Goal: Task Accomplishment & Management: Manage account settings

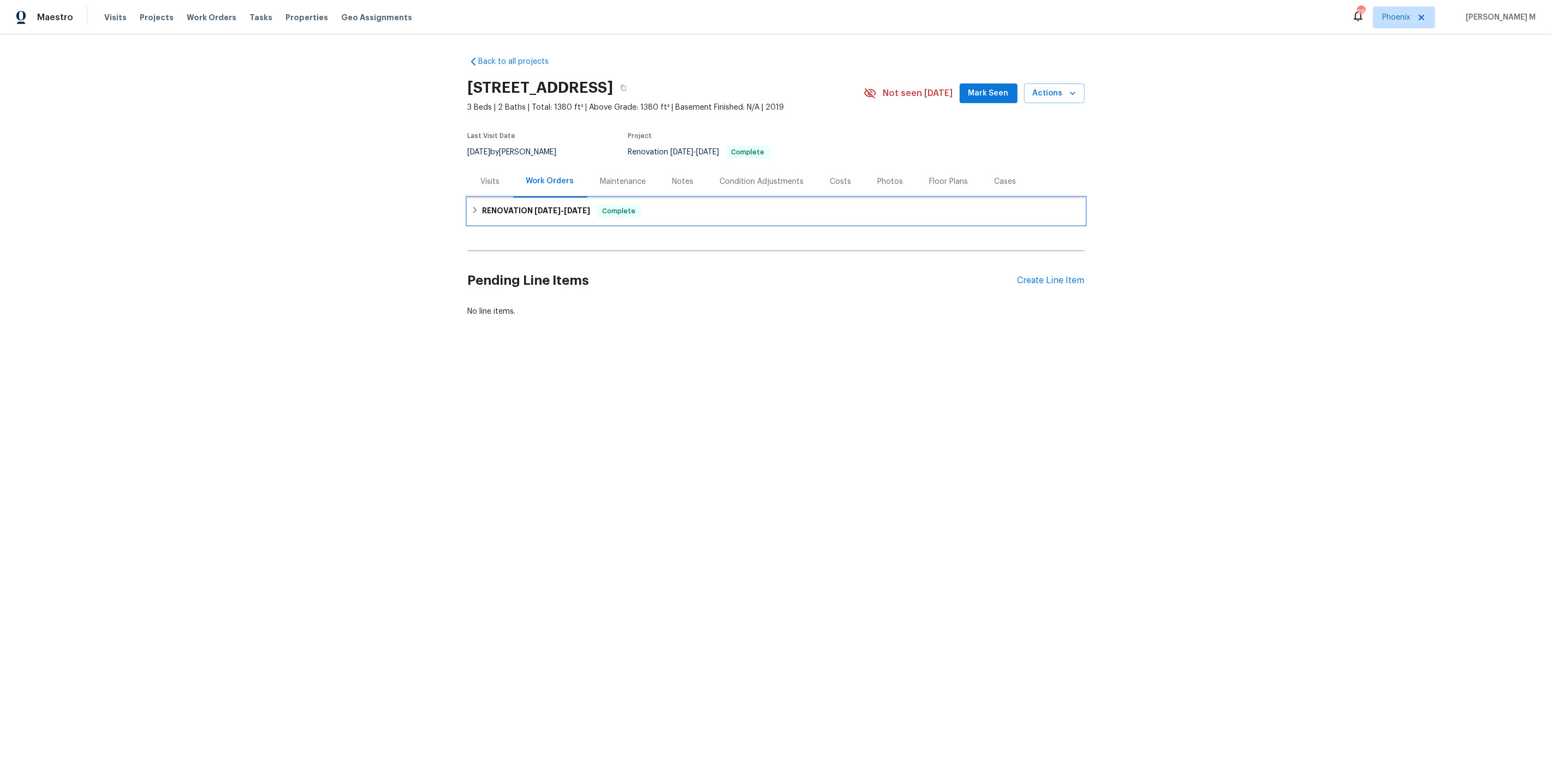
click at [521, 212] on h6 "RENOVATION 6/4/25 - 6/19/25" at bounding box center [536, 211] width 108 height 13
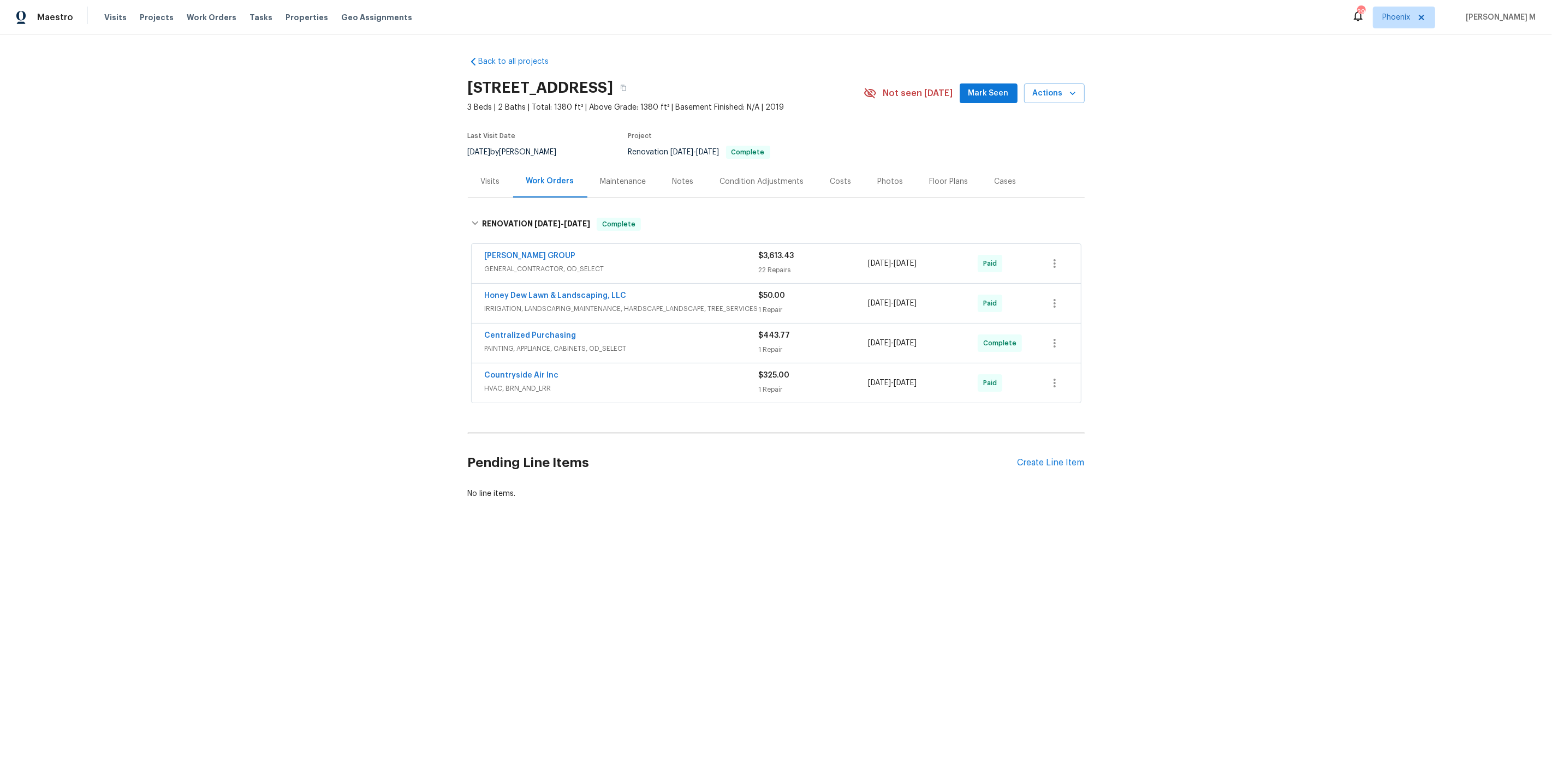
click at [494, 263] on span "GENERAL_CONTRACTOR, OD_SELECT" at bounding box center [621, 268] width 274 height 11
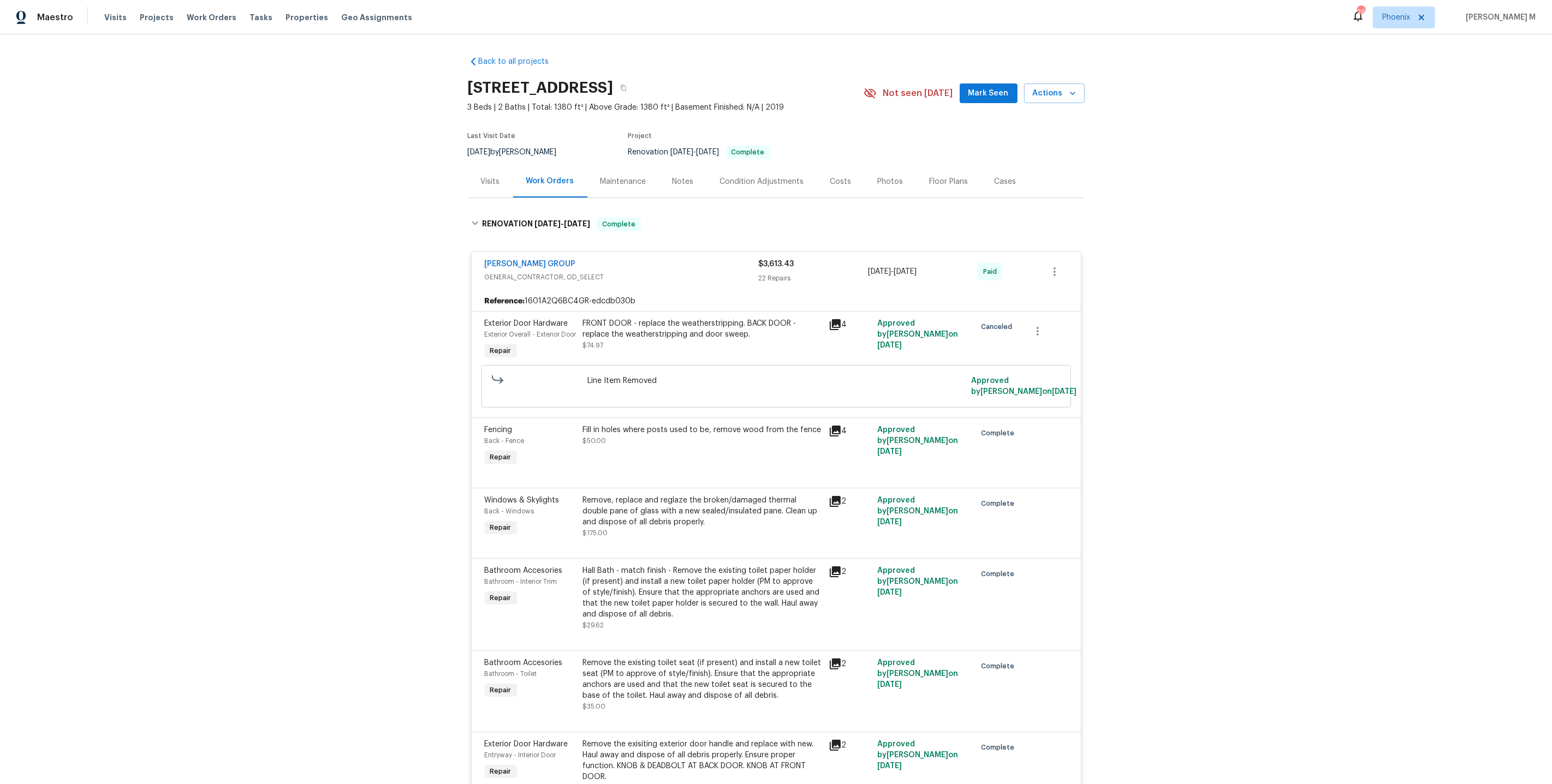
click at [610, 180] on div "Maintenance" at bounding box center [623, 181] width 46 height 11
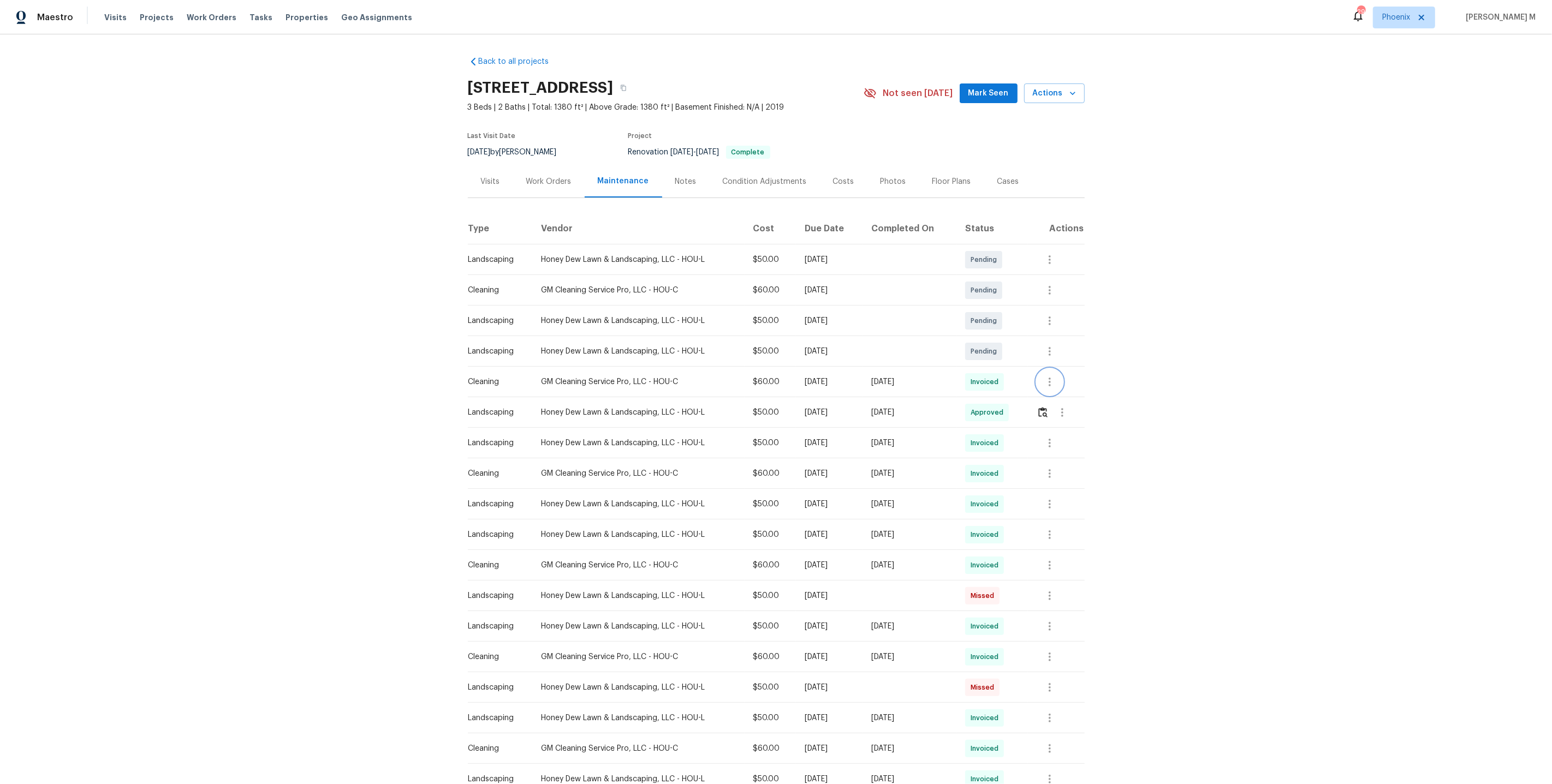
click at [1056, 385] on button "button" at bounding box center [1050, 382] width 26 height 26
click at [1056, 385] on li "View details" at bounding box center [1078, 394] width 76 height 18
click at [1070, 378] on li "Message vendor" at bounding box center [1078, 377] width 76 height 18
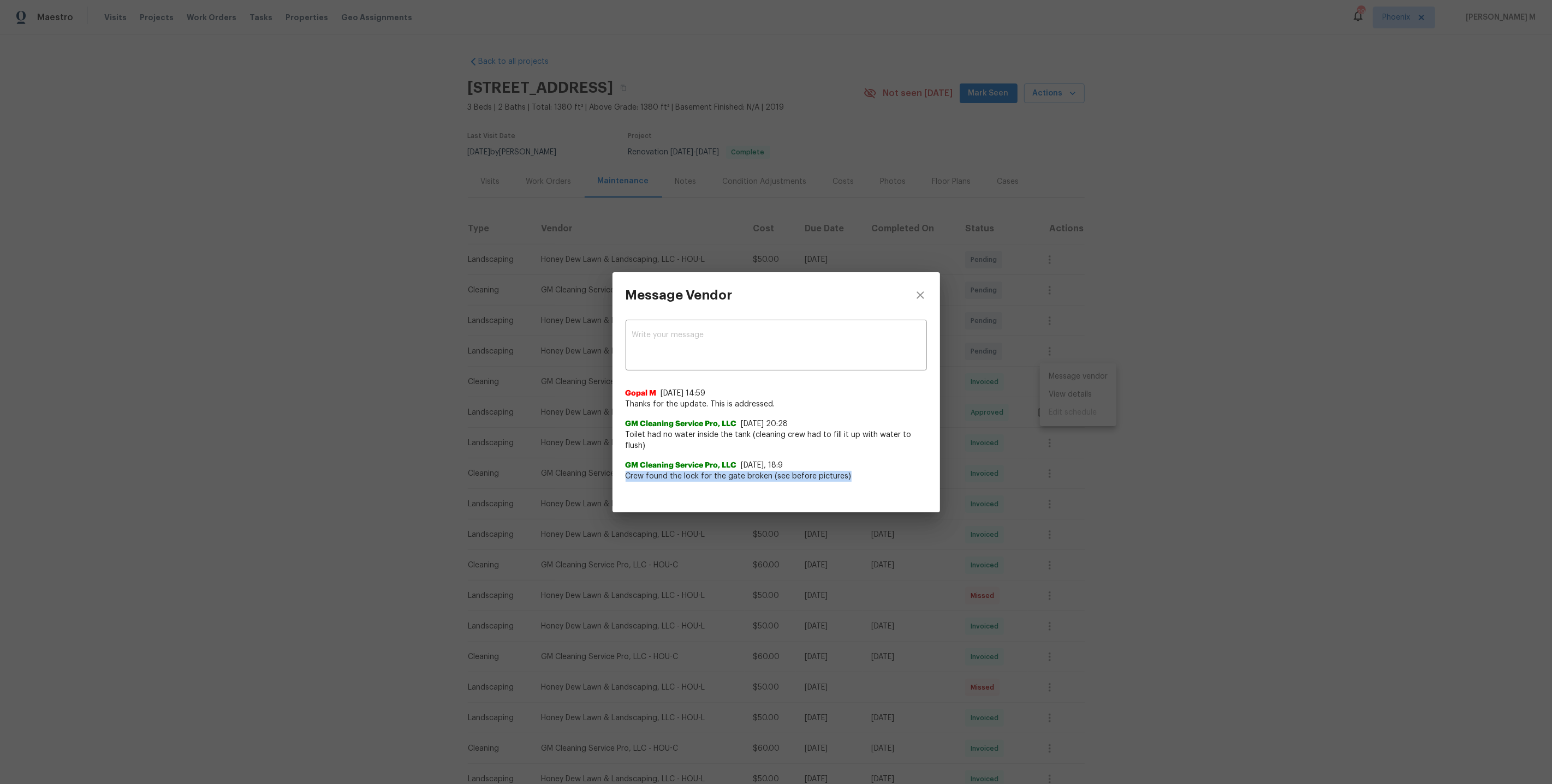
drag, startPoint x: 622, startPoint y: 471, endPoint x: 938, endPoint y: 471, distance: 316.0
click at [938, 471] on div "x ​ Gopal M 9/14/25, 14:59 Thanks for the update. This is addressed. GM Cleanin…" at bounding box center [776, 406] width 327 height 177
drag, startPoint x: 624, startPoint y: 440, endPoint x: 928, endPoint y: 442, distance: 304.0
click at [928, 442] on div "x ​ Gopal M 9/14/25, 14:59 Thanks for the update. This is addressed. GM Cleanin…" at bounding box center [776, 406] width 327 height 177
click at [1172, 436] on div "Message Vendor x ​ Gopal M 9/14/25, 14:59 Thanks for the update. This is addres…" at bounding box center [776, 392] width 1552 height 784
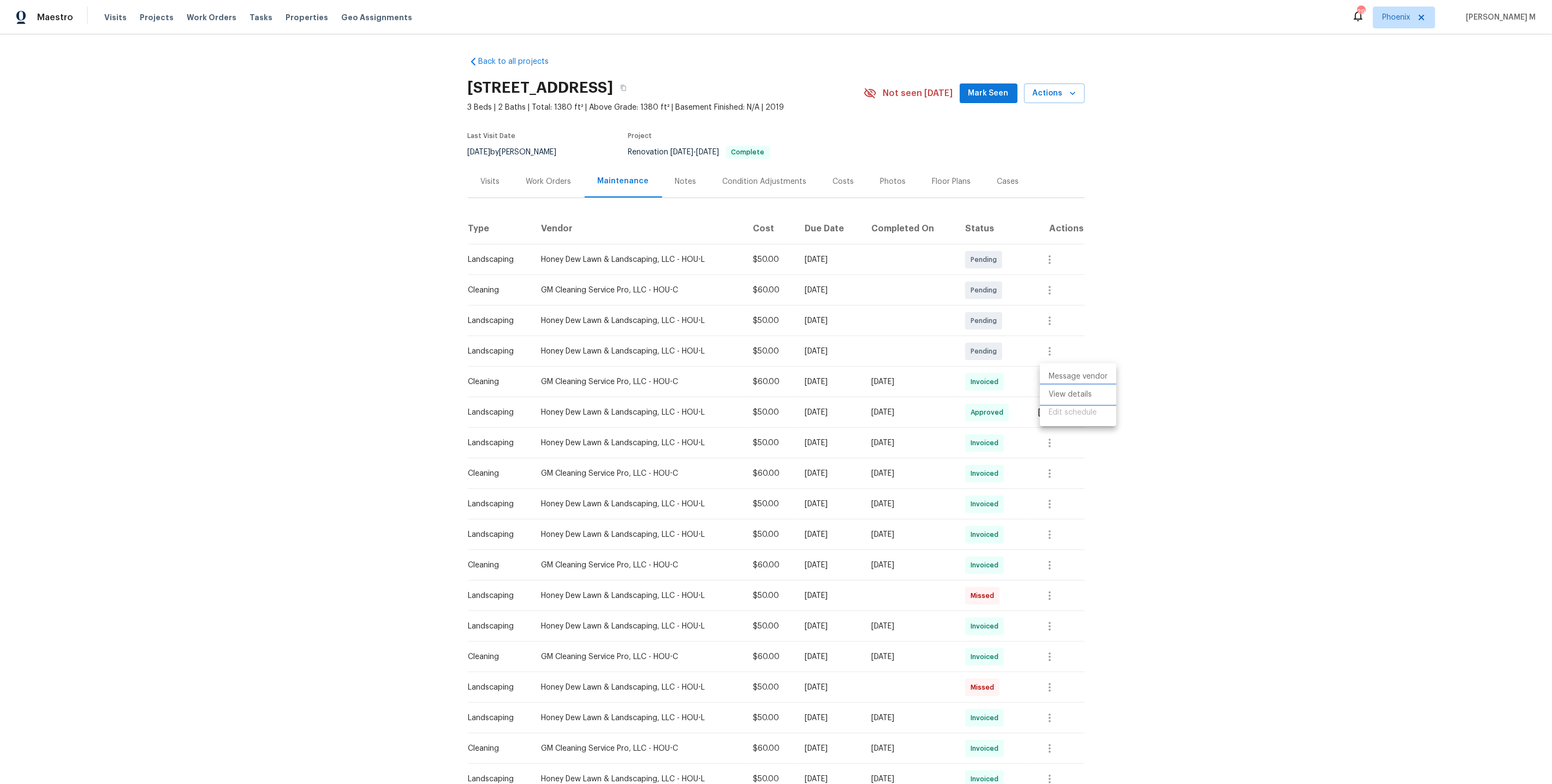
click at [1085, 401] on li "View details" at bounding box center [1078, 394] width 76 height 18
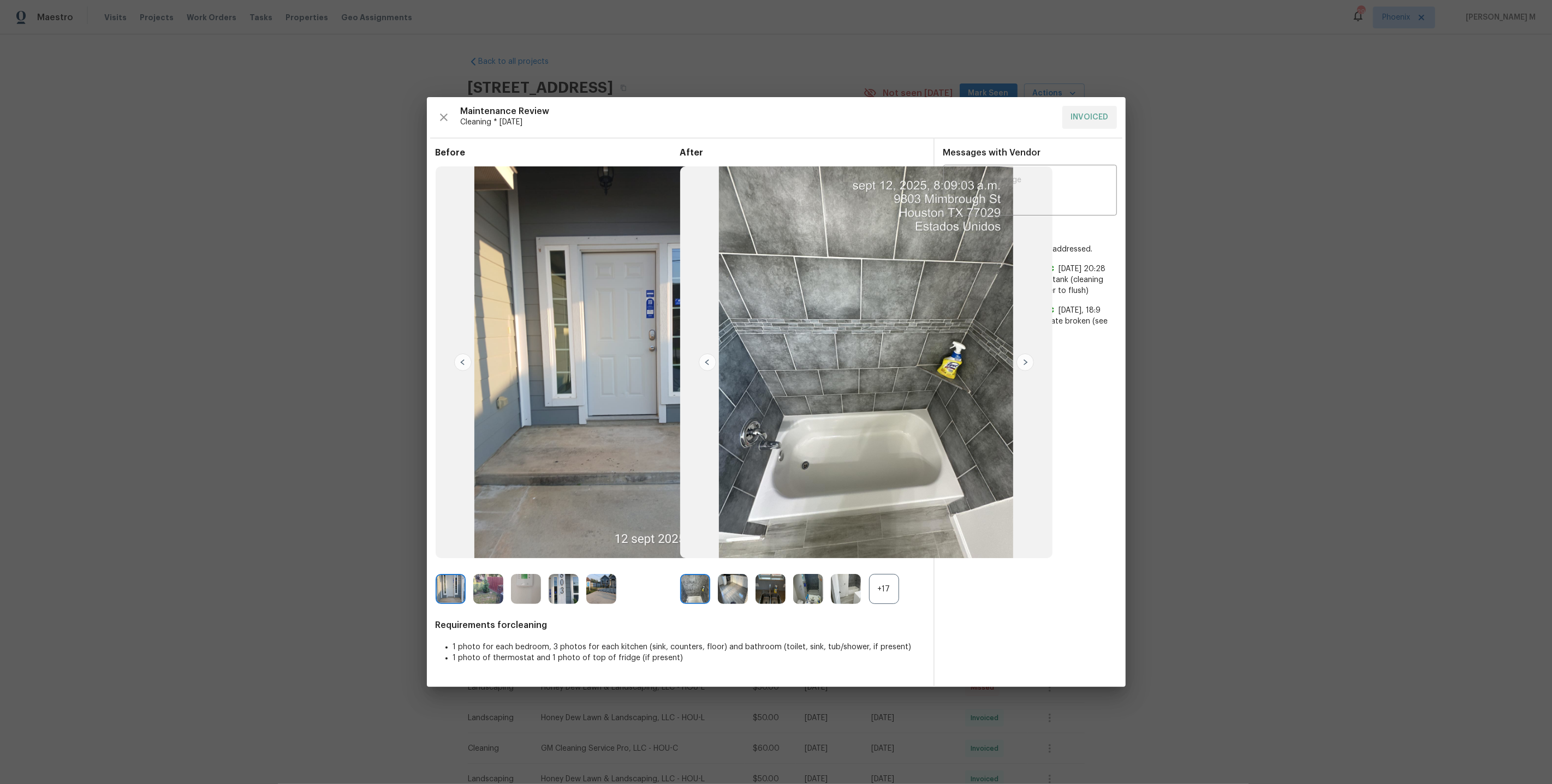
click at [889, 591] on div "+17" at bounding box center [883, 588] width 30 height 30
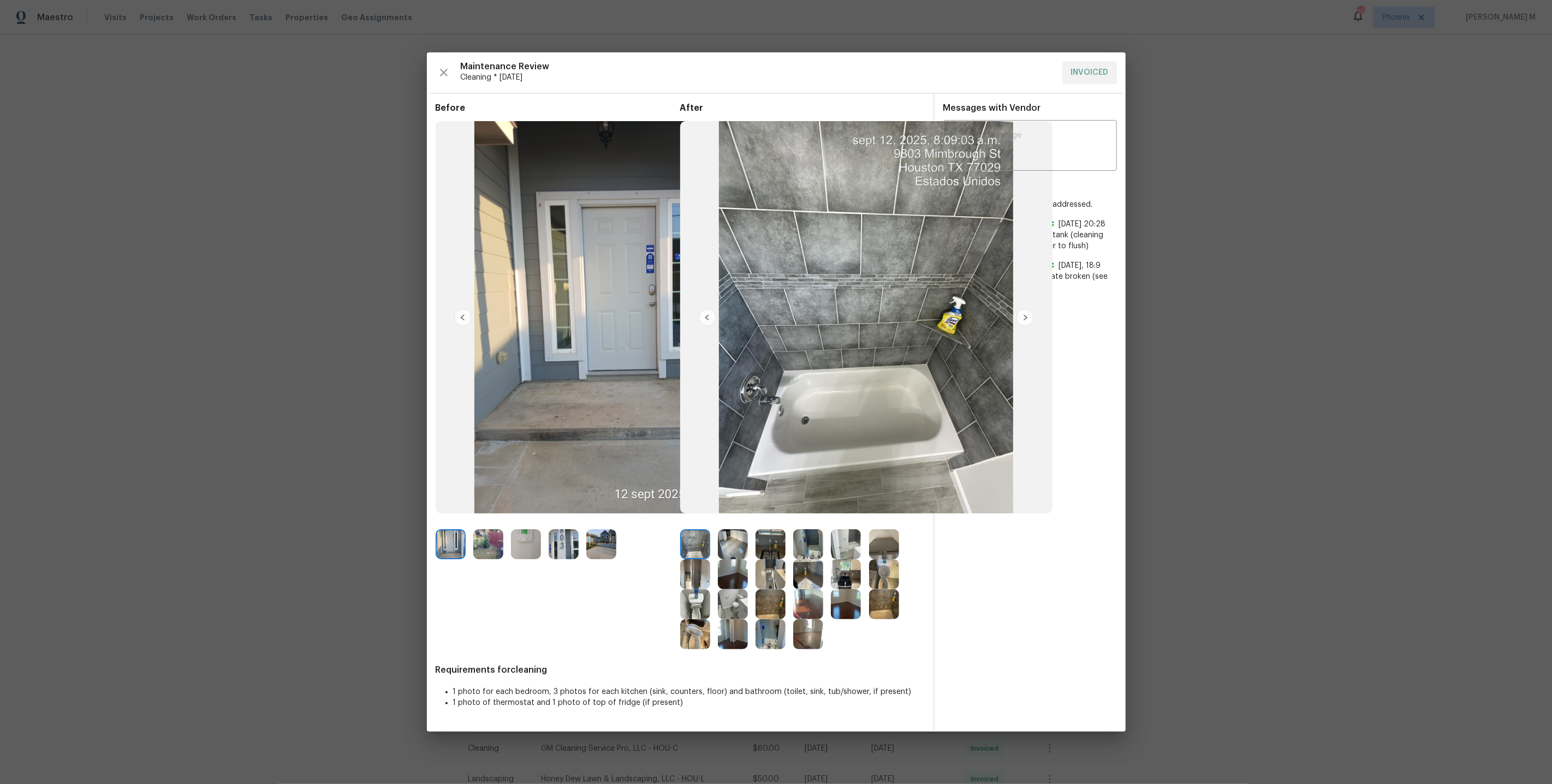
click at [701, 639] on img at bounding box center [695, 633] width 30 height 30
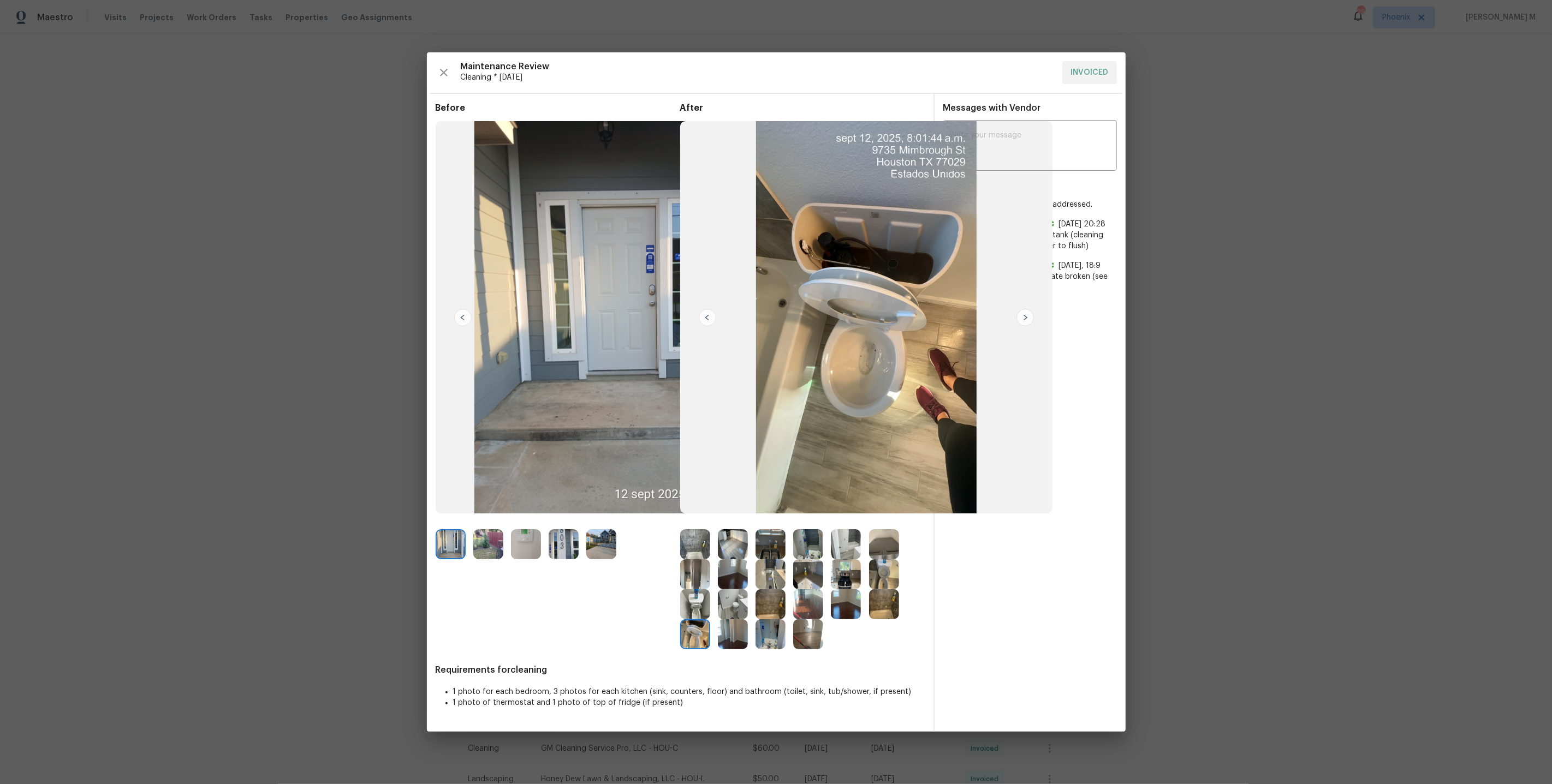
click at [888, 567] on img at bounding box center [883, 574] width 30 height 30
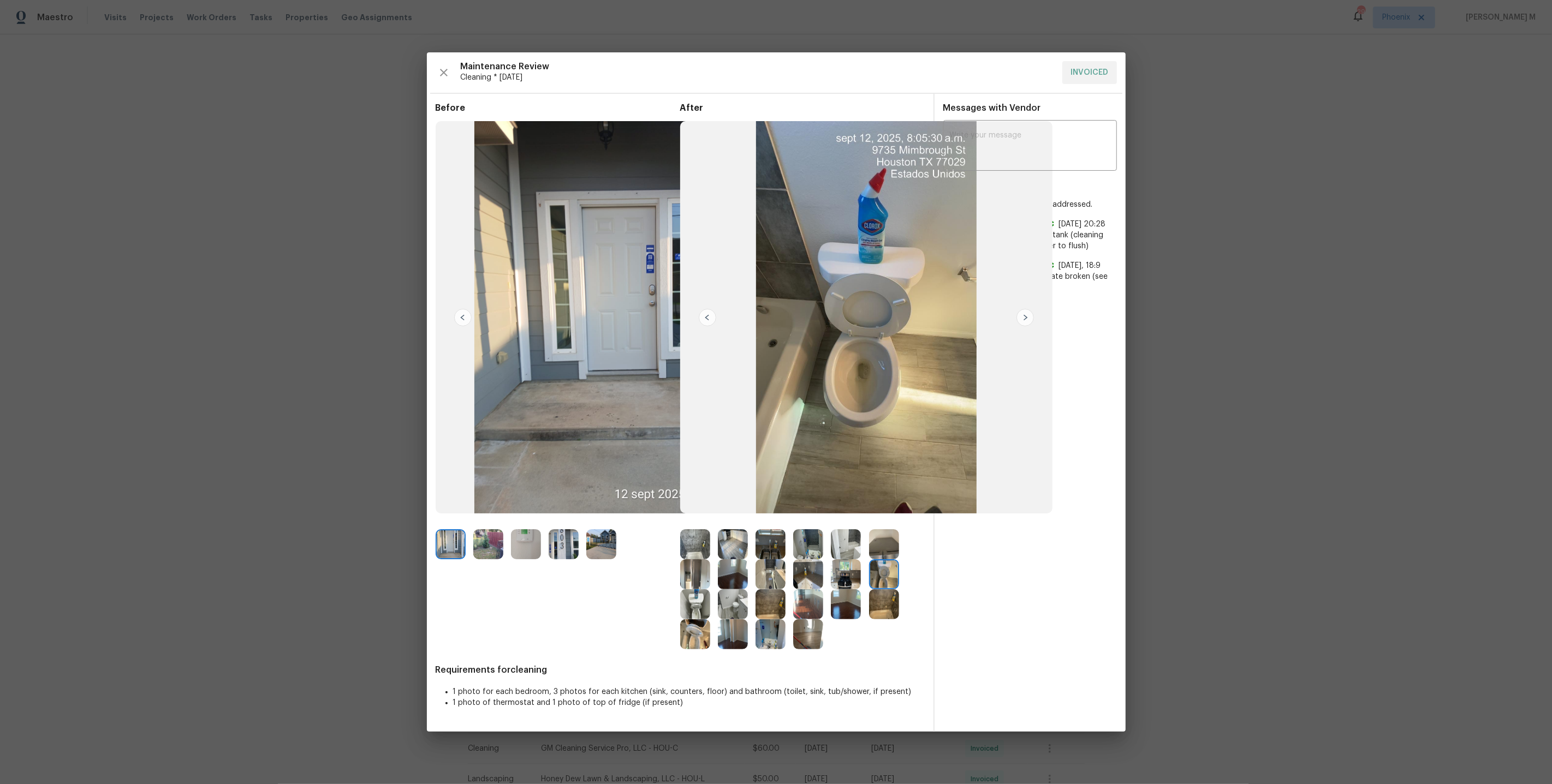
click at [691, 638] on img at bounding box center [695, 633] width 30 height 30
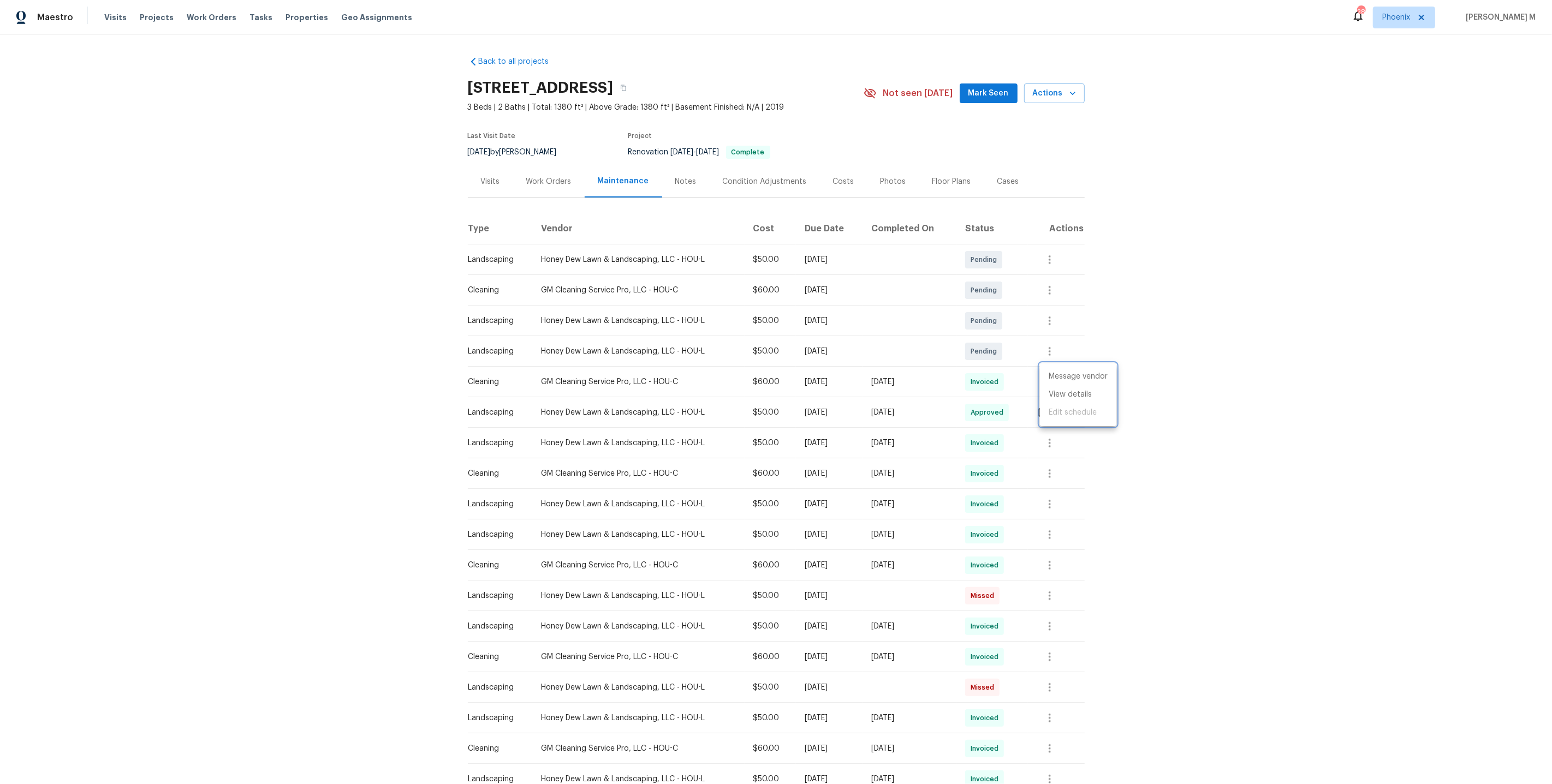
click at [553, 155] on div at bounding box center [776, 392] width 1552 height 784
click at [544, 186] on div "Work Orders" at bounding box center [549, 181] width 71 height 32
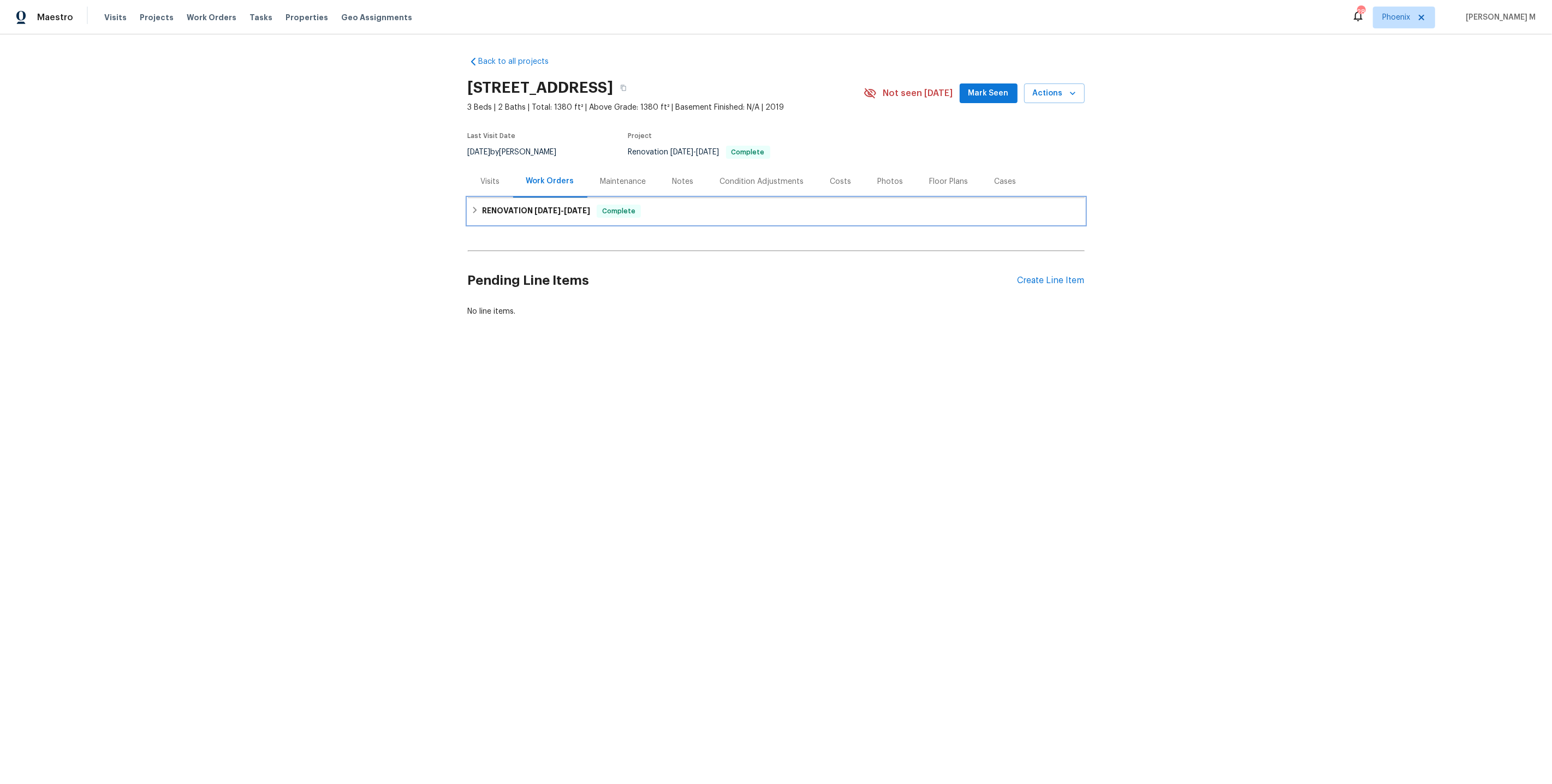
click at [536, 207] on span "6/4/25" at bounding box center [547, 210] width 26 height 8
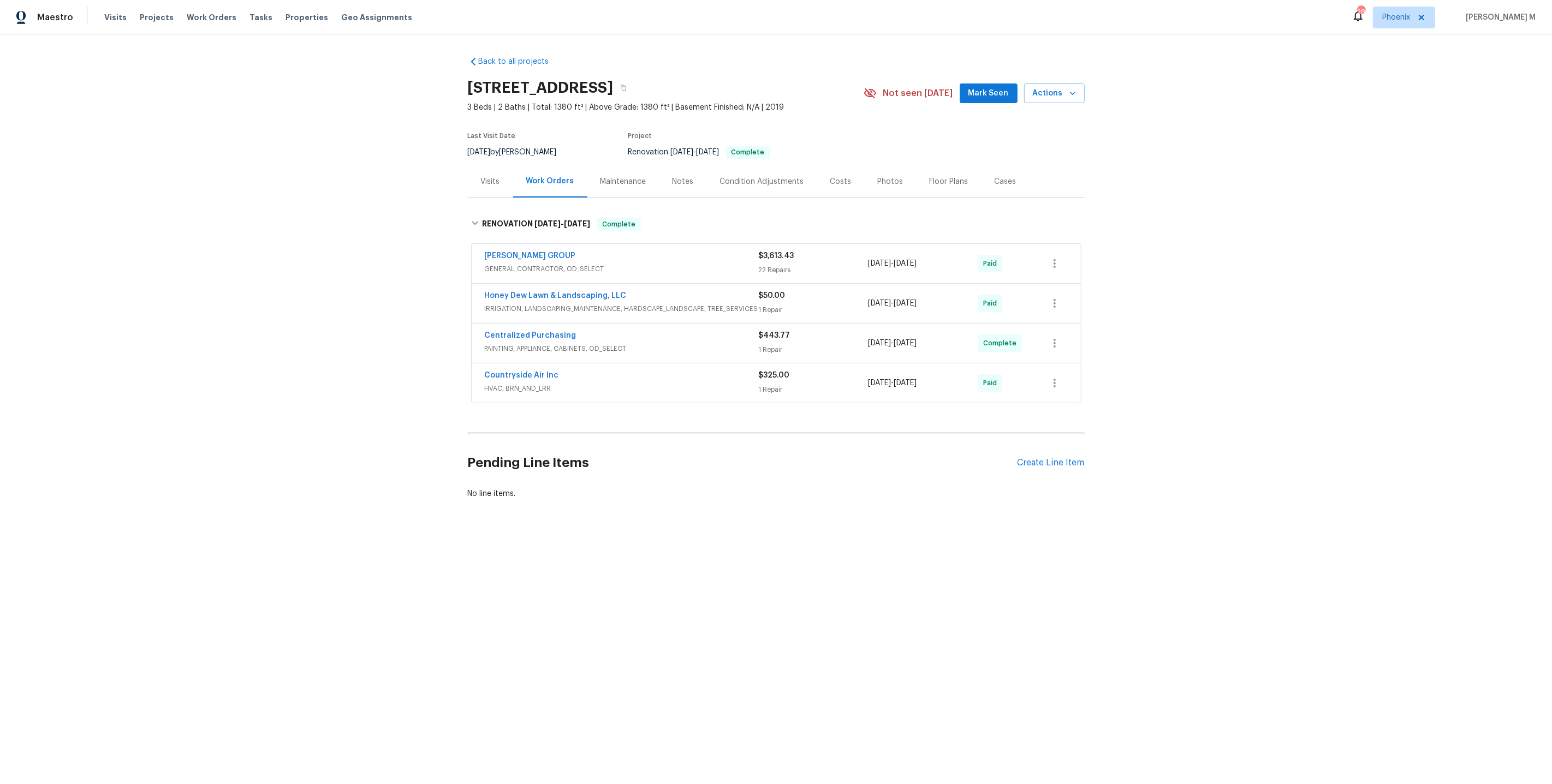
click at [517, 383] on span "HVAC, BRN_AND_LRR" at bounding box center [621, 388] width 274 height 11
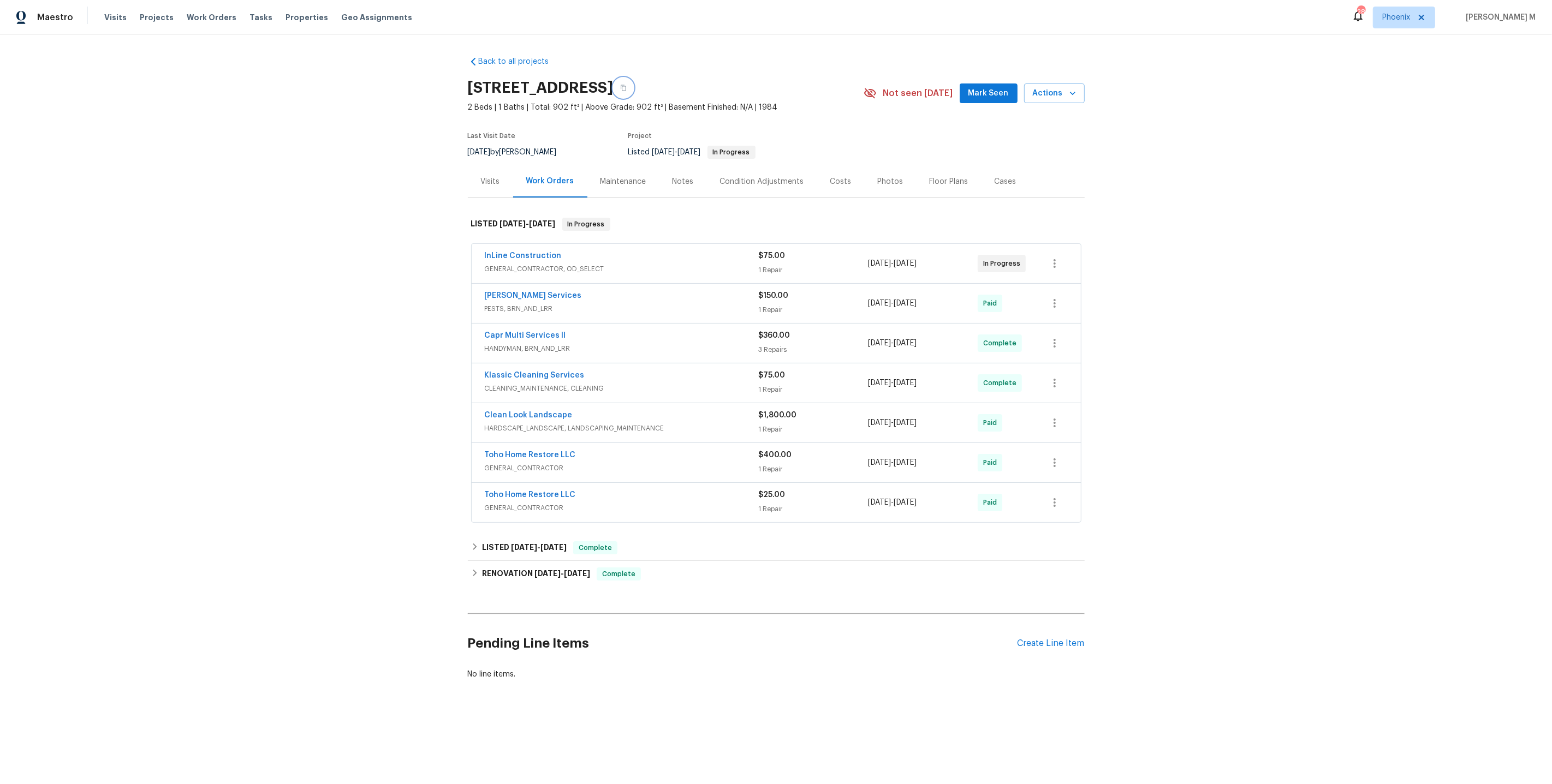
click at [633, 78] on button "button" at bounding box center [623, 87] width 20 height 20
click at [520, 263] on span "GENERAL_CONTRACTOR, OD_SELECT" at bounding box center [621, 268] width 274 height 11
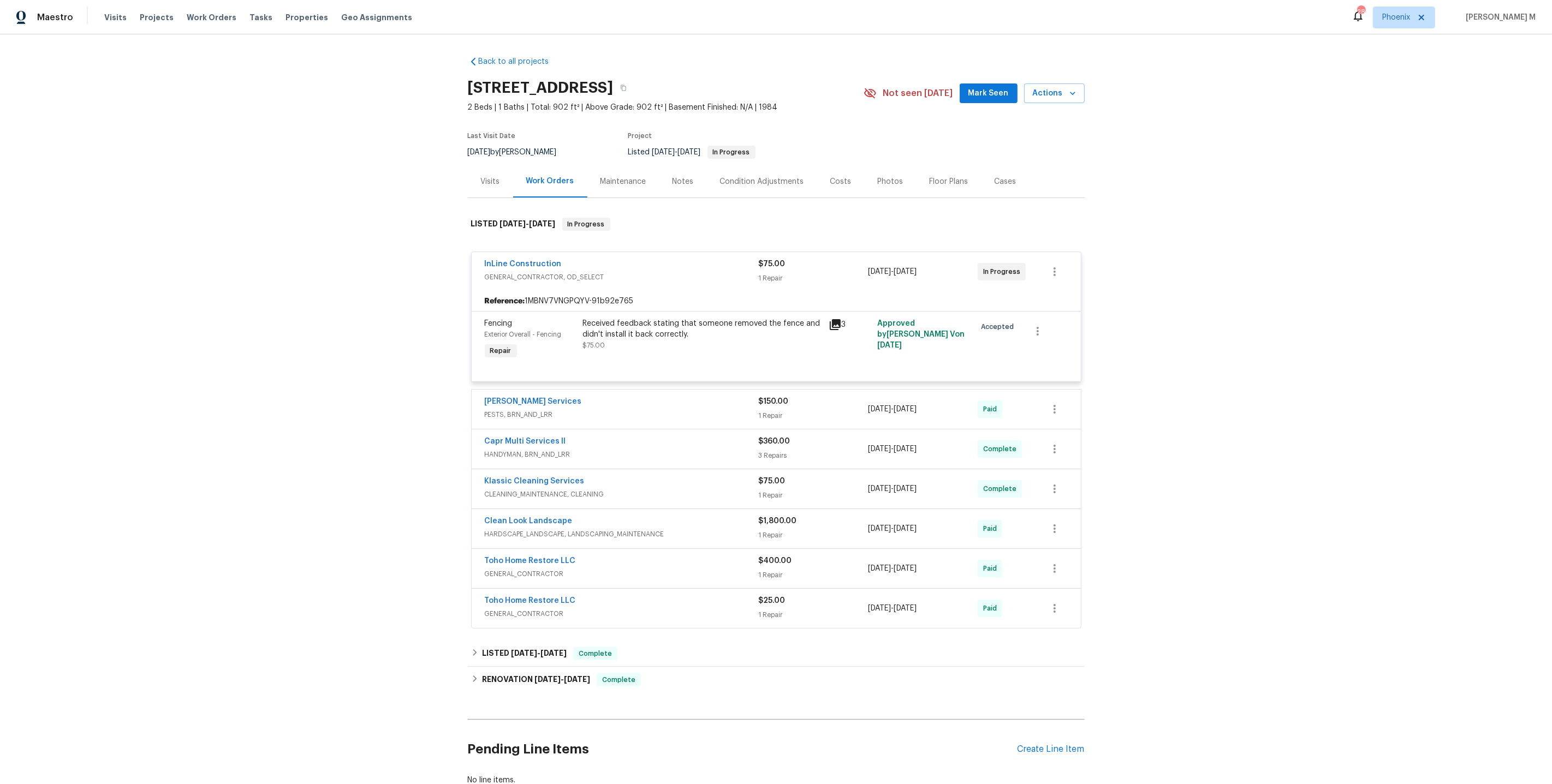
click at [687, 326] on div "Received feedback stating that someone removed the fence and didn't install it …" at bounding box center [702, 329] width 239 height 22
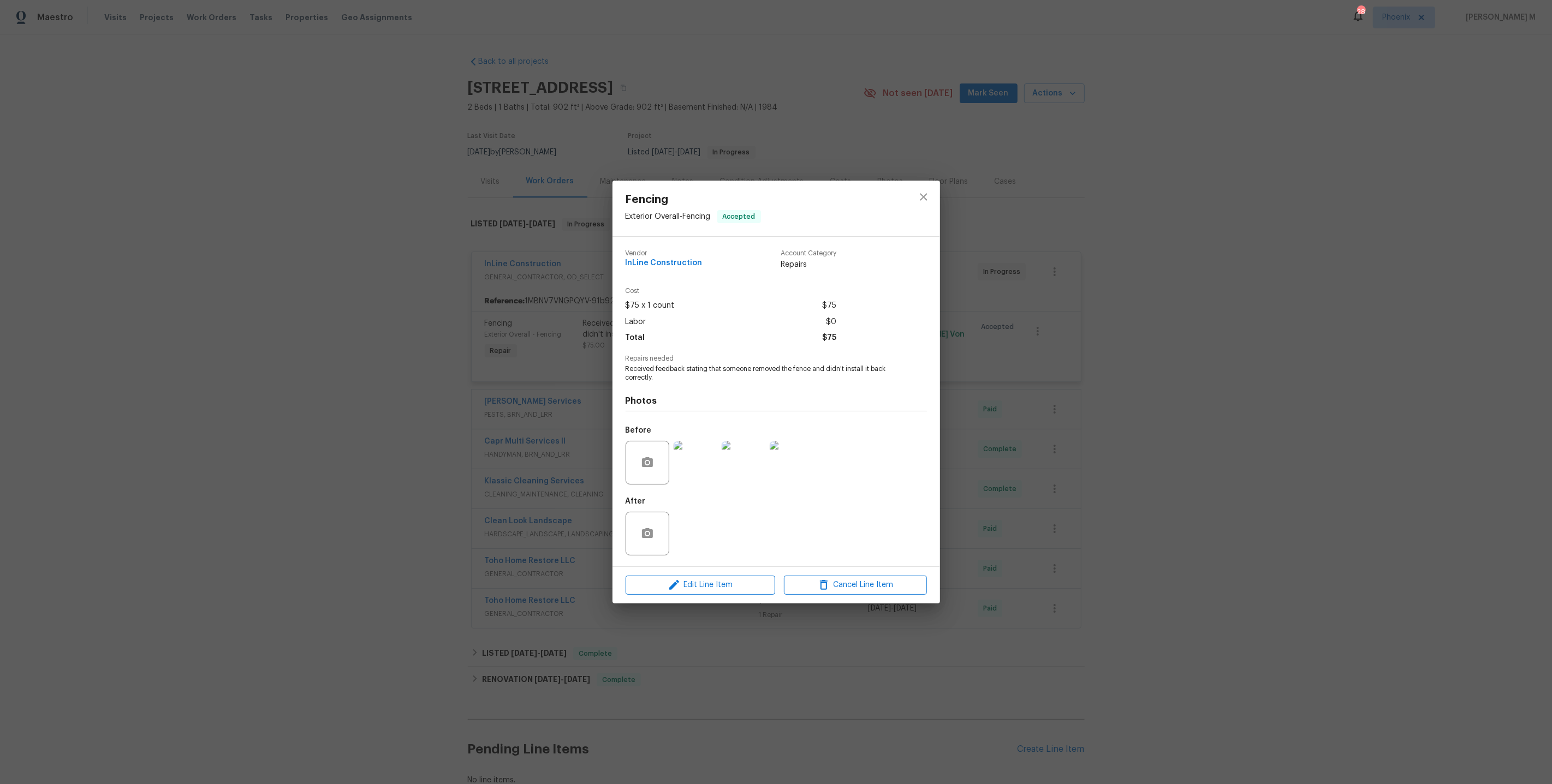
click at [674, 465] on img at bounding box center [696, 463] width 44 height 44
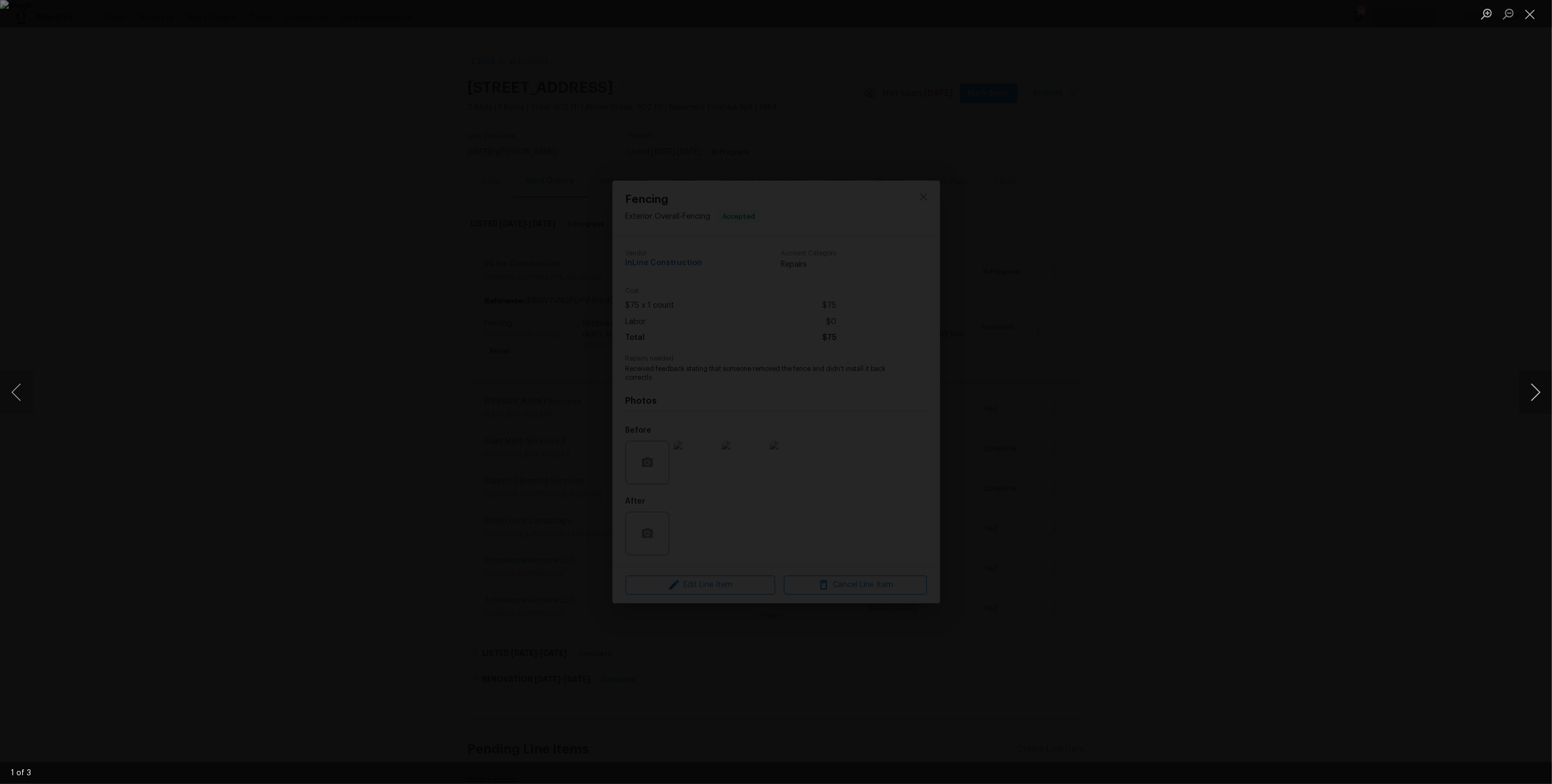
click at [1529, 385] on button "Next image" at bounding box center [1535, 392] width 33 height 44
click at [1323, 268] on div "Lightbox" at bounding box center [776, 392] width 1552 height 784
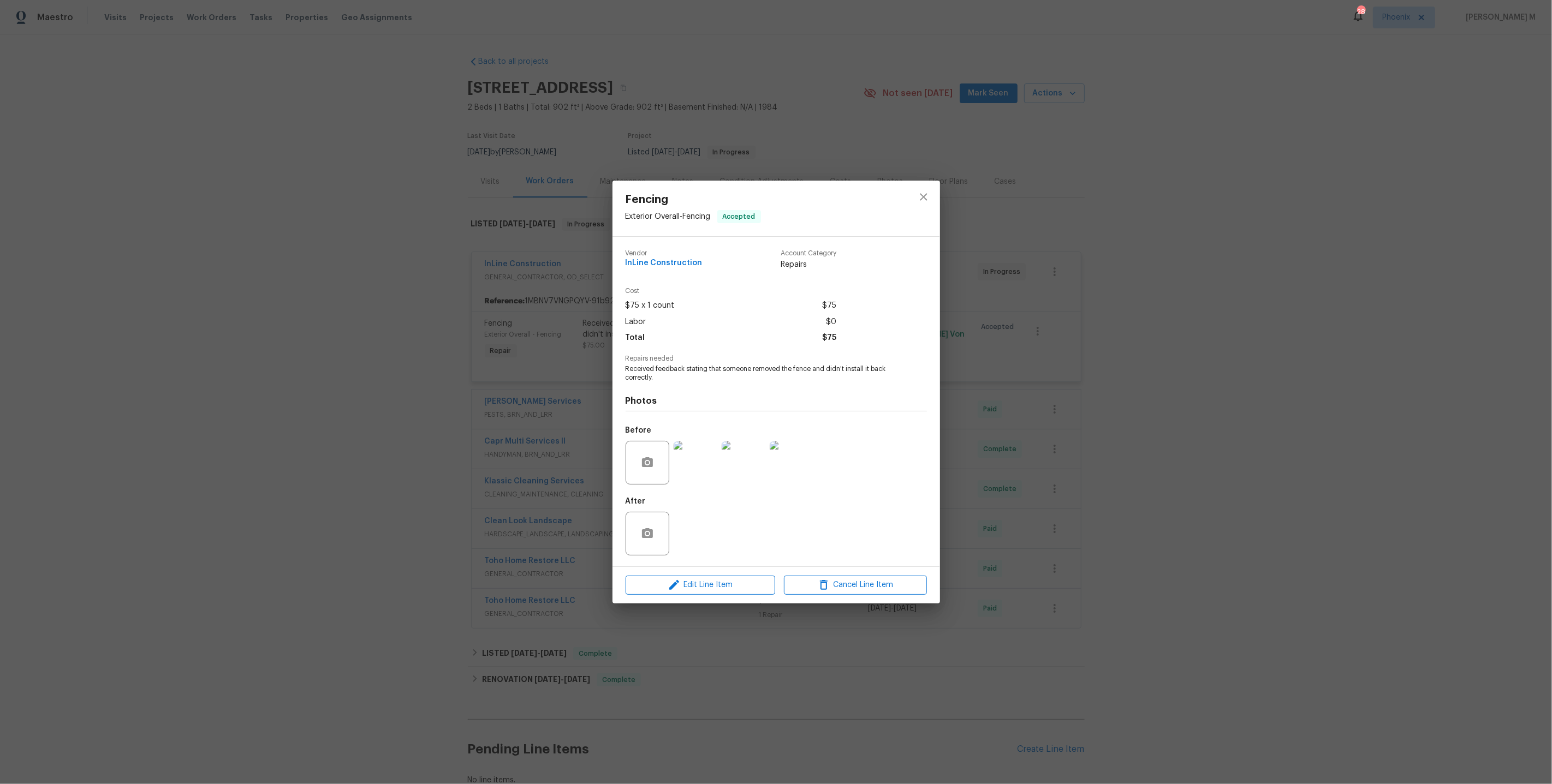
click at [1215, 287] on div "Fencing Exterior Overall - Fencing Accepted Vendor InLine Construction Account …" at bounding box center [776, 392] width 1552 height 784
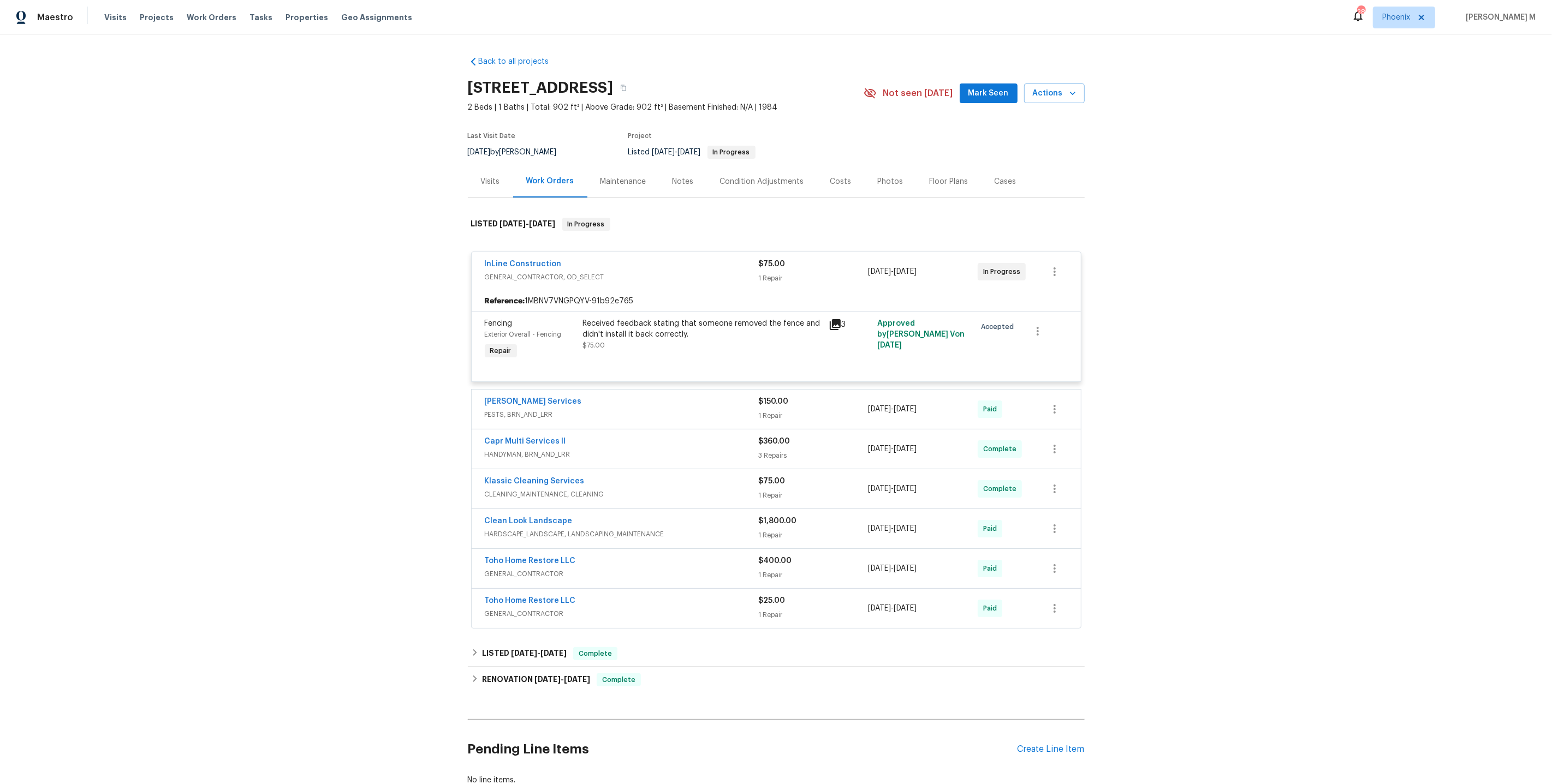
click at [512, 529] on span "HARDSCAPE_LANDSCAPE, LANDSCAPING_MAINTENANCE" at bounding box center [621, 534] width 274 height 11
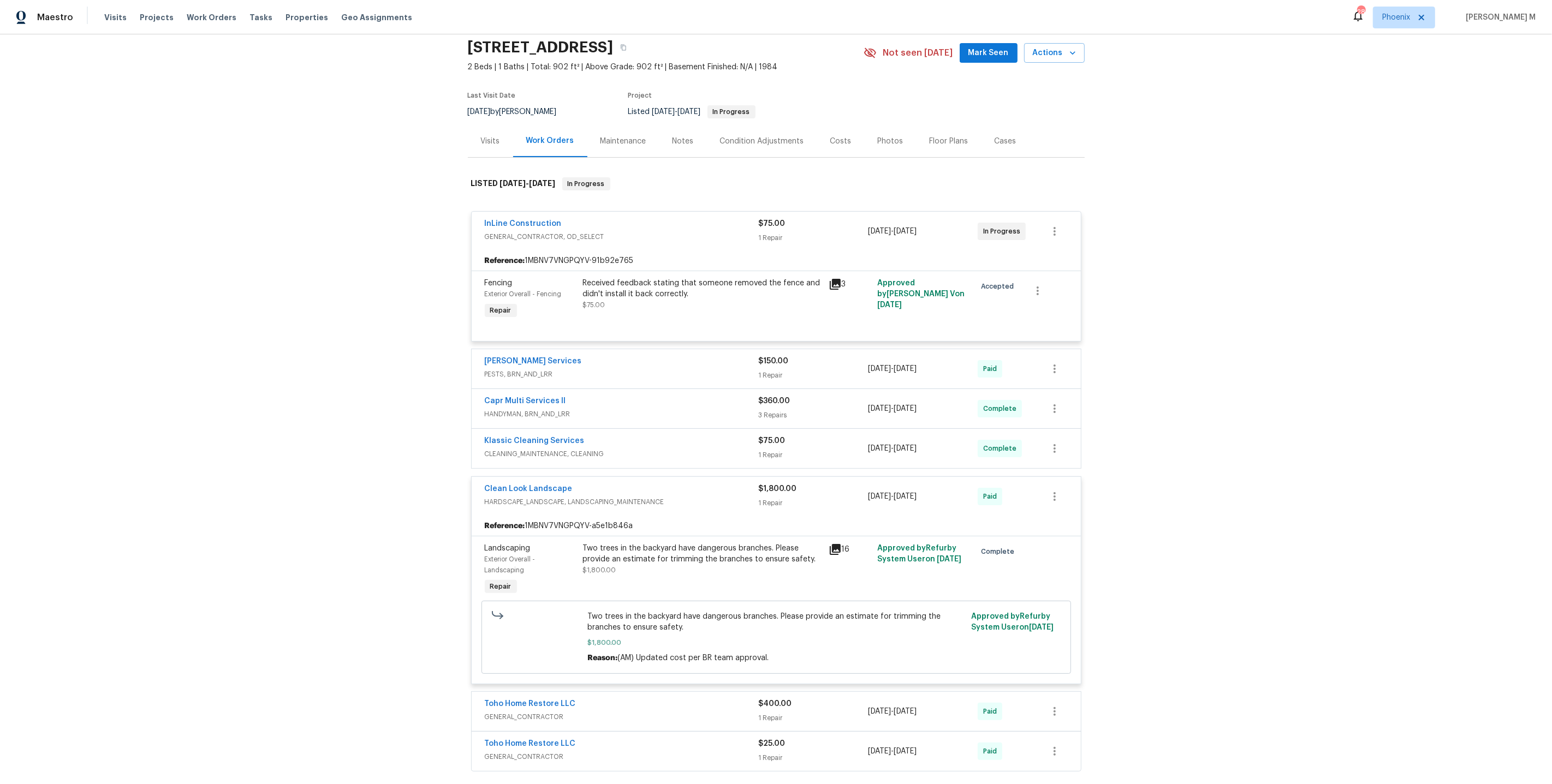
scroll to position [45, 0]
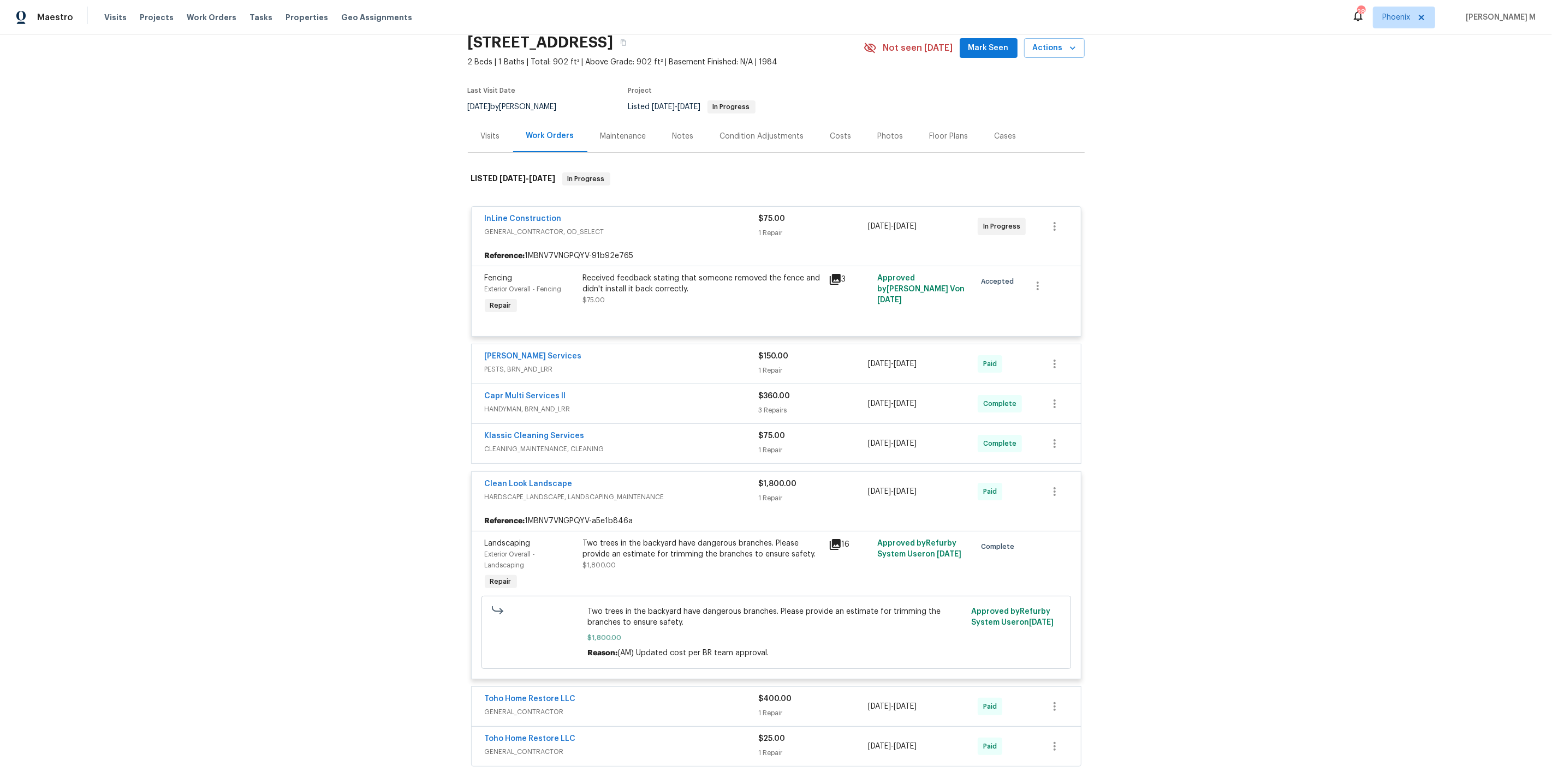
click at [741, 542] on div "Two trees in the backyard have dangerous branches. Please provide an estimate f…" at bounding box center [702, 549] width 239 height 22
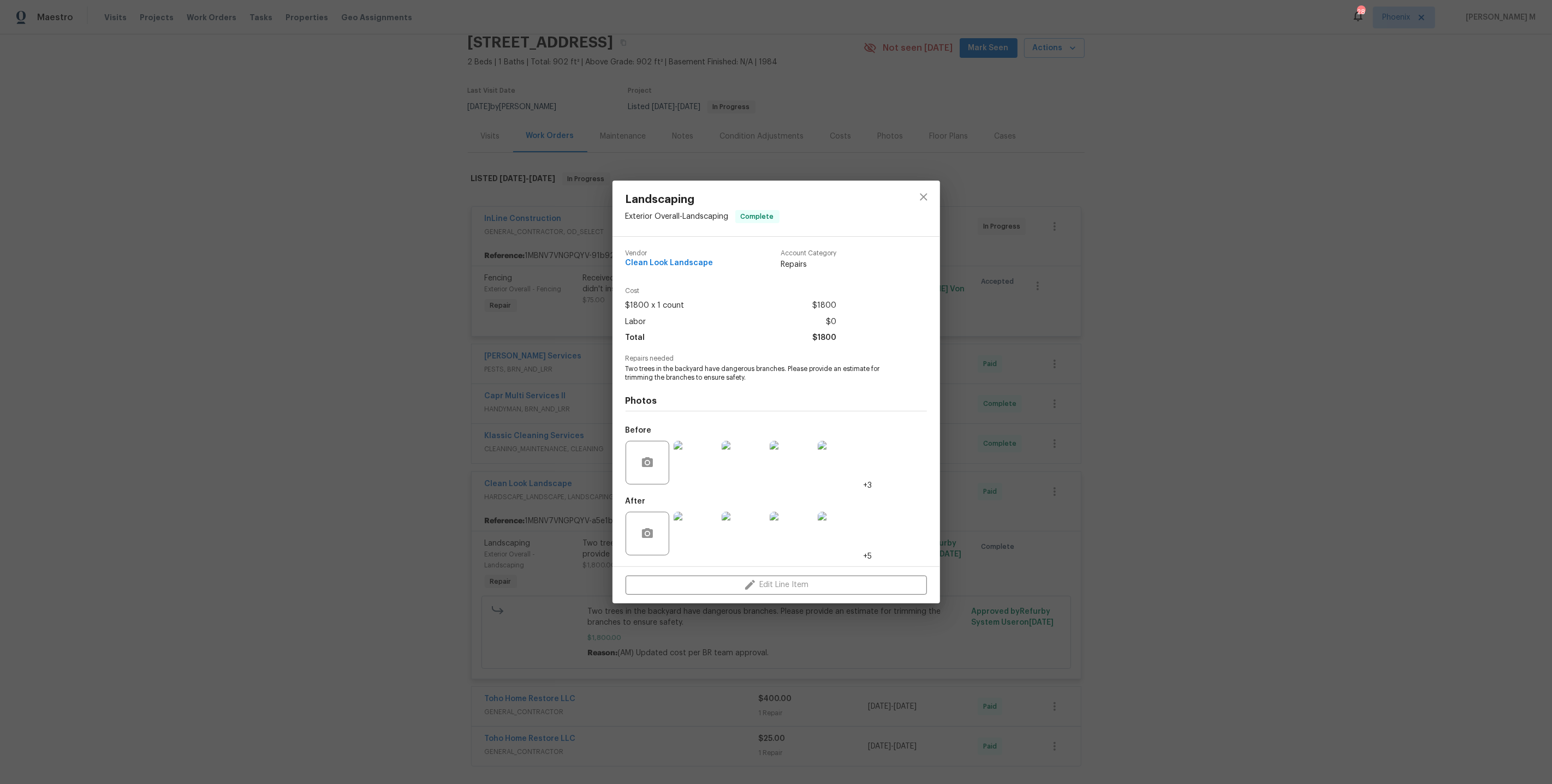
click at [699, 471] on img at bounding box center [696, 463] width 44 height 44
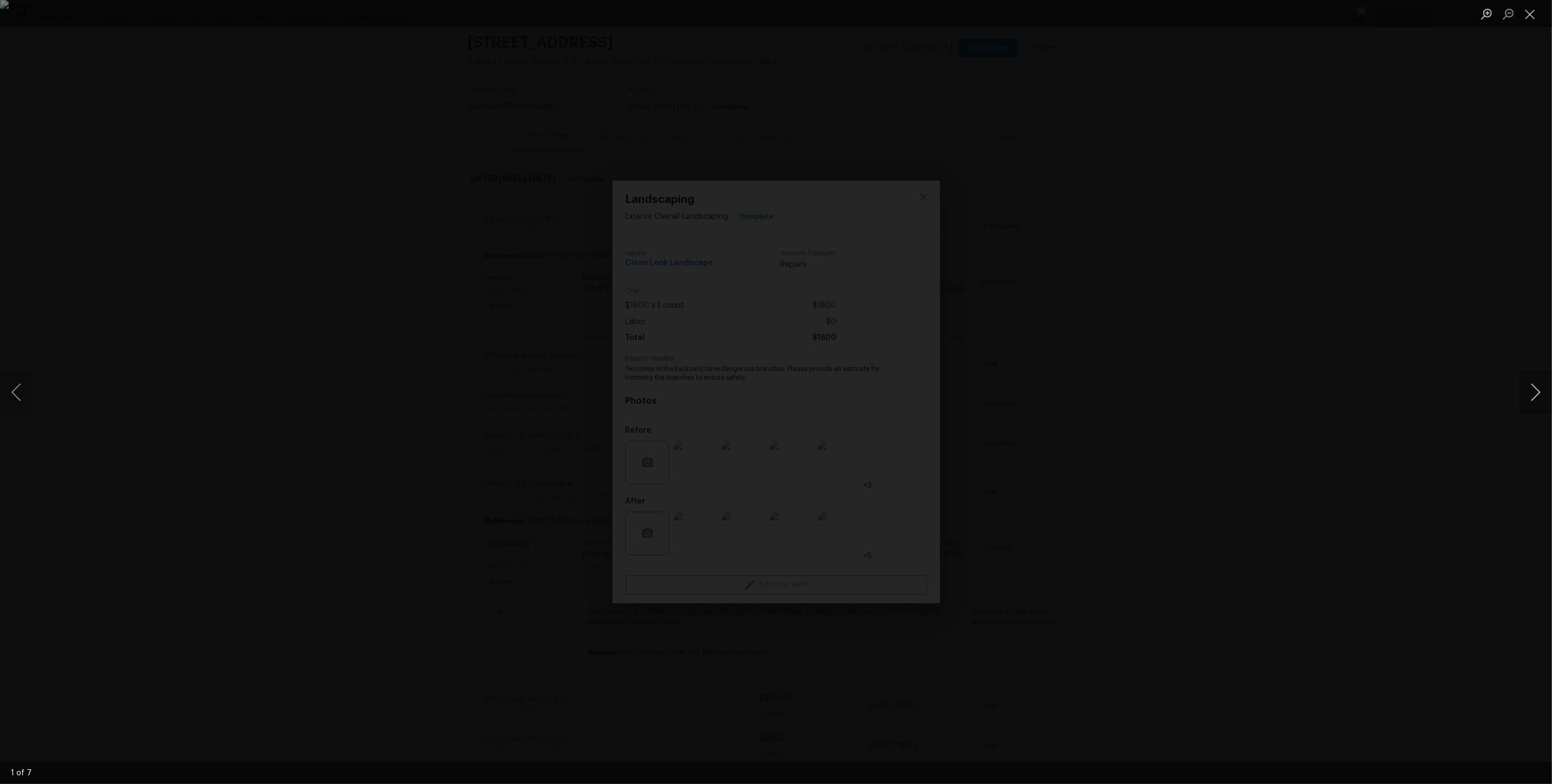
click at [1535, 392] on button "Next image" at bounding box center [1535, 392] width 33 height 44
click at [1533, 391] on button "Next image" at bounding box center [1535, 392] width 33 height 44
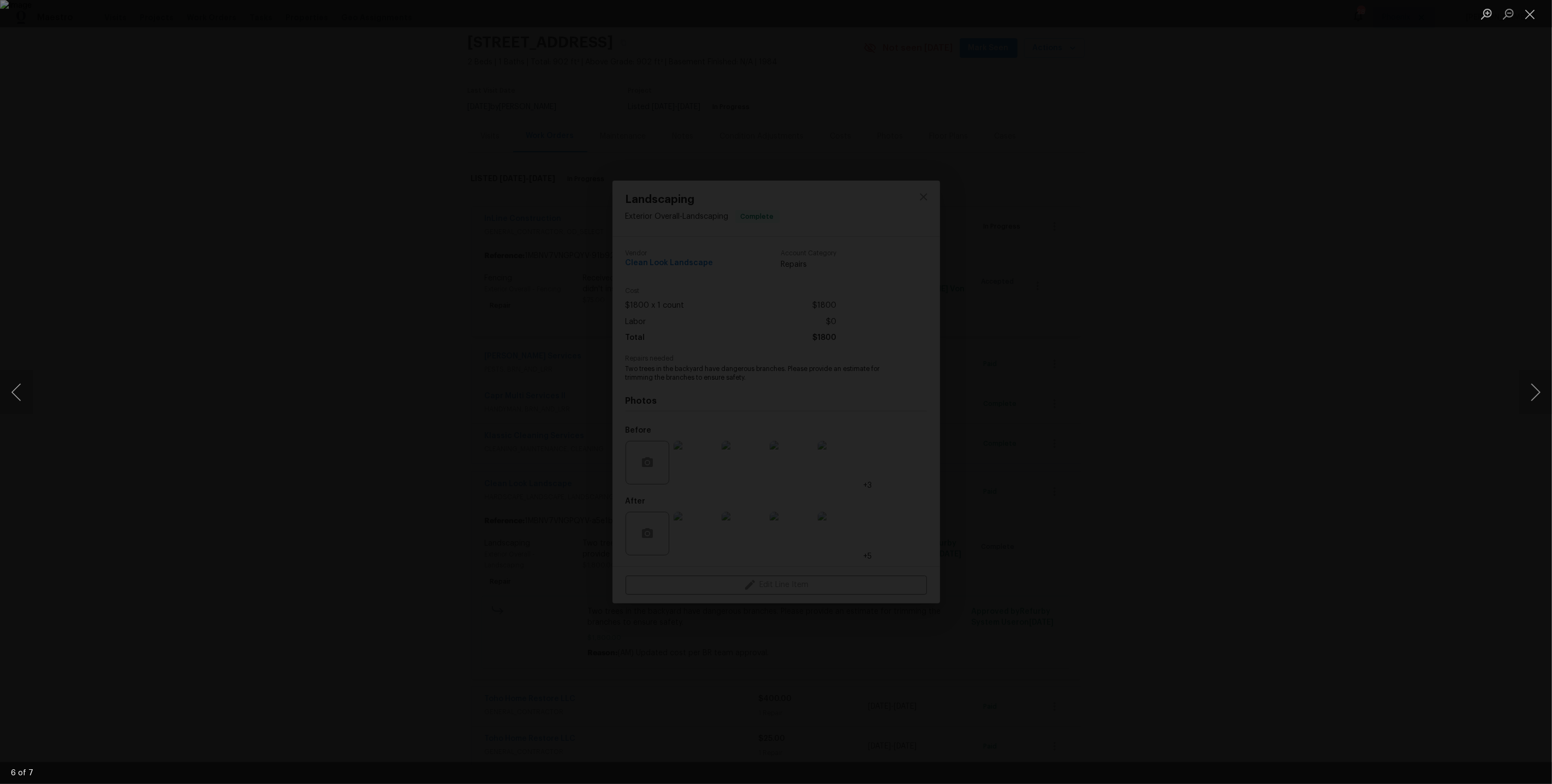
click at [1265, 316] on div "Lightbox" at bounding box center [776, 392] width 1552 height 784
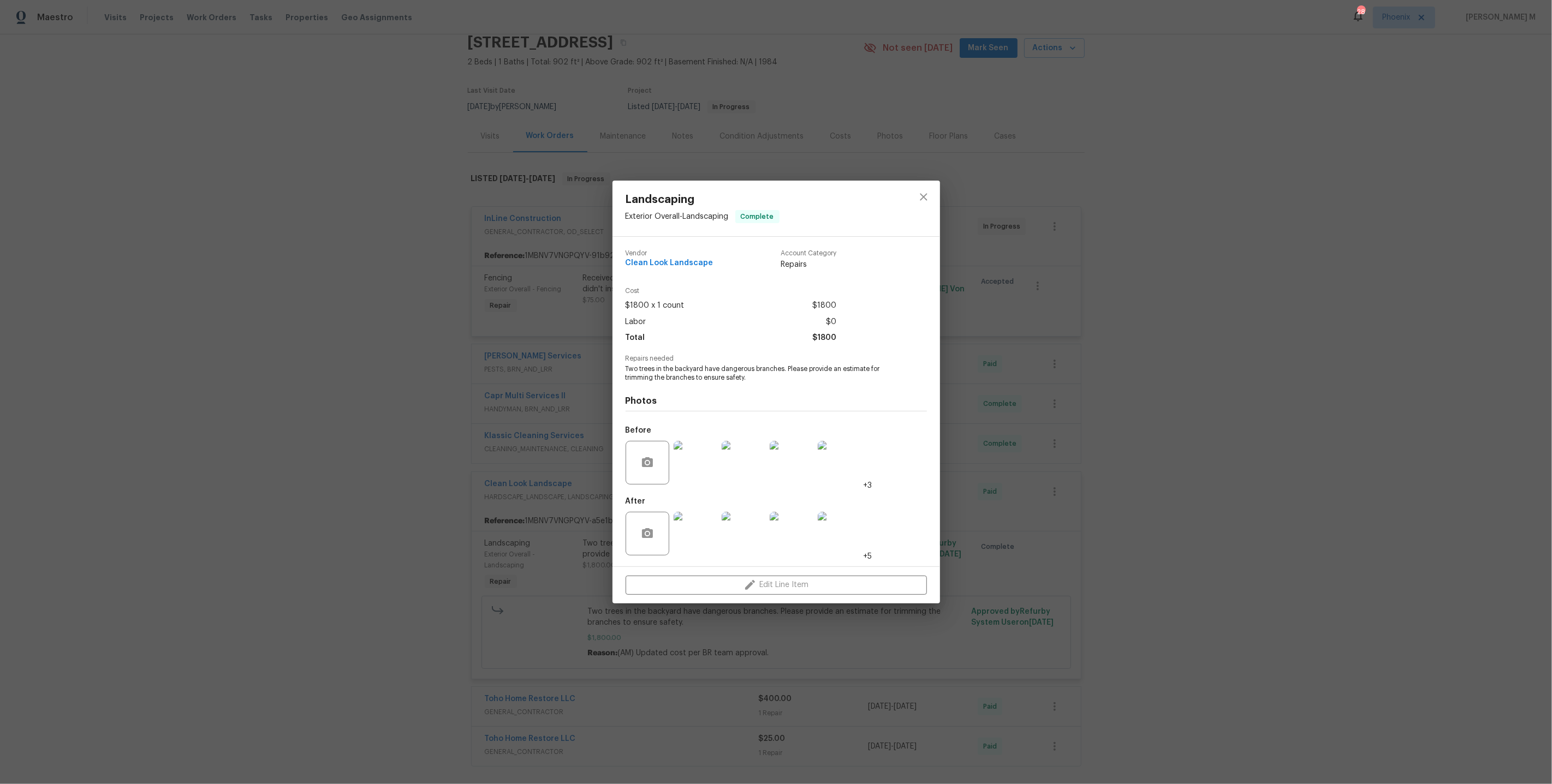
click at [688, 537] on img at bounding box center [696, 534] width 44 height 44
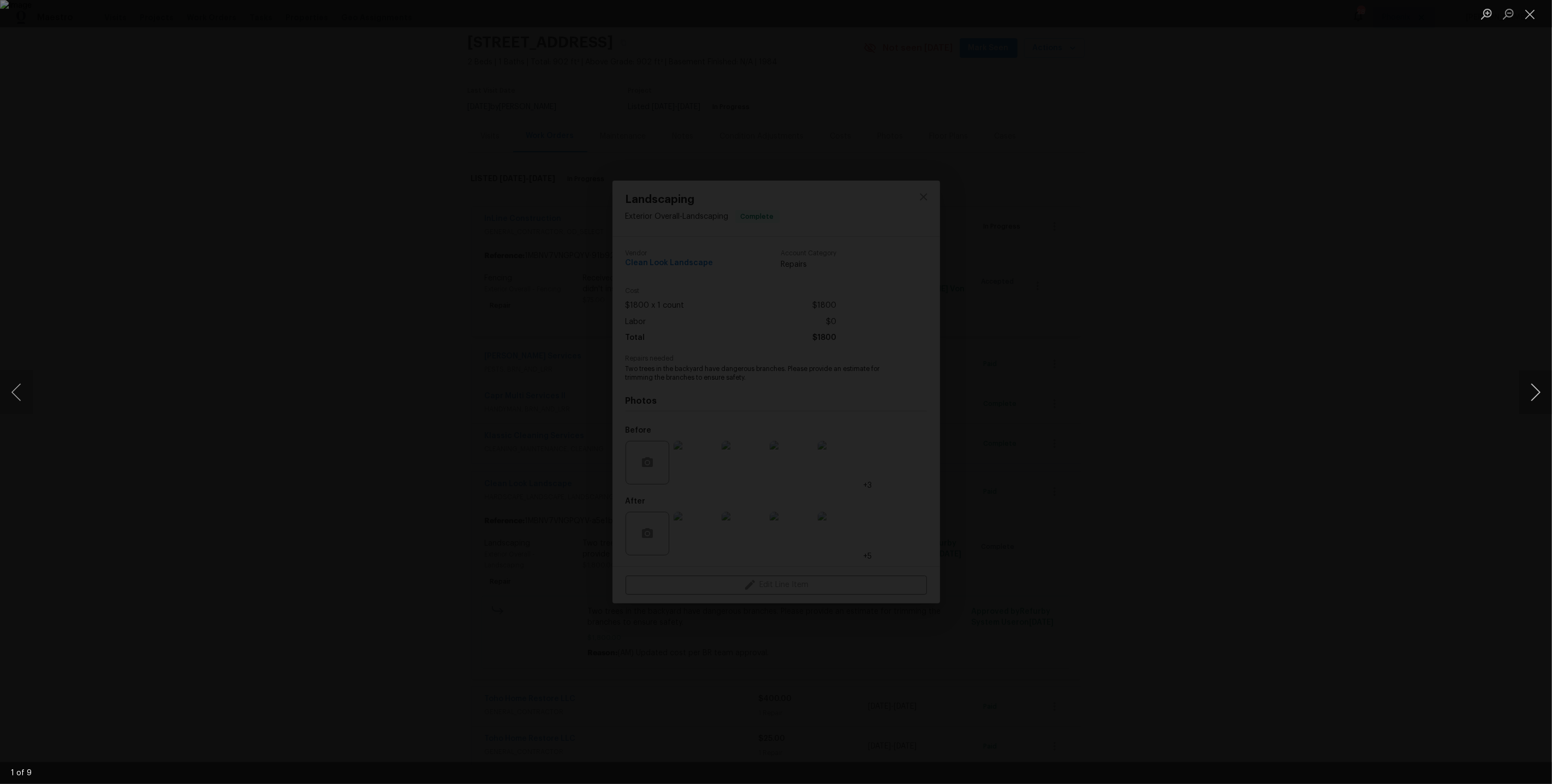
click at [1533, 392] on button "Next image" at bounding box center [1535, 392] width 33 height 44
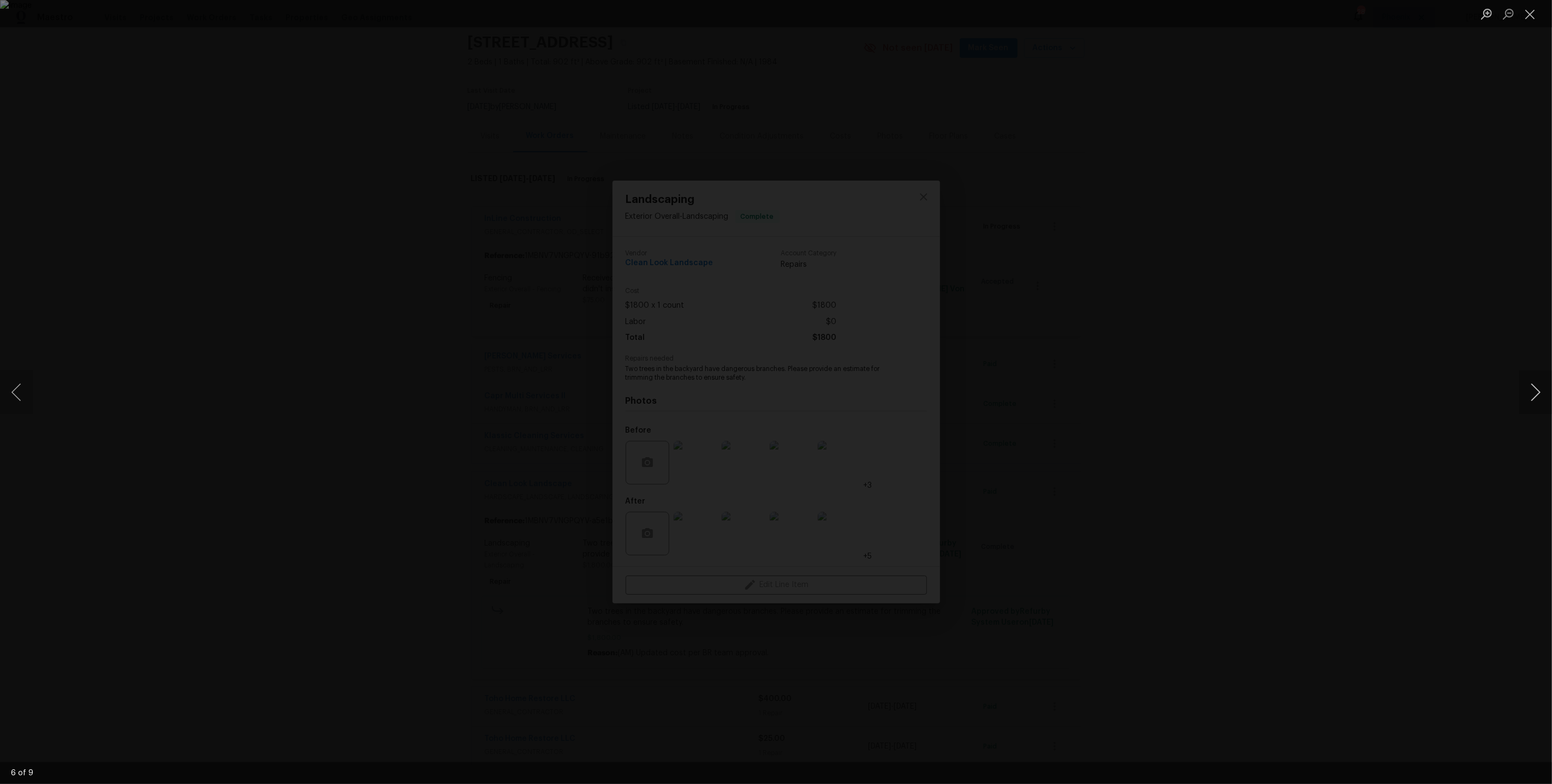
click at [1533, 392] on button "Next image" at bounding box center [1535, 392] width 33 height 44
click at [1350, 284] on div "Lightbox" at bounding box center [776, 392] width 1552 height 784
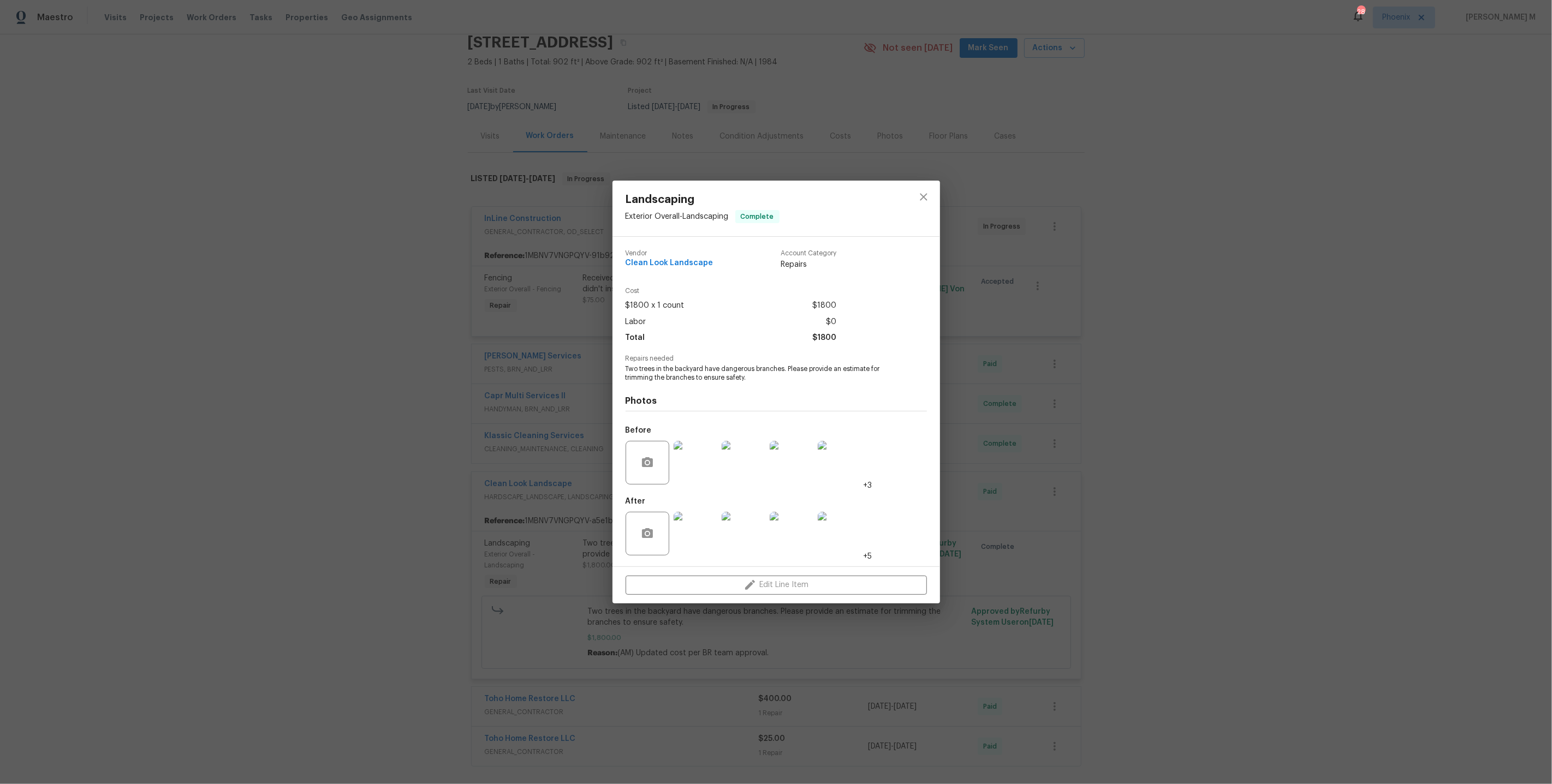
click at [1048, 519] on div "Landscaping Exterior Overall - Landscaping Complete Vendor Clean Look Landscape…" at bounding box center [776, 392] width 1552 height 784
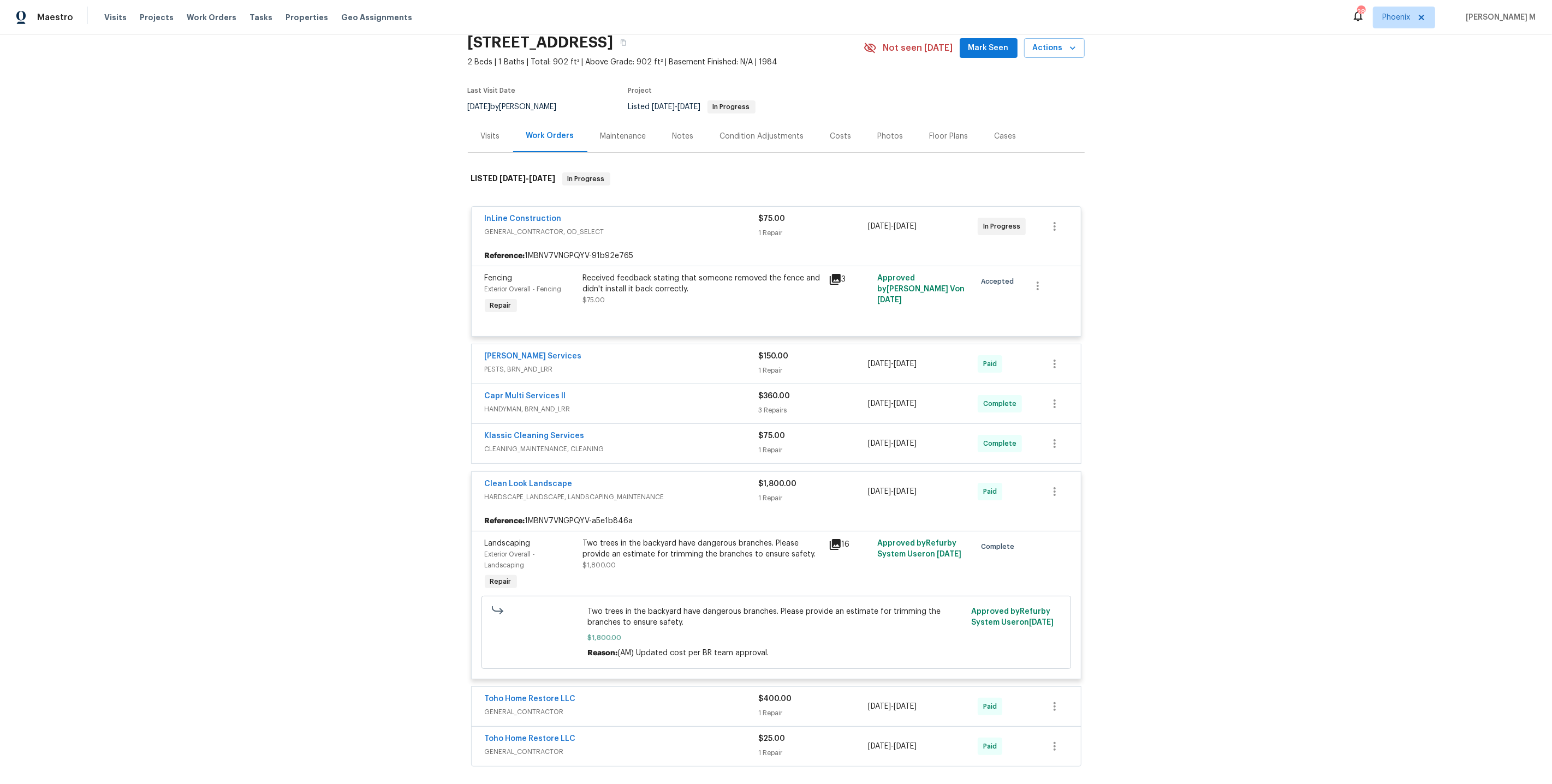
click at [650, 538] on div "Two trees in the backyard have dangerous branches. Please provide an estimate f…" at bounding box center [702, 549] width 239 height 22
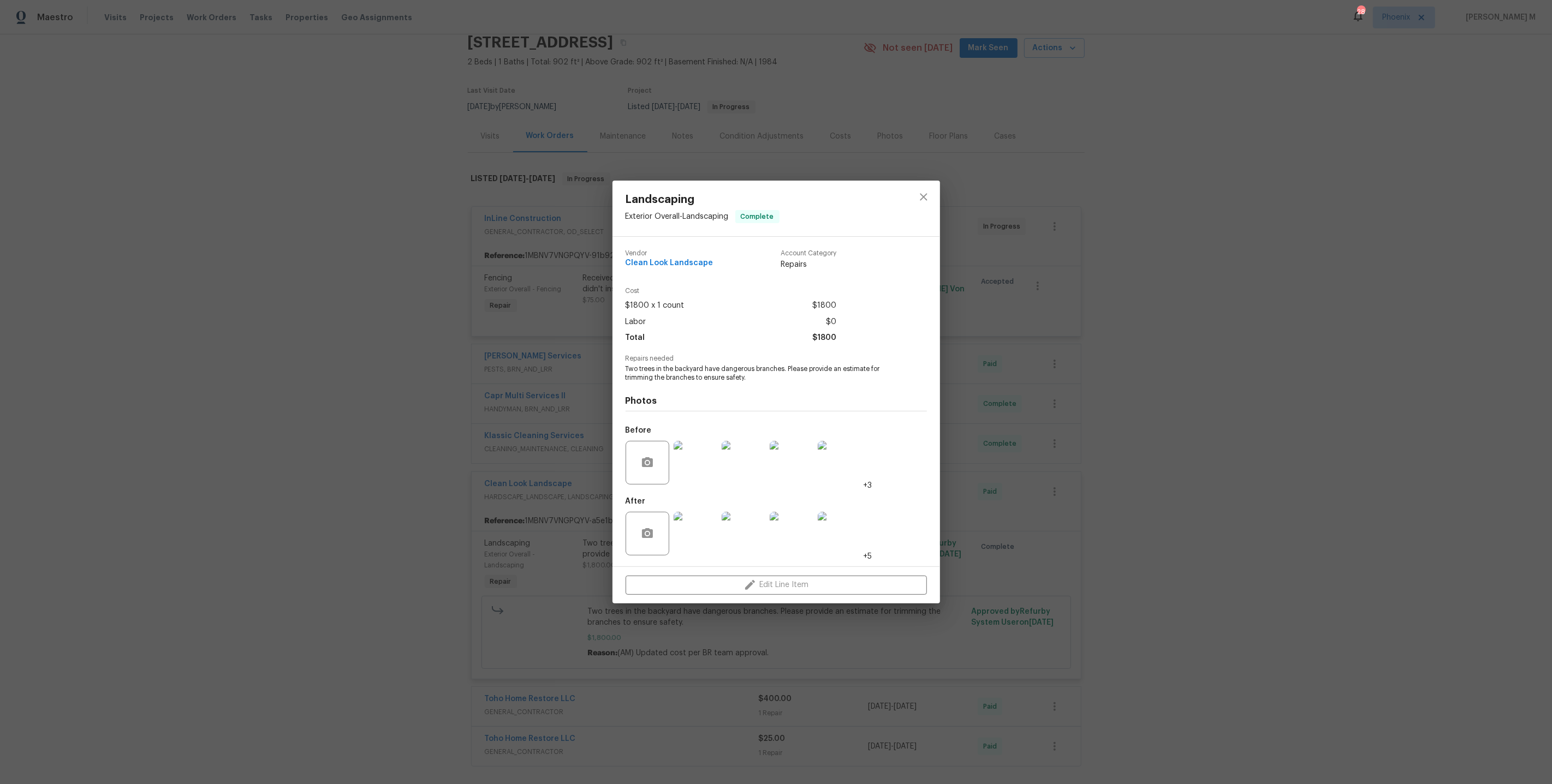
click at [696, 469] on img at bounding box center [696, 463] width 44 height 44
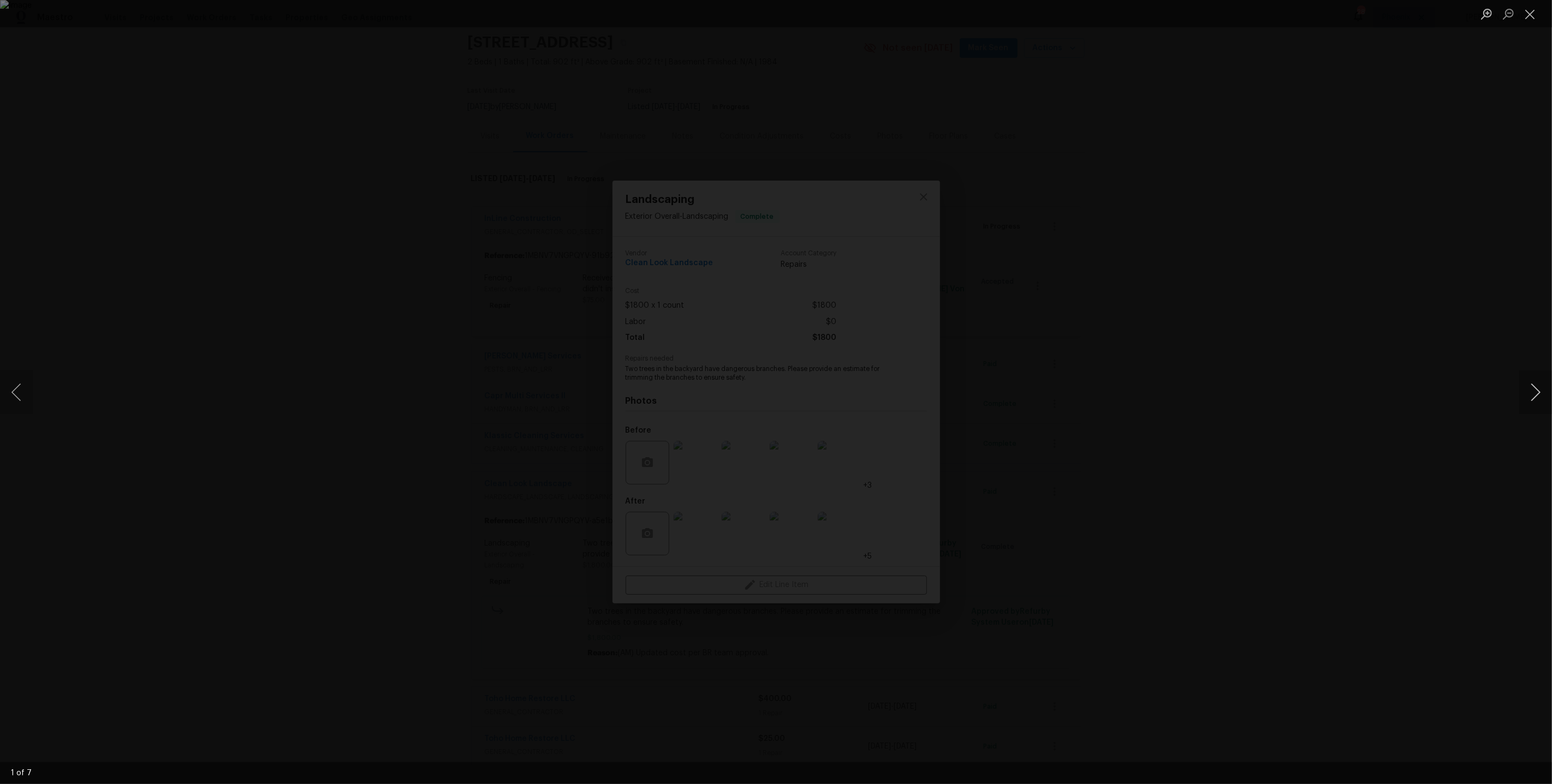
click at [1535, 395] on button "Next image" at bounding box center [1535, 392] width 33 height 44
click at [1537, 396] on button "Next image" at bounding box center [1535, 392] width 33 height 44
click at [1537, 397] on button "Next image" at bounding box center [1535, 392] width 33 height 44
click at [1265, 410] on div "Lightbox" at bounding box center [776, 392] width 1552 height 784
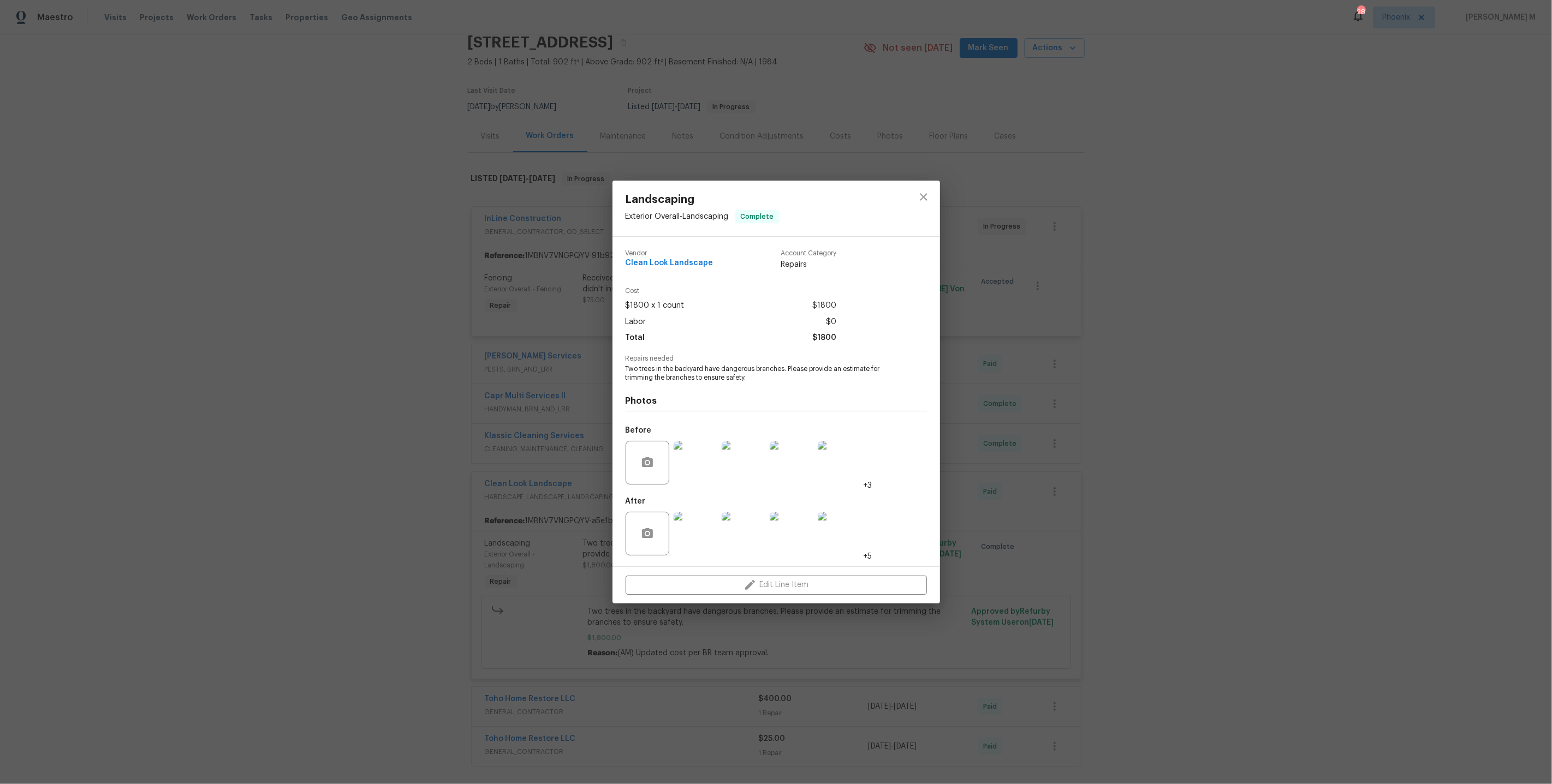
click at [720, 372] on span "Two trees in the backyard have dangerous branches. Please provide an estimate f…" at bounding box center [761, 374] width 271 height 19
click at [730, 358] on span "Repairs needed" at bounding box center [776, 359] width 301 height 7
click at [718, 372] on span "Two trees in the backyard have dangerous branches. Please provide an estimate f…" at bounding box center [761, 374] width 271 height 19
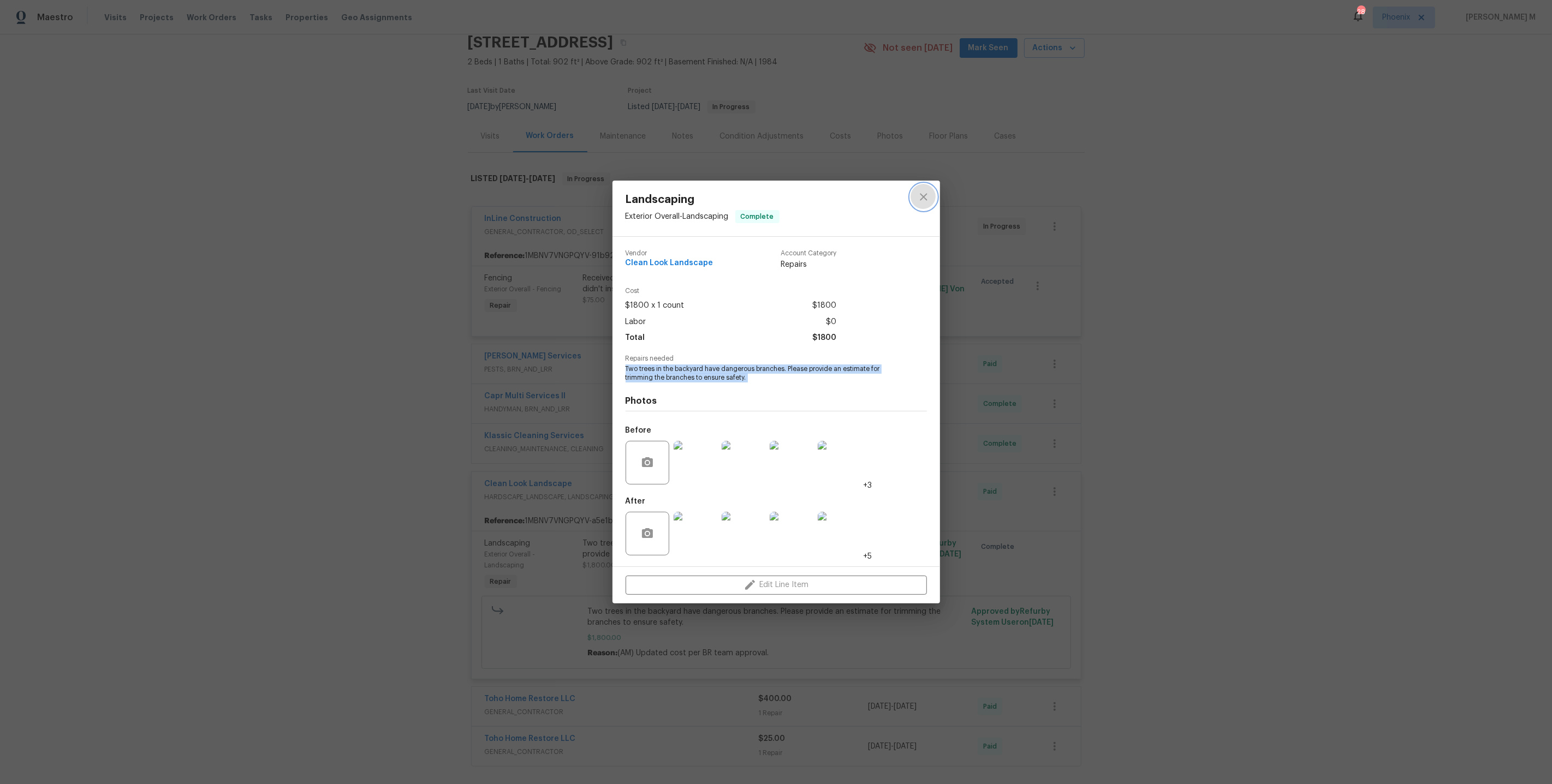
click at [927, 202] on icon "close" at bounding box center [923, 197] width 13 height 13
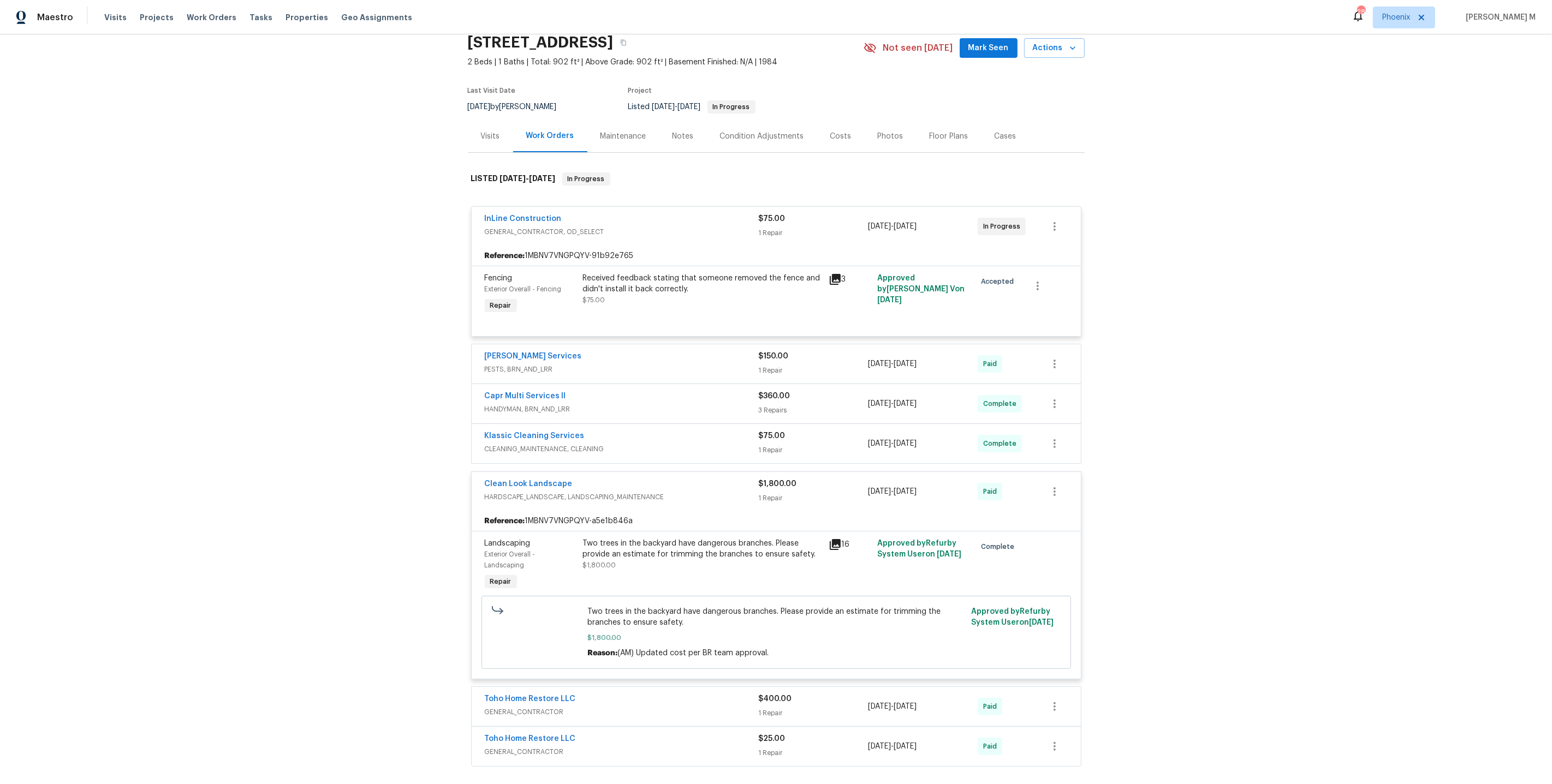
scroll to position [0, 0]
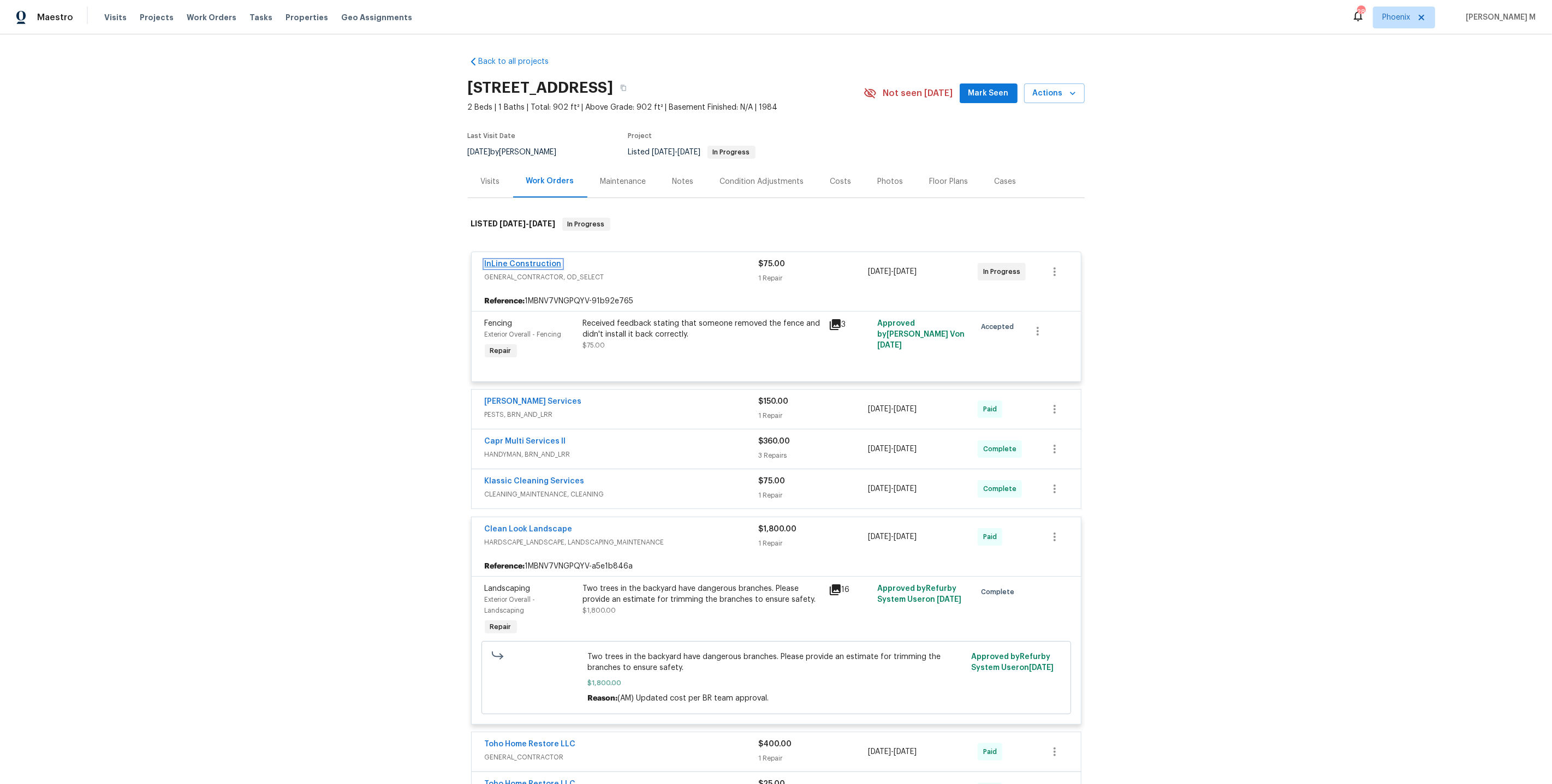
click at [536, 260] on link "InLine Construction" at bounding box center [523, 264] width 77 height 8
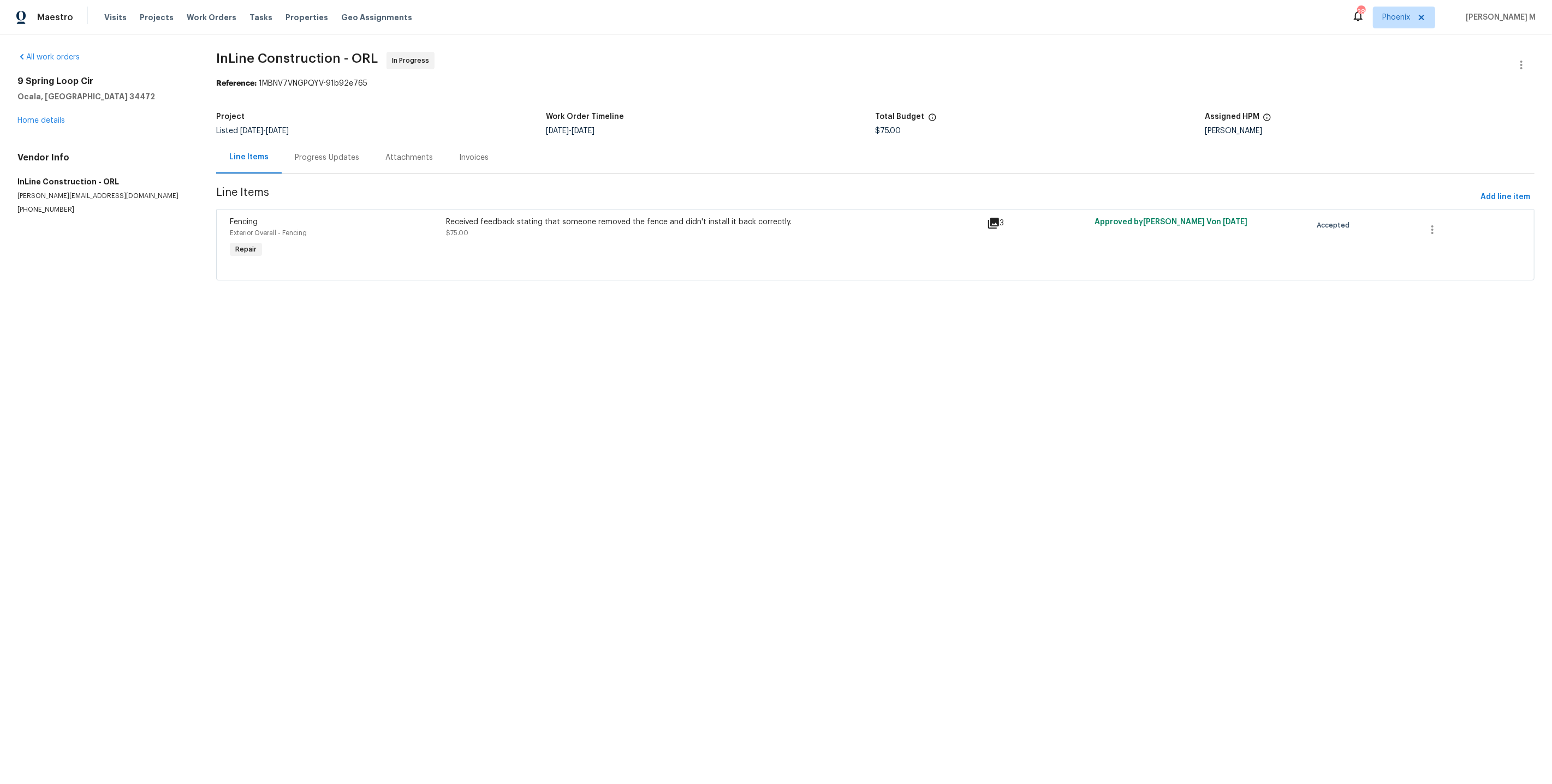
click at [1205, 127] on div "Caleb Hurst" at bounding box center [1369, 131] width 330 height 8
copy div "Caleb"
click at [91, 128] on div "All work orders 9 Spring Loop Cir Ocala, FL 34472 Home details Vendor Info InLi…" at bounding box center [103, 133] width 172 height 163
click at [47, 120] on link "Home details" at bounding box center [41, 121] width 47 height 8
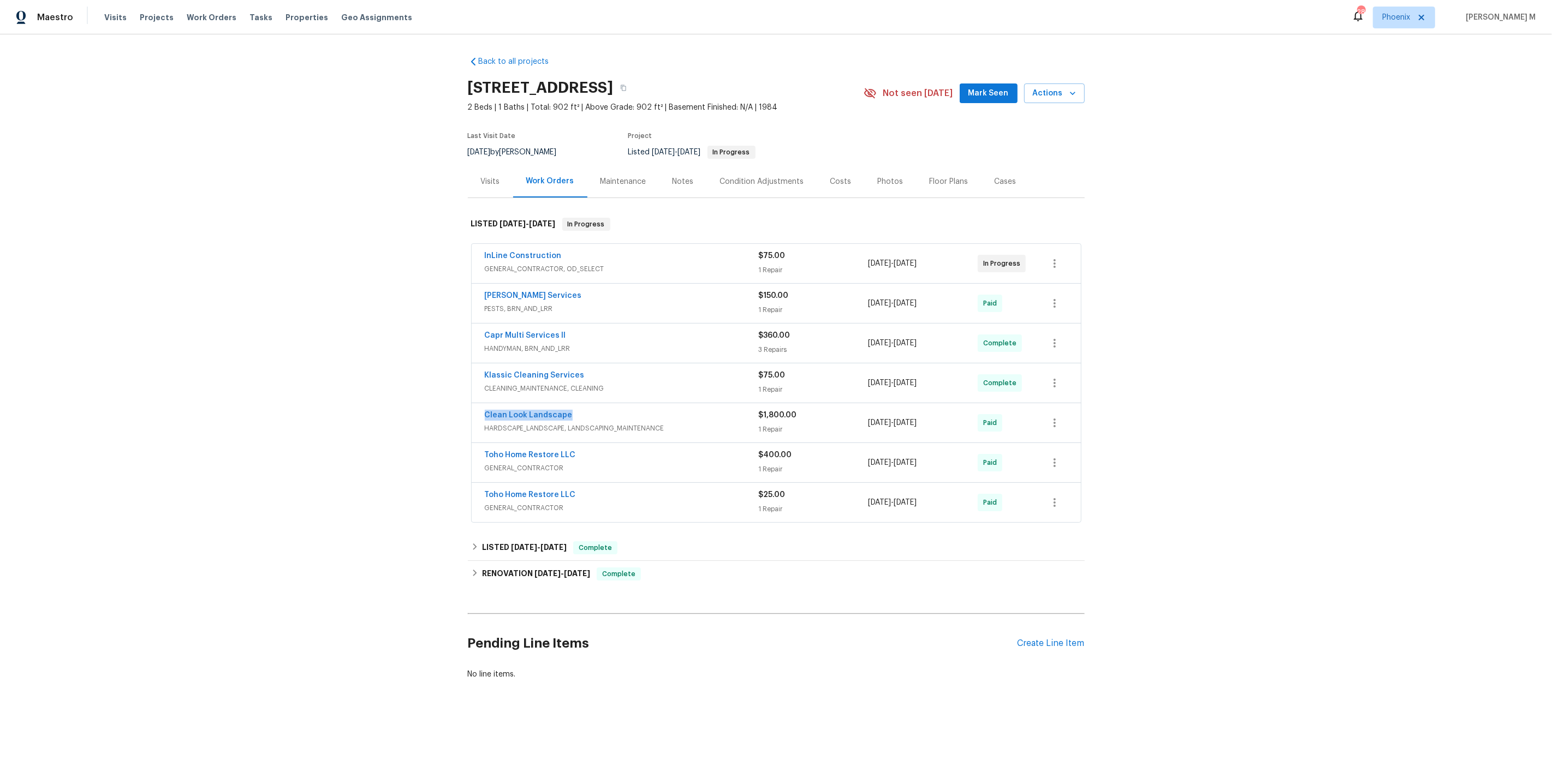
drag, startPoint x: 574, startPoint y: 400, endPoint x: 370, endPoint y: 399, distance: 204.0
click at [370, 399] on div "Back to all projects 9 Spring Loop Cir, Ocala, FL 34472 2 Beds | 1 Baths | Tota…" at bounding box center [776, 394] width 1552 height 720
copy link "Clean Look Landscape"
drag, startPoint x: 942, startPoint y: 409, endPoint x: 906, endPoint y: 409, distance: 36.0
click at [906, 409] on div "9/2/2025 - 9/2/2025" at bounding box center [923, 423] width 110 height 26
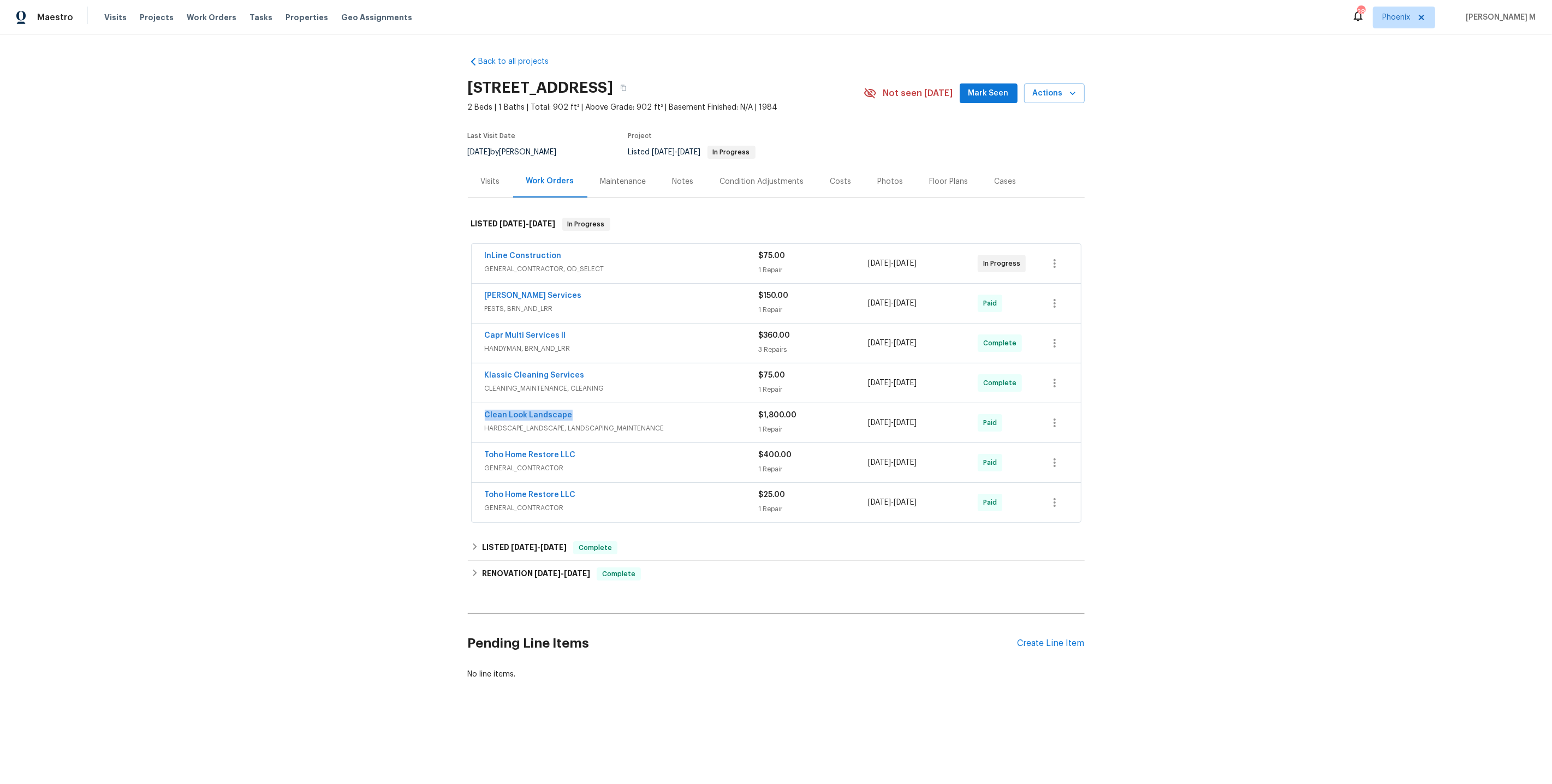
copy span "9/2/2025"
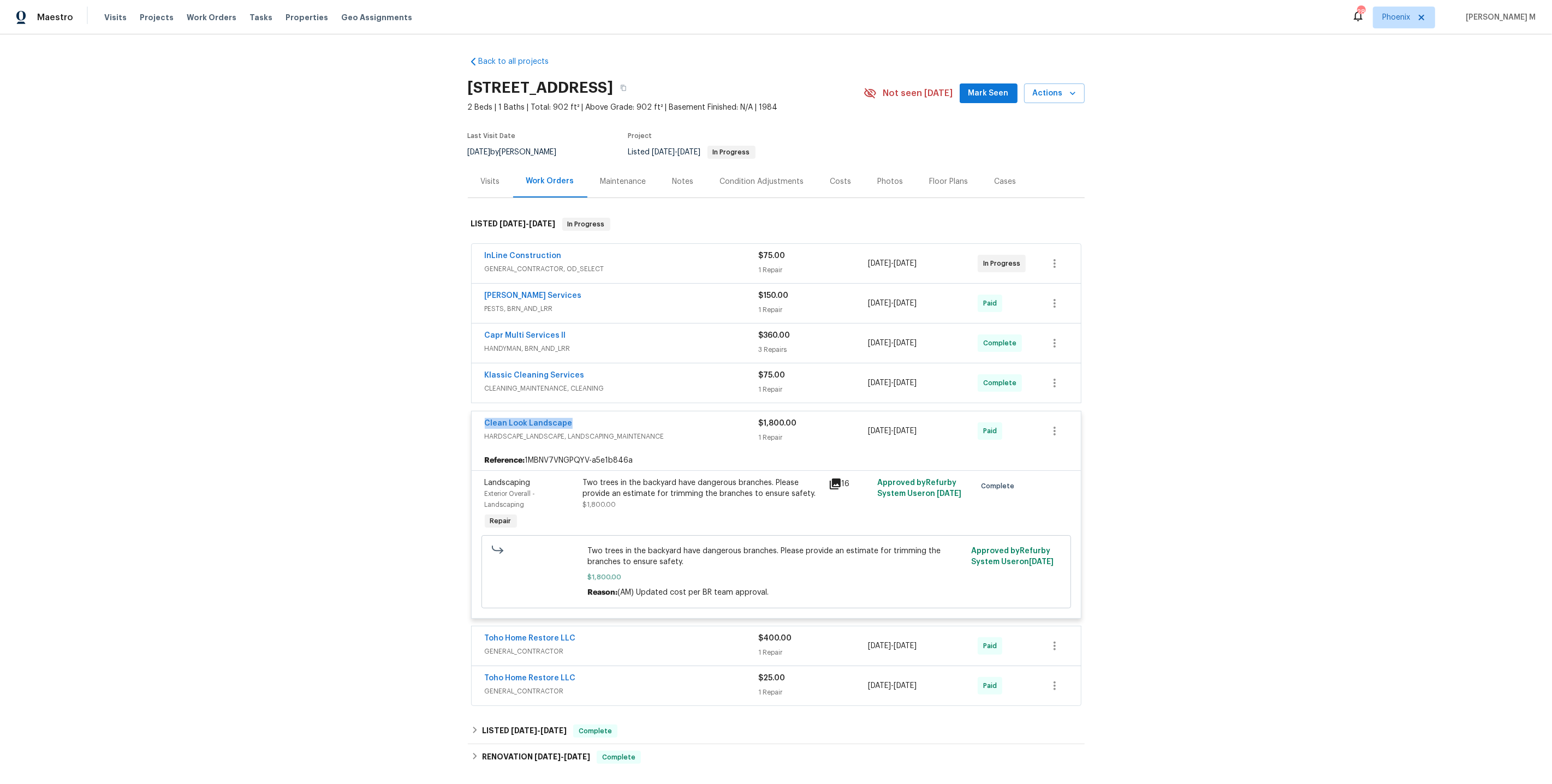
drag, startPoint x: 570, startPoint y: 414, endPoint x: 362, endPoint y: 413, distance: 208.0
click at [362, 413] on div "Back to all projects 9 Spring Loop Cir, Ocala, FL 34472 2 Beds | 1 Baths | Tota…" at bounding box center [776, 409] width 1552 height 750
copy link "Clean Look Landscape"
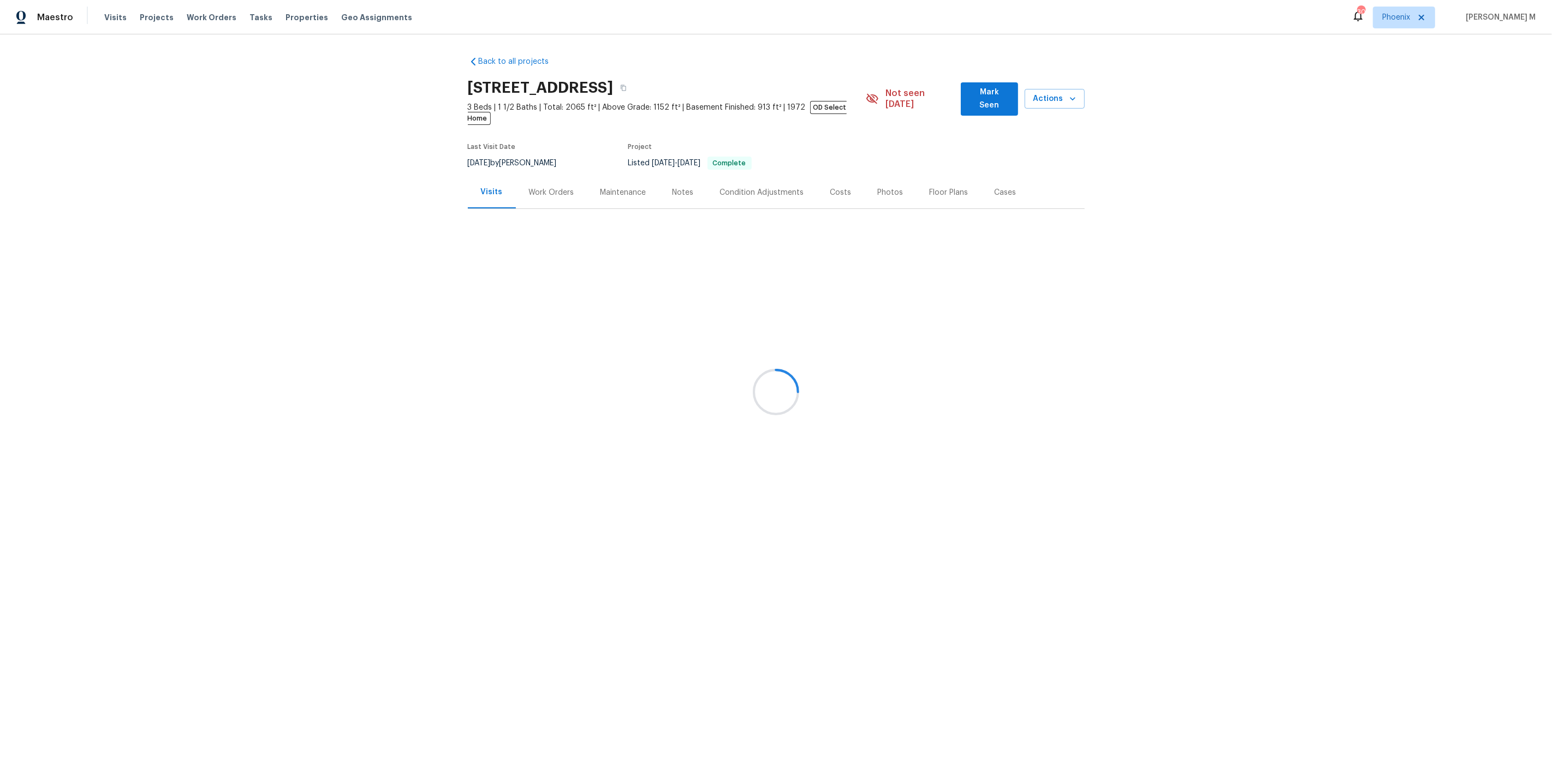
click at [538, 182] on div at bounding box center [776, 392] width 1552 height 784
click at [531, 183] on div at bounding box center [776, 392] width 1552 height 784
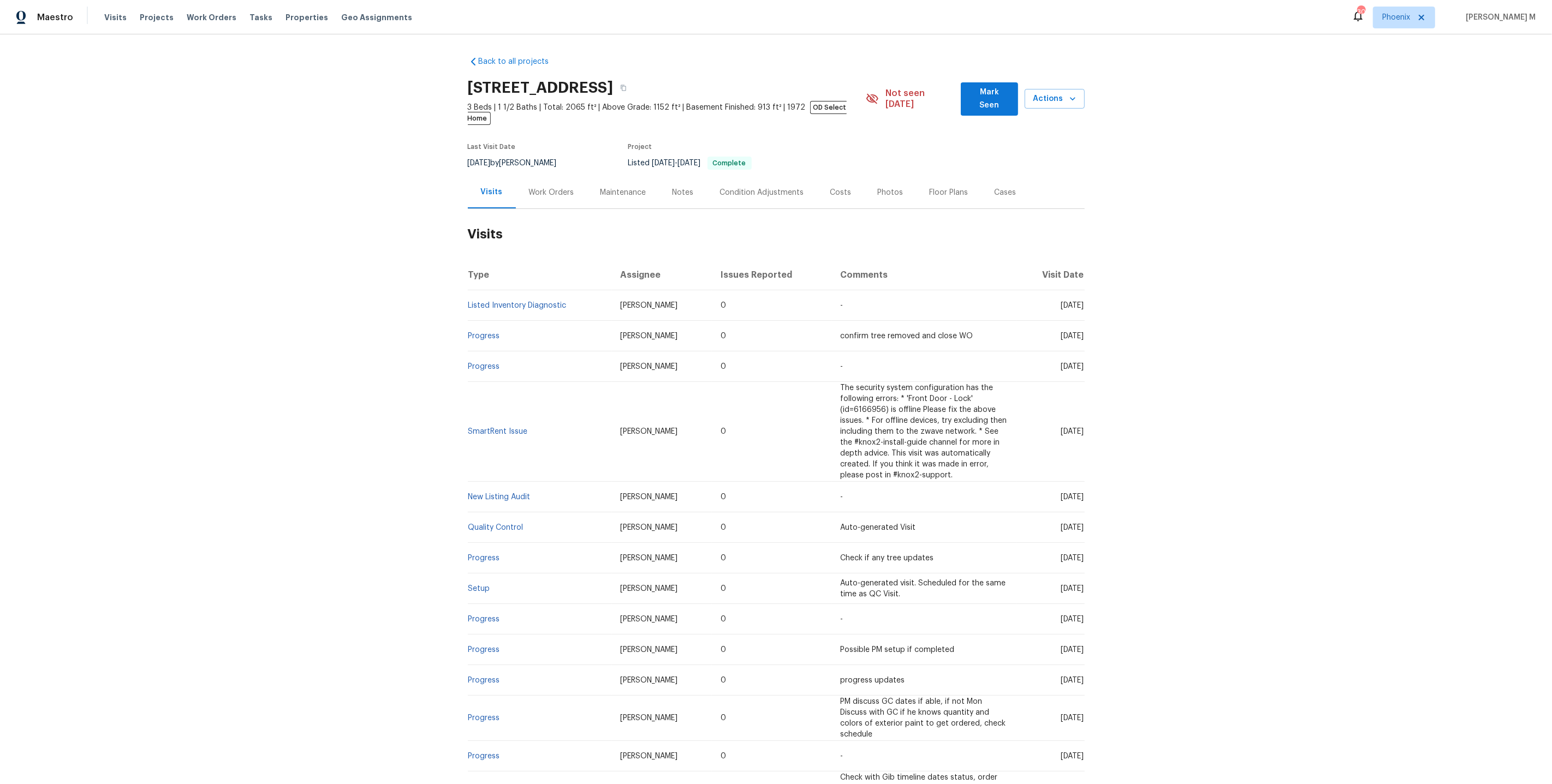
click at [531, 183] on div "Work Orders" at bounding box center [552, 192] width 71 height 32
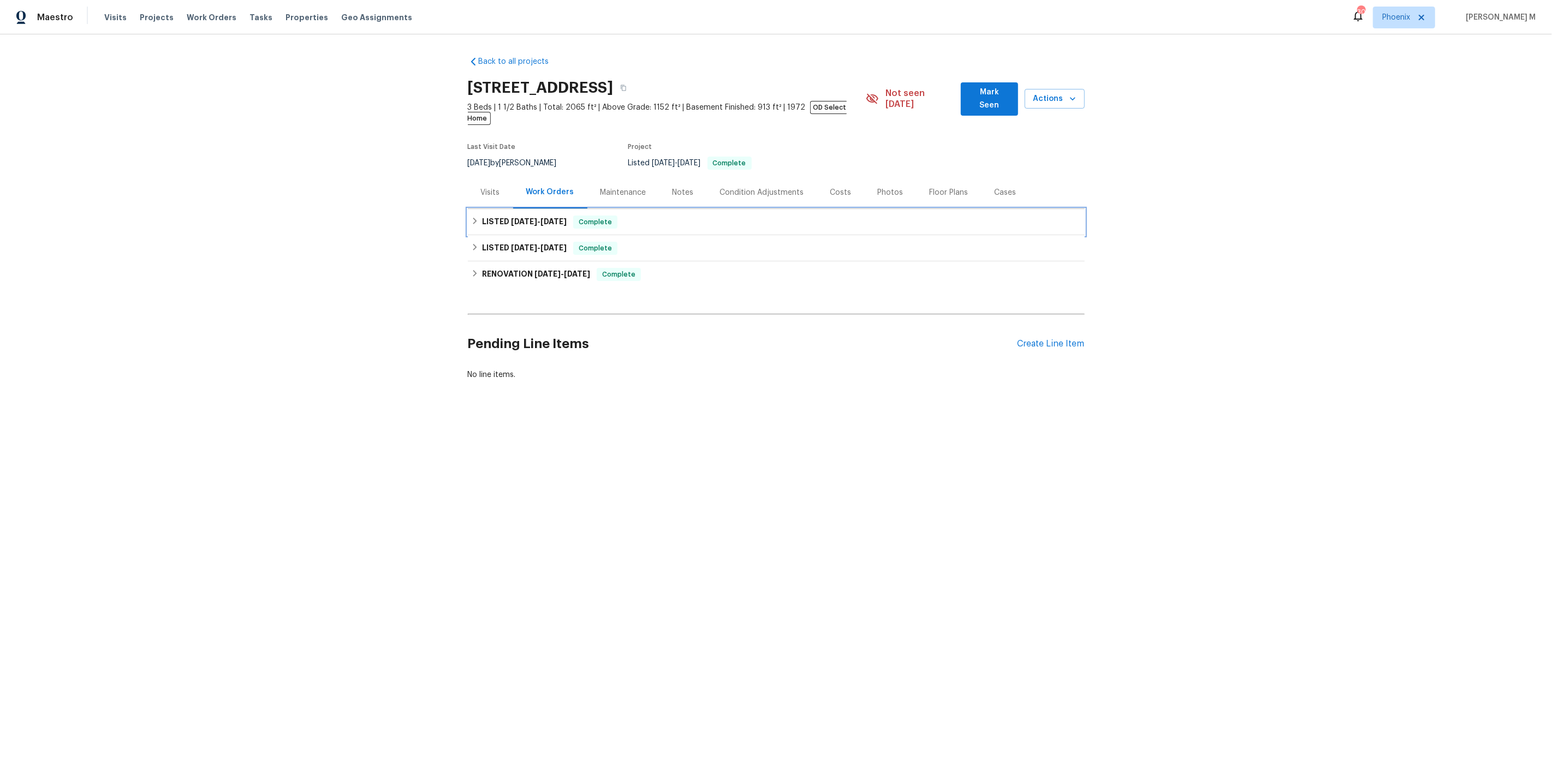
click at [535, 217] on span "8/18/25 - 8/21/25" at bounding box center [538, 221] width 56 height 8
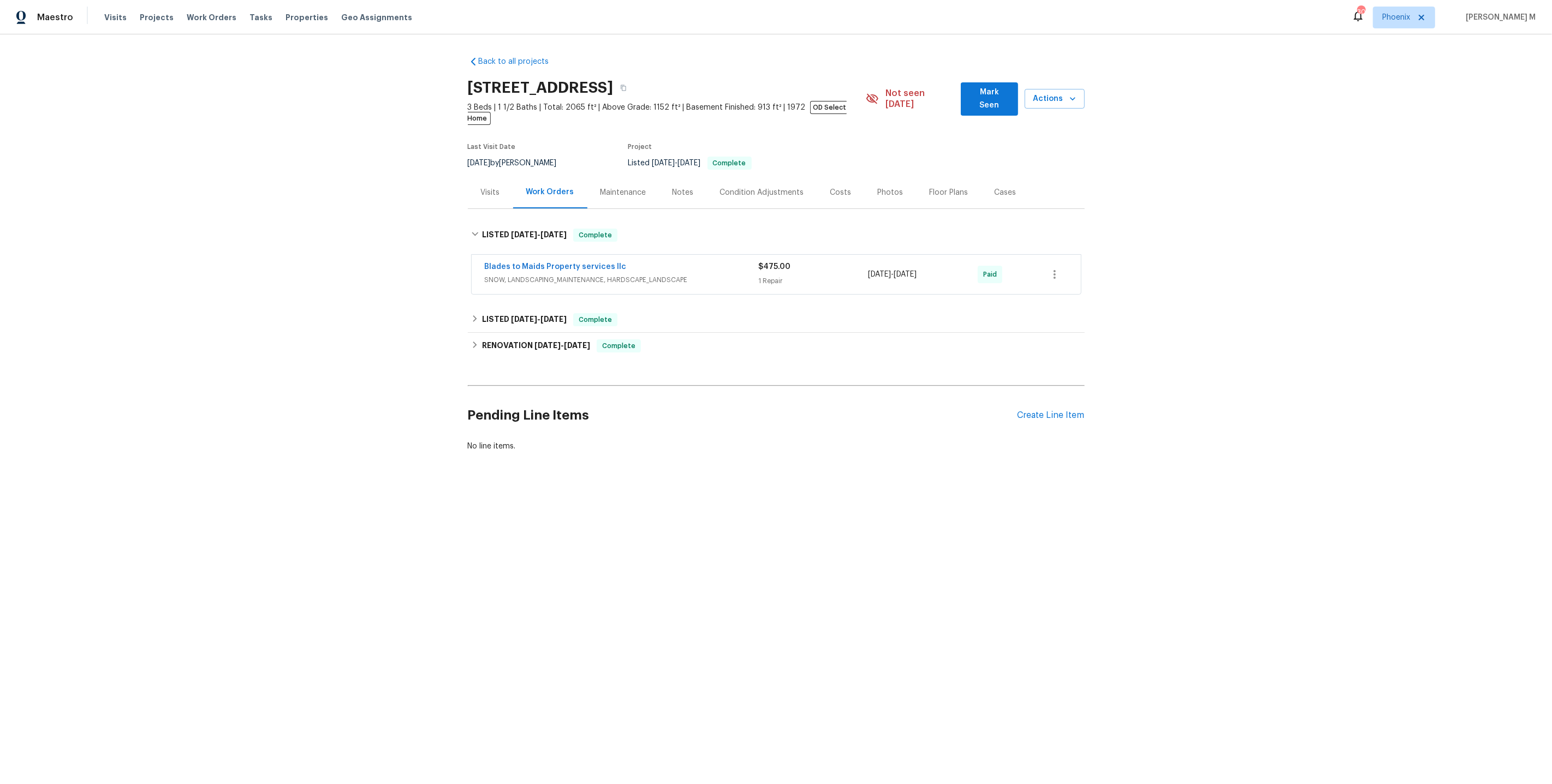
click at [533, 274] on span "SNOW, LANDSCAPING_MAINTENANCE, HARDSCAPE_LANDSCAPE" at bounding box center [621, 279] width 274 height 11
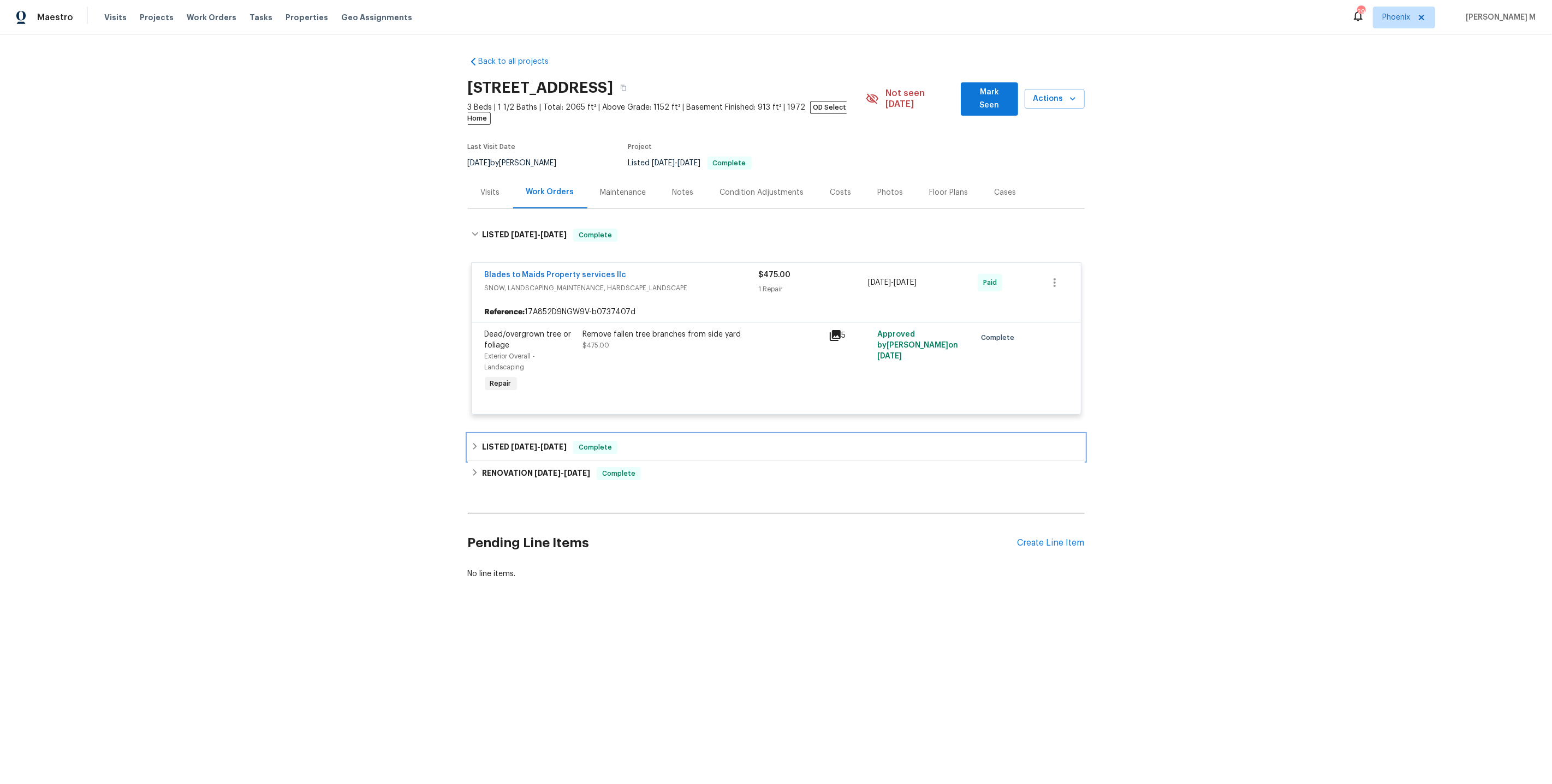
click at [547, 443] on span "7/30/25" at bounding box center [554, 447] width 26 height 8
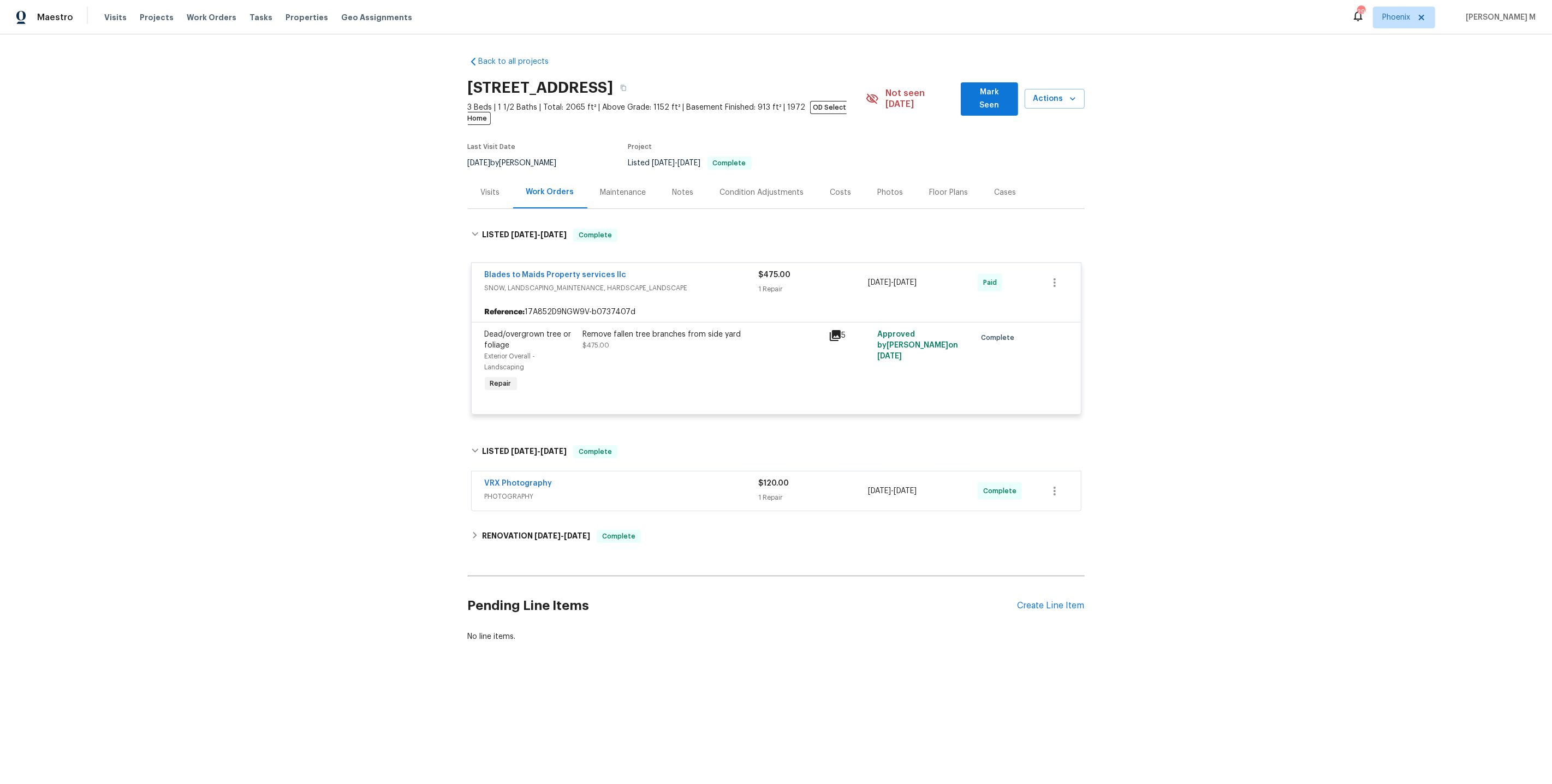
click at [517, 491] on span "PHOTOGRAPHY" at bounding box center [621, 496] width 274 height 11
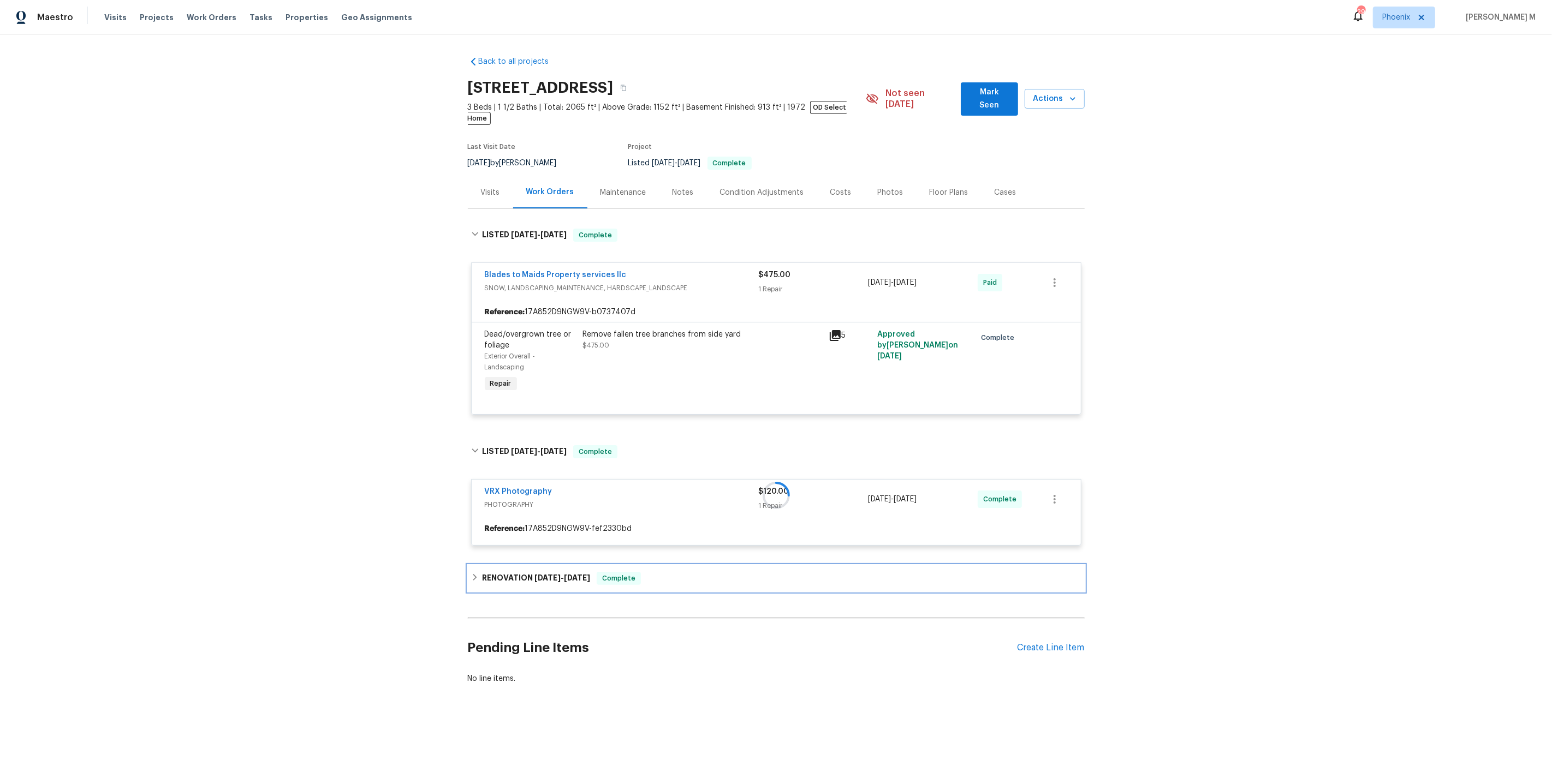
click at [521, 565] on div "RENOVATION 6/16/25 - 7/30/25 Complete" at bounding box center [776, 578] width 617 height 26
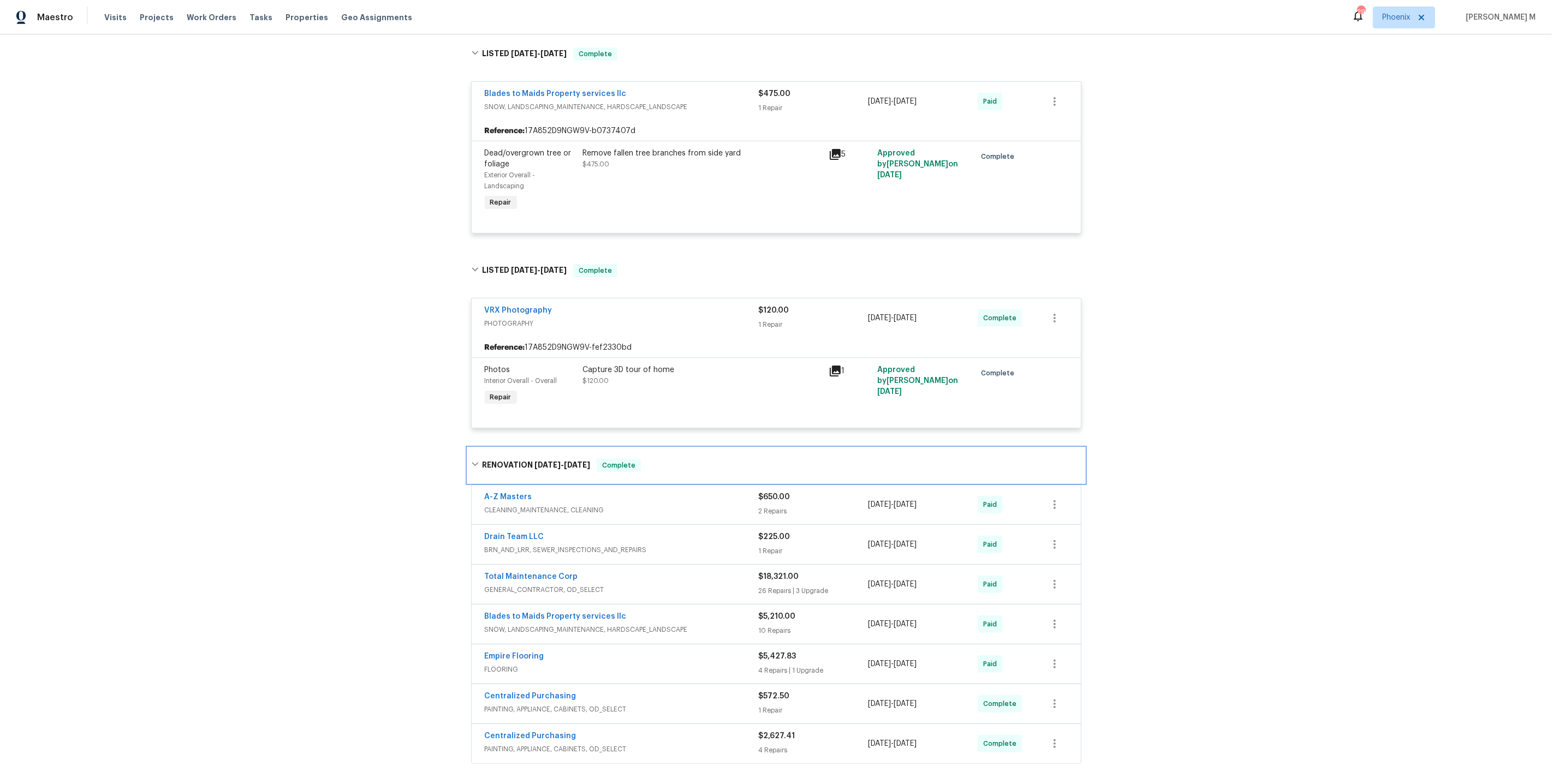
scroll to position [242, 0]
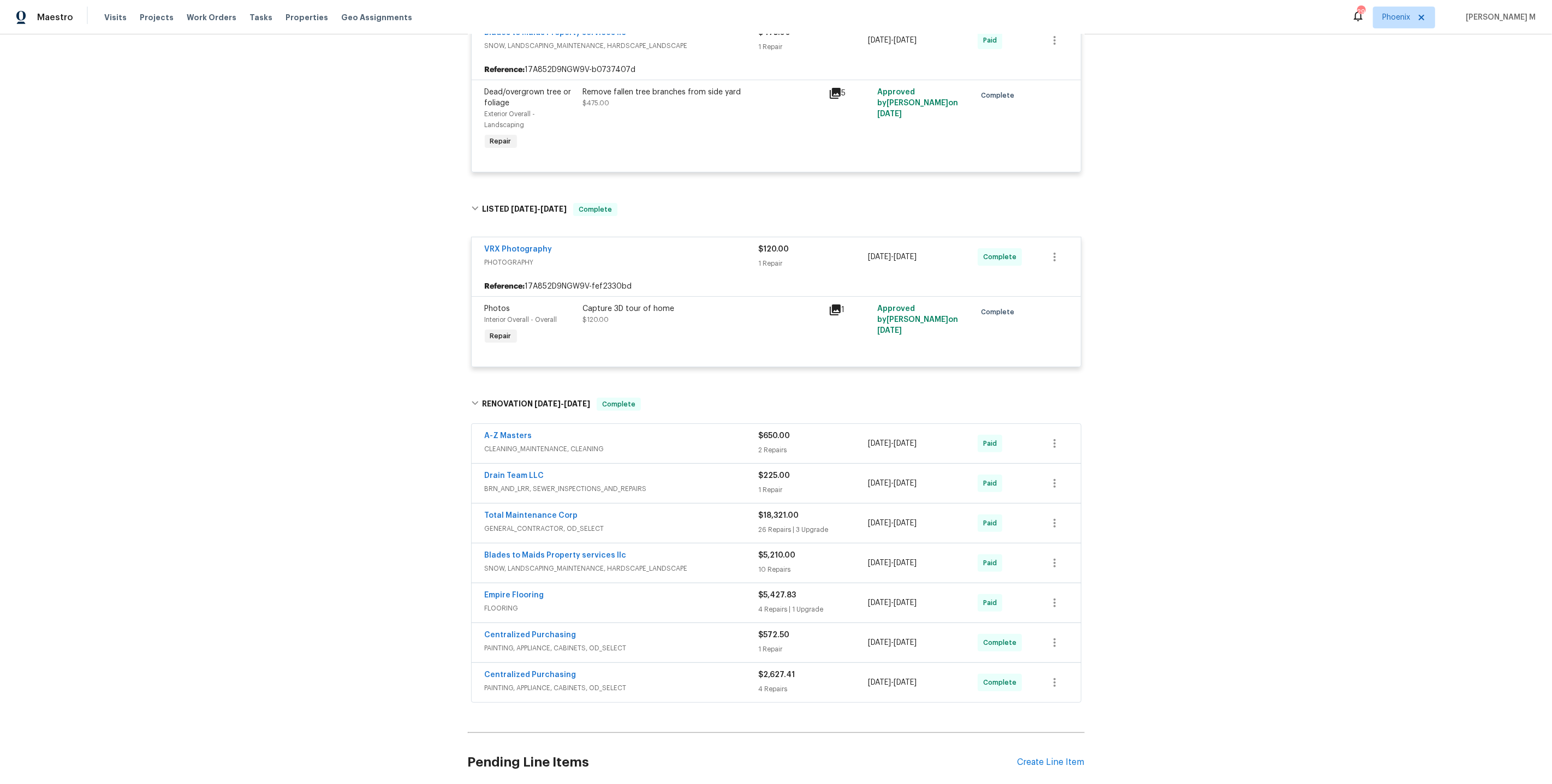
click at [515, 484] on span "BRN_AND_LRR, SEWER_INSPECTIONS_AND_REPAIRS" at bounding box center [621, 489] width 274 height 11
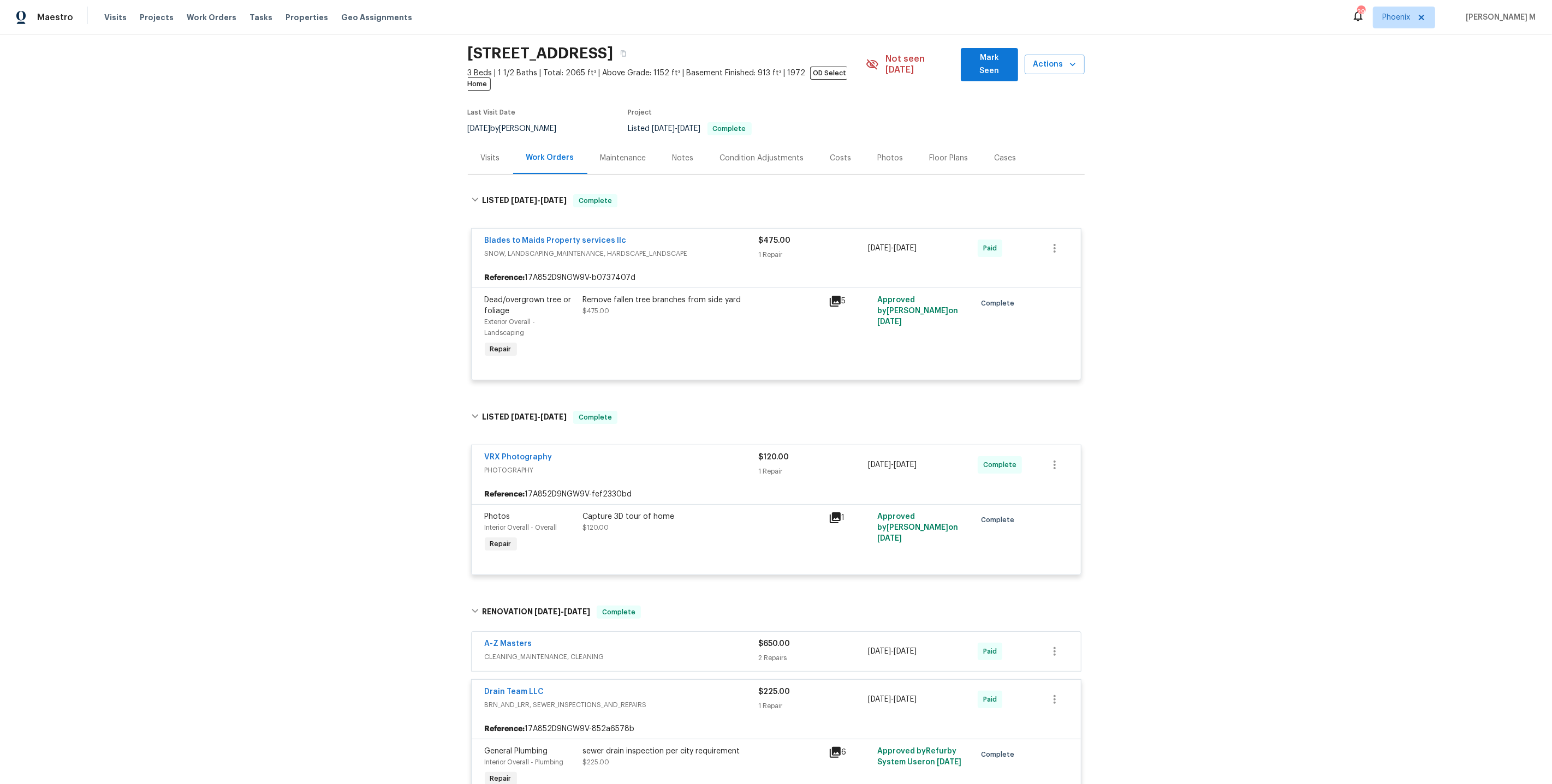
scroll to position [0, 0]
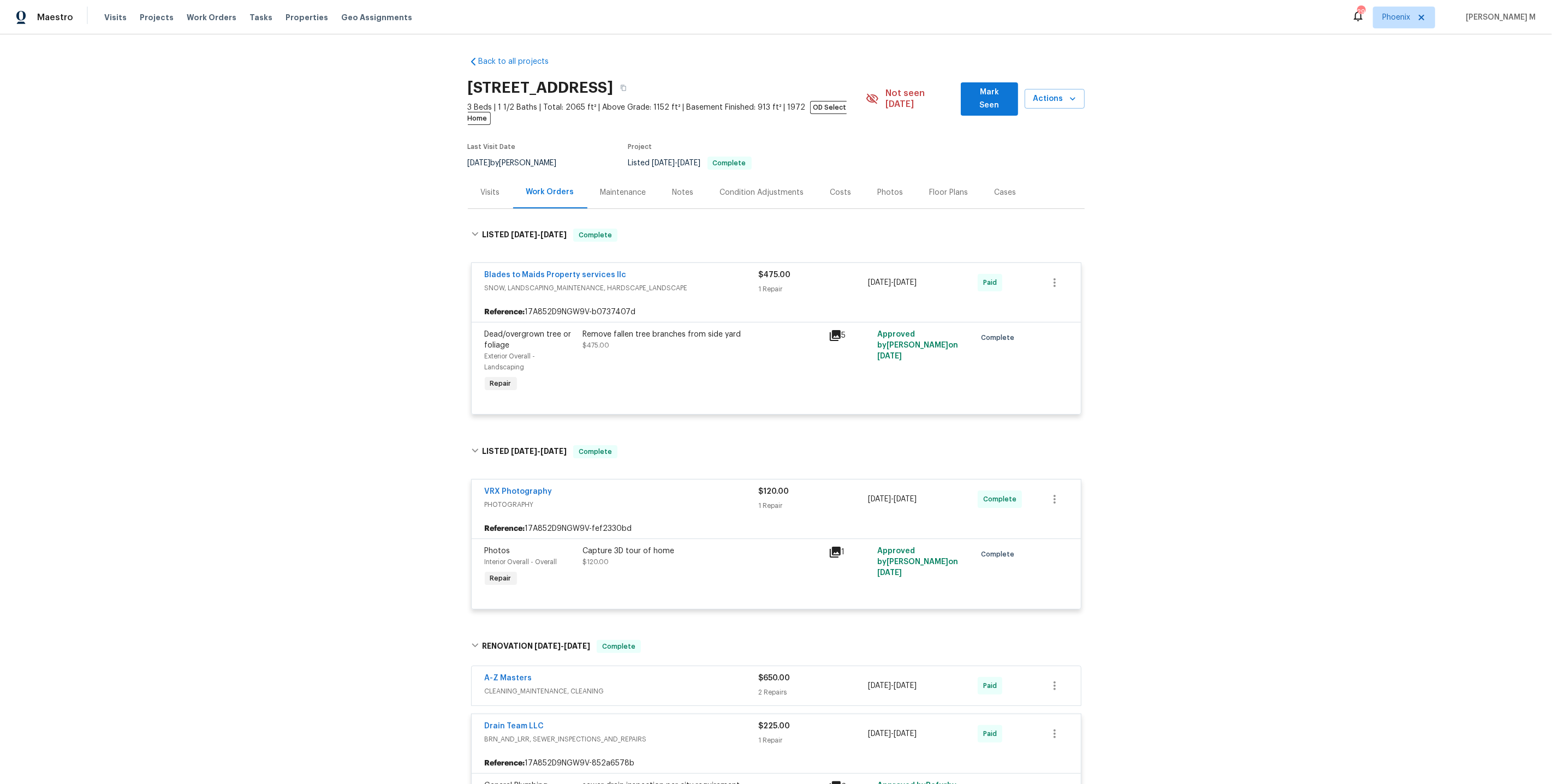
click at [615, 190] on div "Maintenance" at bounding box center [623, 192] width 72 height 32
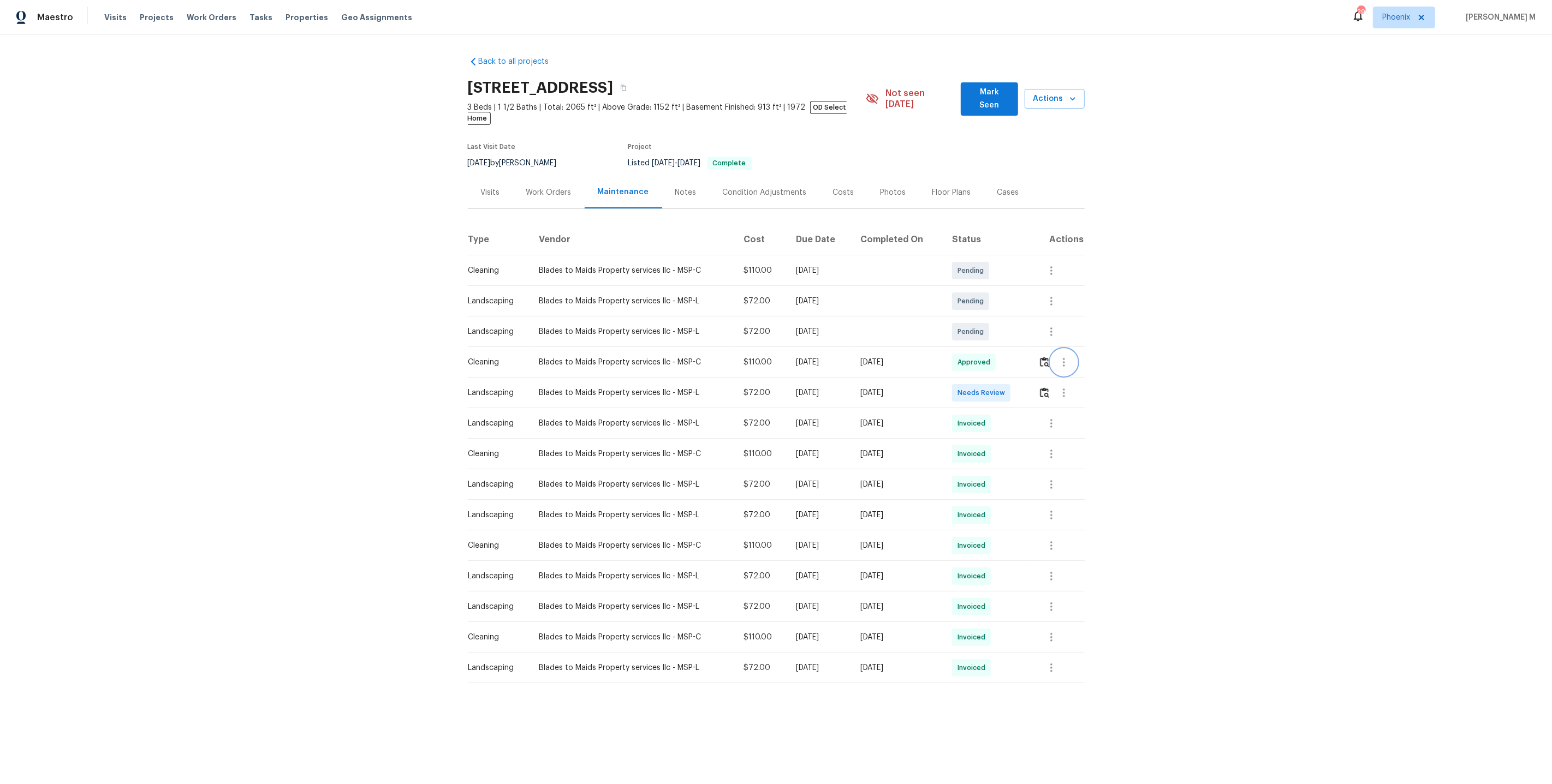
click at [1065, 356] on icon "button" at bounding box center [1064, 362] width 13 height 13
click at [1065, 348] on li "Message vendor" at bounding box center [1091, 346] width 76 height 18
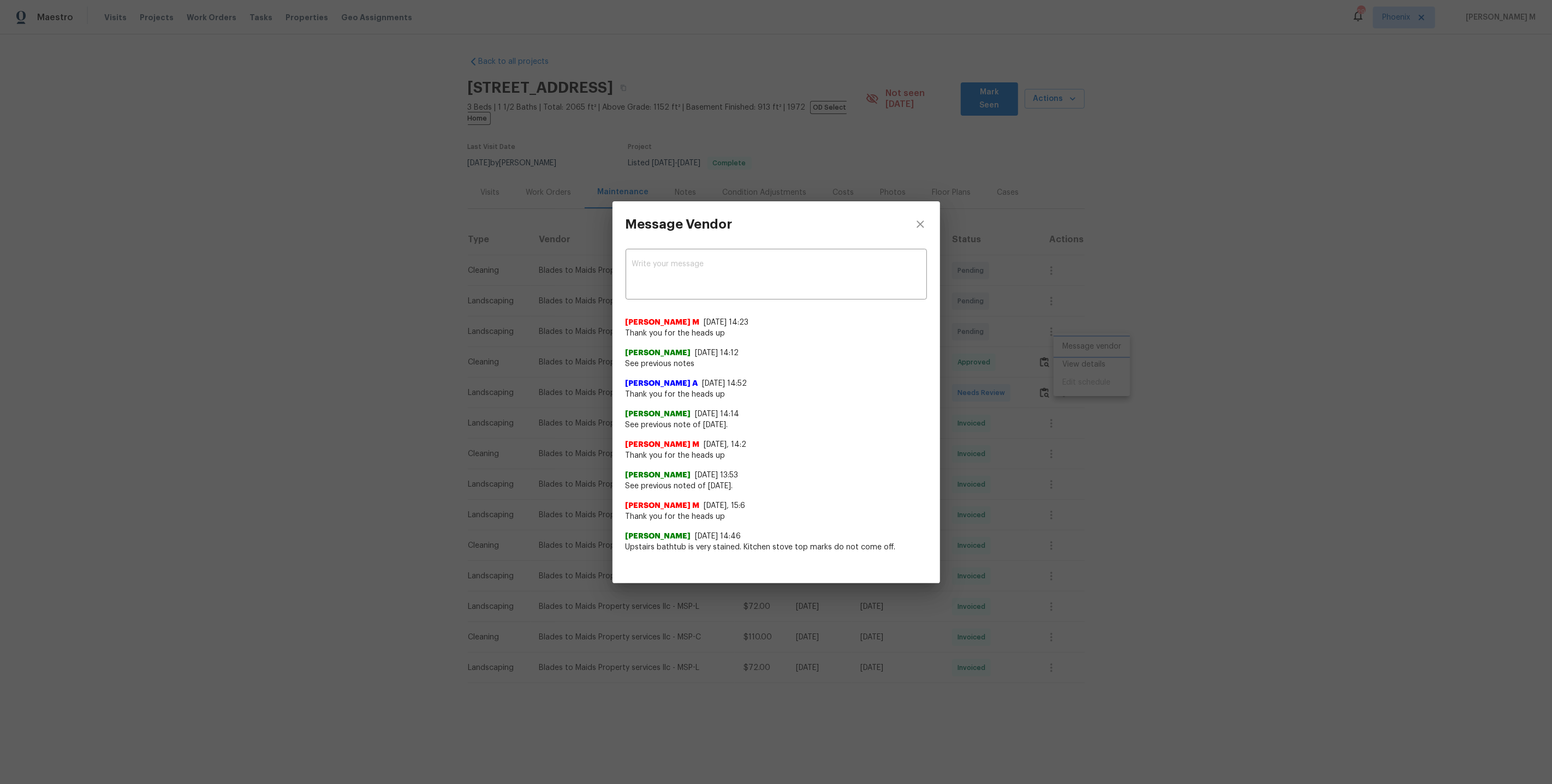
click at [1065, 348] on div "Message Vendor x ​ Manikandan M 9/15/25, 14:23 Thank you for the heads up Melis…" at bounding box center [776, 392] width 1552 height 784
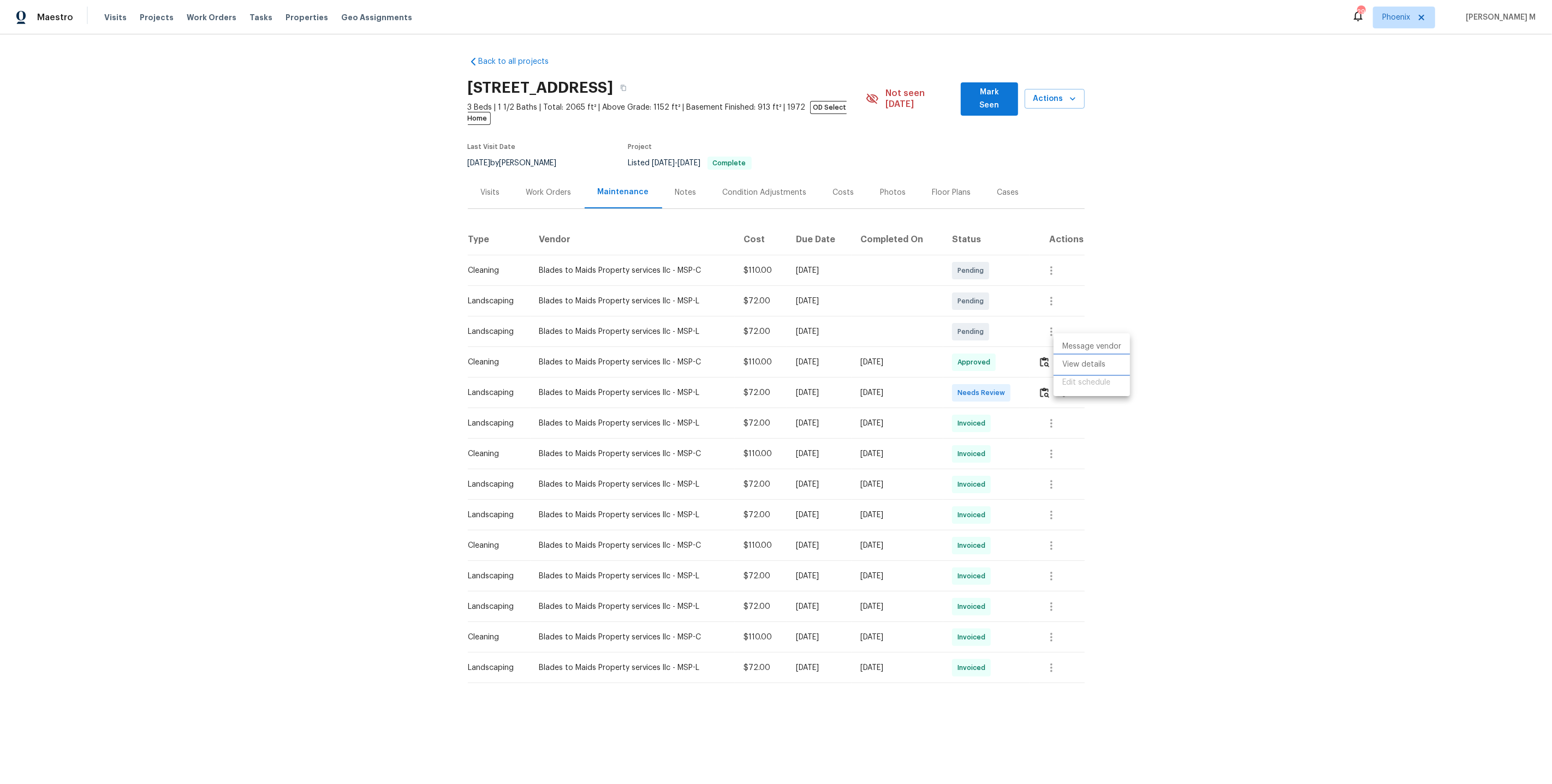
click at [1070, 361] on li "View details" at bounding box center [1091, 364] width 76 height 18
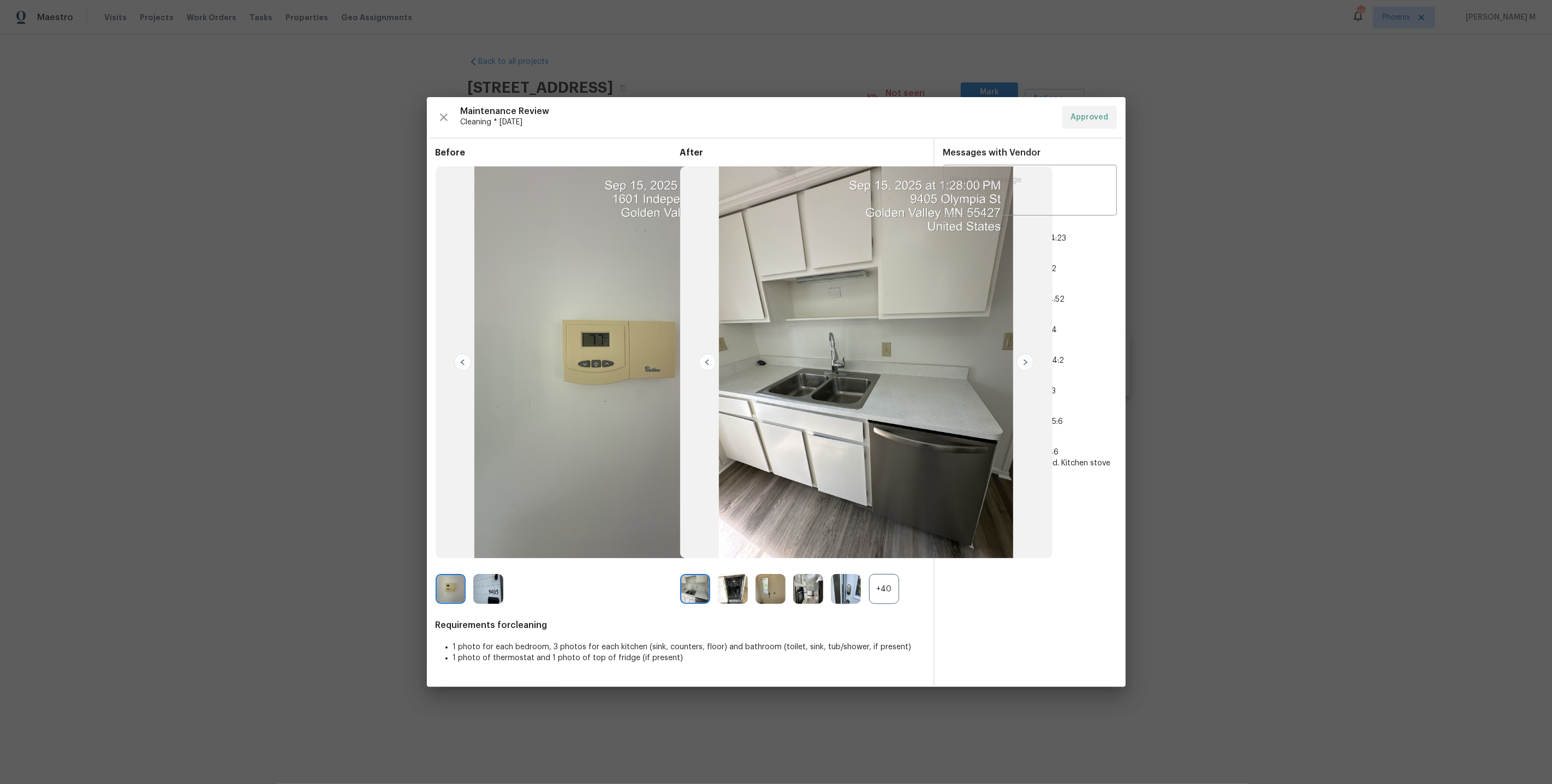
click at [875, 582] on div "+40" at bounding box center [883, 588] width 30 height 30
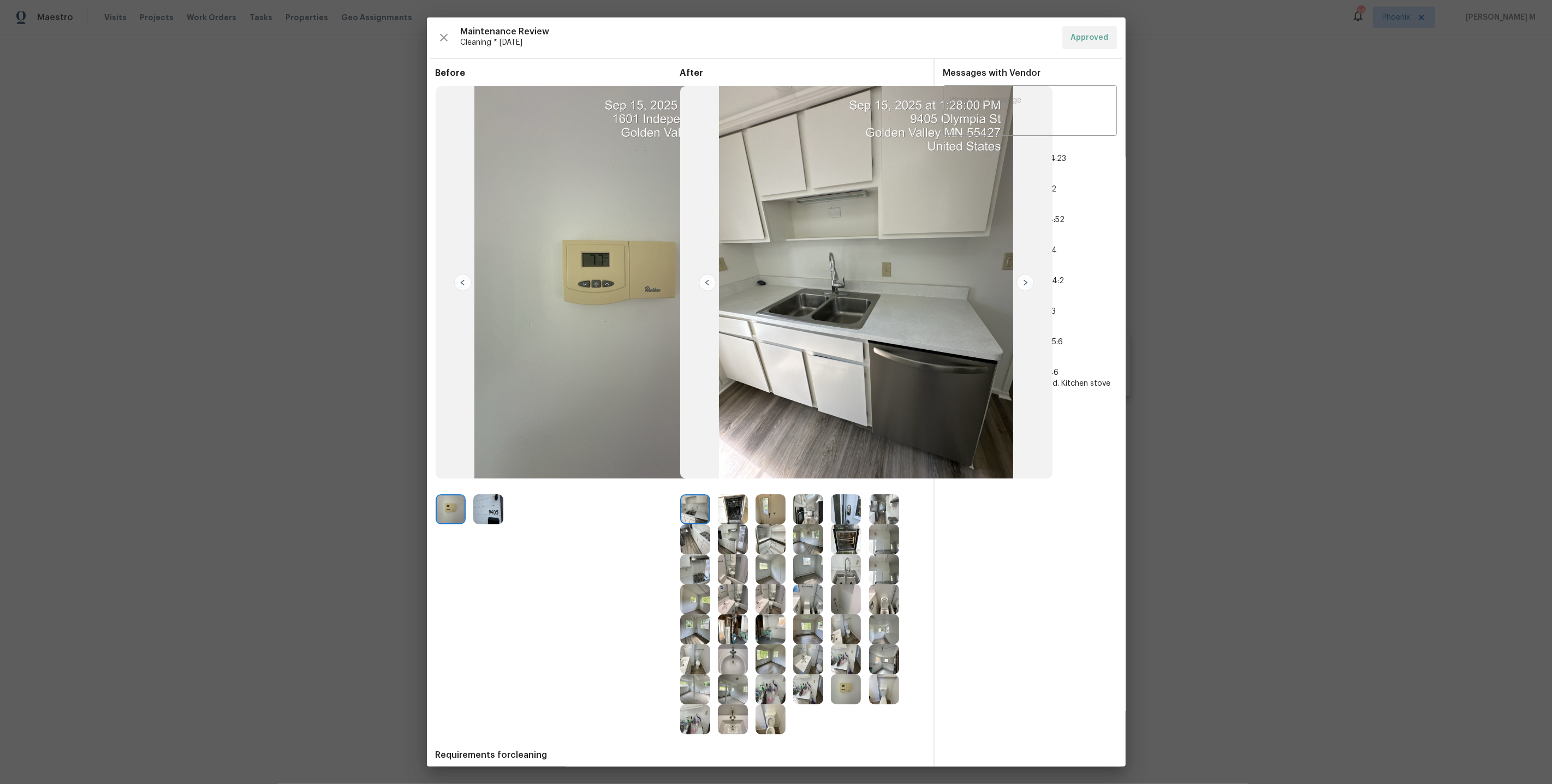
click at [811, 571] on img at bounding box center [808, 569] width 30 height 30
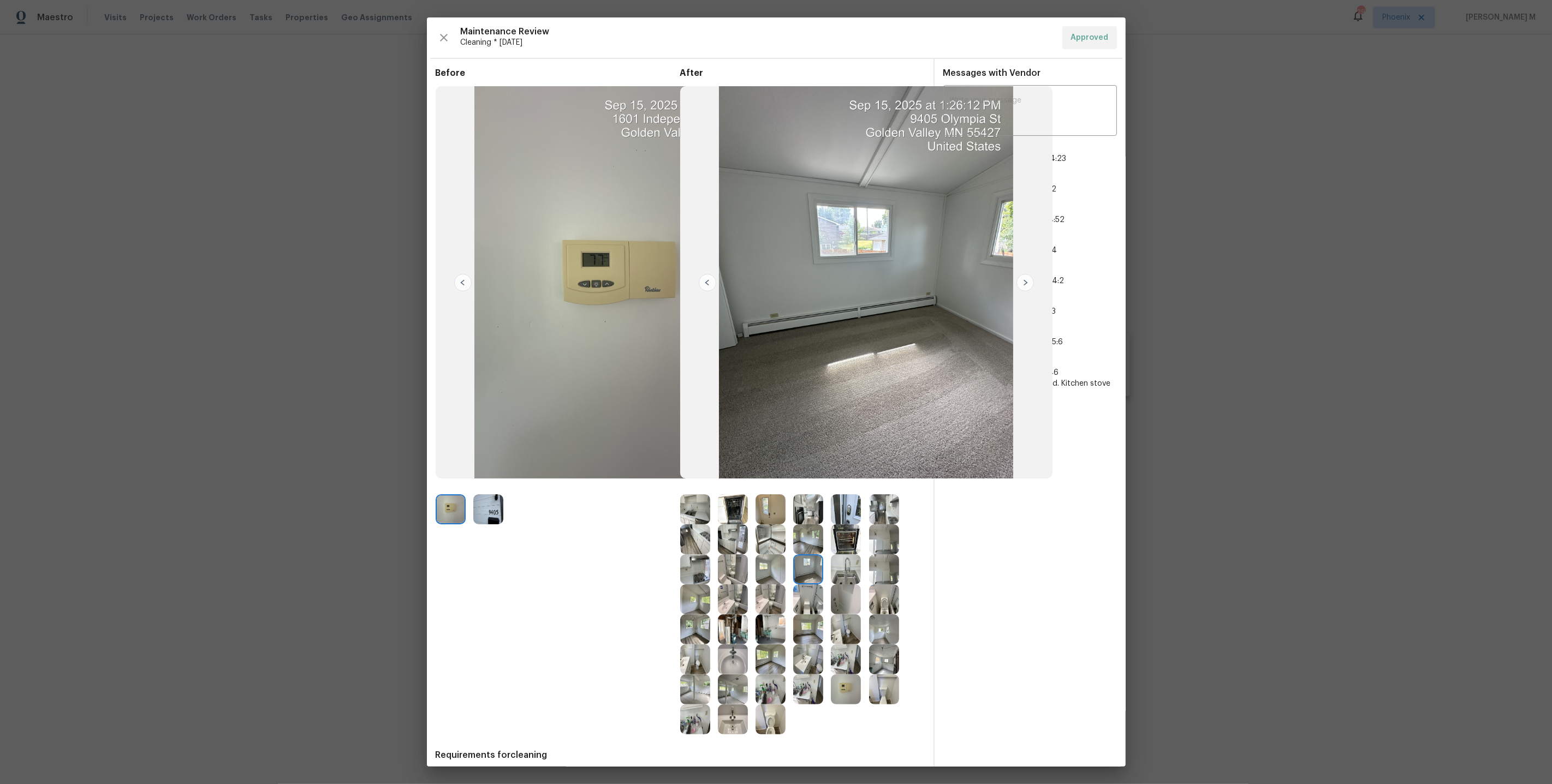
click at [803, 644] on img at bounding box center [808, 659] width 30 height 30
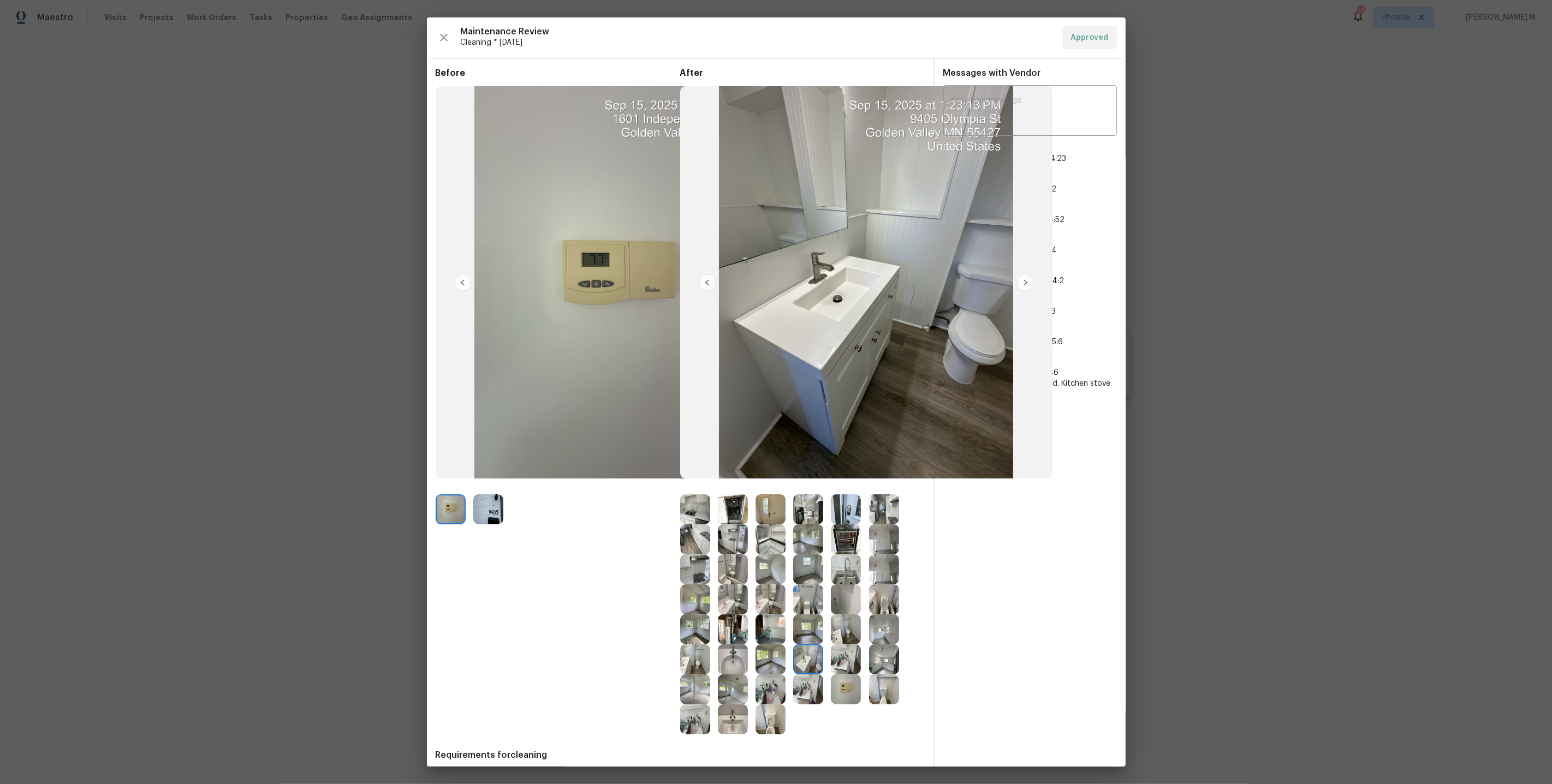
click at [808, 604] on img at bounding box center [808, 599] width 30 height 30
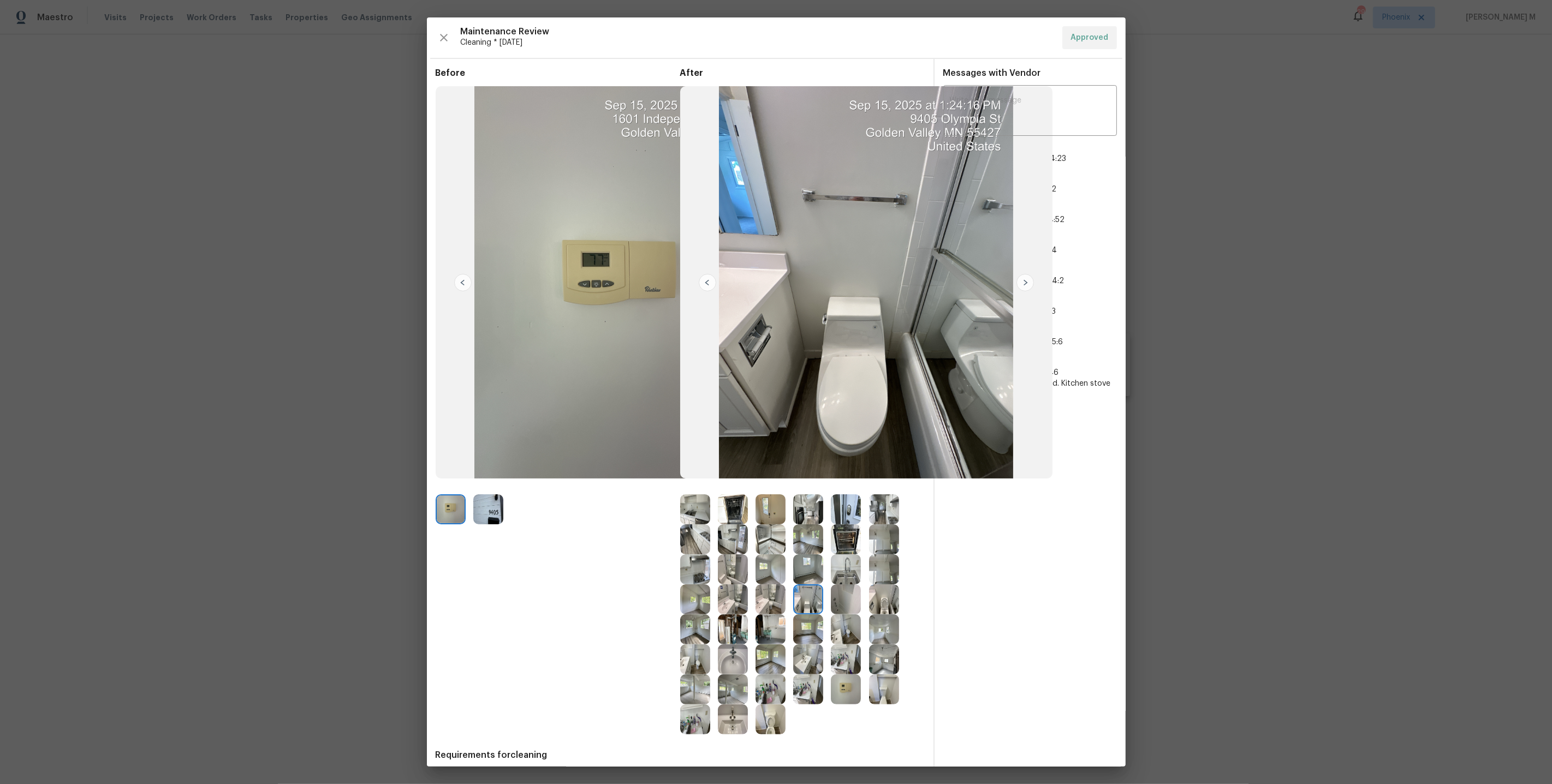
click at [808, 619] on img at bounding box center [808, 629] width 30 height 30
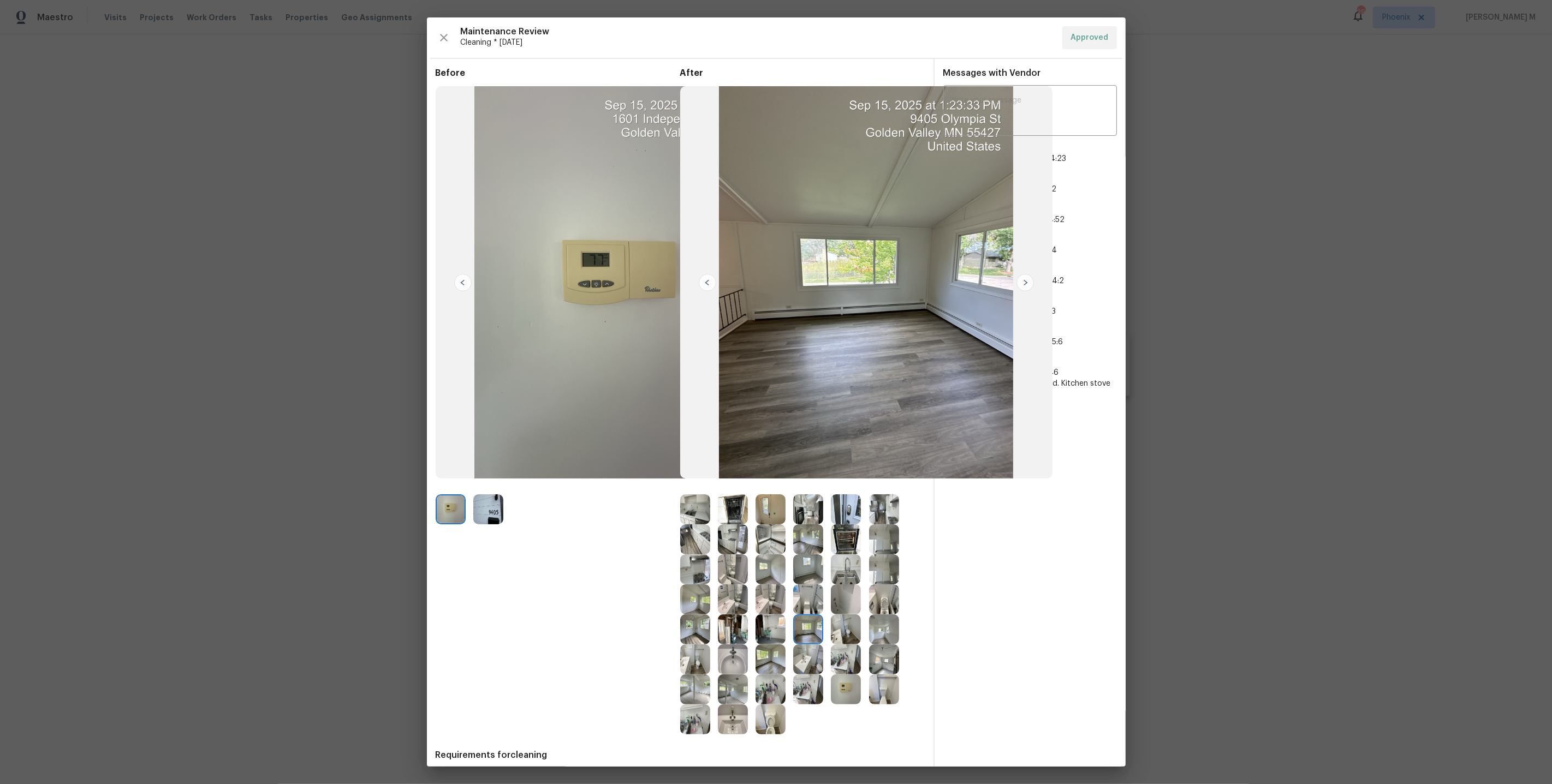
scroll to position [48, 0]
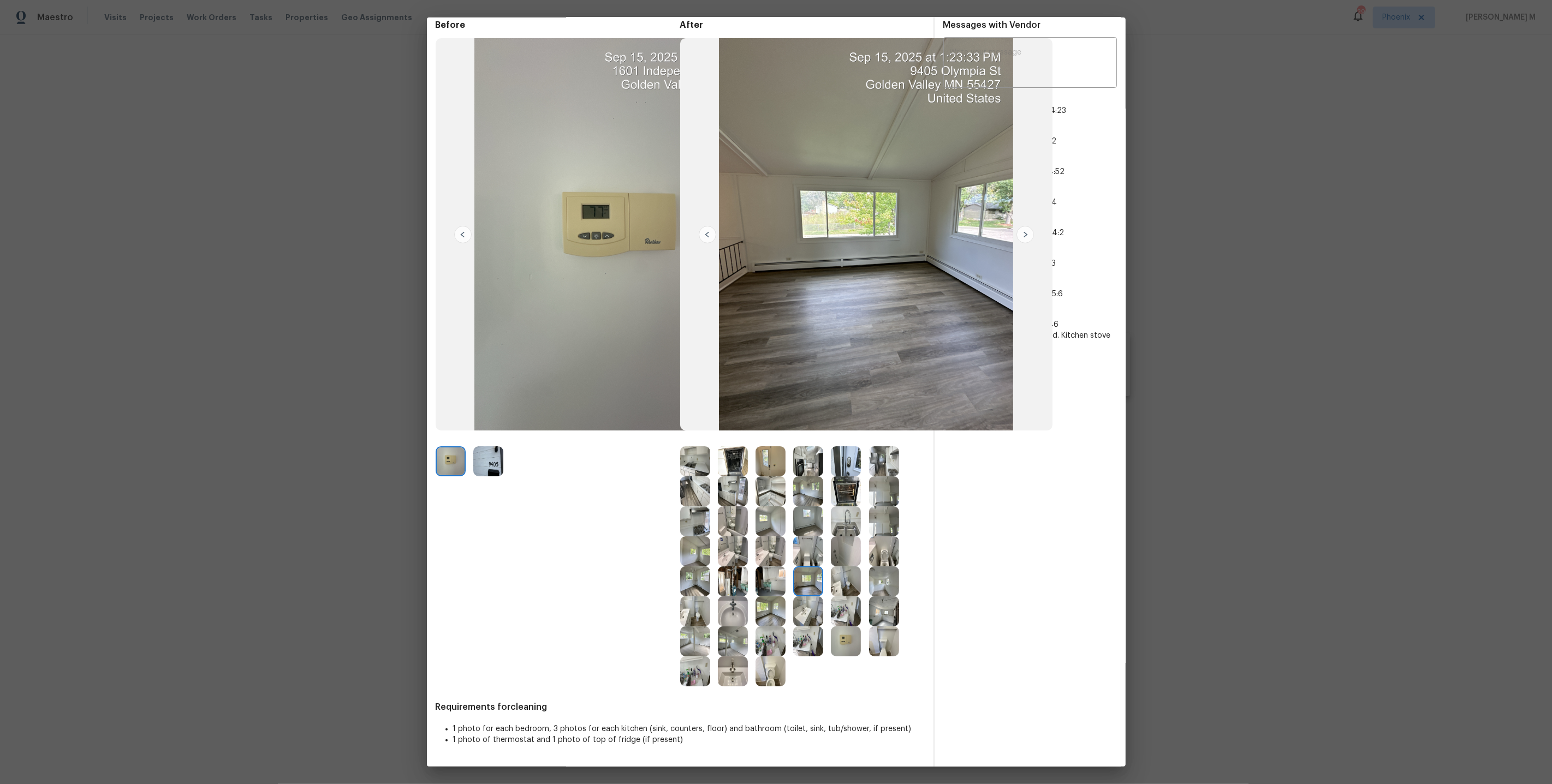
click at [725, 647] on img at bounding box center [733, 641] width 30 height 30
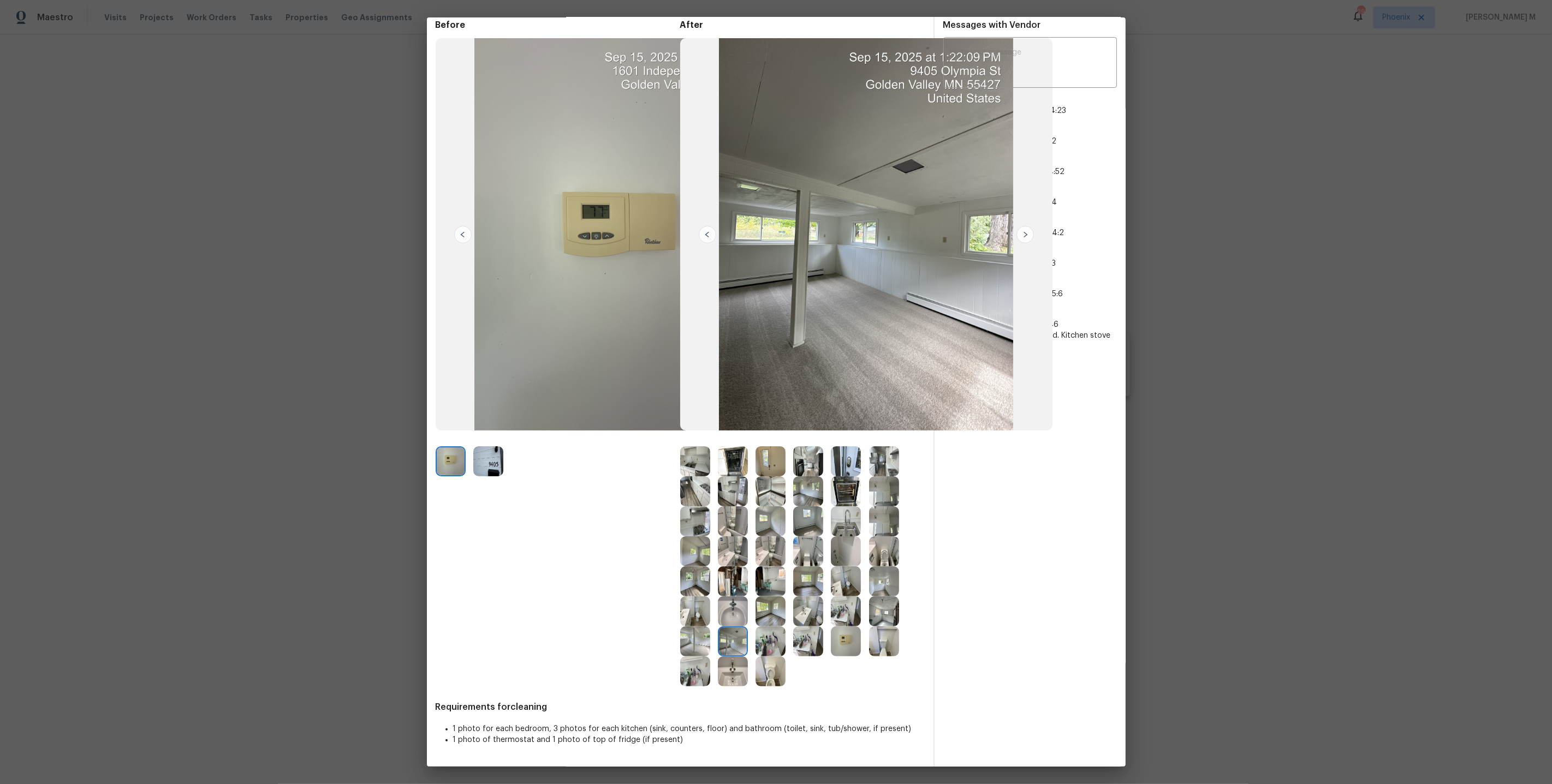
click at [687, 643] on img at bounding box center [695, 641] width 30 height 30
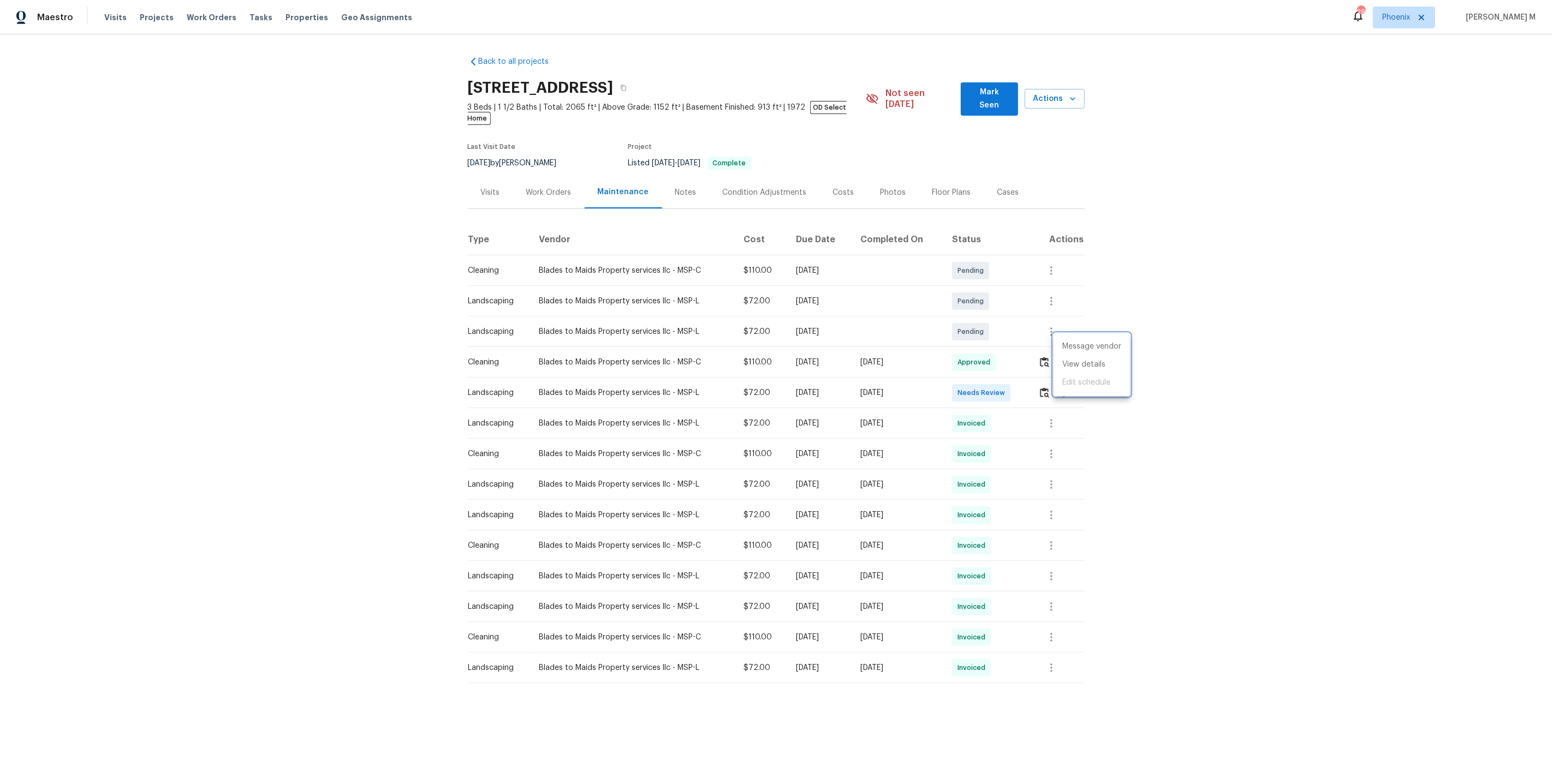
click at [877, 299] on div at bounding box center [776, 392] width 1552 height 784
click at [552, 176] on div "Work Orders" at bounding box center [549, 192] width 71 height 32
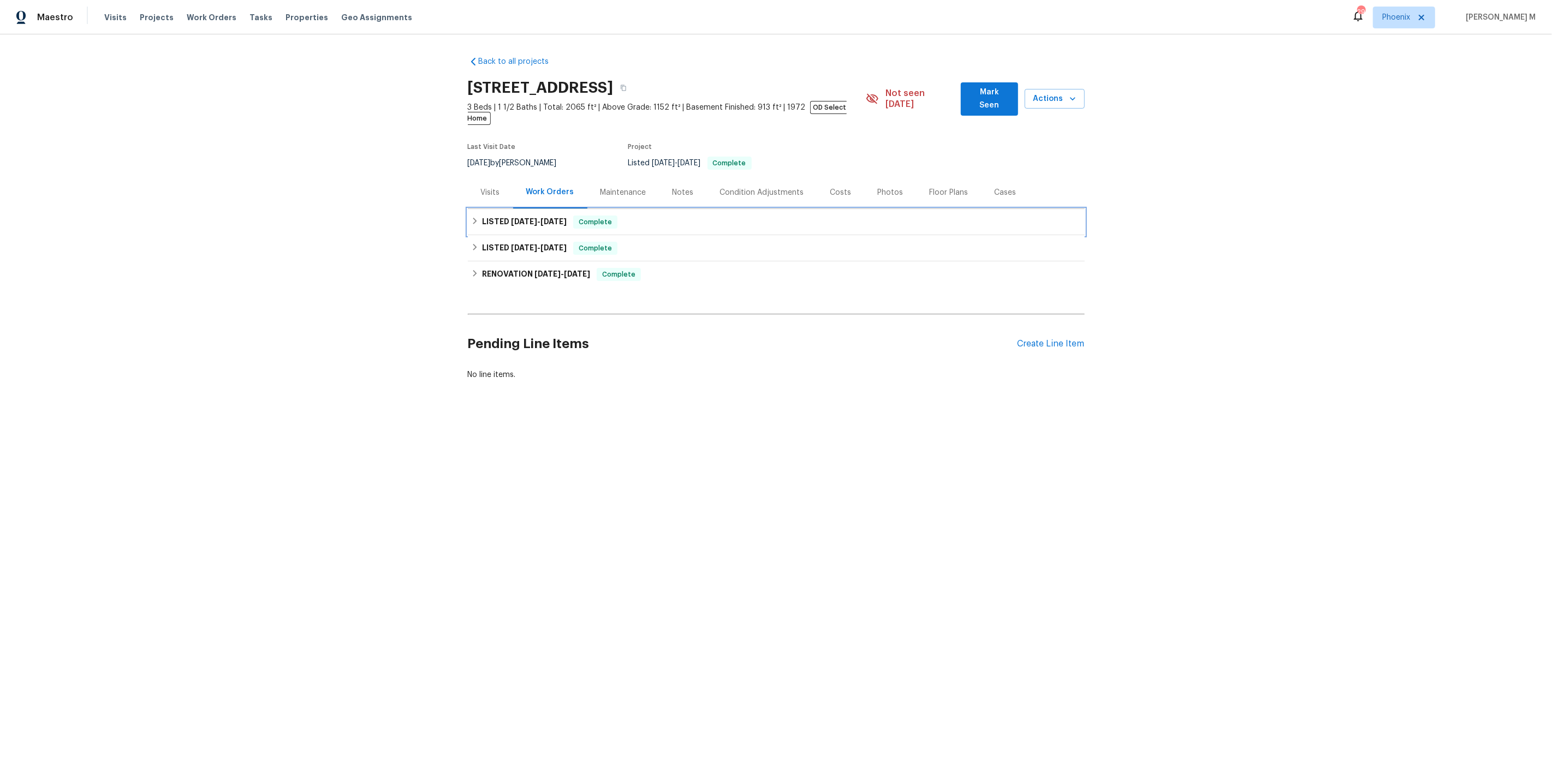
click at [535, 213] on div "LISTED 8/18/25 - 8/21/25 Complete" at bounding box center [776, 222] width 617 height 26
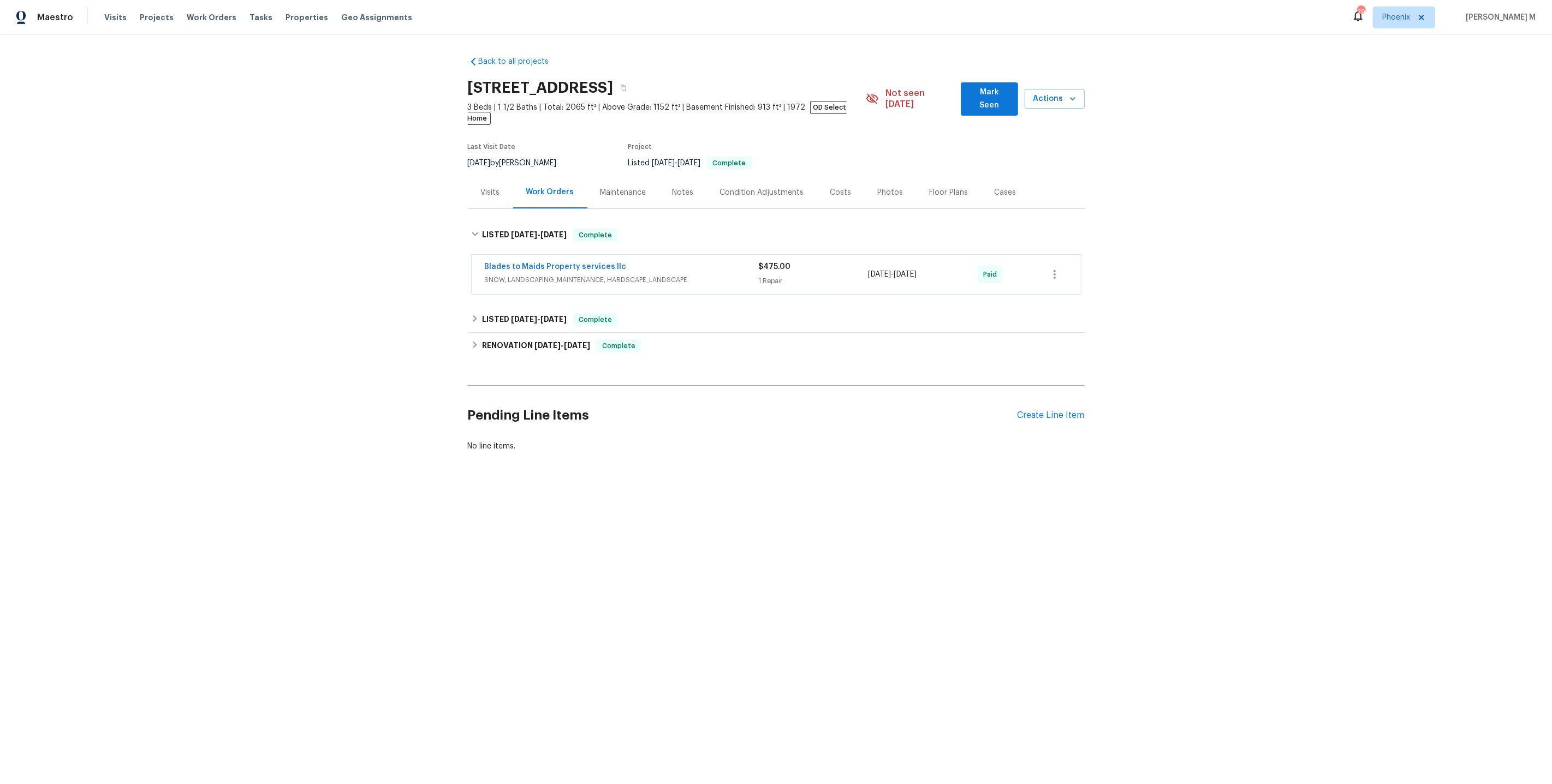
click at [525, 274] on span "SNOW, LANDSCAPING_MAINTENANCE, HARDSCAPE_LANDSCAPE" at bounding box center [621, 279] width 274 height 11
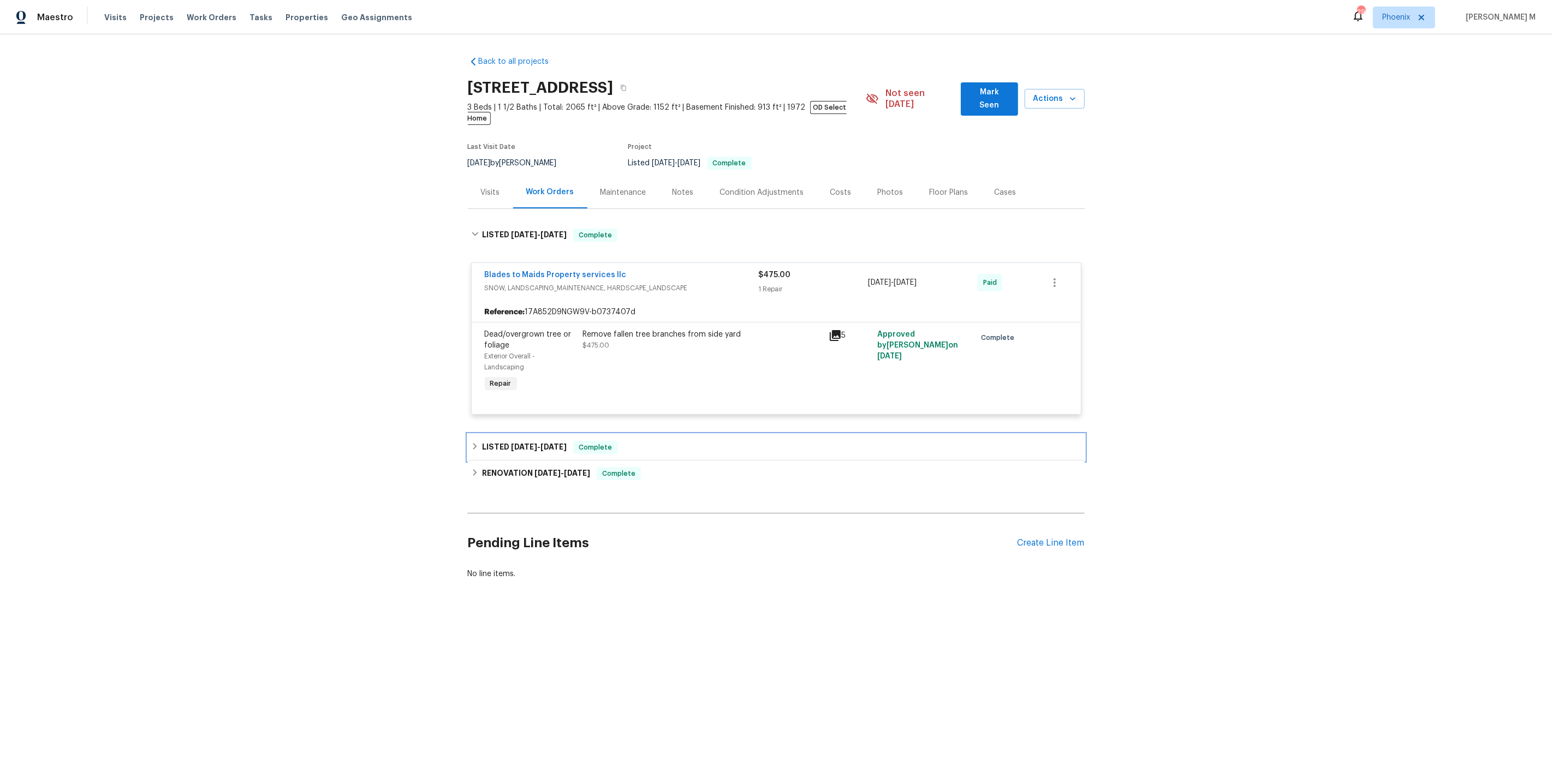
click at [541, 434] on div "LISTED 7/29/25 - 7/30/25 Complete" at bounding box center [776, 447] width 617 height 26
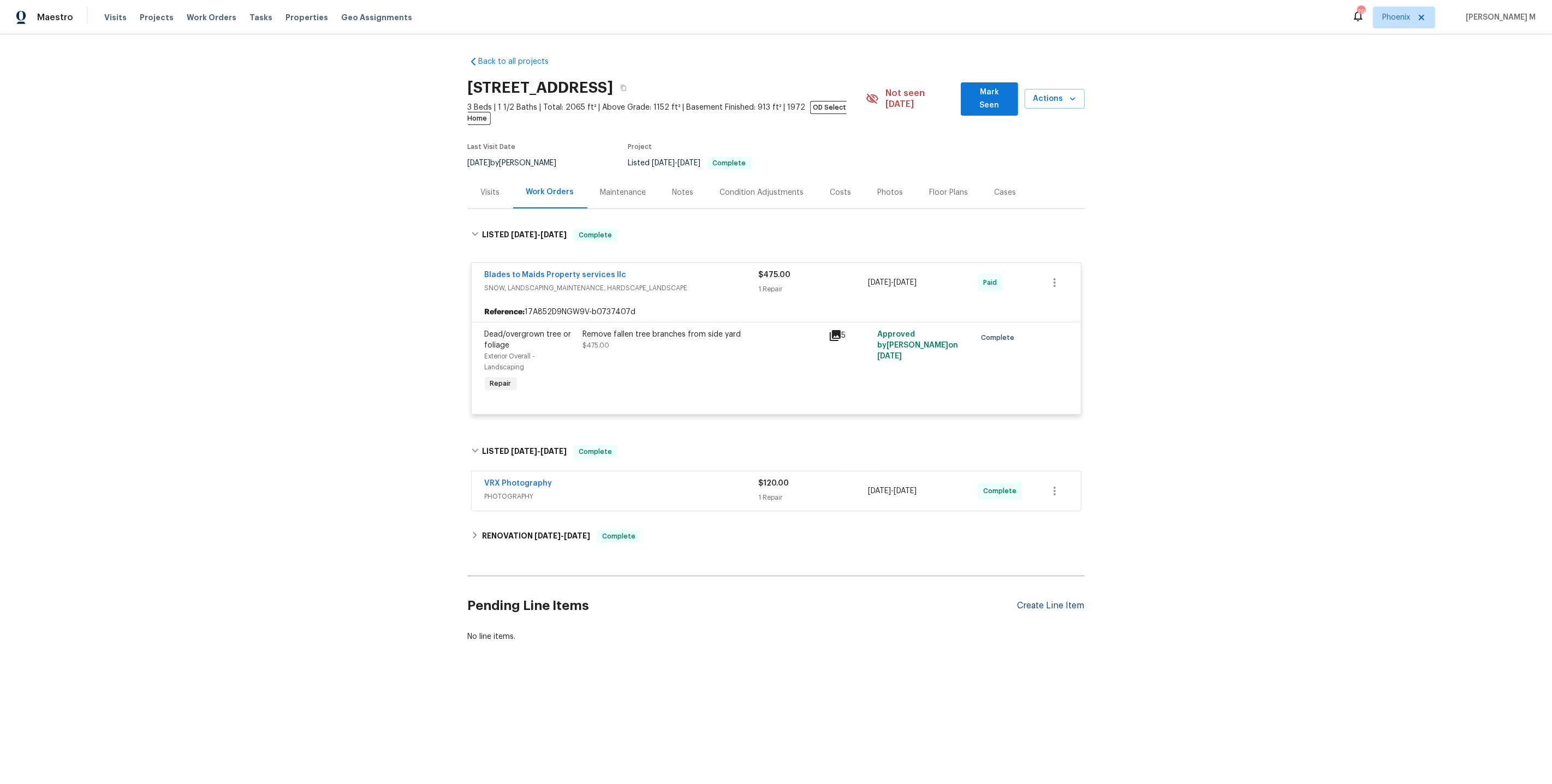
click at [1074, 601] on div "Create Line Item" at bounding box center [1051, 606] width 67 height 10
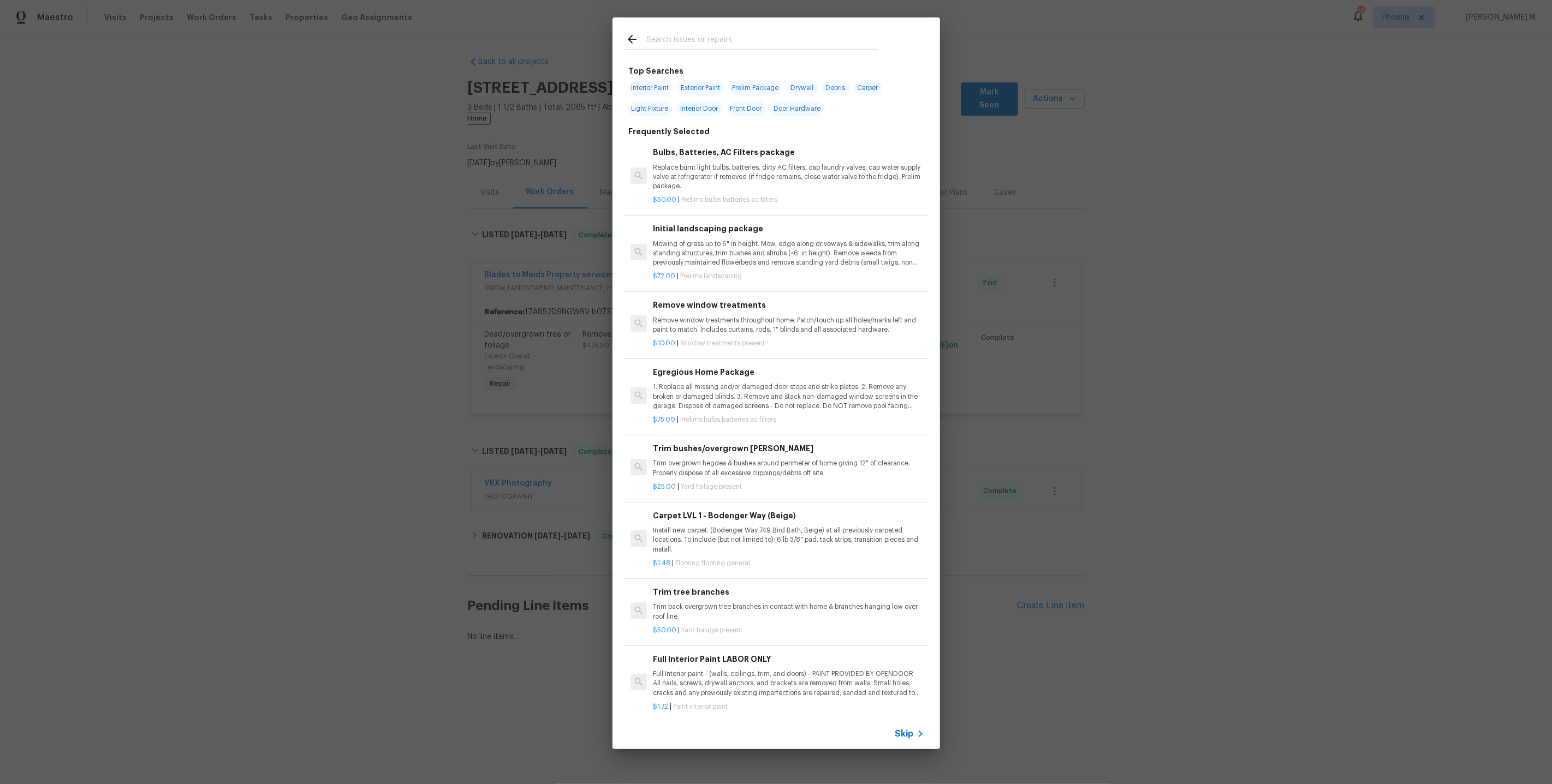
click at [919, 735] on icon at bounding box center [920, 734] width 13 height 13
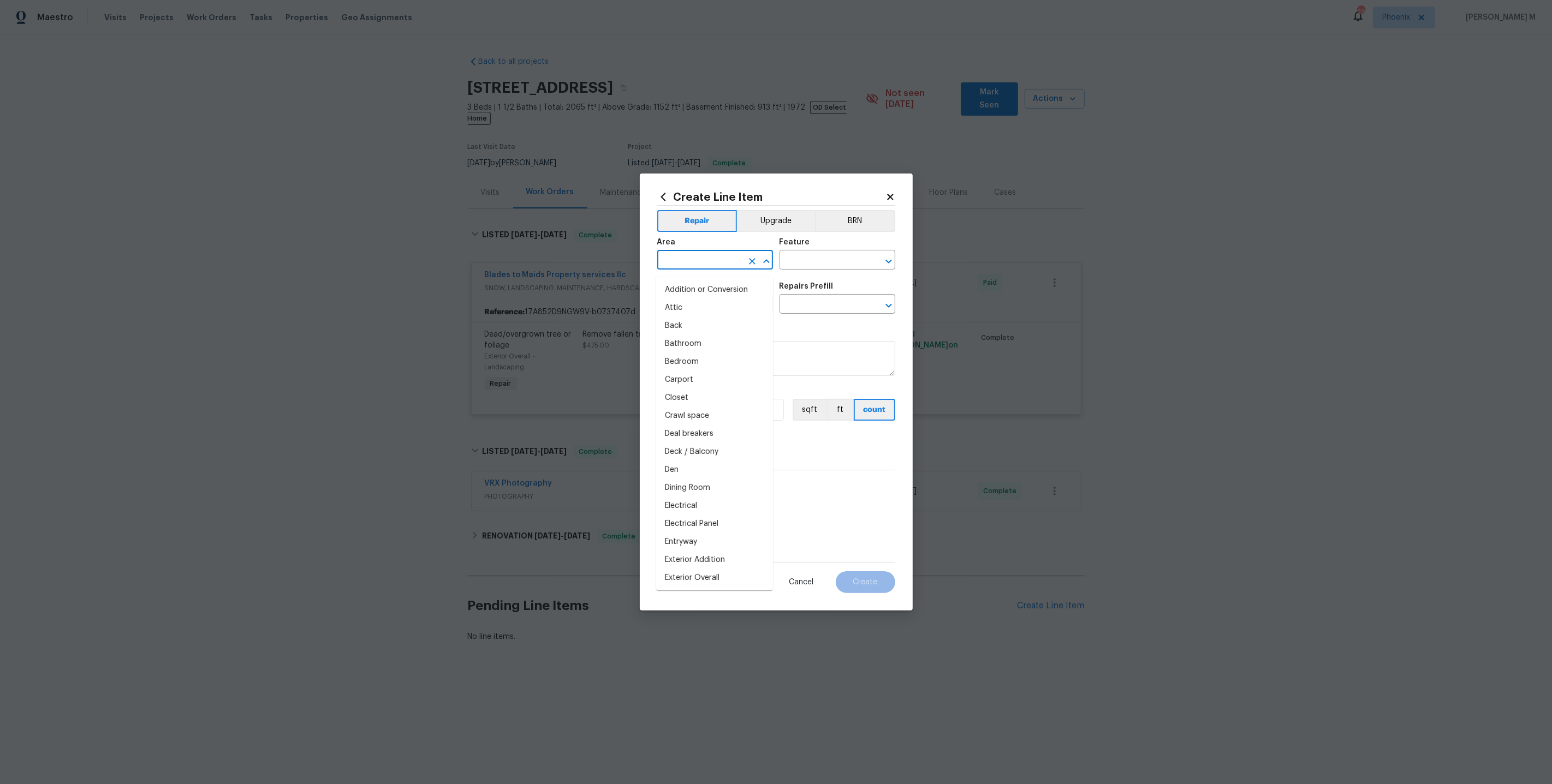
click at [720, 267] on input "text" at bounding box center [699, 260] width 85 height 17
click at [725, 293] on li "Finished basement" at bounding box center [715, 289] width 117 height 18
type input "Finished basement"
click at [819, 259] on input "text" at bounding box center [821, 260] width 85 height 17
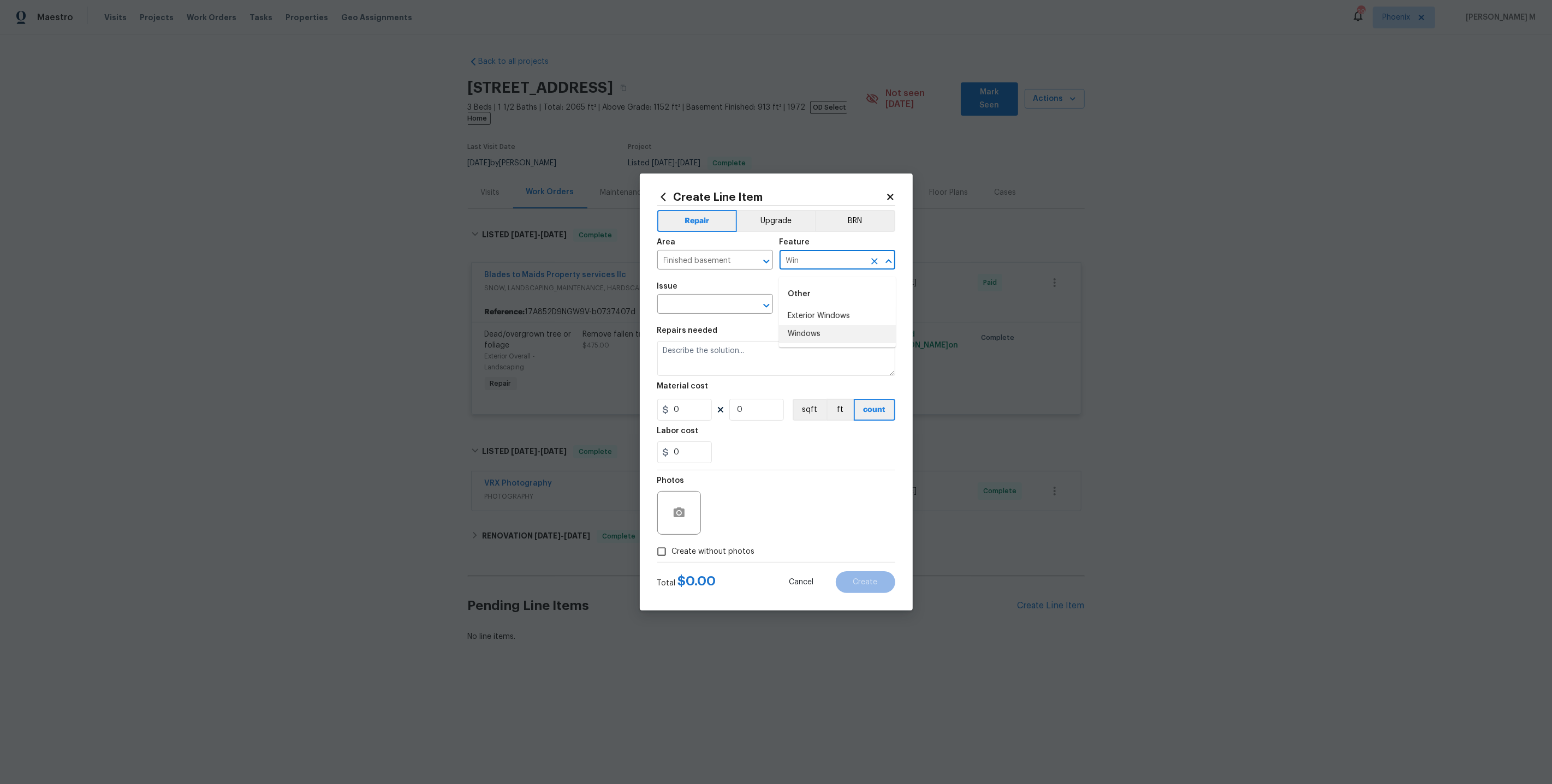
click at [816, 330] on li "Windows" at bounding box center [837, 334] width 117 height 18
type input "Windows"
click at [685, 303] on input "text" at bounding box center [699, 305] width 85 height 17
click at [719, 411] on li "Windows & Skylights" at bounding box center [715, 414] width 117 height 18
type input "Windows & Skylights"
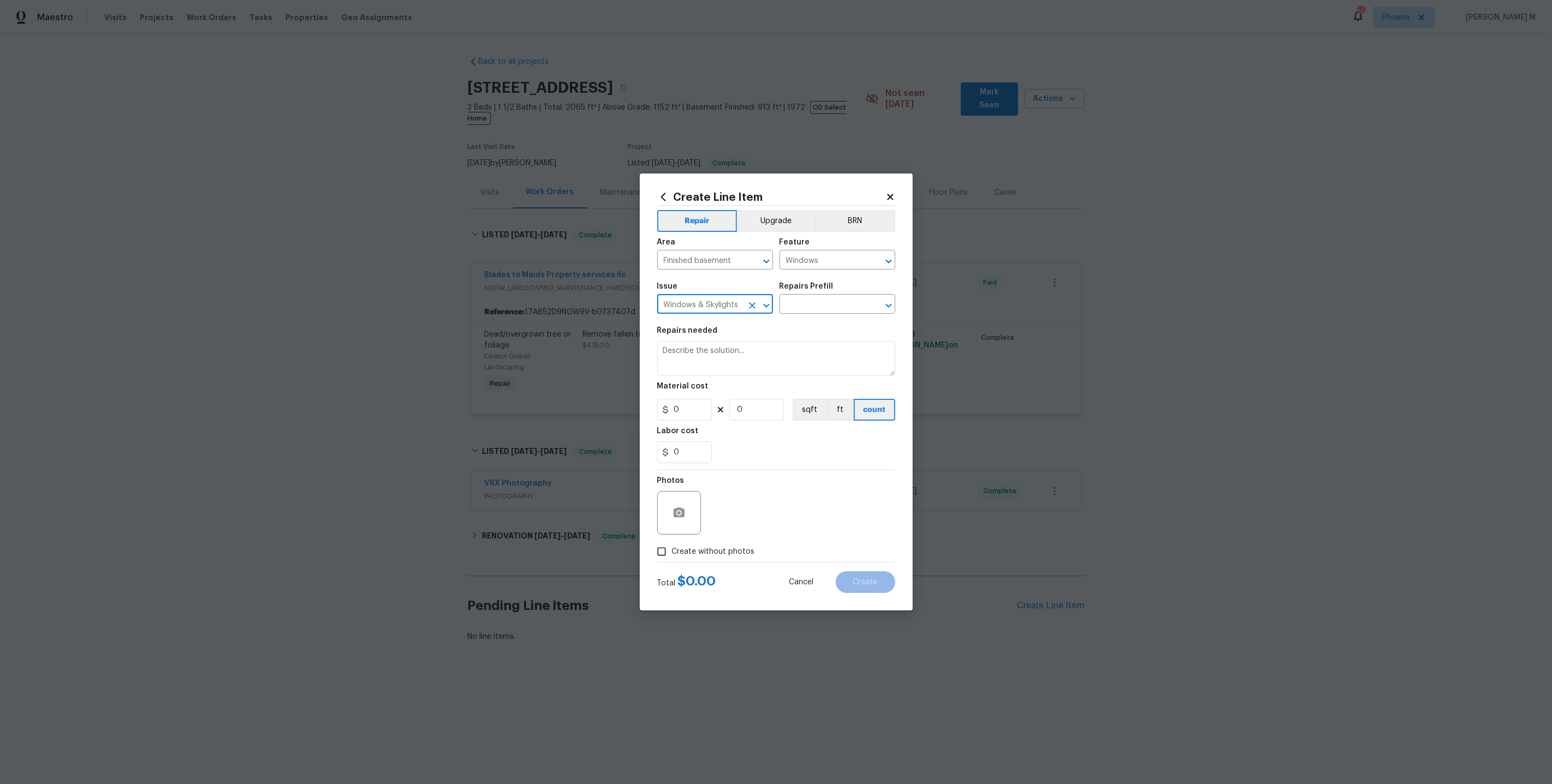
click at [821, 295] on div "Repairs Prefill" at bounding box center [837, 290] width 116 height 15
click at [816, 310] on input "text" at bounding box center [821, 305] width 85 height 17
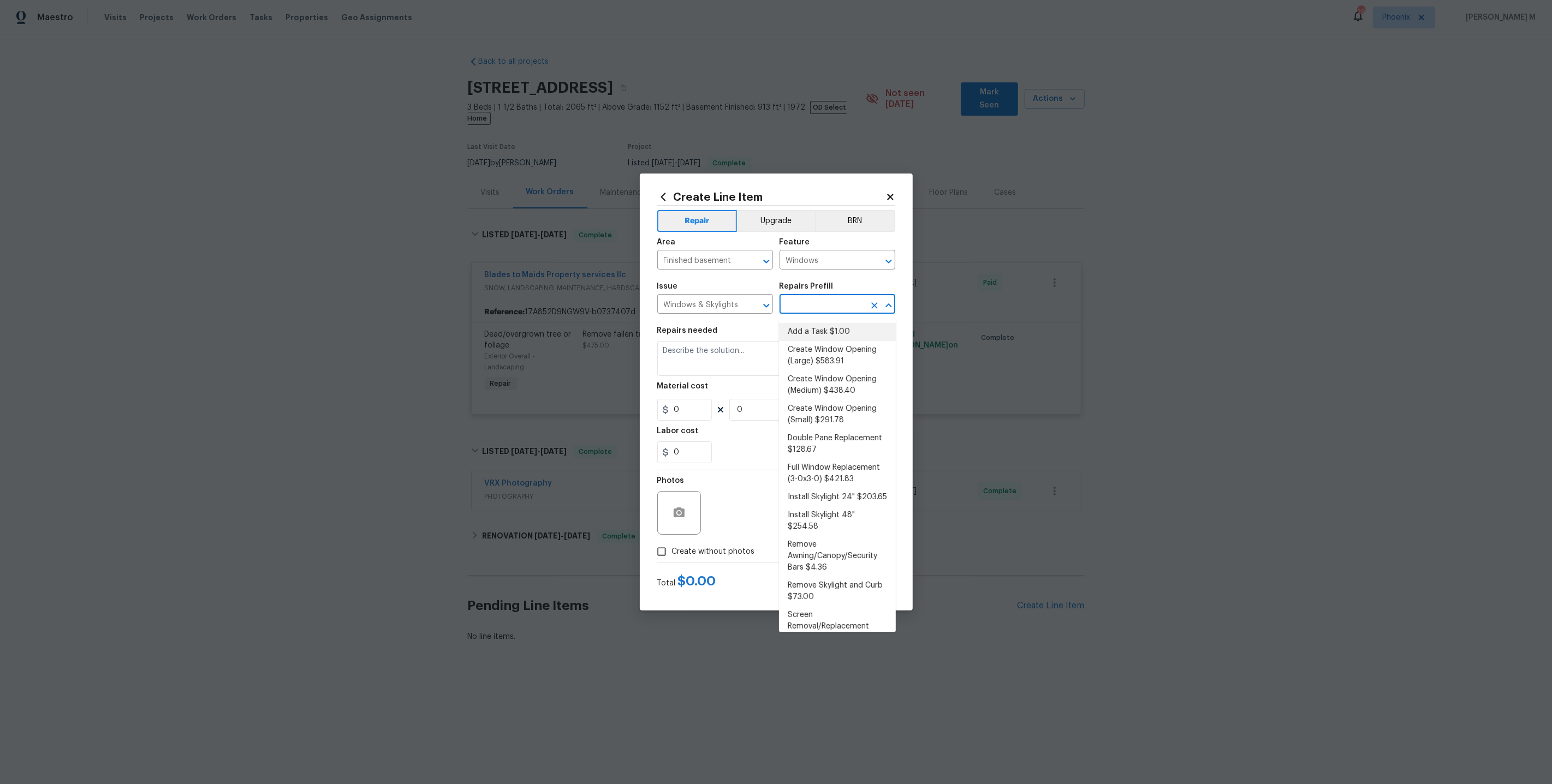
click at [824, 332] on li "Add a Task $1.00" at bounding box center [837, 332] width 117 height 18
type input "Add a Task $1.00"
type textarea "HPM to detail"
type input "1"
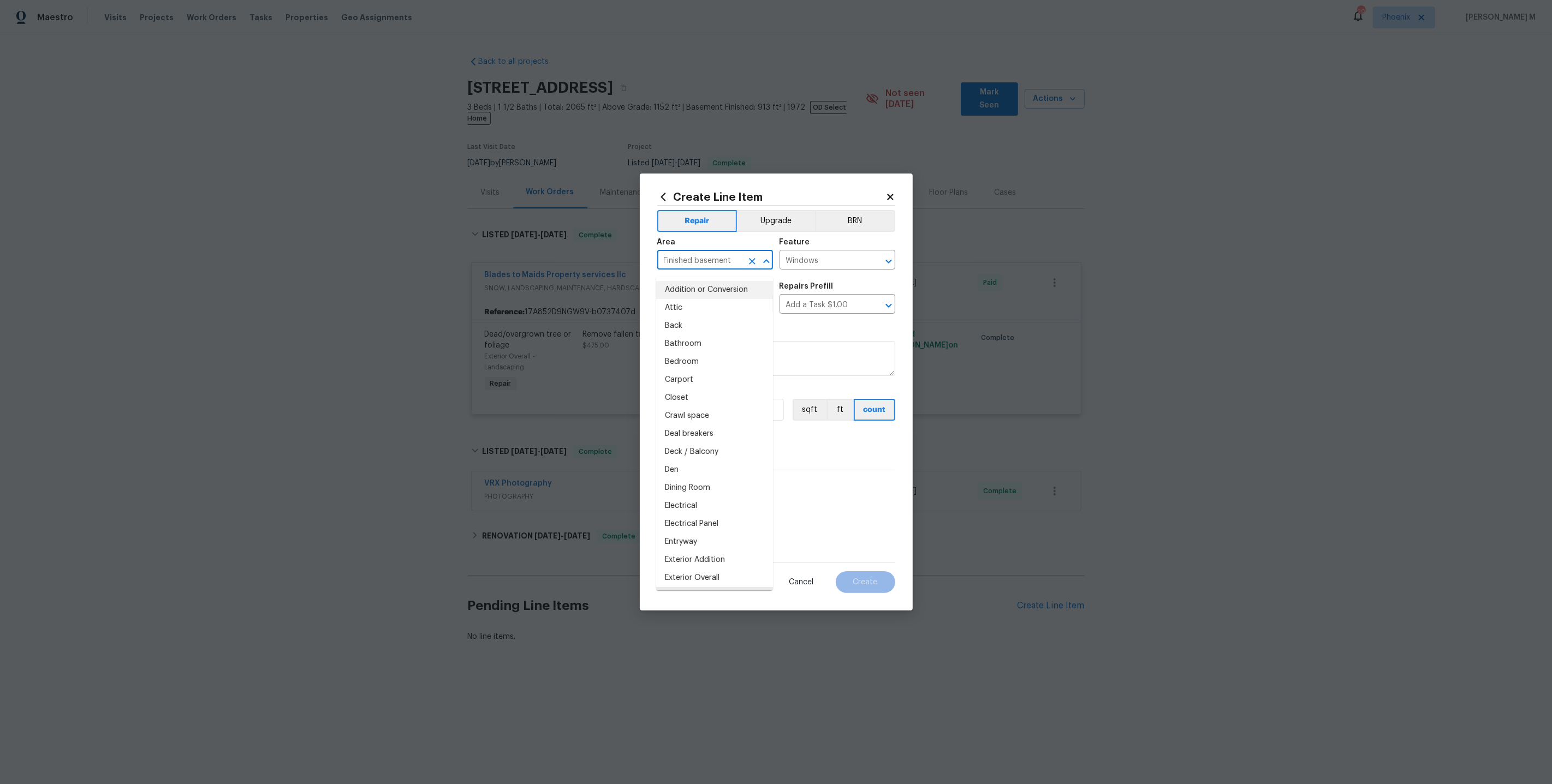
drag, startPoint x: 740, startPoint y: 267, endPoint x: 523, endPoint y: 267, distance: 217.0
click at [523, 267] on div "Create Line Item Repair Upgrade BRN Area Finished basement ​ Feature Windows ​ …" at bounding box center [776, 392] width 1552 height 784
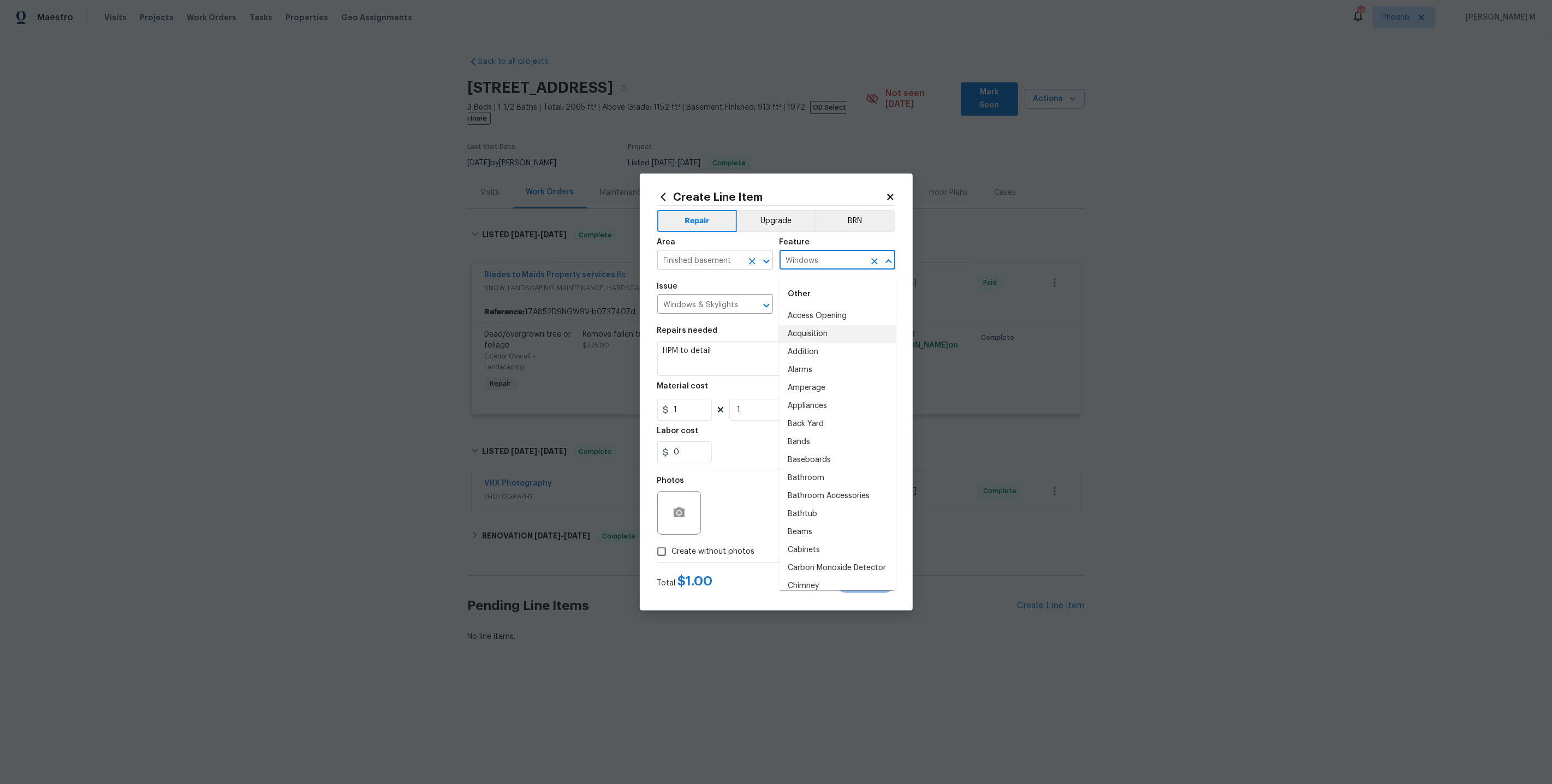
drag, startPoint x: 820, startPoint y: 265, endPoint x: 717, endPoint y: 265, distance: 103.0
click at [717, 265] on div "Area Finished basement ​ Feature Windows ​" at bounding box center [776, 254] width 238 height 44
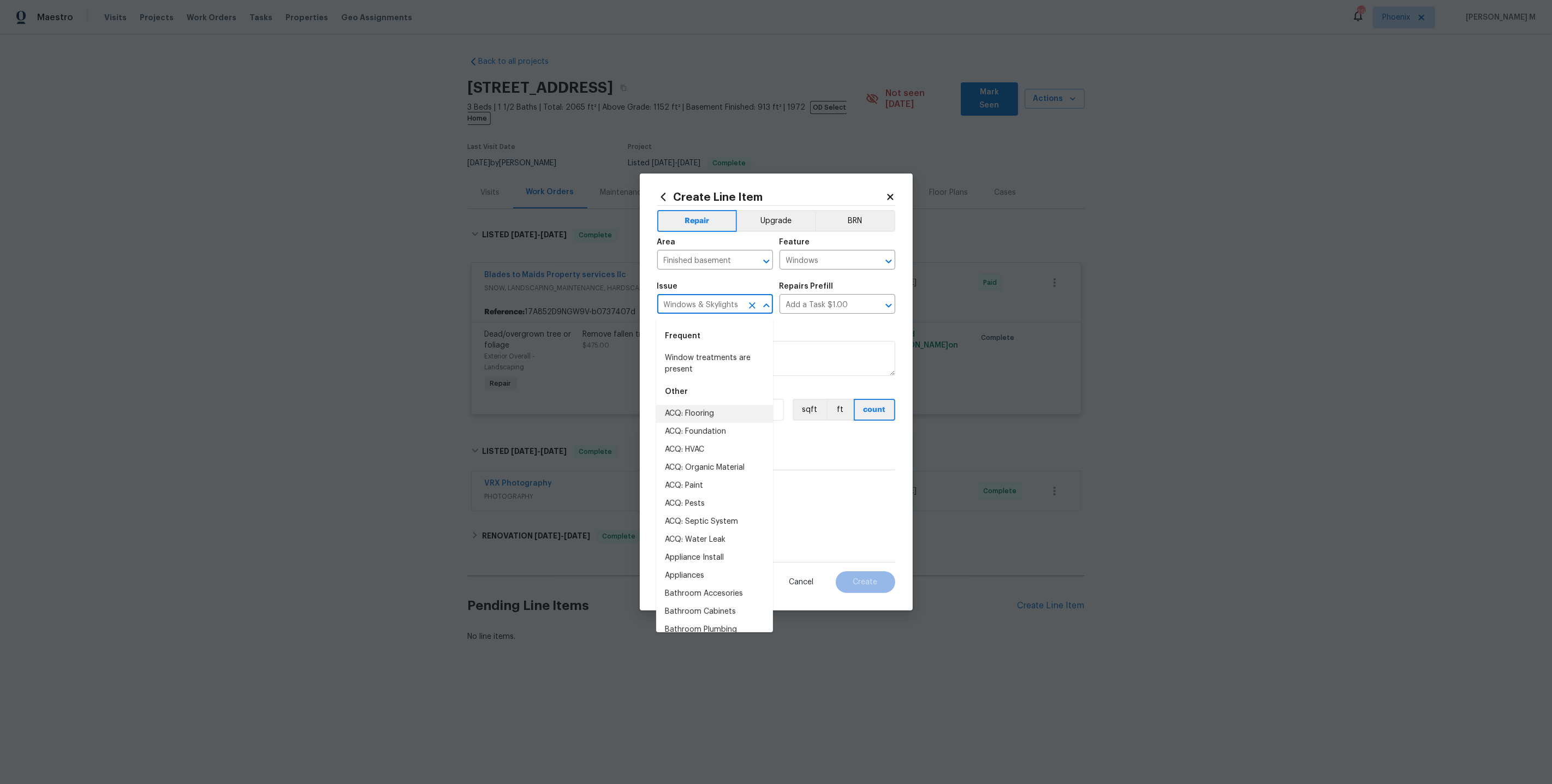
drag, startPoint x: 738, startPoint y: 307, endPoint x: 529, endPoint y: 307, distance: 209.0
click at [529, 307] on div "Create Line Item Repair Upgrade BRN Area Finished basement ​ Feature Windows ​ …" at bounding box center [776, 392] width 1552 height 784
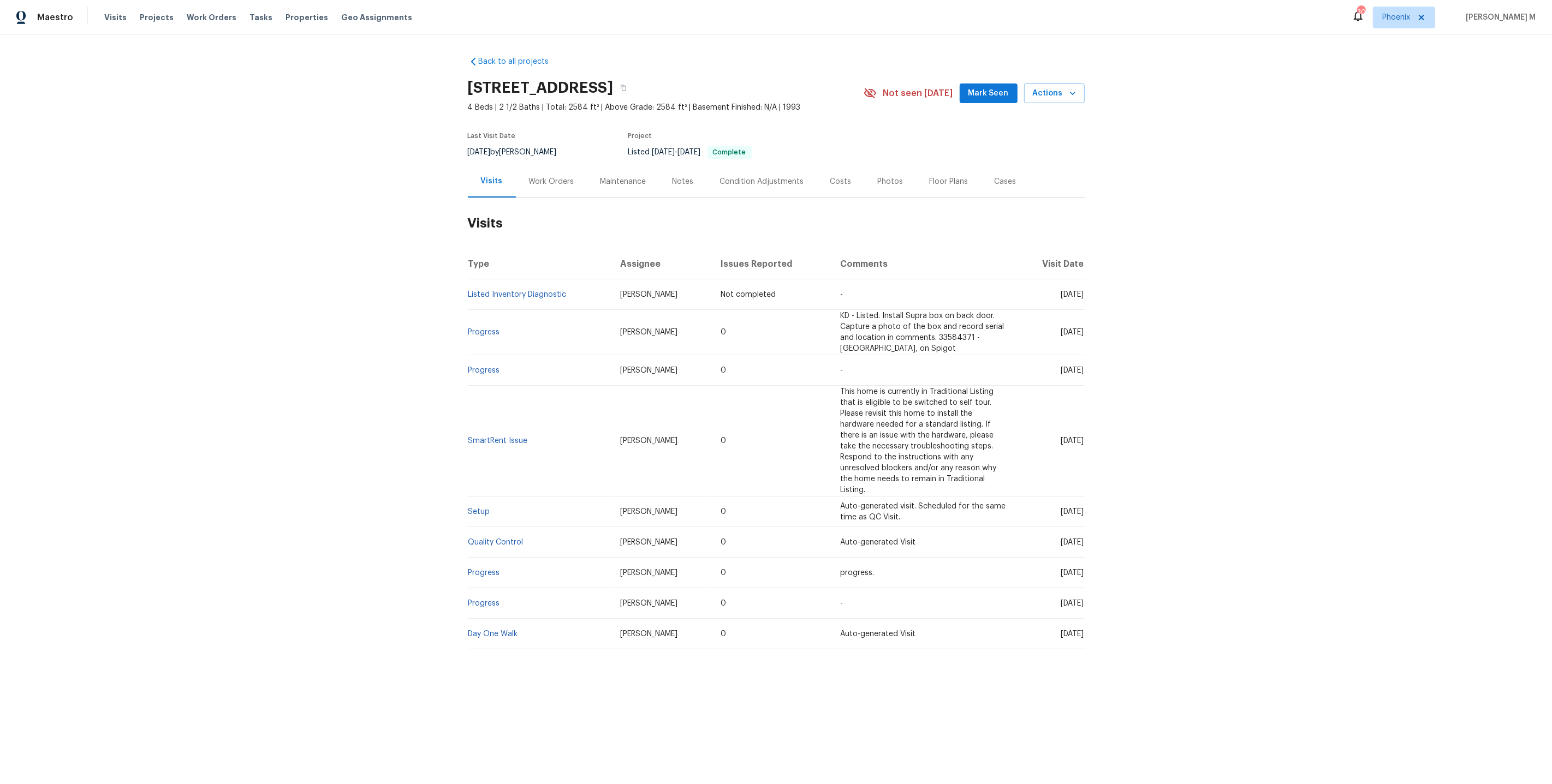
click at [552, 191] on div "Work Orders" at bounding box center [552, 181] width 71 height 32
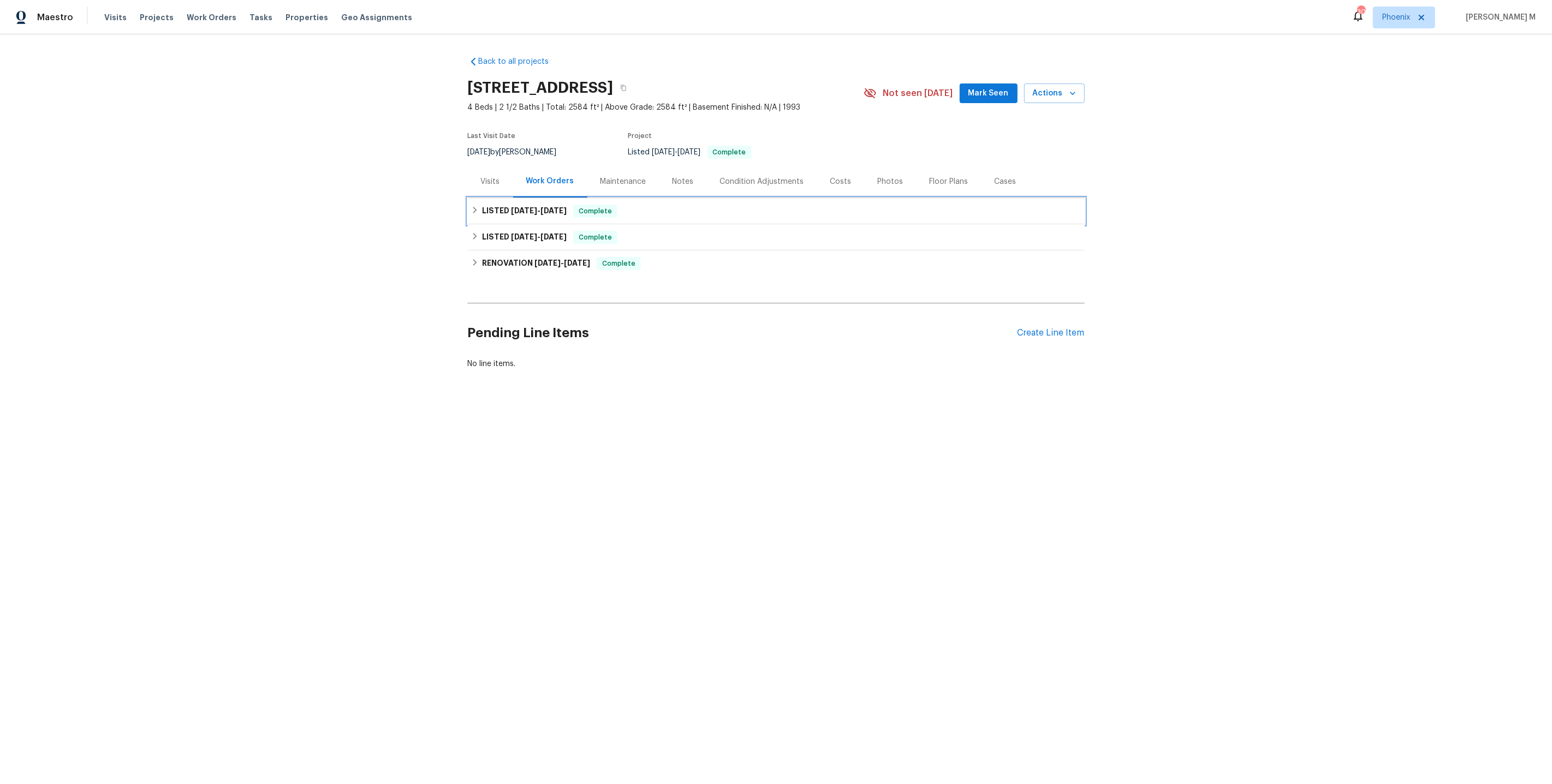
click at [525, 207] on span "9/1/25" at bounding box center [524, 210] width 26 height 8
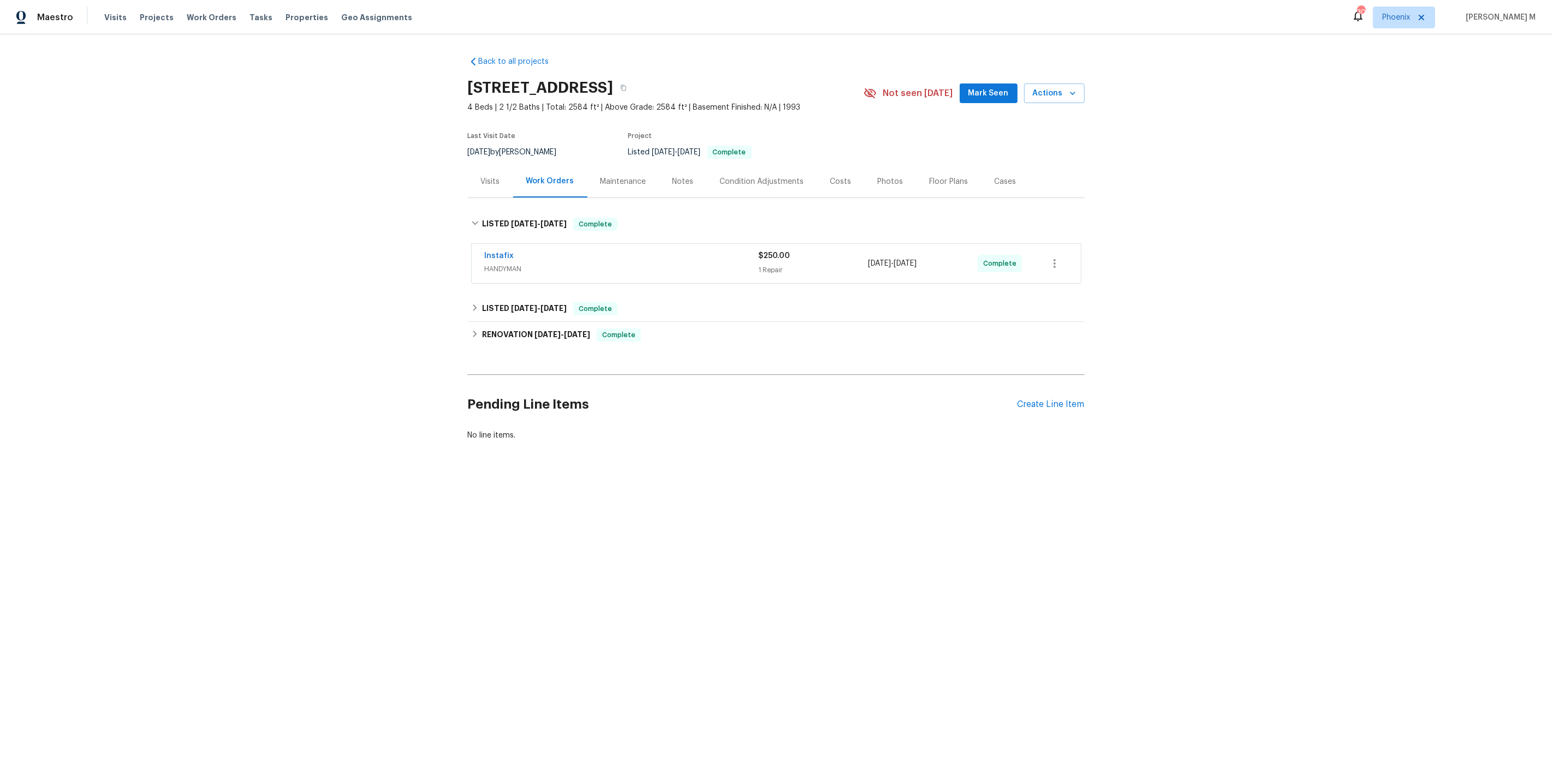
click at [512, 263] on span "HANDYMAN" at bounding box center [621, 268] width 274 height 11
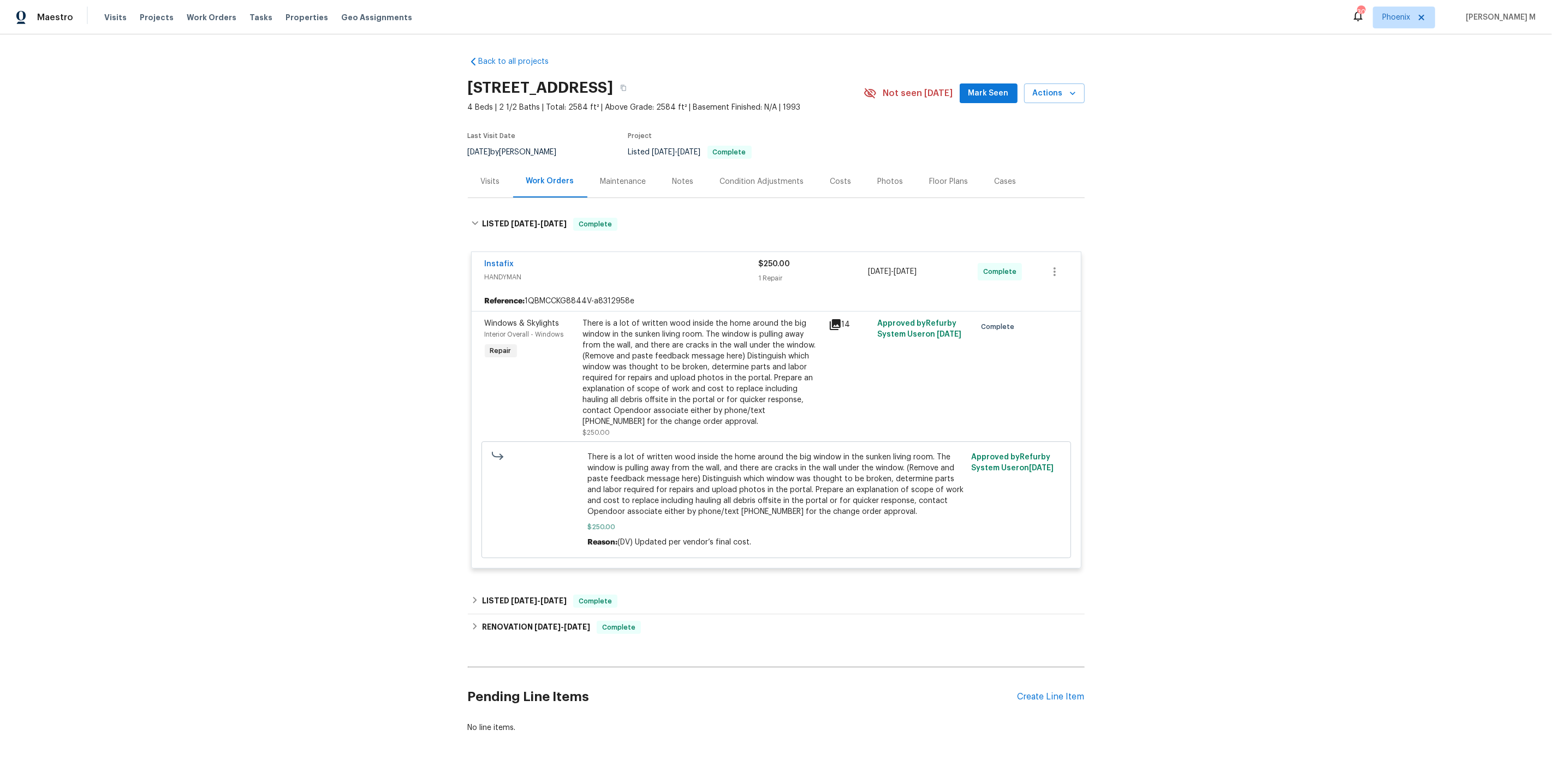
scroll to position [8, 0]
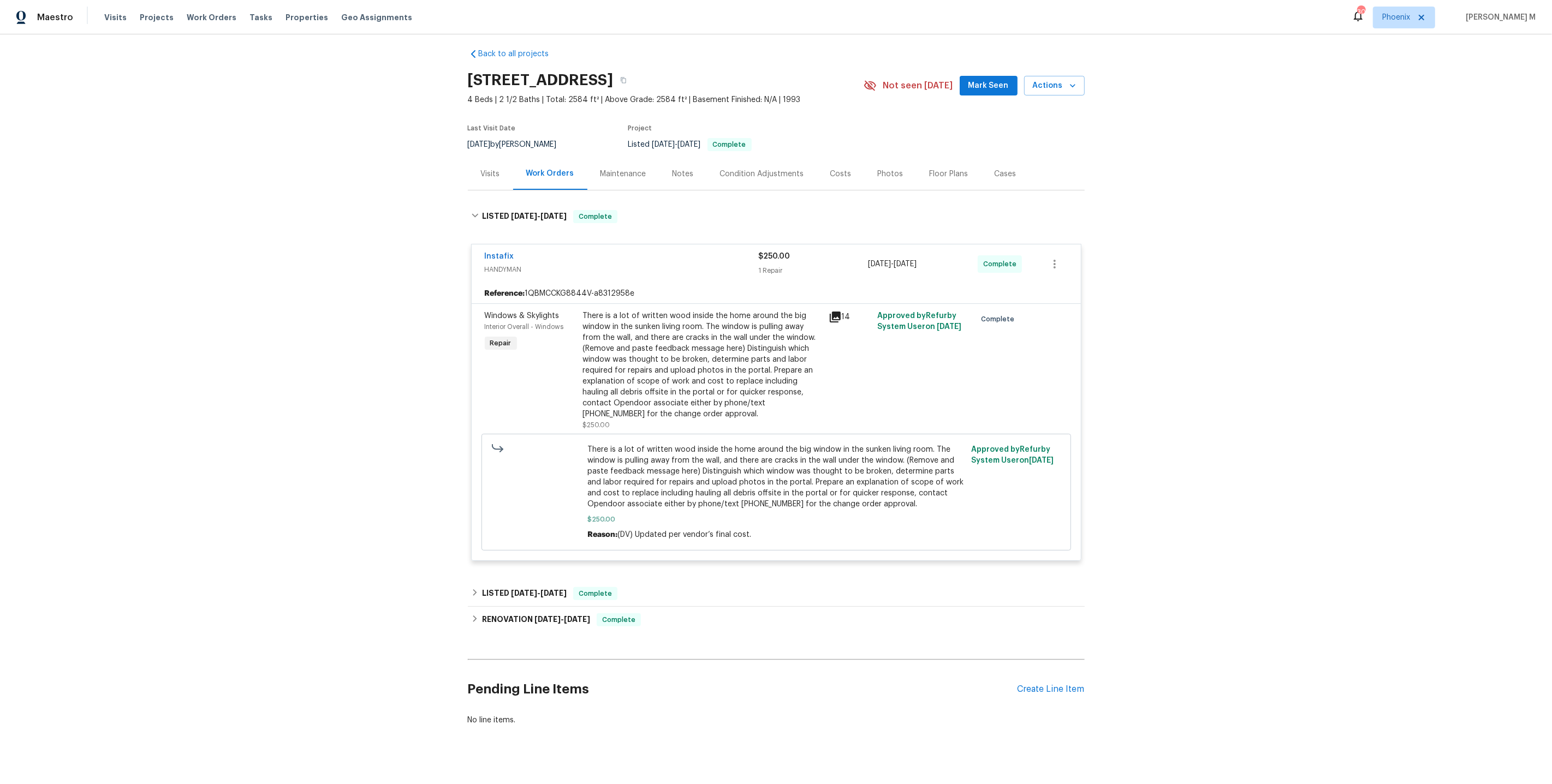
click at [692, 343] on div "There is a lot of written wood inside the home around the big window in the sun…" at bounding box center [702, 365] width 239 height 109
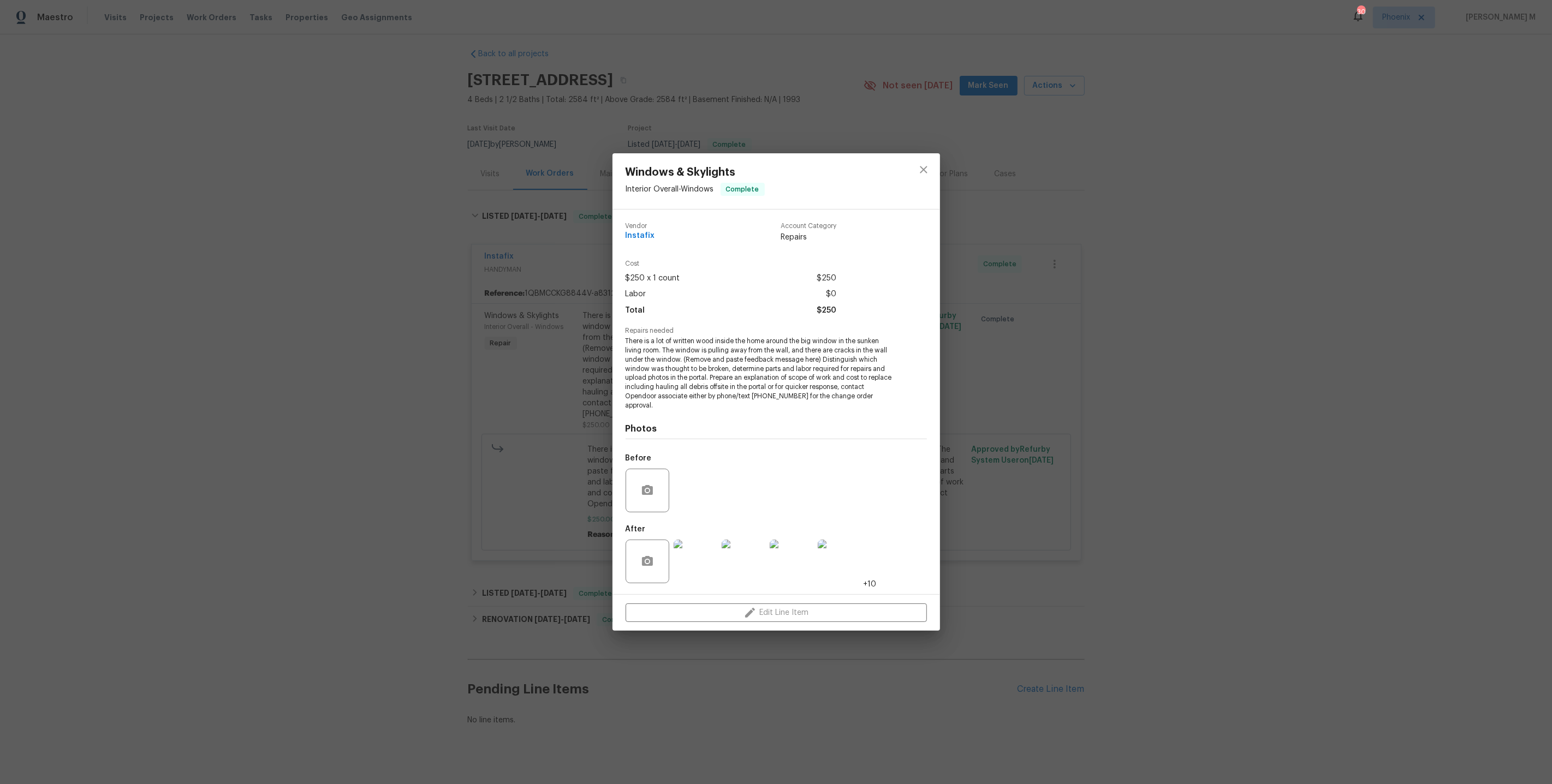
click at [699, 542] on img at bounding box center [696, 561] width 44 height 44
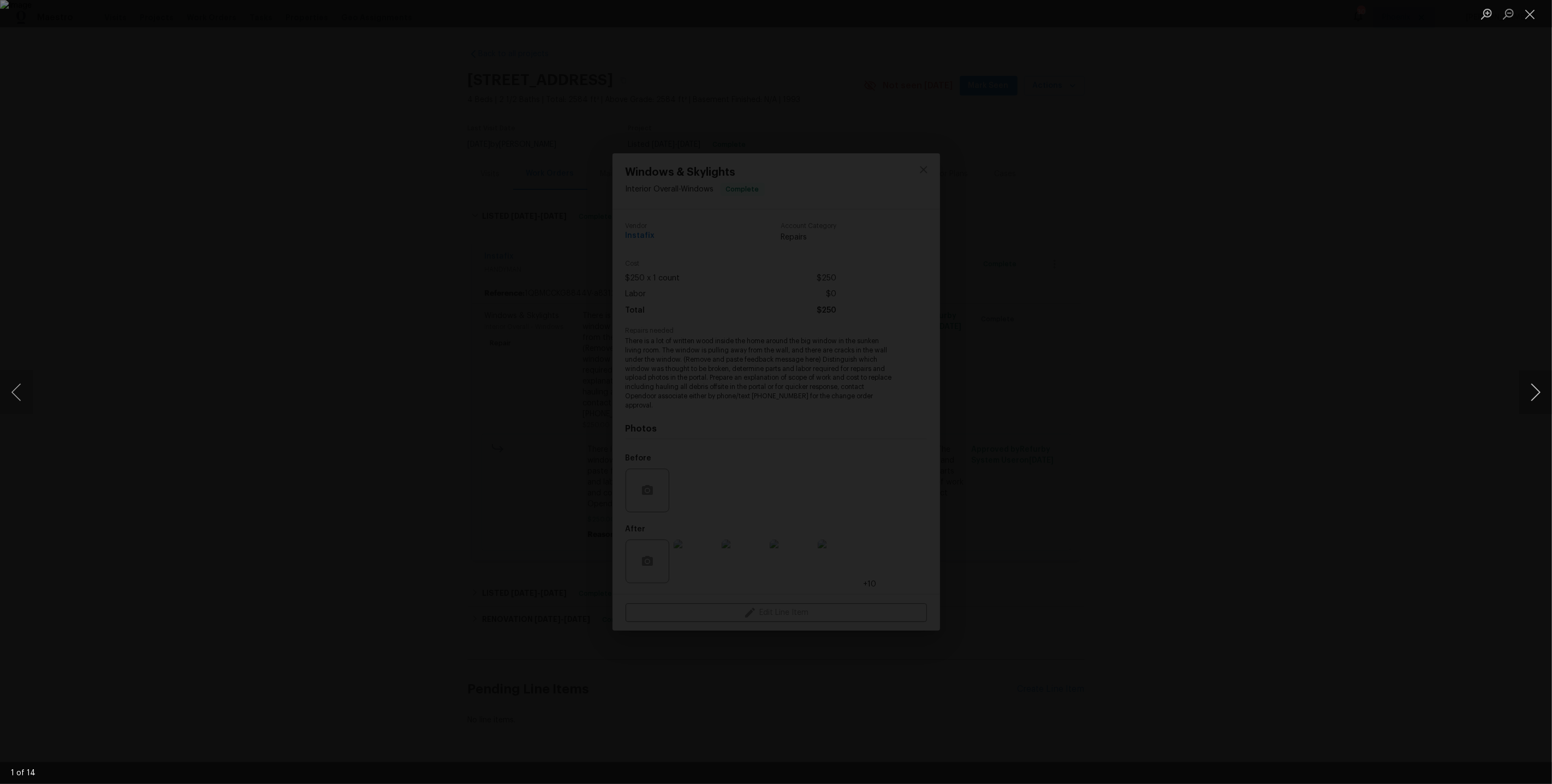
click at [1534, 398] on button "Next image" at bounding box center [1535, 392] width 33 height 44
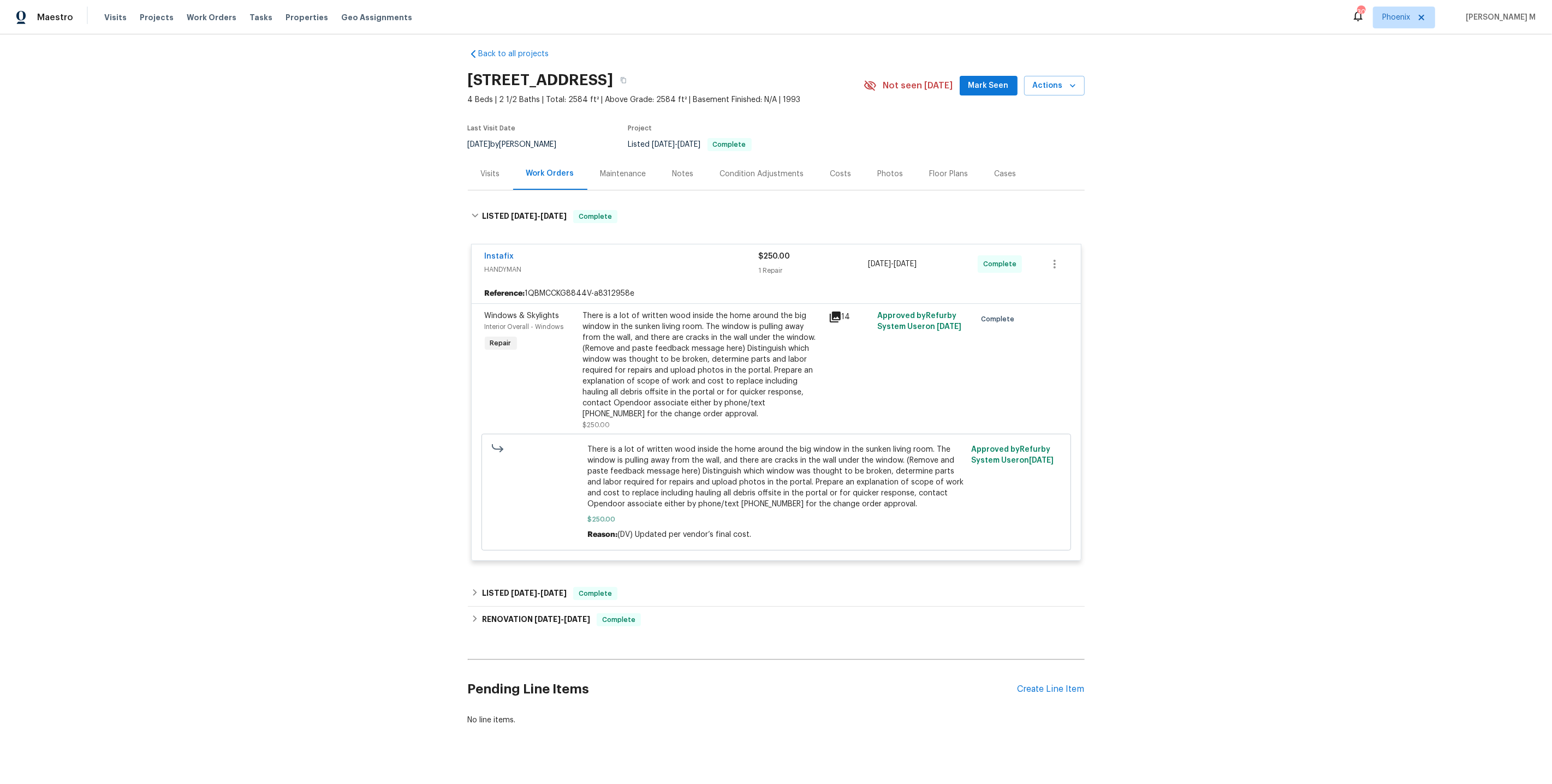
click at [641, 335] on div "There is a lot of written wood inside the home around the big window in the sun…" at bounding box center [702, 365] width 239 height 109
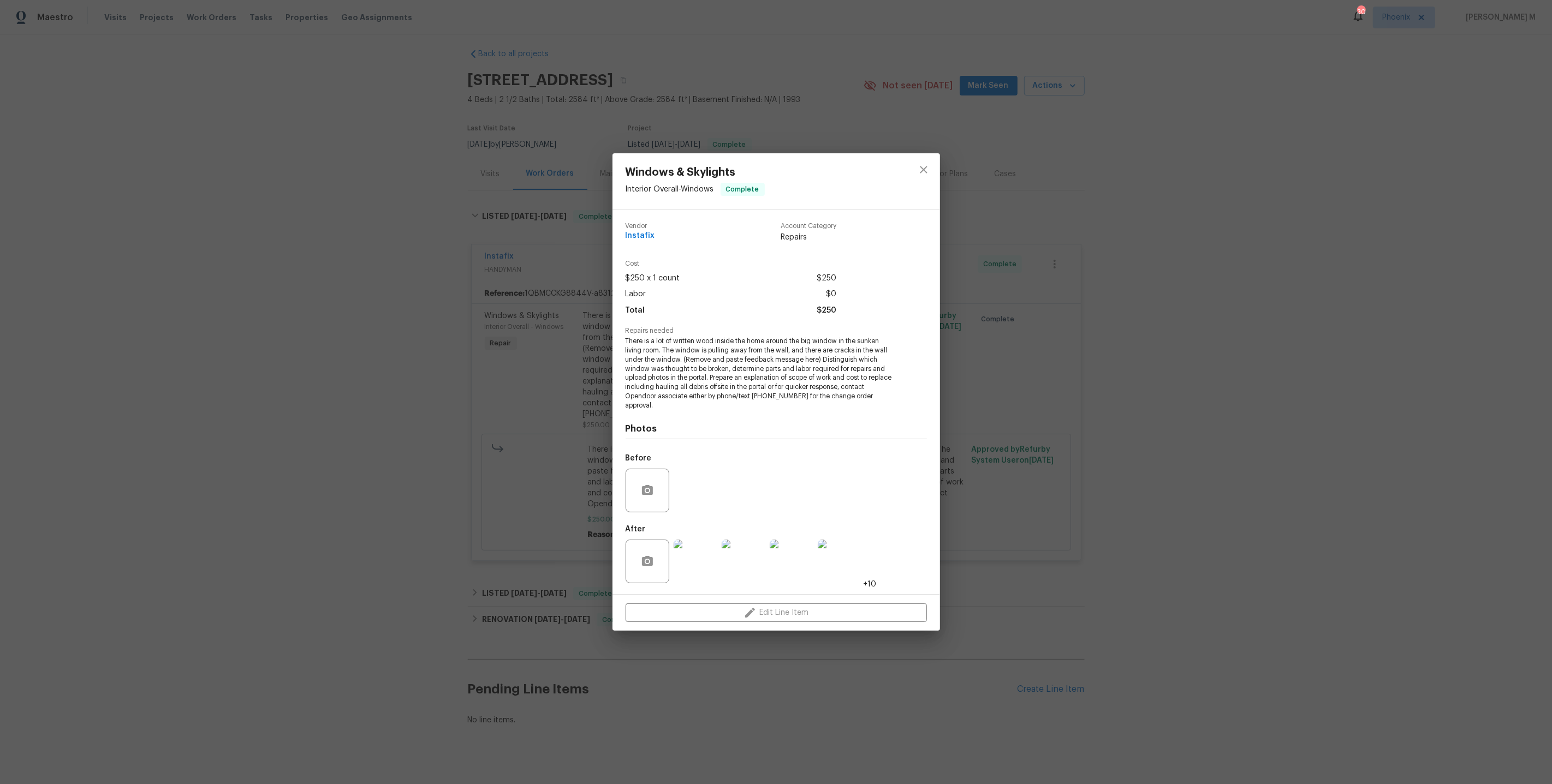
click at [695, 556] on img at bounding box center [696, 561] width 44 height 44
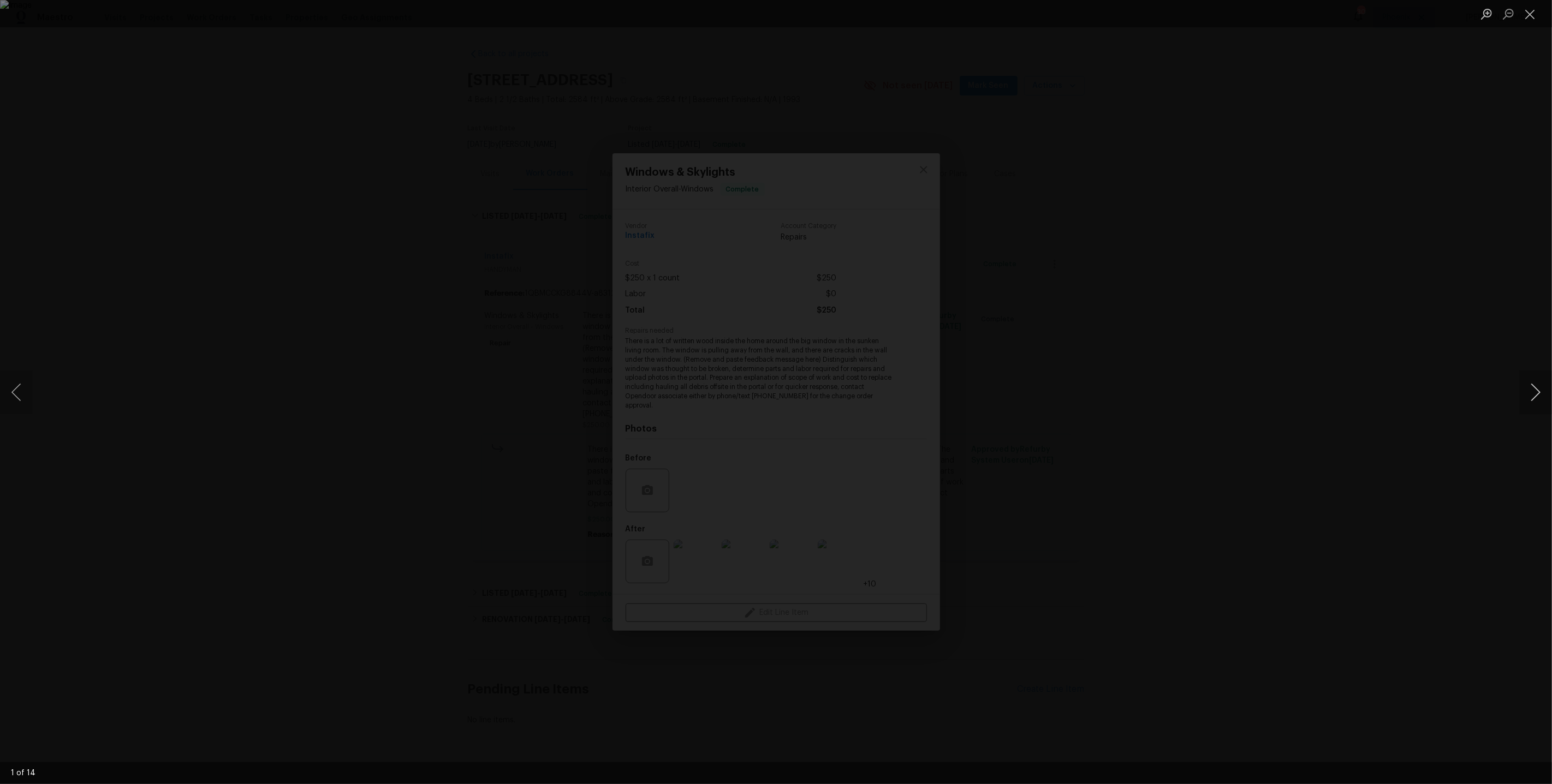
click at [1536, 396] on button "Next image" at bounding box center [1535, 392] width 33 height 44
click at [1535, 396] on button "Next image" at bounding box center [1535, 392] width 33 height 44
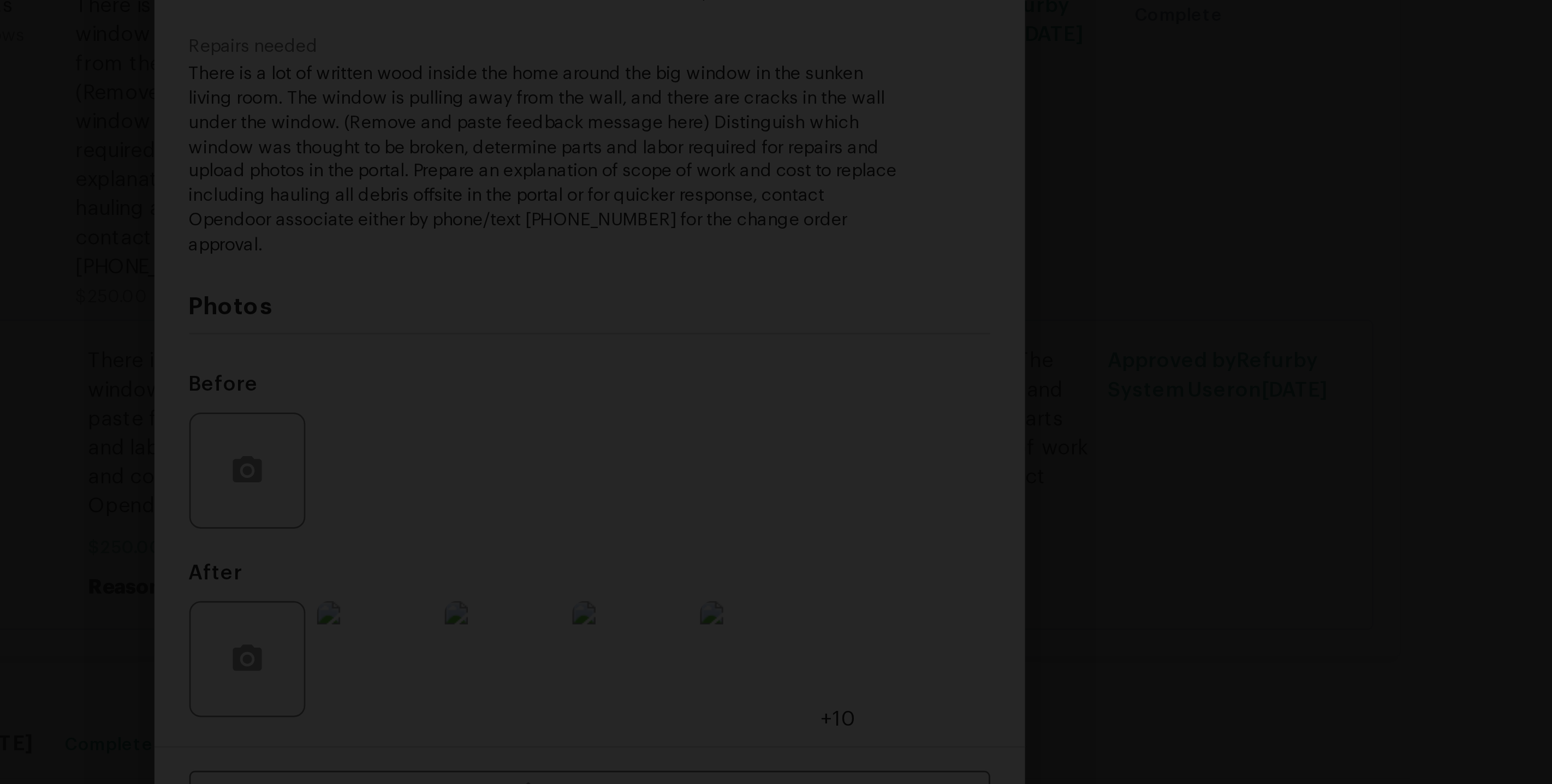
click at [902, 524] on img "Lightbox" at bounding box center [867, 270] width 3519 height 1778
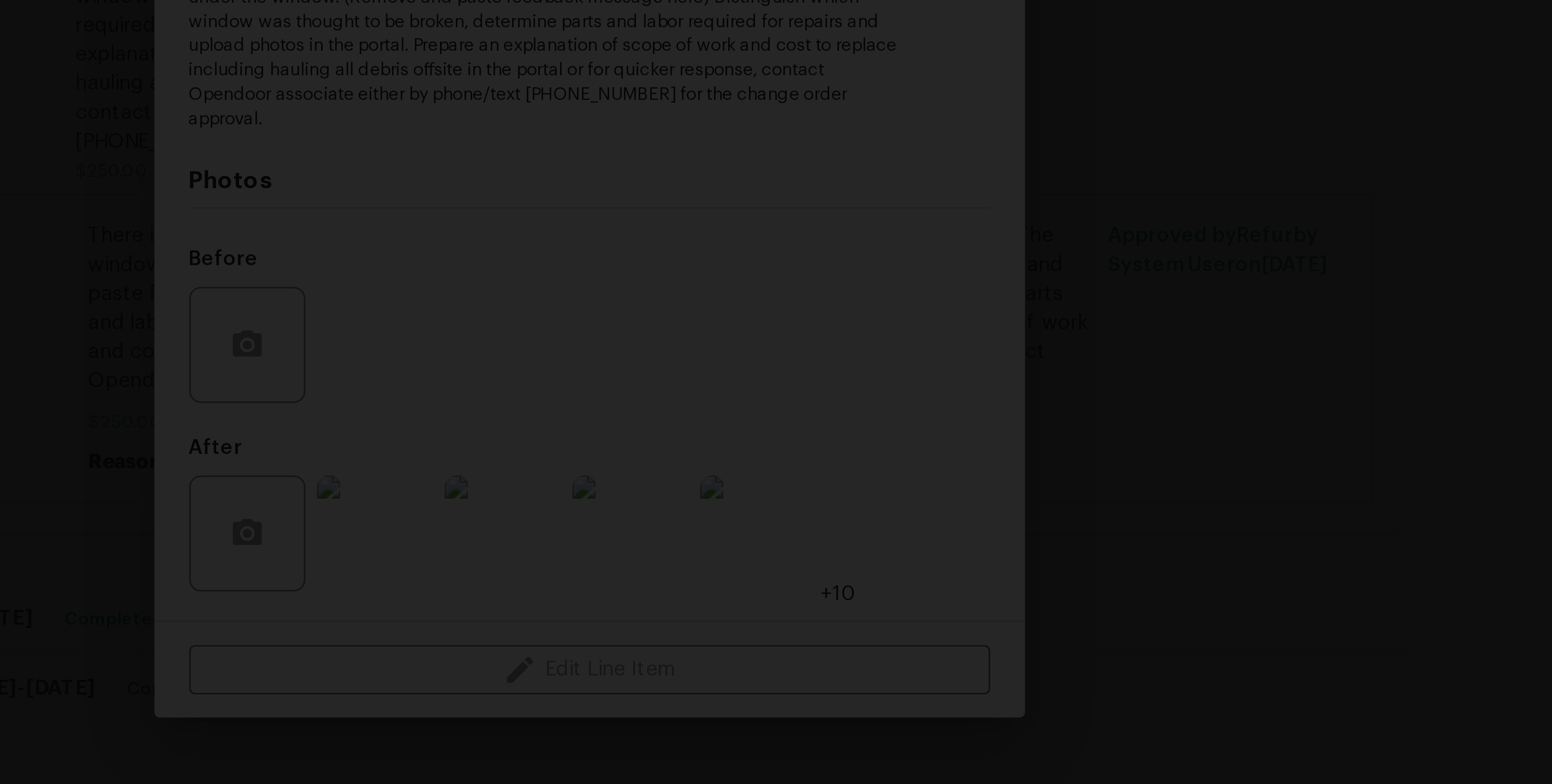
click at [776, 586] on img "Lightbox" at bounding box center [936, 473] width 2011 height 1016
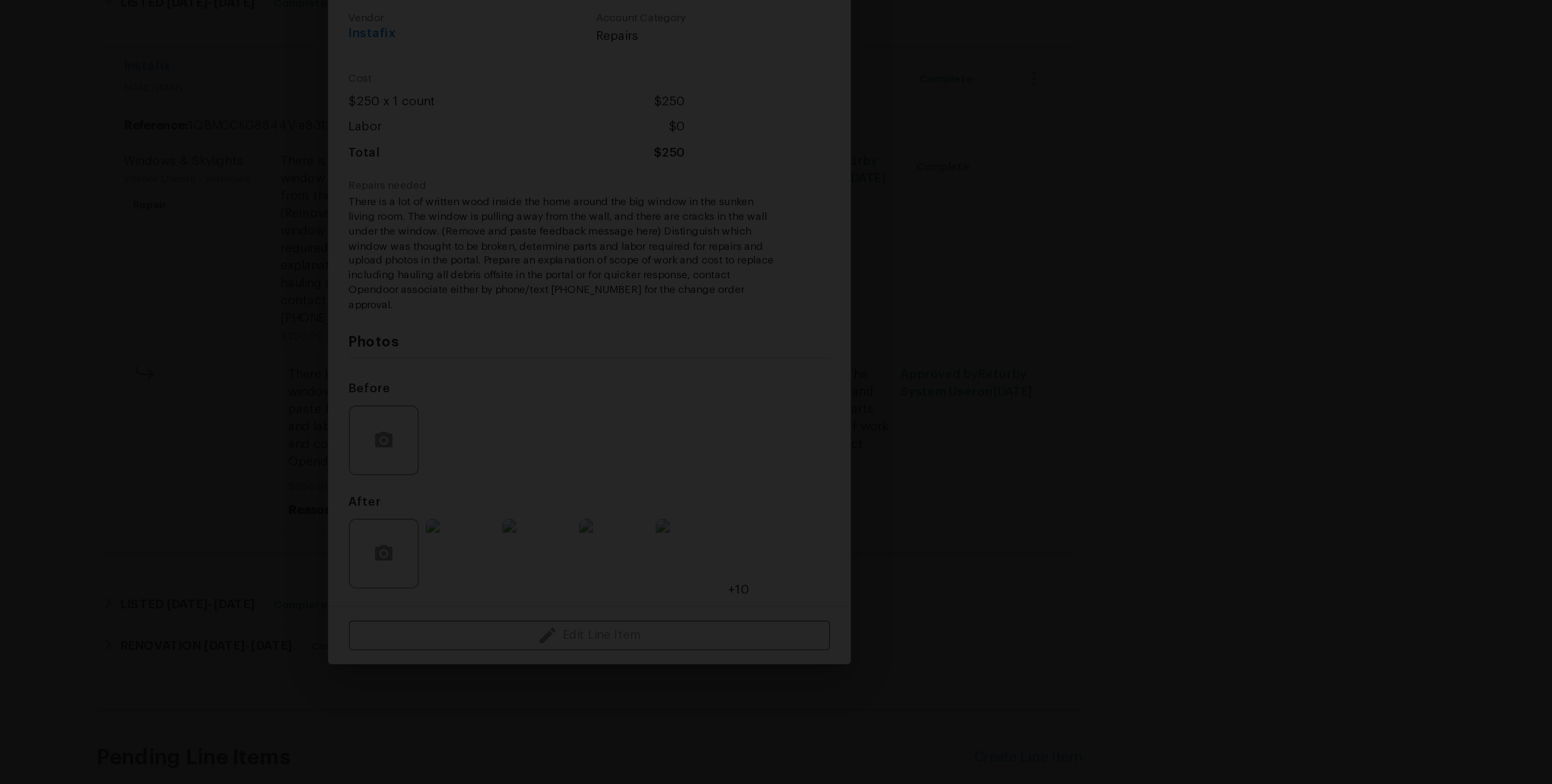
click at [811, 594] on img "Lightbox" at bounding box center [776, 505] width 1581 height 799
click at [856, 642] on img "Lightbox" at bounding box center [709, 391] width 2356 height 1191
click at [897, 465] on img "Lightbox" at bounding box center [709, 391] width 2356 height 1191
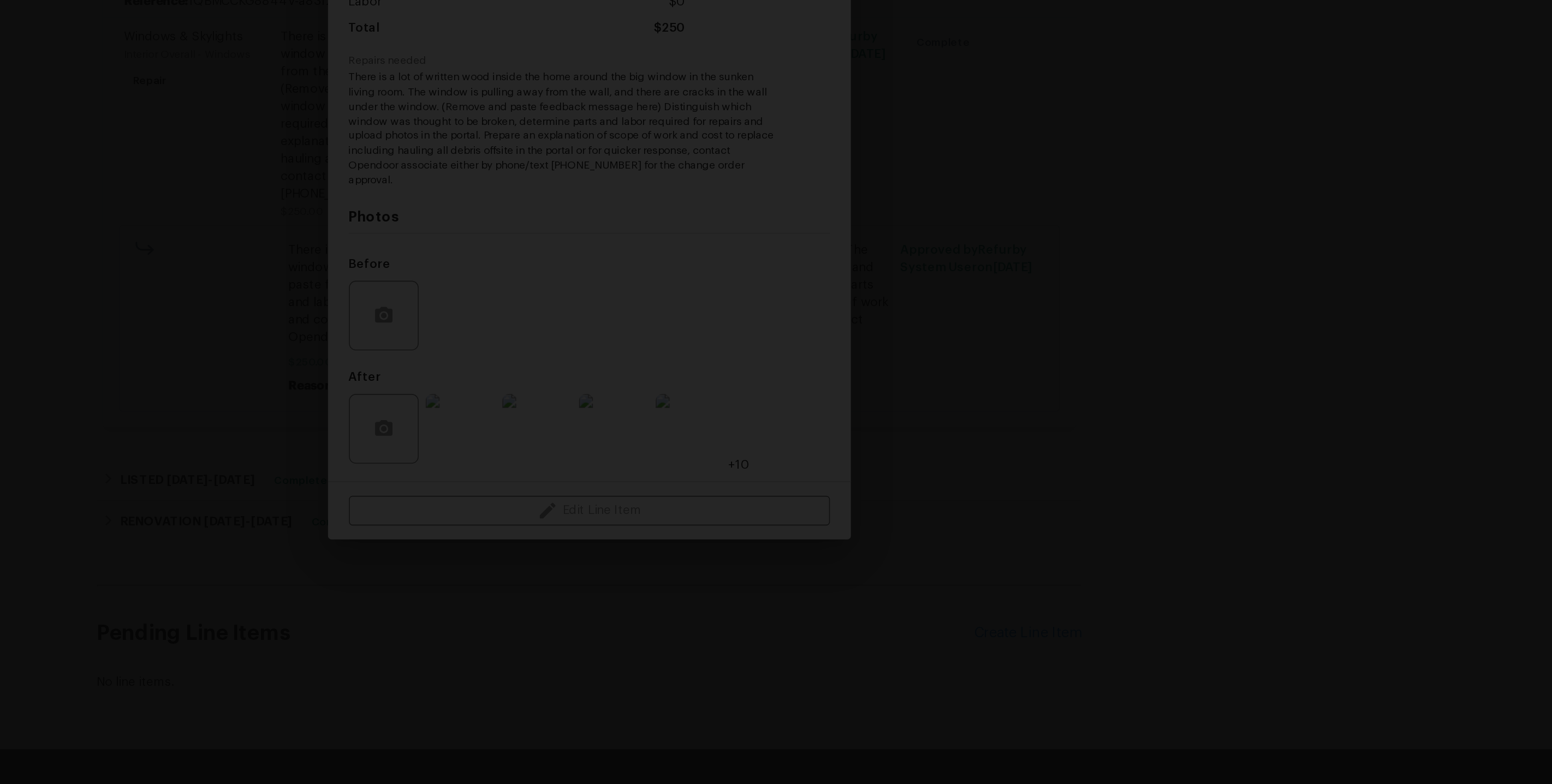
scroll to position [0, 0]
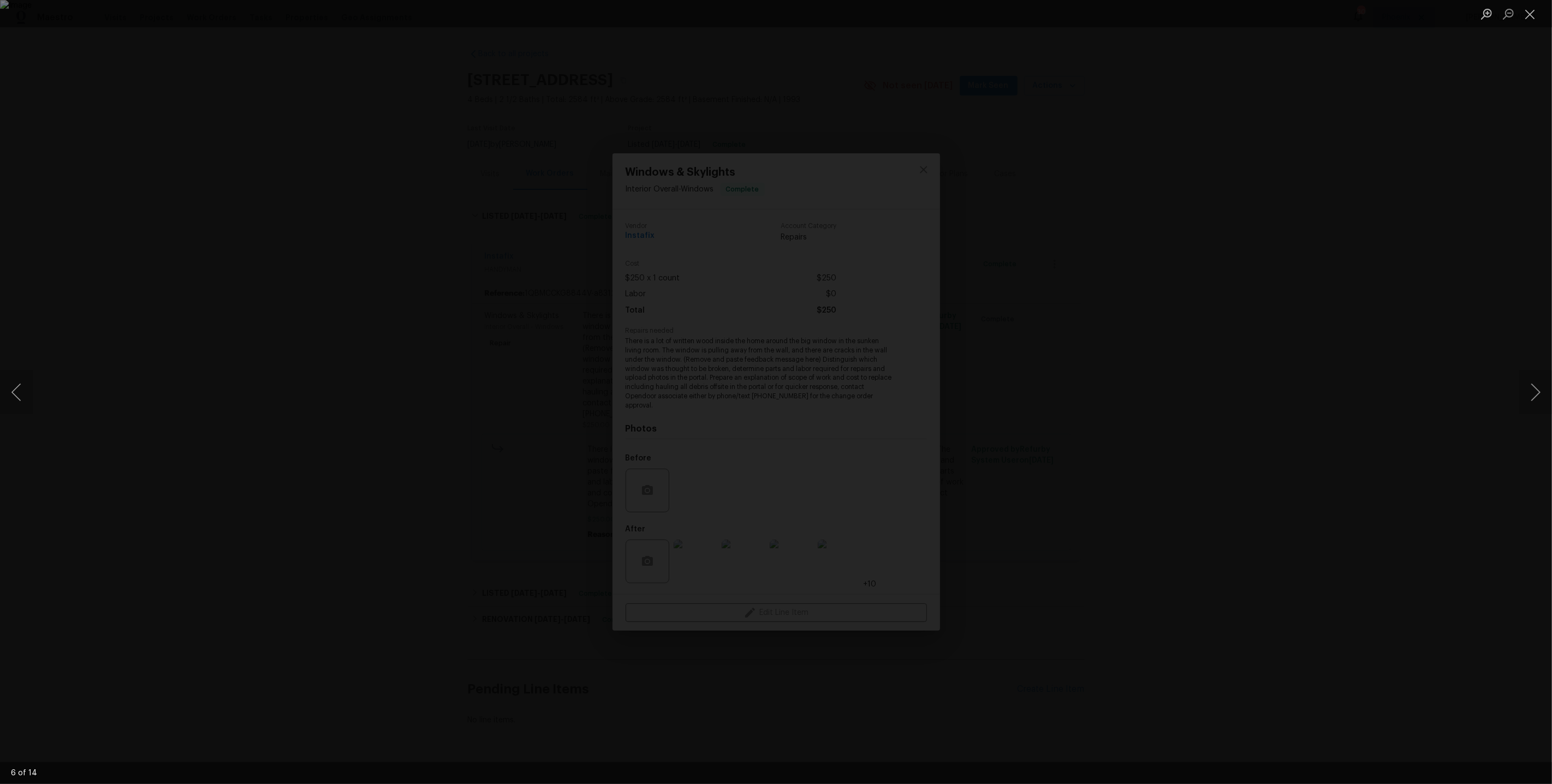
click at [1315, 342] on div "Lightbox" at bounding box center [776, 392] width 1552 height 784
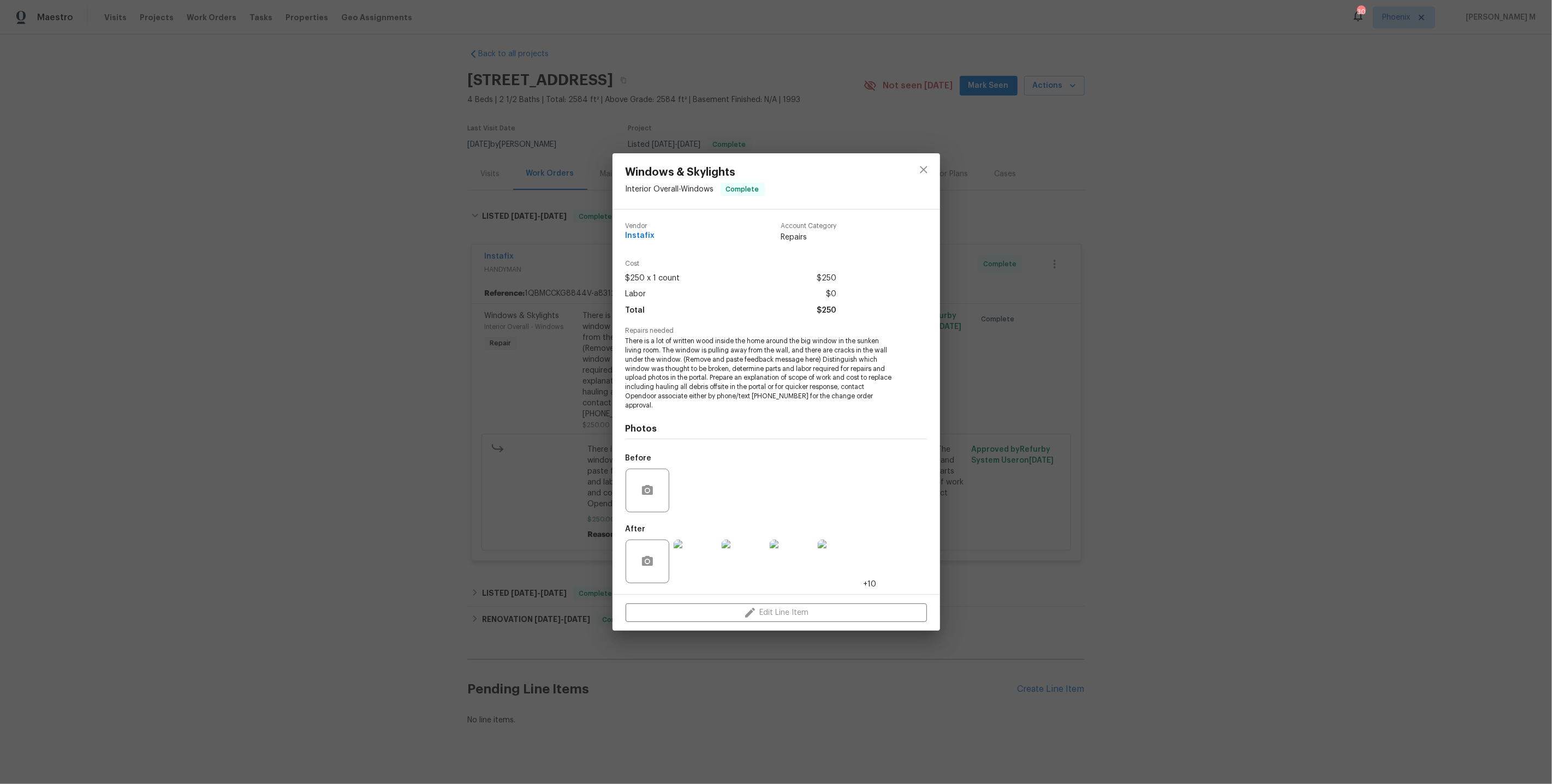
click at [788, 562] on img at bounding box center [792, 561] width 44 height 44
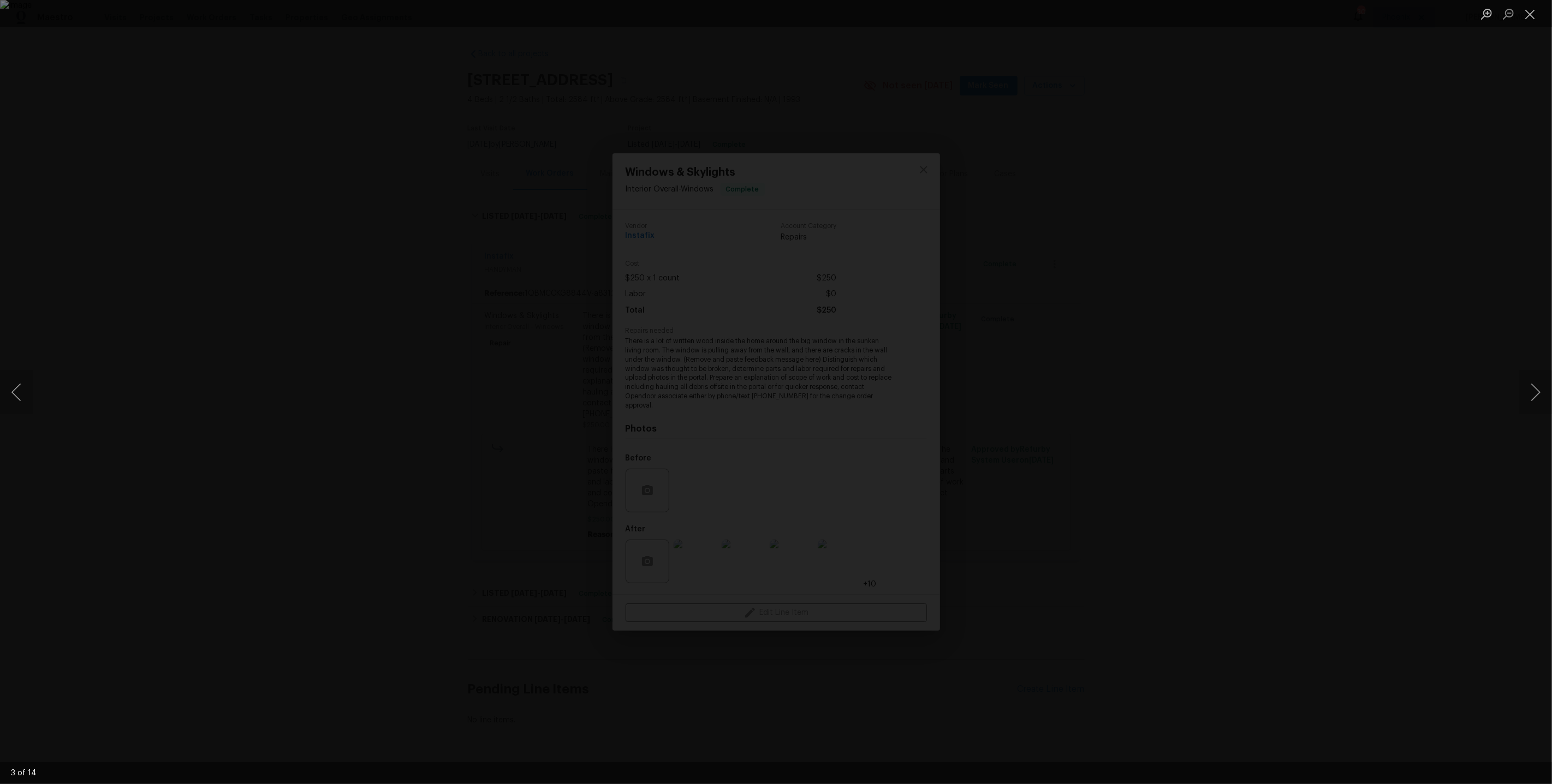
click at [1202, 364] on div "Lightbox" at bounding box center [776, 392] width 1552 height 784
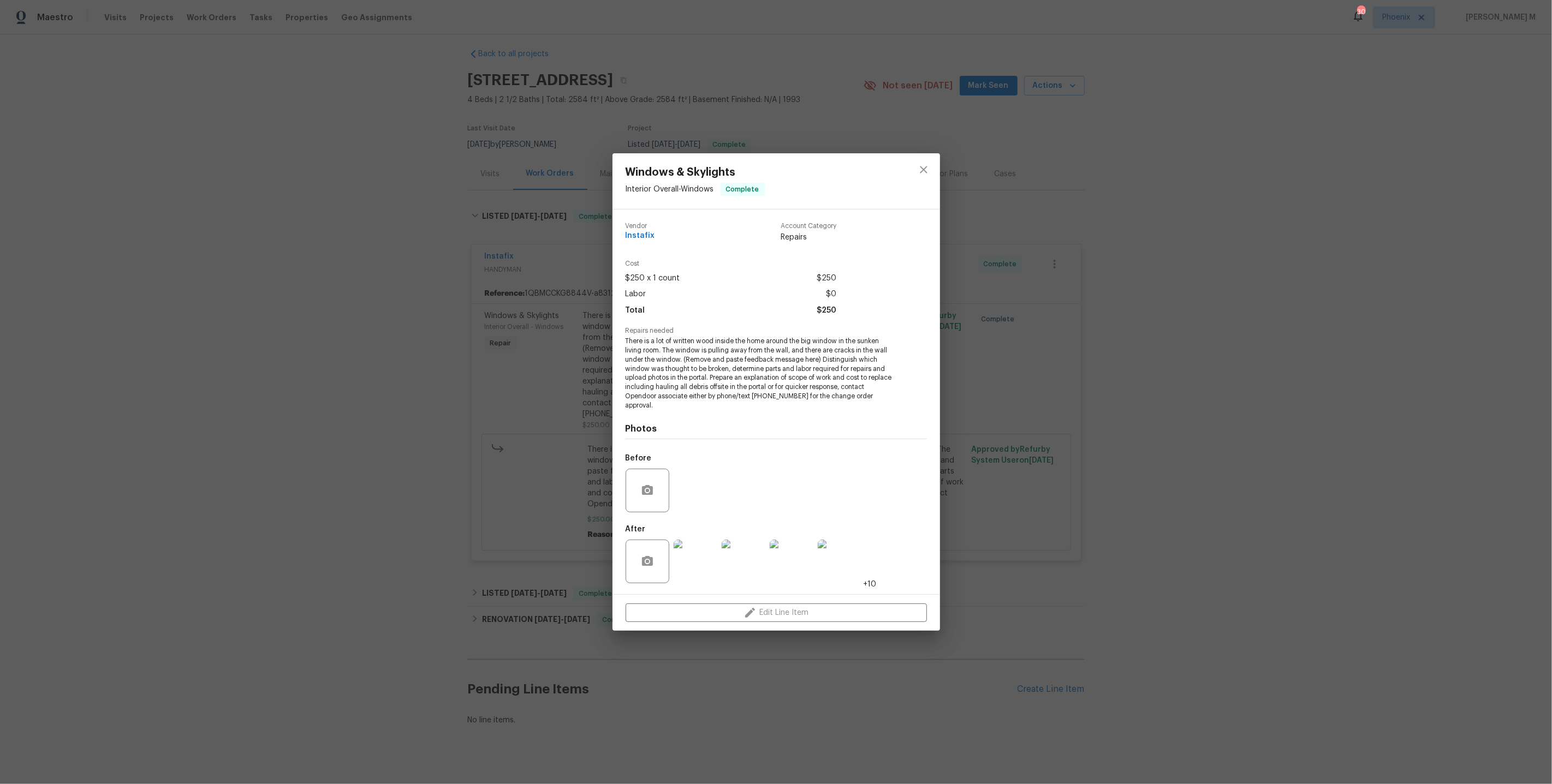
click at [1202, 364] on div "Windows & Skylights Interior Overall - Windows Complete Vendor Instafix Account…" at bounding box center [776, 392] width 1552 height 784
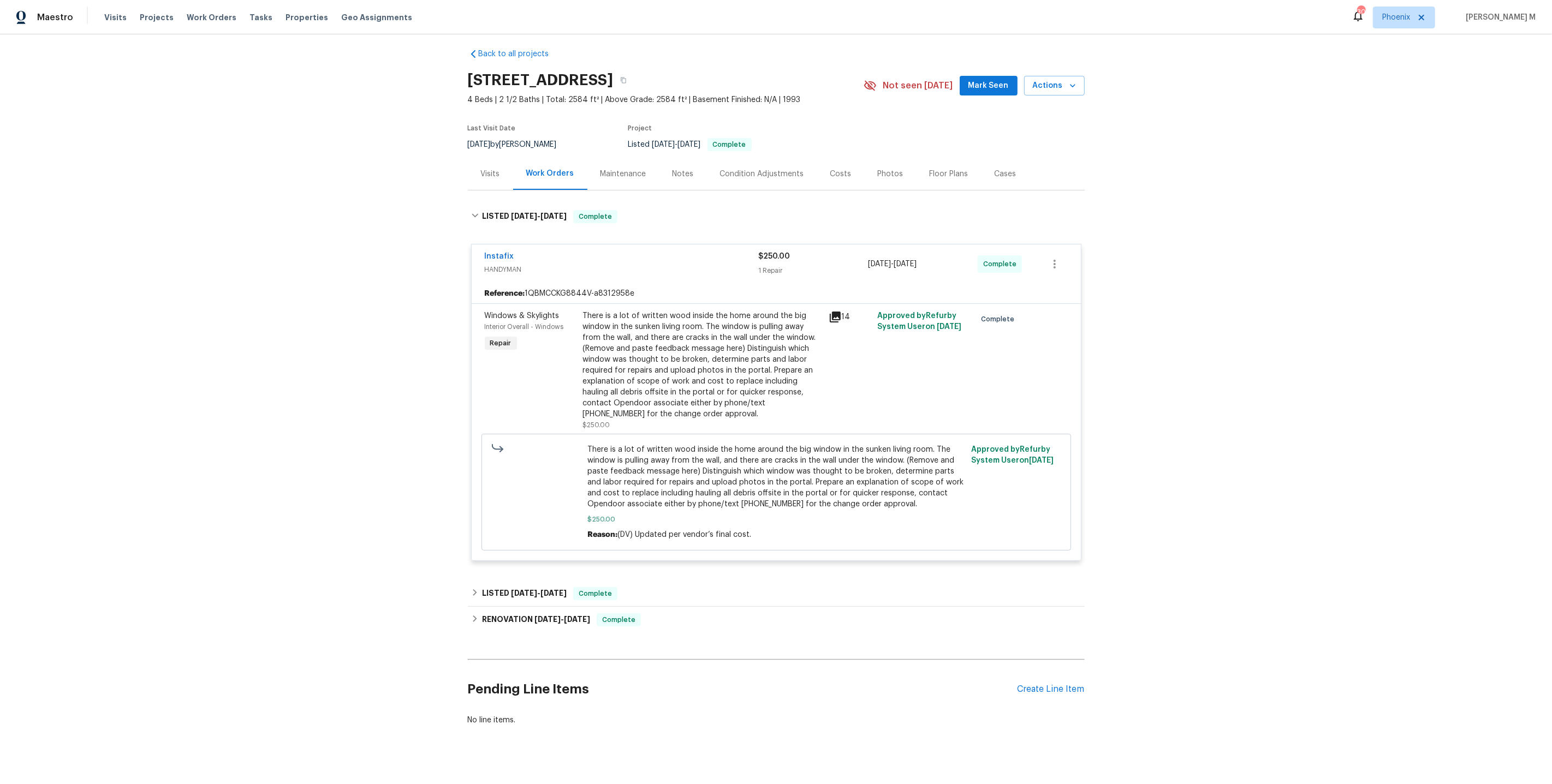
click at [737, 412] on div "There is a lot of written wood inside the home around the big window in the sun…" at bounding box center [702, 370] width 239 height 120
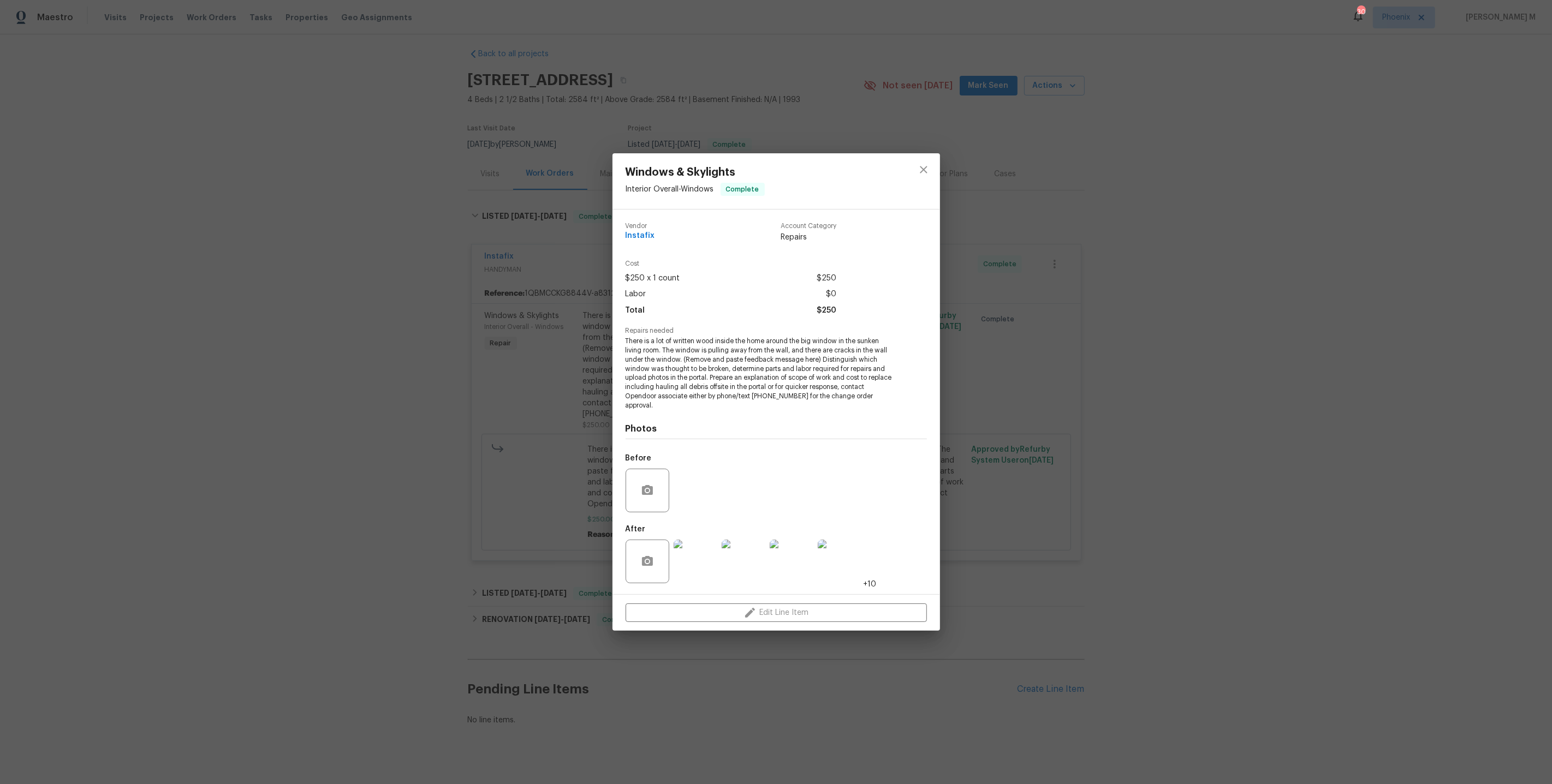
click at [712, 392] on span "There is a lot of written wood inside the home around the big window in the sun…" at bounding box center [761, 373] width 271 height 73
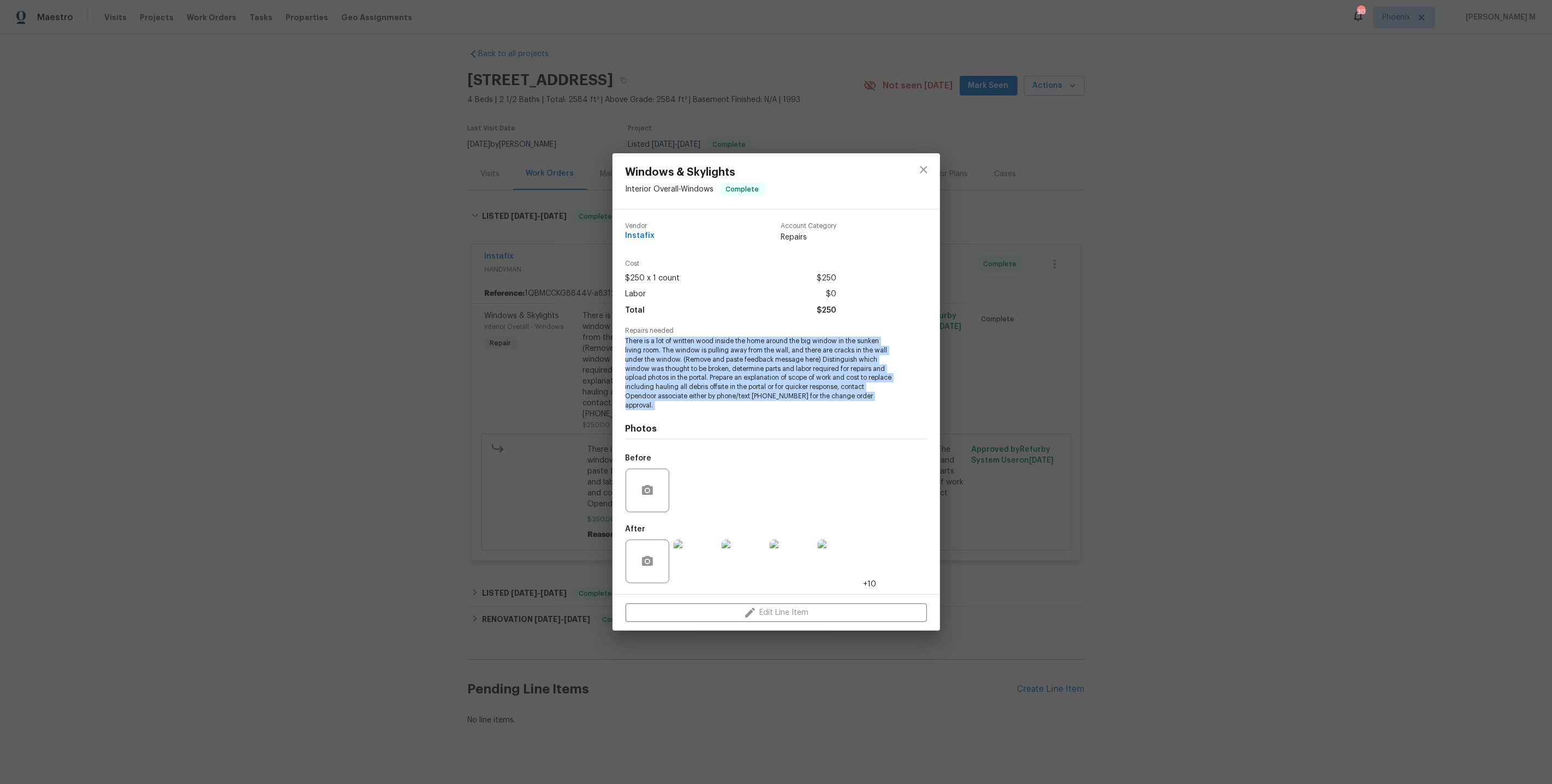
click at [712, 392] on span "There is a lot of written wood inside the home around the big window in the sun…" at bounding box center [761, 373] width 271 height 73
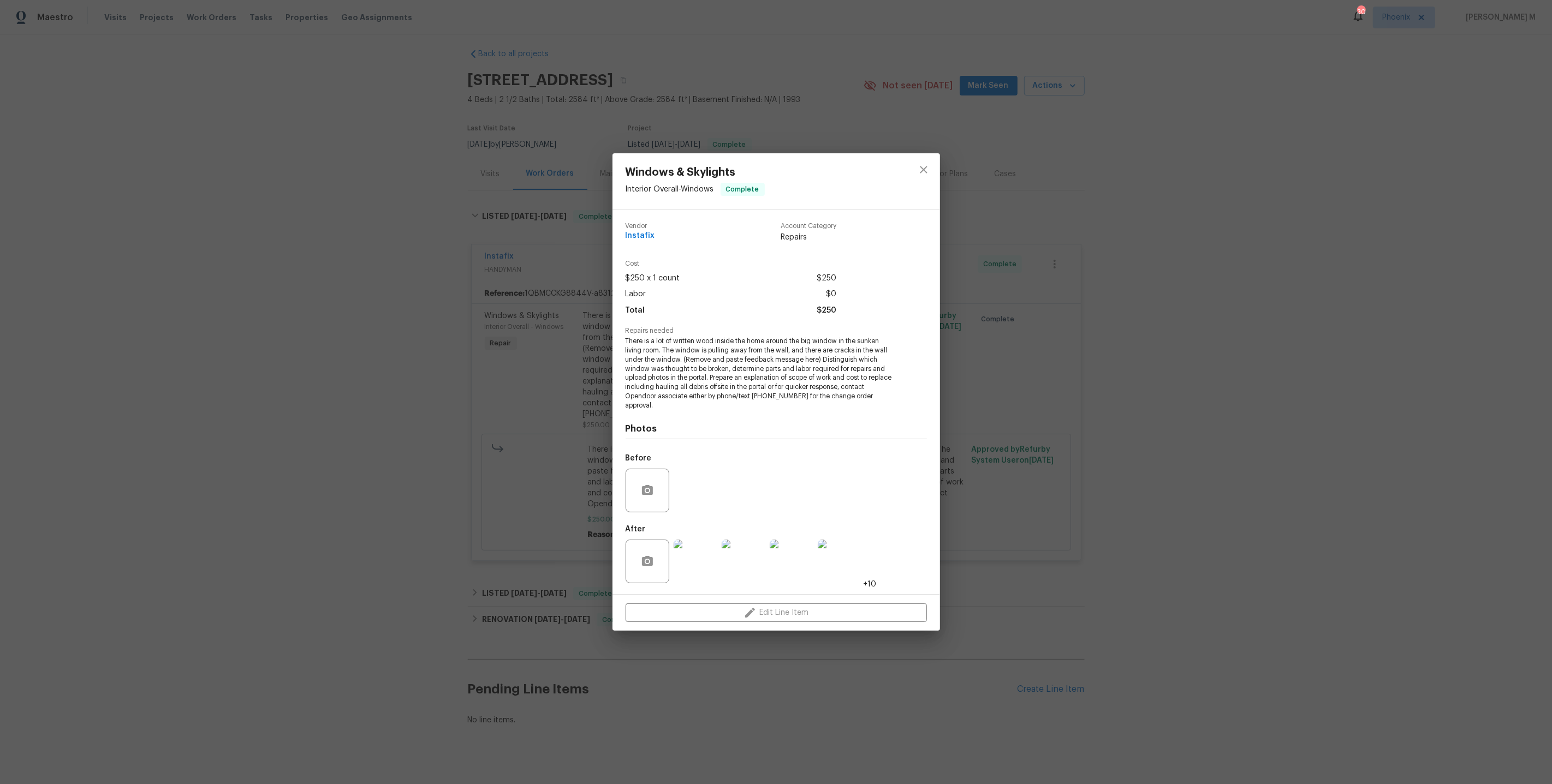
click at [996, 412] on div "Windows & Skylights Interior Overall - Windows Complete Vendor Instafix Account…" at bounding box center [776, 392] width 1552 height 784
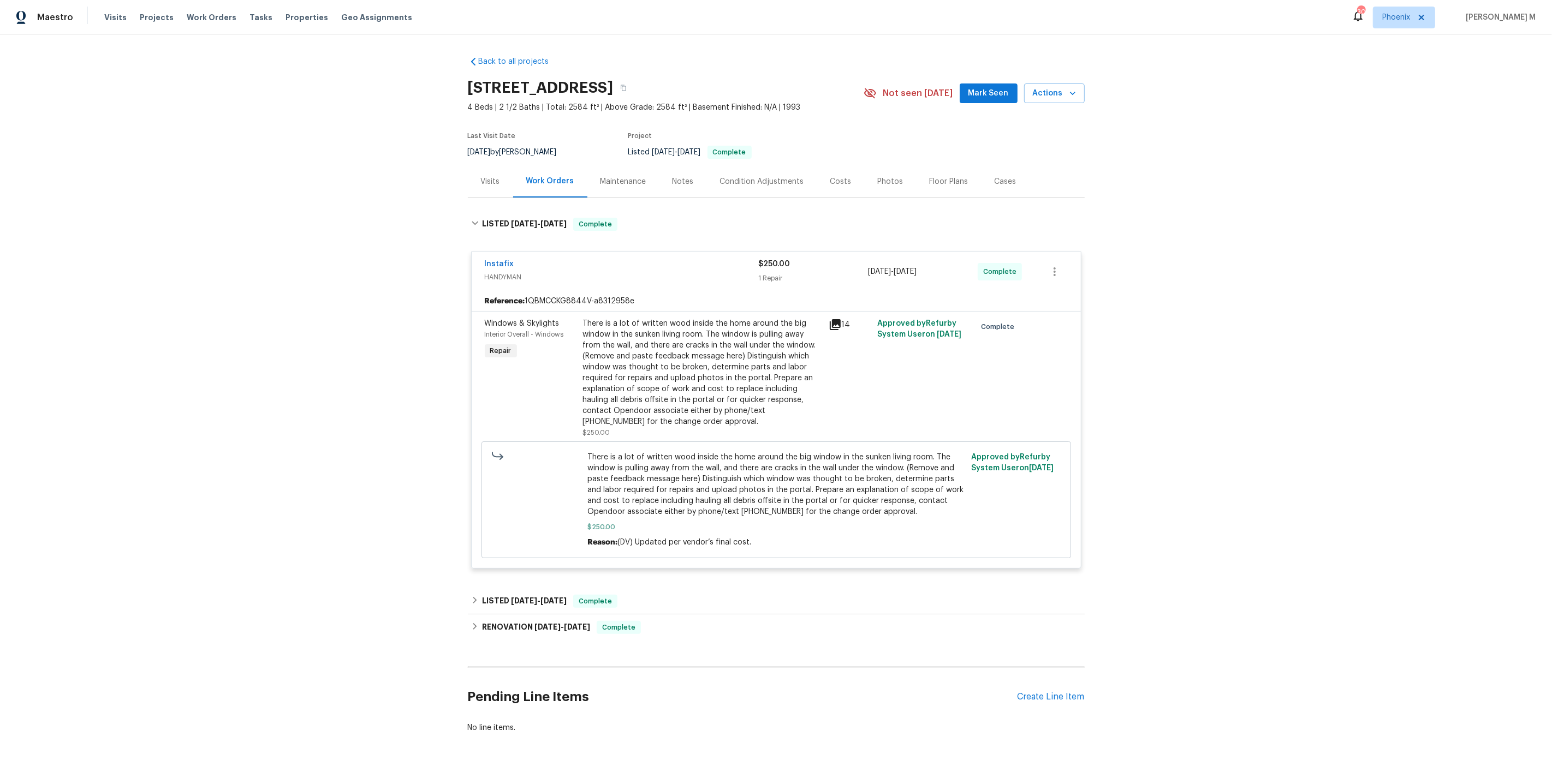
scroll to position [8, 0]
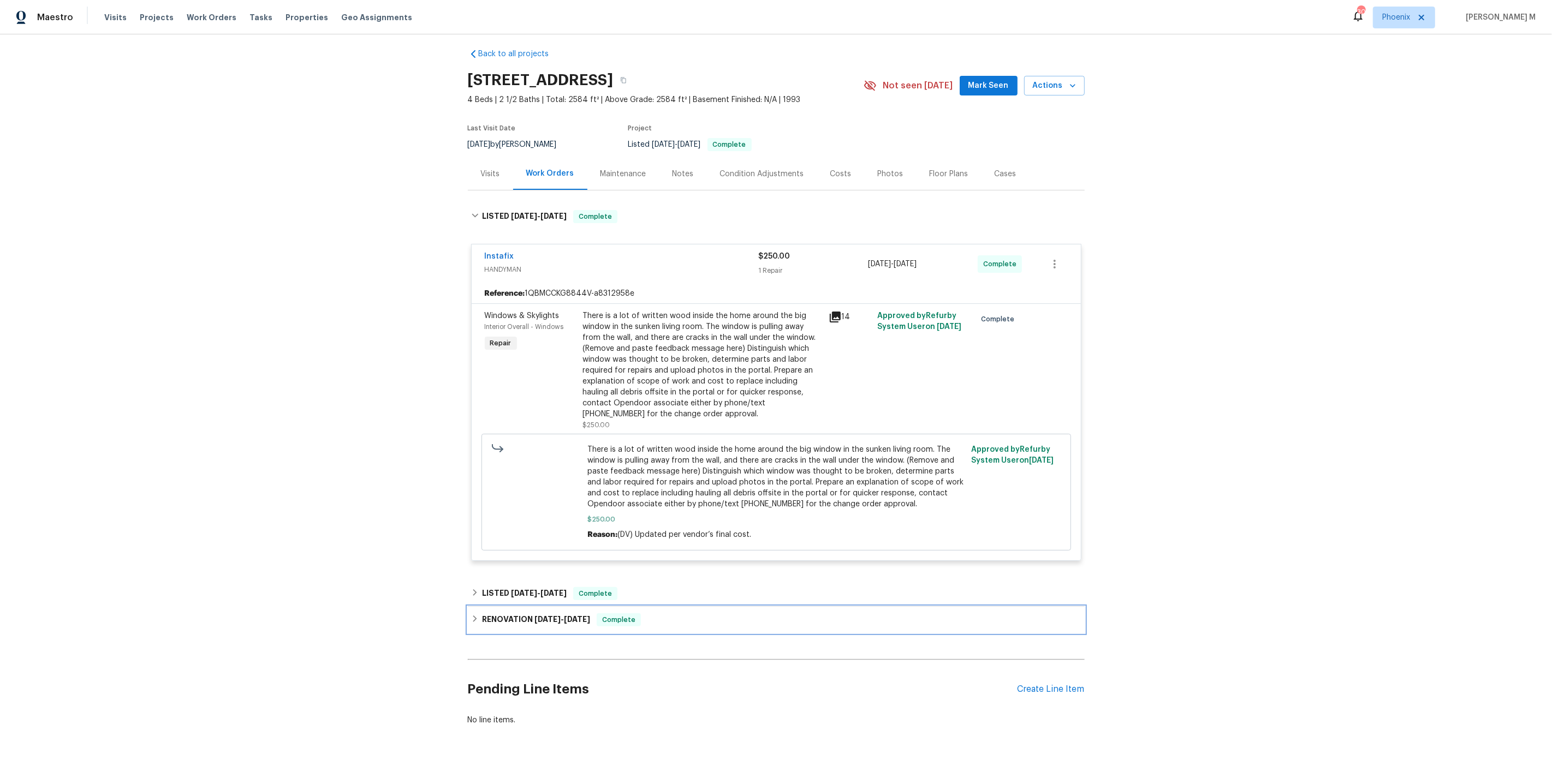
click at [552, 615] on span "3/27/25" at bounding box center [547, 619] width 26 height 8
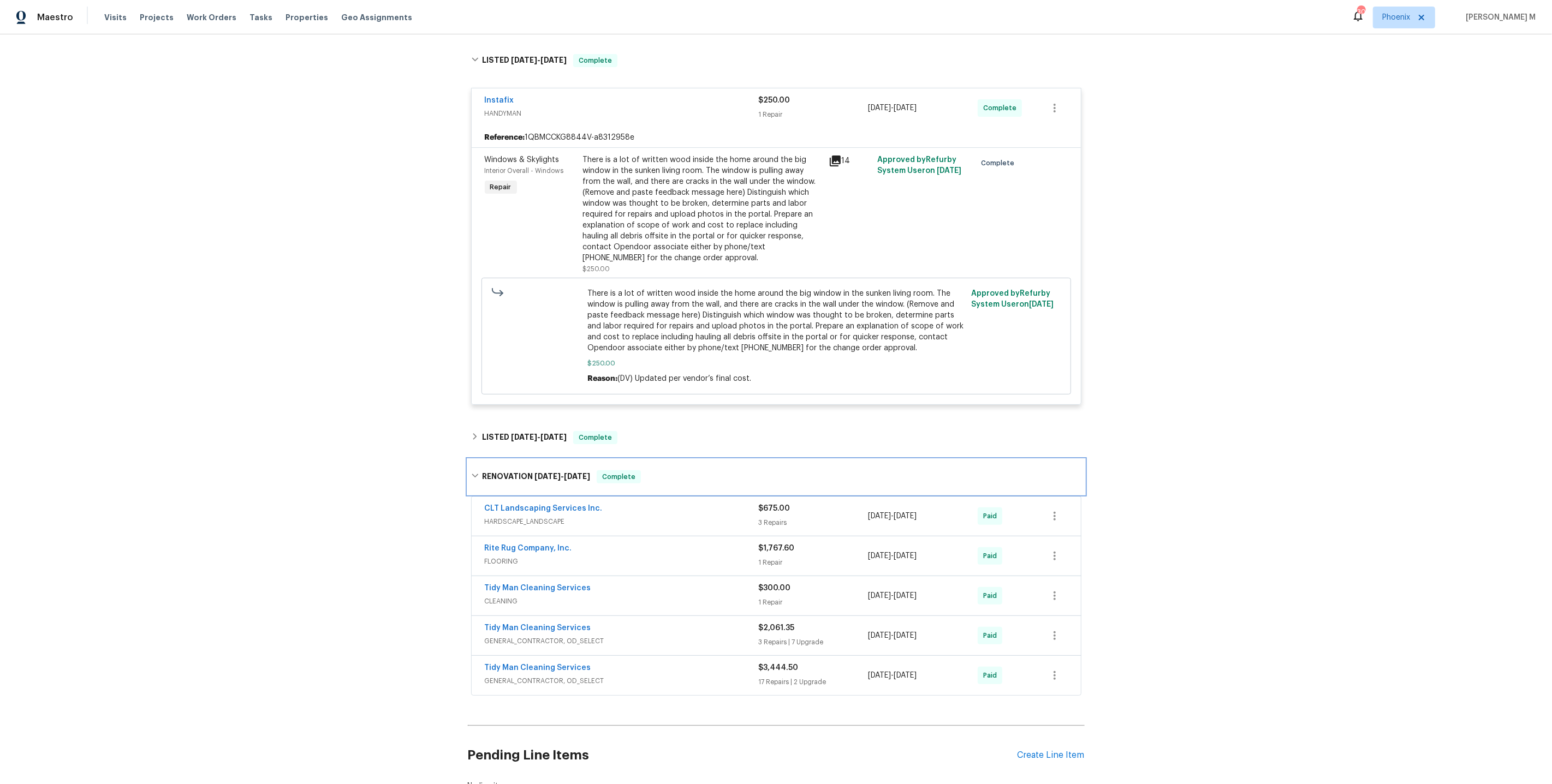
scroll to position [222, 0]
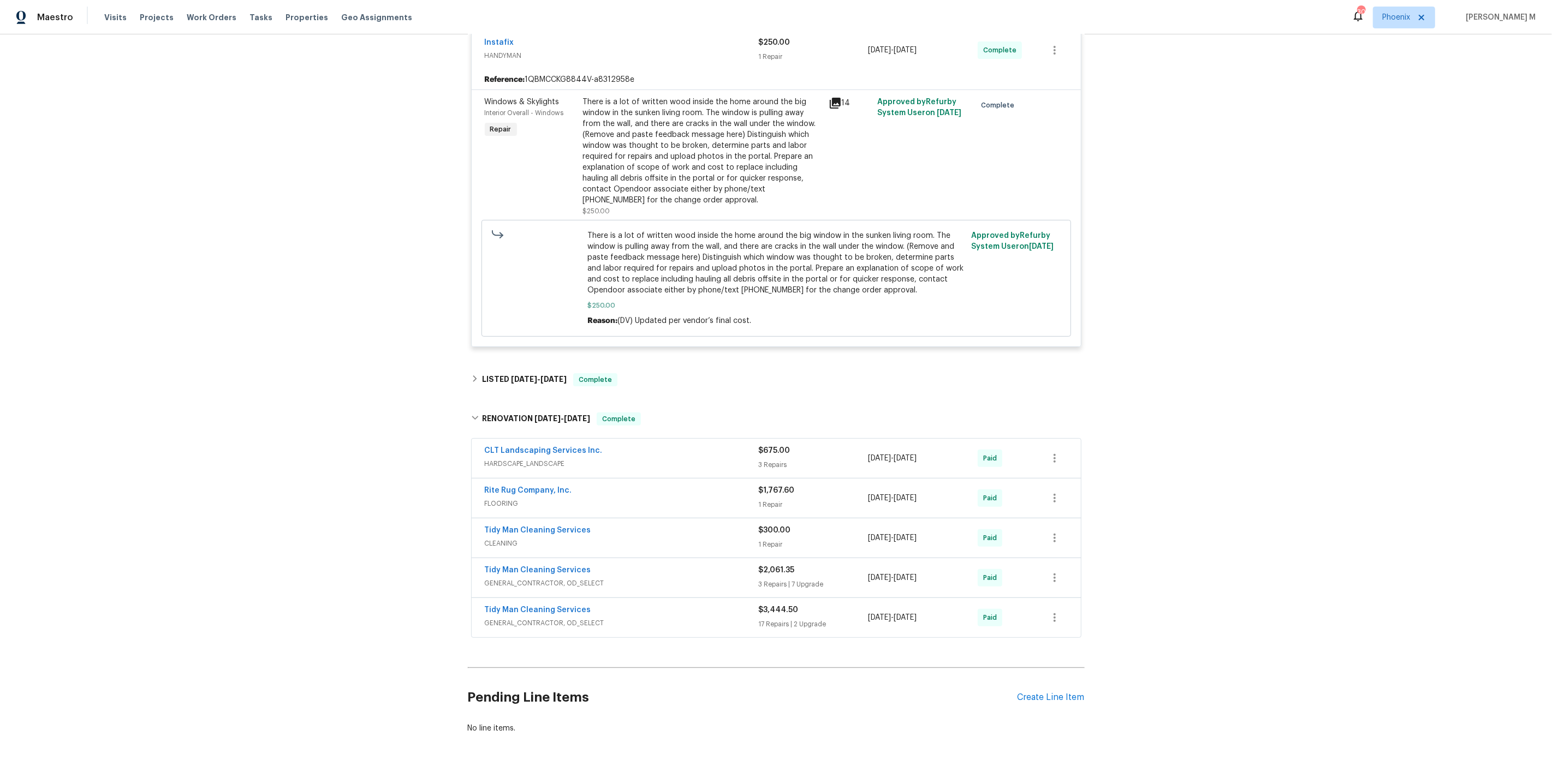
click at [525, 458] on div "CLT Landscaping Services Inc. HARDSCAPE_LANDSCAPE" at bounding box center [621, 458] width 274 height 26
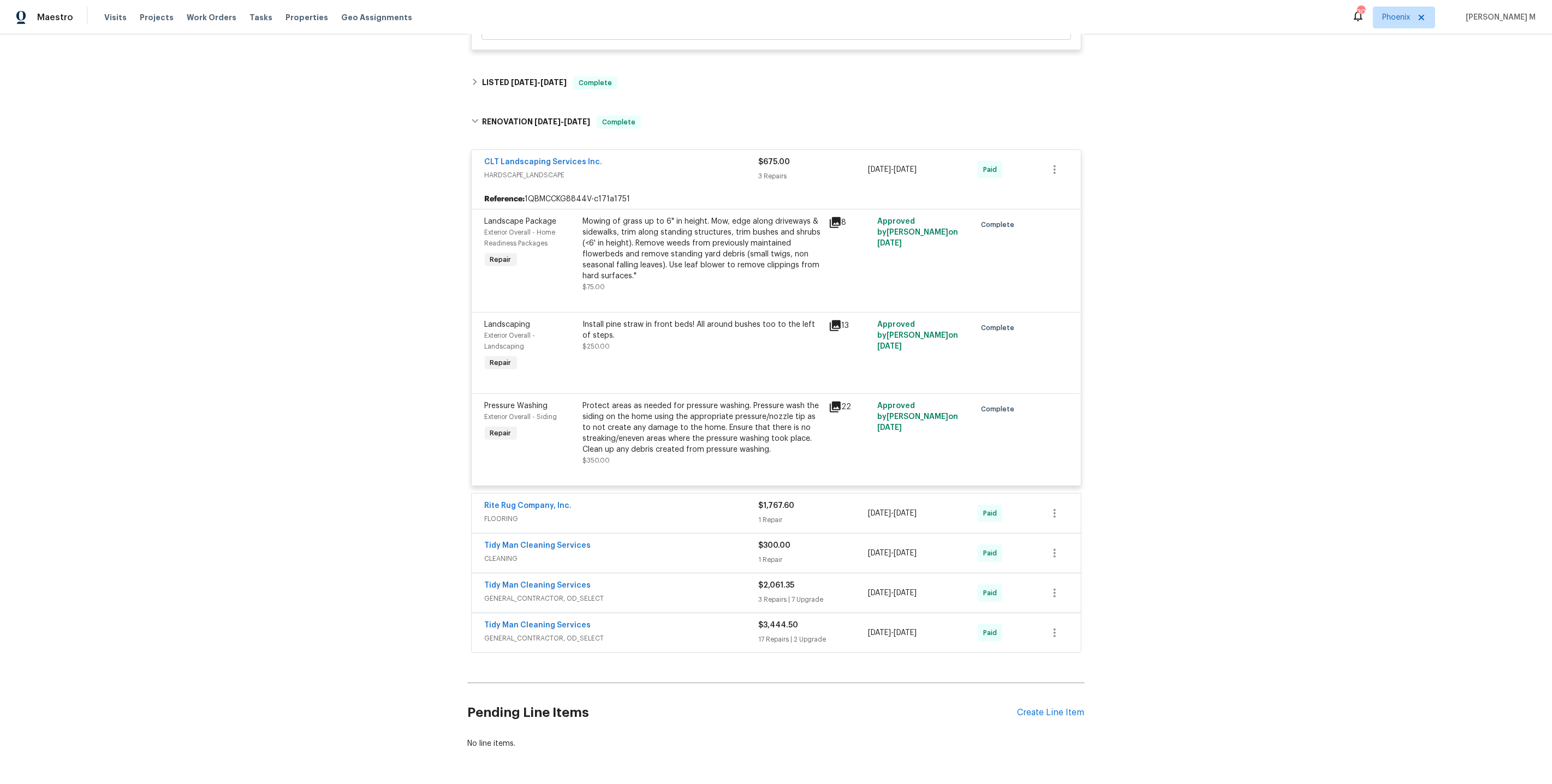
scroll to position [519, 0]
click at [505, 593] on span "GENERAL_CONTRACTOR, OD_SELECT" at bounding box center [621, 598] width 274 height 11
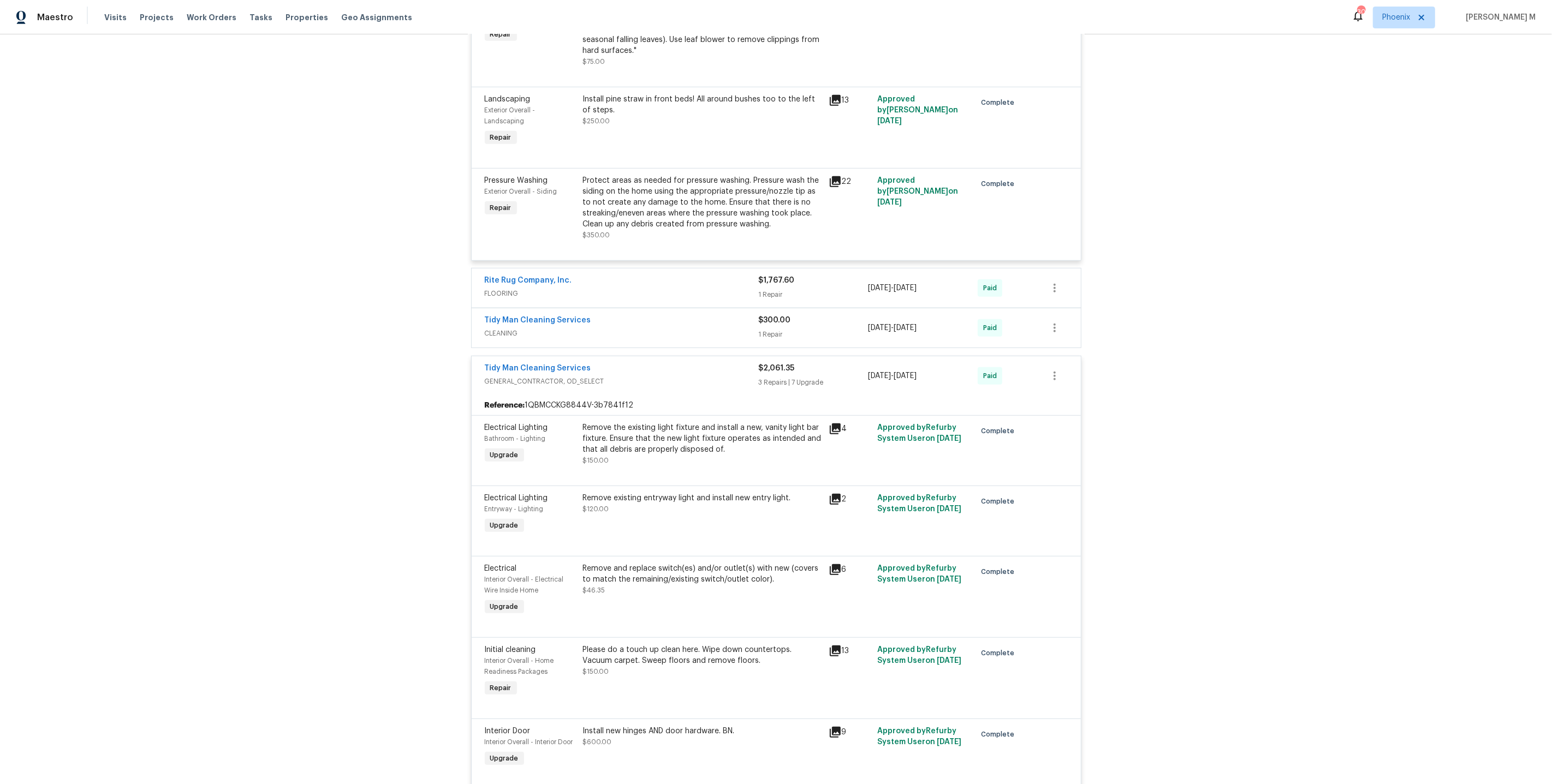
scroll to position [746, 0]
click at [510, 286] on span "FLOORING" at bounding box center [621, 291] width 274 height 11
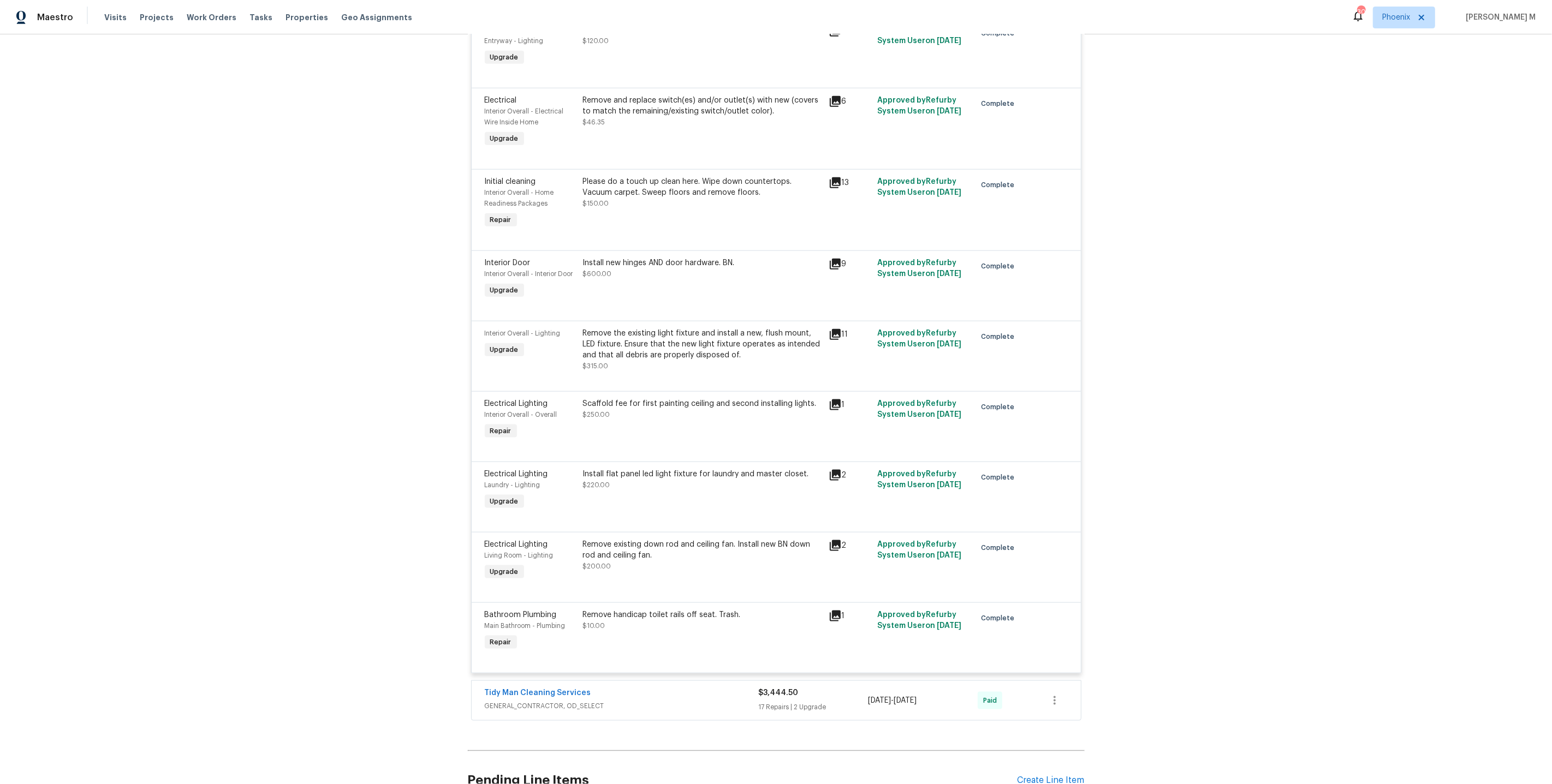
scroll to position [1390, 0]
click at [658, 604] on div "Remove handicap toilet rails off seat. Trash. $10.00" at bounding box center [703, 628] width 246 height 50
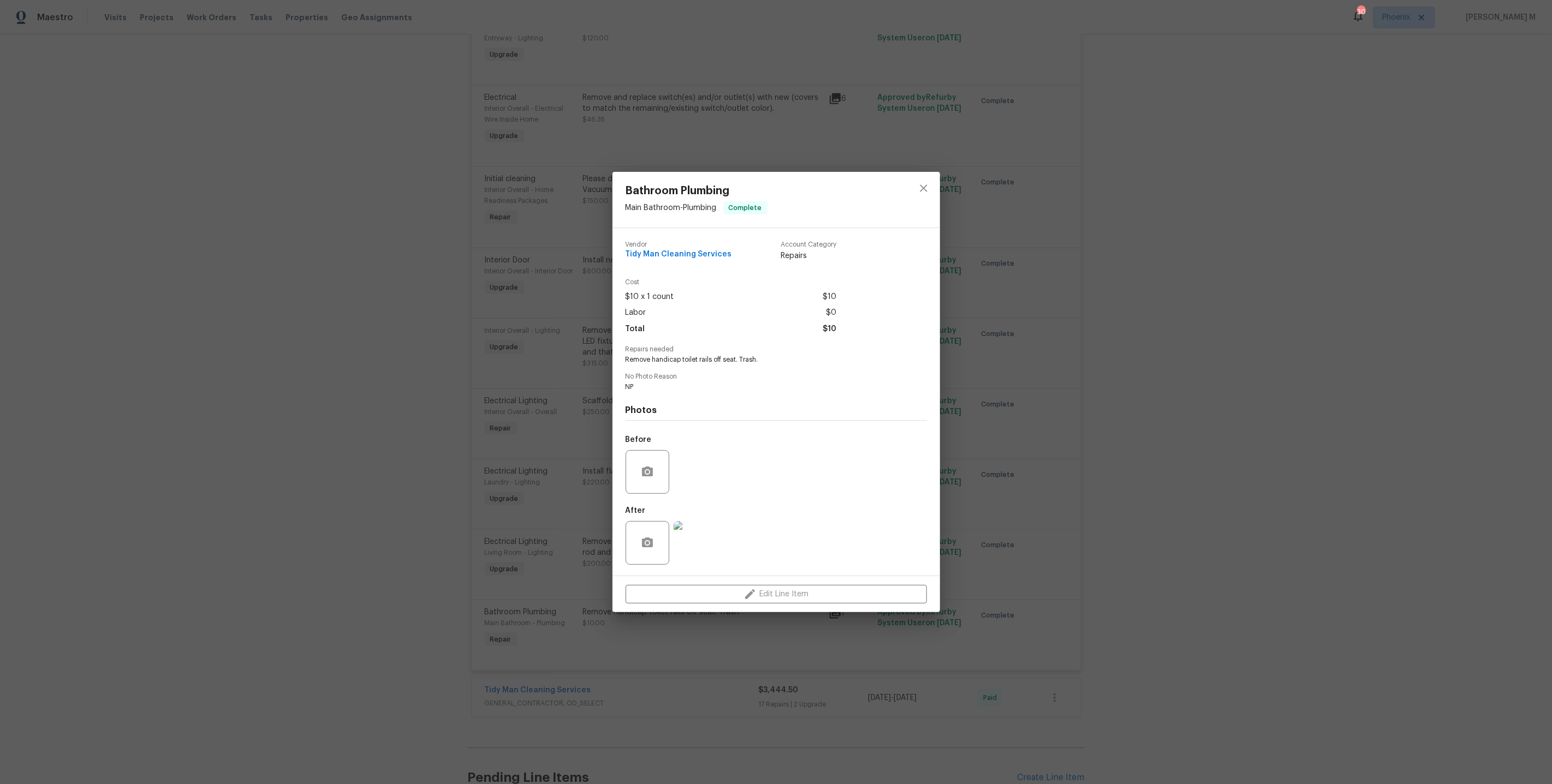
click at [557, 508] on div "Bathroom Plumbing Main Bathroom - Plumbing Complete Vendor Tidy Man Cleaning Se…" at bounding box center [776, 392] width 1552 height 784
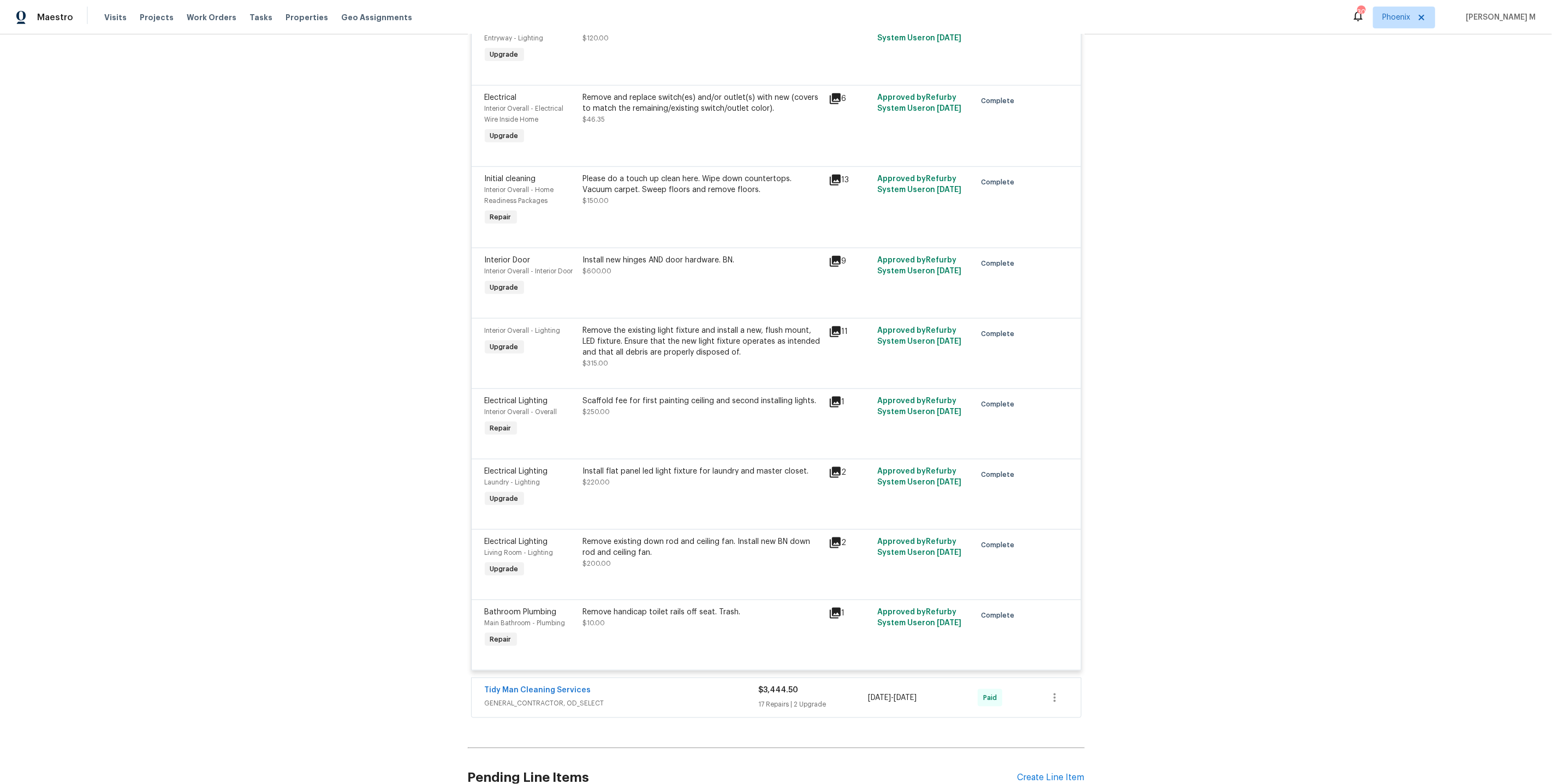
click at [530, 697] on span "GENERAL_CONTRACTOR, OD_SELECT" at bounding box center [621, 703] width 274 height 11
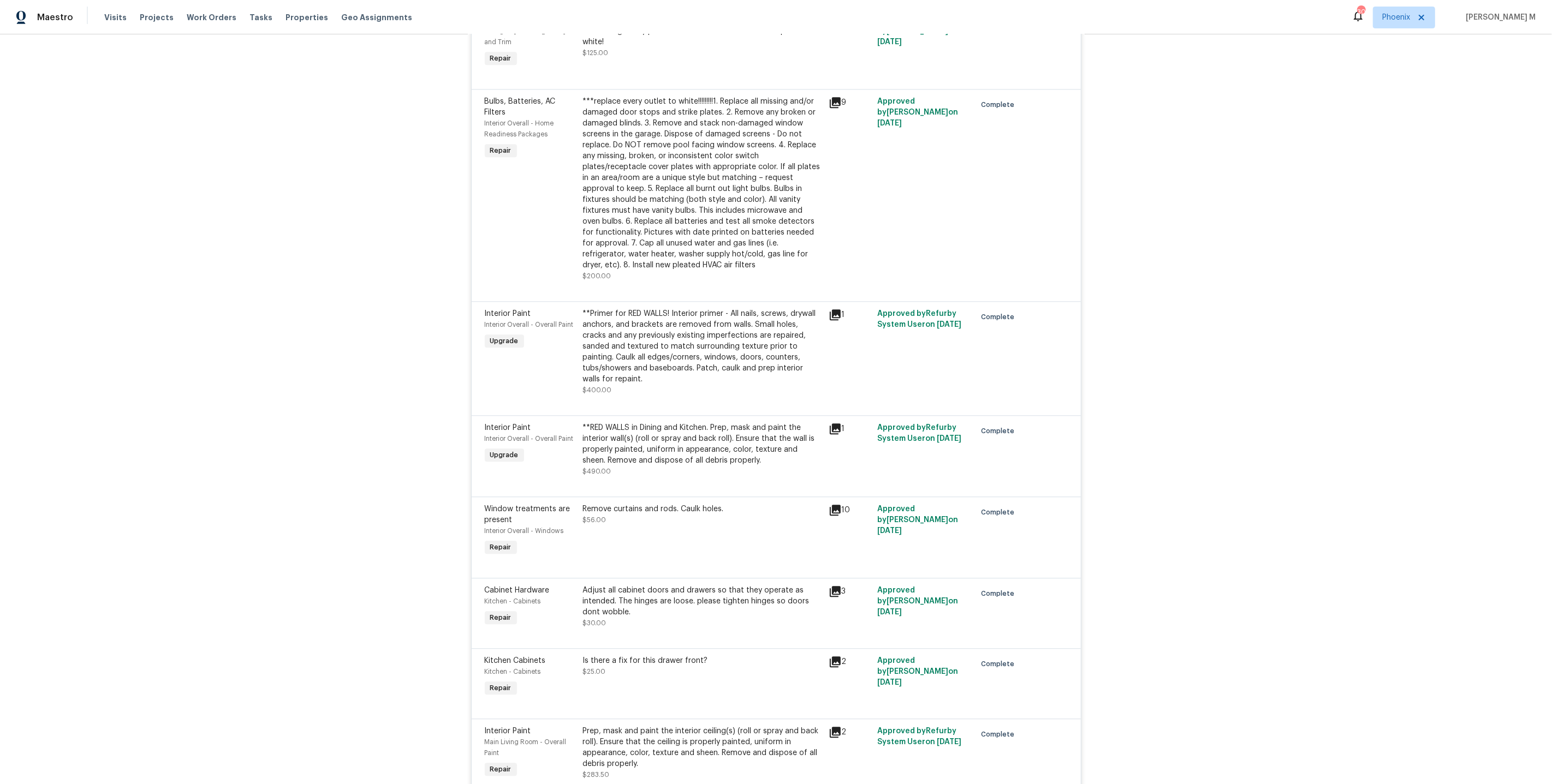
scroll to position [2950, 0]
click at [656, 651] on div "Is there a fix for this drawer front? $25.00" at bounding box center [703, 676] width 246 height 50
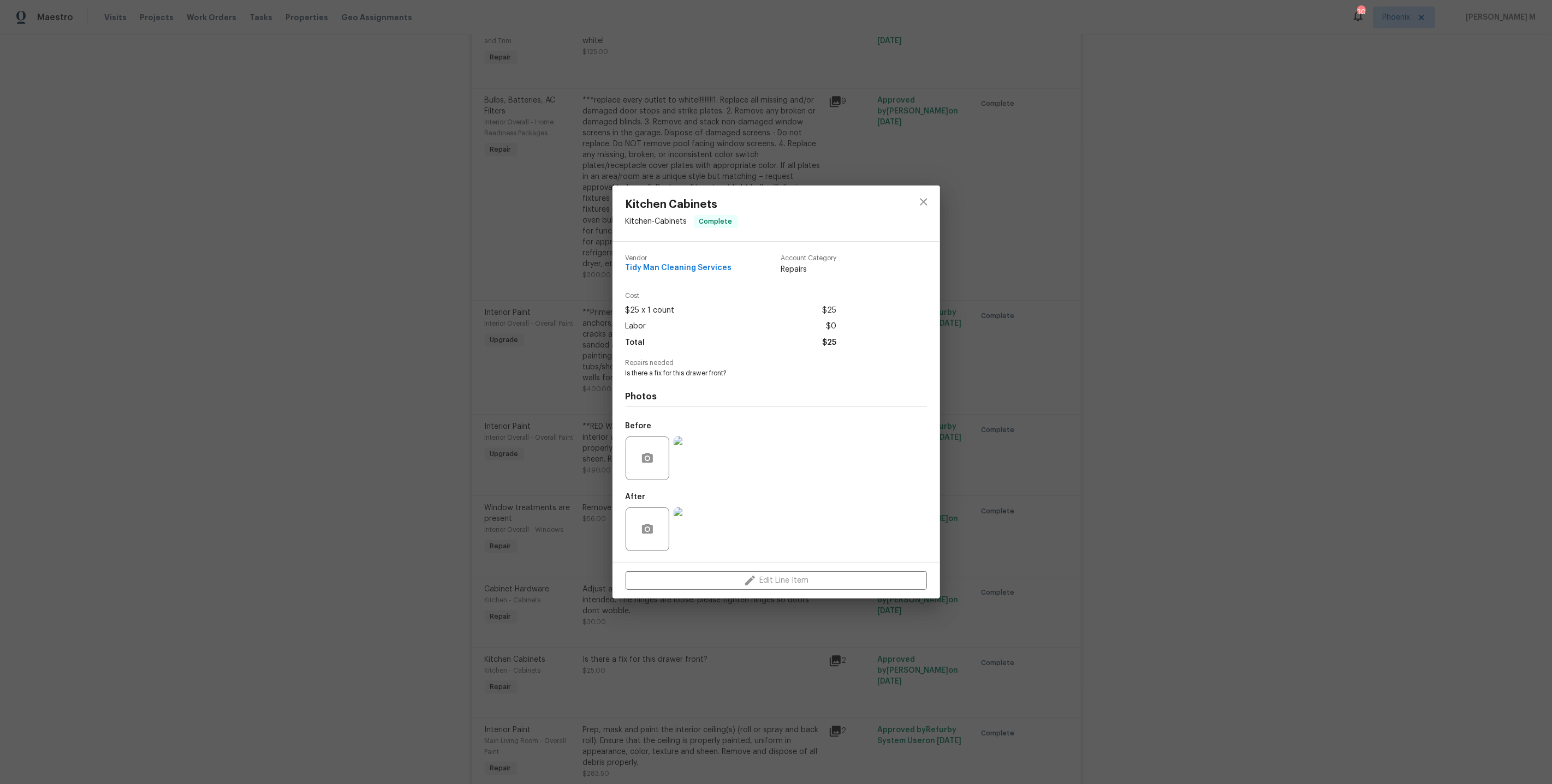
click at [710, 442] on img at bounding box center [696, 458] width 44 height 44
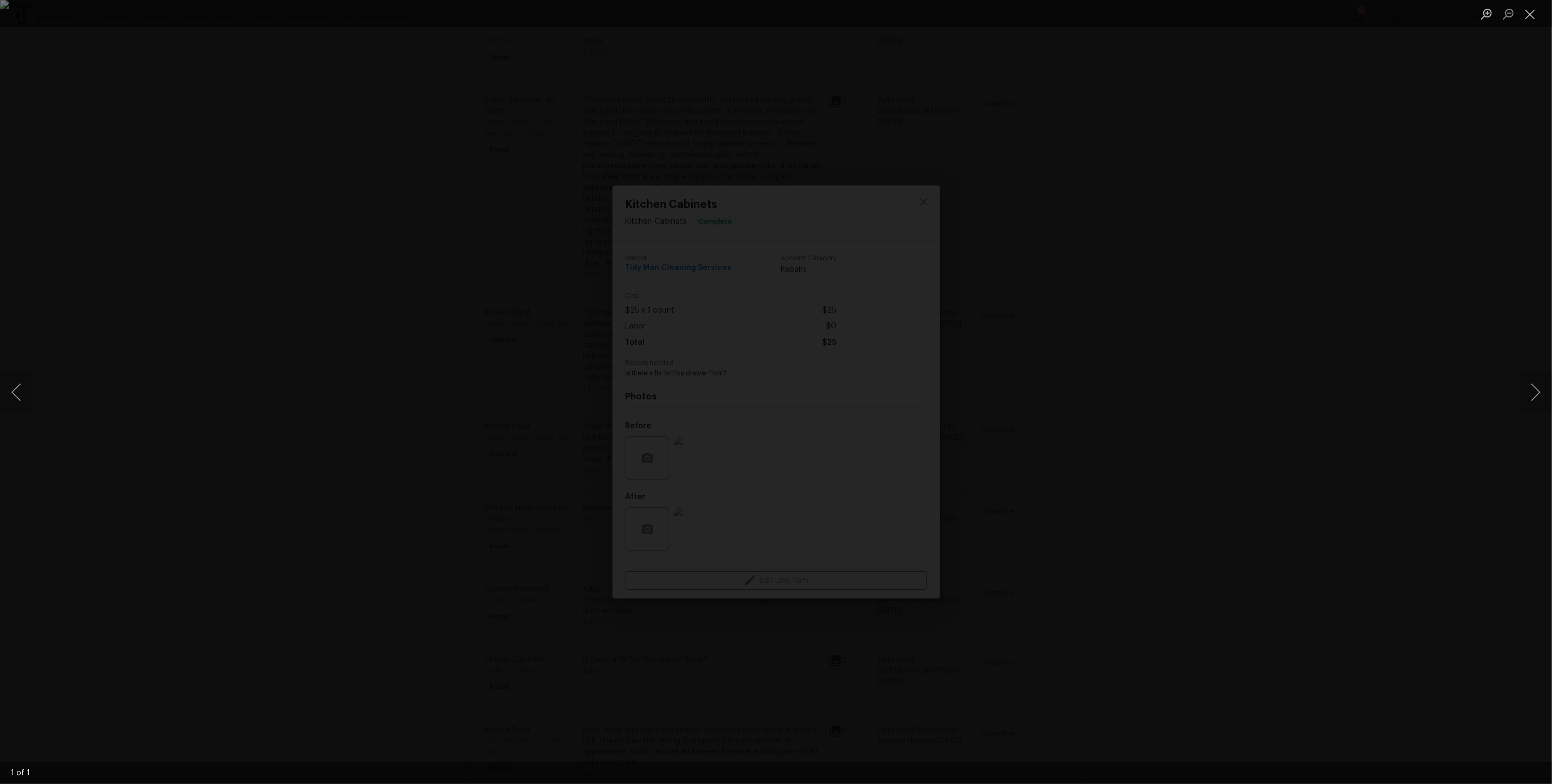
click at [1170, 429] on div "Lightbox" at bounding box center [776, 392] width 1552 height 784
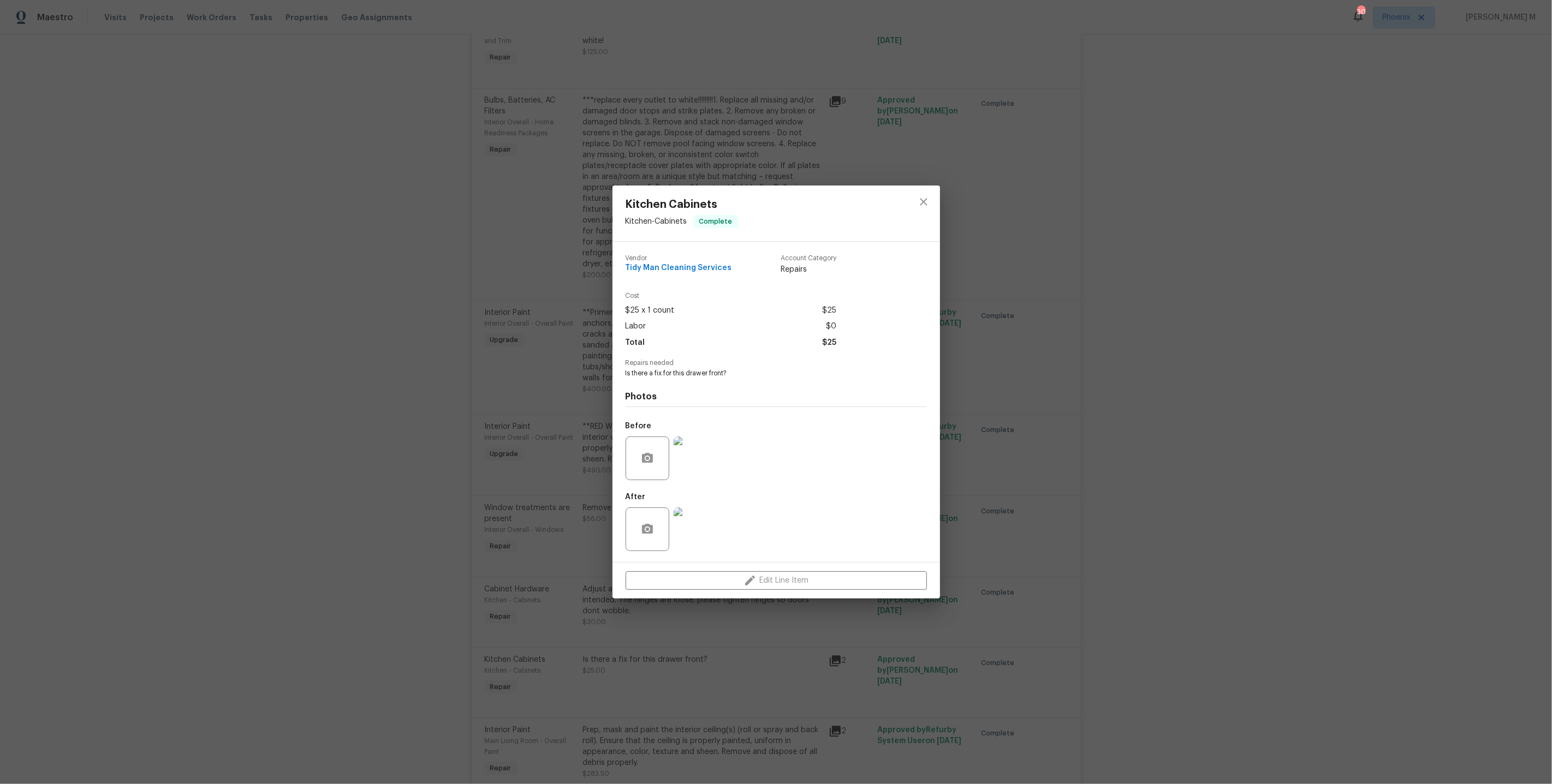
click at [741, 641] on div "Kitchen Cabinets Kitchen - Cabinets Complete Vendor Tidy Man Cleaning Services …" at bounding box center [776, 392] width 1552 height 784
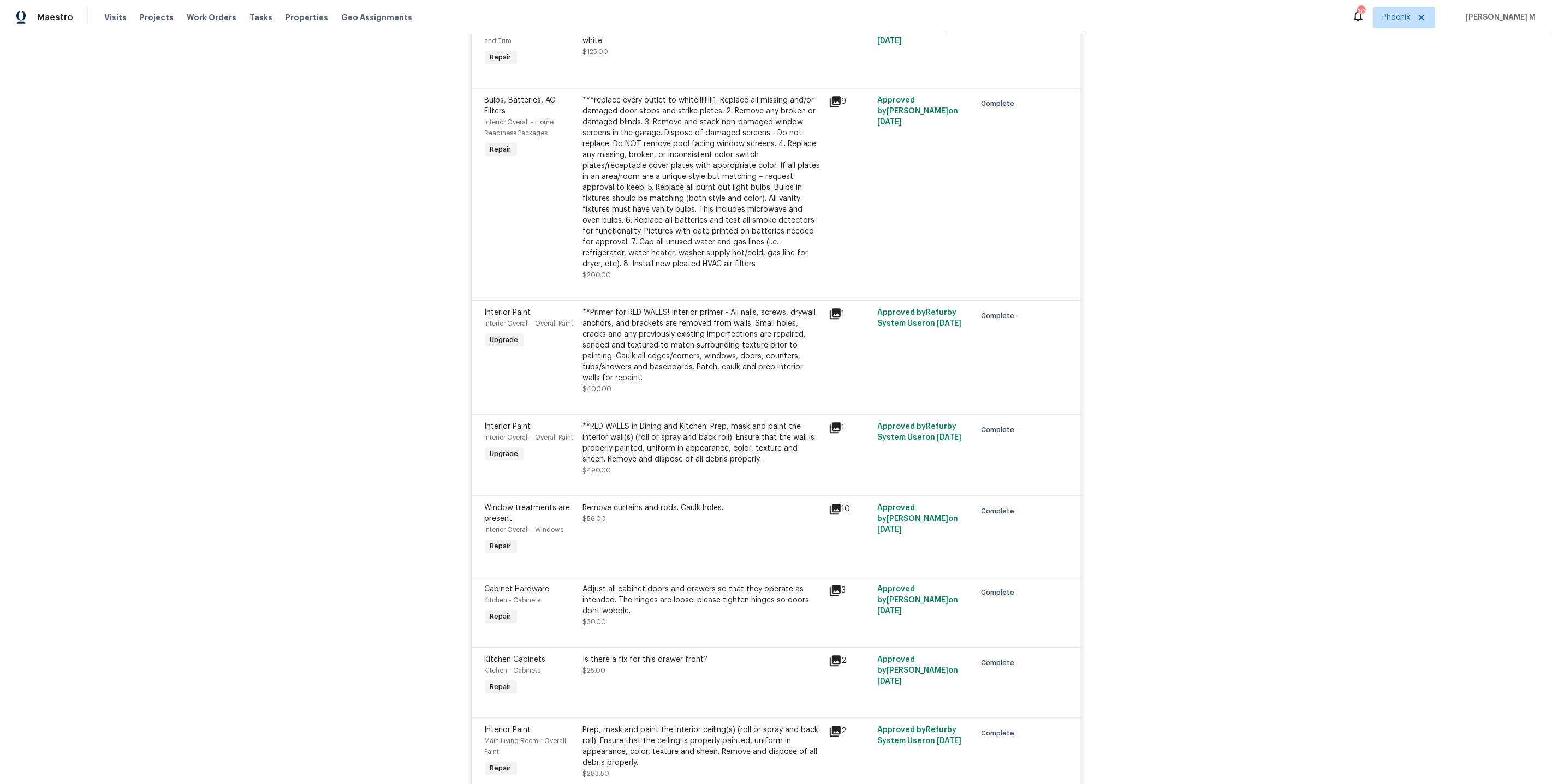
click at [594, 647] on div "Kitchen Cabinets Kitchen - Cabinets Repair Is there a fix for this drawer front…" at bounding box center [776, 682] width 609 height 71
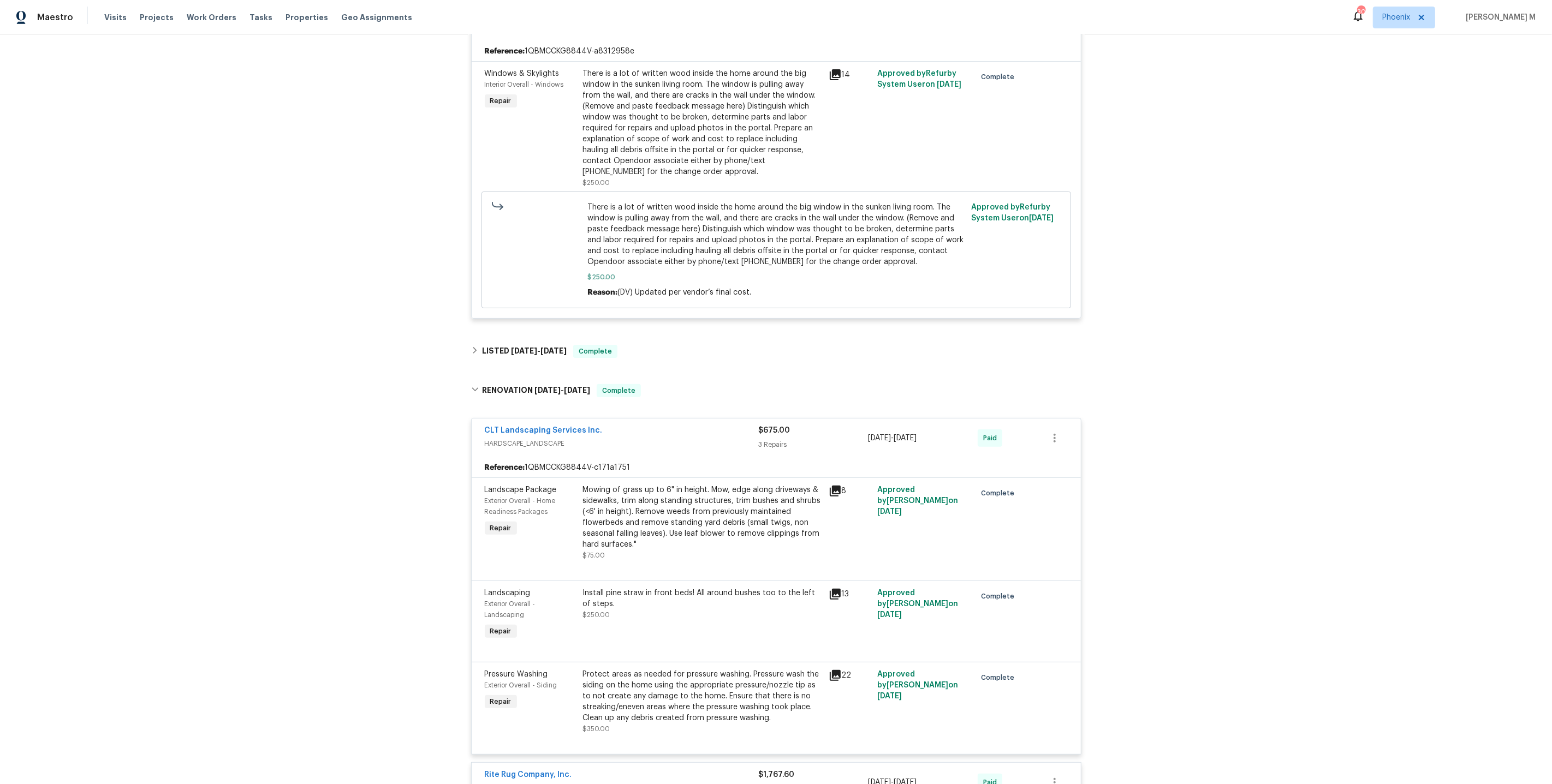
scroll to position [0, 0]
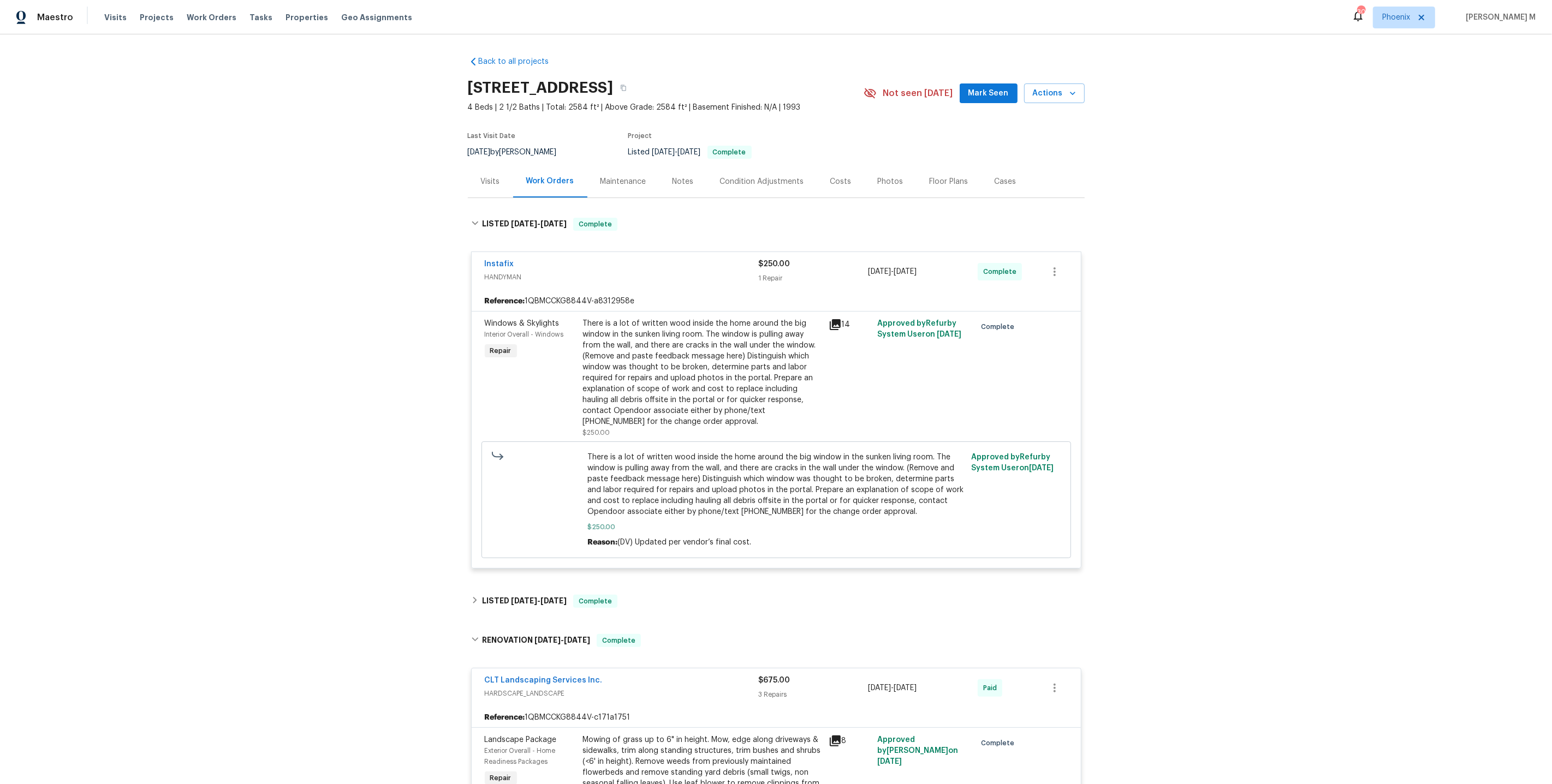
click at [607, 185] on div "Maintenance" at bounding box center [623, 181] width 72 height 32
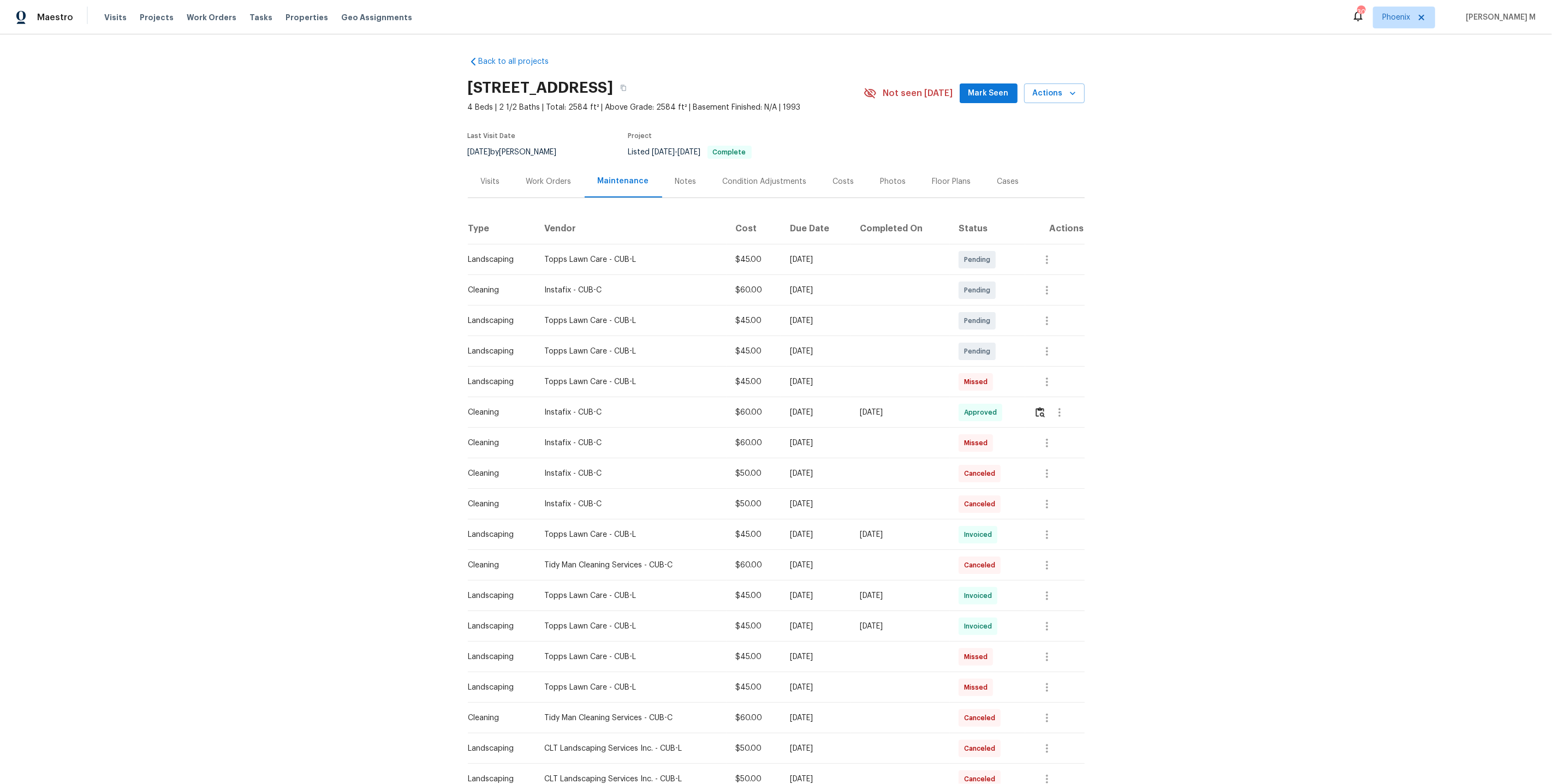
click at [552, 189] on div "Work Orders" at bounding box center [549, 181] width 71 height 32
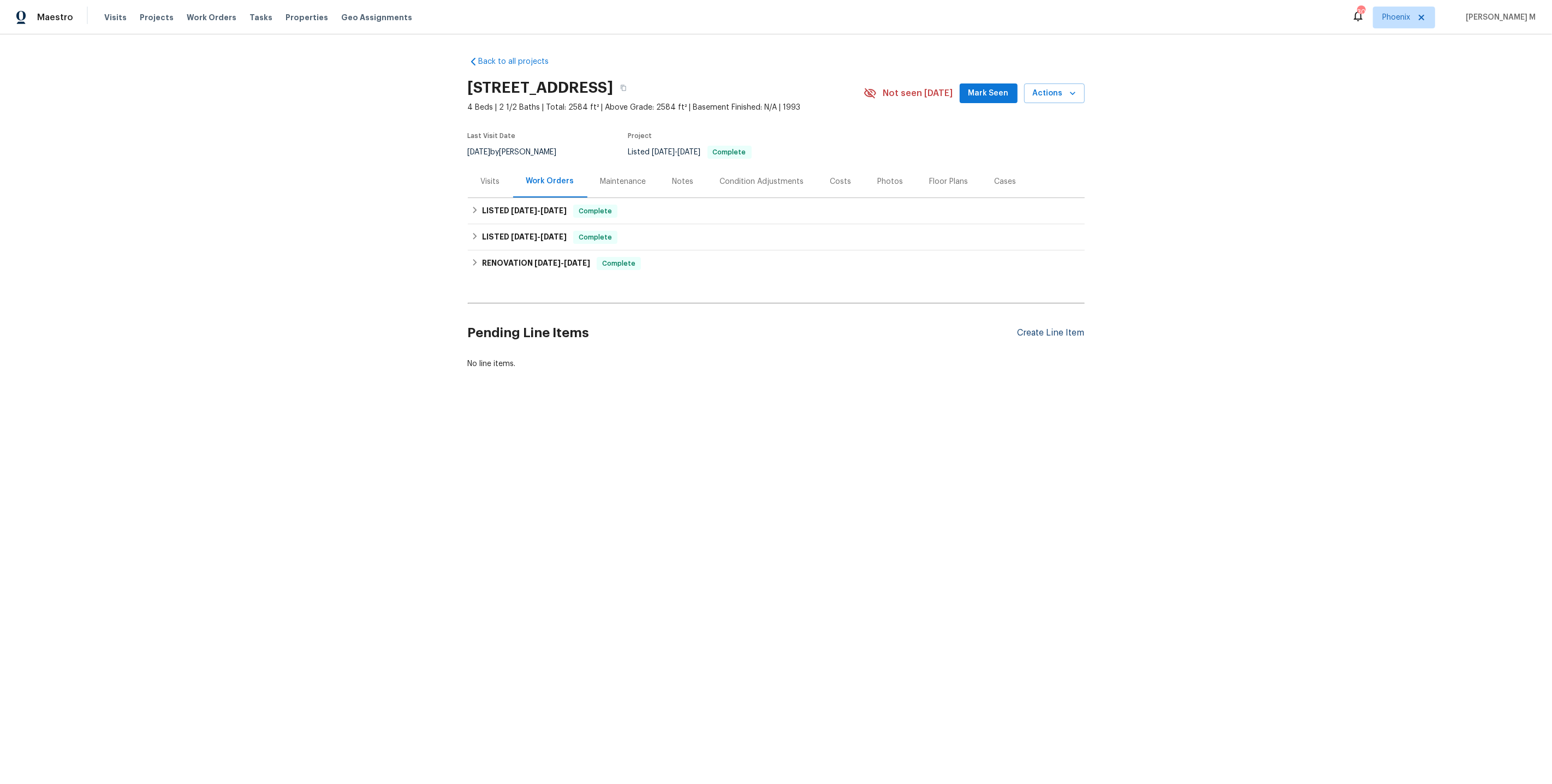
click at [1039, 328] on div "Create Line Item" at bounding box center [1051, 333] width 67 height 10
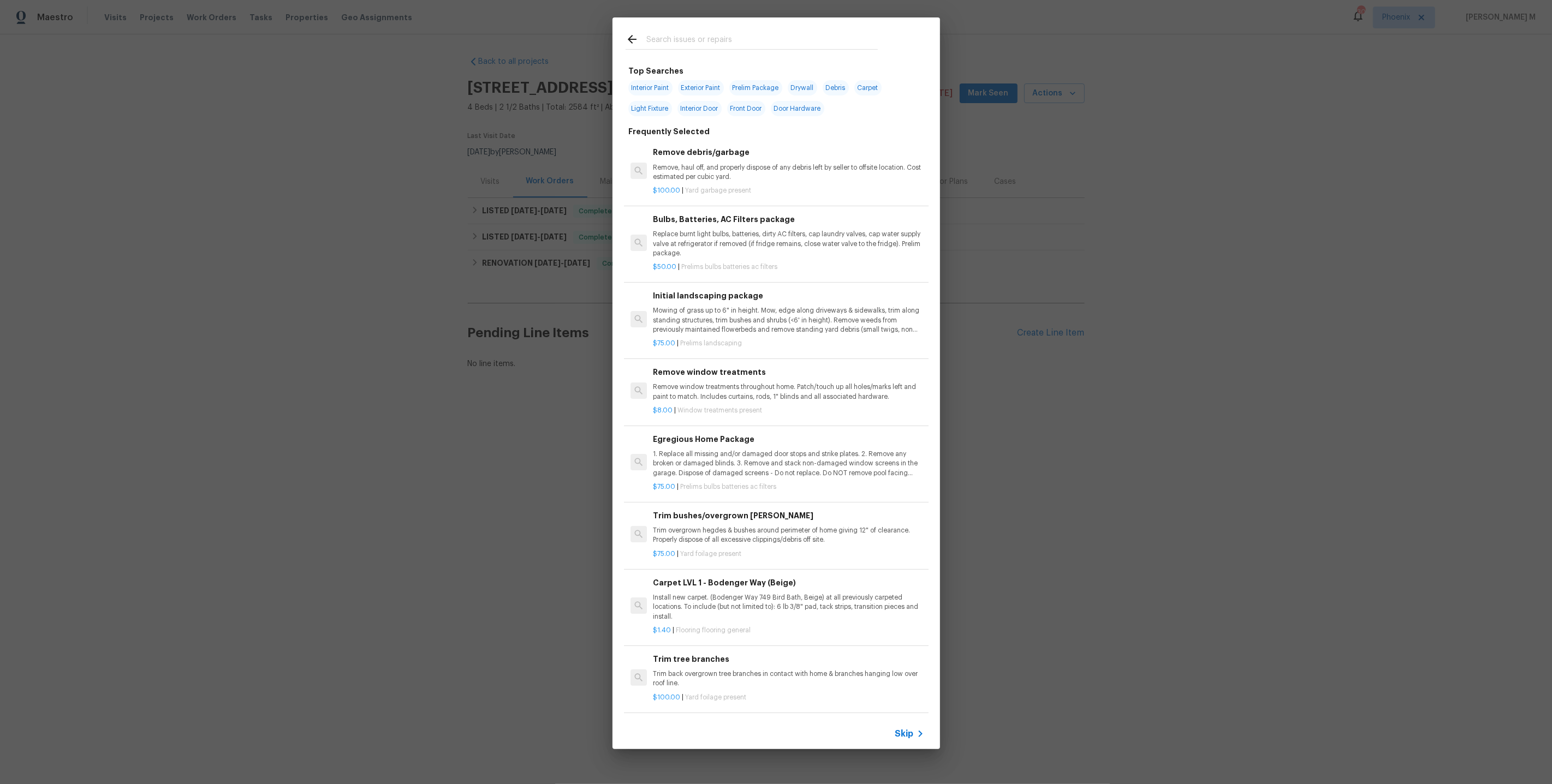
click at [894, 729] on div "Skip" at bounding box center [776, 734] width 327 height 31
click at [911, 735] on span "Skip" at bounding box center [904, 734] width 19 height 11
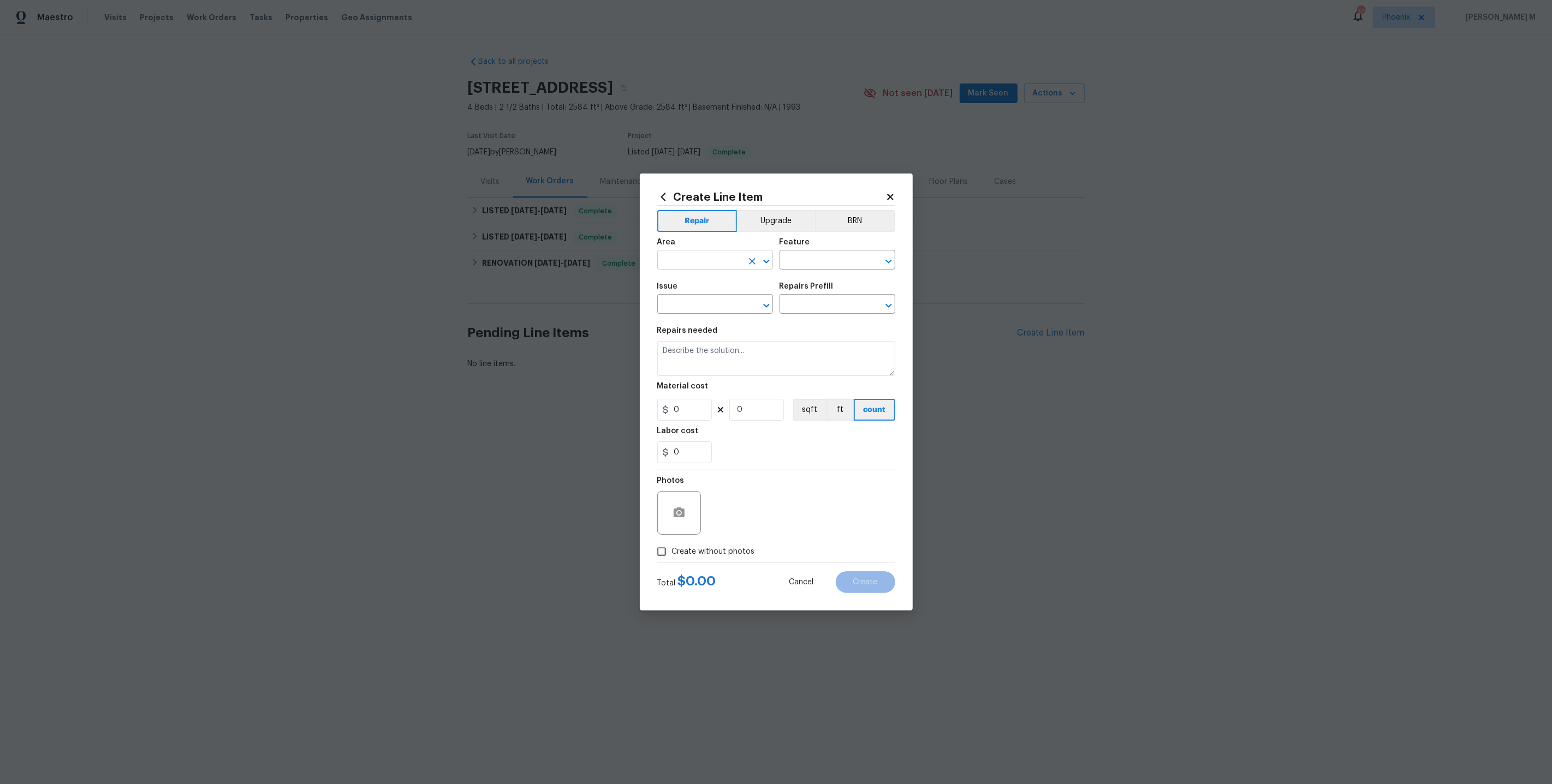
click at [693, 261] on input "text" at bounding box center [699, 260] width 85 height 17
click at [689, 285] on li "Kitchen" at bounding box center [715, 289] width 117 height 18
type input "Kitchen"
click at [803, 267] on input "text" at bounding box center [821, 260] width 85 height 17
click at [805, 312] on li "Cabinets" at bounding box center [837, 316] width 117 height 18
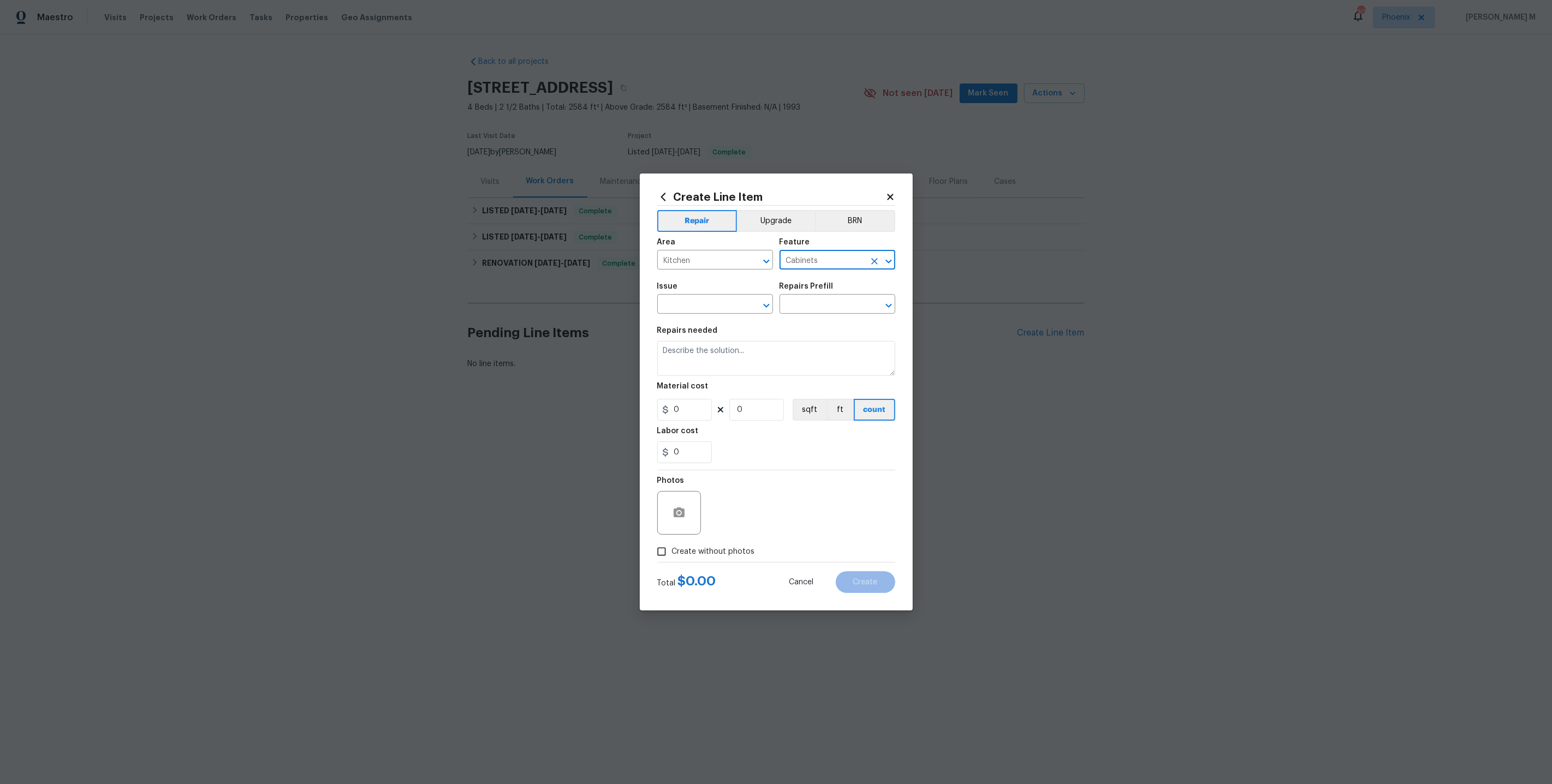
type input "Cabinets"
click at [698, 316] on span "Issue ​" at bounding box center [715, 298] width 116 height 44
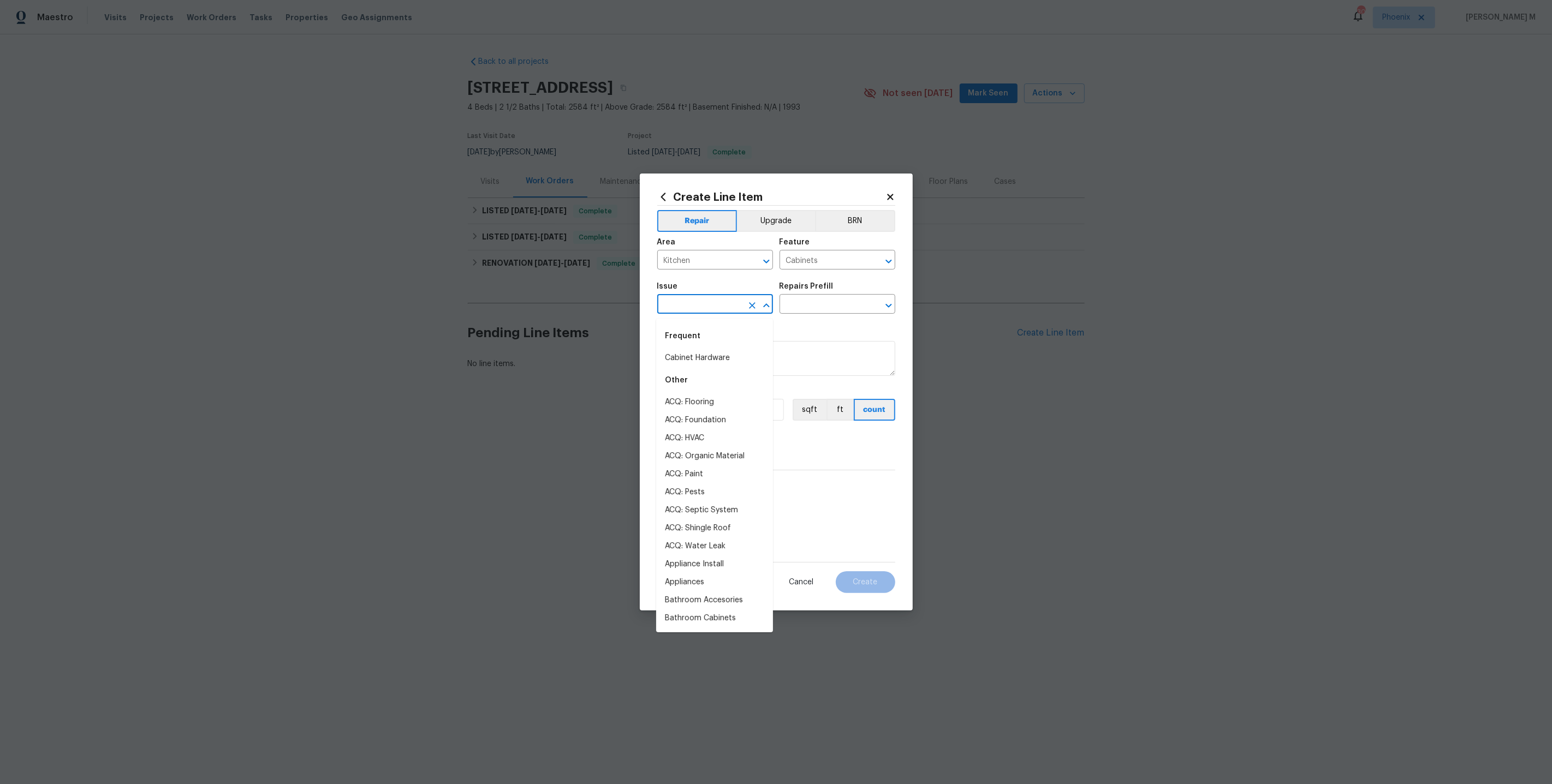
click at [696, 310] on input "text" at bounding box center [699, 305] width 85 height 17
click at [707, 357] on li "Kitchen Cabinets" at bounding box center [715, 358] width 117 height 18
type input "Kitchen Cabinets"
click at [803, 313] on input "text" at bounding box center [821, 305] width 85 height 17
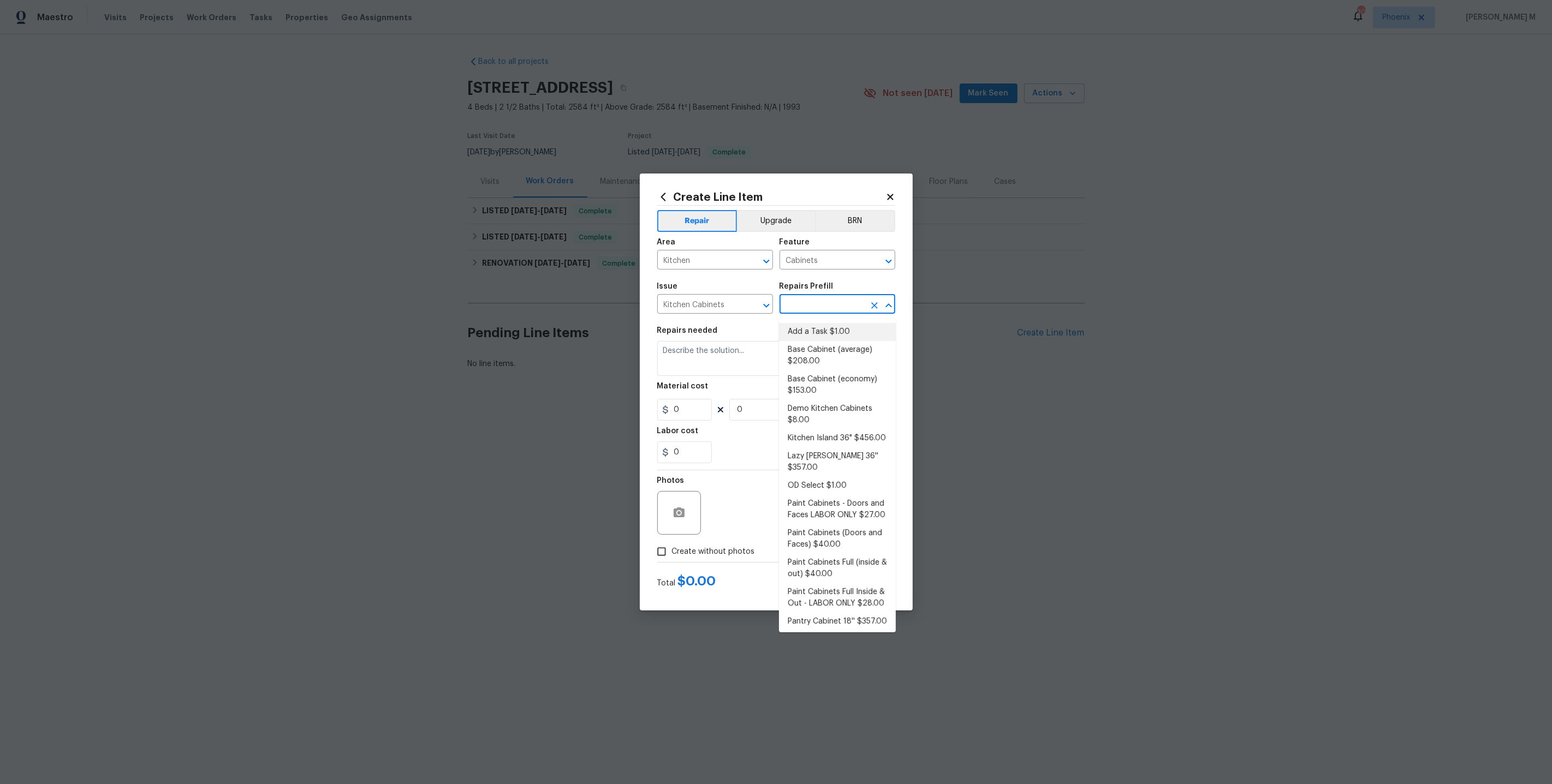
click at [832, 335] on li "Add a Task $1.00" at bounding box center [837, 332] width 117 height 18
type input "Add a Task $1.00"
type textarea "HPM to detail"
type input "1"
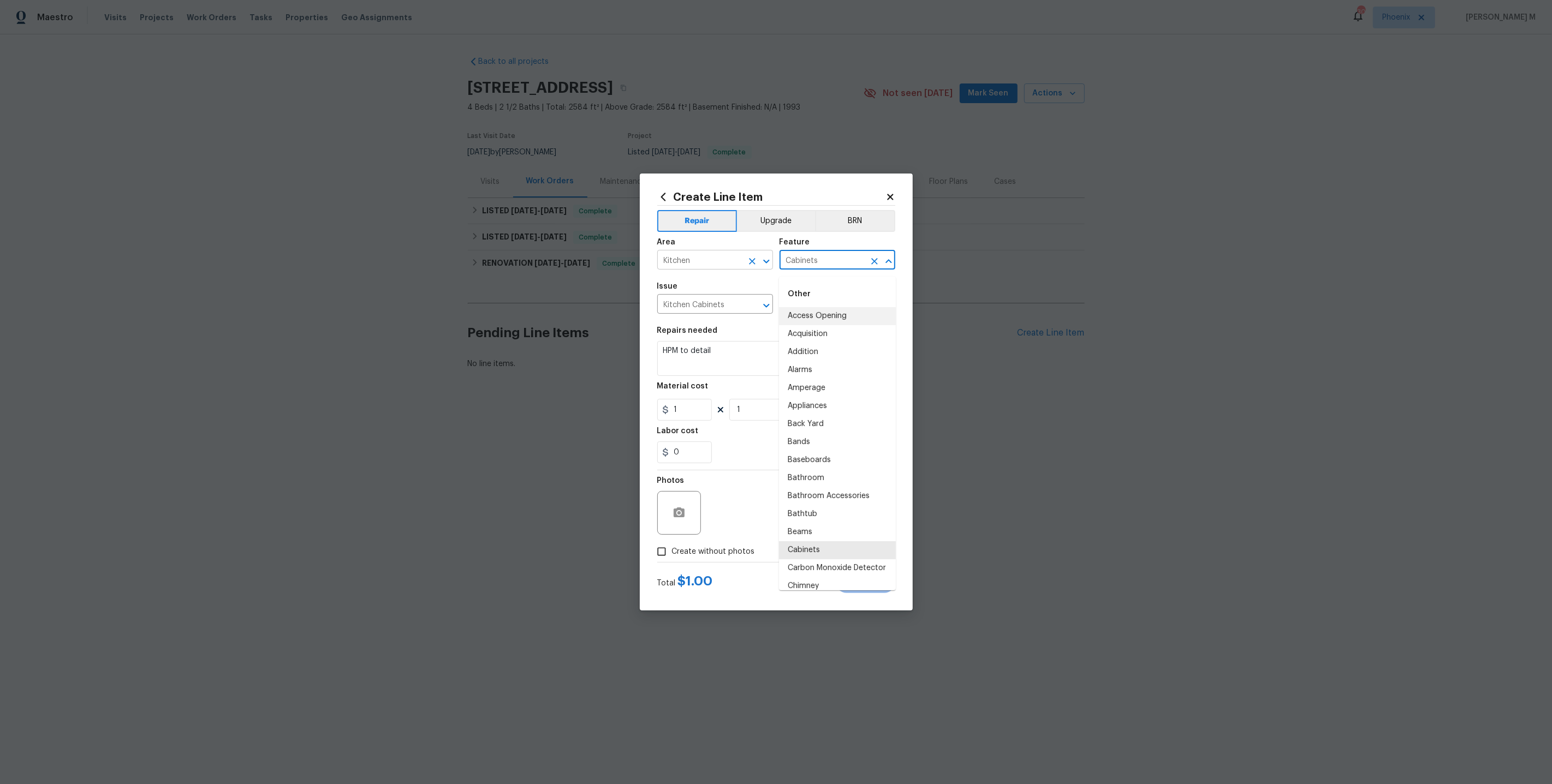
drag, startPoint x: 825, startPoint y: 268, endPoint x: 728, endPoint y: 268, distance: 97.0
click at [728, 268] on div "Area Kitchen ​ Feature Cabinets ​" at bounding box center [776, 254] width 238 height 44
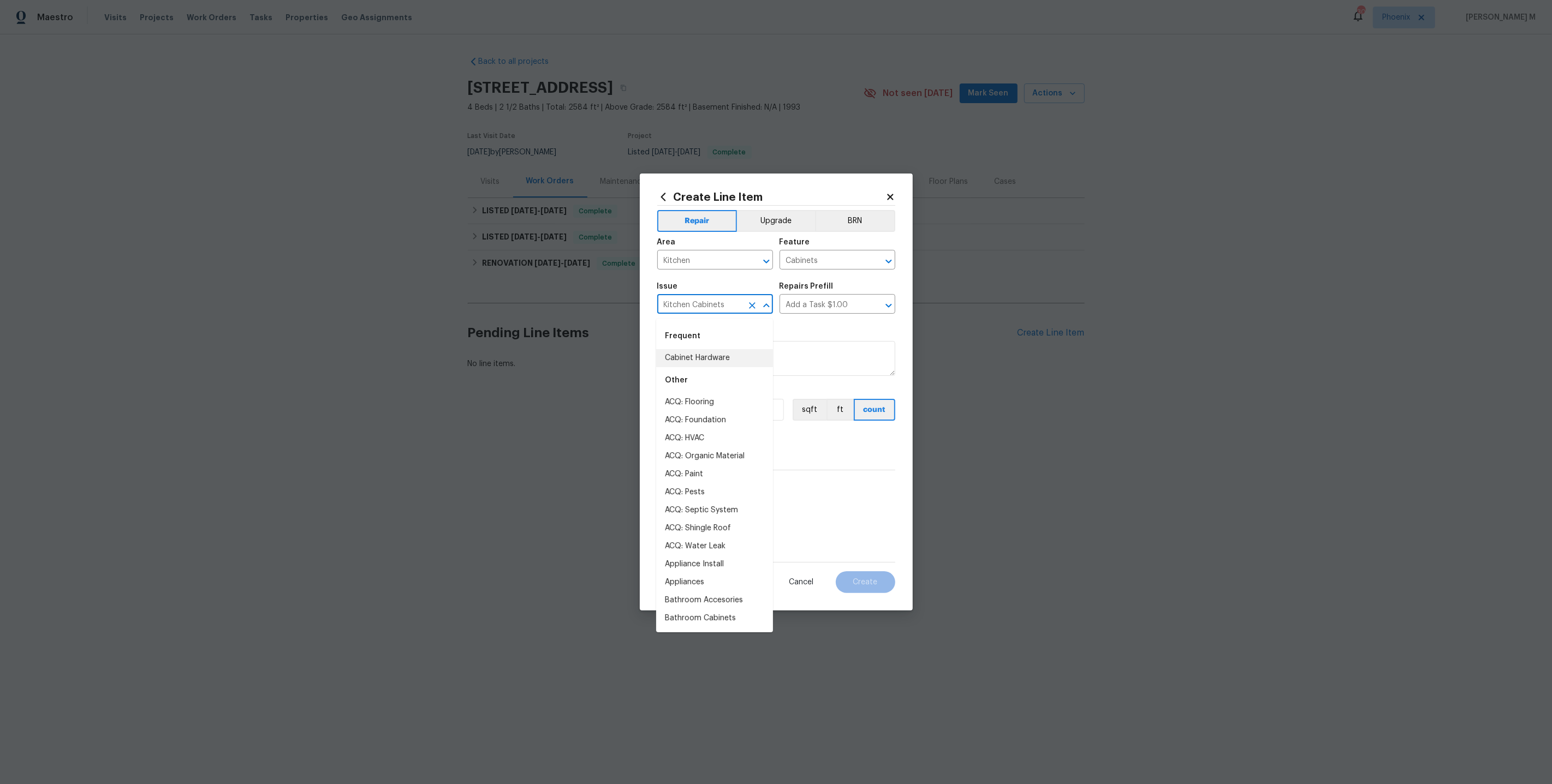
drag, startPoint x: 733, startPoint y: 311, endPoint x: 576, endPoint y: 311, distance: 157.0
click at [576, 311] on div "Create Line Item Repair Upgrade BRN Area Kitchen ​ Feature Cabinets ​ Issue Kit…" at bounding box center [776, 392] width 1552 height 784
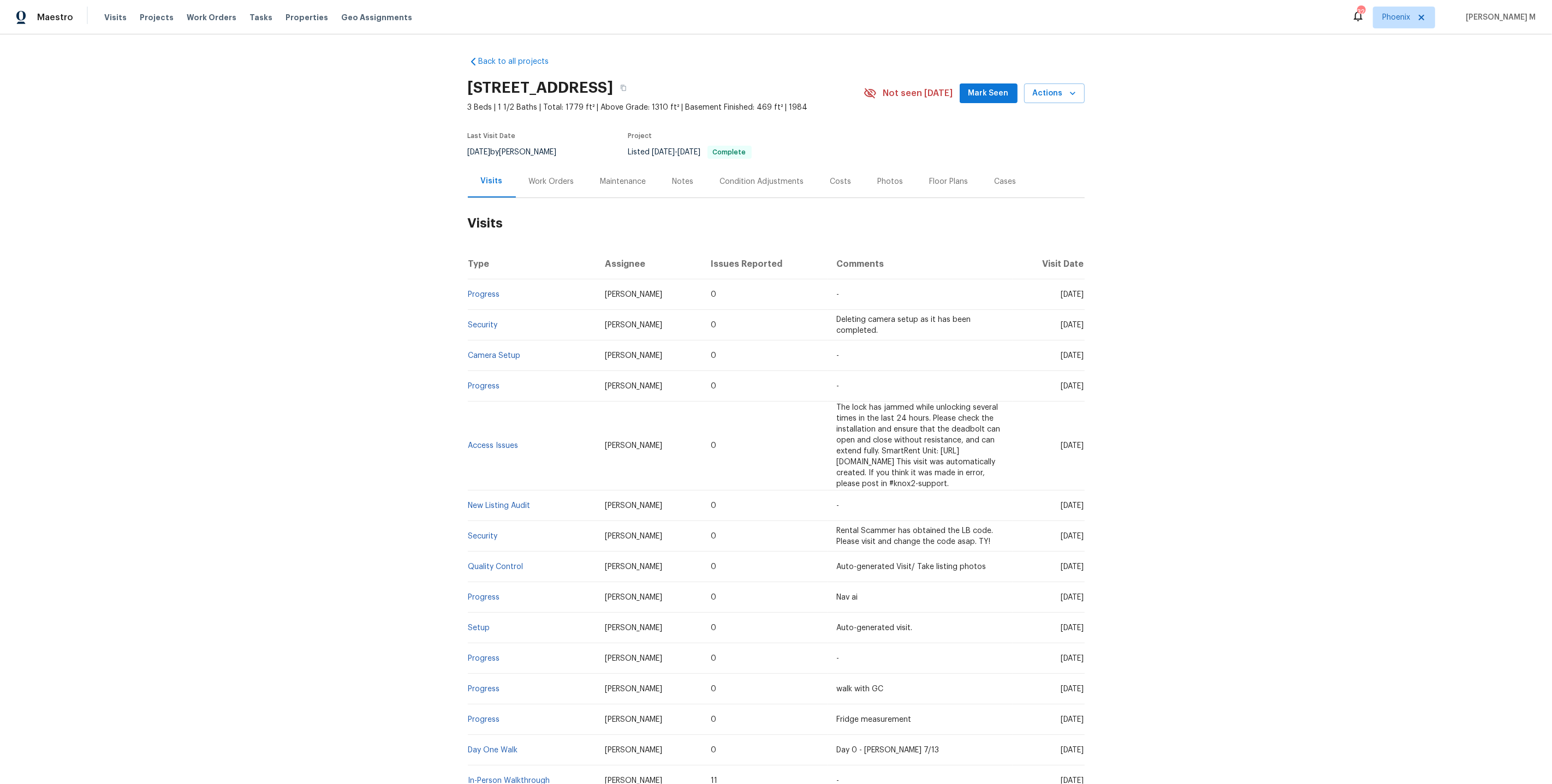
click at [565, 178] on div "Work Orders" at bounding box center [552, 181] width 45 height 11
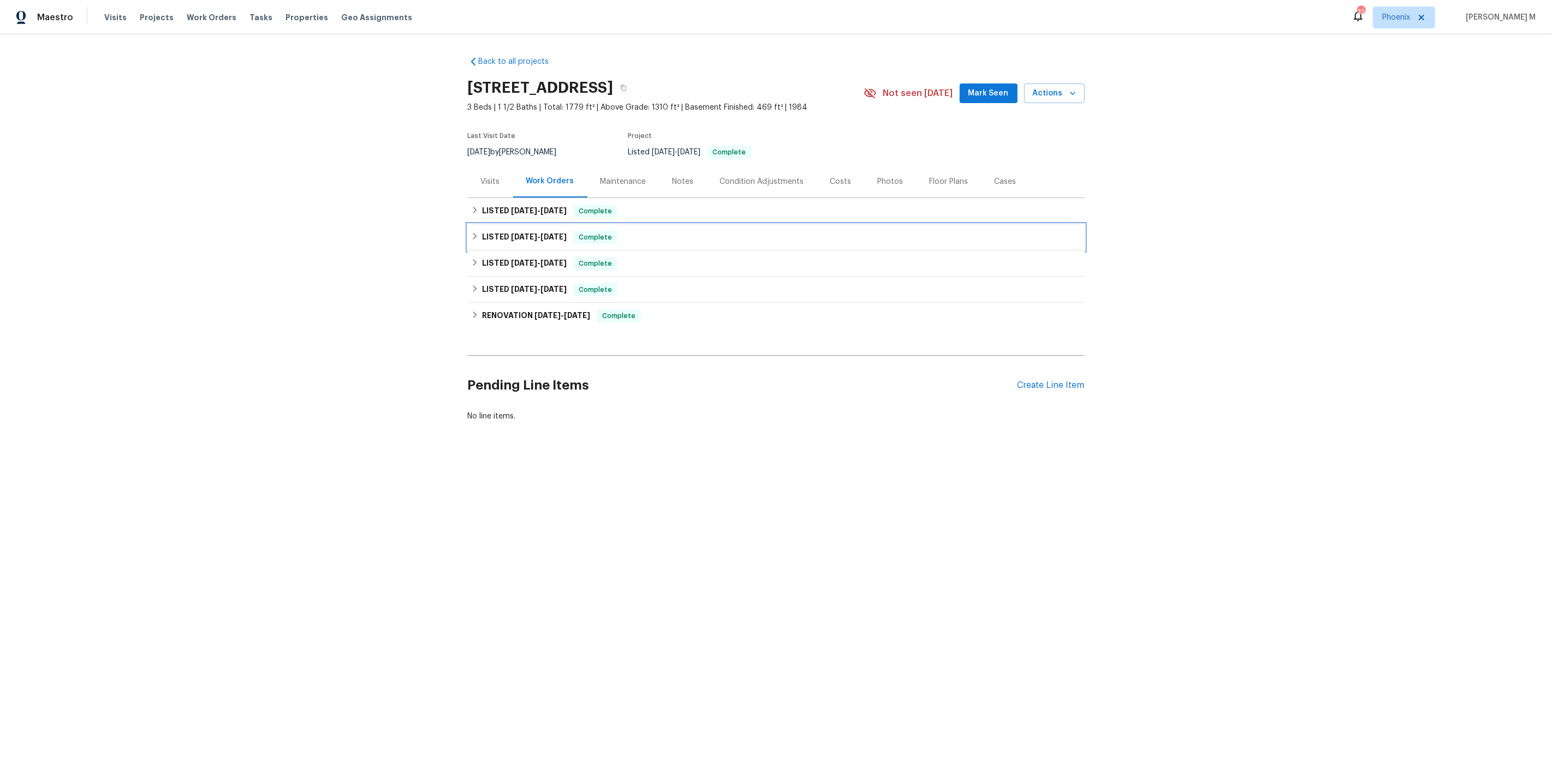
click at [533, 224] on div "LISTED [DATE] - [DATE] Complete" at bounding box center [776, 237] width 617 height 26
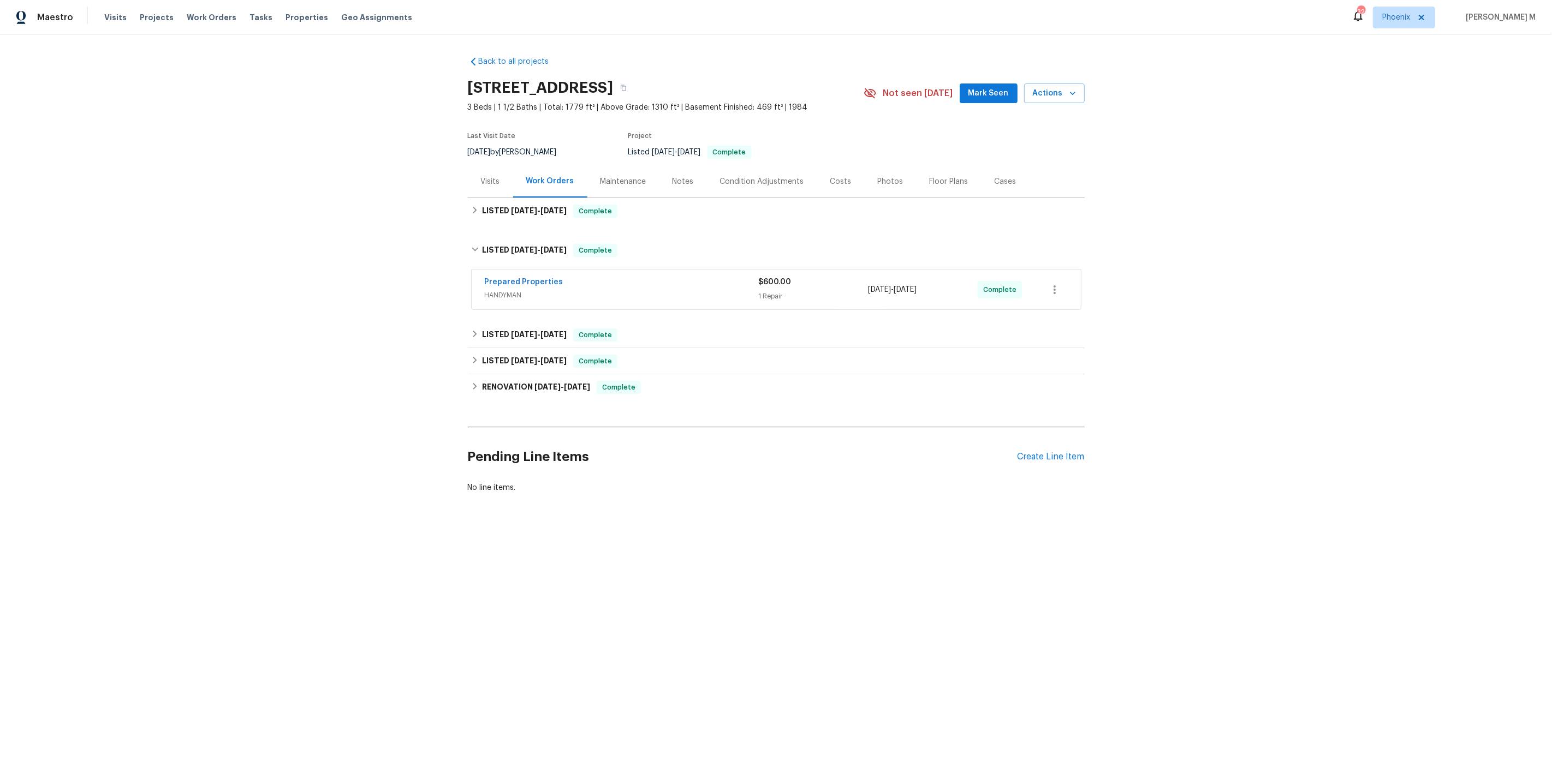
click at [532, 220] on div "Back to all projects [STREET_ADDRESS] 3 Beds | 1 1/2 Baths | Total: 1779 ft² | …" at bounding box center [776, 274] width 617 height 455
click at [532, 217] on div "LISTED [DATE] - [DATE] Complete" at bounding box center [776, 211] width 617 height 26
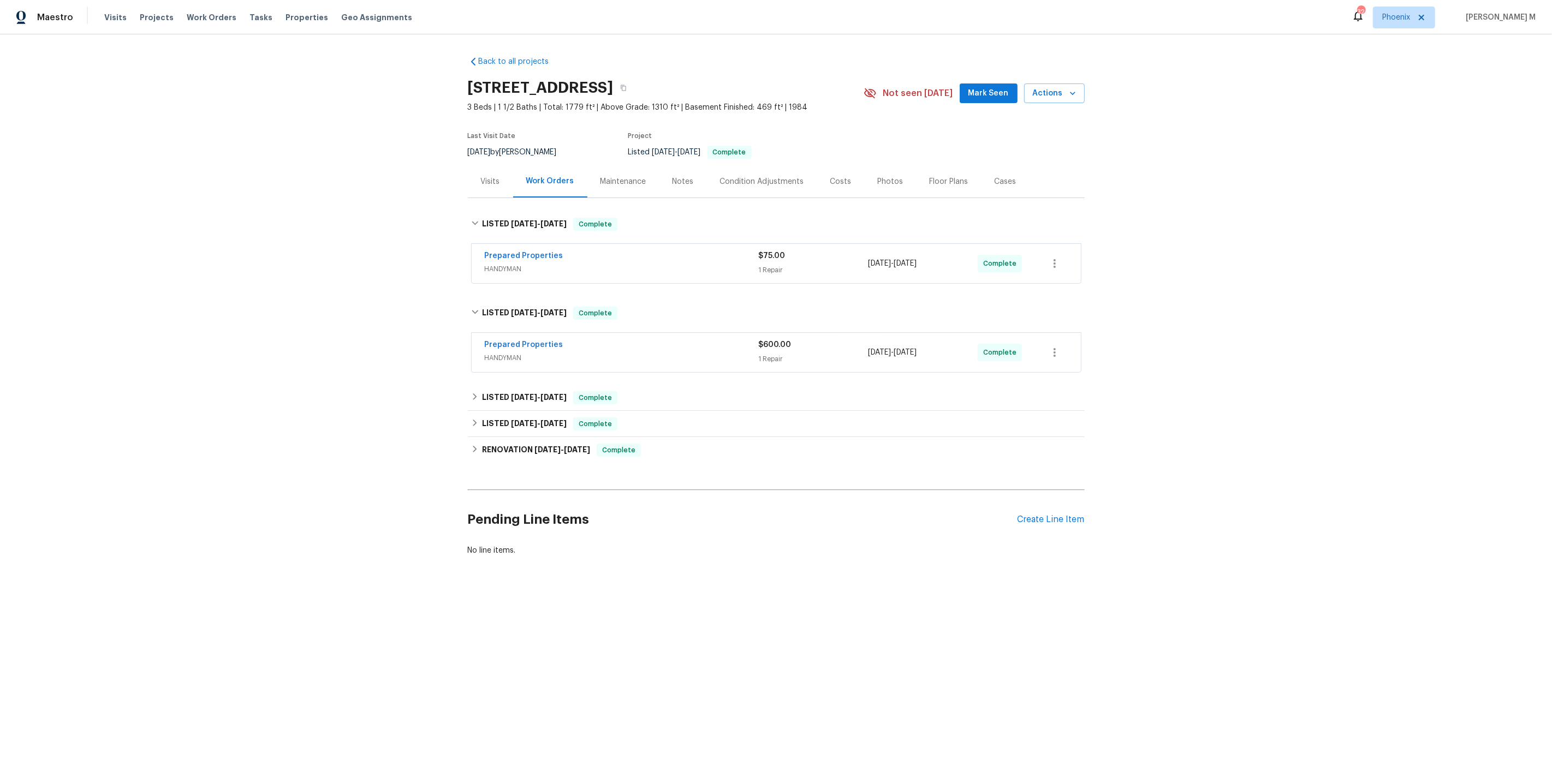
click at [527, 263] on span "HANDYMAN" at bounding box center [621, 268] width 274 height 11
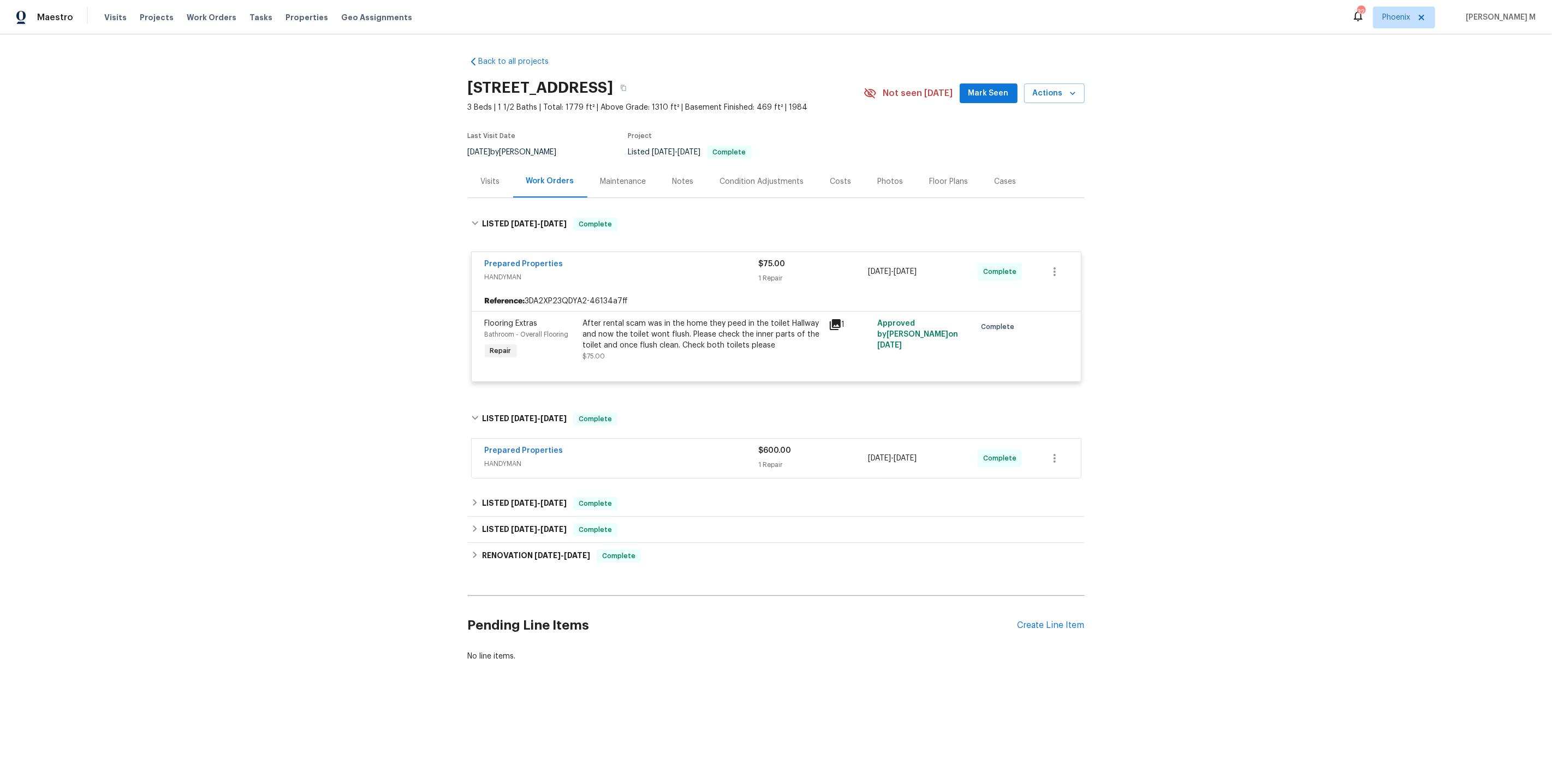
click at [521, 458] on span "HANDYMAN" at bounding box center [621, 463] width 274 height 11
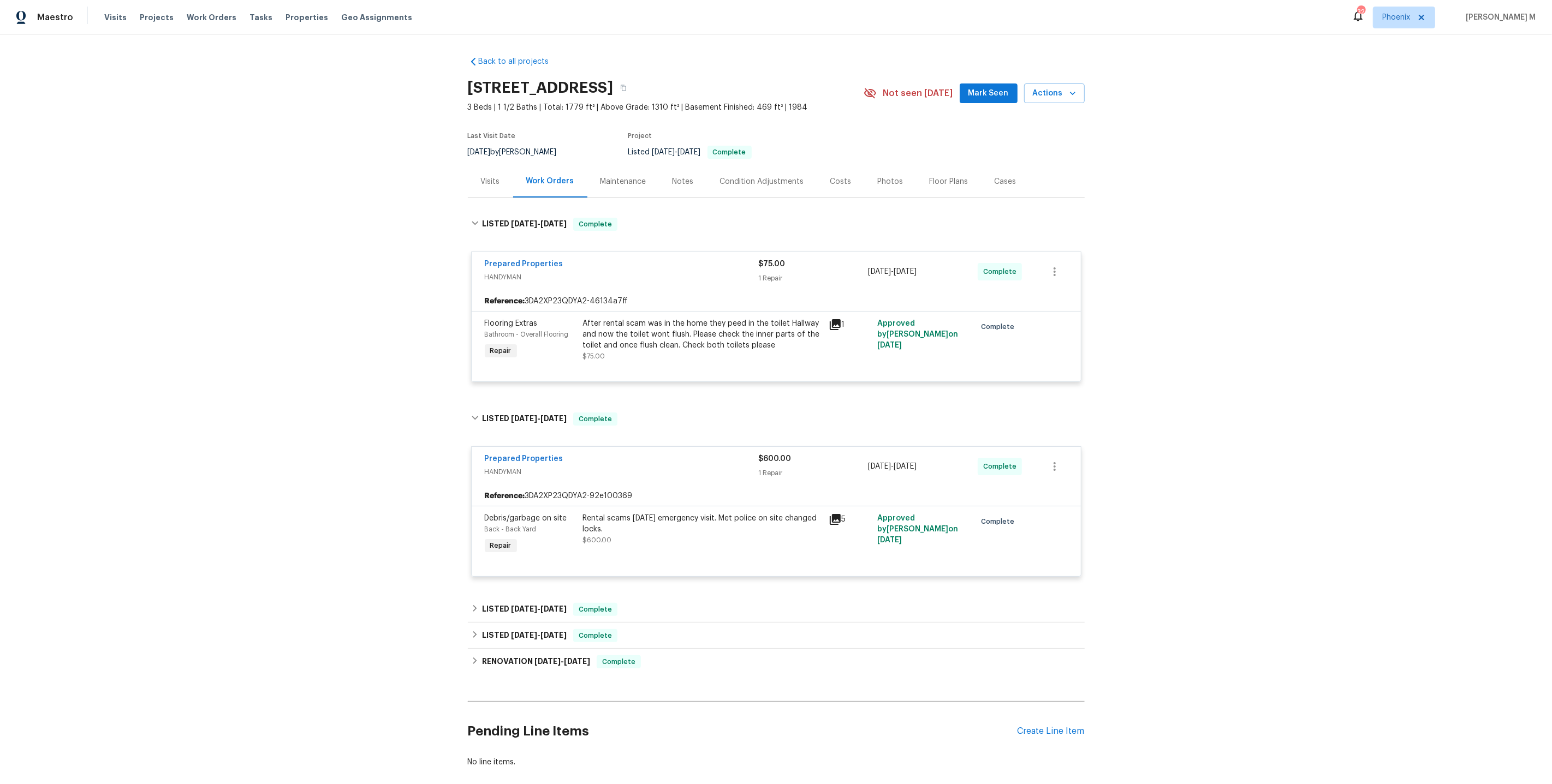
click at [696, 334] on div "After rental scam was in the home they peed in the toilet Hallway and now the t…" at bounding box center [702, 334] width 239 height 33
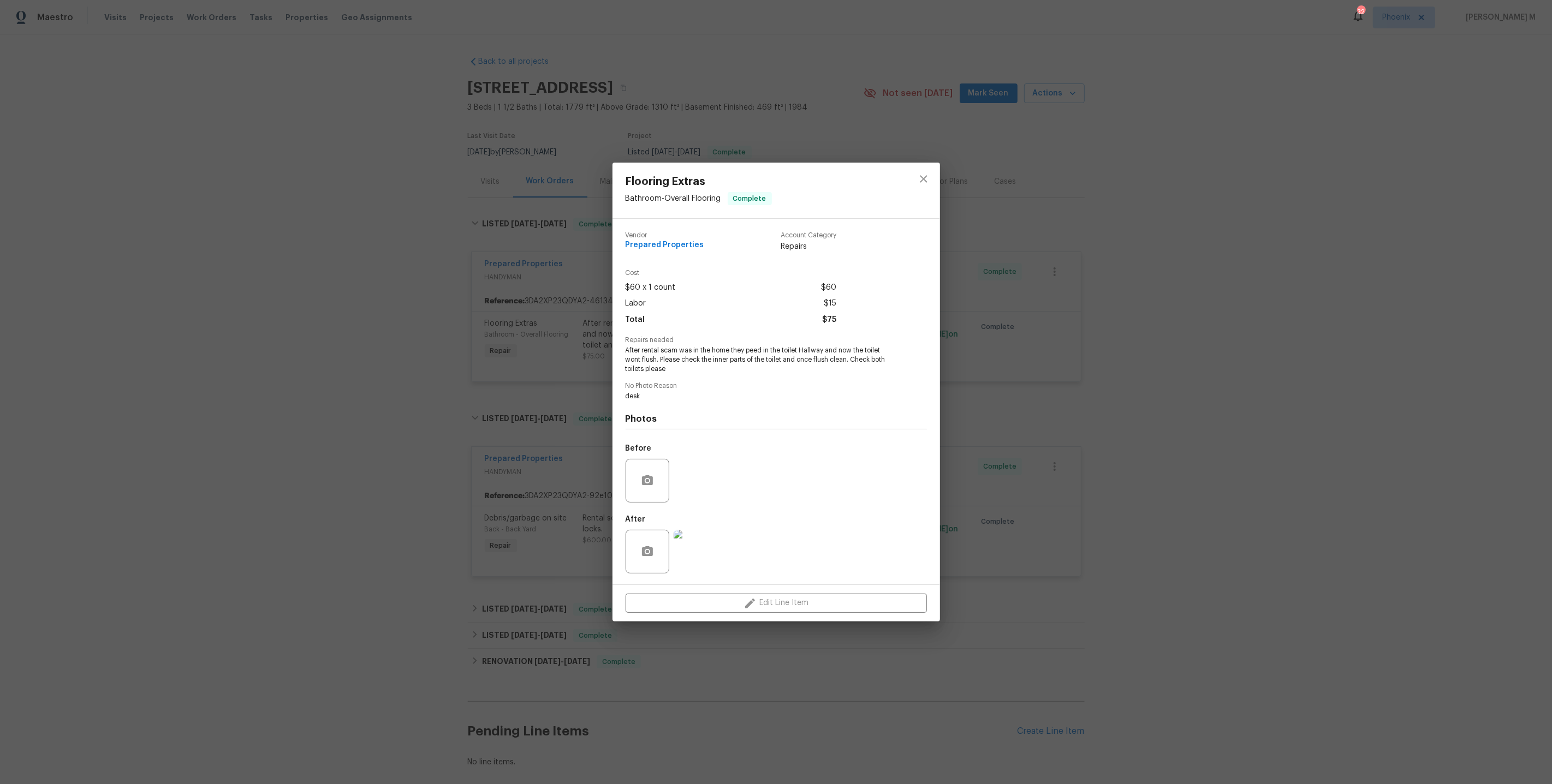
click at [1048, 460] on div "Flooring Extras Bathroom - Overall Flooring Complete Vendor Prepared Properties…" at bounding box center [776, 392] width 1552 height 784
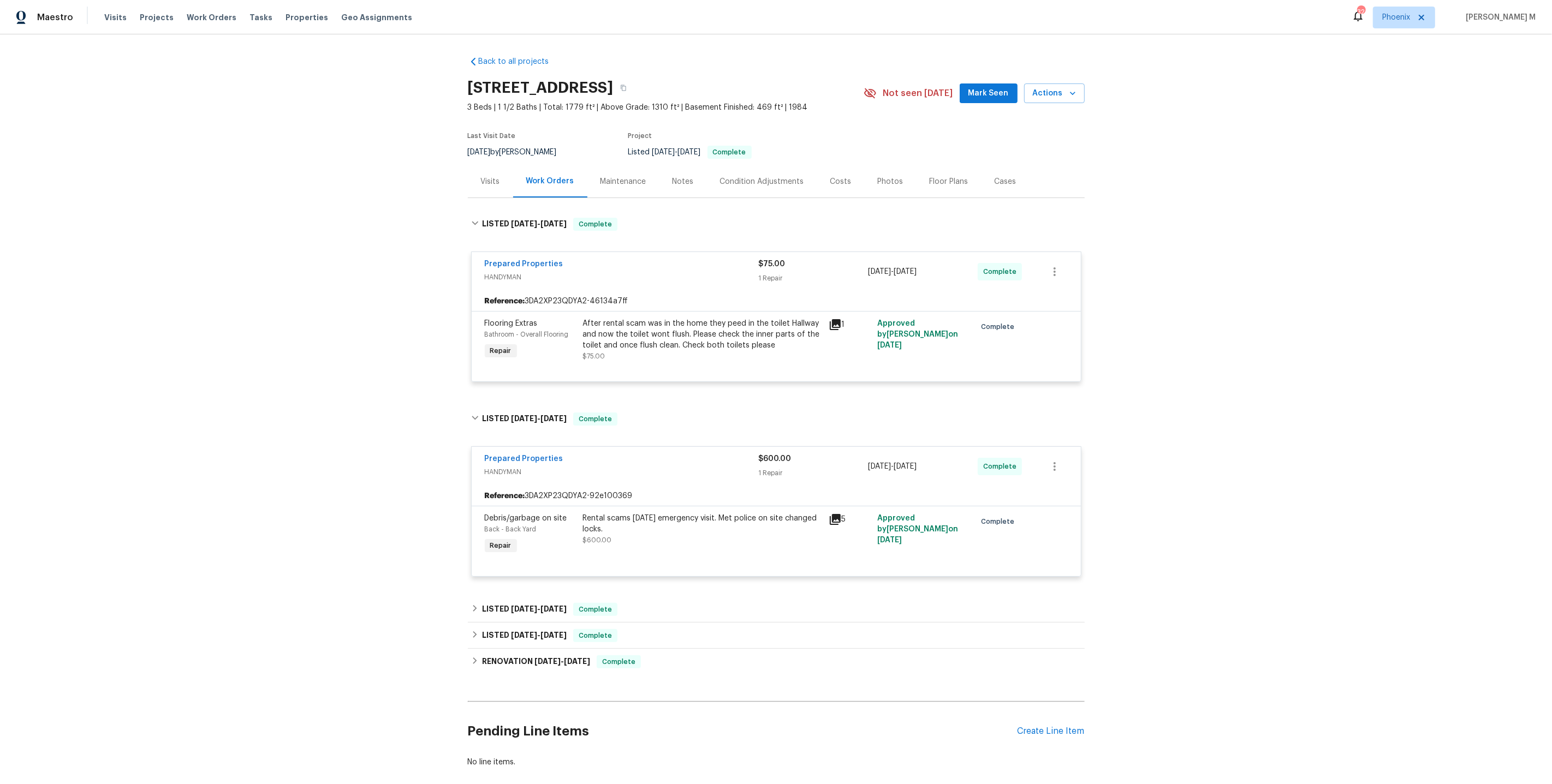
click at [665, 520] on div "Rental scams [DATE] emergency visit. Met police on site changed locks." at bounding box center [702, 524] width 239 height 22
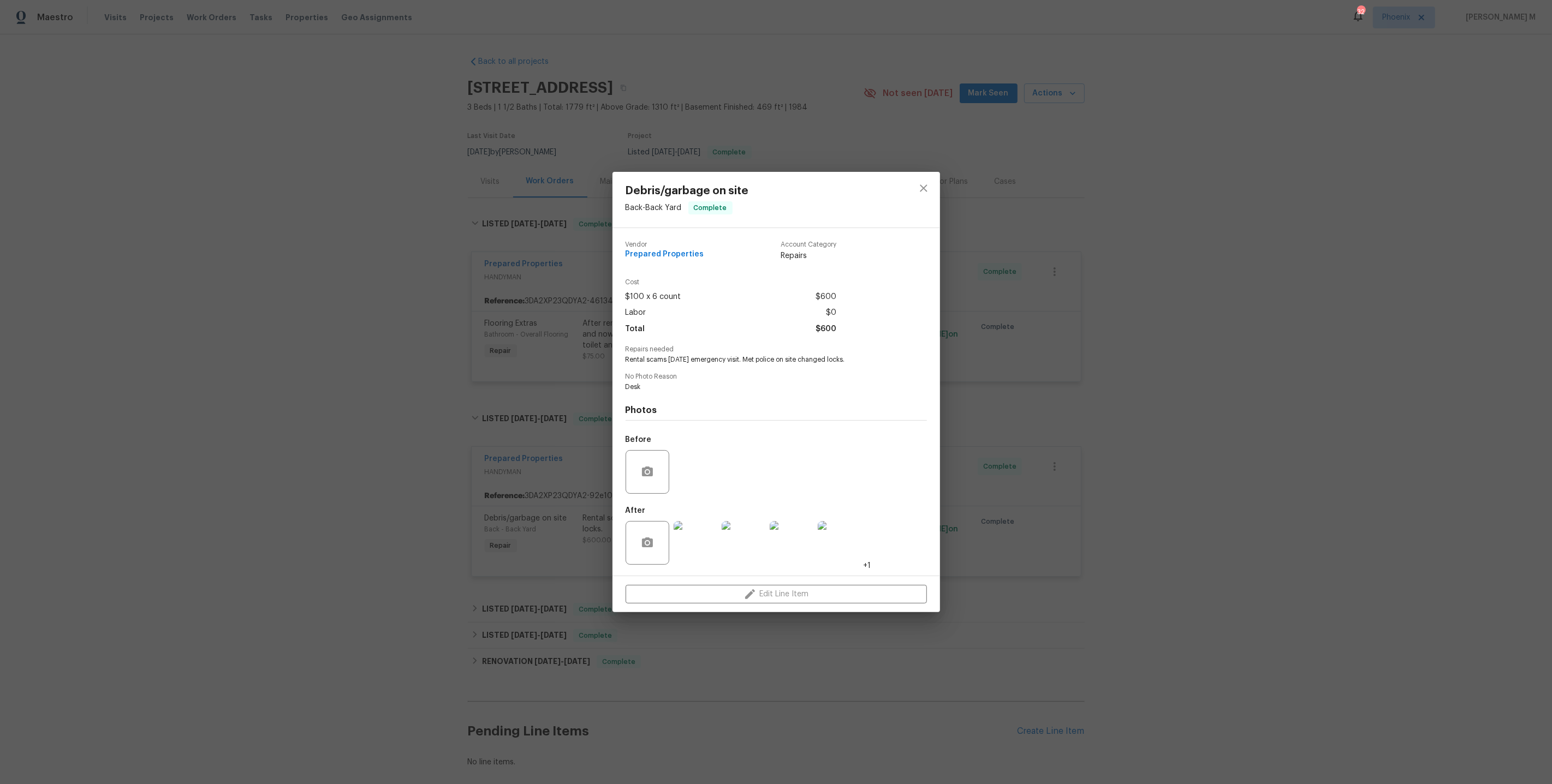
click at [700, 547] on img at bounding box center [696, 543] width 44 height 44
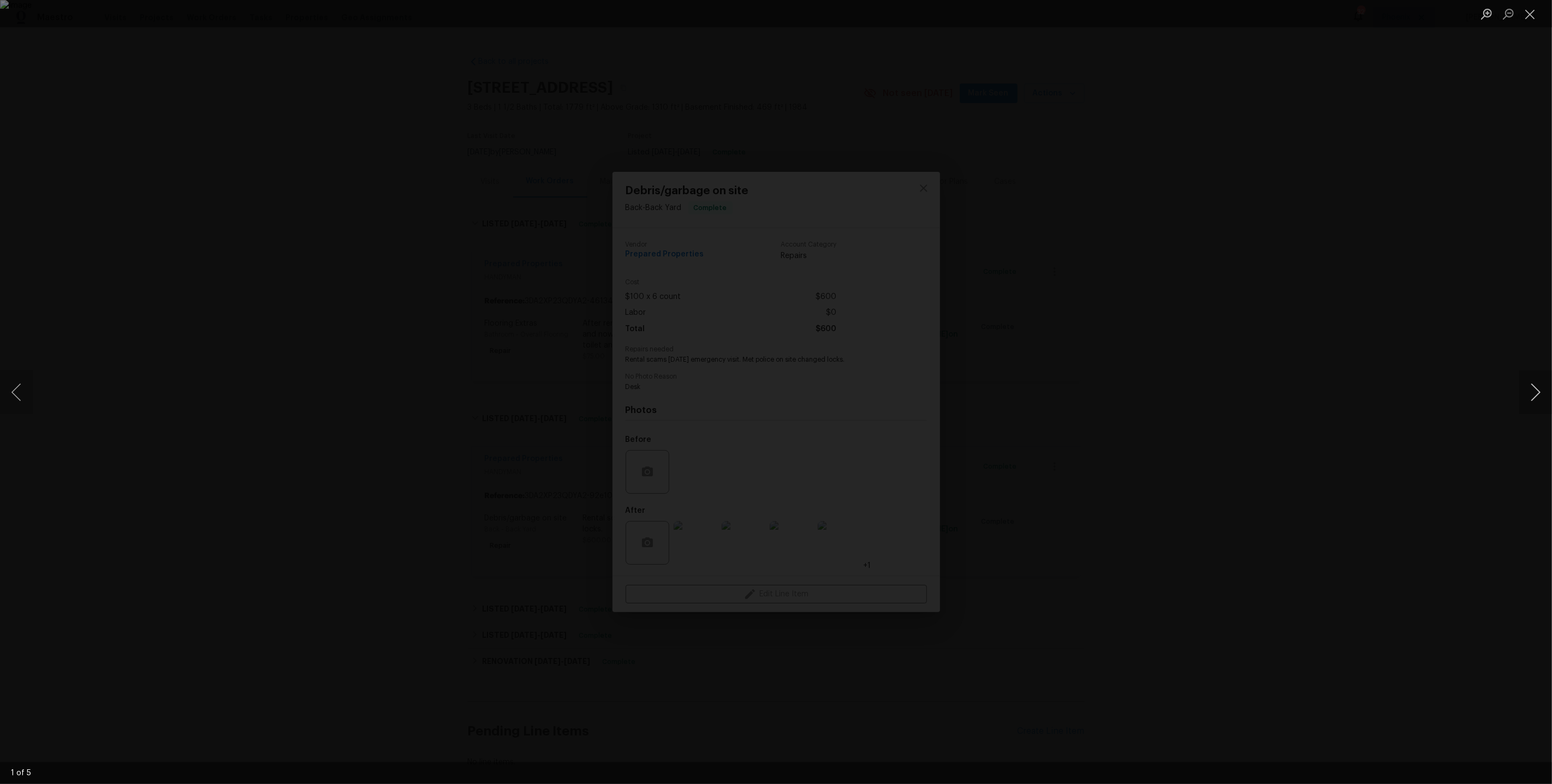
click at [1535, 394] on button "Next image" at bounding box center [1535, 392] width 33 height 44
click at [1535, 395] on button "Next image" at bounding box center [1535, 392] width 33 height 44
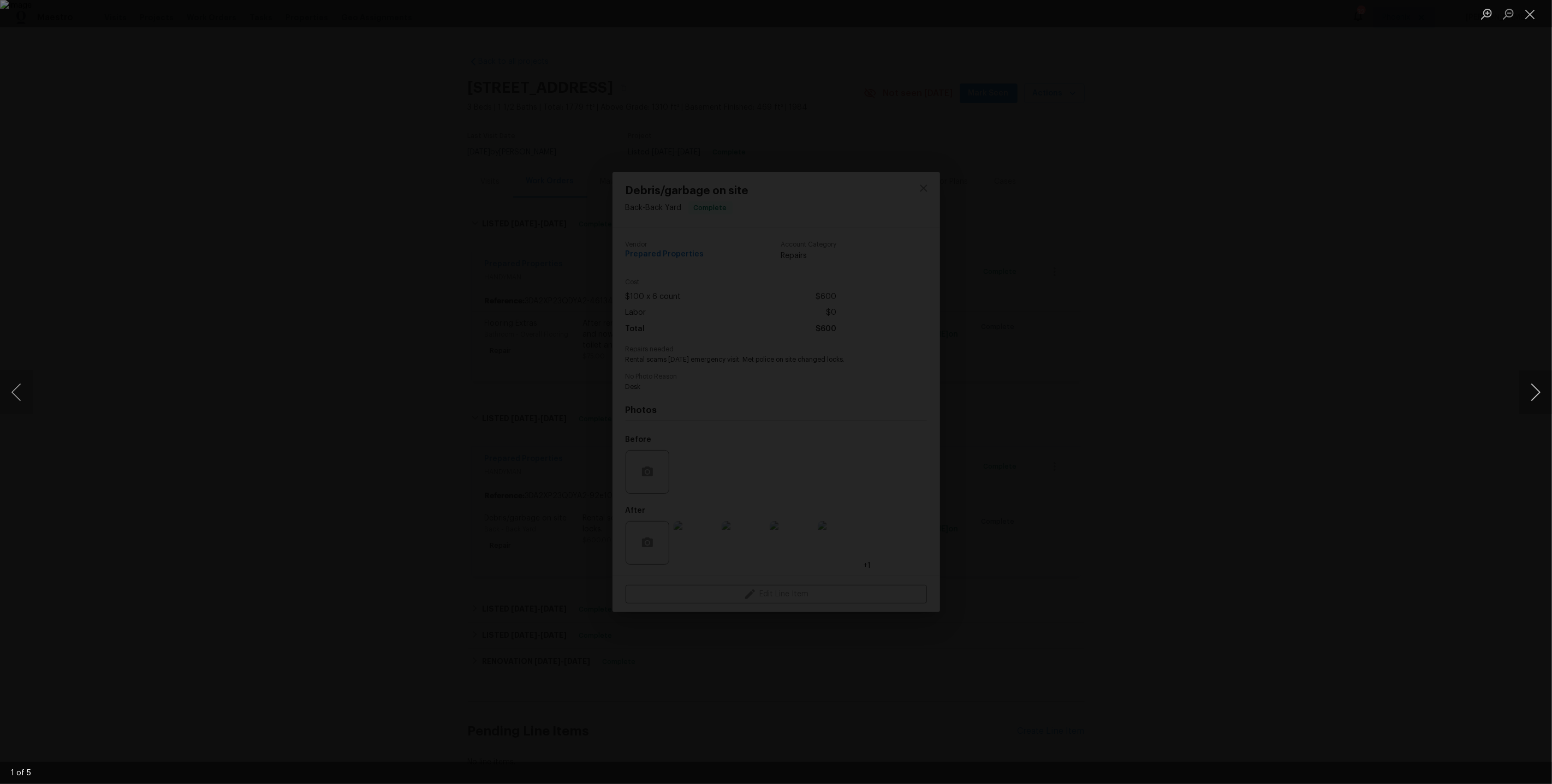
click at [1535, 395] on button "Next image" at bounding box center [1535, 392] width 33 height 44
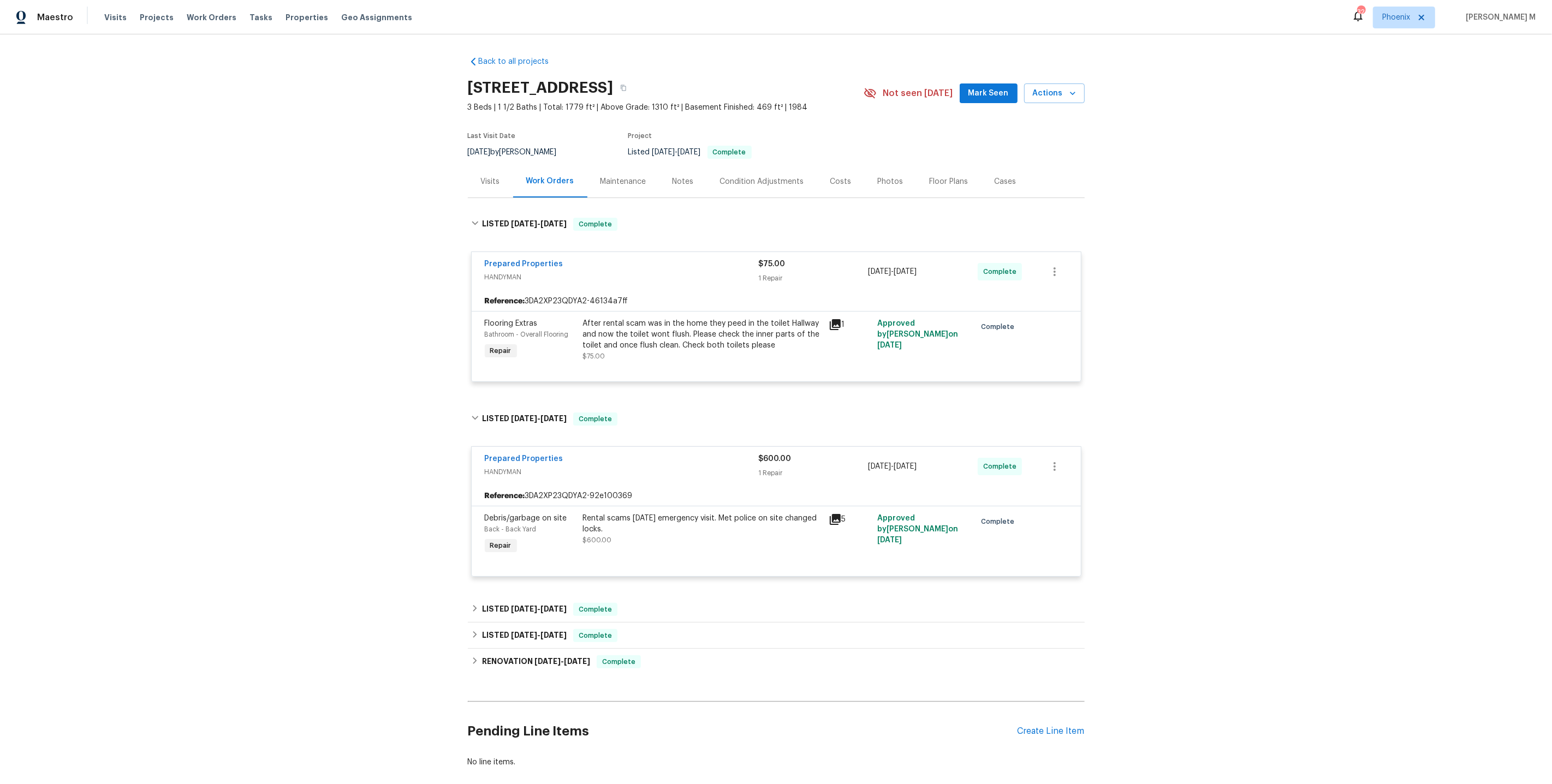
scroll to position [39, 0]
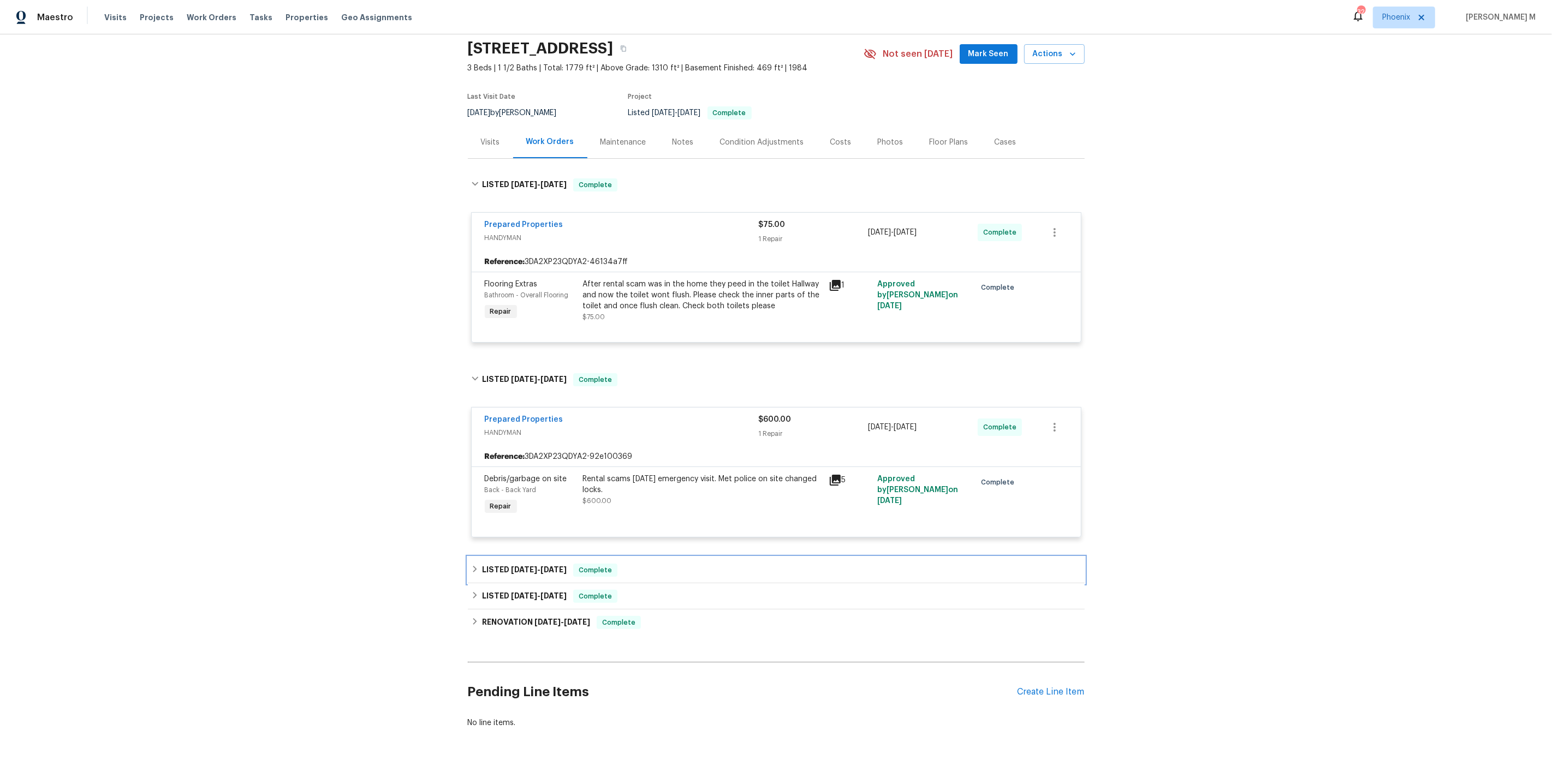
click at [536, 566] on span "8/11/25 - 8/12/25" at bounding box center [538, 569] width 56 height 8
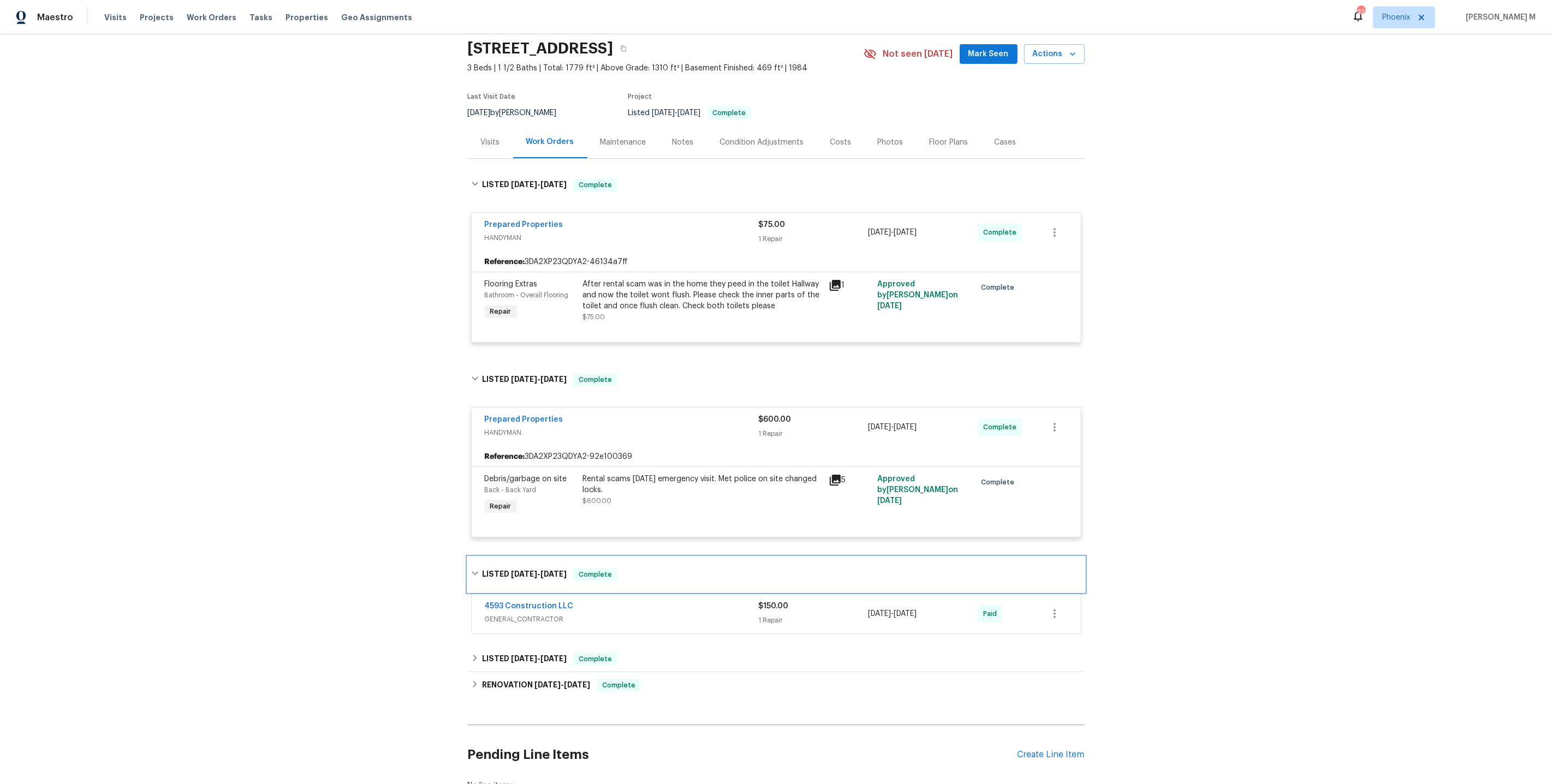
scroll to position [100, 0]
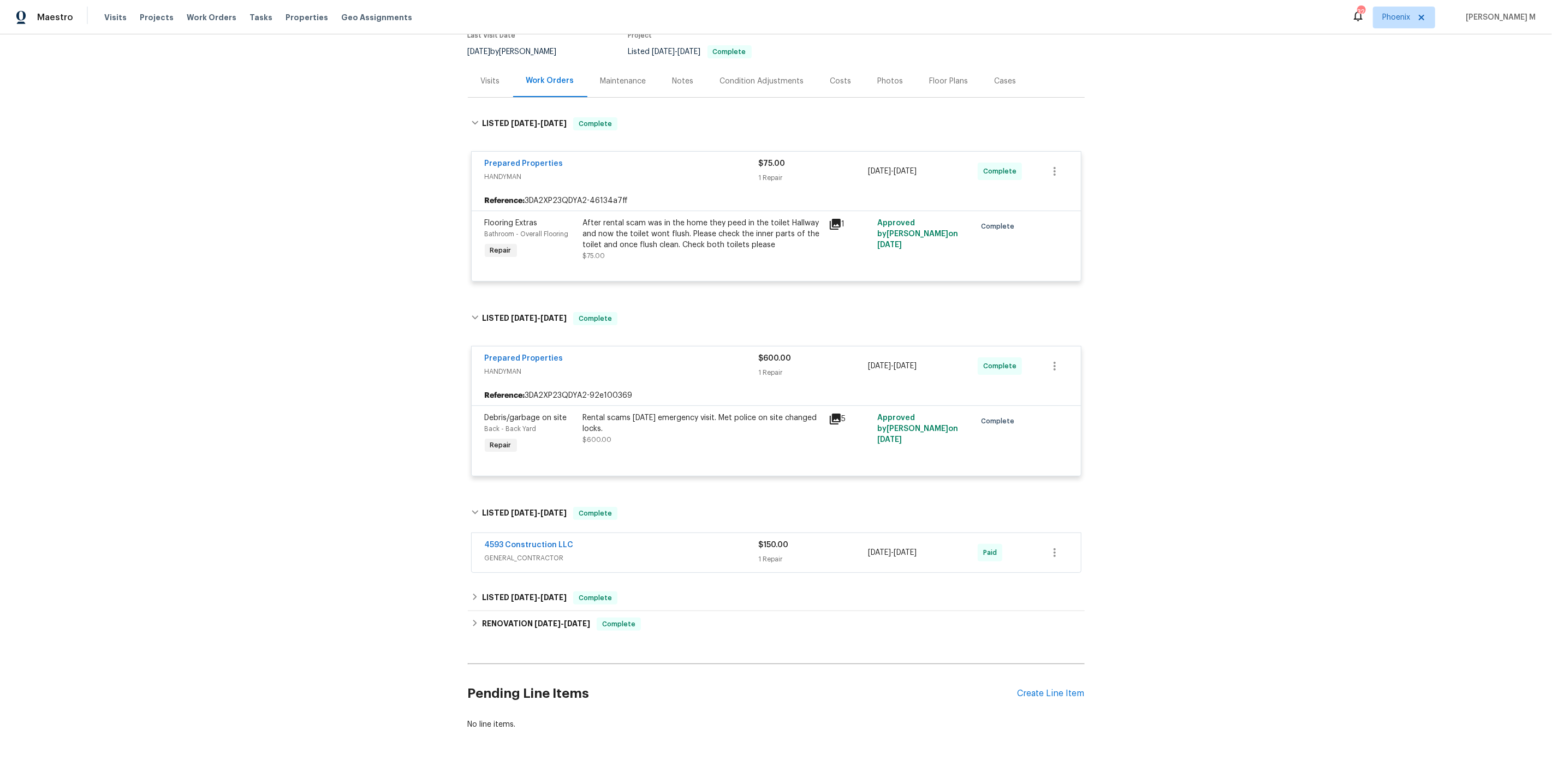
click at [509, 553] on span "GENERAL_CONTRACTOR" at bounding box center [621, 558] width 274 height 11
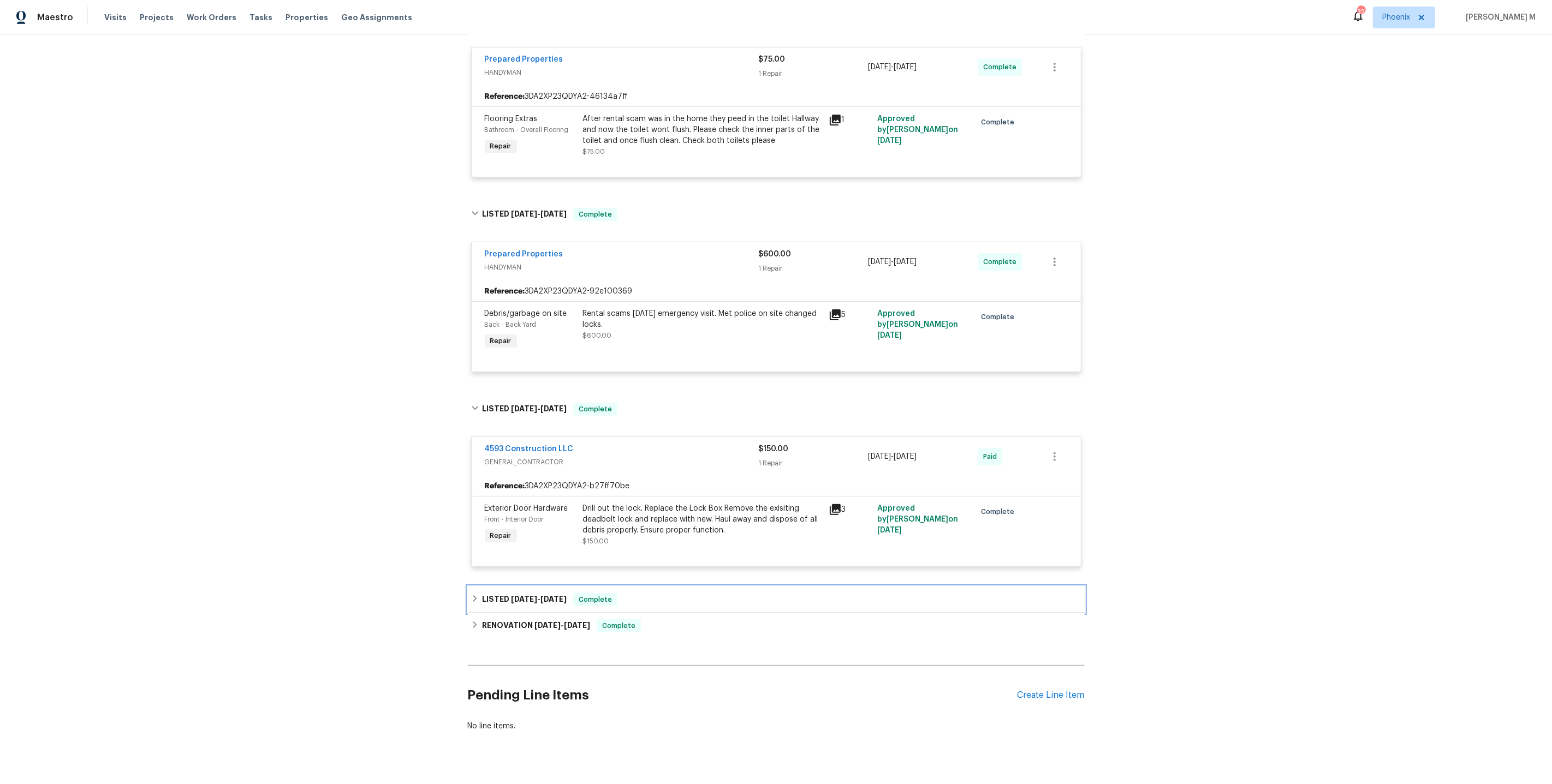
click at [533, 586] on div "LISTED 7/29/25 - 7/30/25 Complete" at bounding box center [776, 599] width 617 height 26
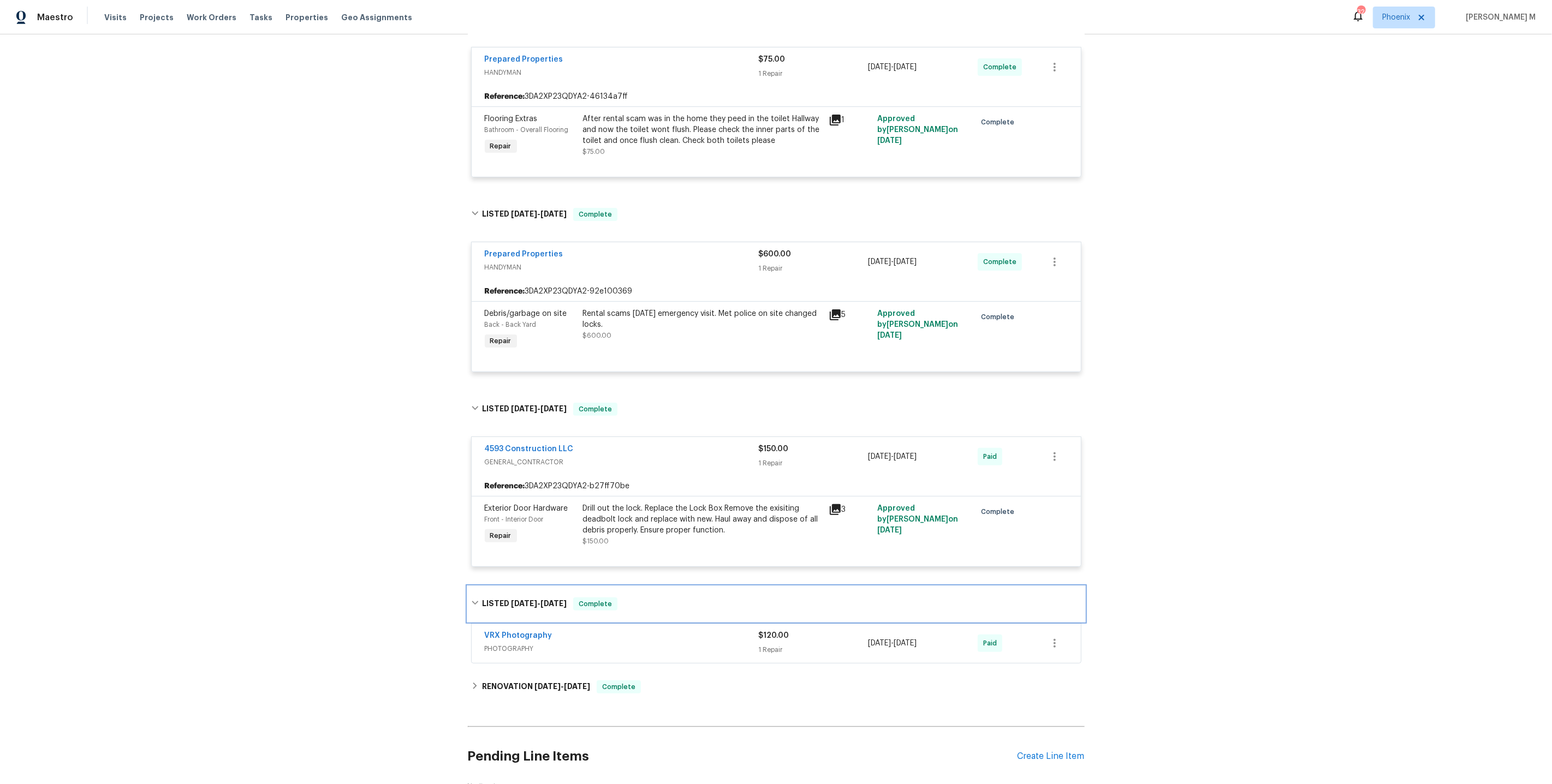
scroll to position [265, 0]
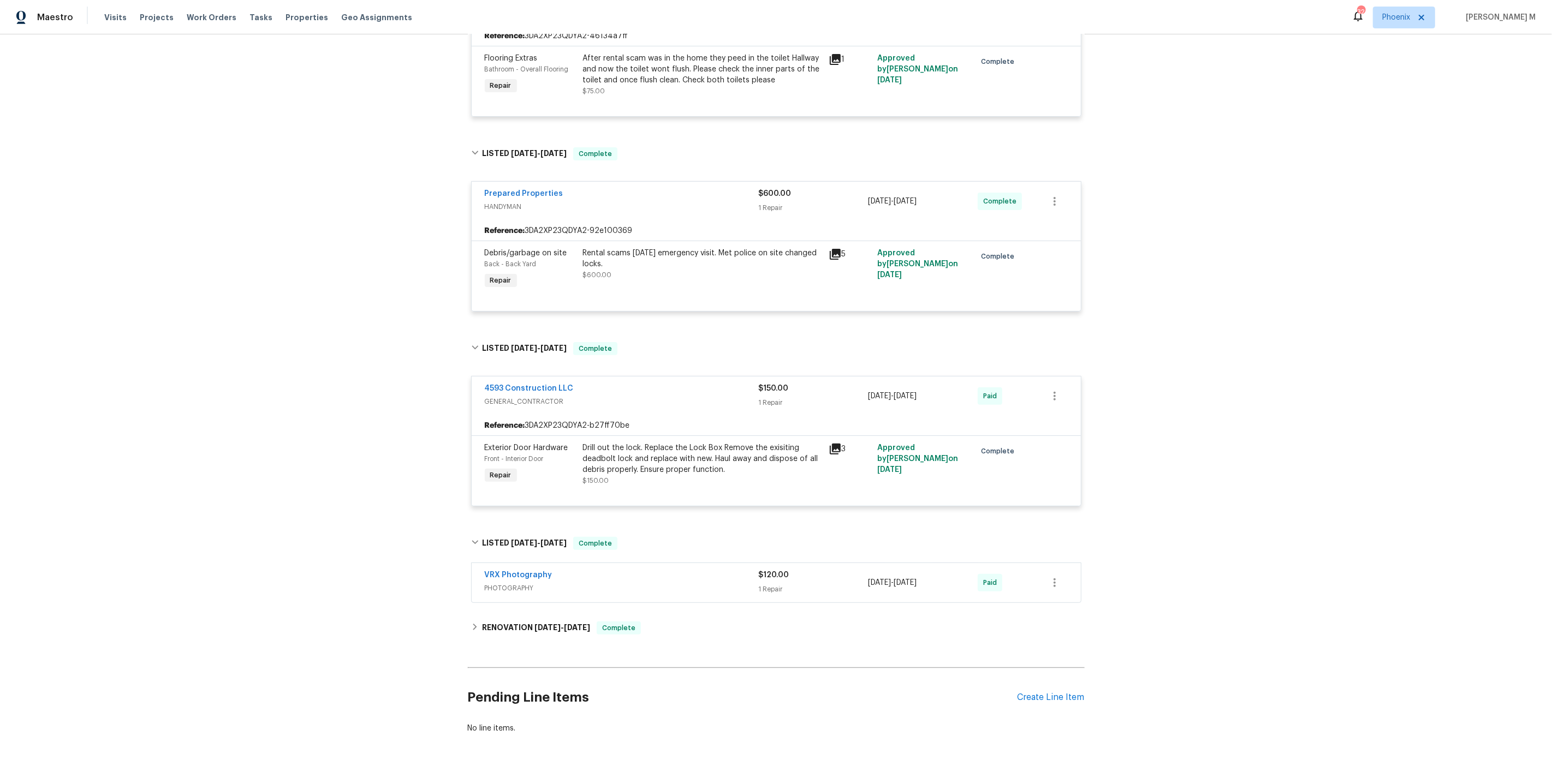
click at [514, 583] on span "PHOTOGRAPHY" at bounding box center [621, 588] width 274 height 11
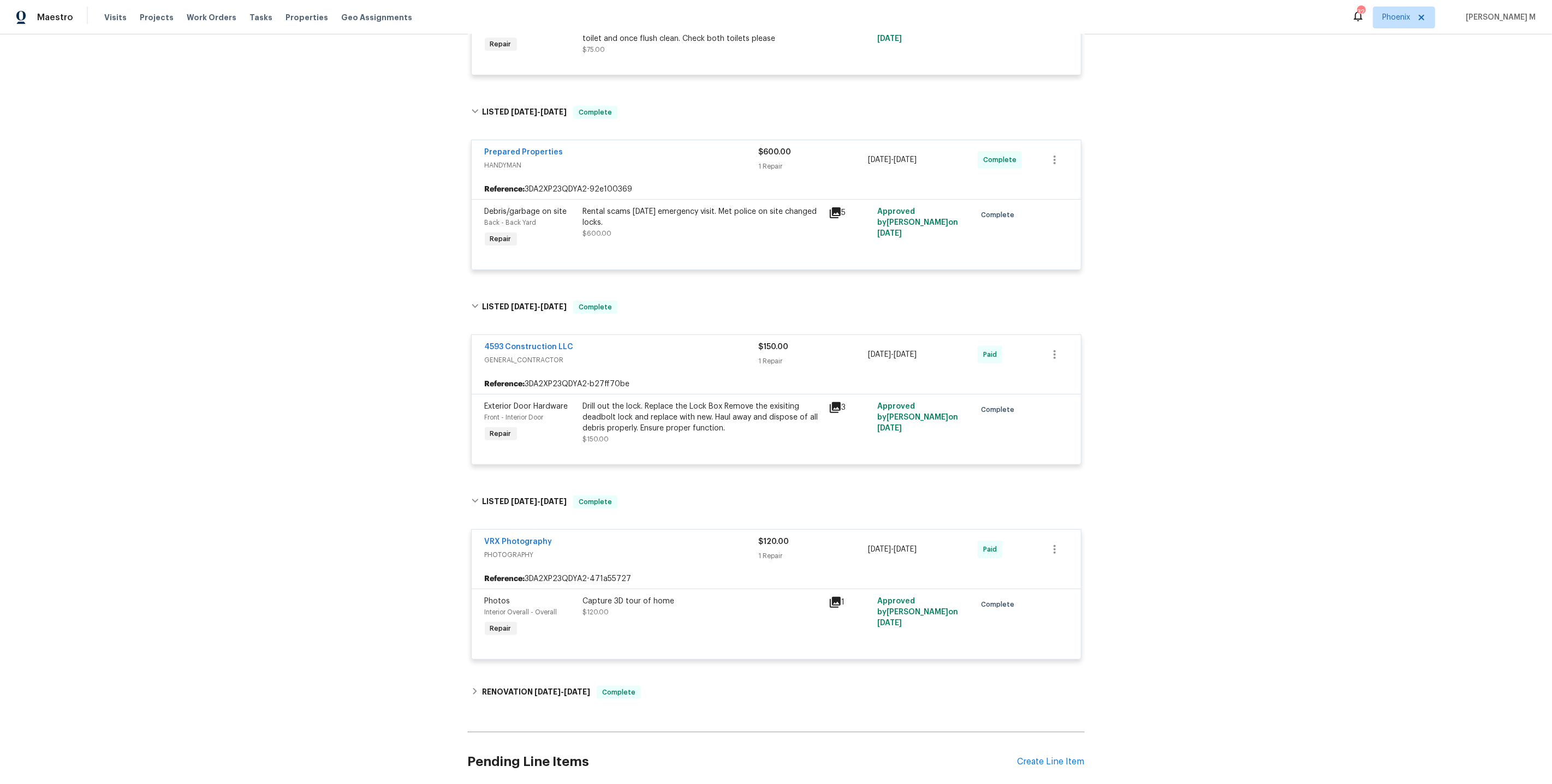
scroll to position [369, 0]
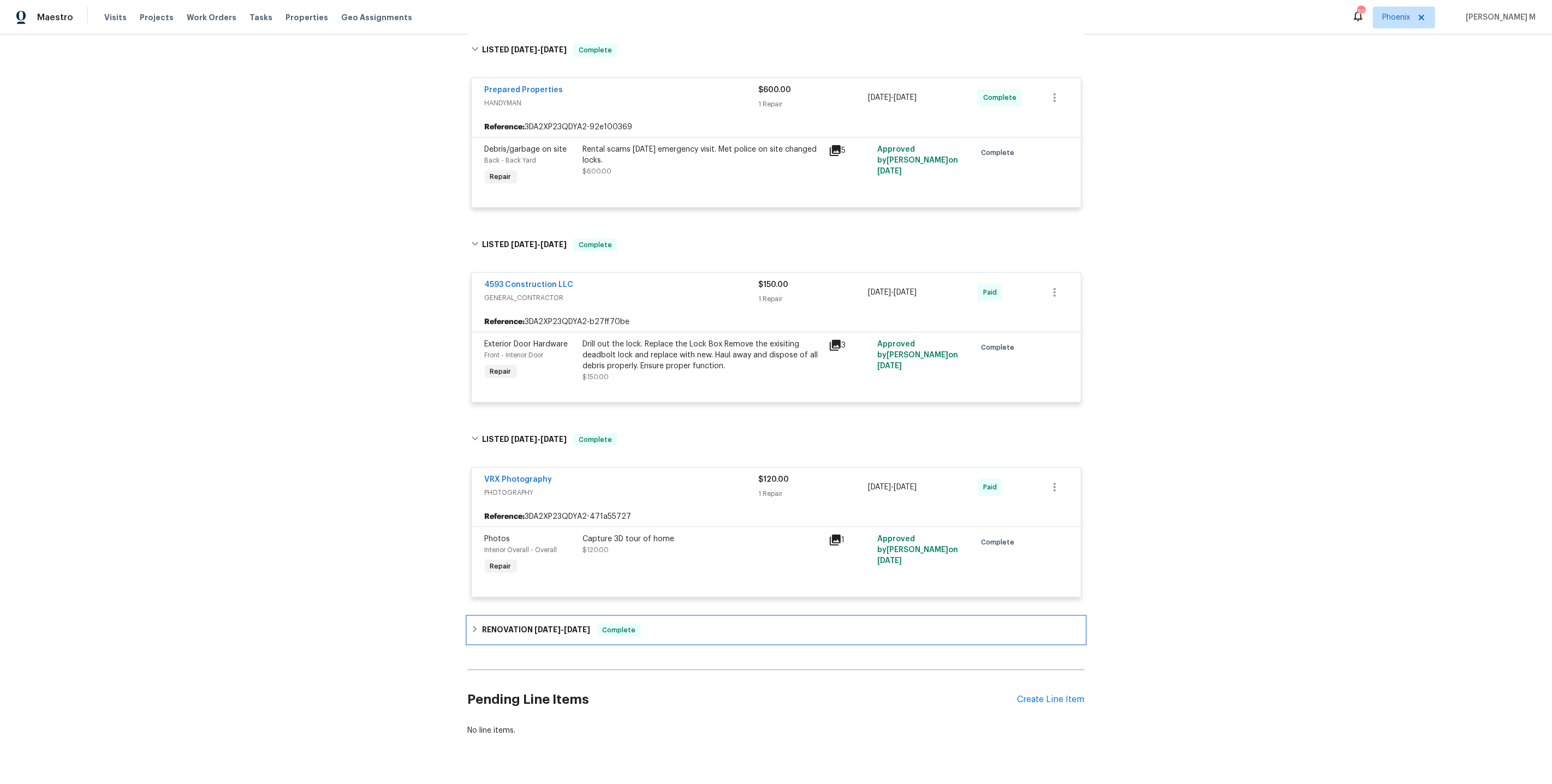
click at [523, 623] on h6 "RENOVATION 7/16/25 - 7/25/25" at bounding box center [536, 630] width 108 height 13
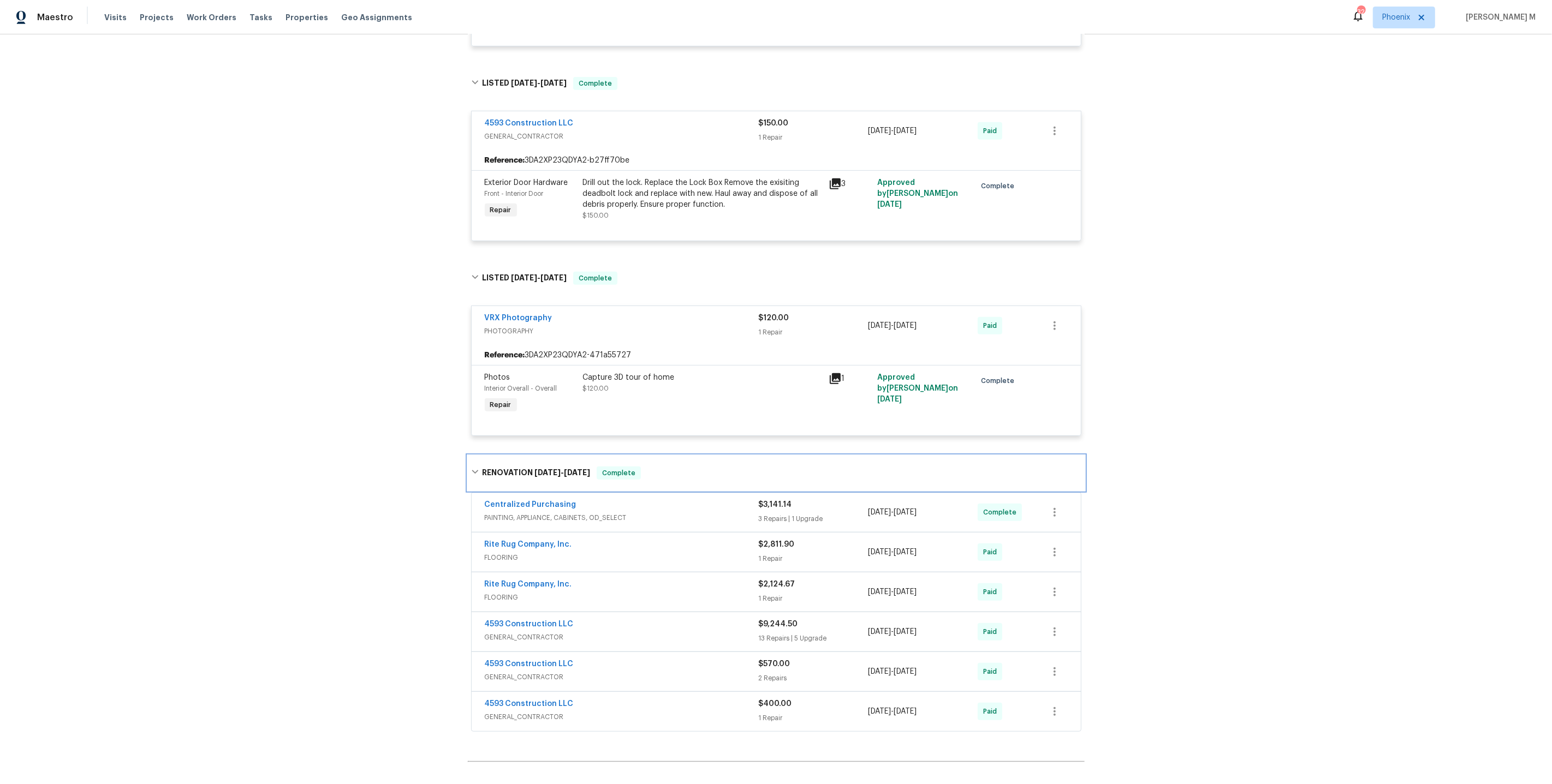
scroll to position [0, 0]
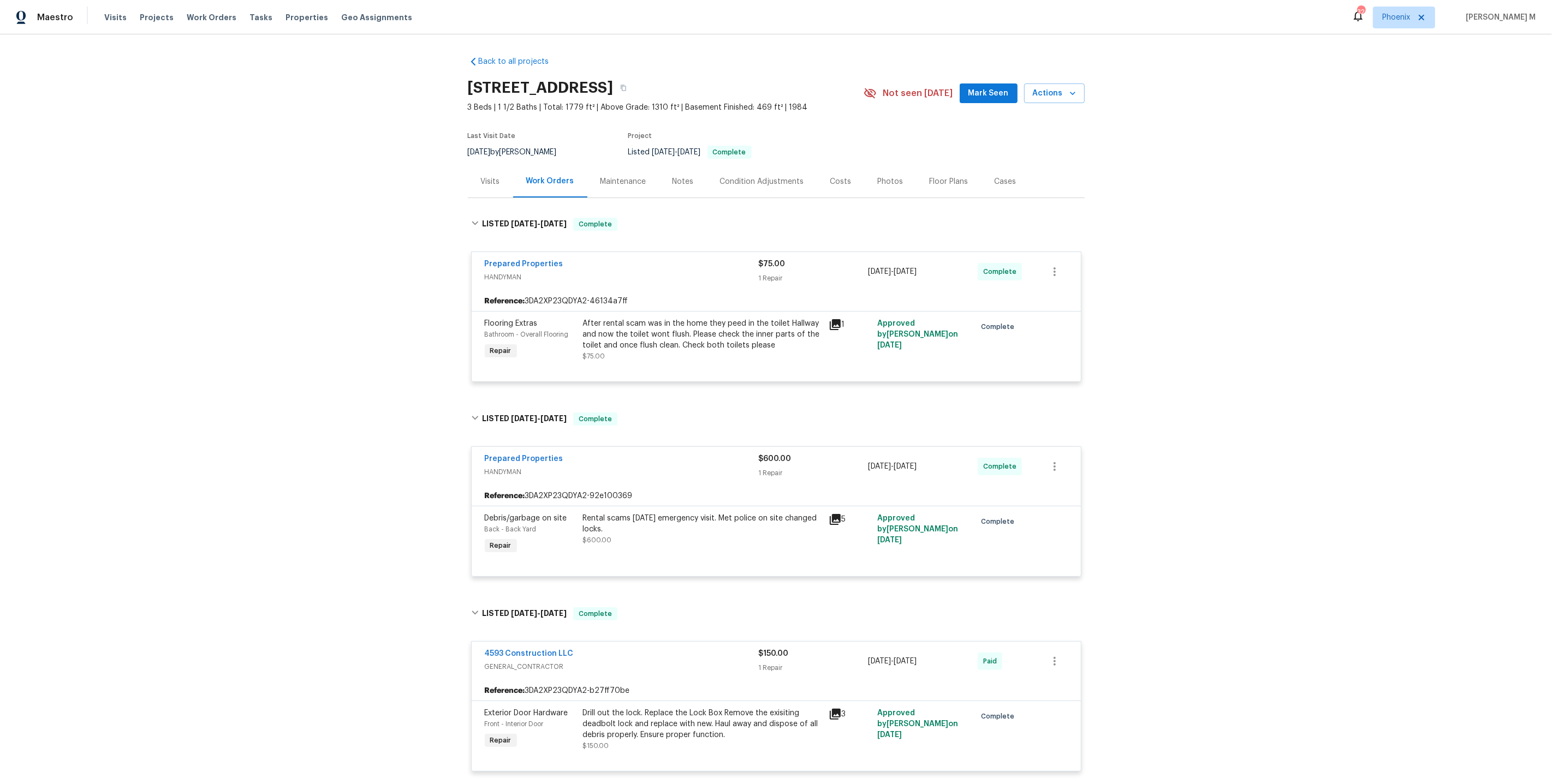
click at [605, 177] on div "Maintenance" at bounding box center [623, 181] width 46 height 11
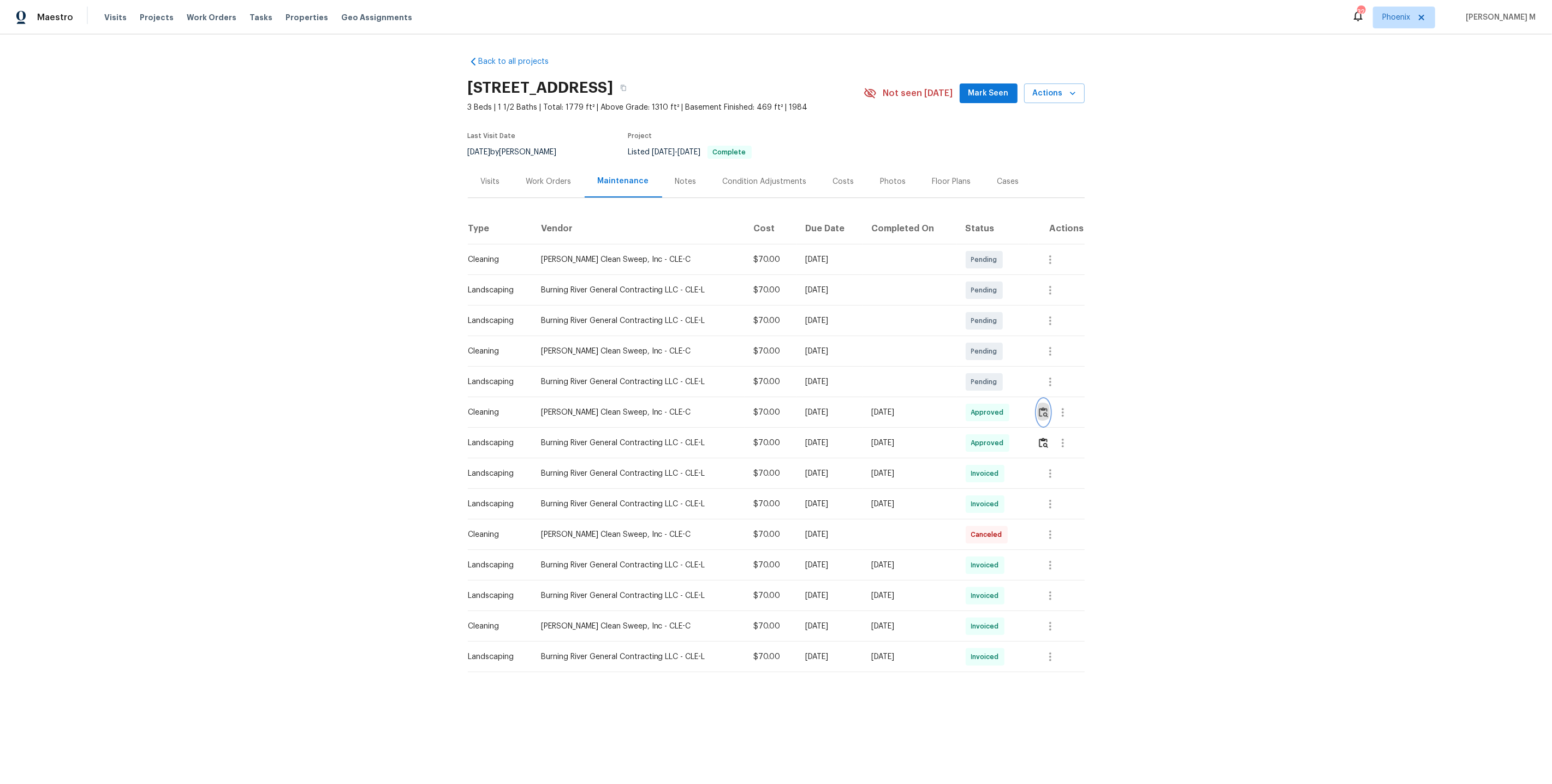
click at [1044, 409] on img "button" at bounding box center [1043, 412] width 9 height 10
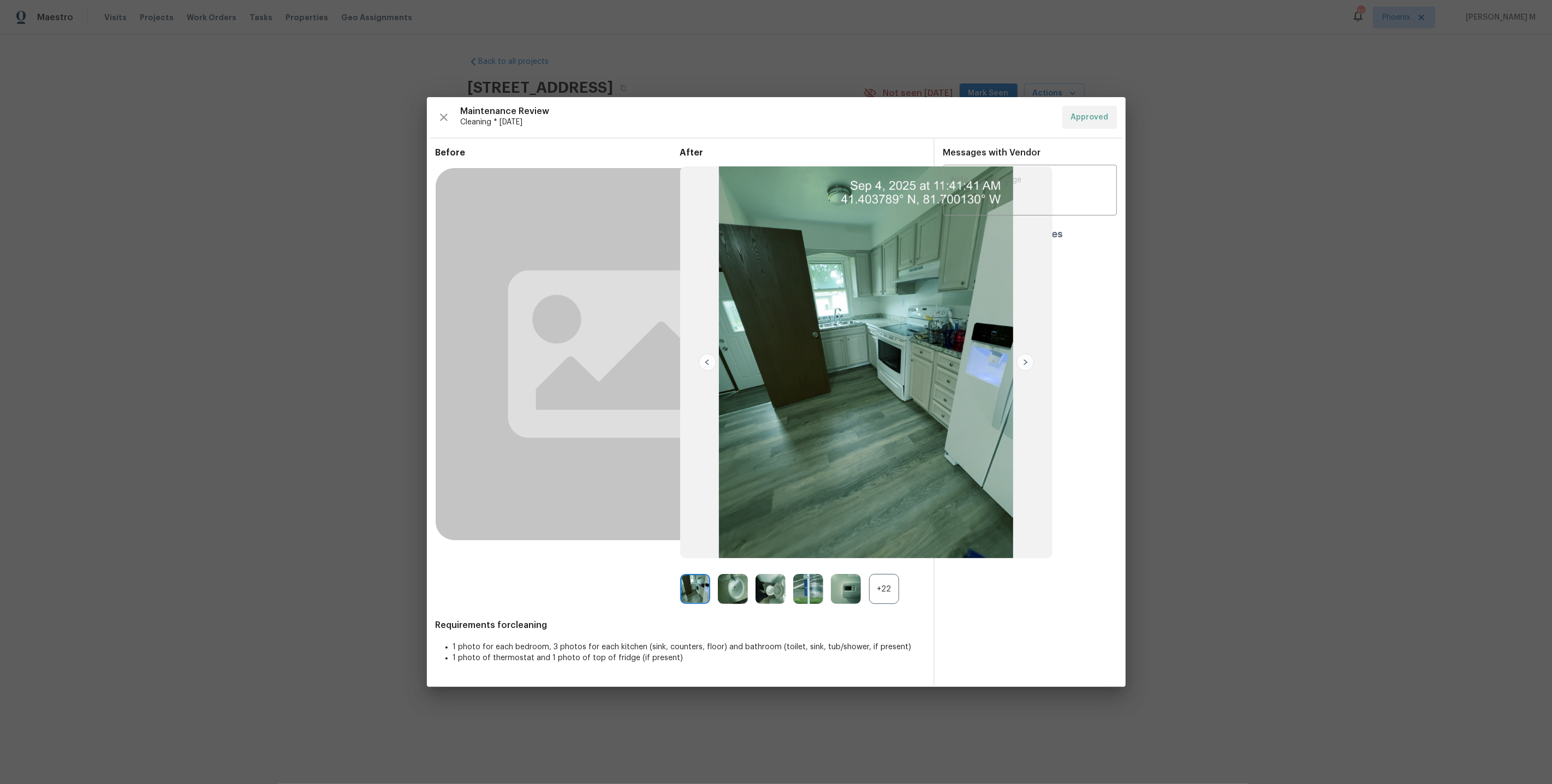
click at [885, 589] on div "+22" at bounding box center [883, 588] width 30 height 30
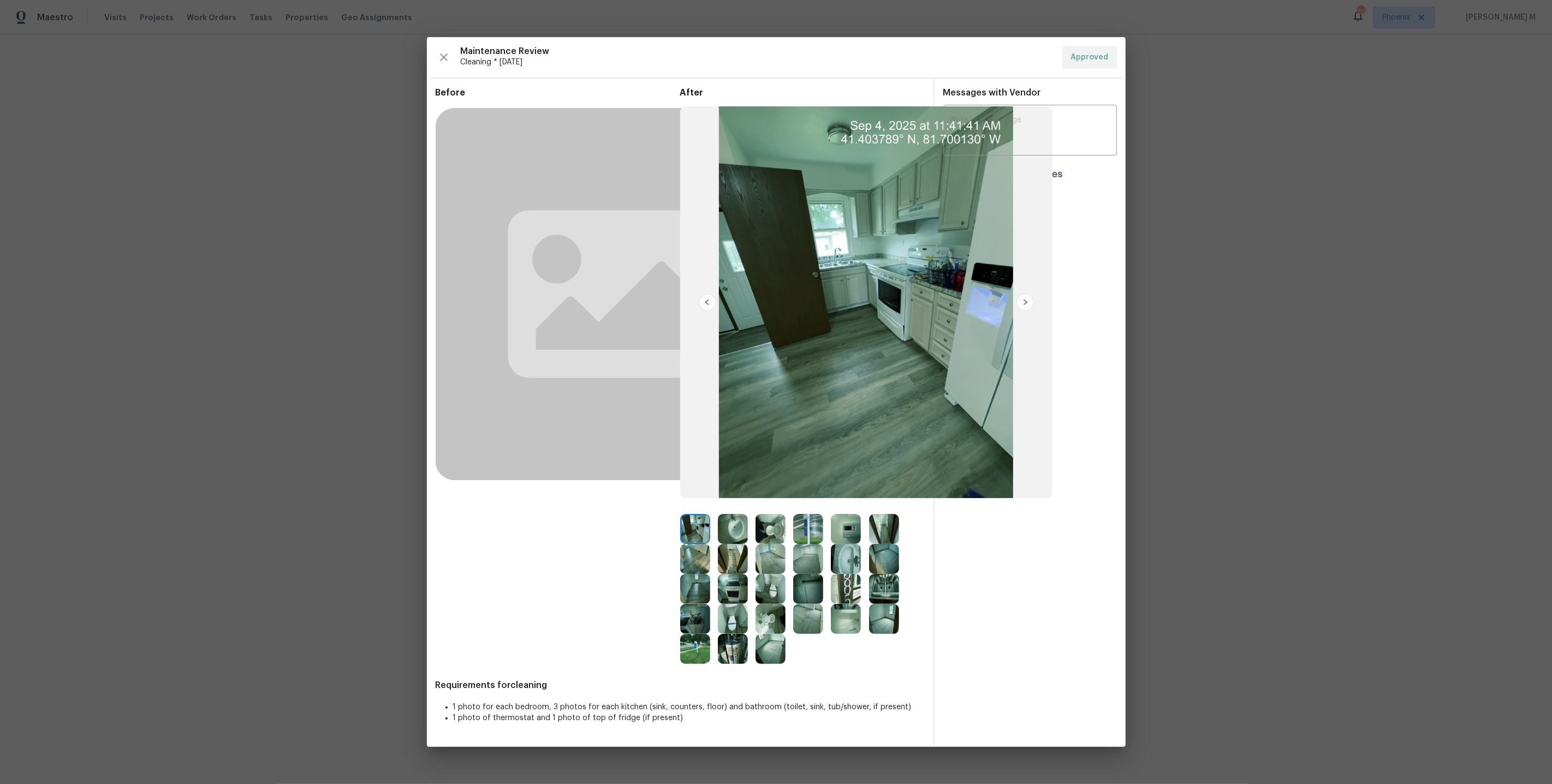
click at [877, 529] on img at bounding box center [883, 529] width 30 height 30
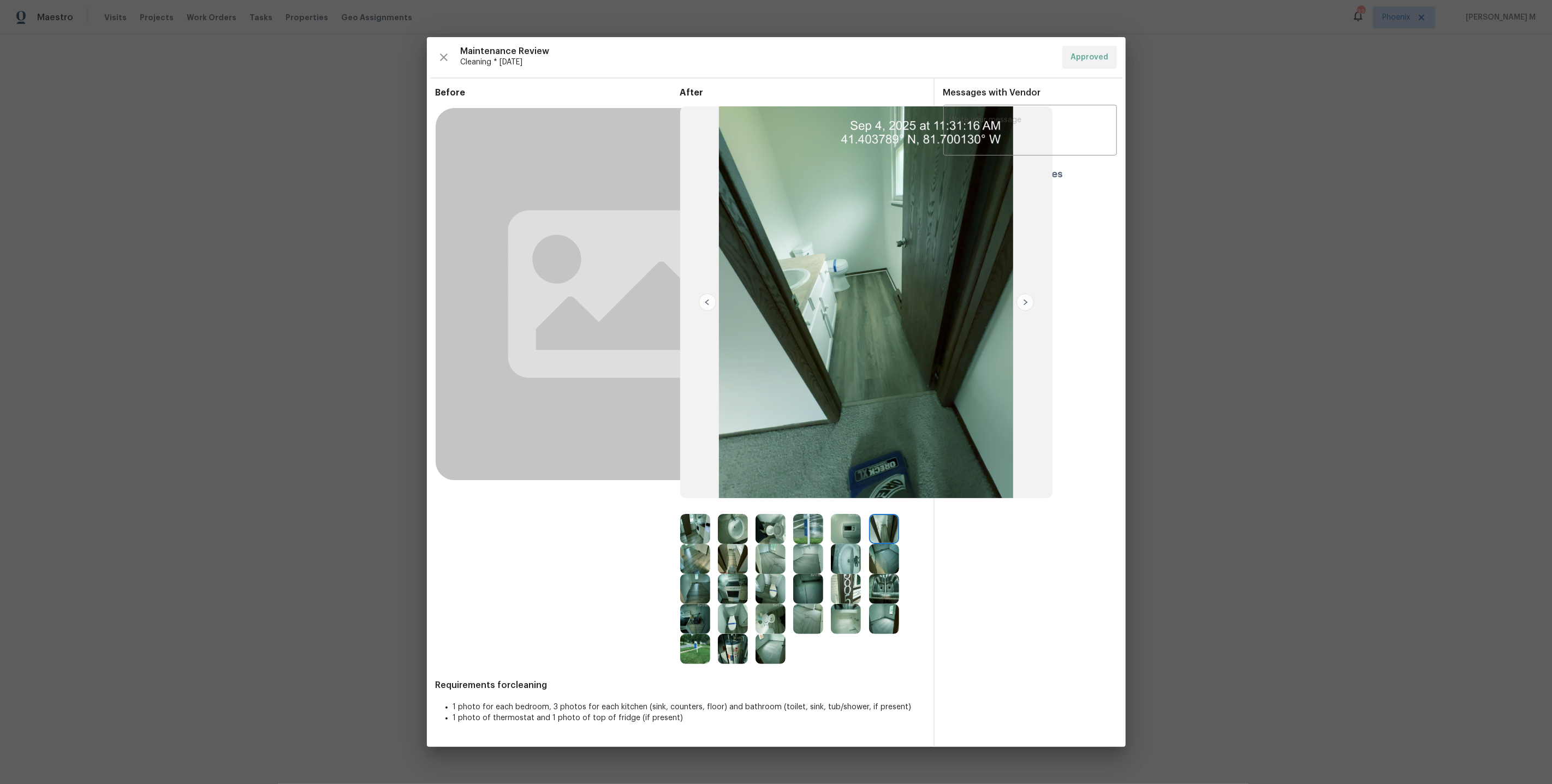
click at [766, 561] on img at bounding box center [770, 559] width 30 height 30
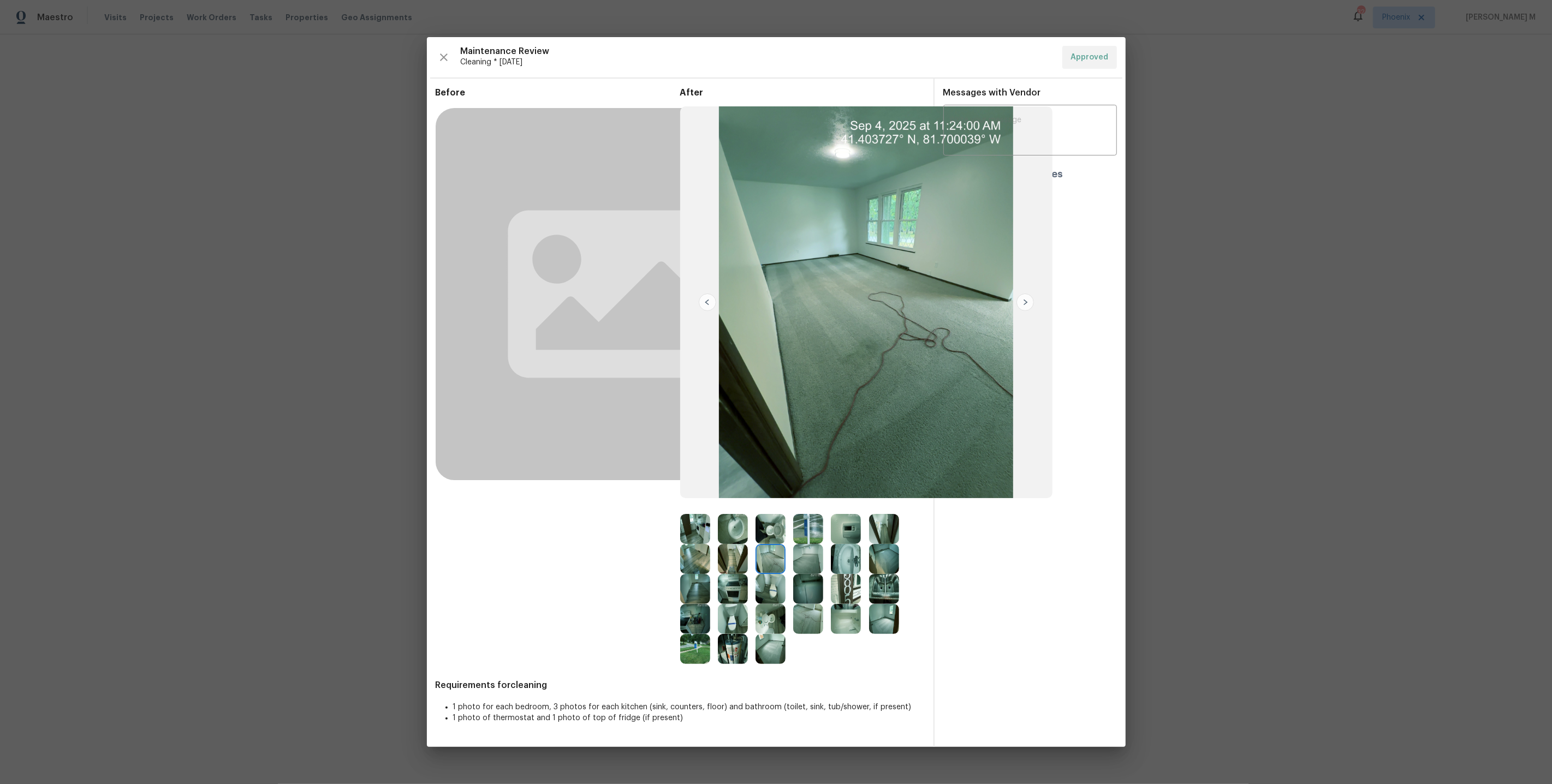
click at [814, 523] on img at bounding box center [808, 529] width 30 height 30
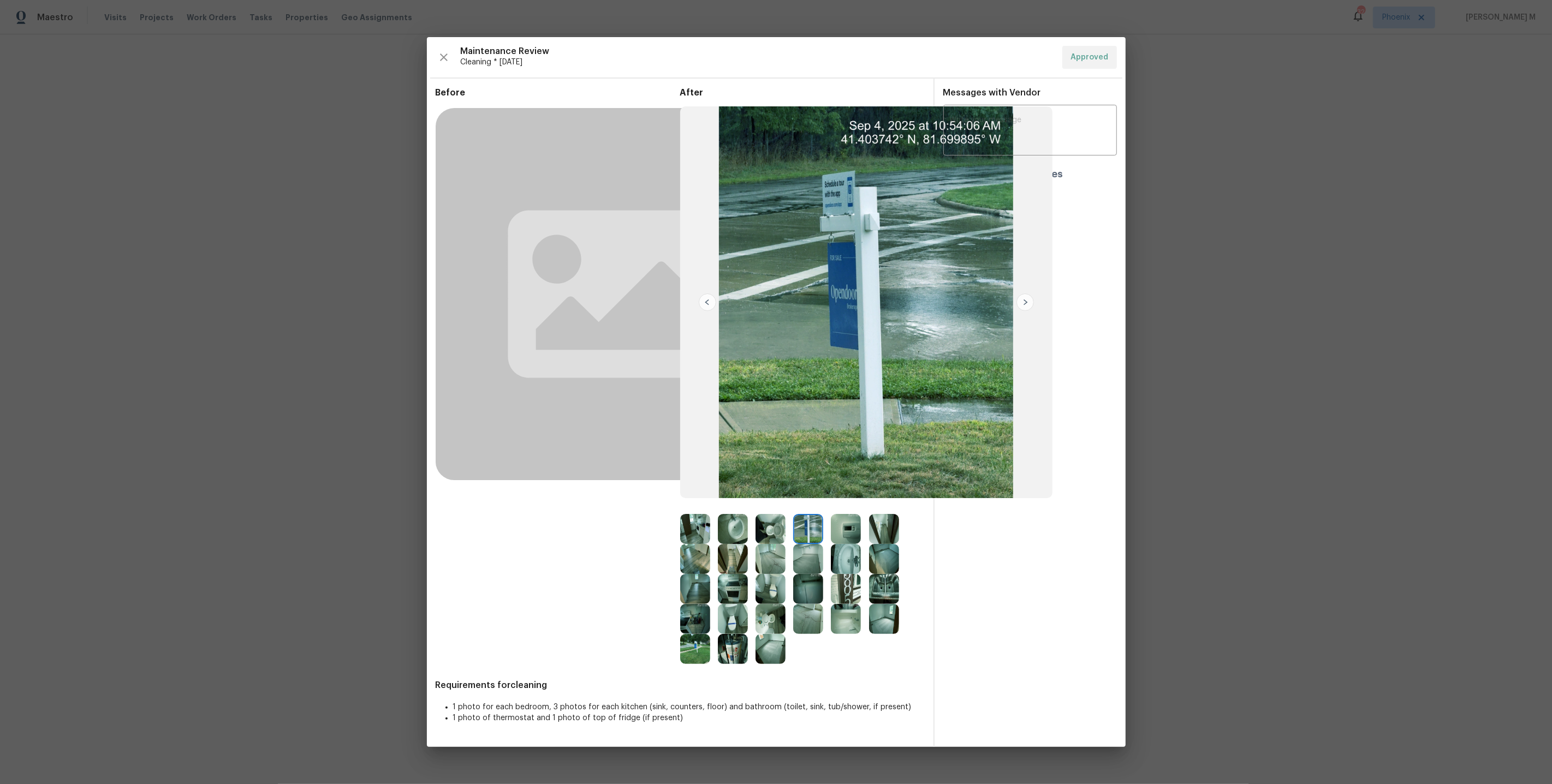
click at [781, 520] on img at bounding box center [770, 529] width 30 height 30
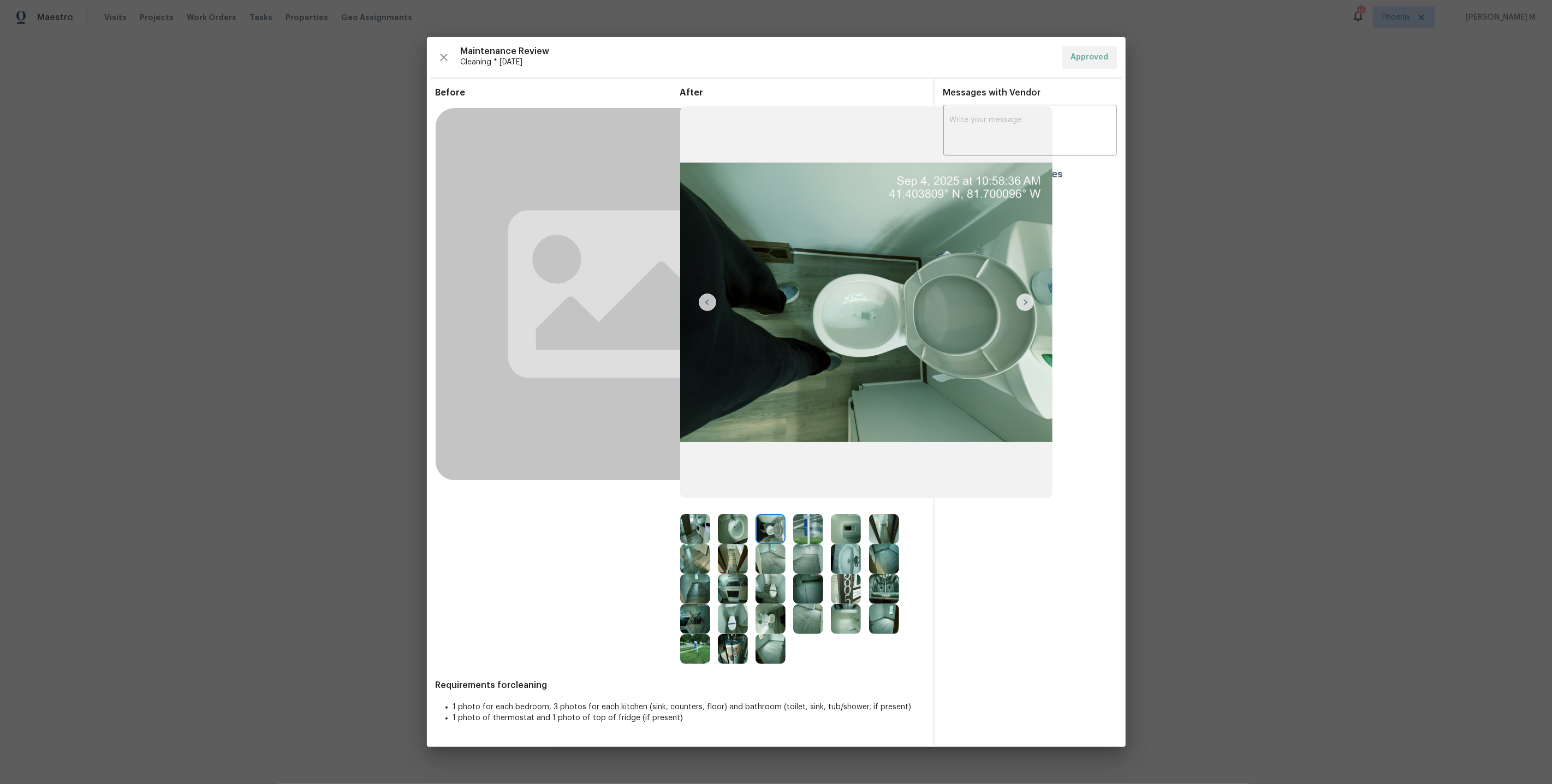
click at [734, 532] on img at bounding box center [733, 529] width 30 height 30
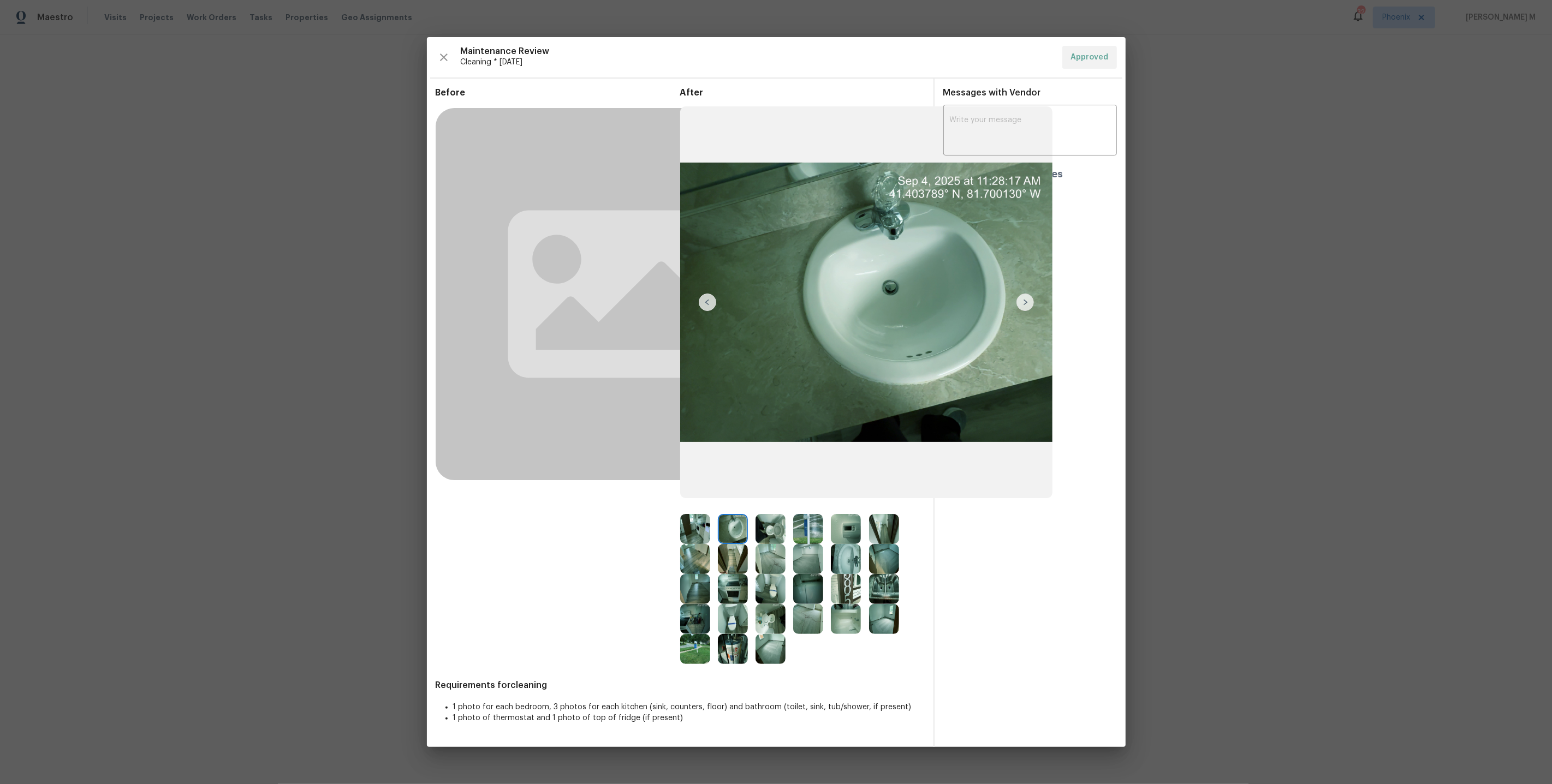
click at [698, 531] on img at bounding box center [695, 529] width 30 height 30
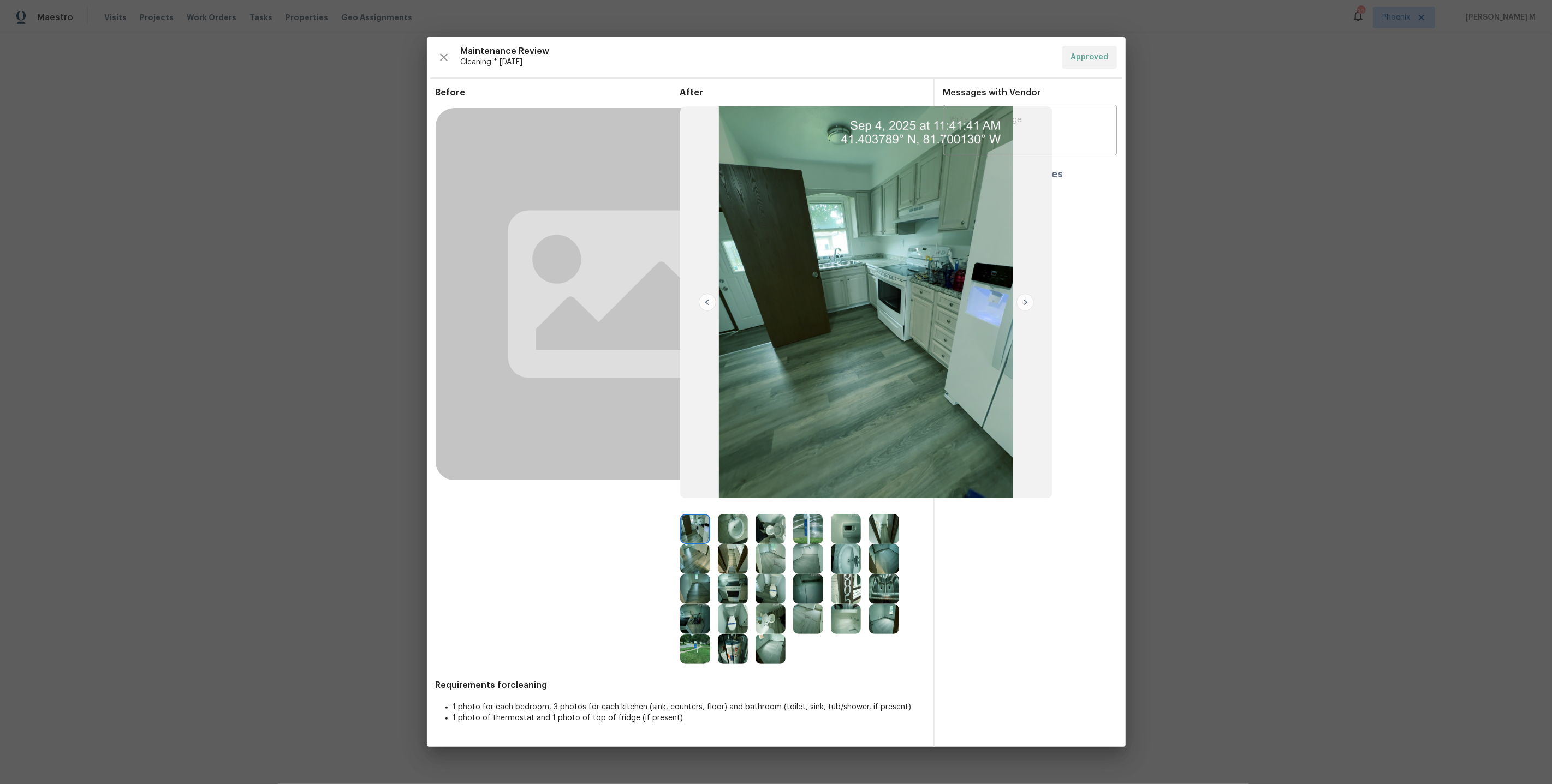
click at [731, 533] on img at bounding box center [733, 529] width 30 height 30
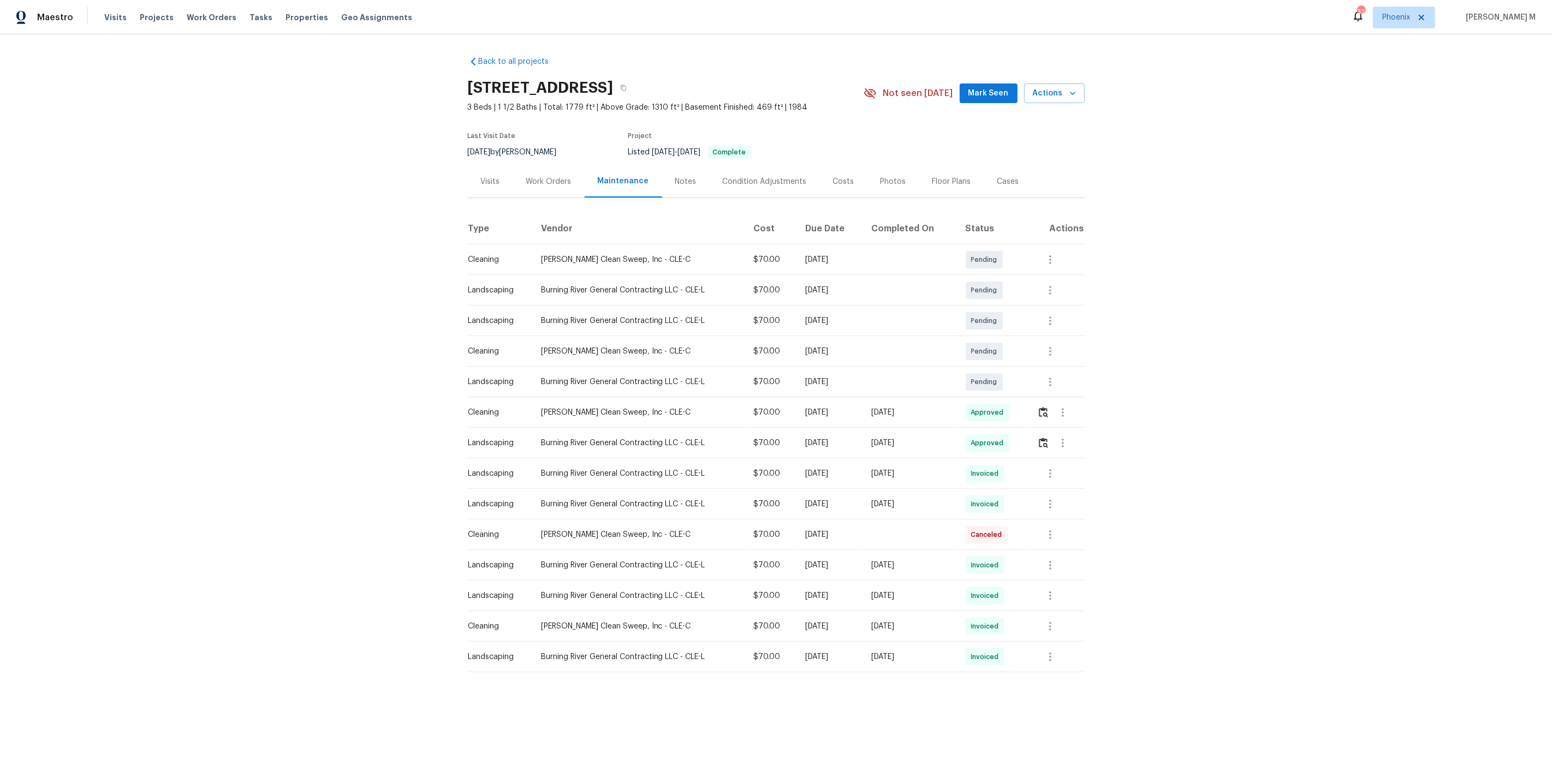
click at [517, 177] on div "Work Orders" at bounding box center [549, 181] width 71 height 32
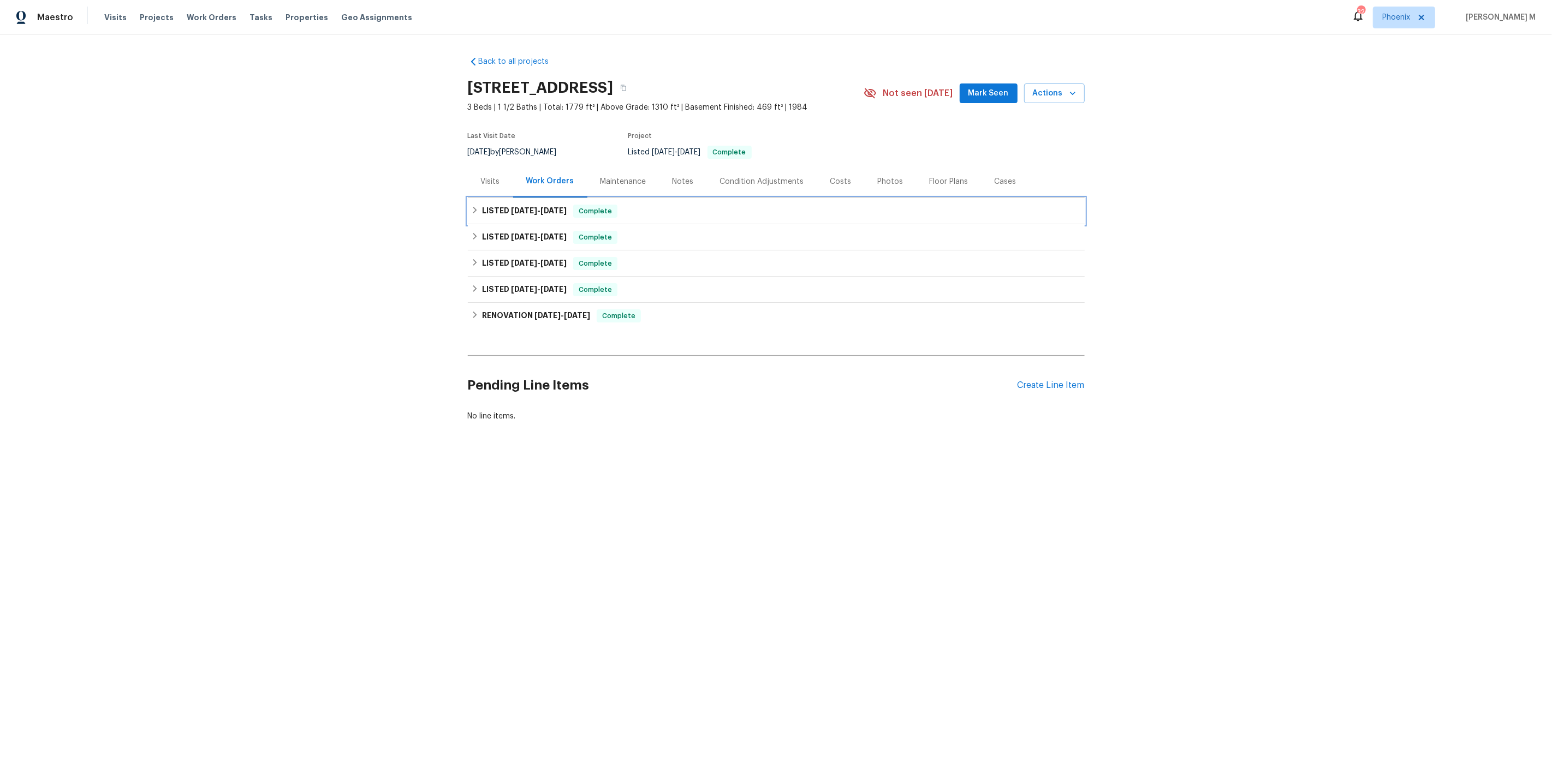
click at [536, 209] on h6 "LISTED 9/9/25 - 9/9/25" at bounding box center [524, 211] width 84 height 13
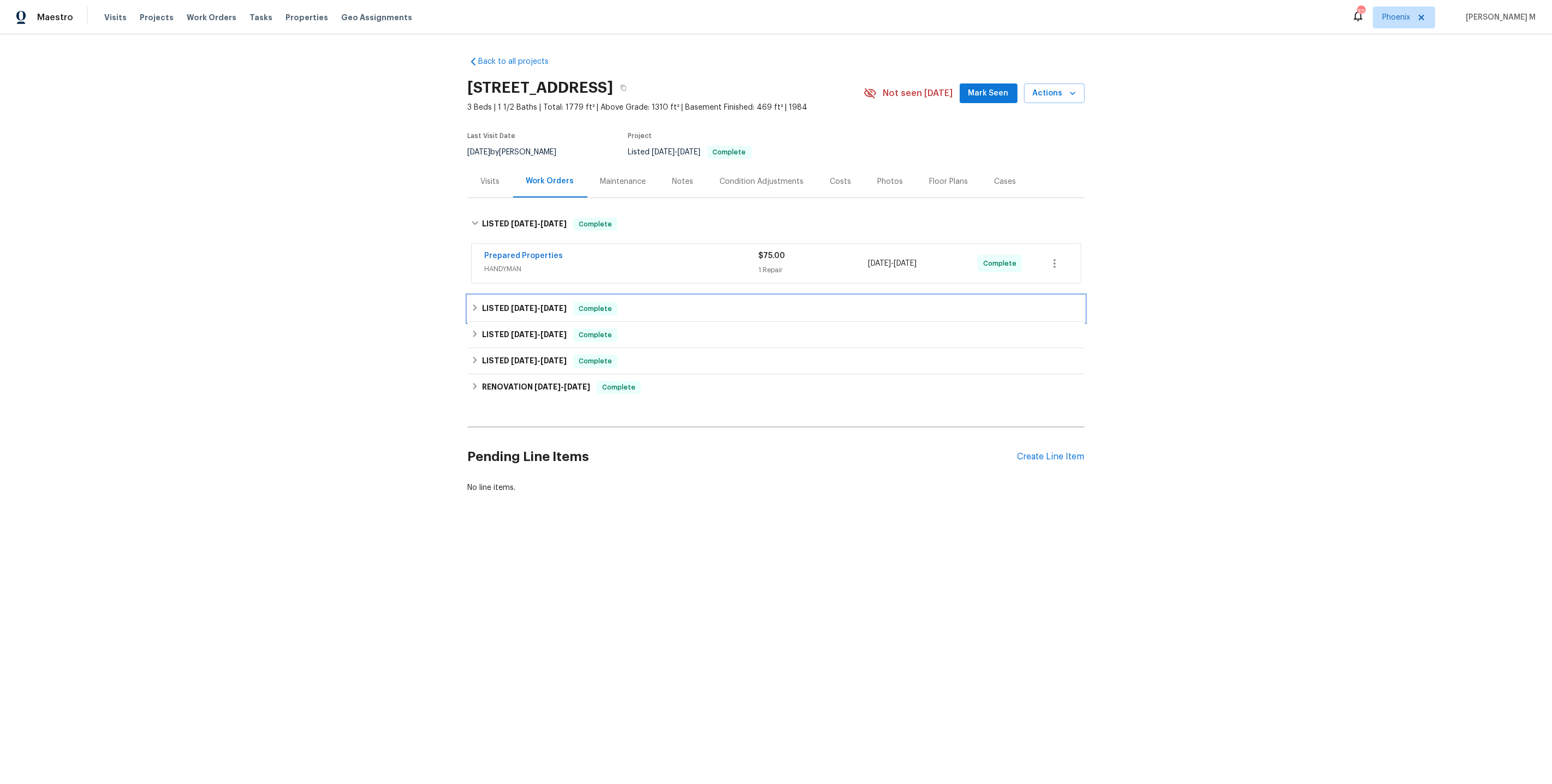
click at [533, 305] on h6 "LISTED 9/8/25 - 9/9/25" at bounding box center [524, 309] width 84 height 13
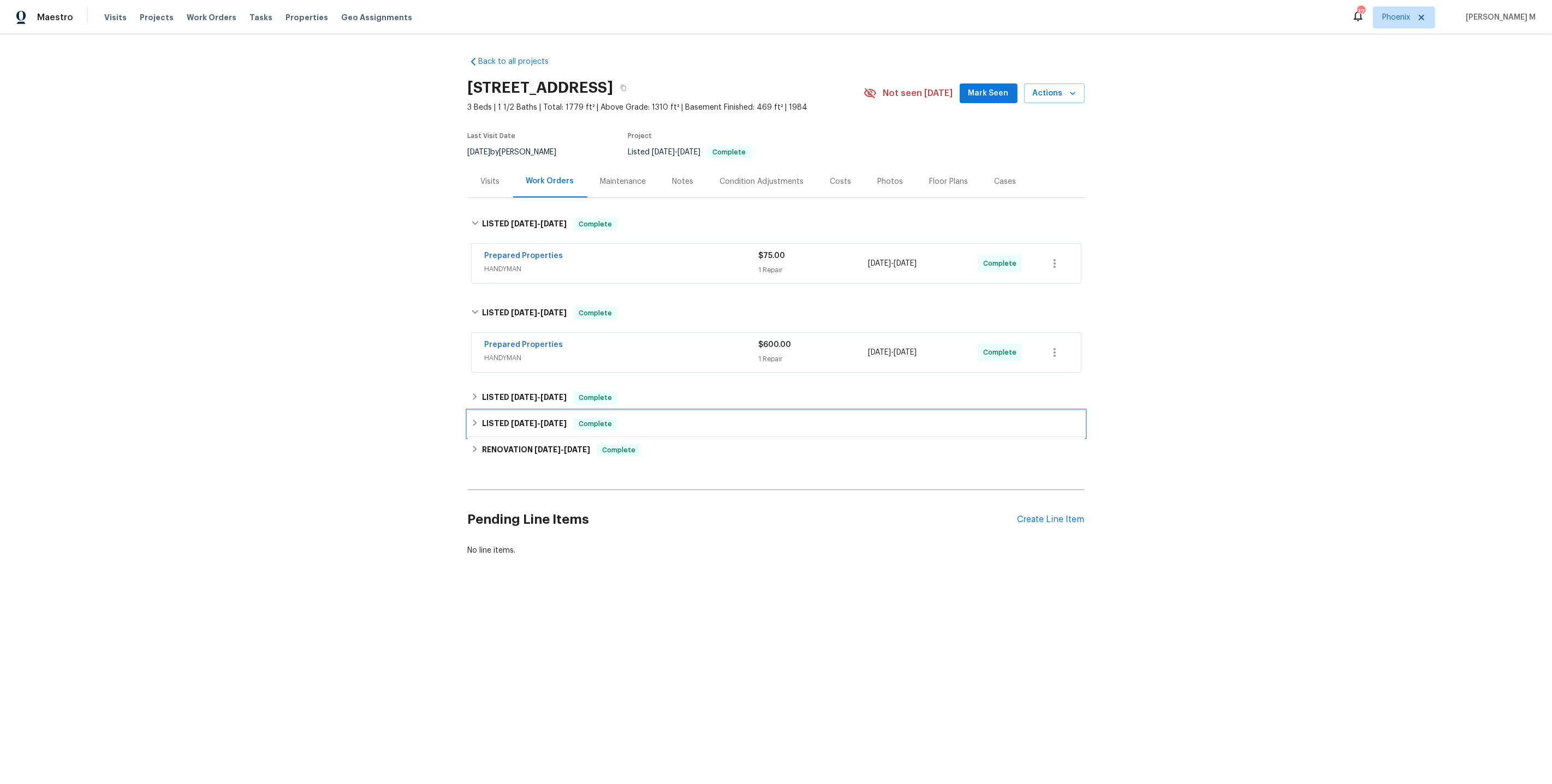
click at [526, 420] on h6 "LISTED 7/29/25 - 7/30/25" at bounding box center [524, 424] width 84 height 13
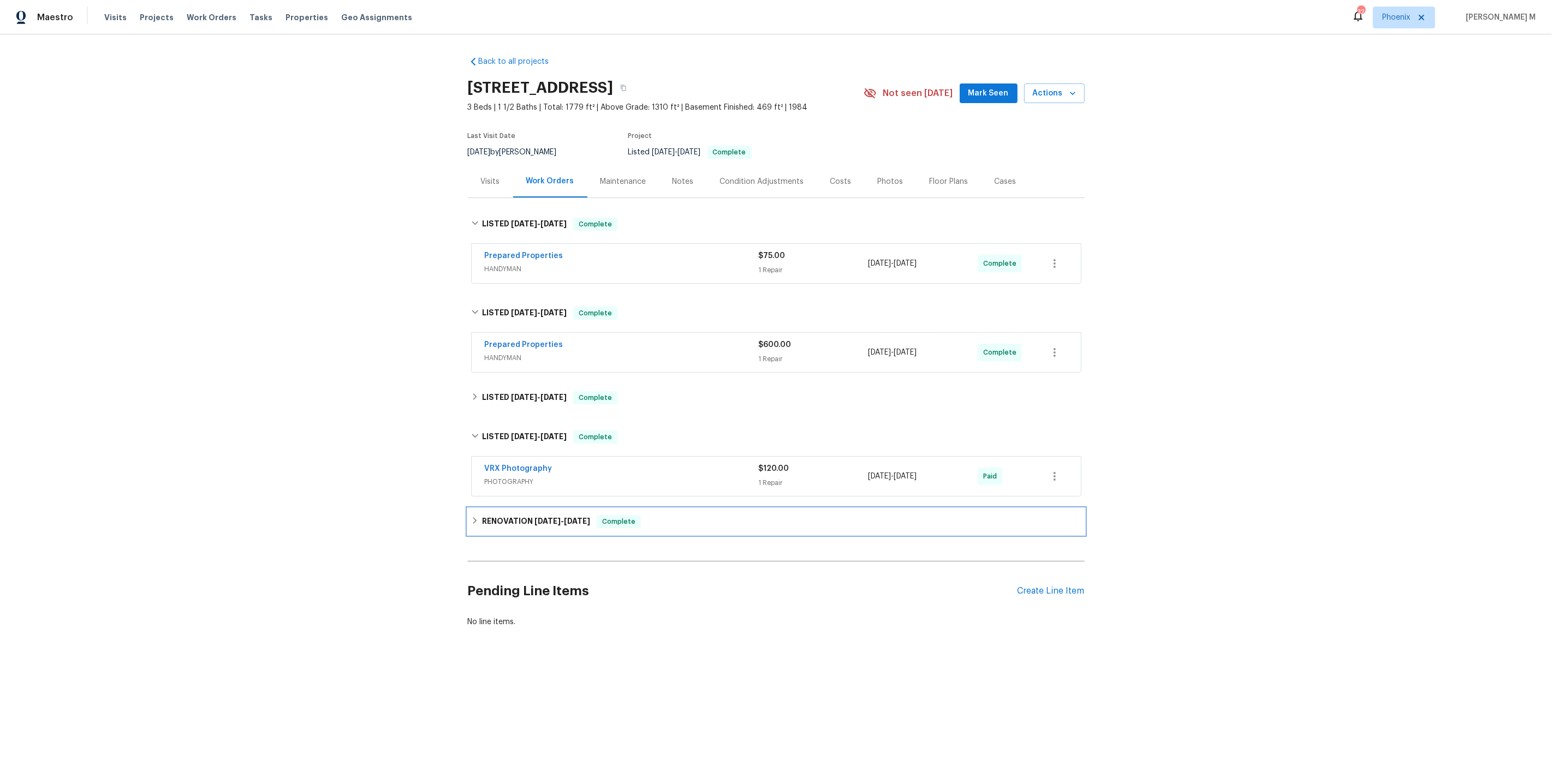
click at [526, 515] on h6 "RENOVATION 7/16/25 - 7/25/25" at bounding box center [536, 521] width 108 height 13
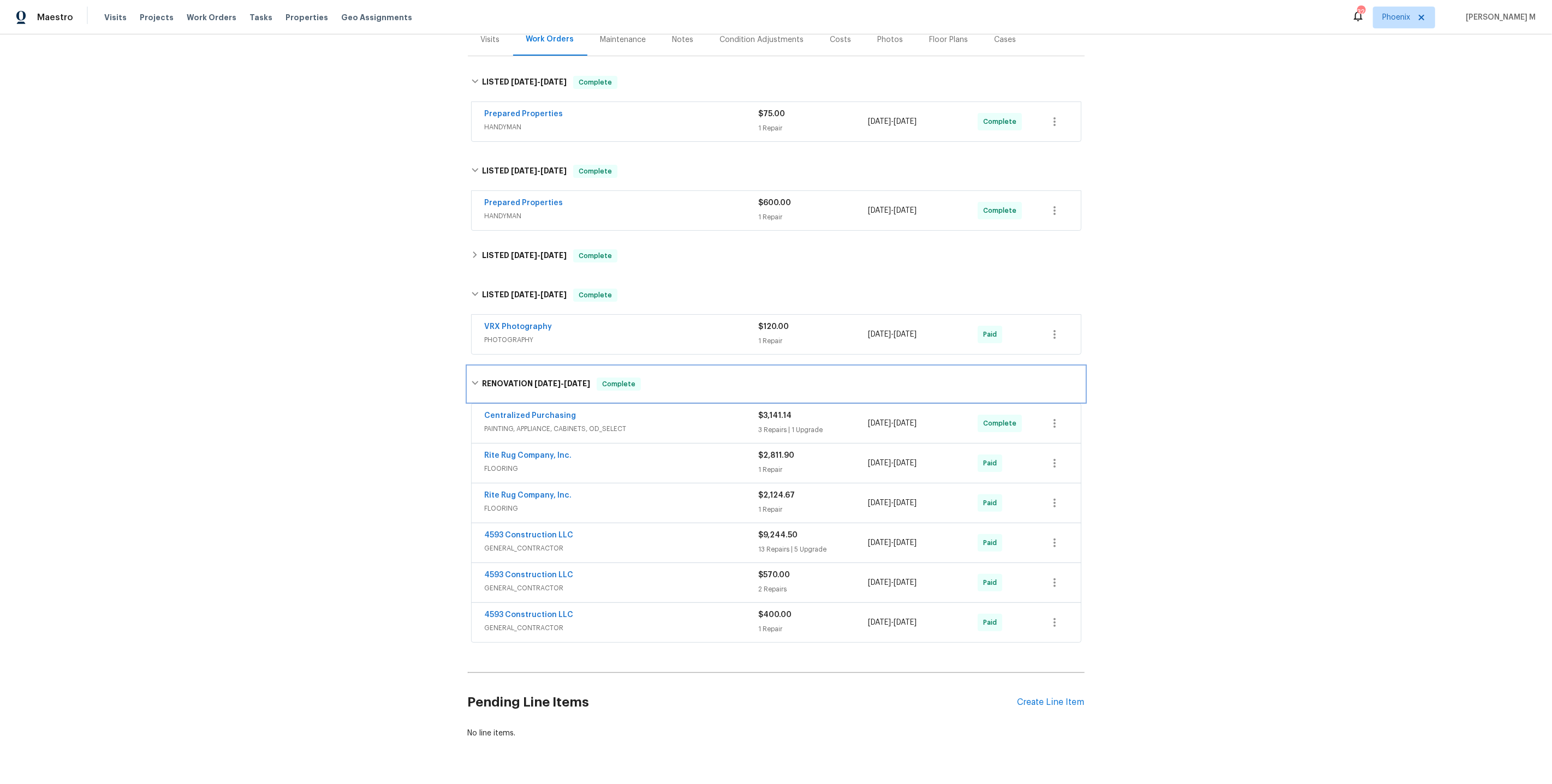
scroll to position [145, 0]
click at [533, 620] on span "GENERAL_CONTRACTOR" at bounding box center [621, 625] width 274 height 11
click at [530, 567] on div at bounding box center [776, 524] width 617 height 321
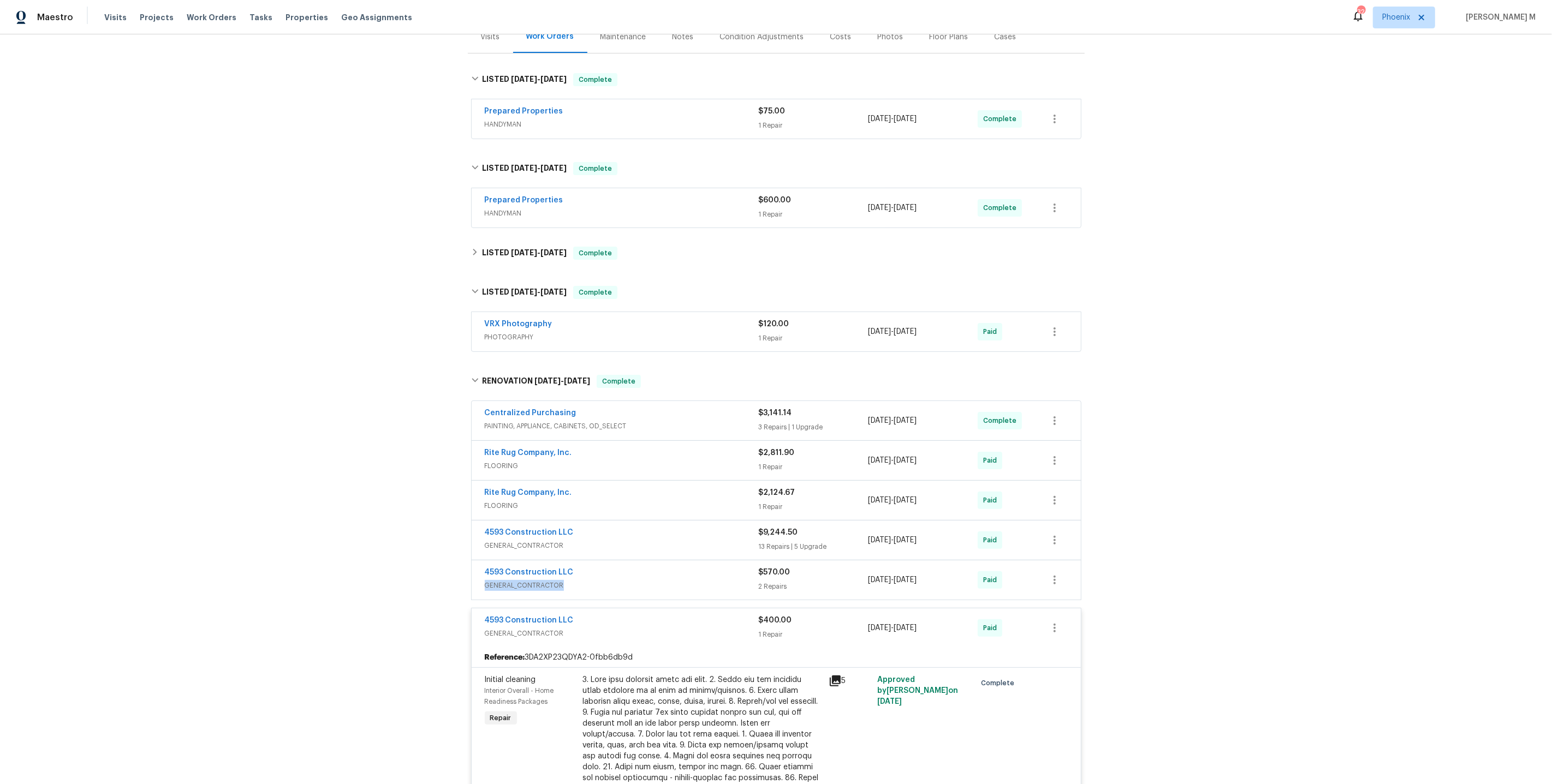
click at [530, 580] on span "GENERAL_CONTRACTOR" at bounding box center [621, 585] width 274 height 11
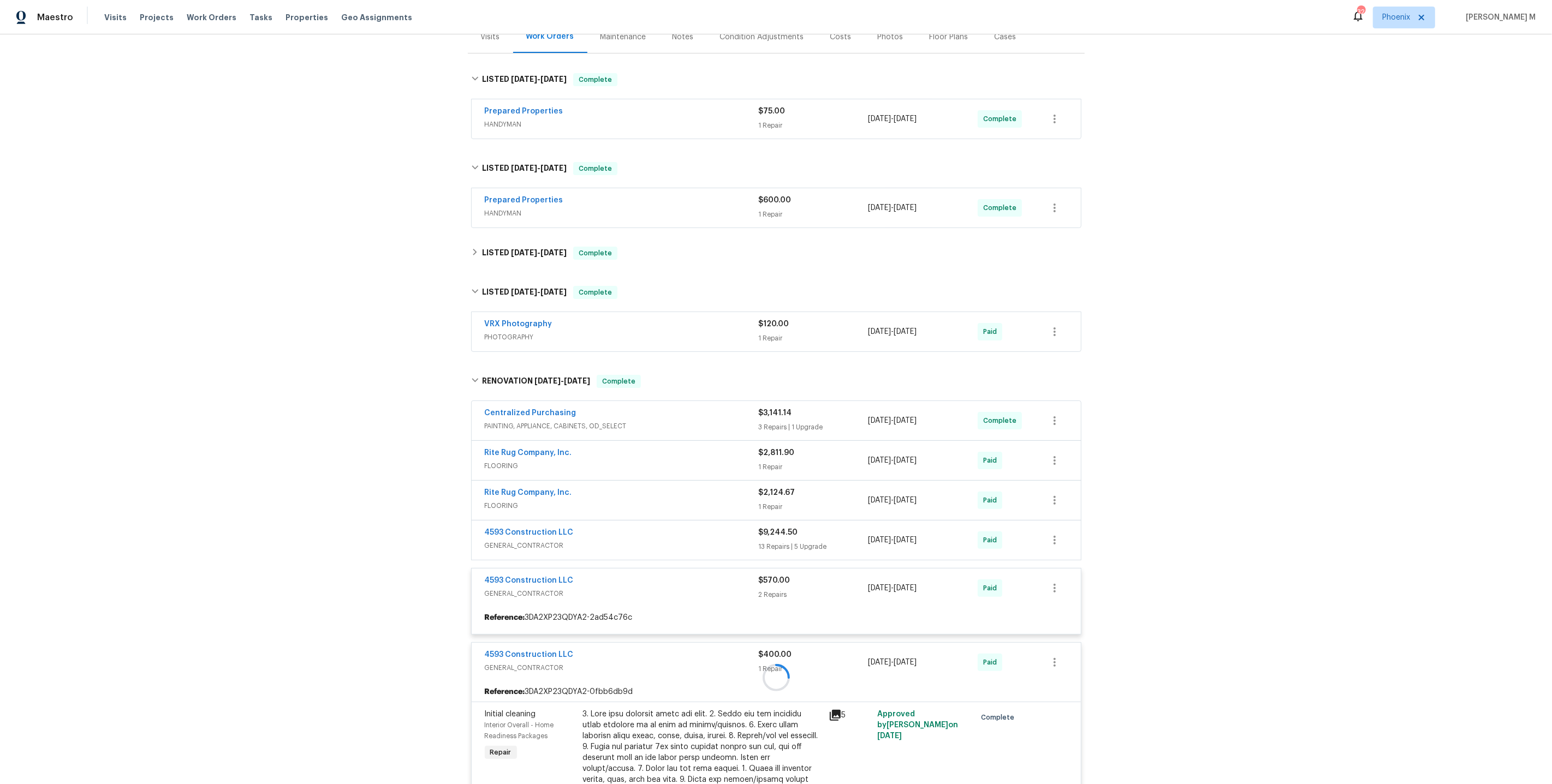
click at [532, 529] on div at bounding box center [776, 677] width 617 height 627
click at [532, 540] on span "GENERAL_CONTRACTOR" at bounding box center [621, 545] width 274 height 11
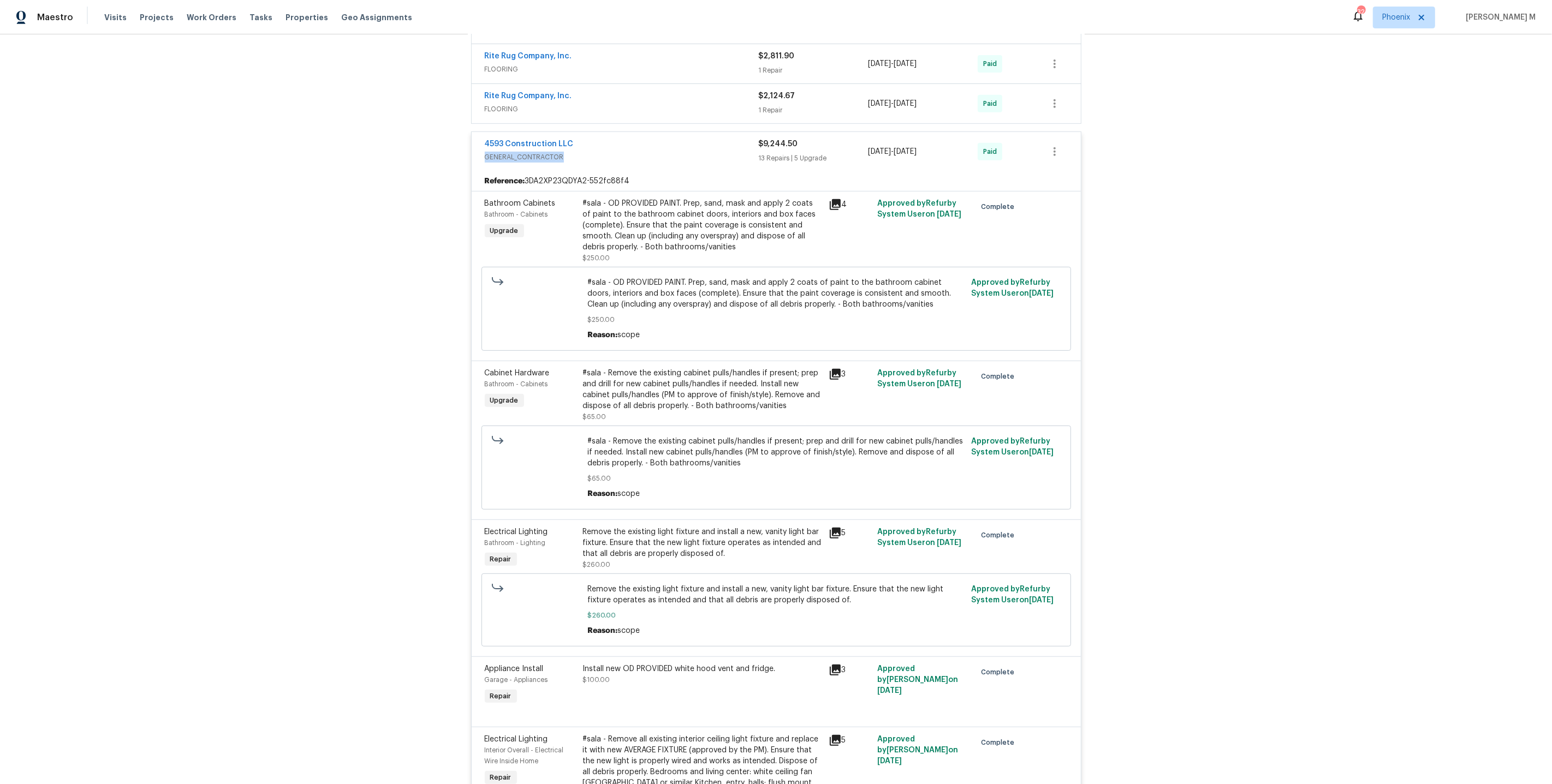
scroll to position [539, 0]
click at [734, 386] on div "#sala - Remove the existing cabinet pulls/handles if present; prep and drill fo…" at bounding box center [702, 392] width 239 height 44
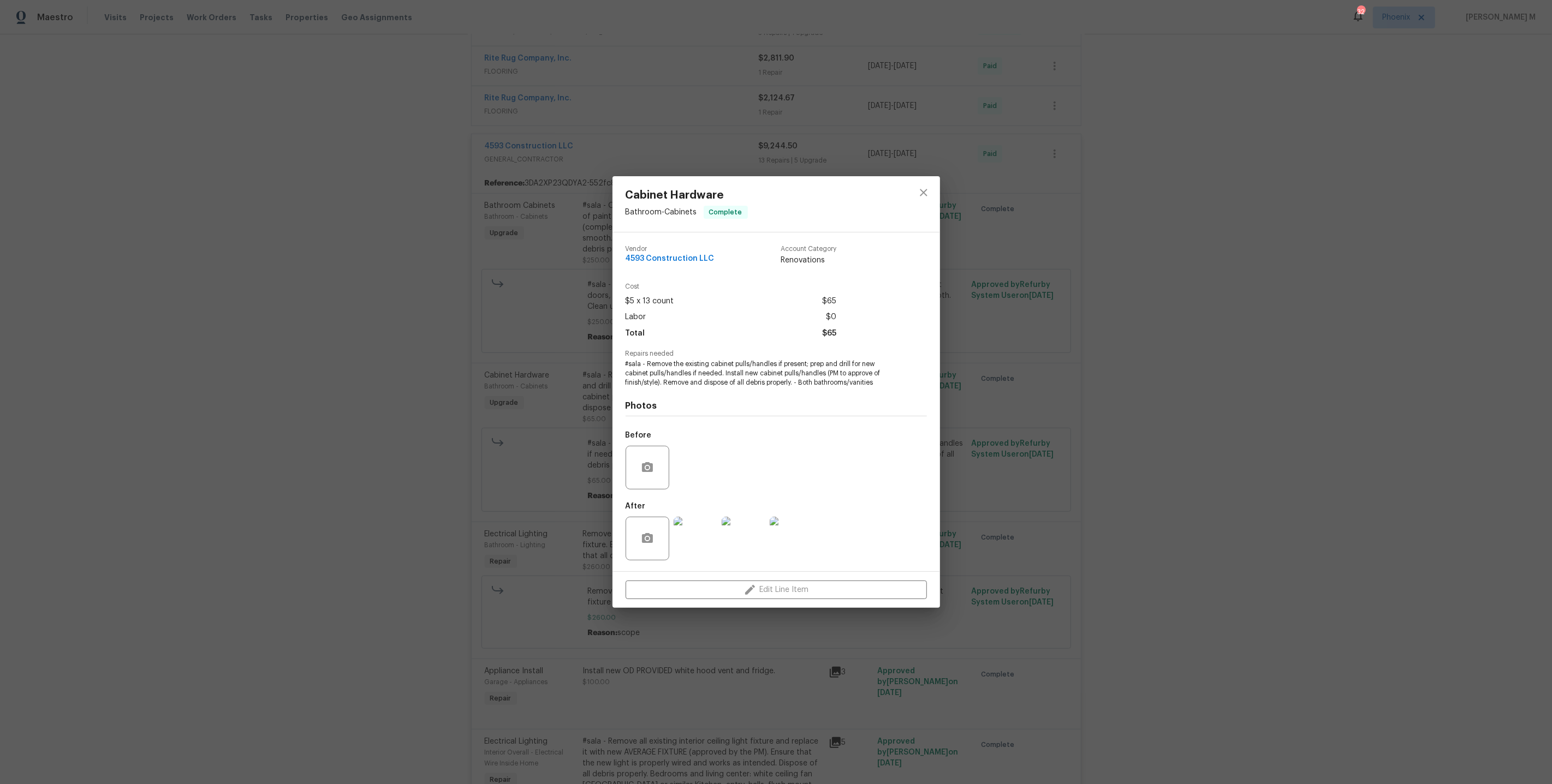
click at [1028, 477] on div "Cabinet Hardware Bathroom - Cabinets Complete Vendor 4593 Construction LLC Acco…" at bounding box center [776, 392] width 1552 height 784
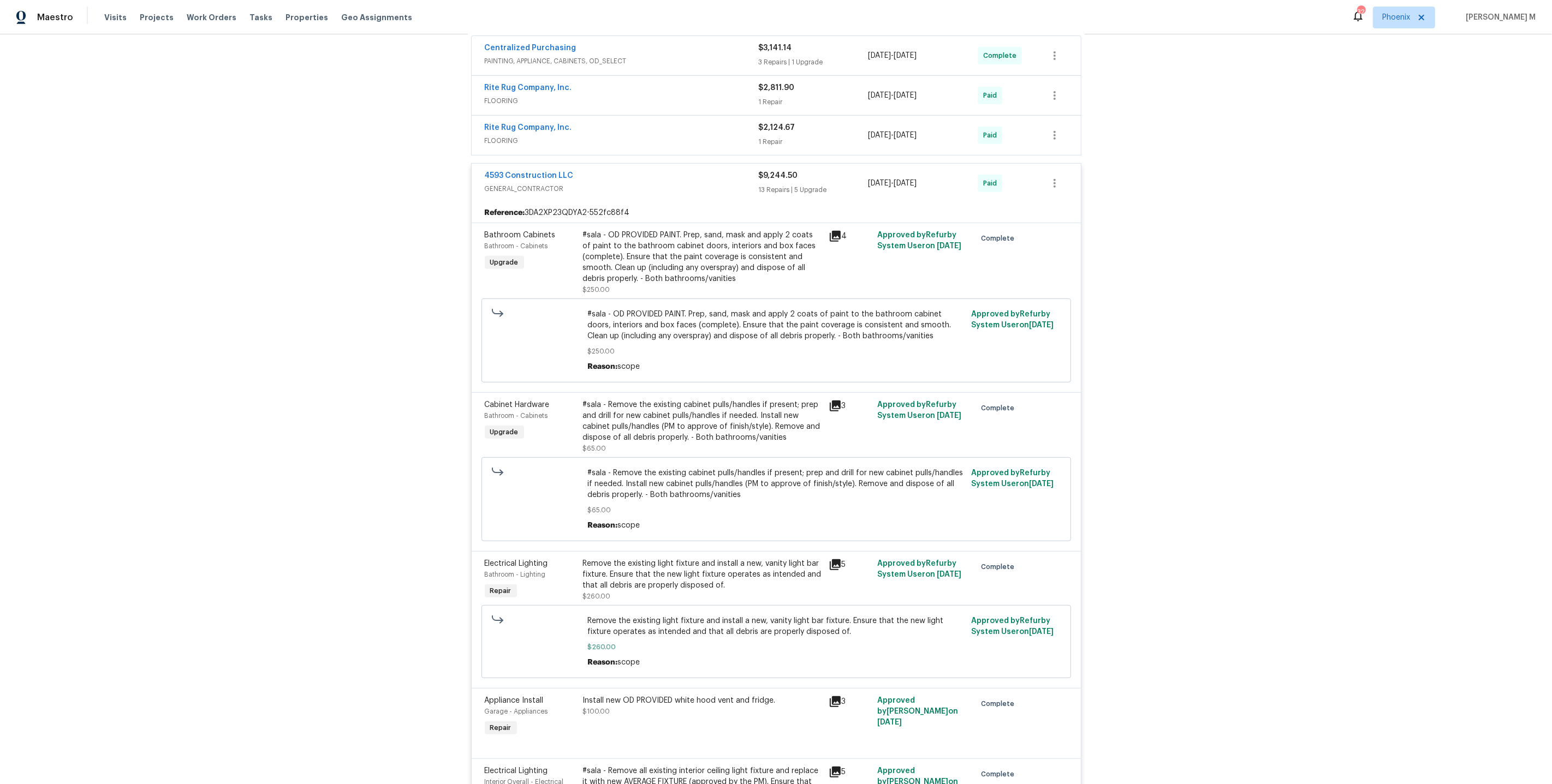
scroll to position [503, 0]
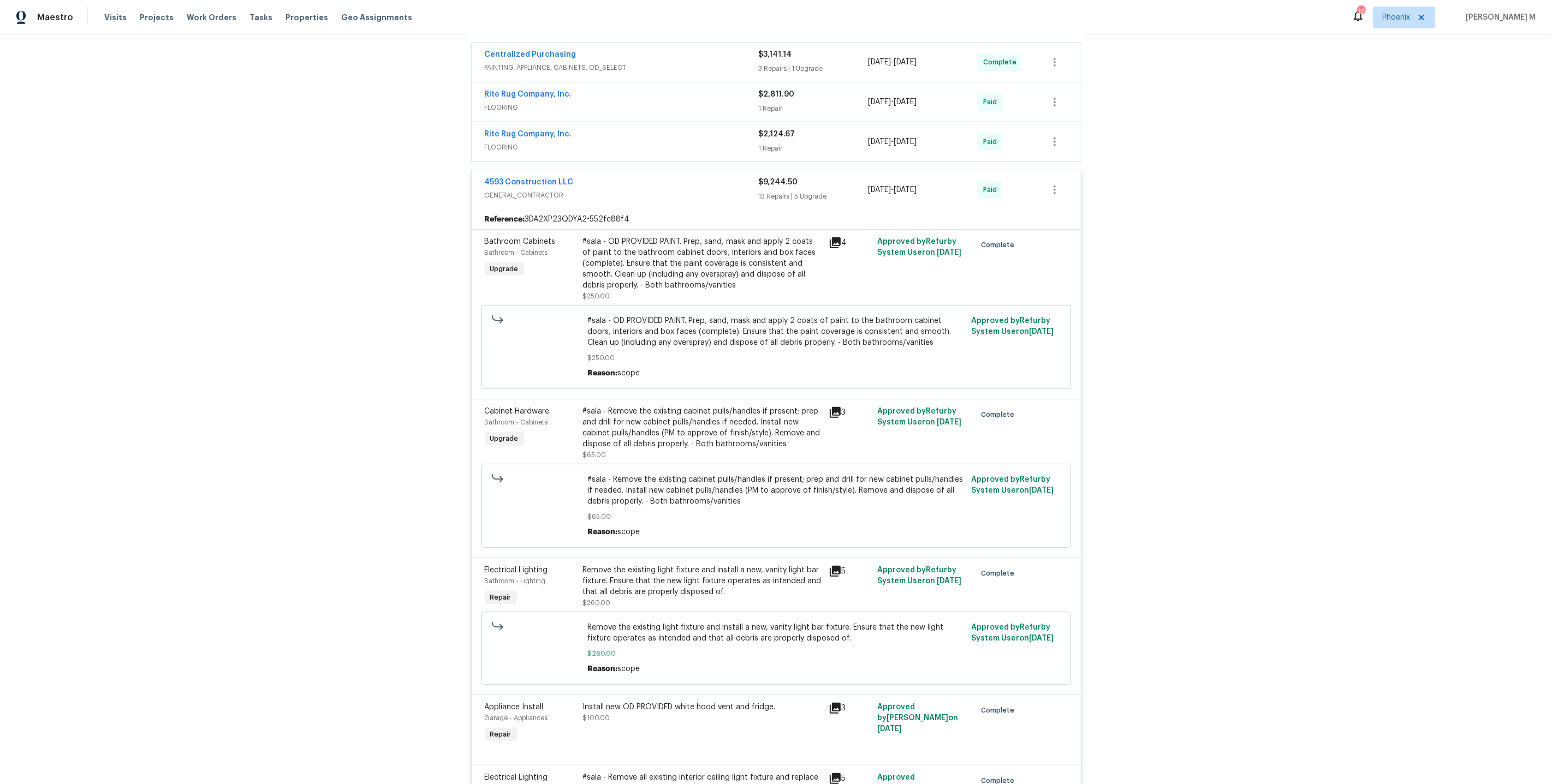
click at [664, 255] on div "#sala - OD PROVIDED PAINT. Prep, sand, mask and apply 2 coats of paint to the b…" at bounding box center [702, 263] width 239 height 55
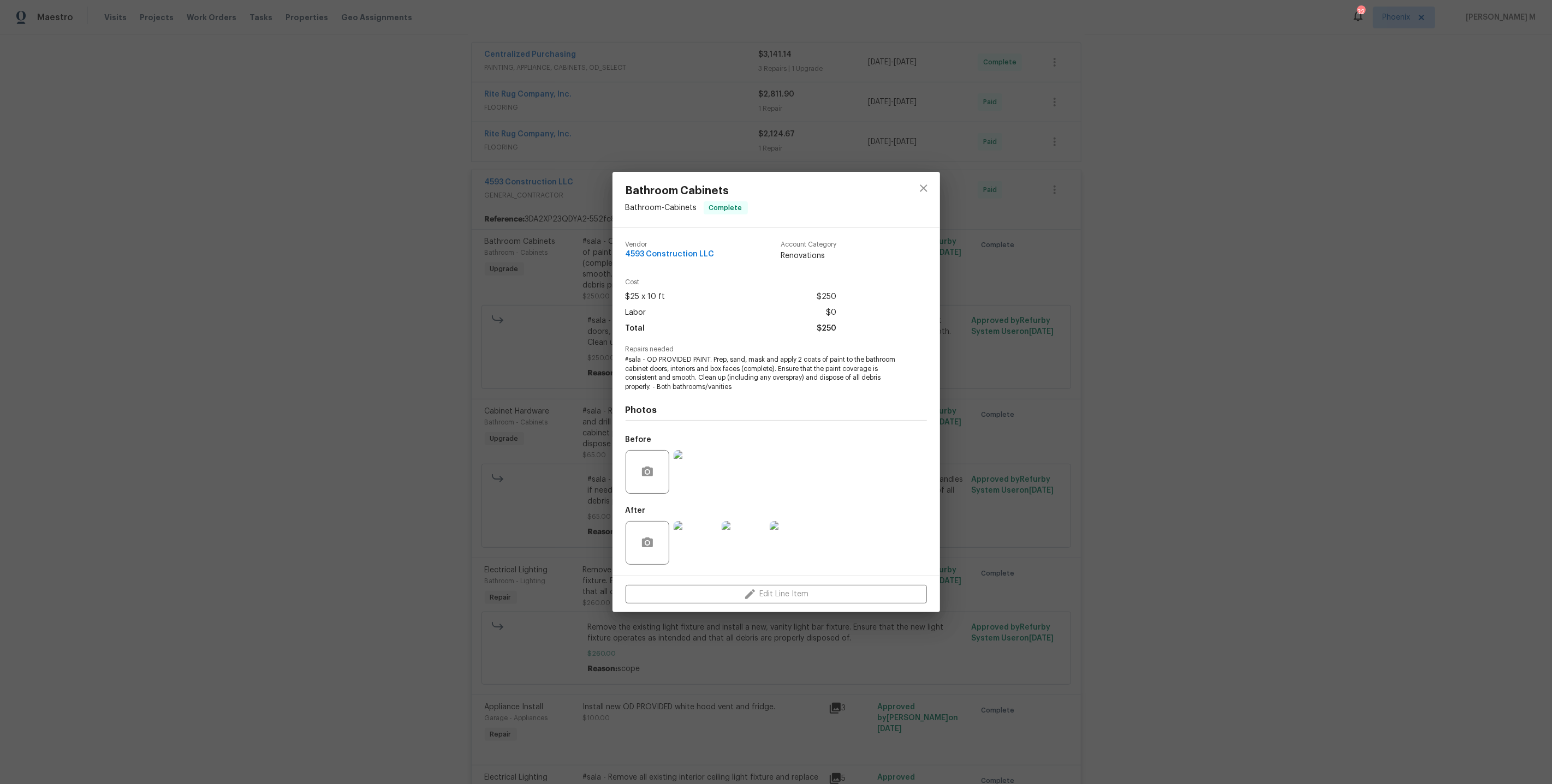
click at [699, 475] on img at bounding box center [696, 472] width 44 height 44
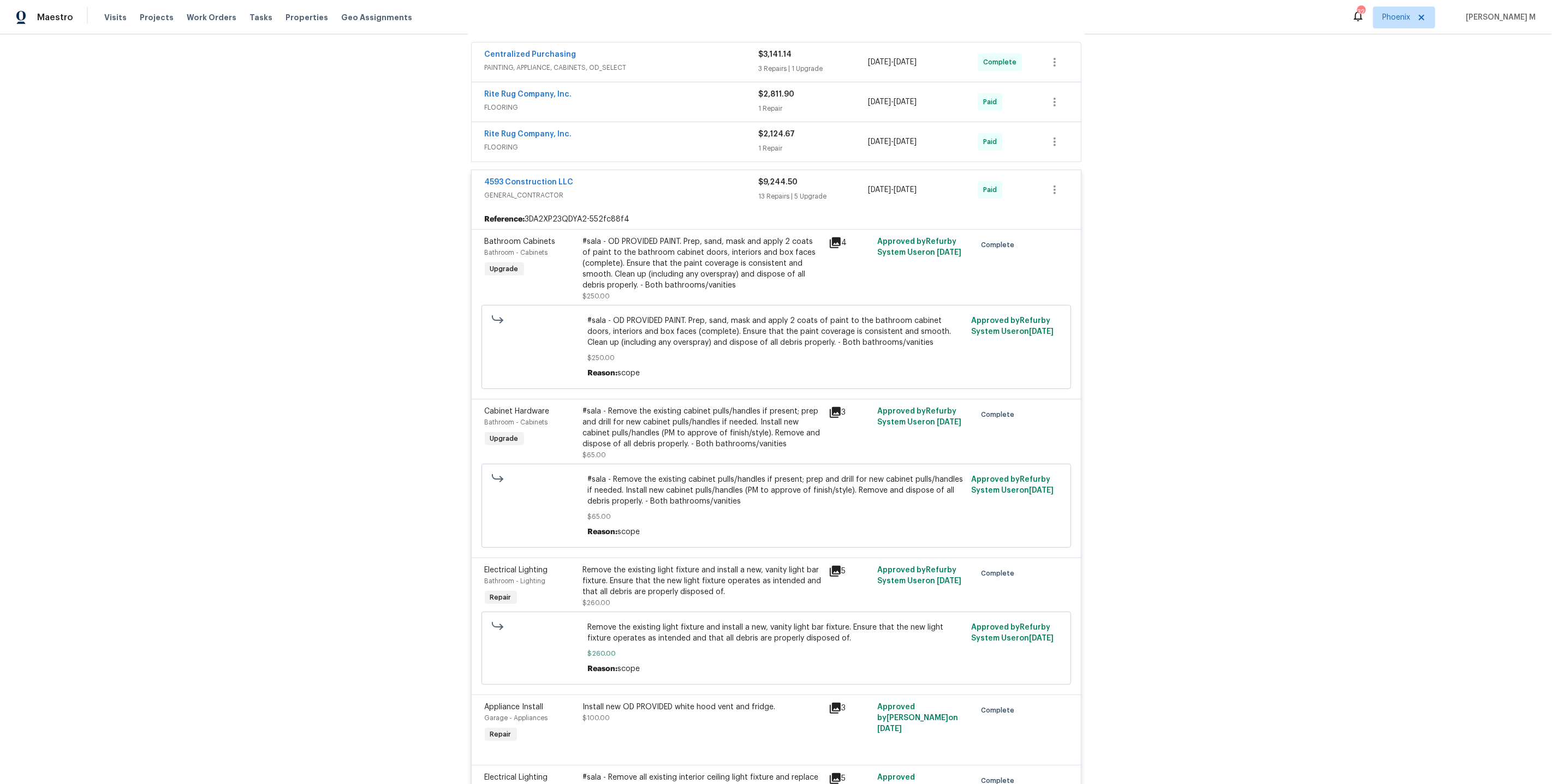
click at [716, 239] on div "#sala - OD PROVIDED PAINT. Prep, sand, mask and apply 2 coats of paint to the b…" at bounding box center [702, 263] width 239 height 55
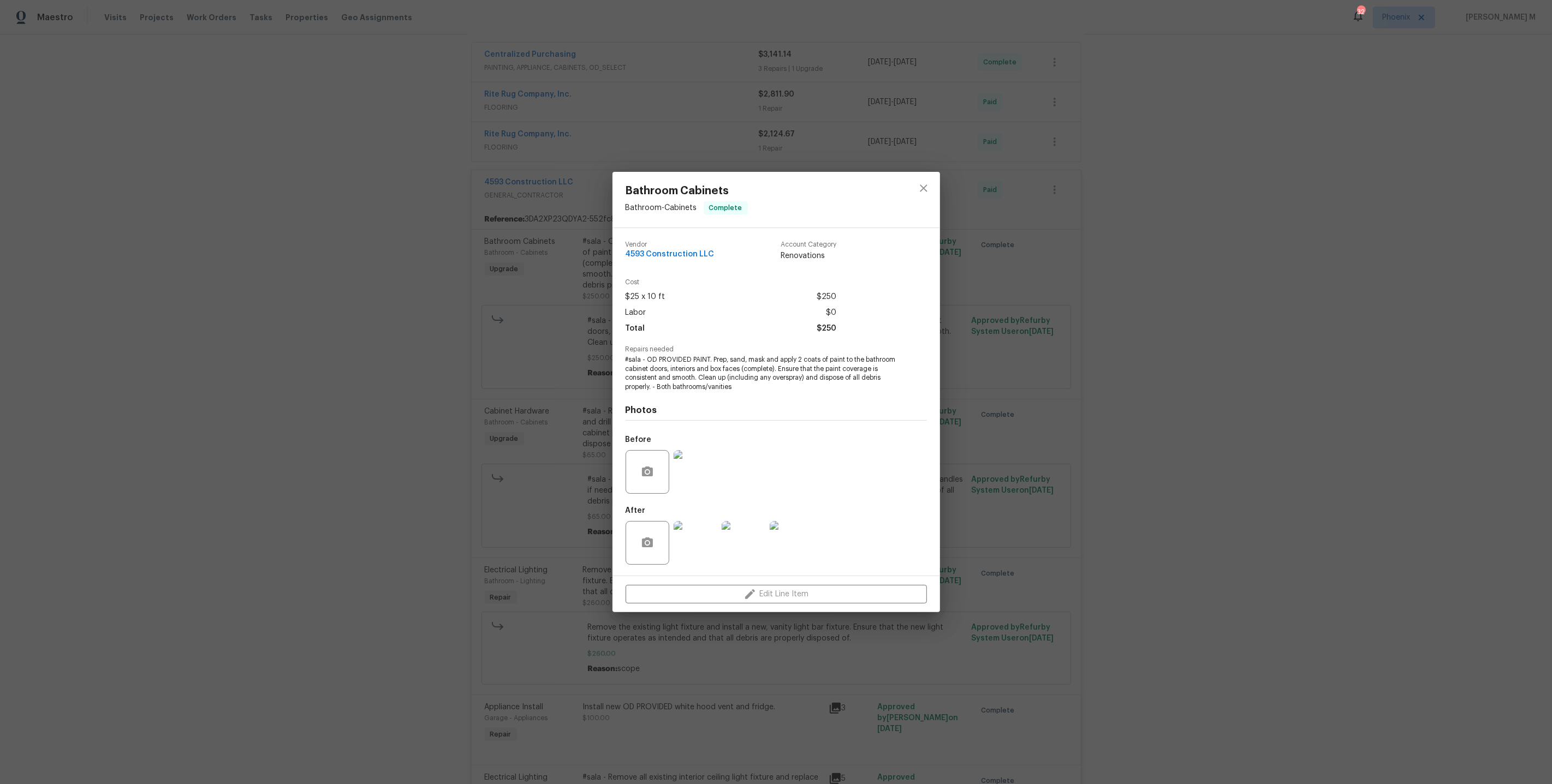
click at [683, 540] on img at bounding box center [696, 543] width 44 height 44
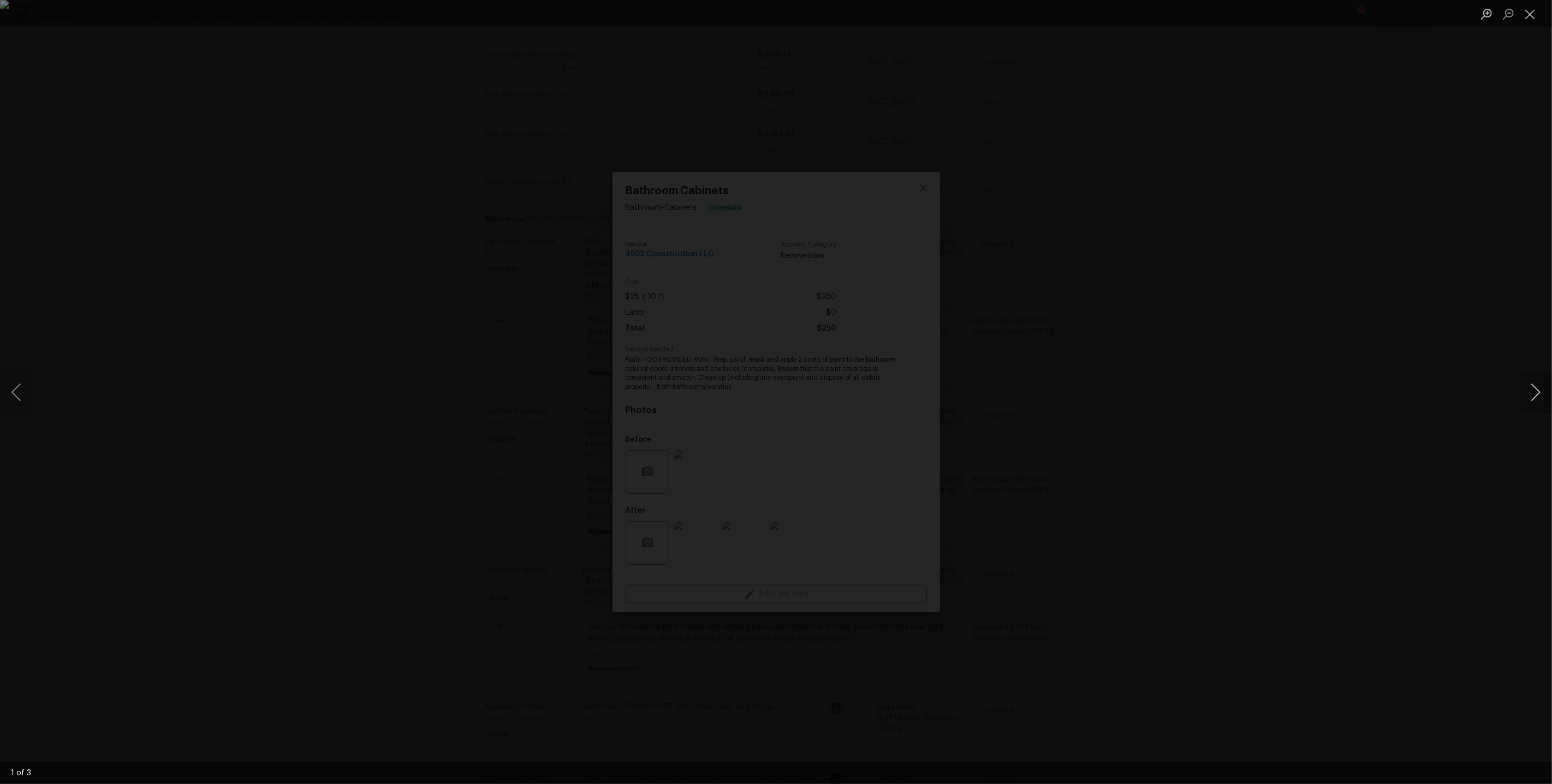
click at [1535, 394] on button "Next image" at bounding box center [1535, 392] width 33 height 44
click at [25, 399] on button "Previous image" at bounding box center [16, 392] width 33 height 44
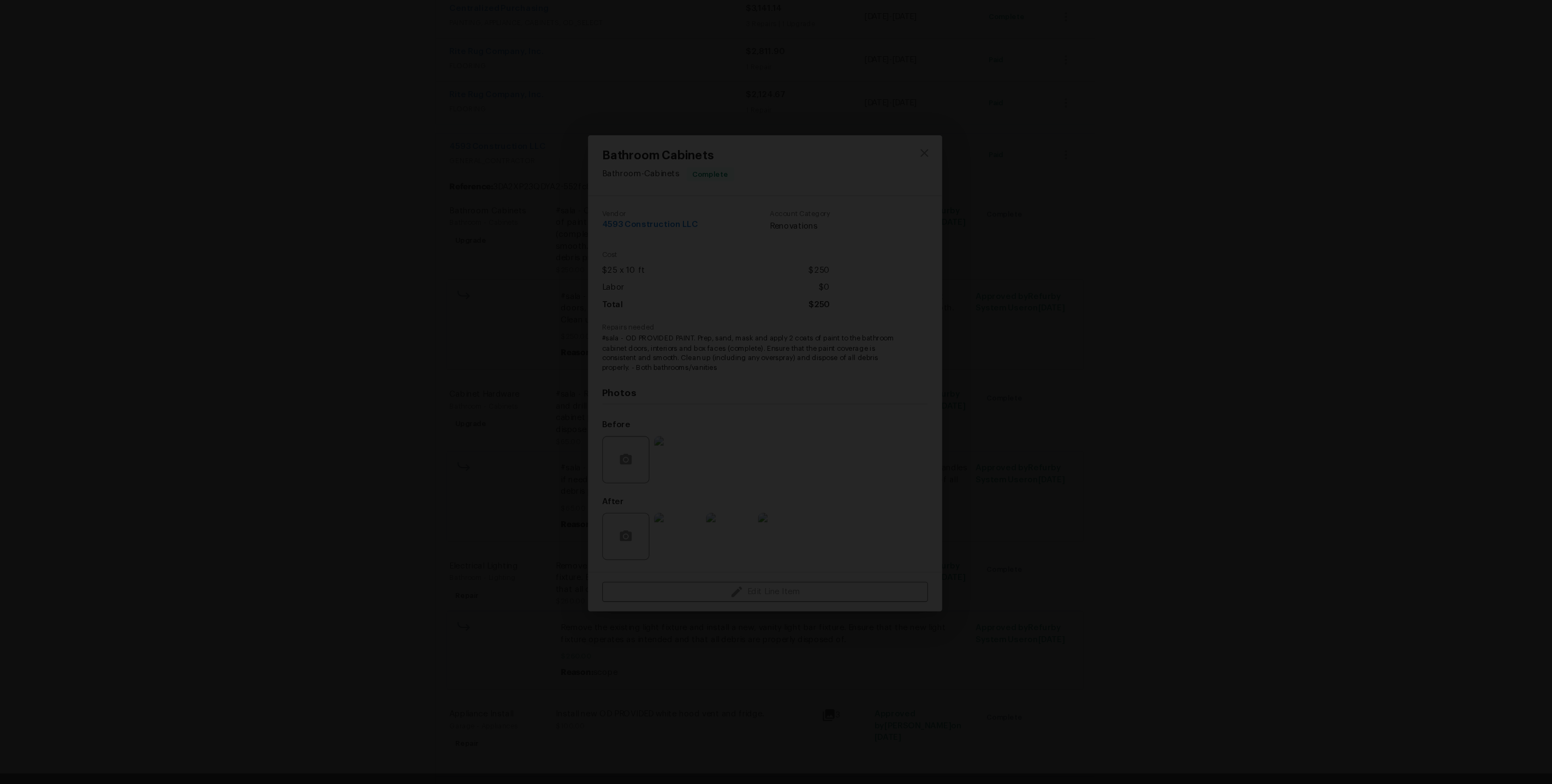
click at [757, 505] on img "Lightbox" at bounding box center [480, 49] width 3832 height 1936
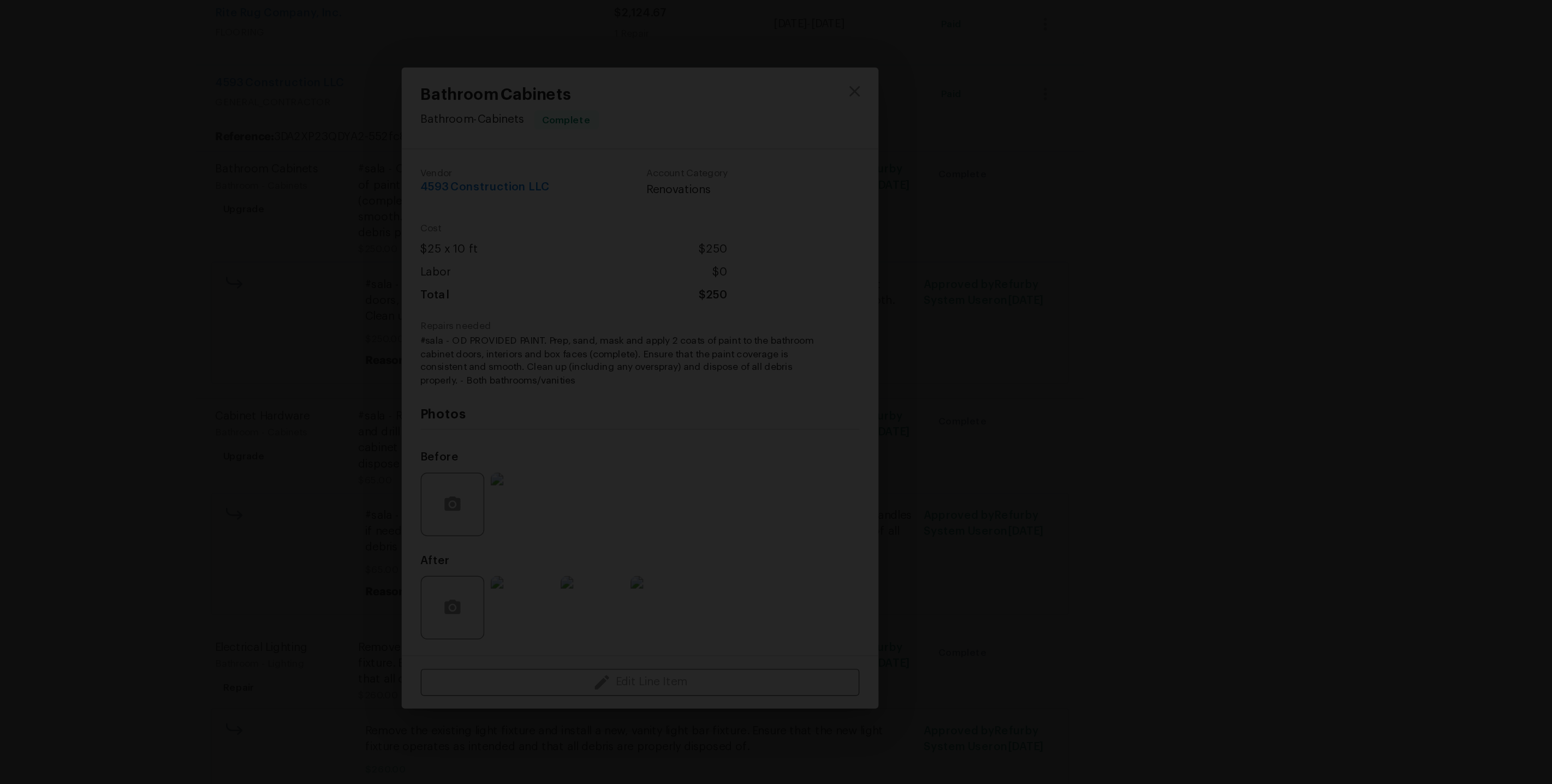
click at [1076, 434] on img "Lightbox" at bounding box center [711, 269] width 2592 height 1309
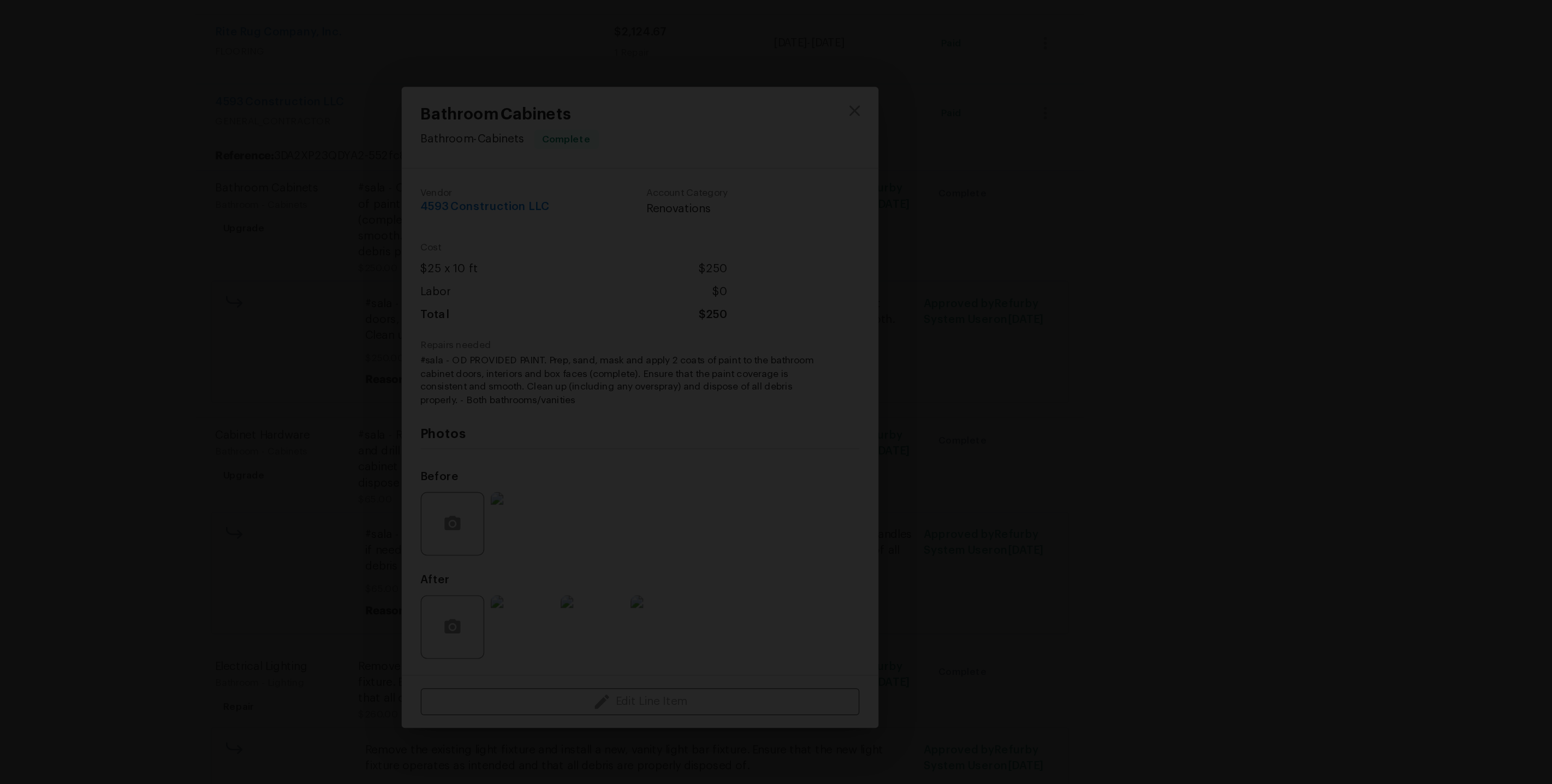
click at [1068, 264] on img "Lightbox" at bounding box center [641, 87] width 3024 height 1528
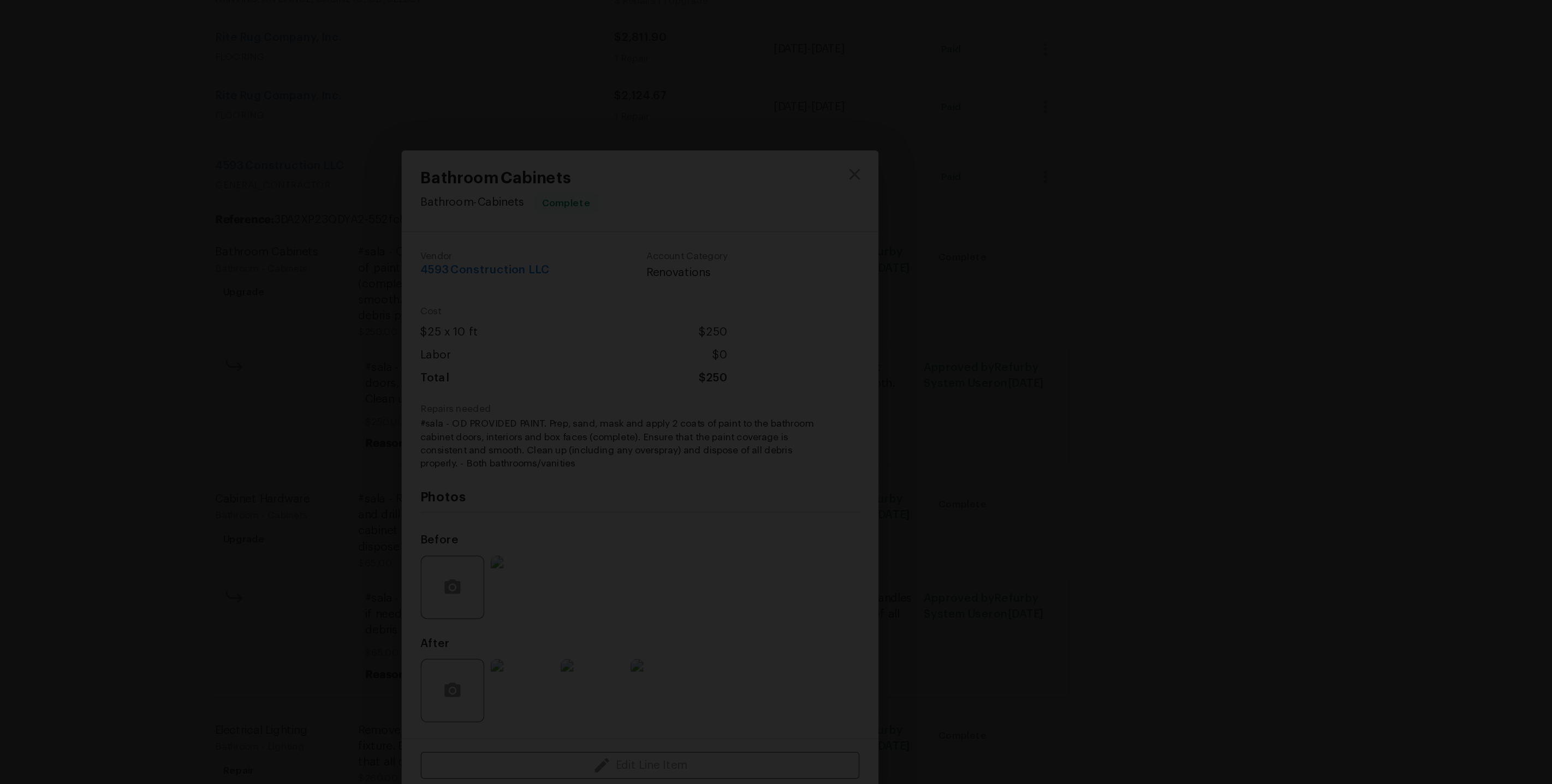
click at [823, 236] on img "Lightbox" at bounding box center [403, 91] width 5069 height 2561
click at [1177, 408] on img "Lightbox" at bounding box center [631, 91] width 5069 height 2561
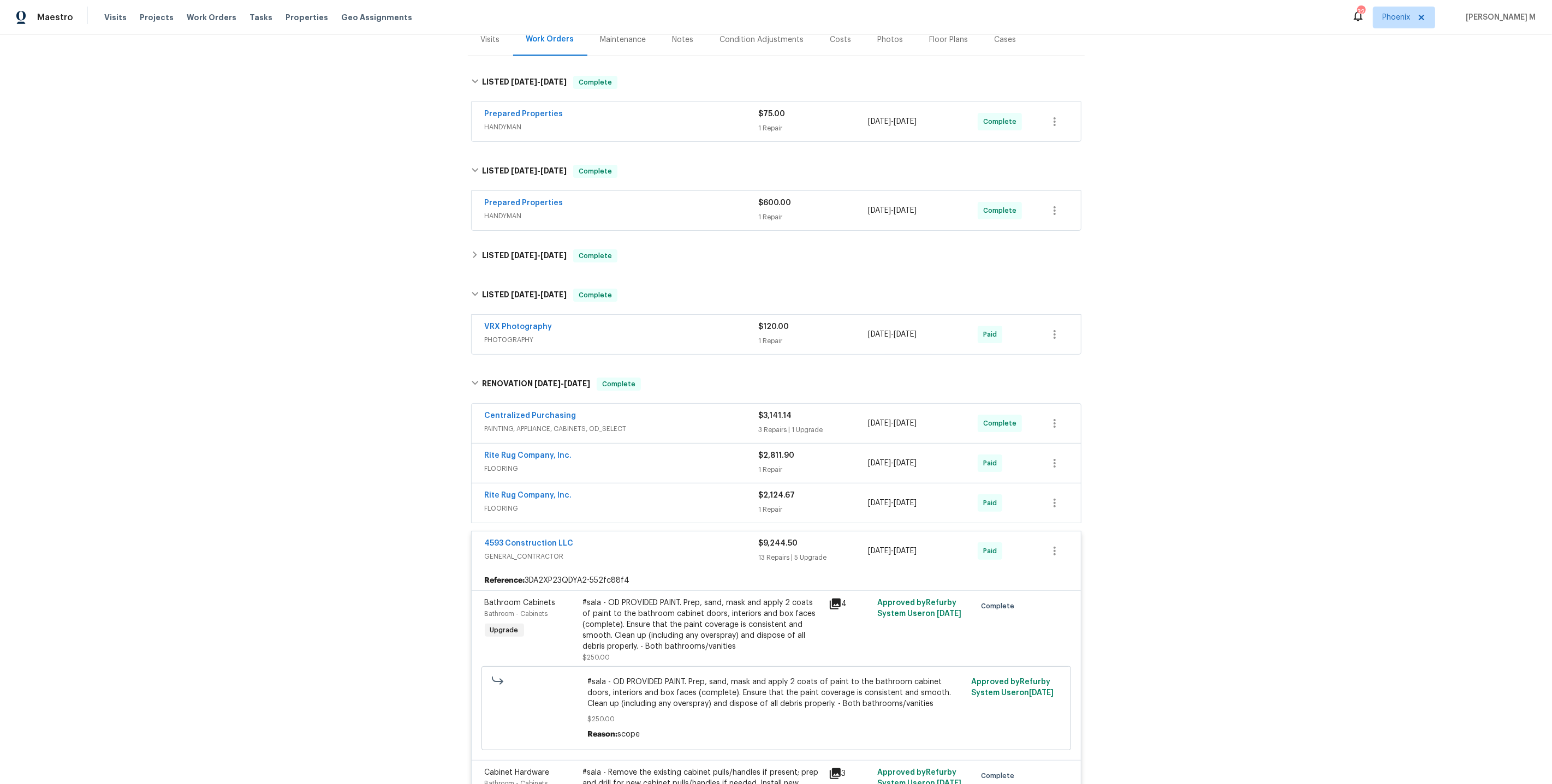
scroll to position [0, 0]
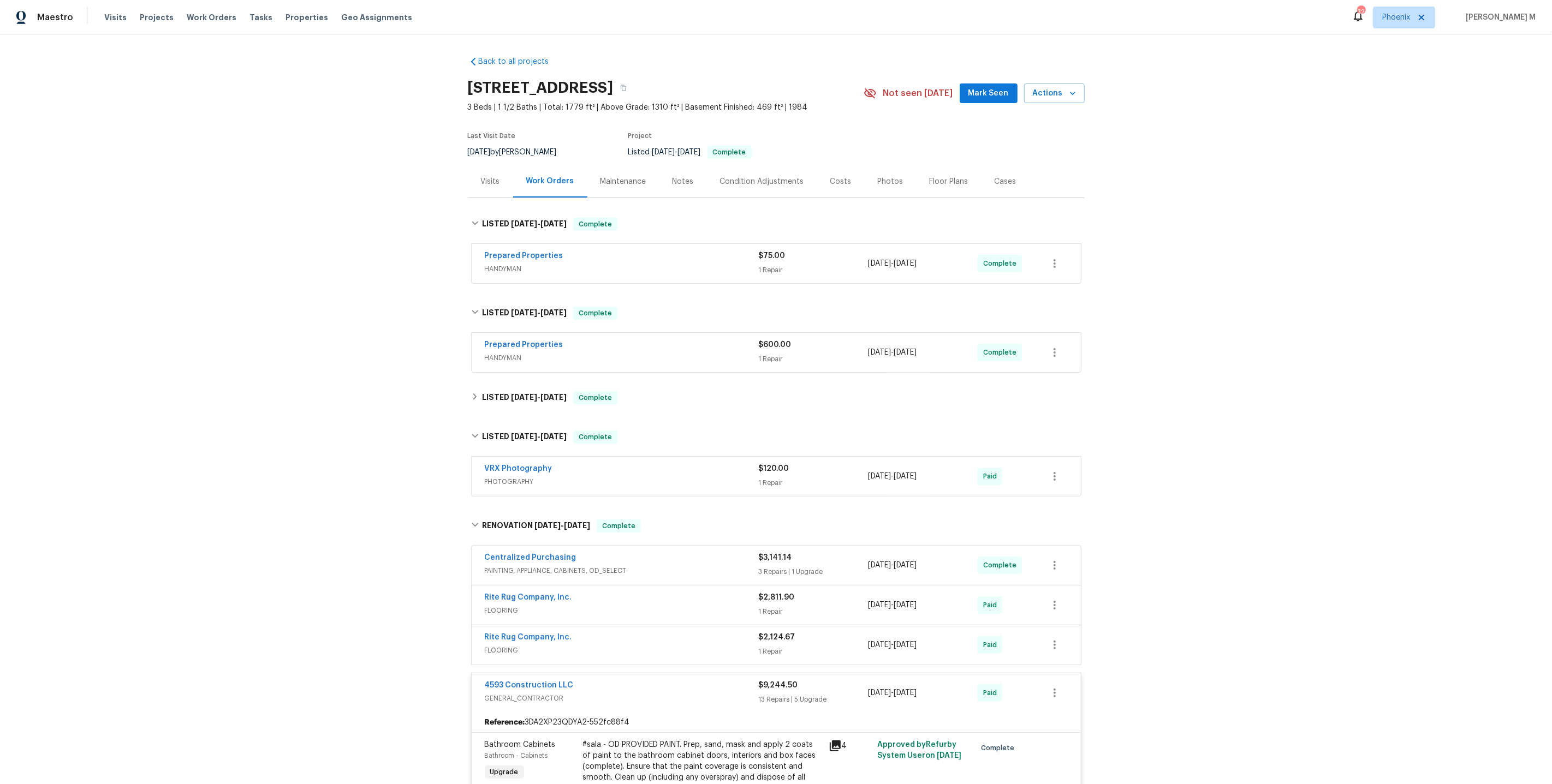
click at [629, 176] on div "Maintenance" at bounding box center [623, 181] width 46 height 11
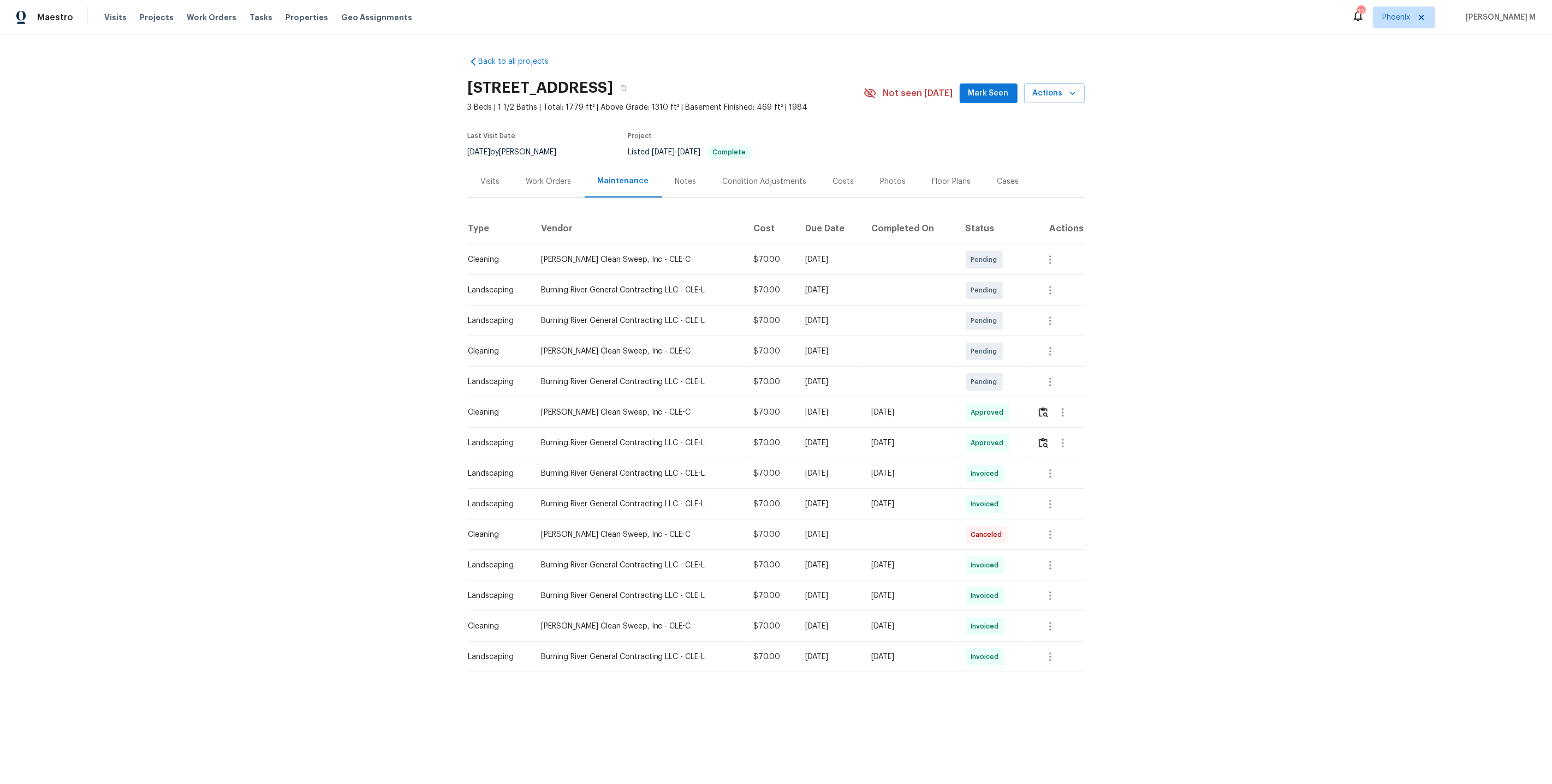
click at [545, 169] on div "Work Orders" at bounding box center [549, 181] width 71 height 32
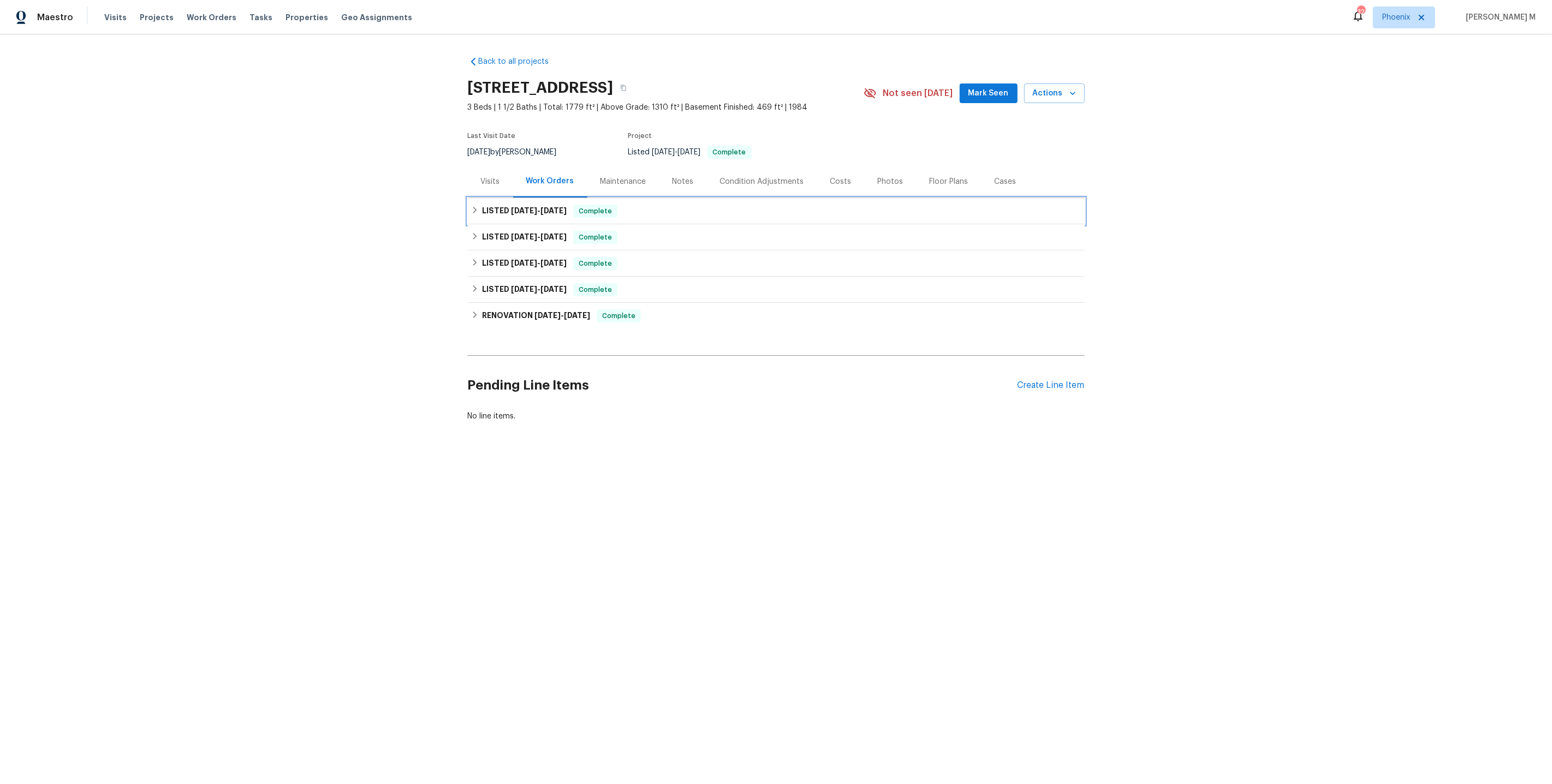
click at [558, 211] on h6 "LISTED 9/9/25 - 9/9/25" at bounding box center [524, 211] width 84 height 13
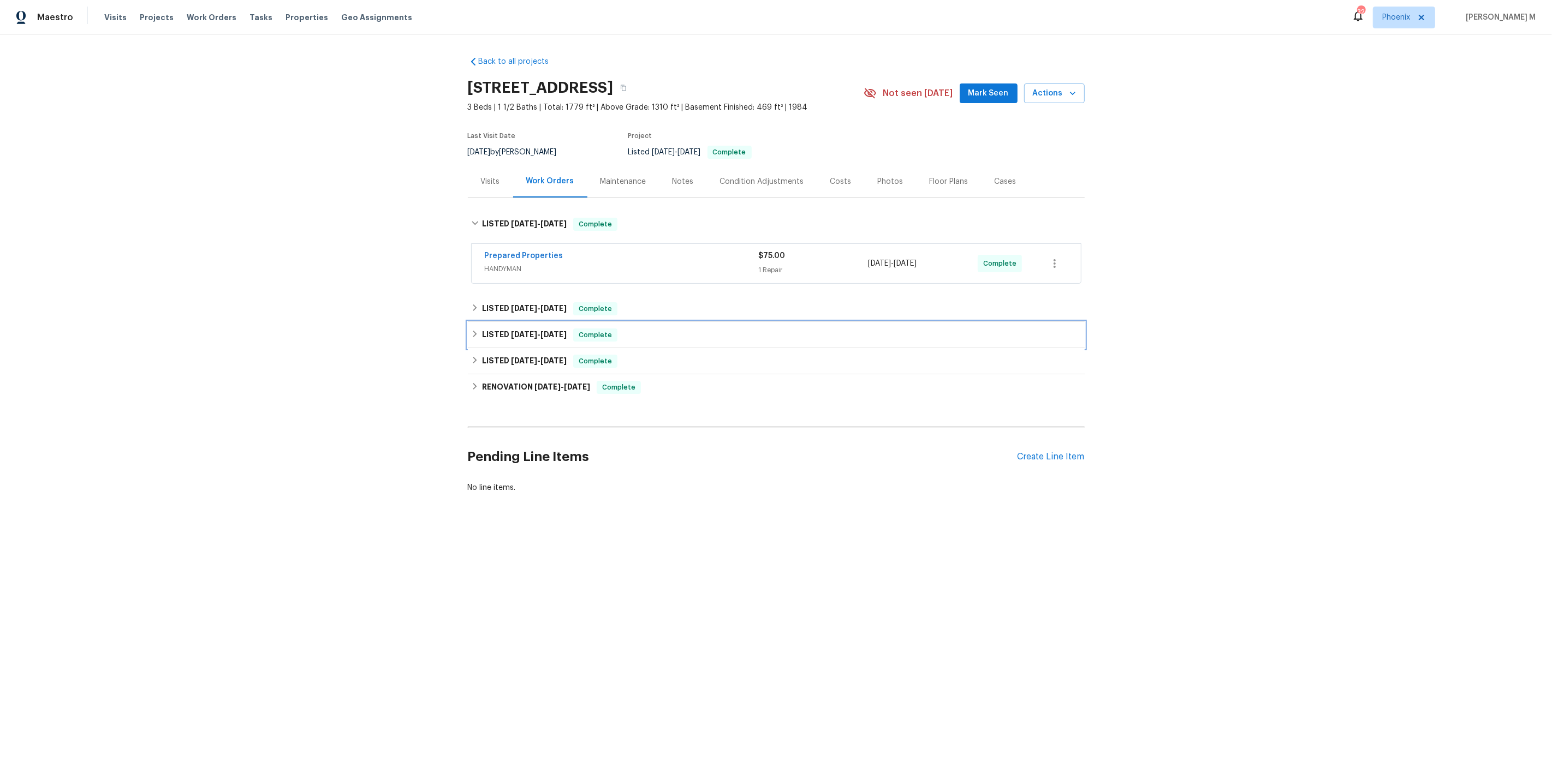
click at [504, 329] on h6 "LISTED 8/11/25 - 8/12/25" at bounding box center [524, 335] width 84 height 13
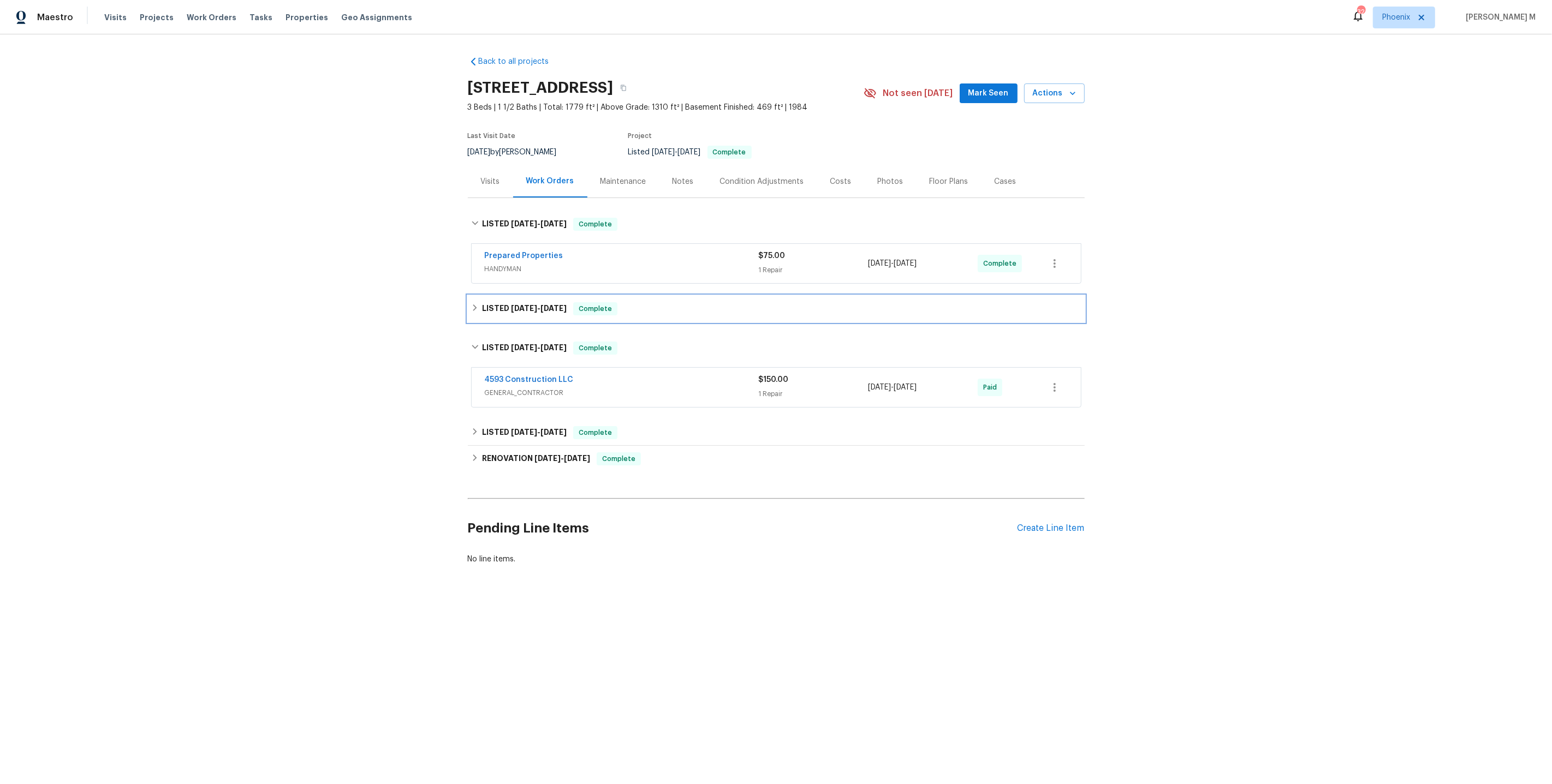
click at [508, 305] on h6 "LISTED 9/8/25 - 9/9/25" at bounding box center [524, 309] width 84 height 13
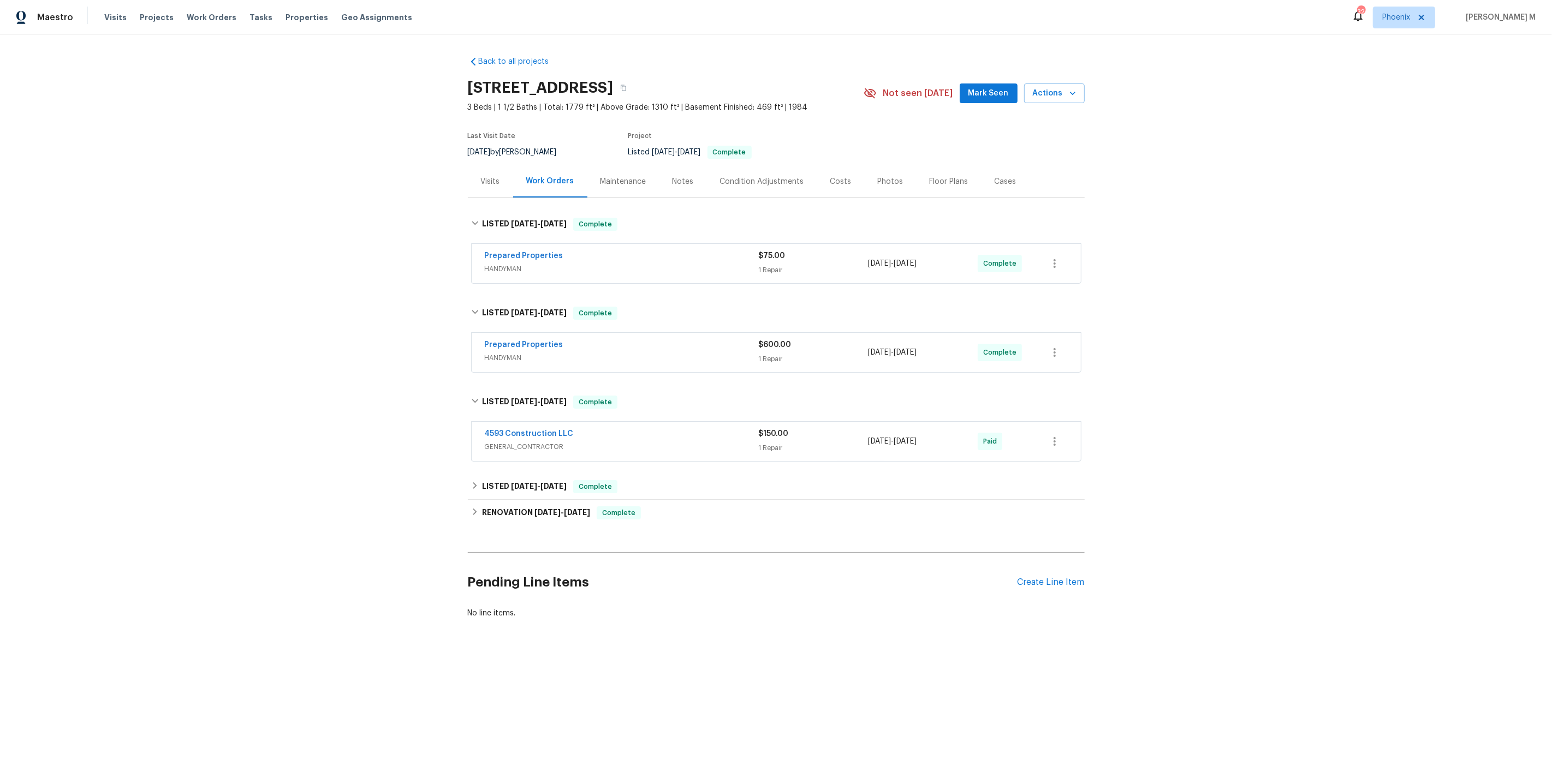
click at [507, 353] on span "HANDYMAN" at bounding box center [621, 358] width 274 height 11
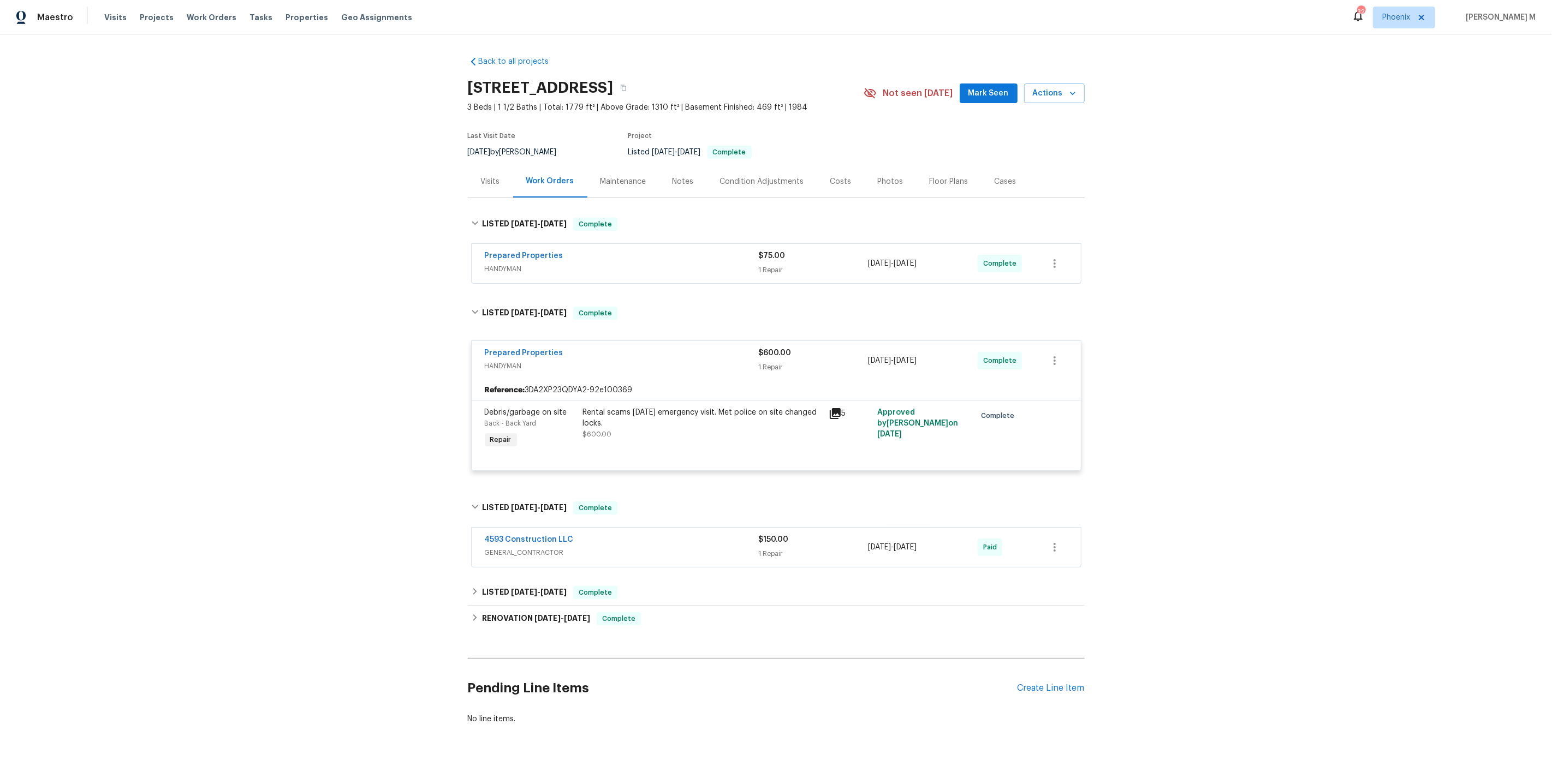
click at [532, 547] on span "GENERAL_CONTRACTOR" at bounding box center [621, 552] width 274 height 11
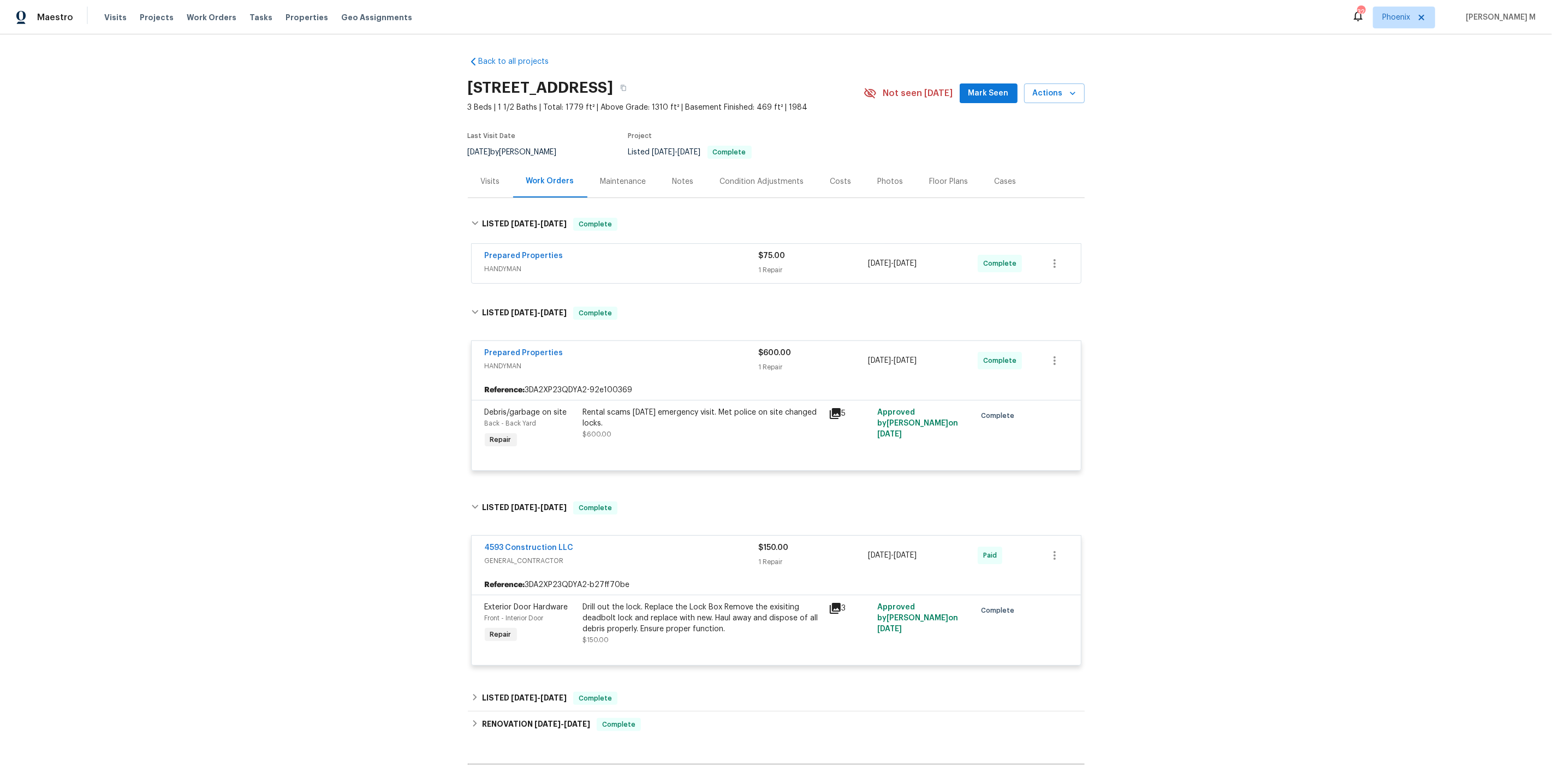
scroll to position [100, 0]
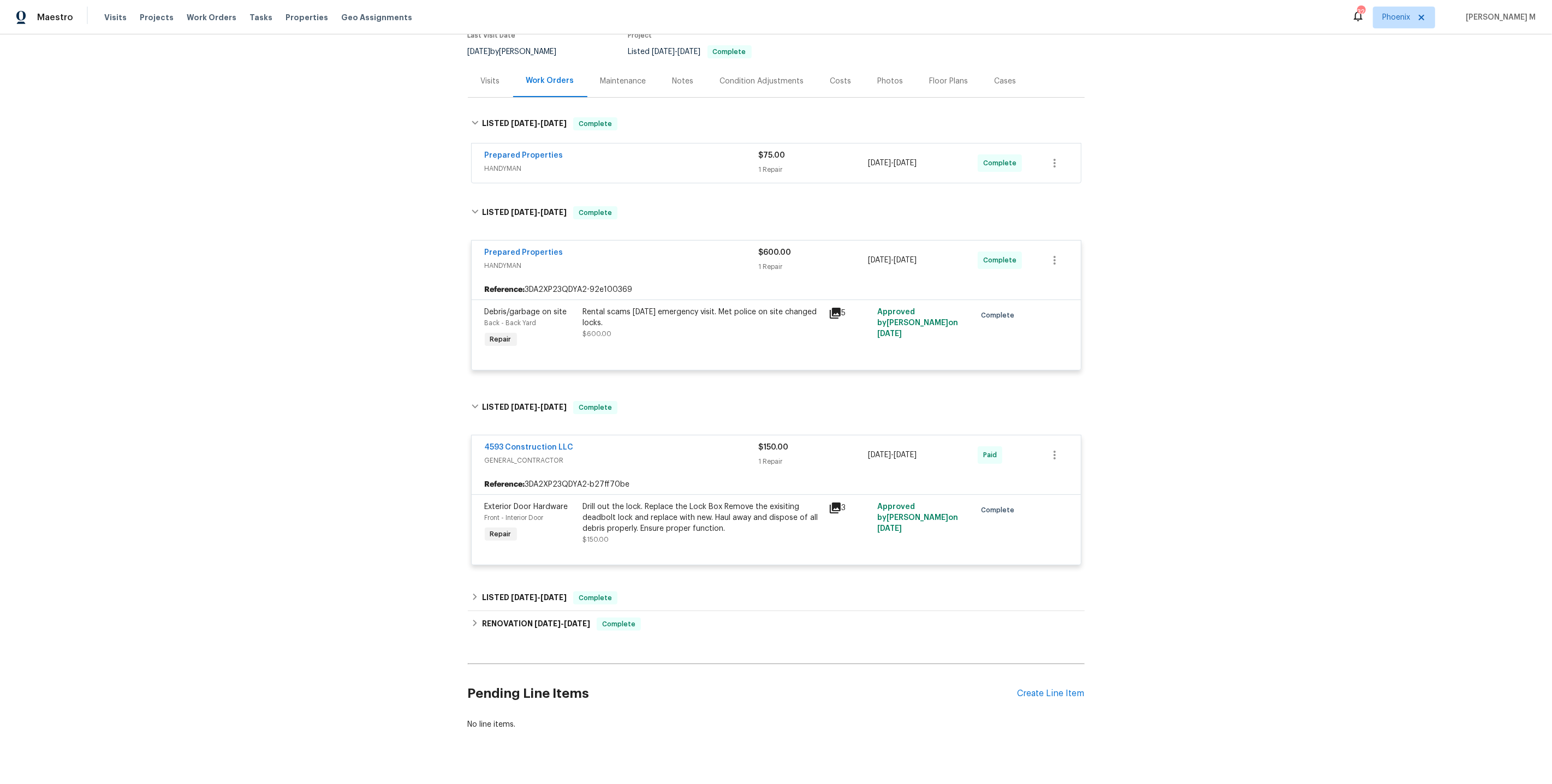
click at [511, 163] on span "HANDYMAN" at bounding box center [621, 168] width 274 height 11
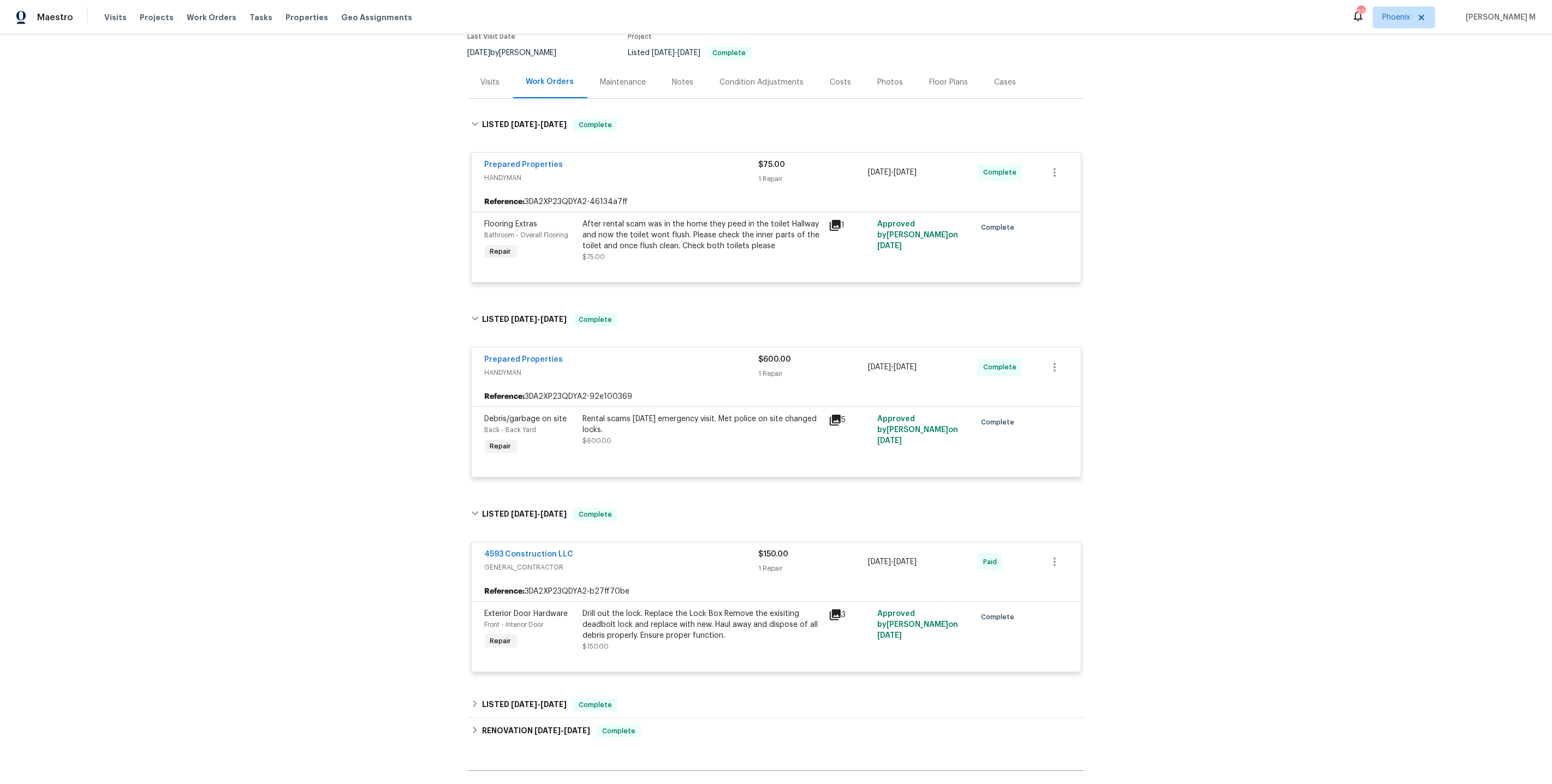
scroll to position [204, 0]
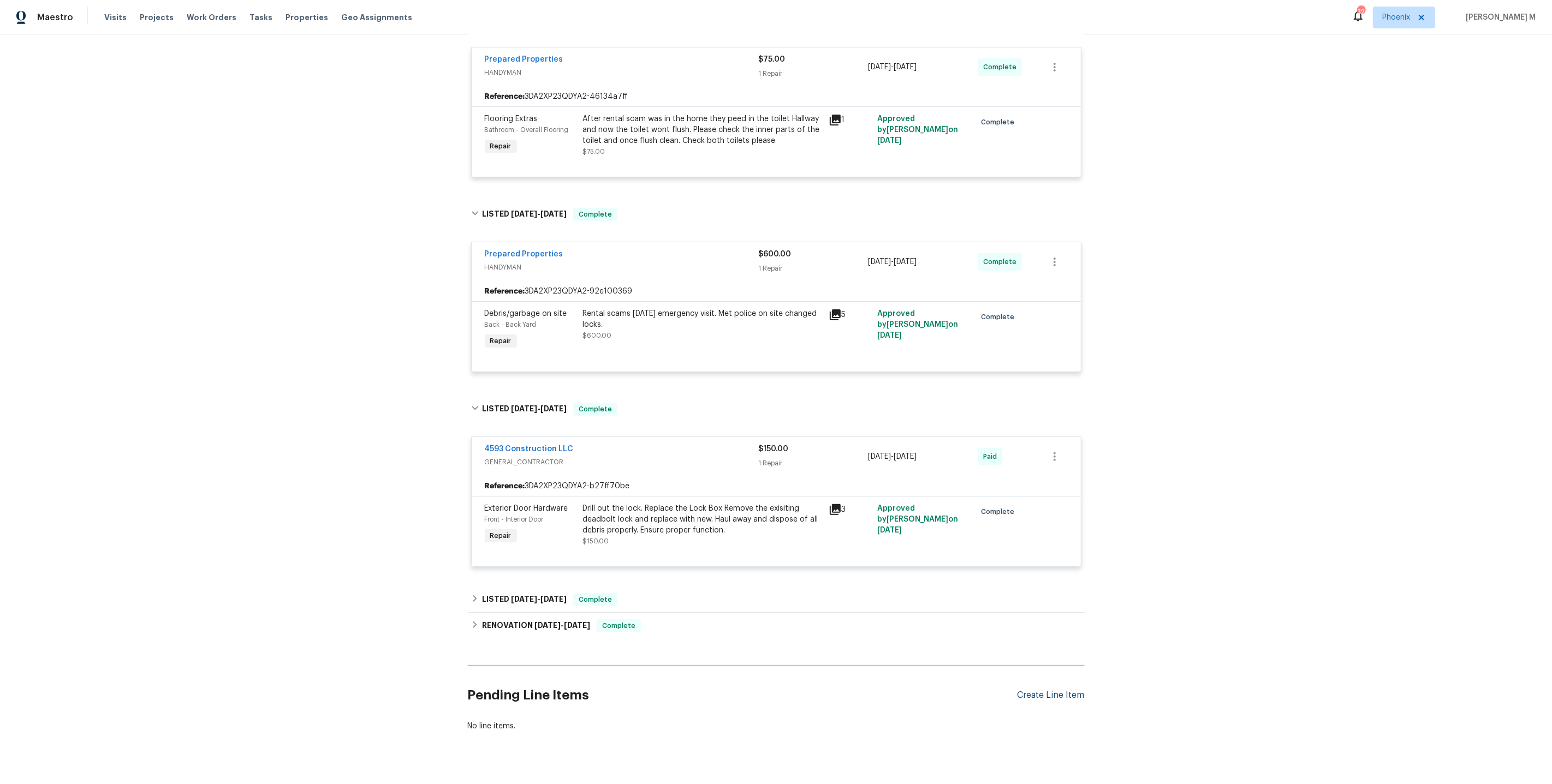
click at [1046, 690] on div "Create Line Item" at bounding box center [1051, 695] width 67 height 10
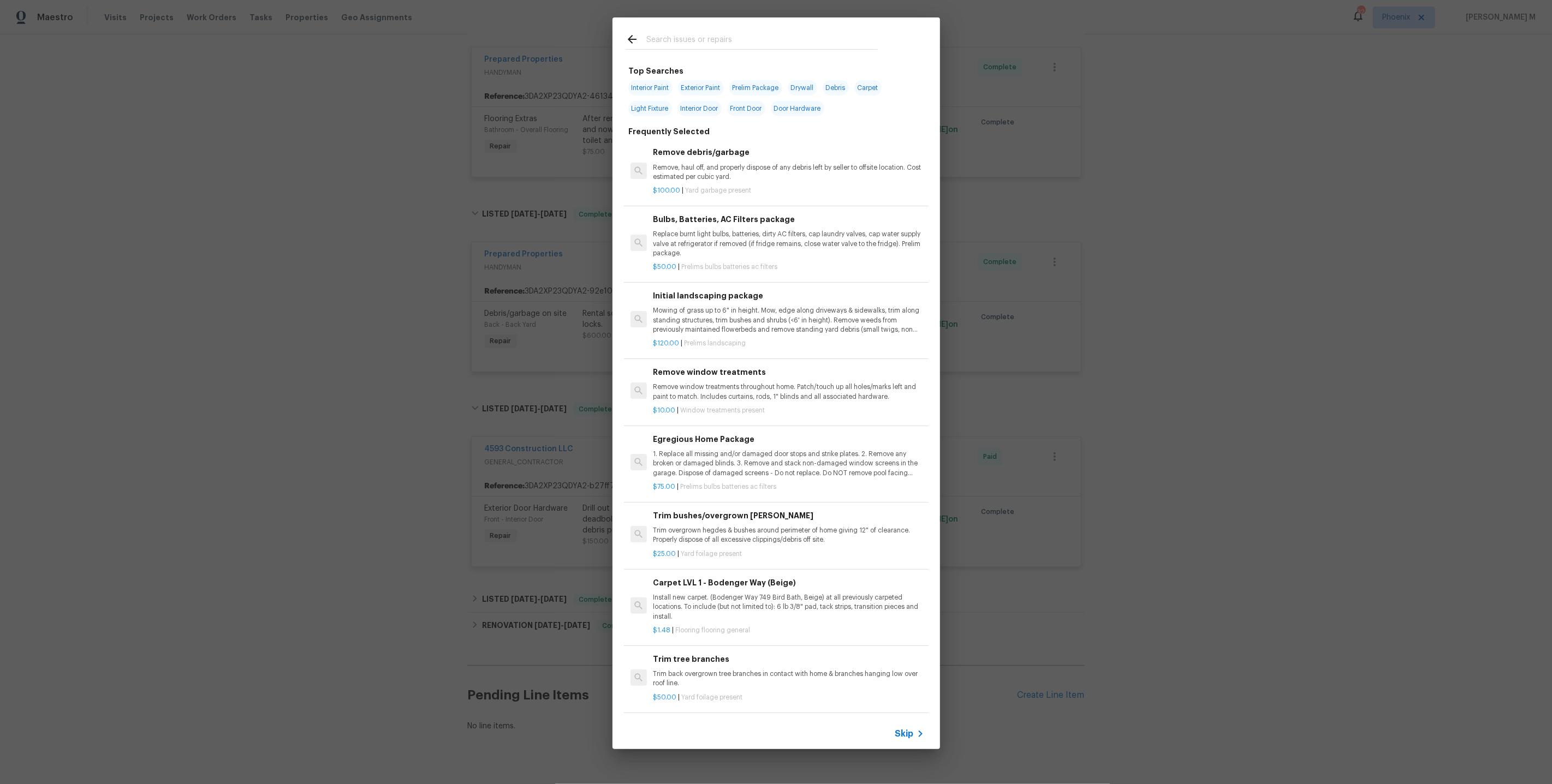
click at [909, 731] on span "Skip" at bounding box center [904, 734] width 19 height 11
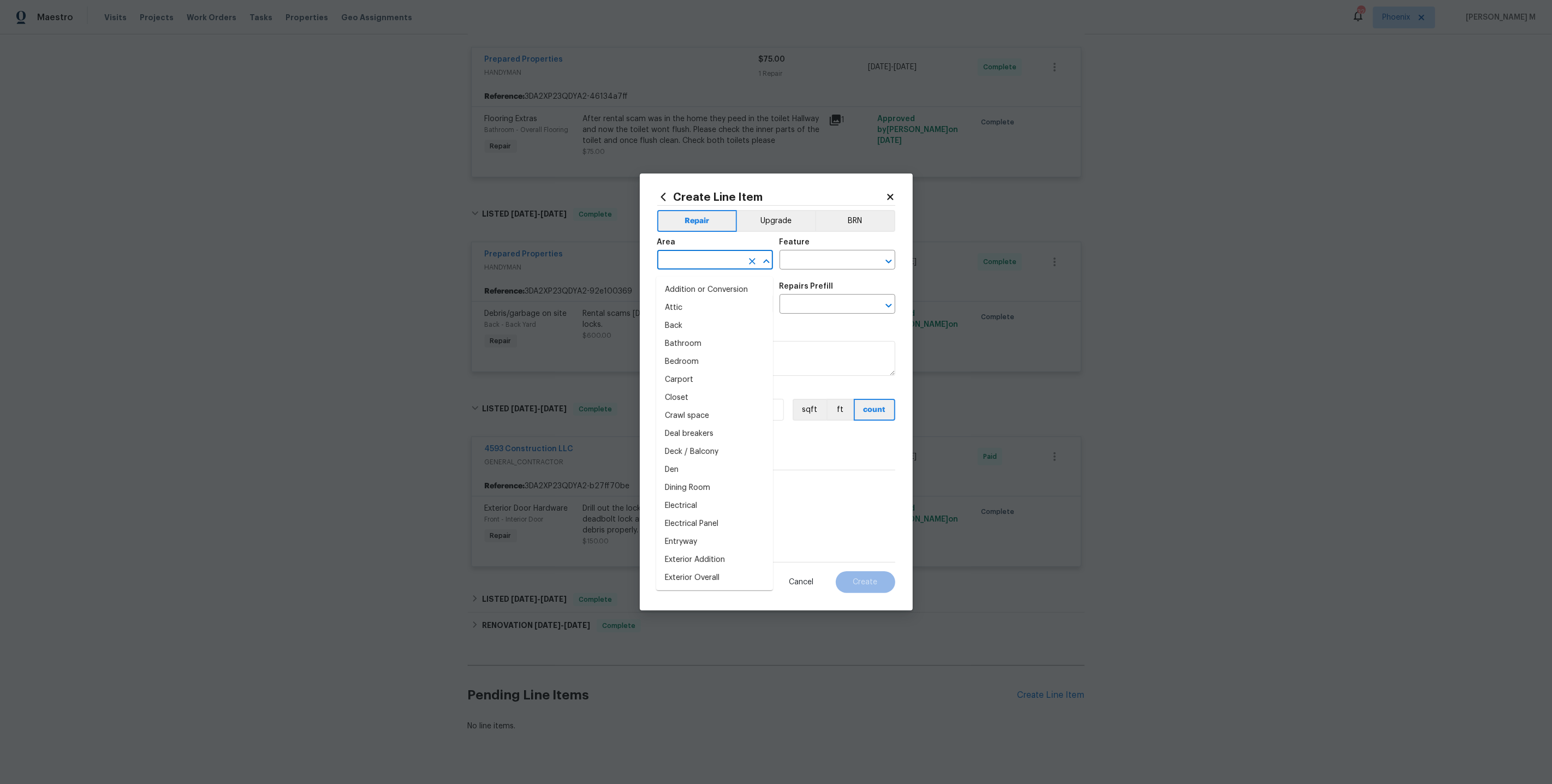
click at [685, 265] on input "text" at bounding box center [699, 260] width 85 height 17
click at [683, 292] on li "Bathroom" at bounding box center [715, 289] width 117 height 18
type input "Bathroom"
click at [805, 270] on input "text" at bounding box center [821, 260] width 85 height 17
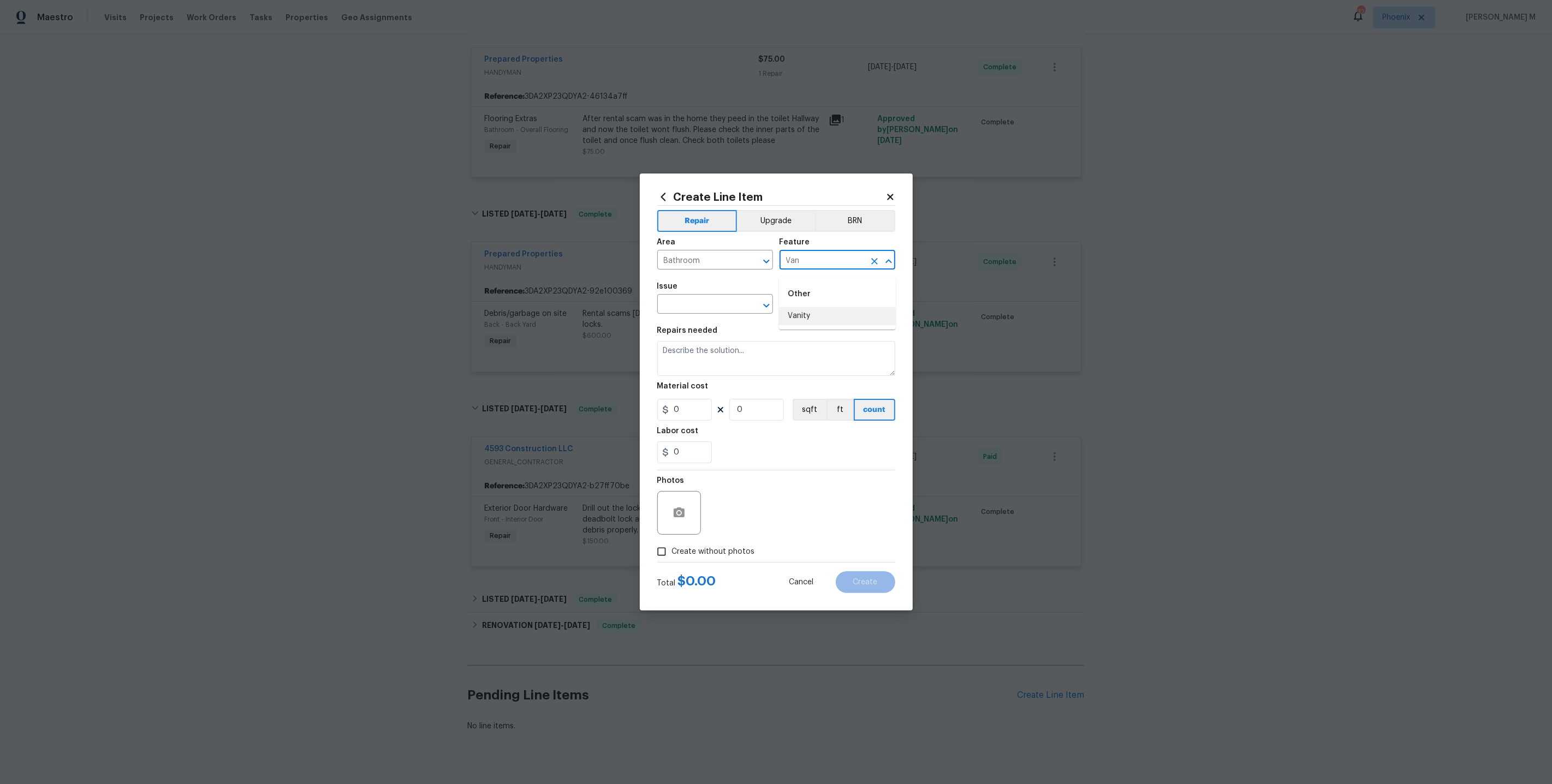
click at [814, 308] on li "Vanity" at bounding box center [837, 316] width 117 height 18
type input "Vanity"
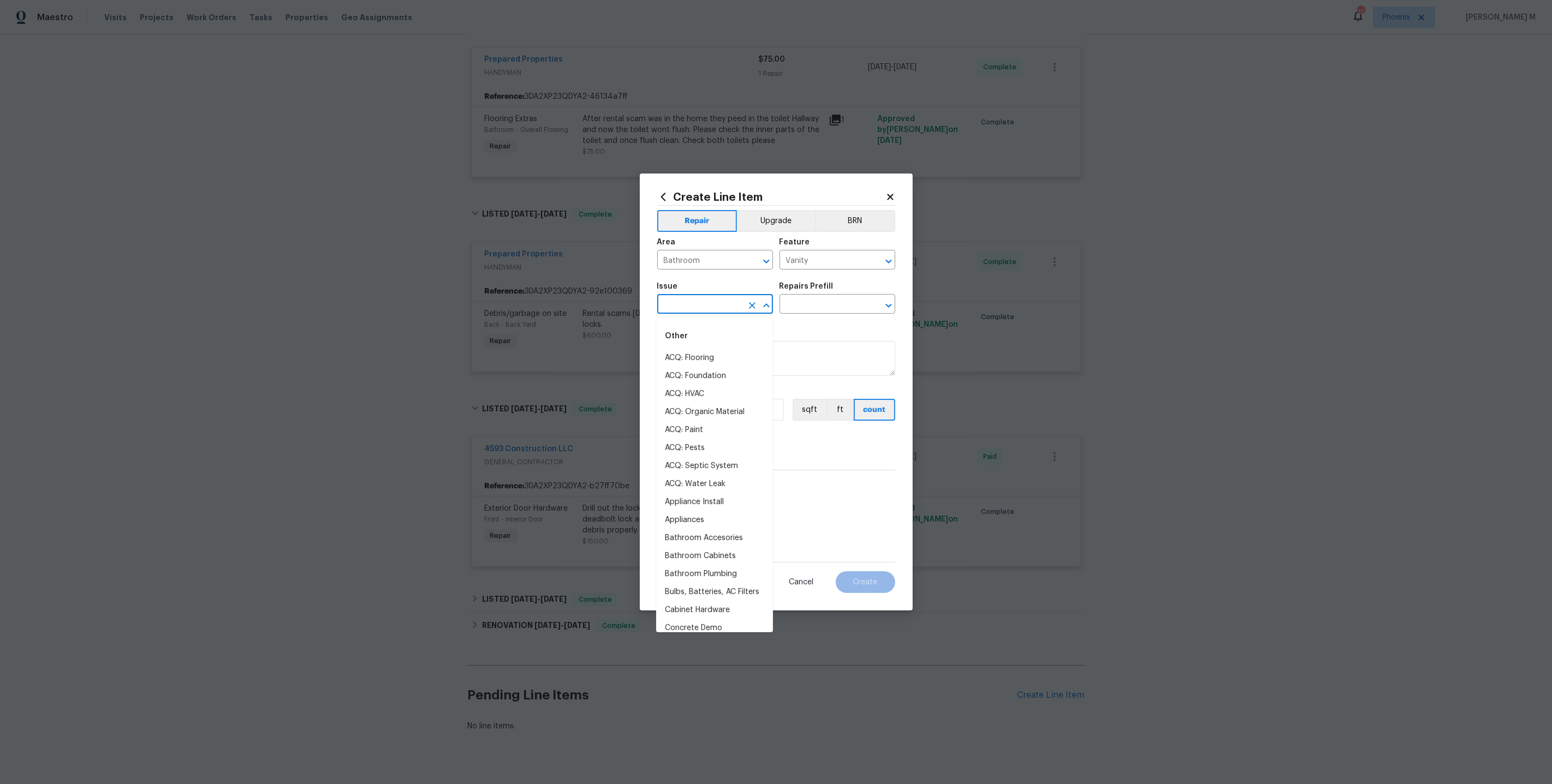
click at [688, 305] on input "text" at bounding box center [699, 305] width 85 height 17
type input "Van"
click at [683, 361] on li "Bathroom Accesories" at bounding box center [715, 358] width 117 height 18
type input "Bathroom Accesories"
click at [828, 308] on input "text" at bounding box center [821, 305] width 85 height 17
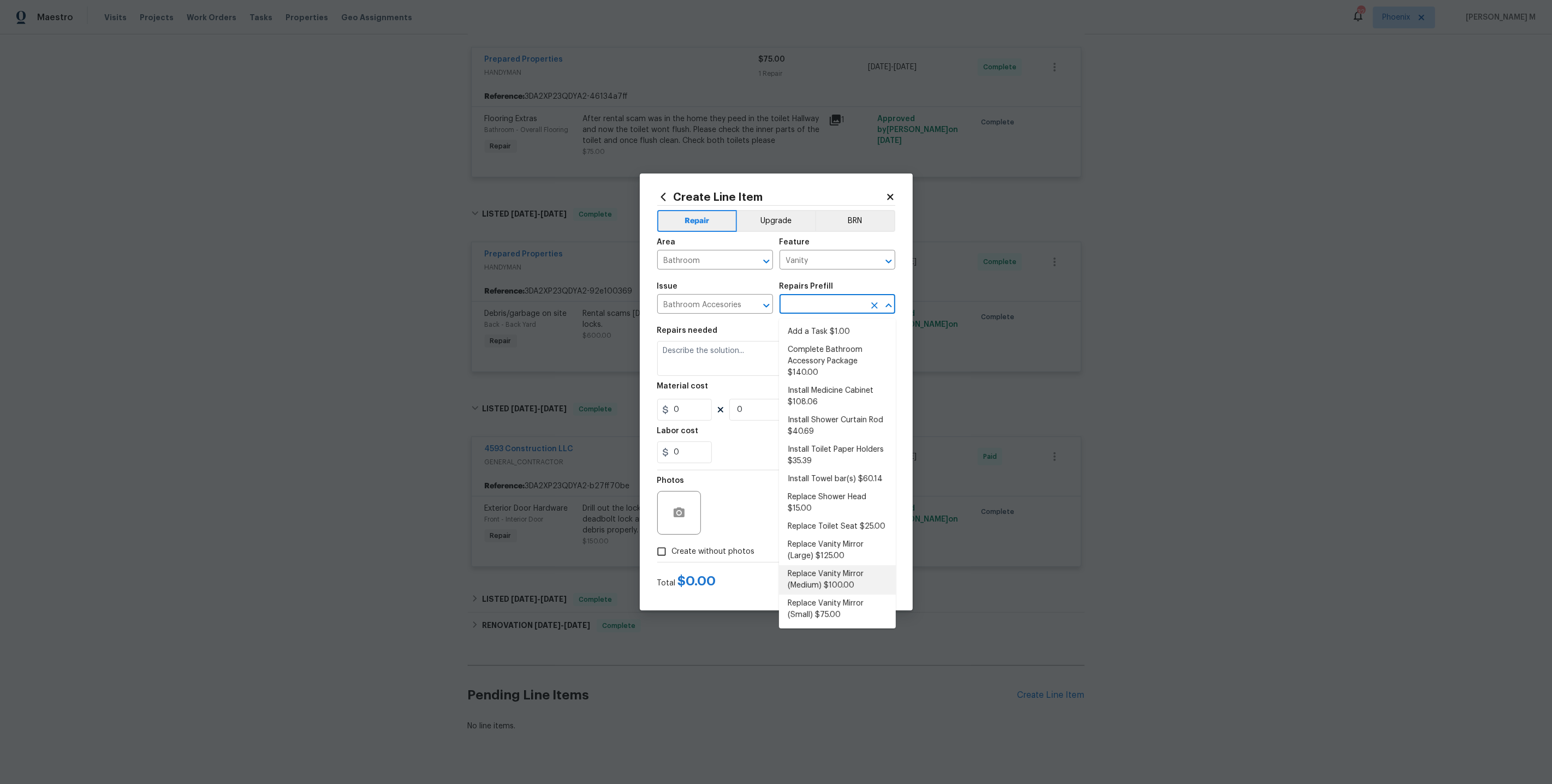
click at [832, 565] on li "Replace Vanity Mirror (Medium) $100.00" at bounding box center [837, 580] width 117 height 30
type input "Interior Trim"
type input "Replace Vanity Mirror (Medium) $100.00"
type textarea "Remove the existing vanity mirror and install a new vanity mirror. Ensure that …"
type input "100"
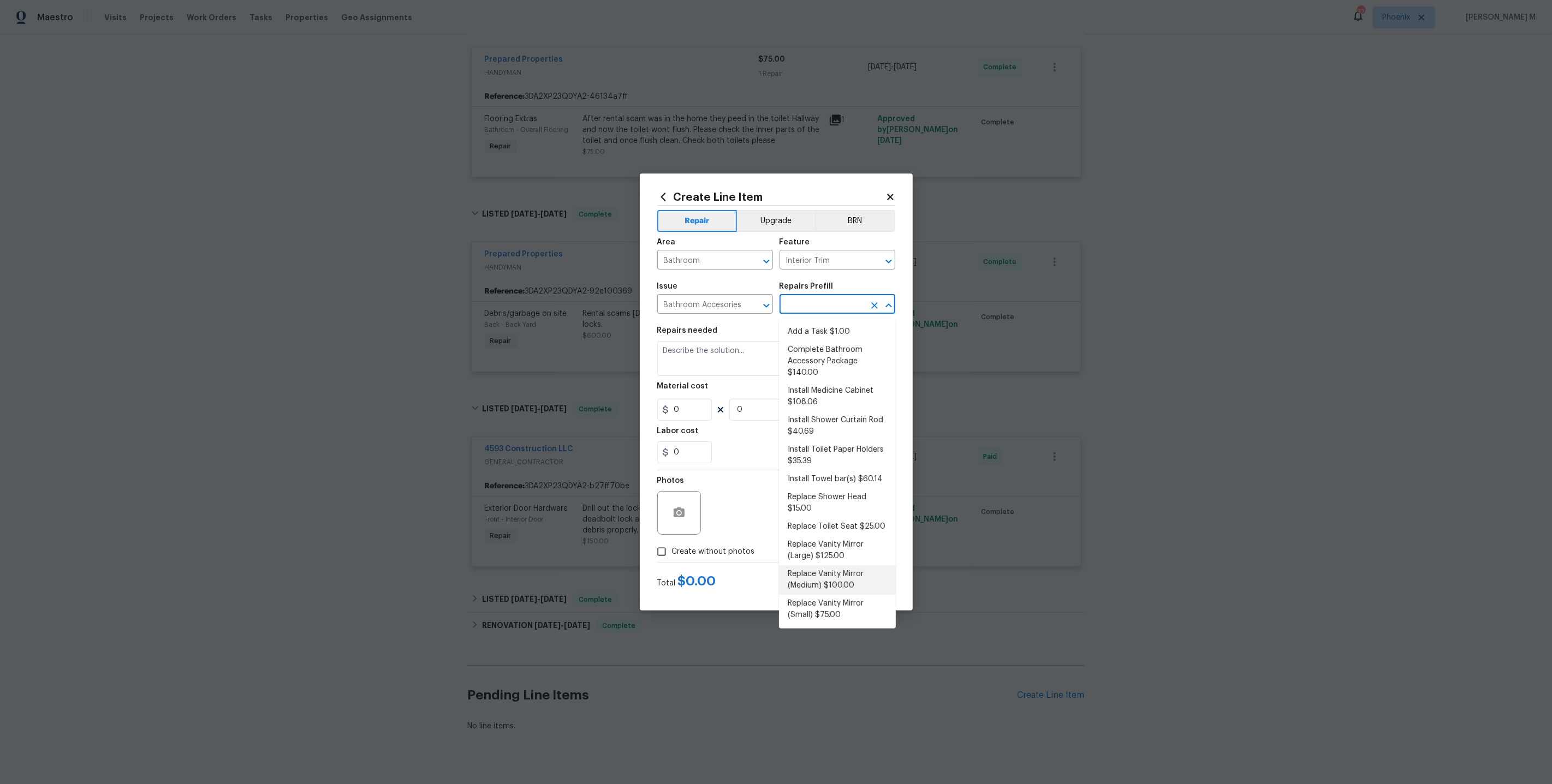
type input "1"
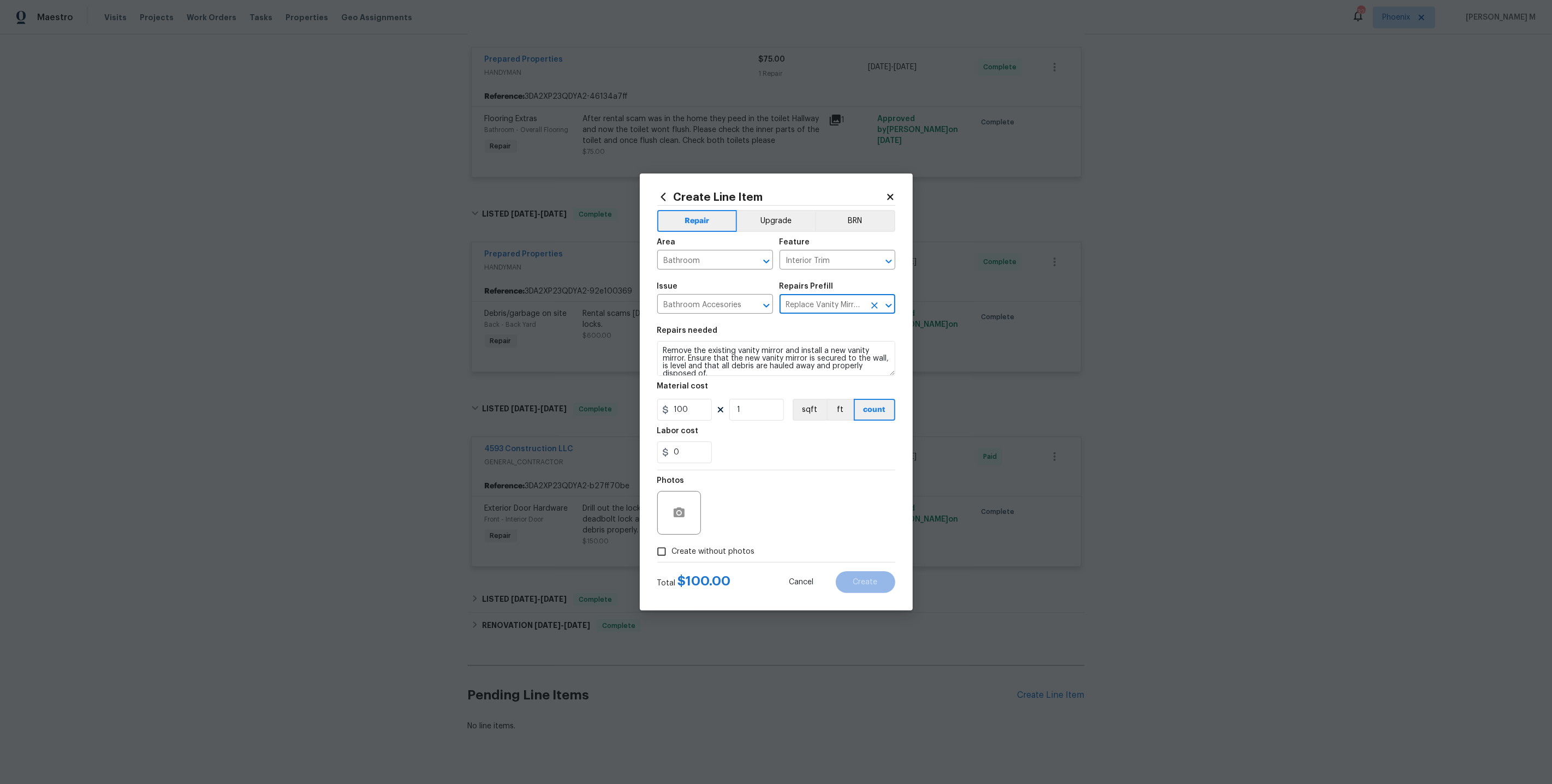
click at [814, 383] on div "Material cost" at bounding box center [776, 390] width 238 height 15
click at [813, 369] on textarea "Remove the existing vanity mirror and install a new vanity mirror. Ensure that …" at bounding box center [776, 359] width 238 height 35
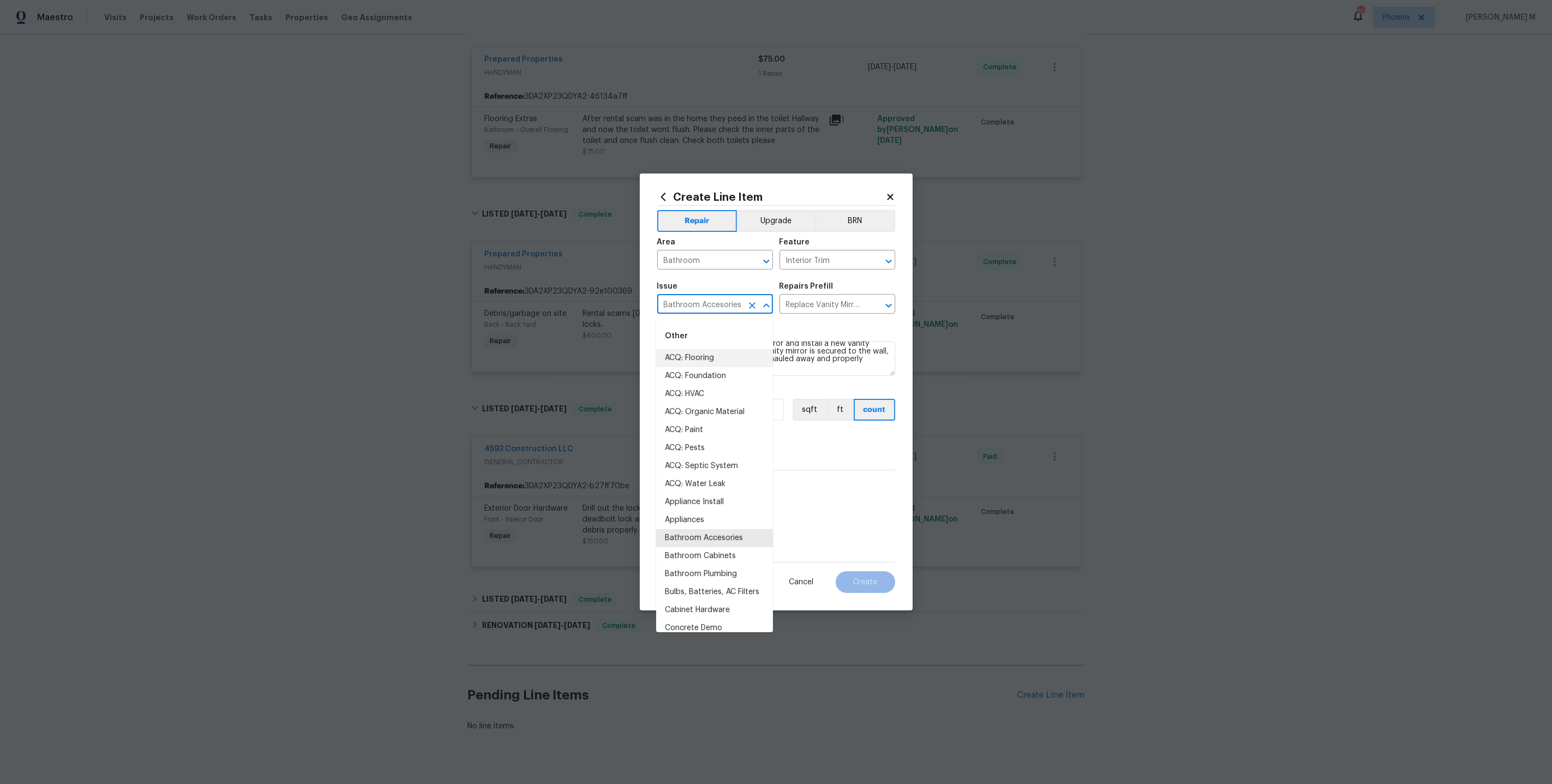
drag, startPoint x: 741, startPoint y: 305, endPoint x: 602, endPoint y: 305, distance: 139.0
click at [602, 305] on div "Create Line Item Repair Upgrade BRN Area Bathroom ​ Feature Interior Trim ​ Iss…" at bounding box center [776, 392] width 1552 height 784
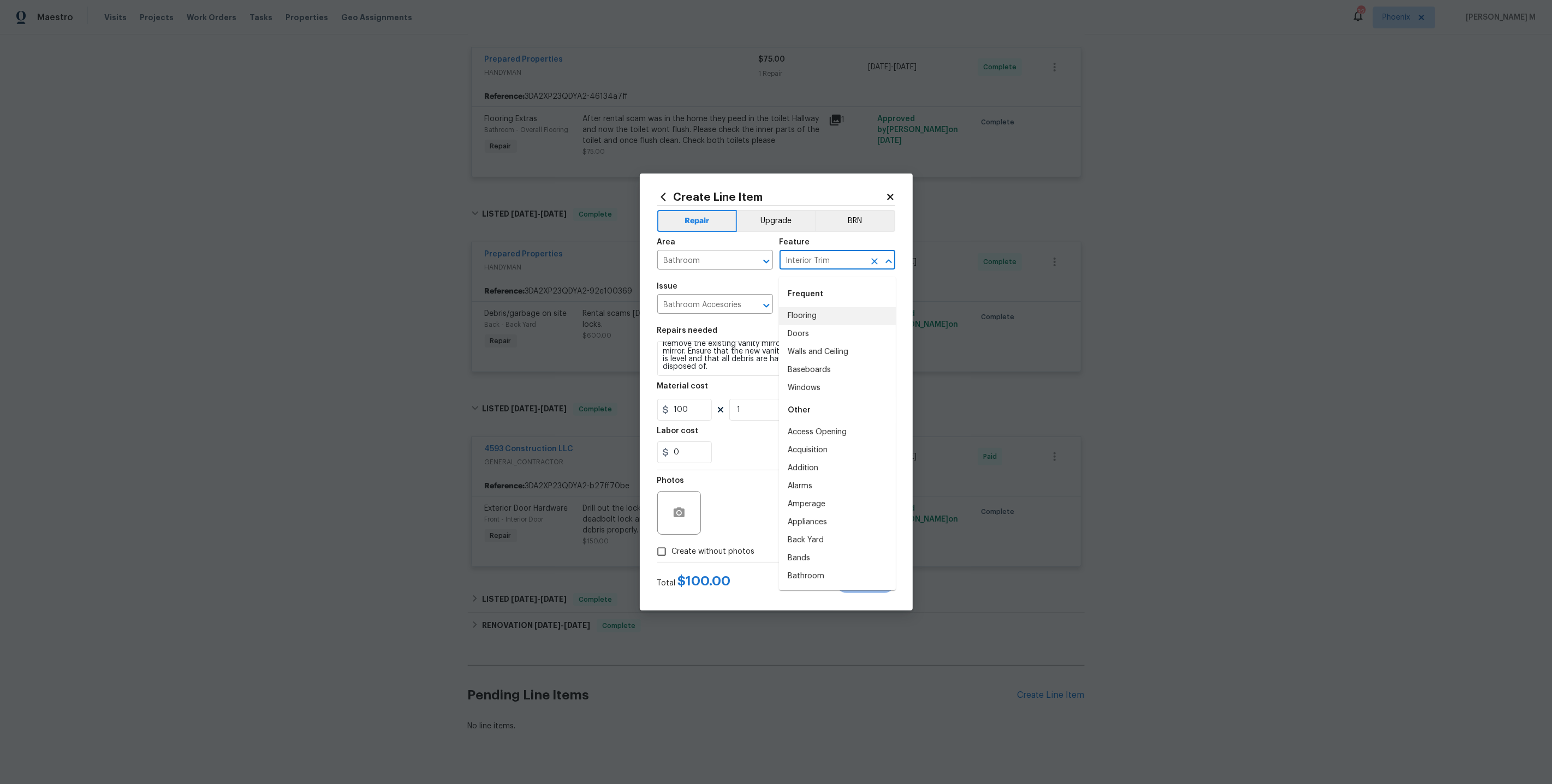
click at [811, 269] on input "Interior Trim" at bounding box center [821, 260] width 85 height 17
click at [808, 314] on li "Vanity" at bounding box center [837, 316] width 117 height 18
type input "Vanity"
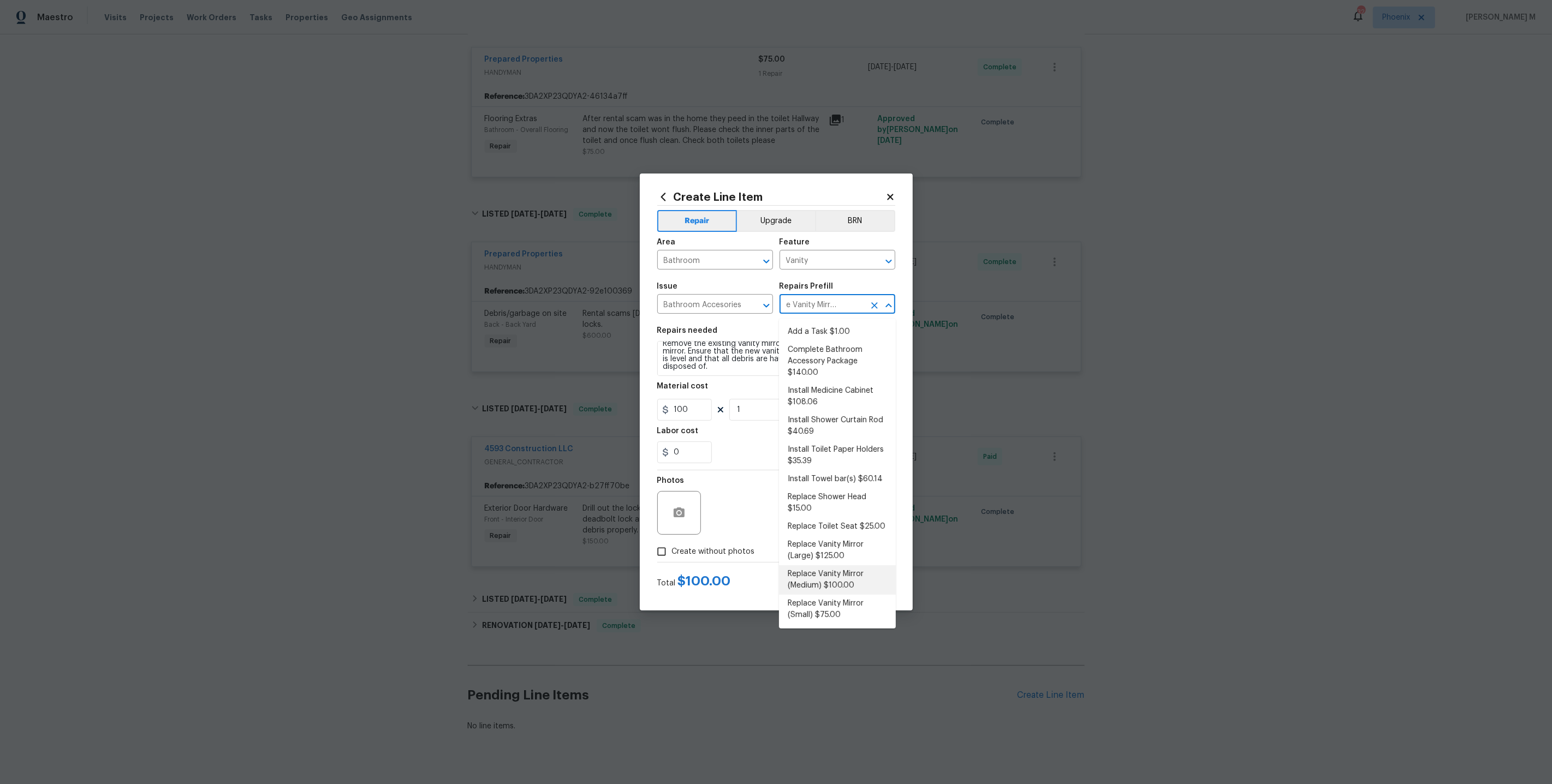
scroll to position [0, 64]
drag, startPoint x: 783, startPoint y: 307, endPoint x: 799, endPoint y: 310, distance: 16.3
click at [799, 310] on input "Replace Vanity Mirror (Medium) $100.00" at bounding box center [821, 305] width 85 height 17
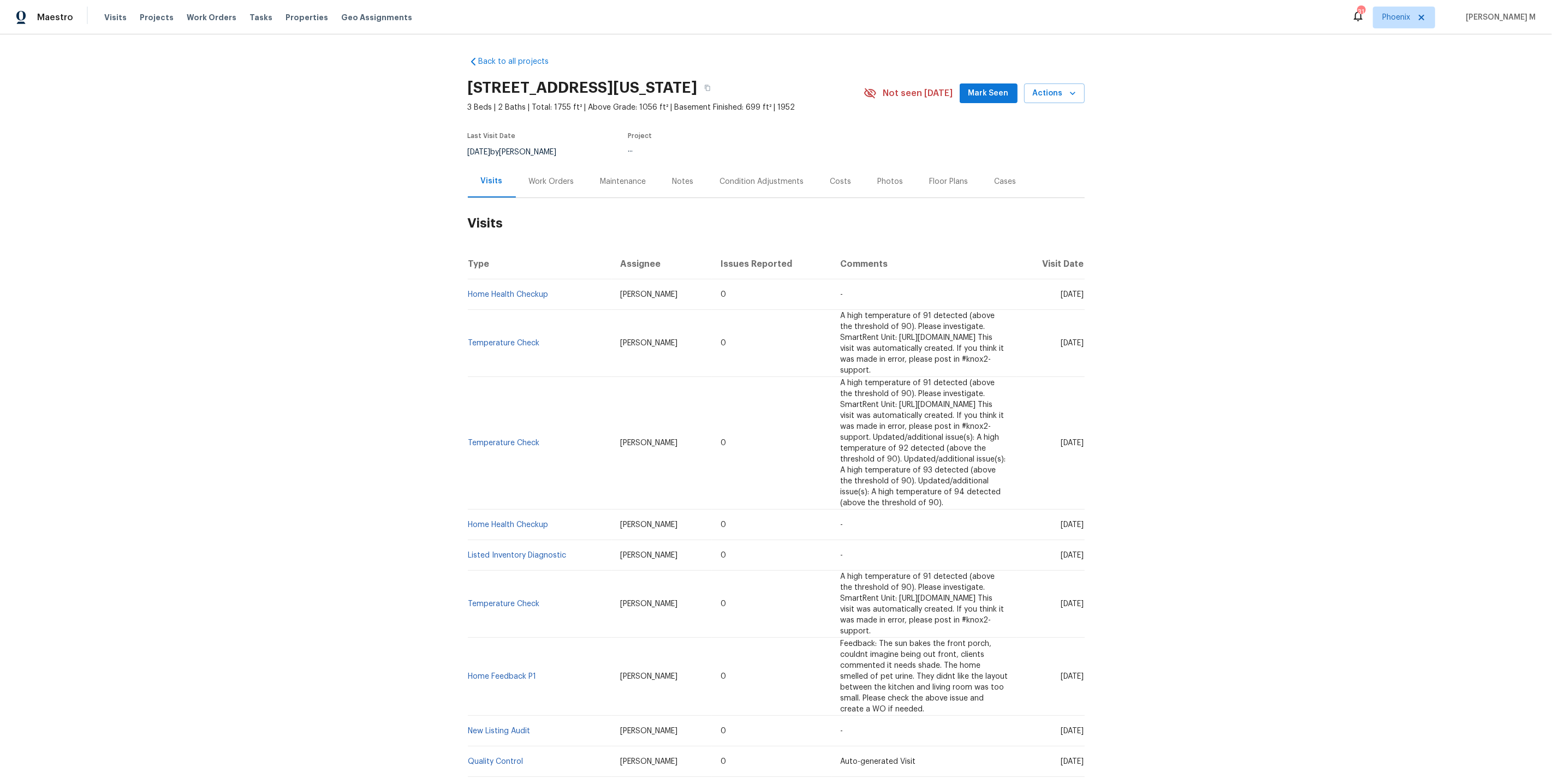
click at [545, 167] on div "Work Orders" at bounding box center [552, 181] width 71 height 32
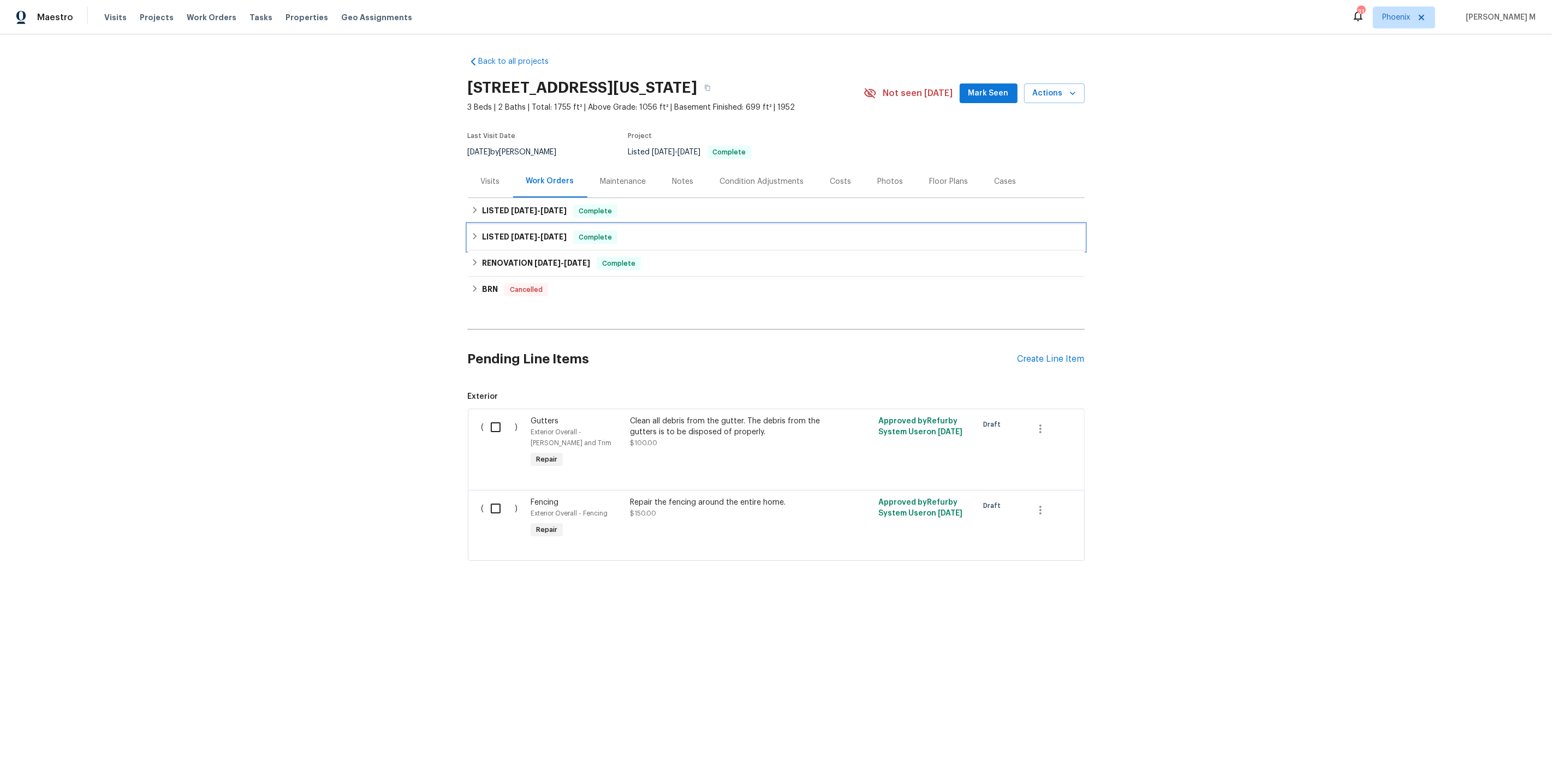
click at [521, 233] on span "[DATE]" at bounding box center [524, 236] width 26 height 8
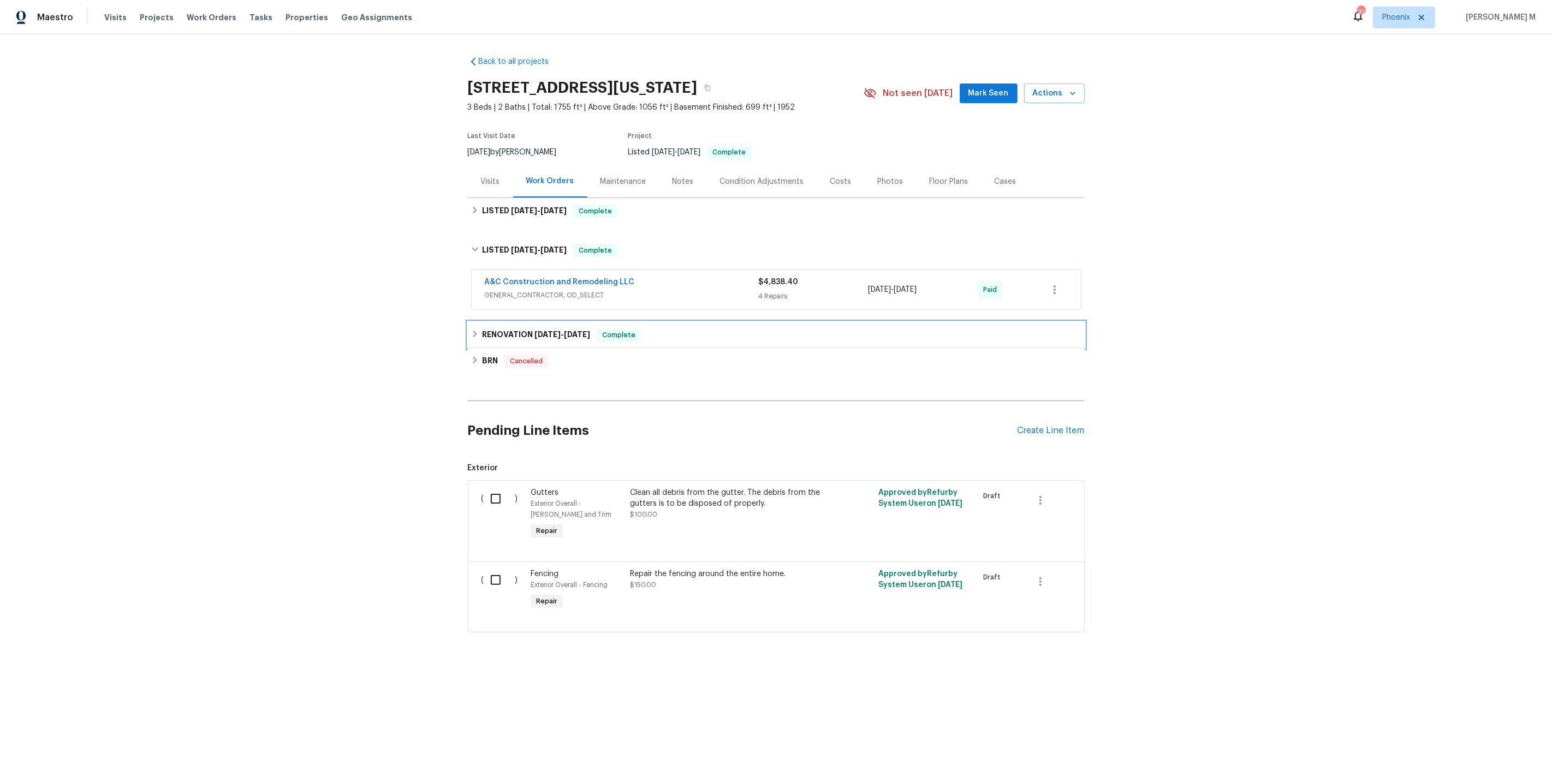
click at [520, 322] on div "RENOVATION [DATE] - [DATE] Complete" at bounding box center [776, 335] width 617 height 26
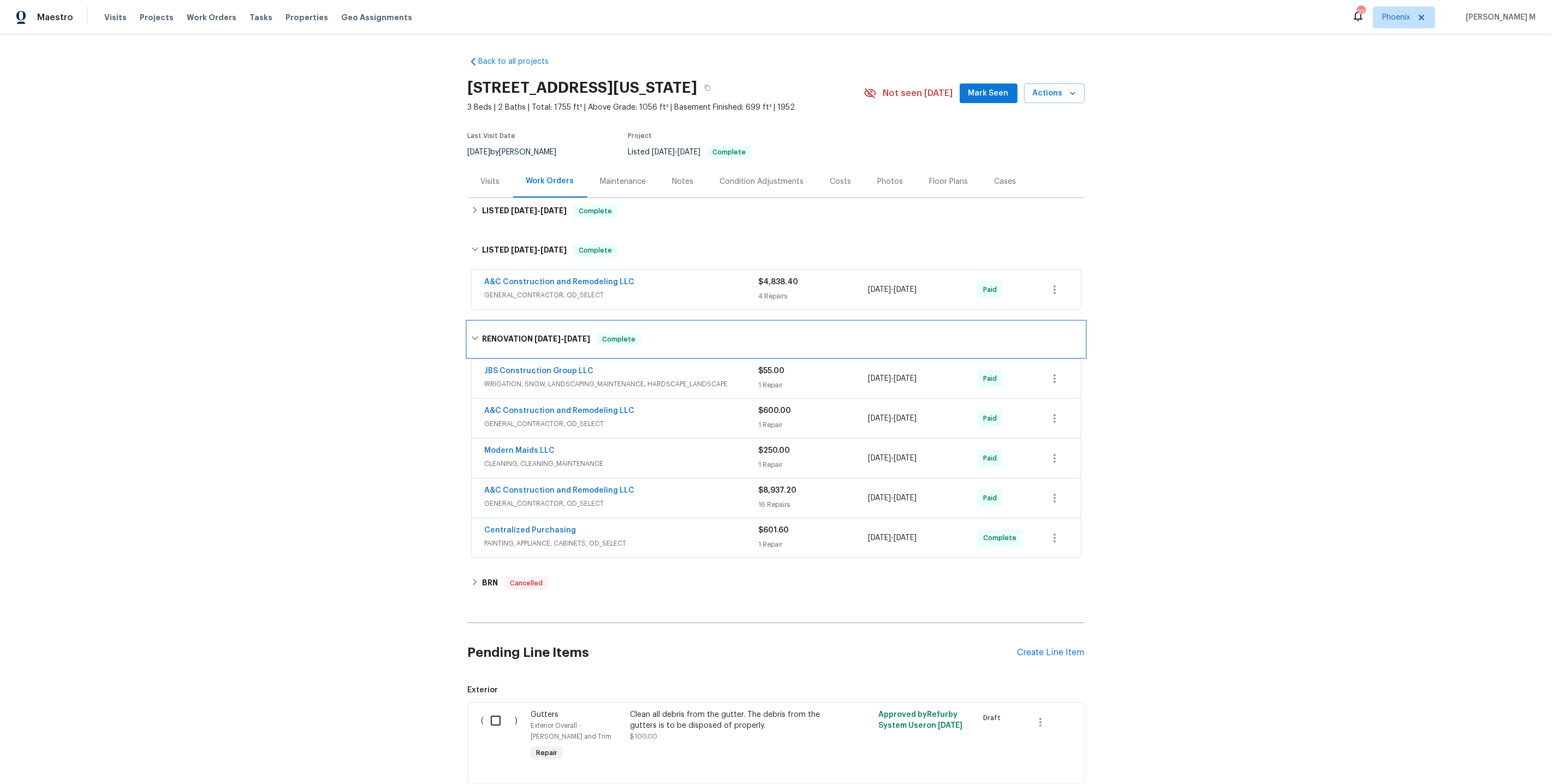
scroll to position [51, 0]
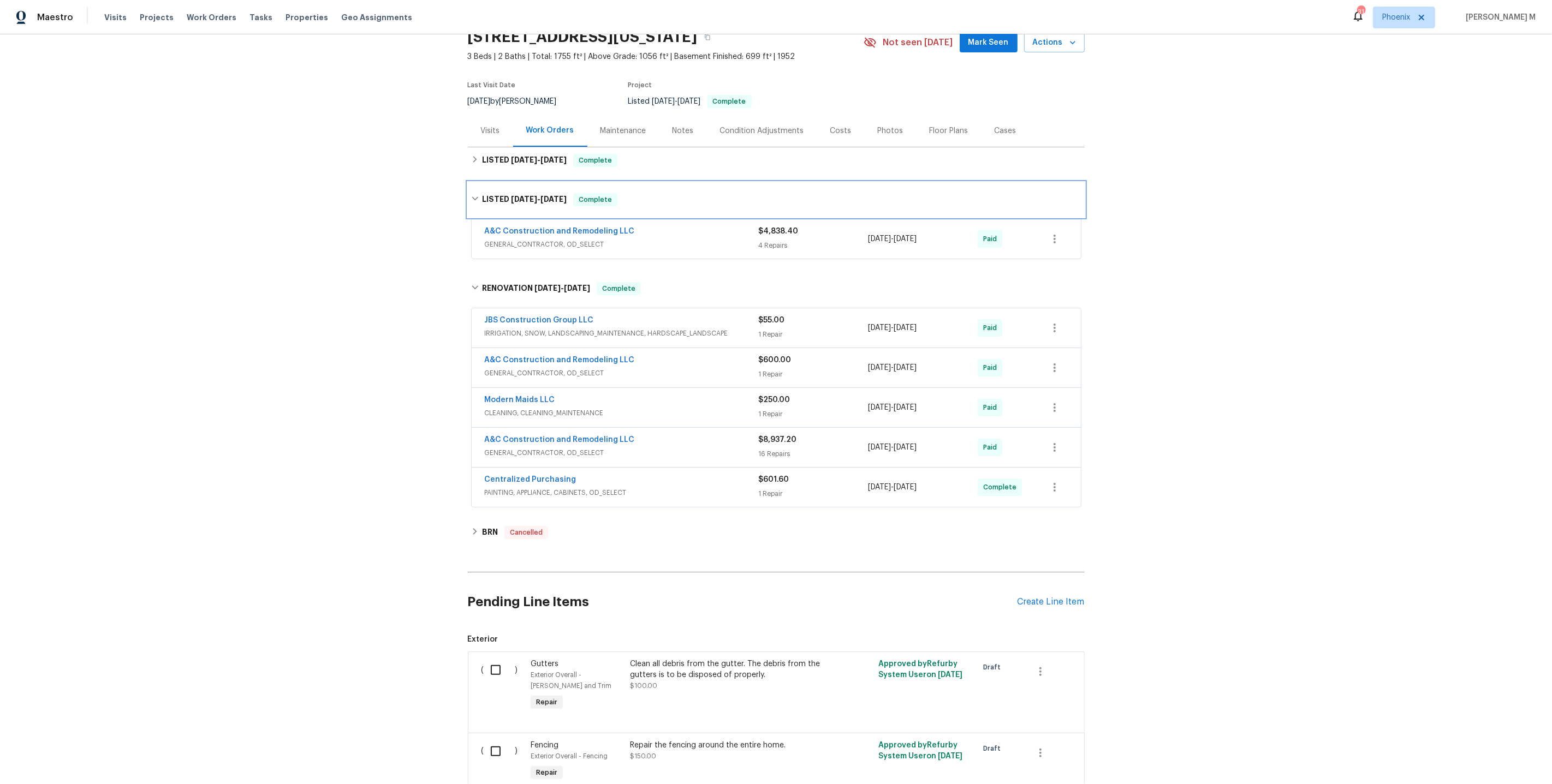
click at [530, 204] on div "LISTED [DATE] - [DATE] Complete" at bounding box center [776, 200] width 617 height 35
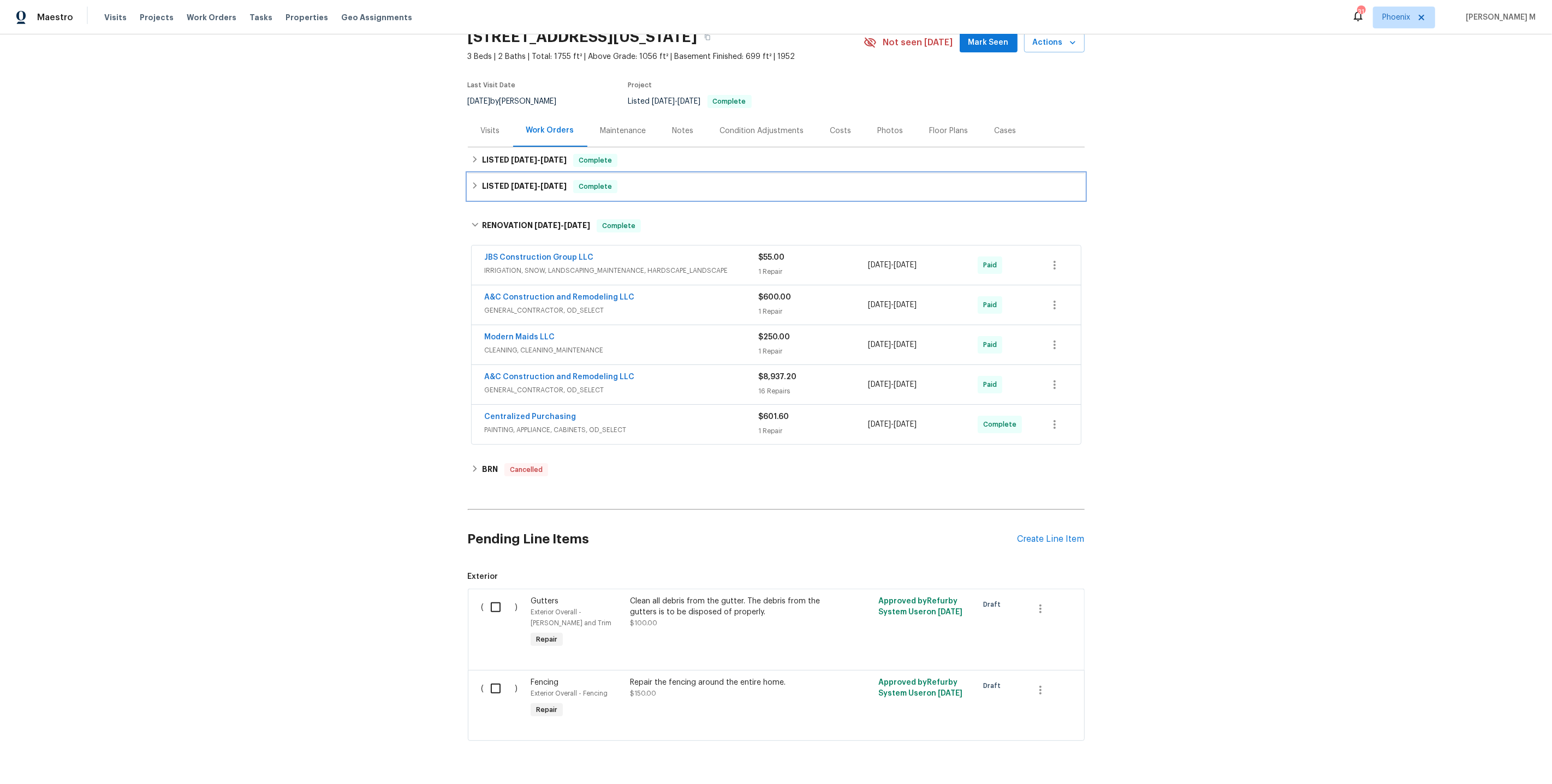
scroll to position [48, 0]
click at [525, 159] on span "[DATE]" at bounding box center [524, 162] width 26 height 8
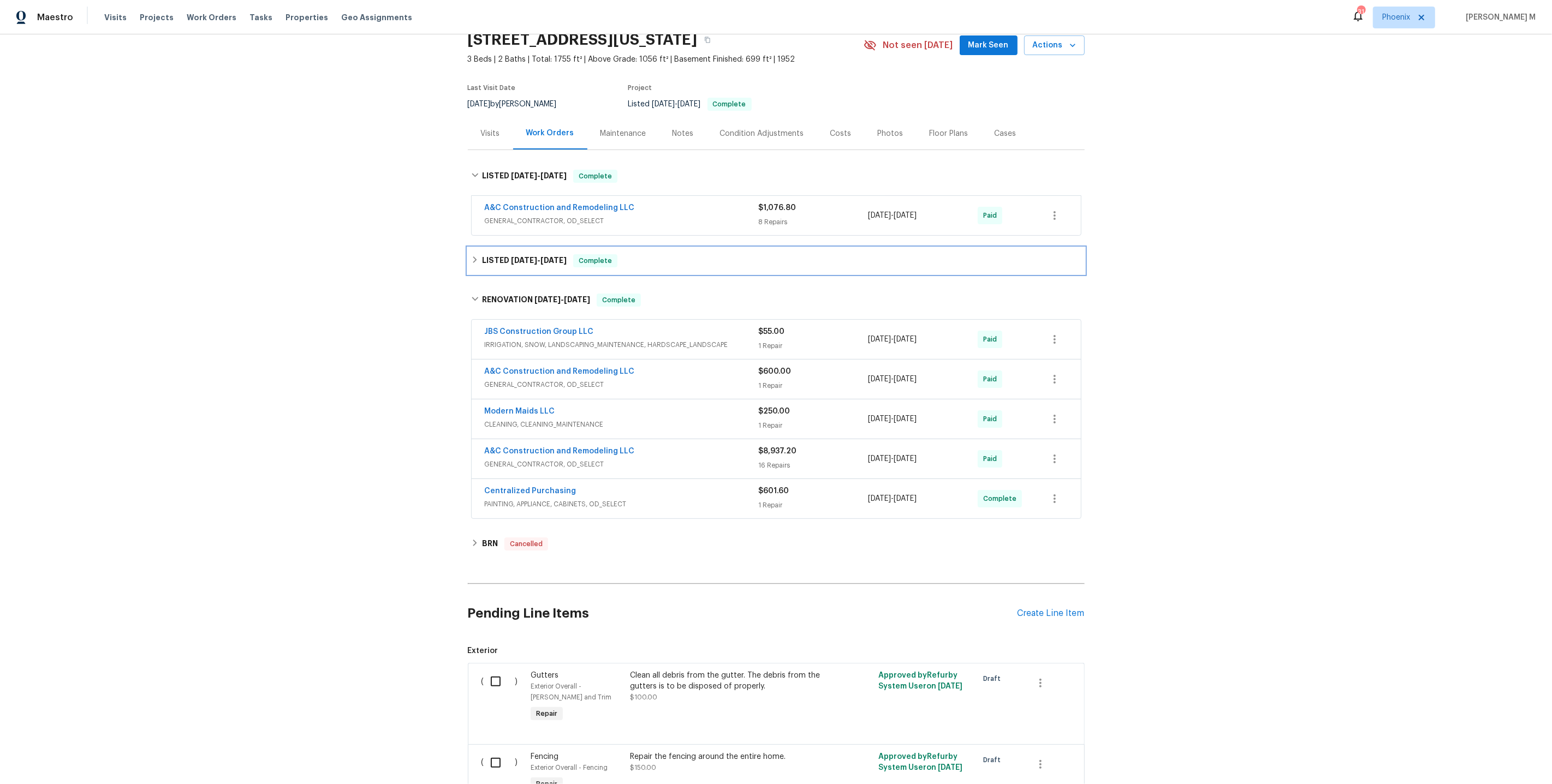
click at [525, 255] on h6 "LISTED [DATE] - [DATE]" at bounding box center [524, 261] width 84 height 13
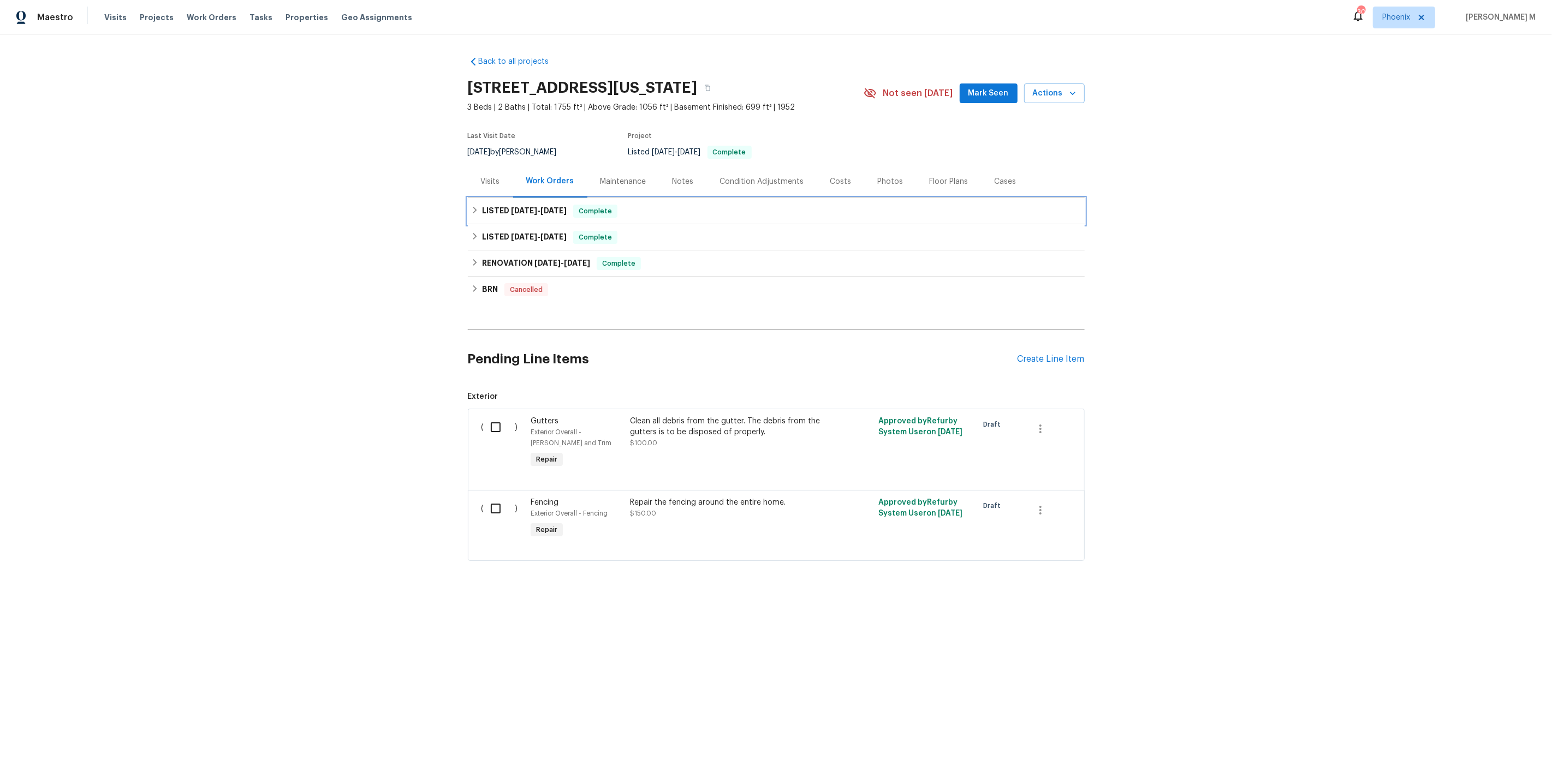
click at [541, 207] on span "[DATE]" at bounding box center [554, 210] width 26 height 8
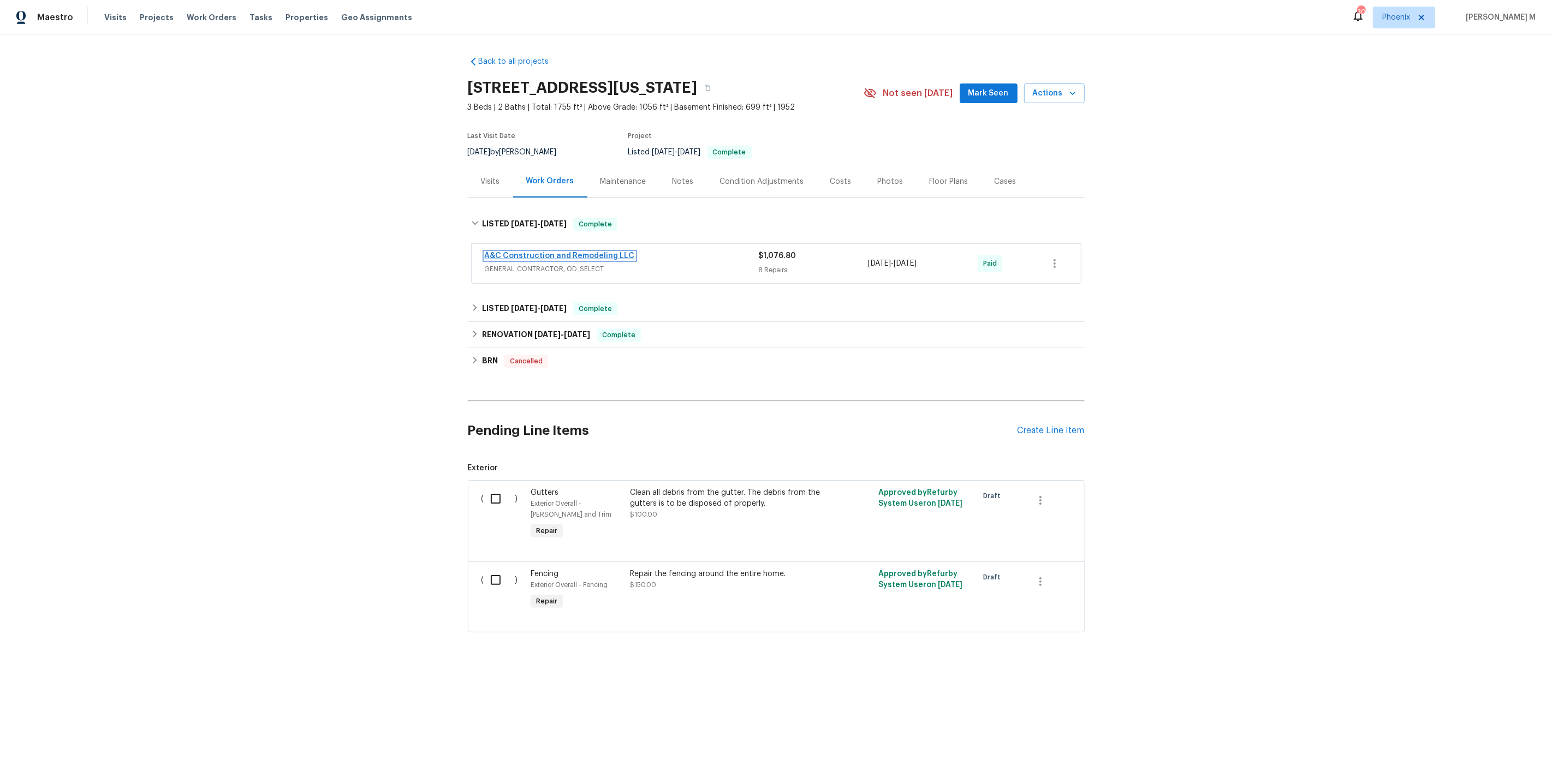
click at [519, 252] on link "A&C Construction and Remodeling LLC" at bounding box center [560, 256] width 150 height 8
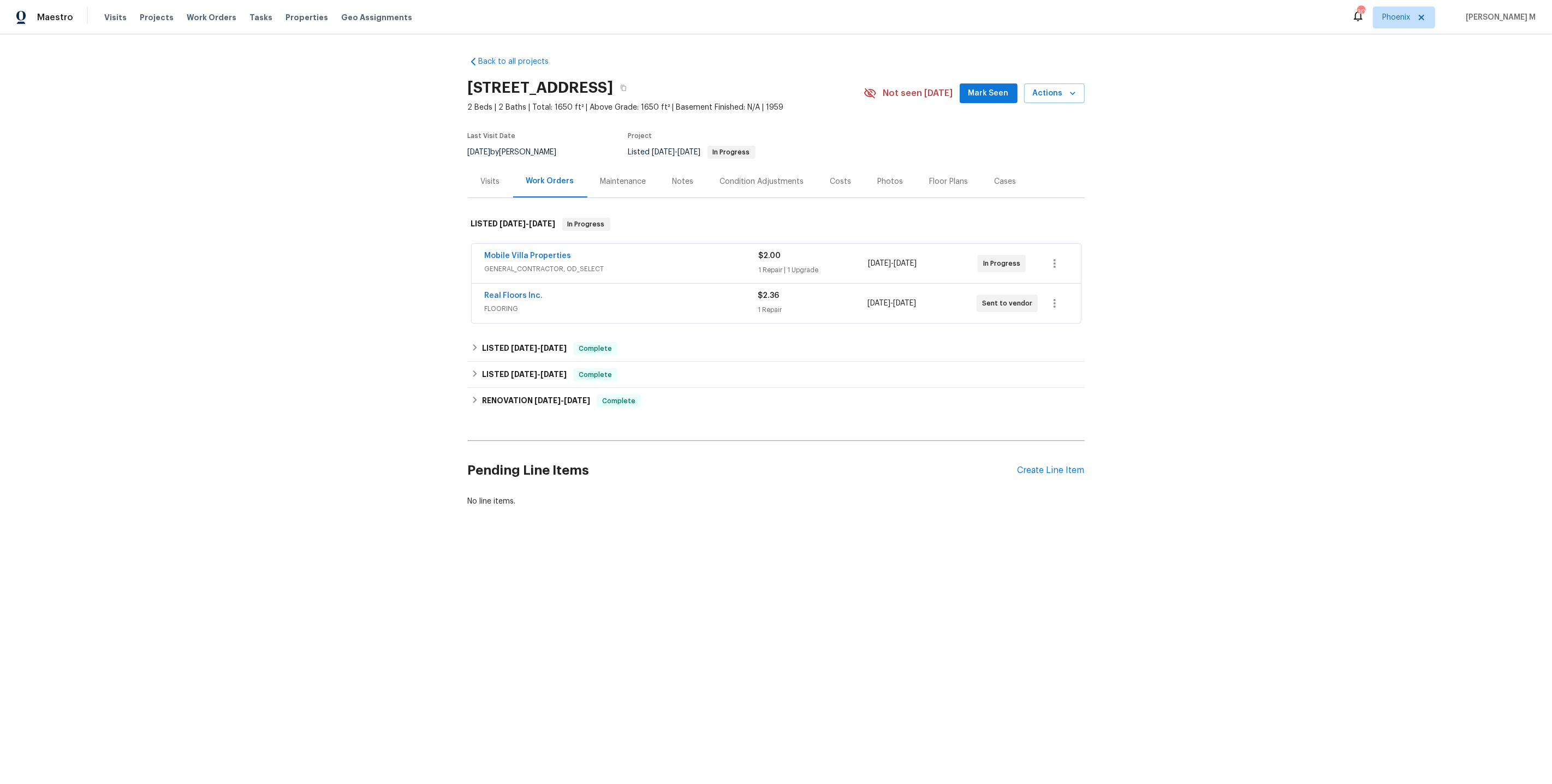
click at [522, 271] on div "Mobile Villa Properties GENERAL_CONTRACTOR, OD_SELECT $2.00 1 Repair | 1 Upgrad…" at bounding box center [776, 263] width 609 height 39
click at [529, 263] on span "GENERAL_CONTRACTOR, OD_SELECT" at bounding box center [621, 268] width 274 height 11
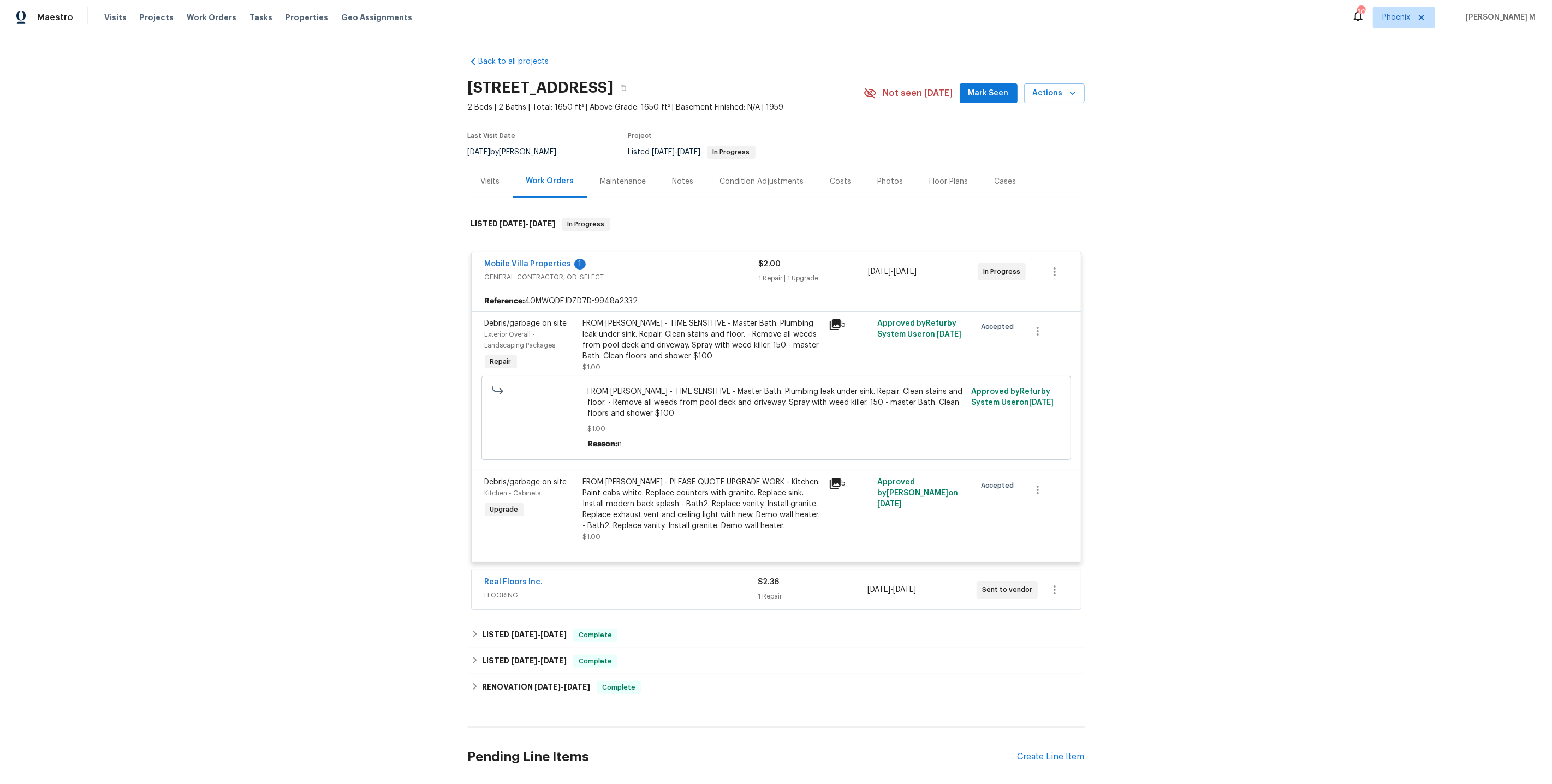
click at [534, 592] on div "Real Floors Inc. FLOORING $2.36 1 Repair [DATE] - [DATE] Sent to vendor" at bounding box center [776, 590] width 609 height 39
click at [514, 590] on span "FLOORING" at bounding box center [621, 595] width 274 height 11
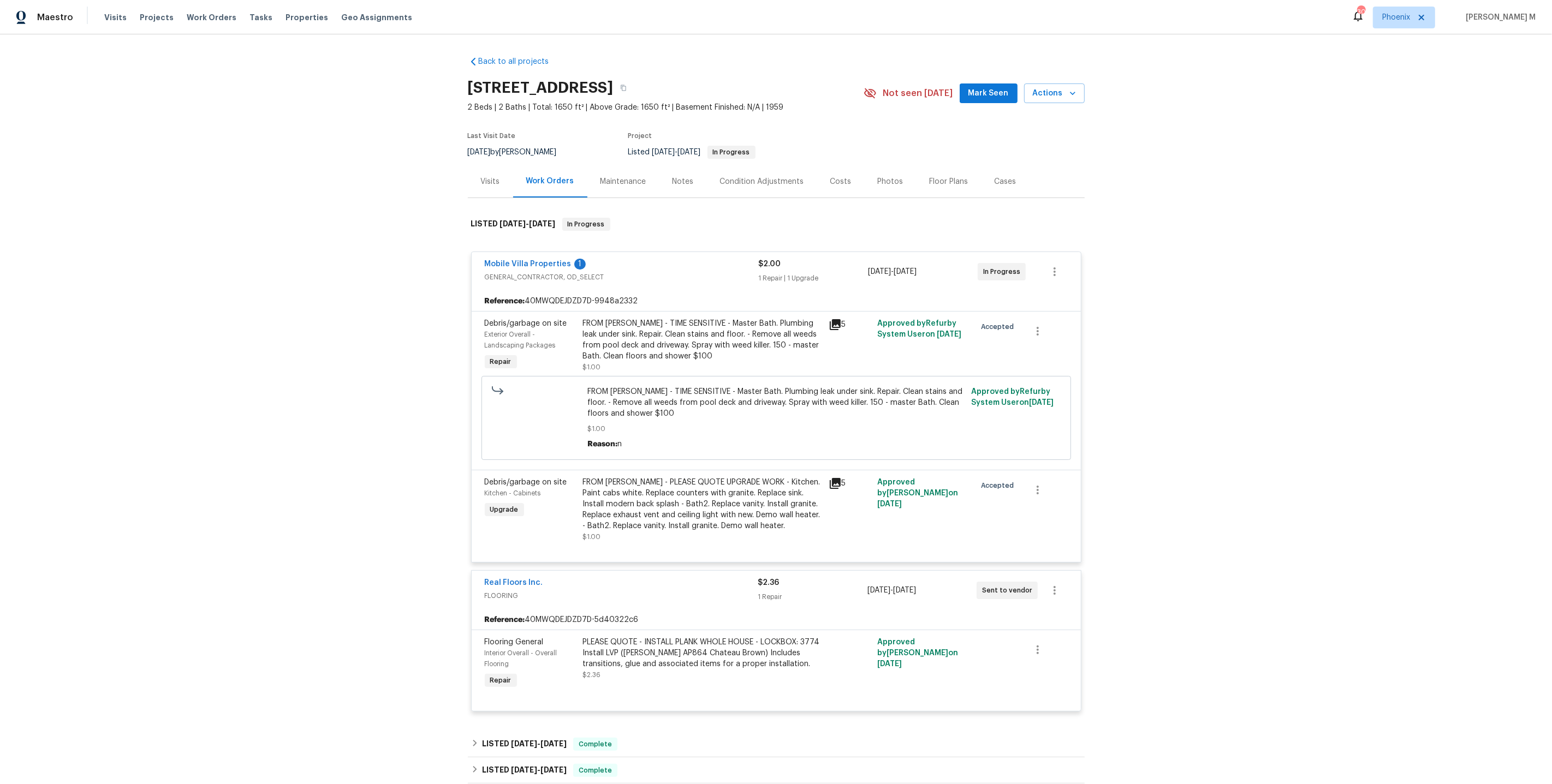
click at [727, 329] on div "FROM [PERSON_NAME] - TIME SENSITIVE - Master Bath. Plumbing leak under sink. Re…" at bounding box center [702, 340] width 239 height 44
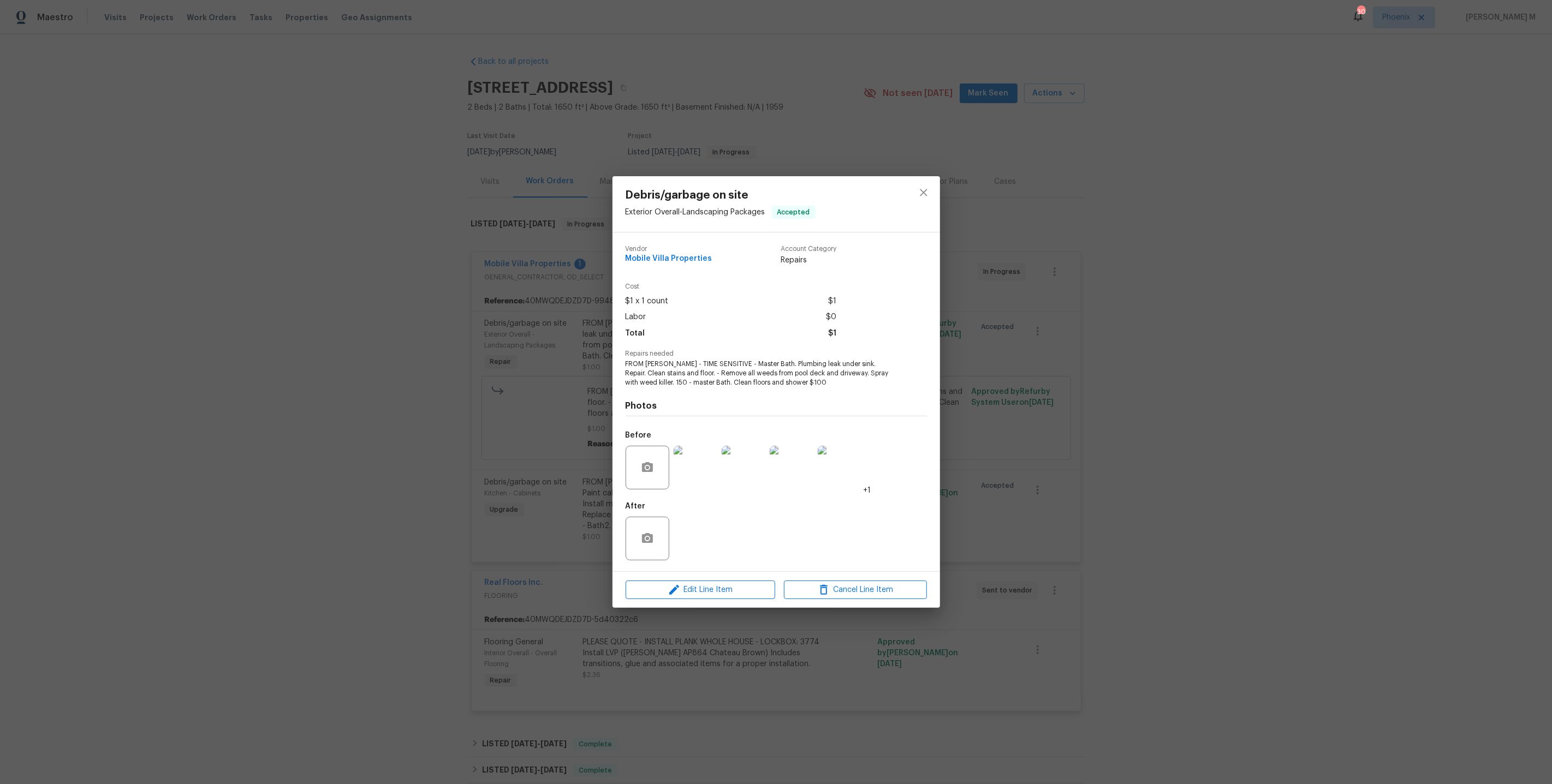
click at [695, 458] on img at bounding box center [696, 468] width 44 height 44
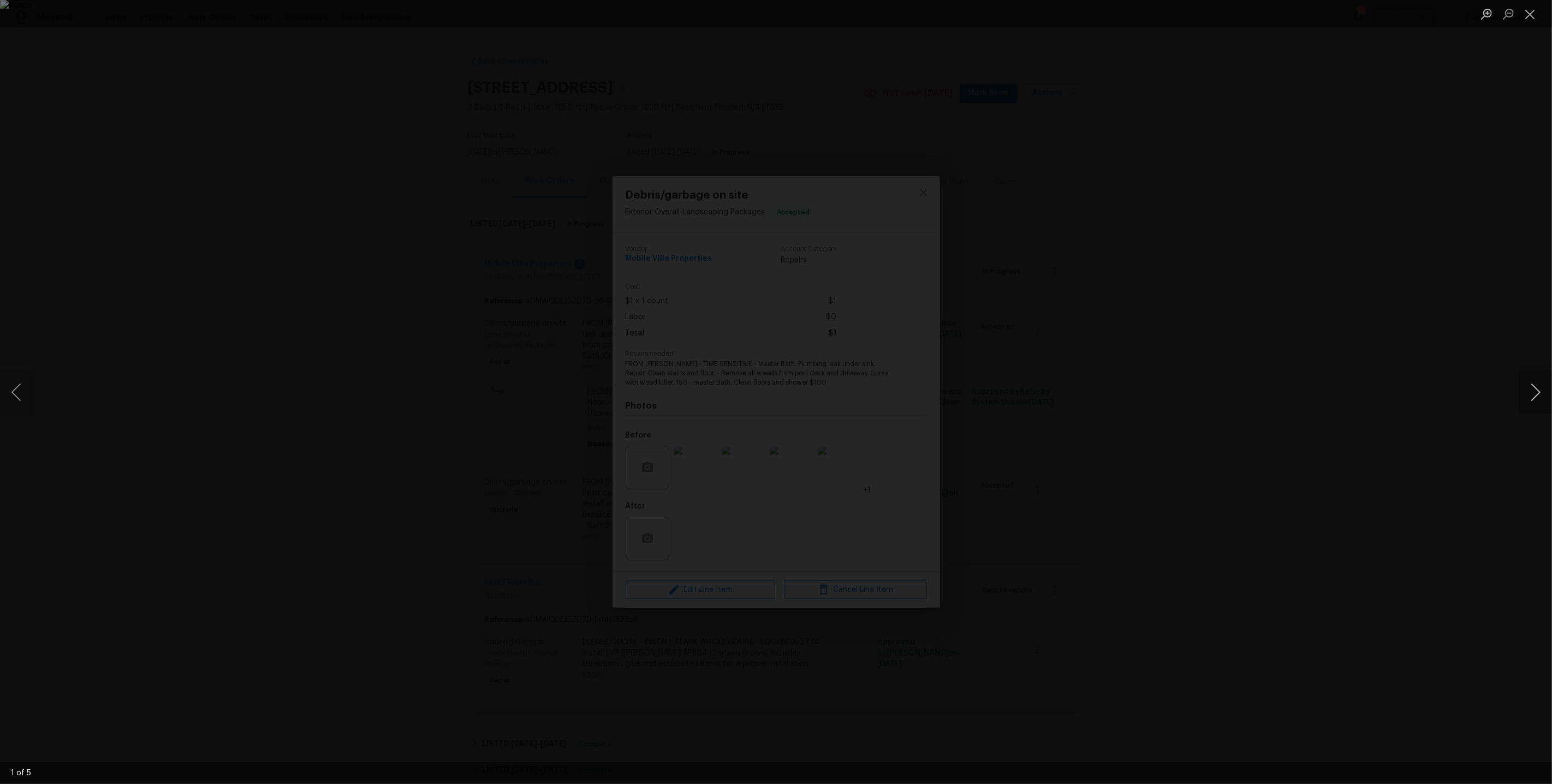
click at [1538, 391] on button "Next image" at bounding box center [1535, 392] width 33 height 44
click at [1538, 389] on button "Next image" at bounding box center [1535, 392] width 33 height 44
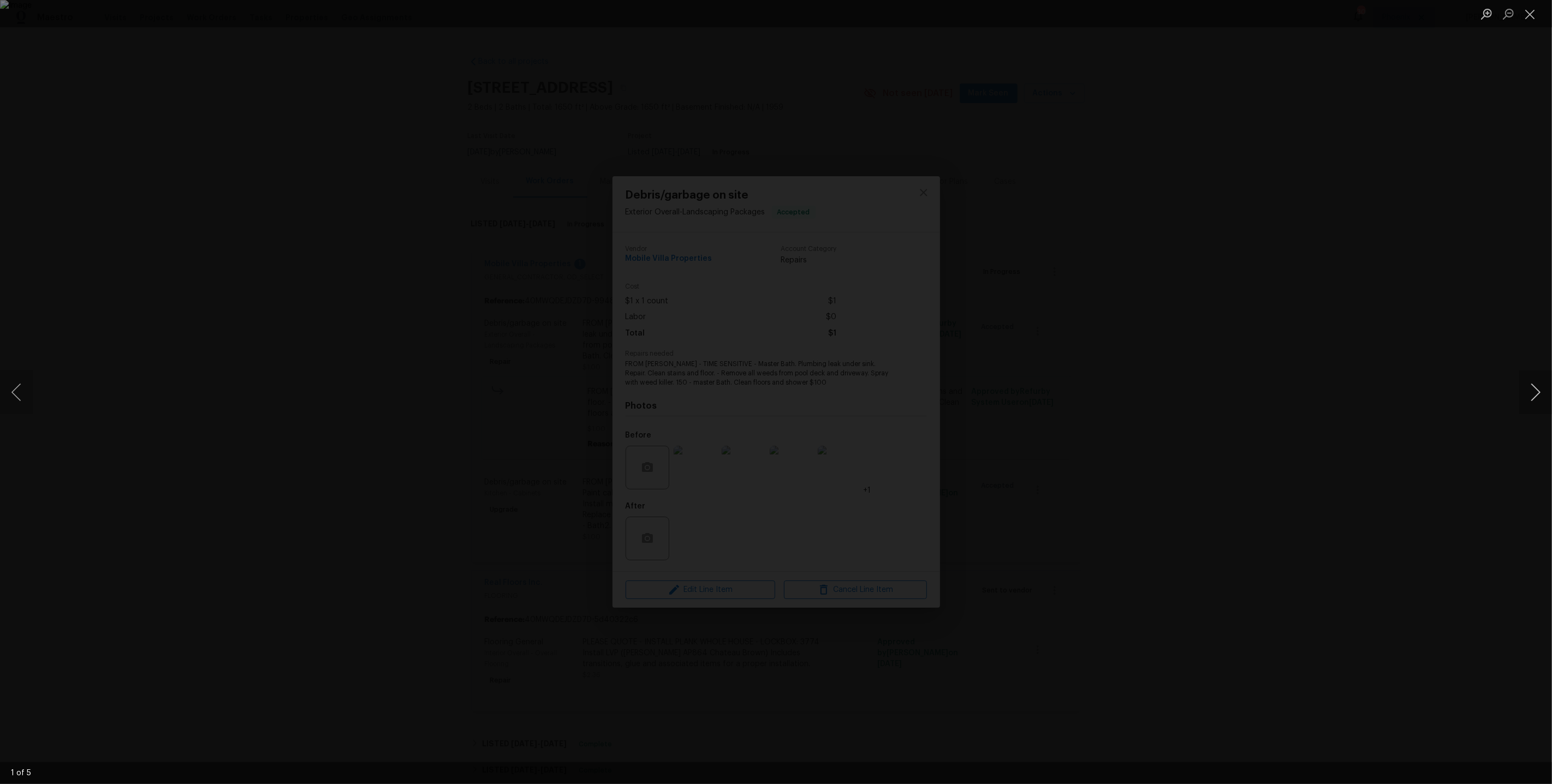
click at [1538, 389] on button "Next image" at bounding box center [1535, 392] width 33 height 44
click at [1366, 311] on div "Lightbox" at bounding box center [776, 392] width 1552 height 784
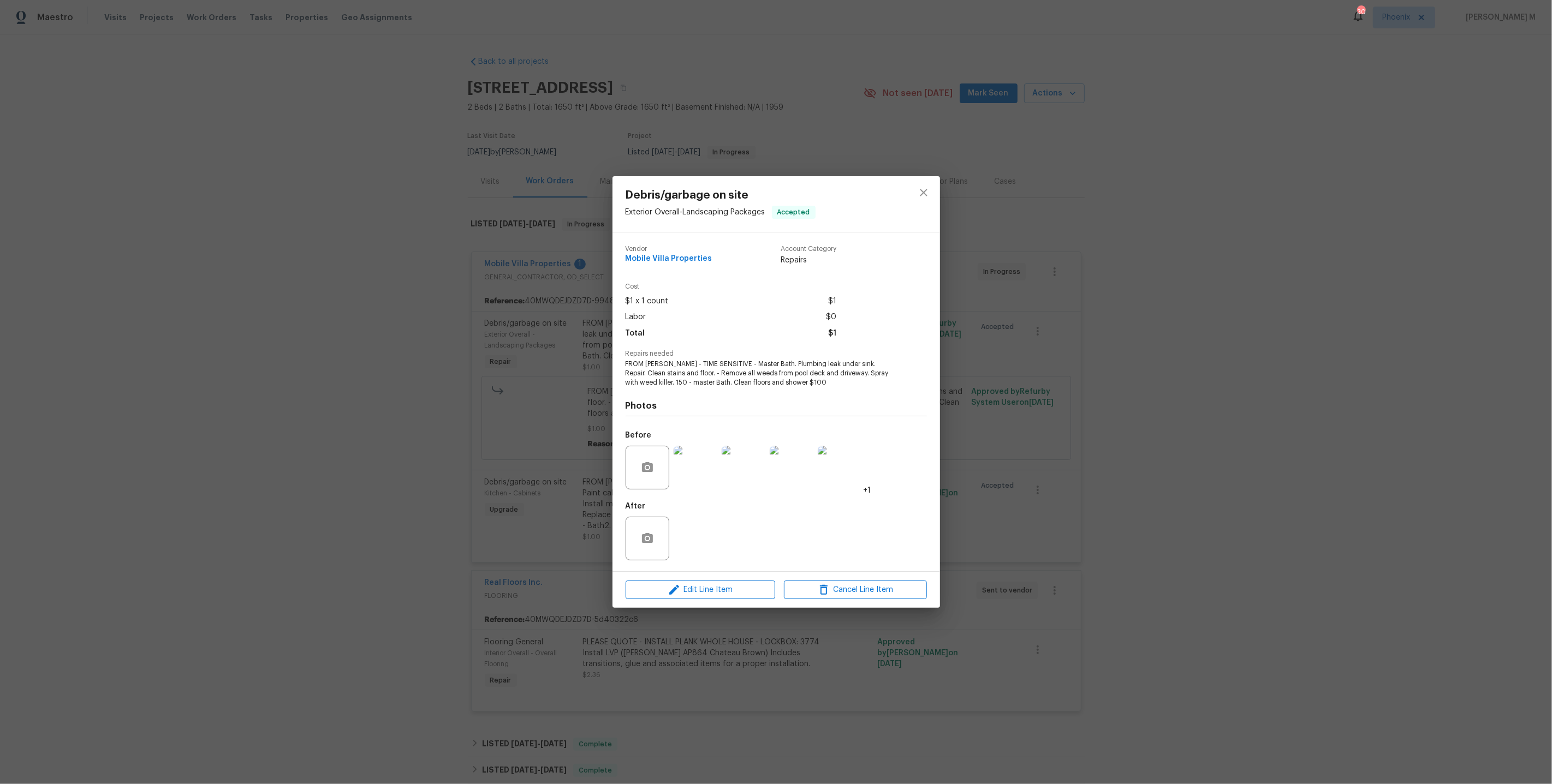
click at [1257, 311] on div "Debris/garbage on site Exterior Overall - Landscaping Packages Accepted Vendor …" at bounding box center [776, 392] width 1552 height 784
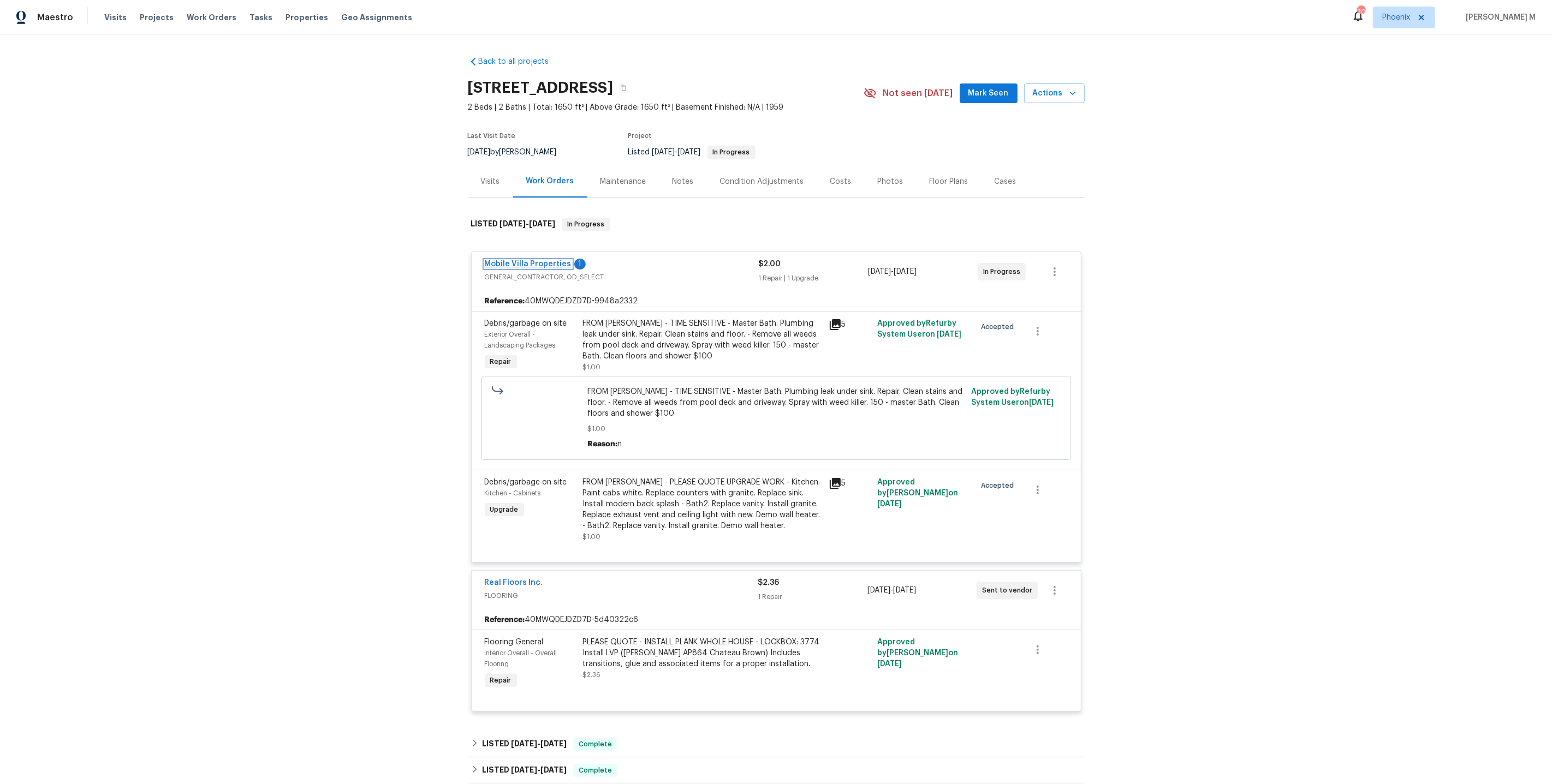
click at [539, 260] on link "Mobile Villa Properties" at bounding box center [528, 264] width 87 height 8
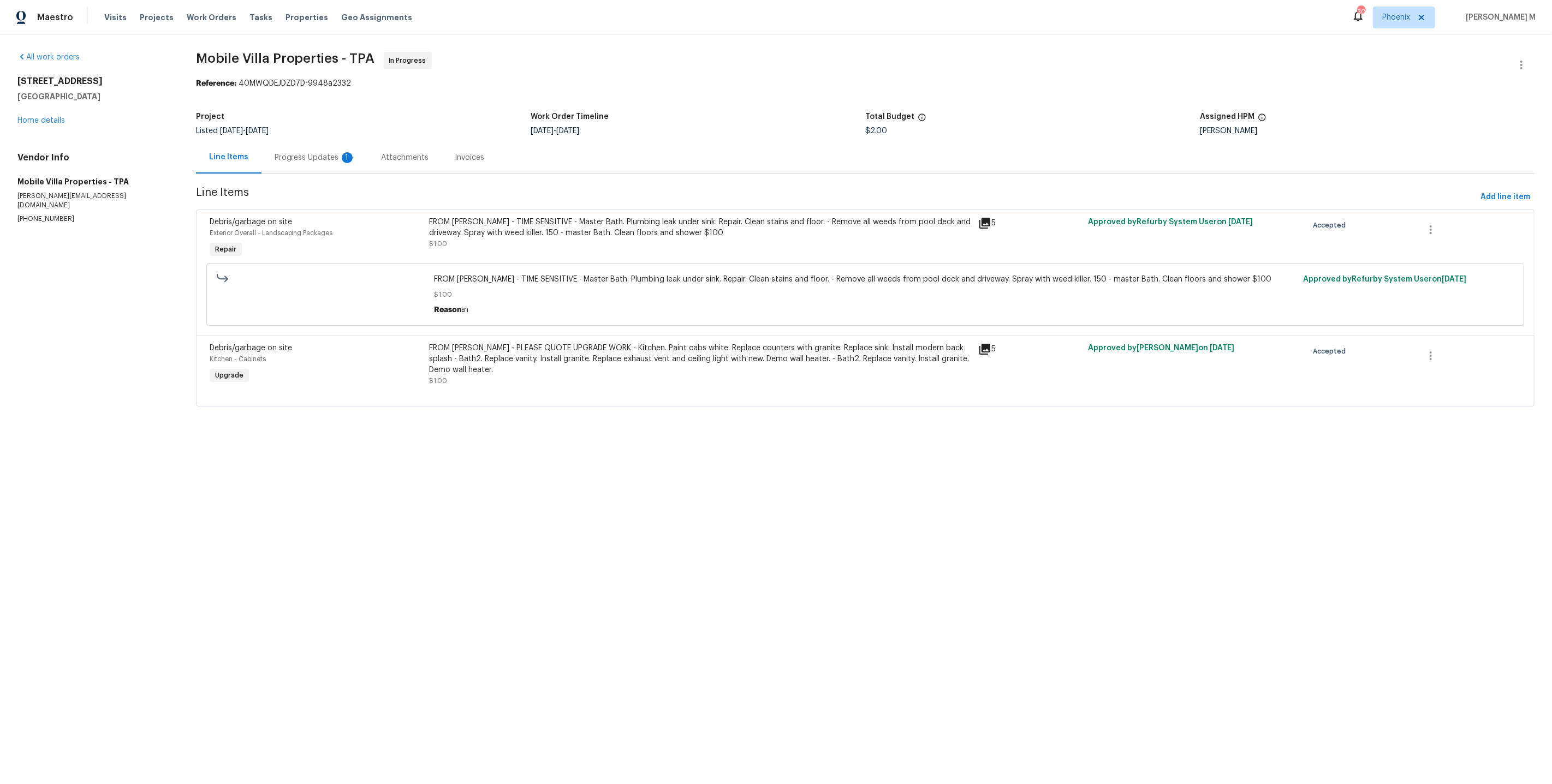
drag, startPoint x: 1262, startPoint y: 139, endPoint x: 1120, endPoint y: 139, distance: 142.0
click at [1120, 141] on div "Line Items Progress Updates 1 Attachments Invoices" at bounding box center [864, 157] width 1338 height 33
click at [317, 164] on div "Progress Updates 1" at bounding box center [314, 157] width 107 height 32
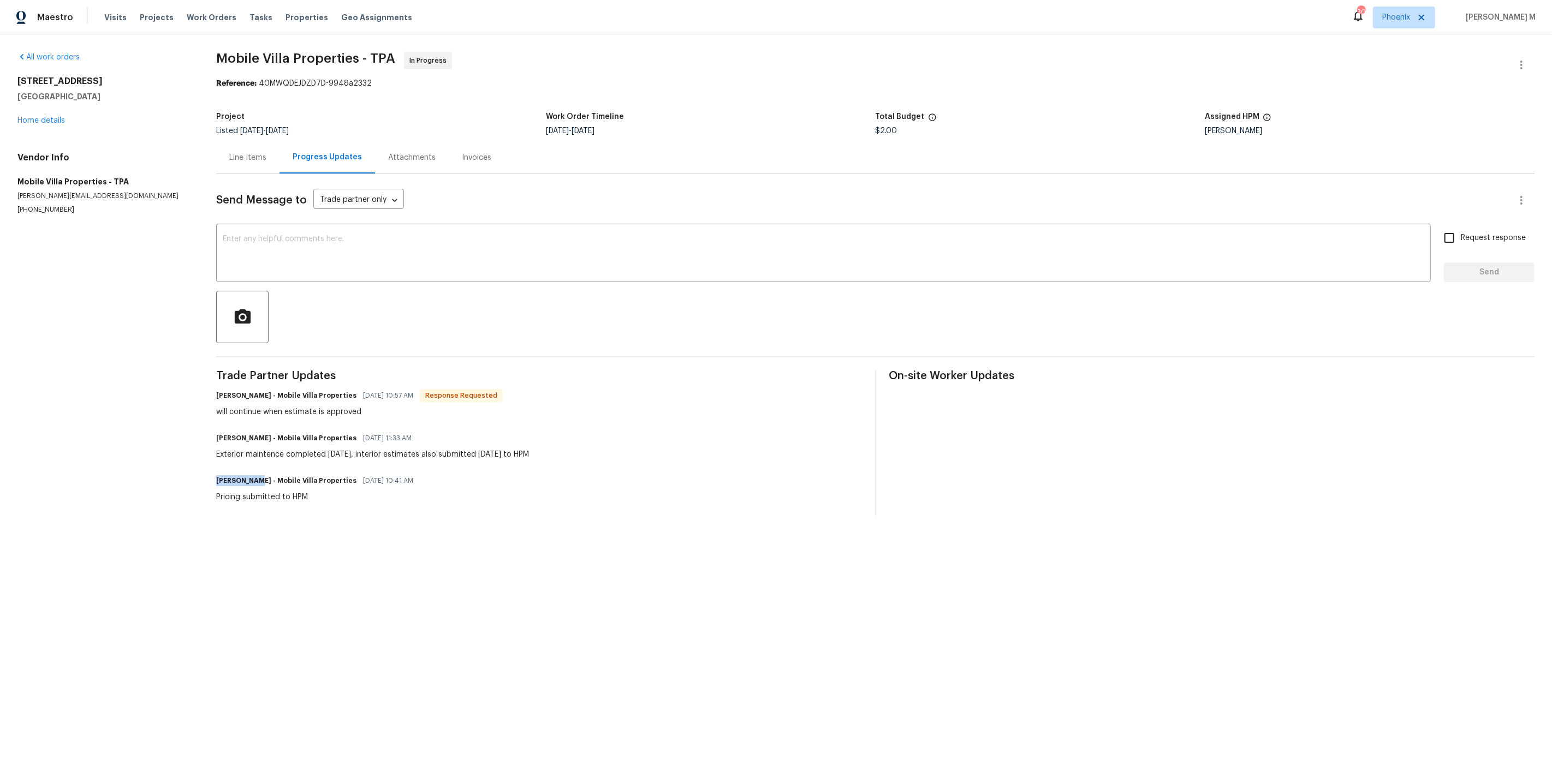
drag, startPoint x: 208, startPoint y: 462, endPoint x: 251, endPoint y: 462, distance: 43.0
click at [251, 463] on div "All work orders 513 Flamingo Dr Apollo Beach, FL 33572 Home details Vendor Info…" at bounding box center [776, 284] width 1552 height 499
click at [525, 443] on div "James Carey - Mobile Villa Properties 09/11/2025 11:33 AM Exterior maintence co…" at bounding box center [538, 445] width 645 height 30
drag, startPoint x: 1262, startPoint y: 132, endPoint x: 1199, endPoint y: 128, distance: 63.1
click at [1199, 128] on div "Project Listed 9/10/2025 - 9/12/2025 Work Order Timeline 9/10/2025 - 9/10/2025 …" at bounding box center [875, 124] width 1318 height 35
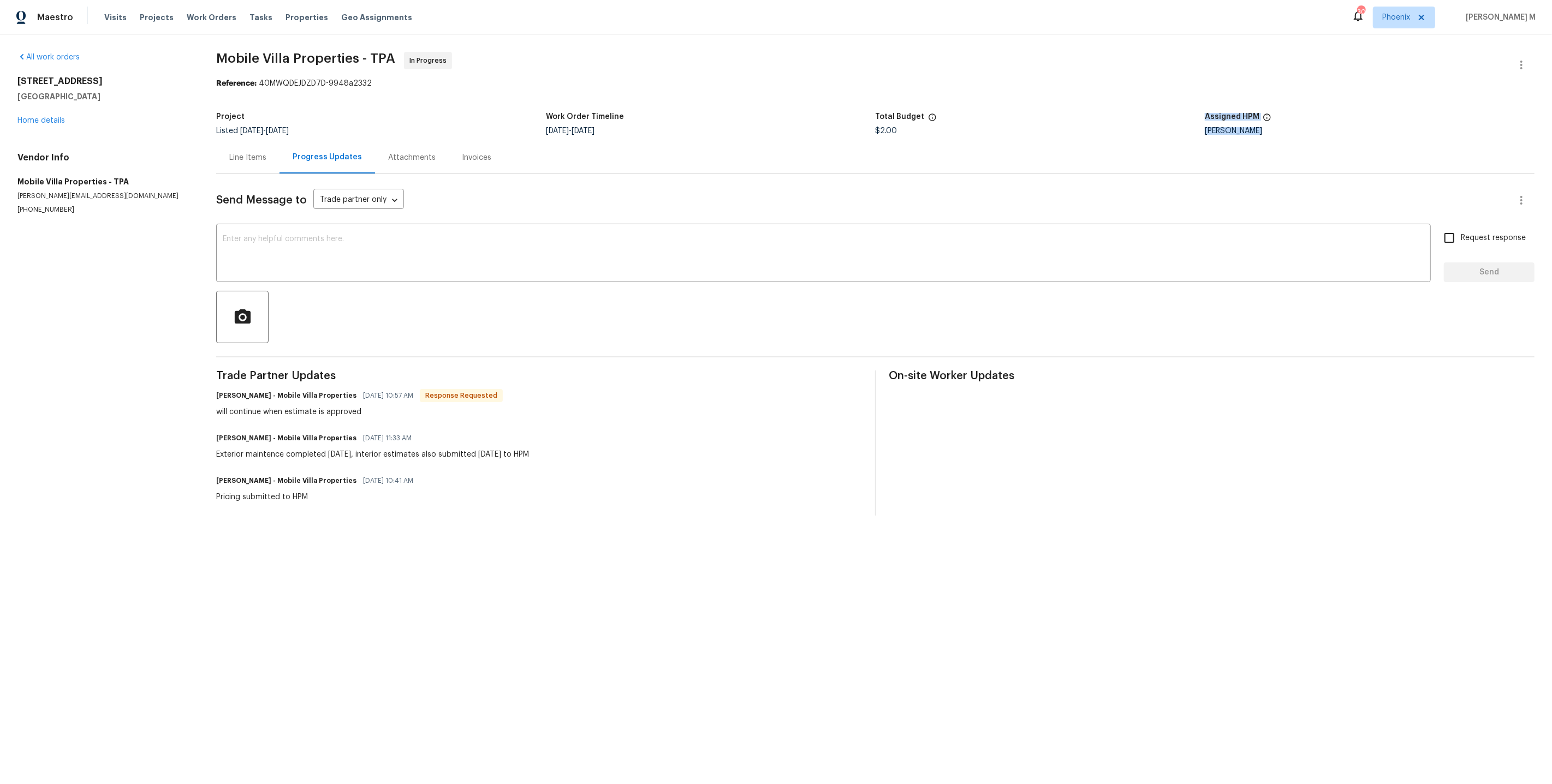
copy div "Assigned HPM Paul Springer"
click at [1199, 128] on div "$2.00" at bounding box center [1040, 131] width 330 height 8
click at [493, 388] on div "James Carey - Mobile Villa Properties 09/15/2025 10:57 AM Response Requested wi…" at bounding box center [538, 402] width 645 height 30
click at [250, 154] on div "Line Items" at bounding box center [247, 157] width 37 height 11
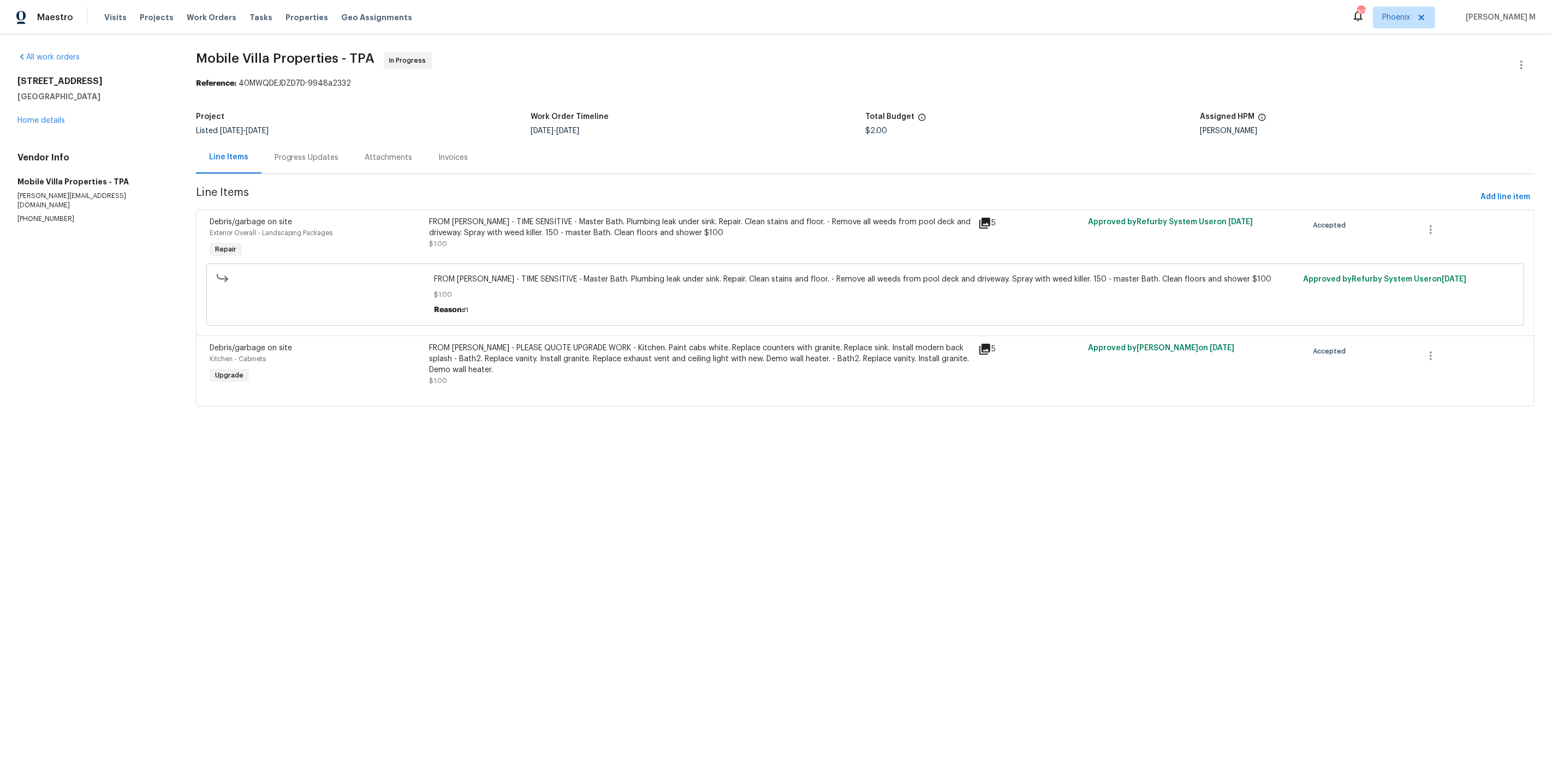
click at [525, 118] on div "Project" at bounding box center [363, 120] width 335 height 15
drag, startPoint x: 194, startPoint y: 57, endPoint x: 333, endPoint y: 57, distance: 139.0
click at [333, 57] on div "All work orders 513 Flamingo Dr Apollo Beach, FL 33572 Home details Vendor Info…" at bounding box center [776, 236] width 1552 height 403
copy span "Mobile Villa Properties"
click at [415, 102] on section "Mobile Villa Properties - TPA In Progress Reference: 40MWQDEJDZD7D-9948a2332 Pr…" at bounding box center [864, 236] width 1338 height 368
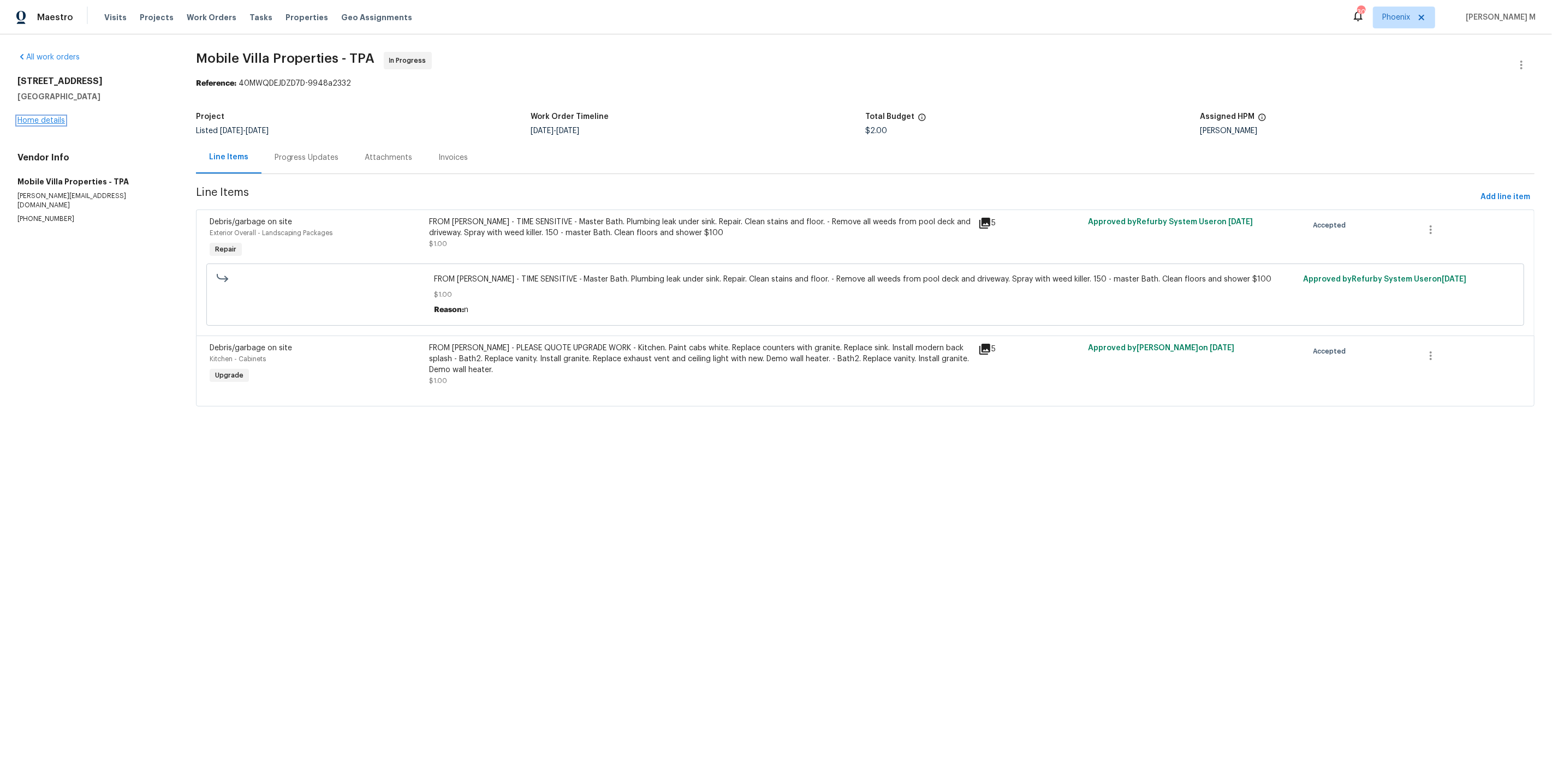
click at [44, 118] on link "Home details" at bounding box center [41, 121] width 47 height 8
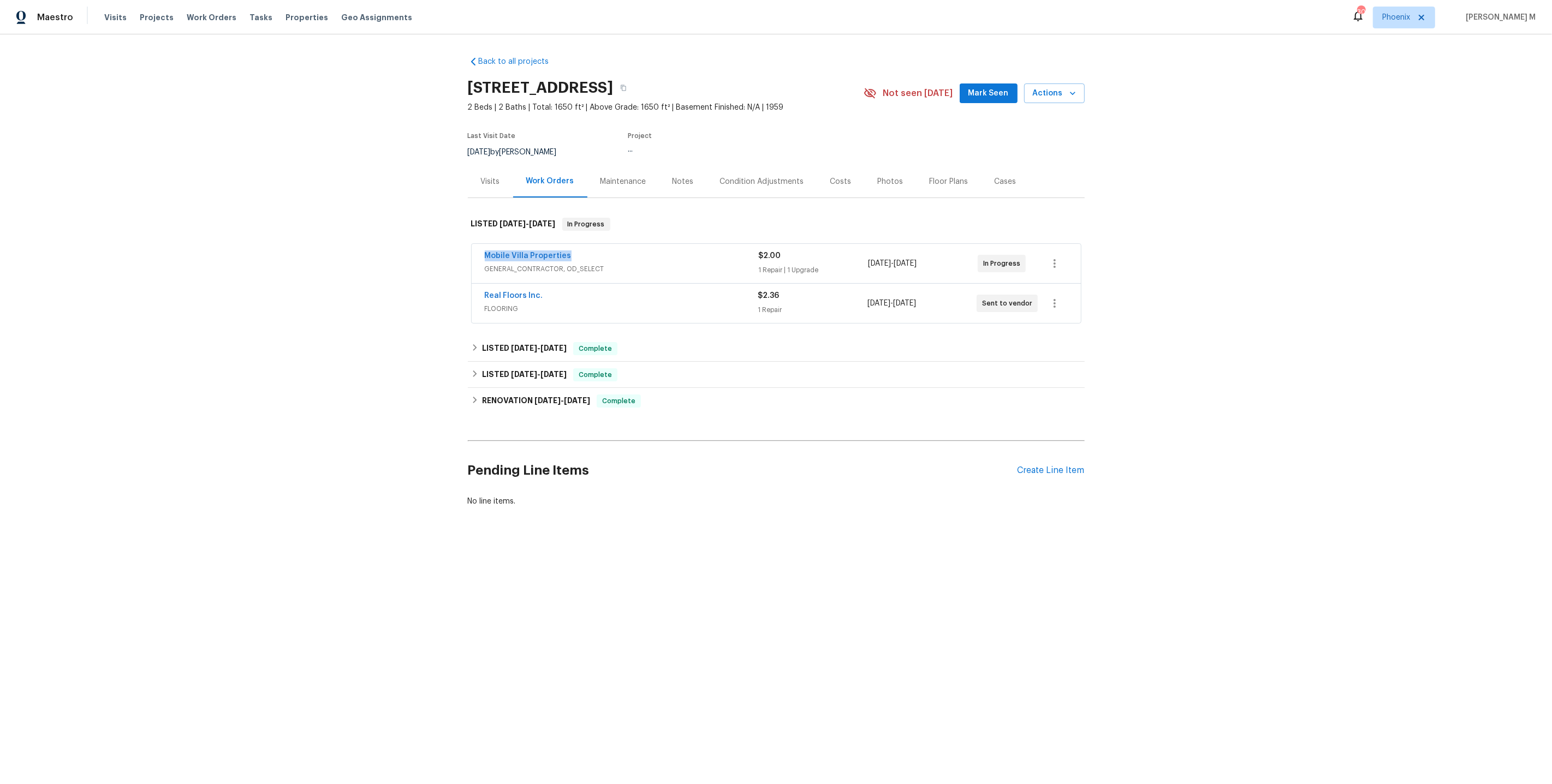
drag, startPoint x: 574, startPoint y: 249, endPoint x: 365, endPoint y: 249, distance: 209.0
click at [365, 249] on div "Back to all projects 513 Flamingo Dr, Apollo Beach, FL 33572 2 Beds | 2 Baths |…" at bounding box center [776, 308] width 1552 height 547
copy link "Mobile Villa Properties"
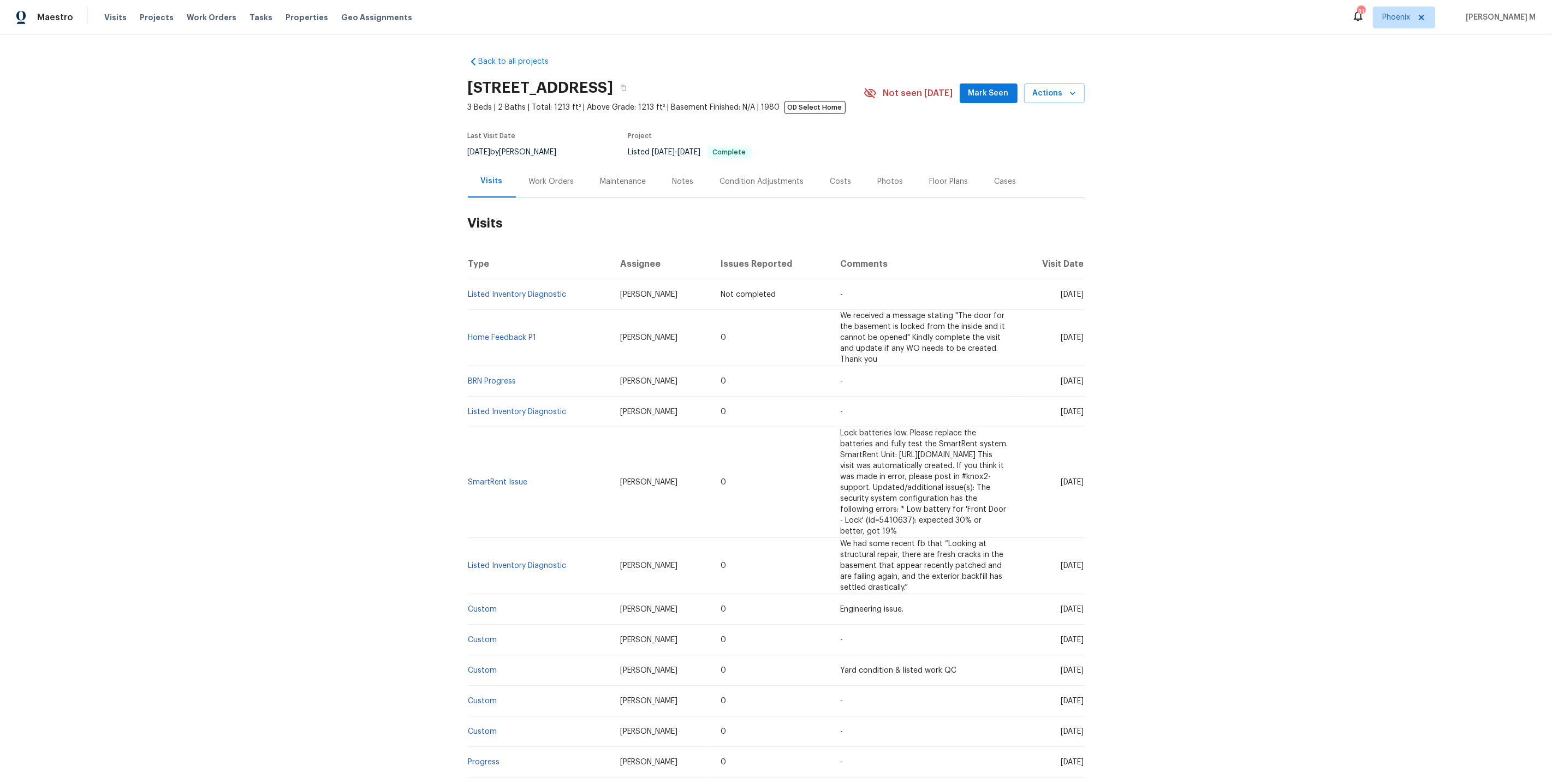
click at [565, 202] on h2 "Visits" at bounding box center [776, 223] width 617 height 51
click at [565, 200] on h2 "Visits" at bounding box center [776, 223] width 617 height 51
click at [560, 199] on h2 "Visits" at bounding box center [776, 223] width 617 height 51
click at [554, 188] on div "Work Orders" at bounding box center [552, 181] width 71 height 32
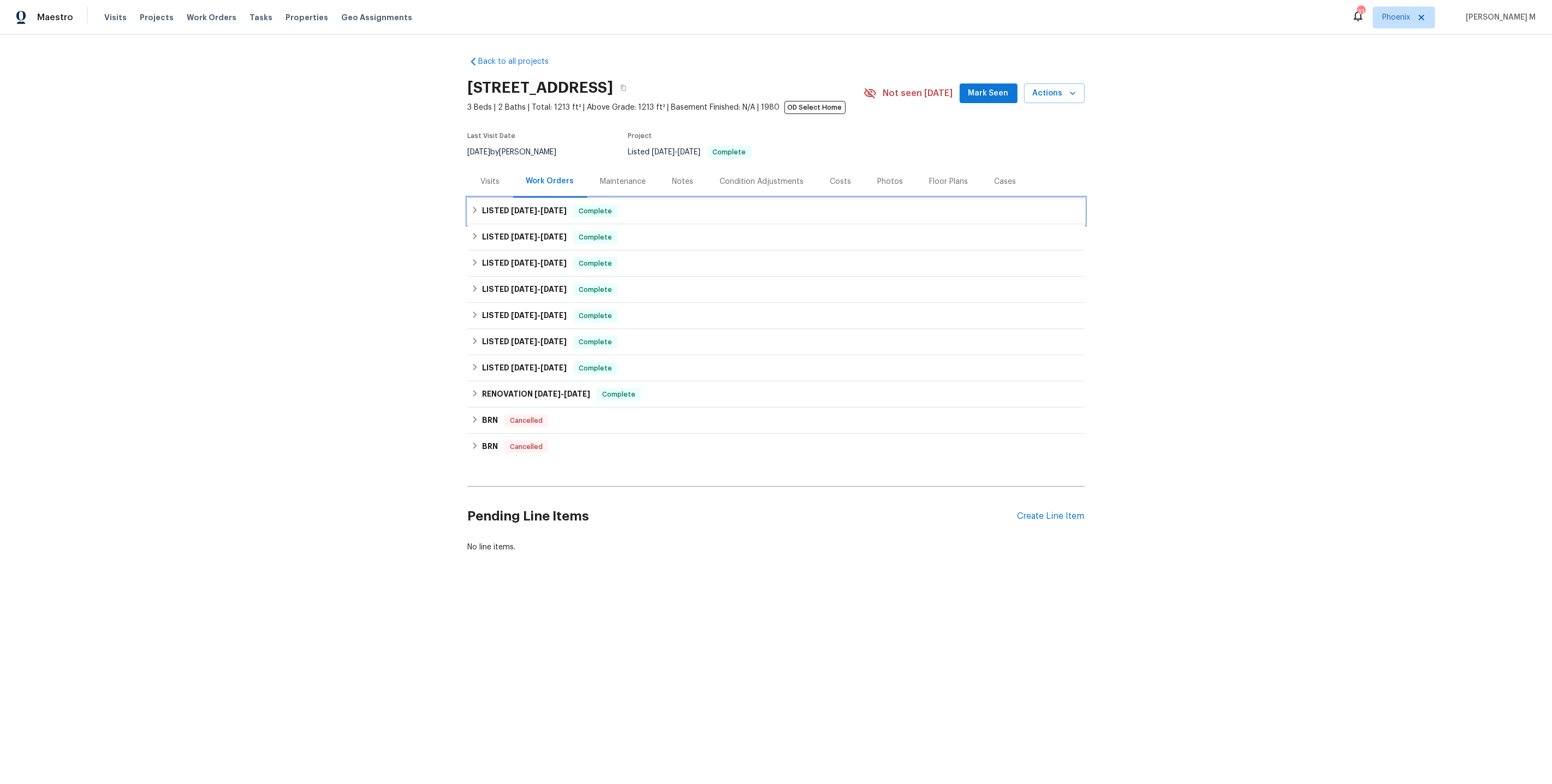
click at [520, 210] on h6 "LISTED [DATE] - [DATE]" at bounding box center [524, 211] width 84 height 13
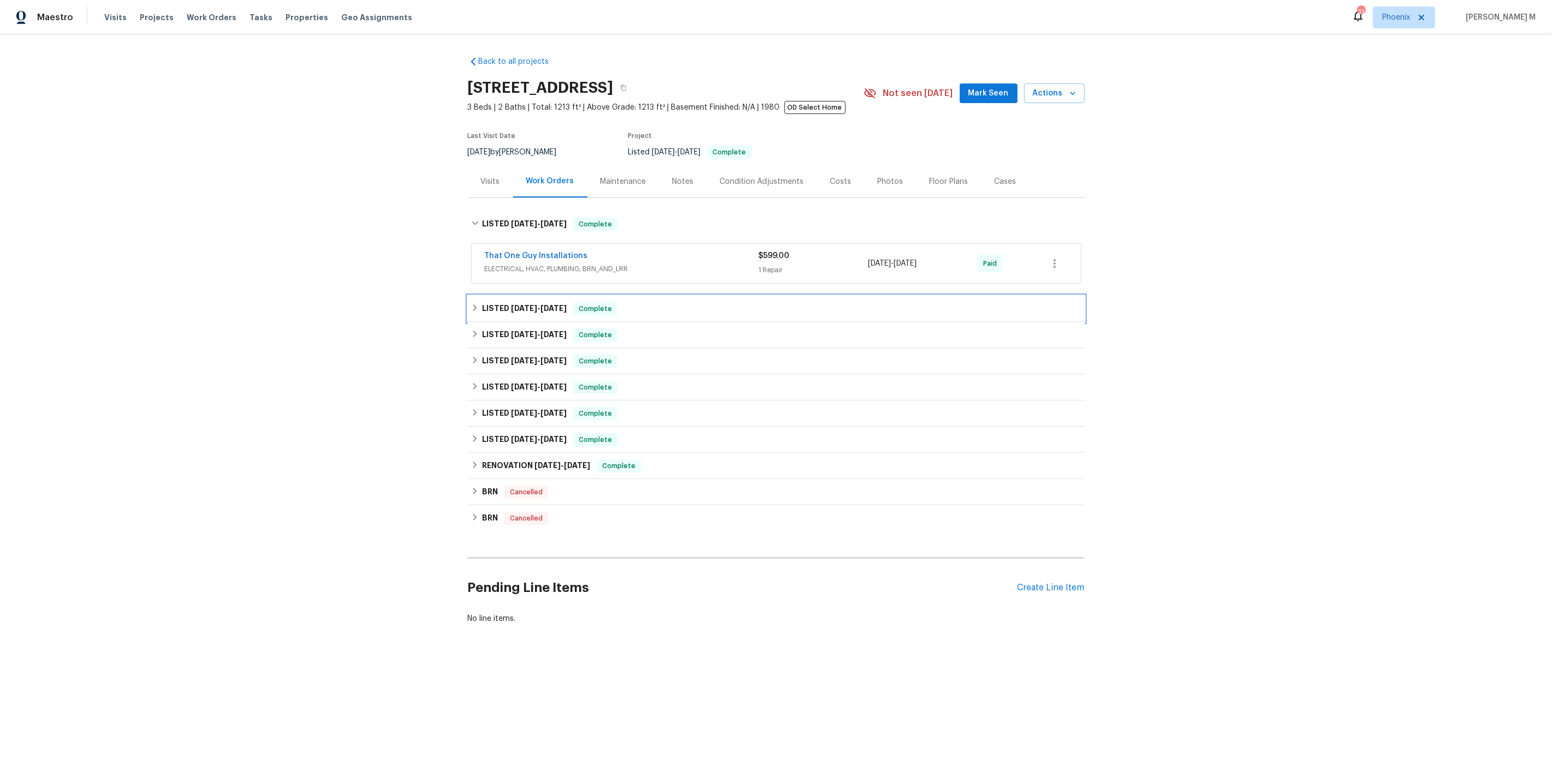
click at [518, 305] on span "[DATE]" at bounding box center [524, 308] width 26 height 8
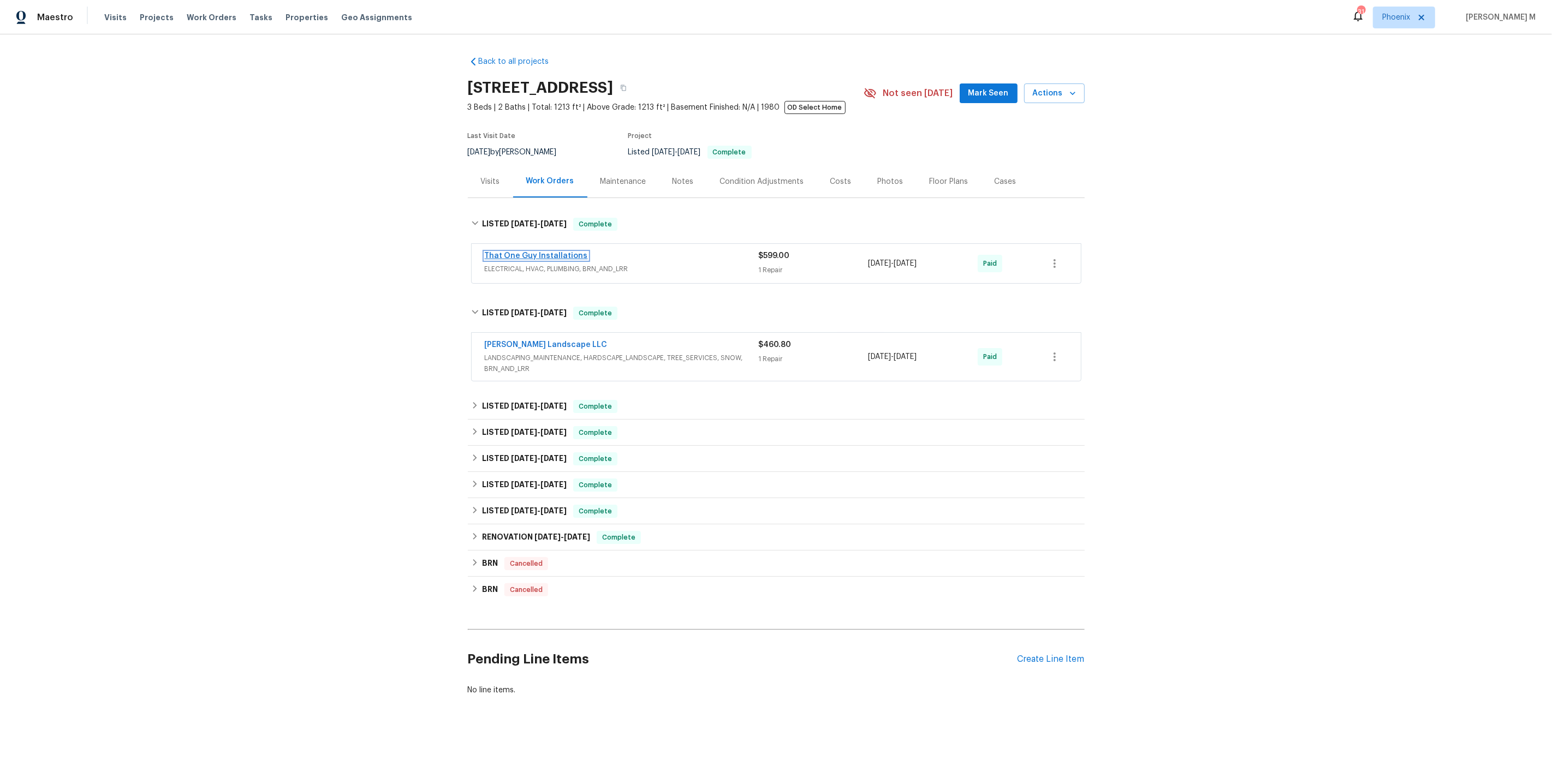
click at [538, 252] on link "That One Guy Installations" at bounding box center [536, 256] width 103 height 8
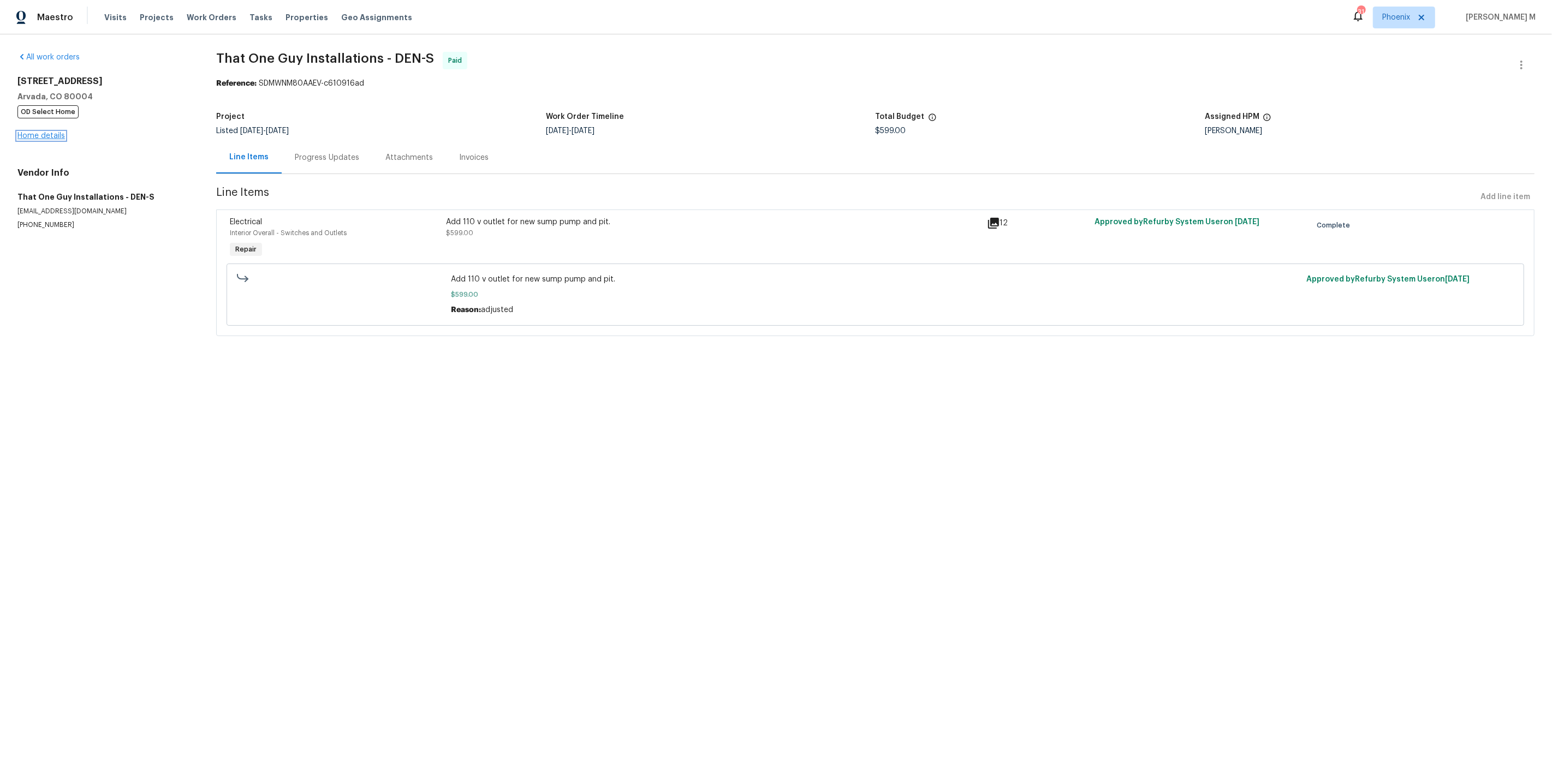
click at [46, 135] on link "Home details" at bounding box center [41, 136] width 47 height 8
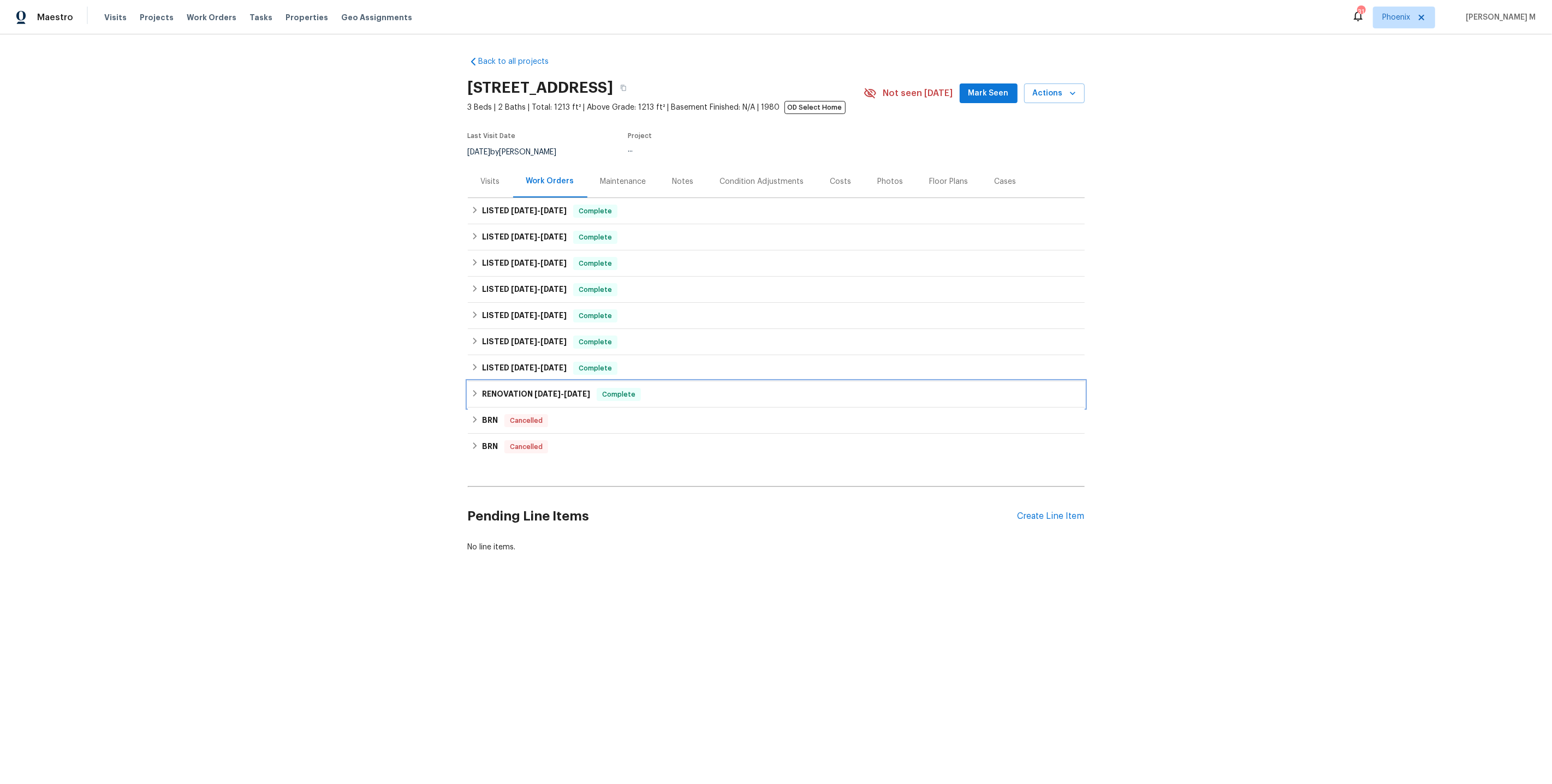
click at [520, 388] on h6 "RENOVATION [DATE] - [DATE]" at bounding box center [536, 394] width 108 height 13
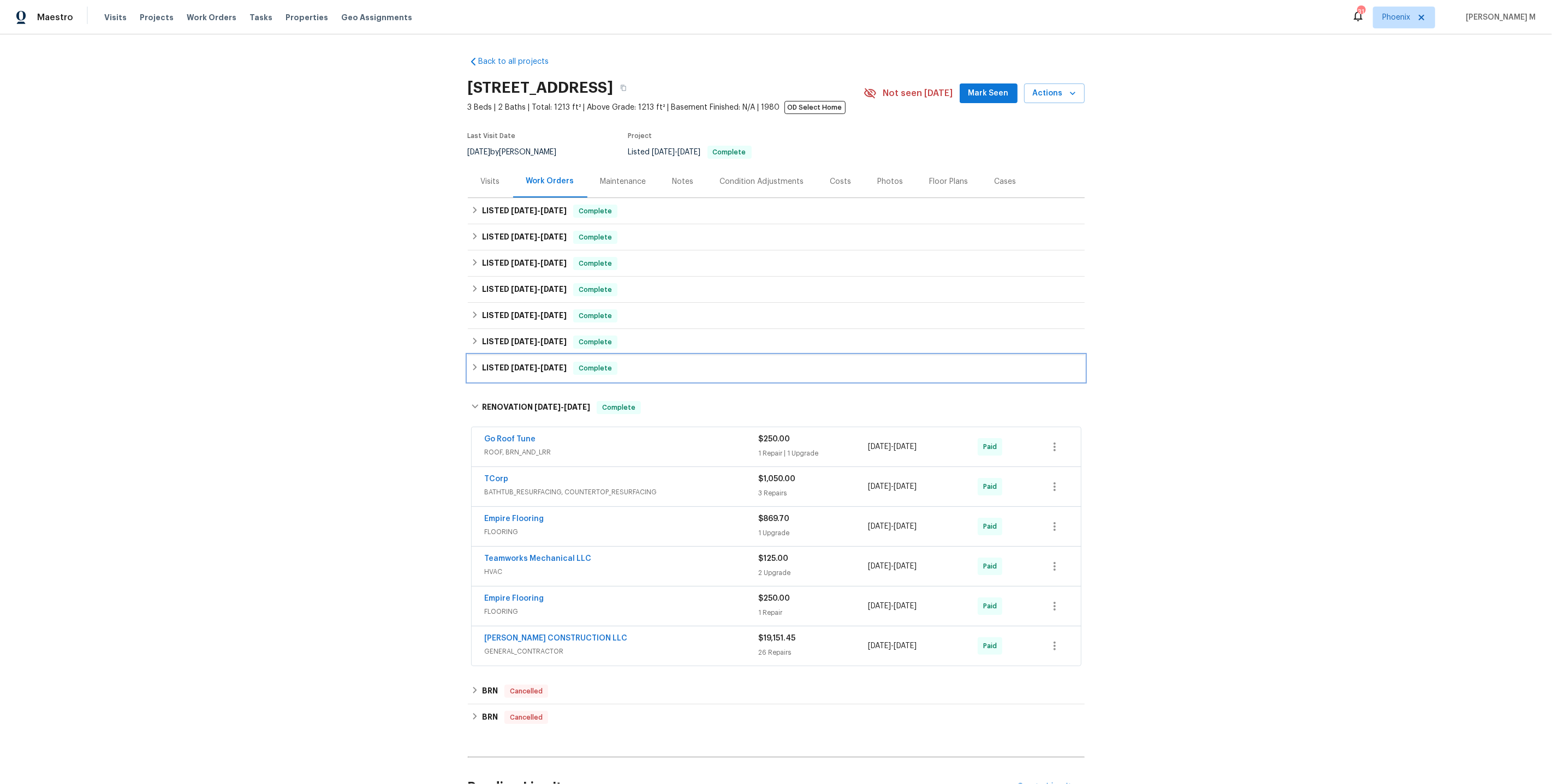
click at [530, 368] on h6 "LISTED [DATE] - [DATE]" at bounding box center [524, 368] width 84 height 13
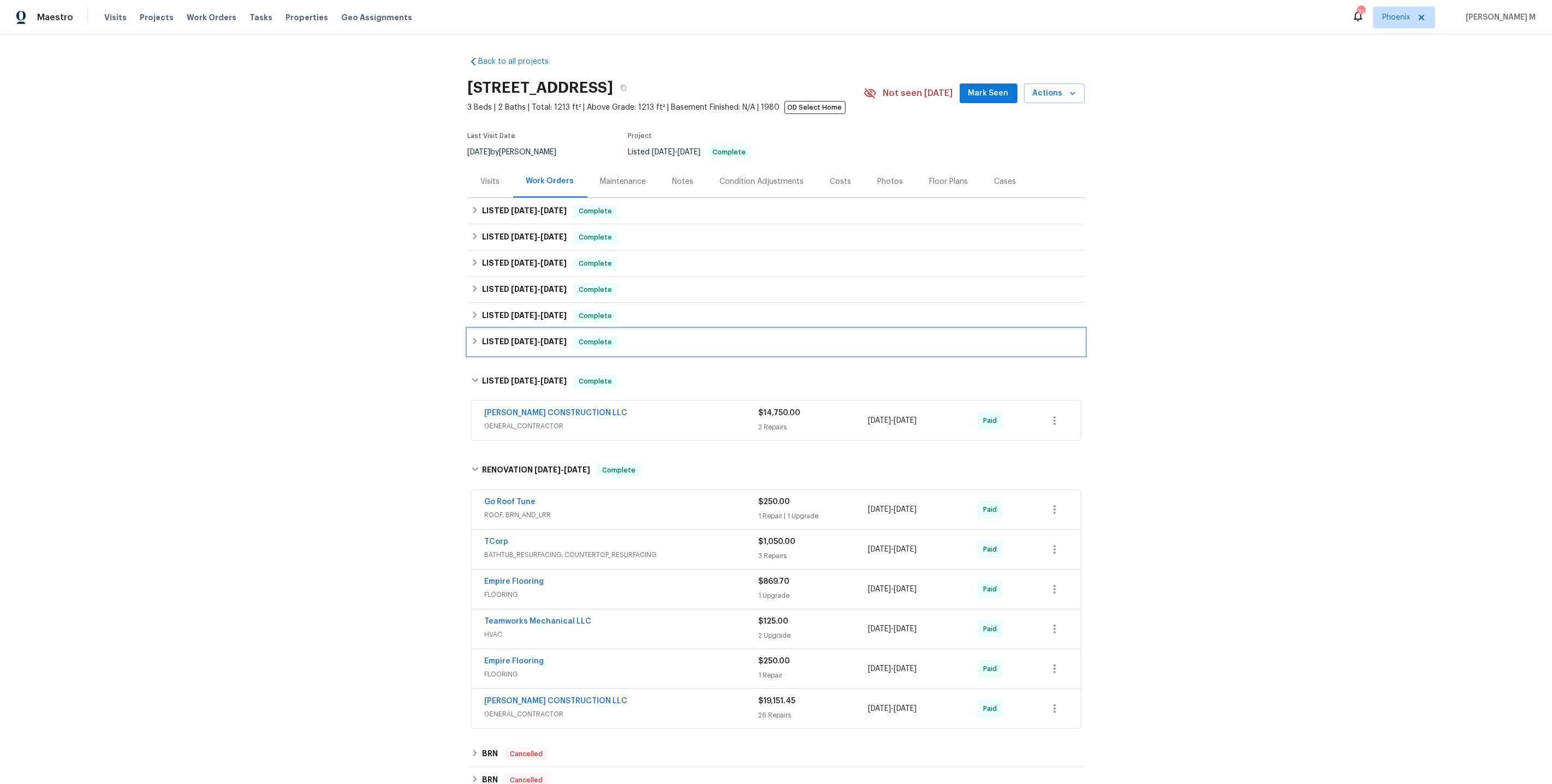
click at [512, 337] on span "[DATE]" at bounding box center [524, 341] width 26 height 8
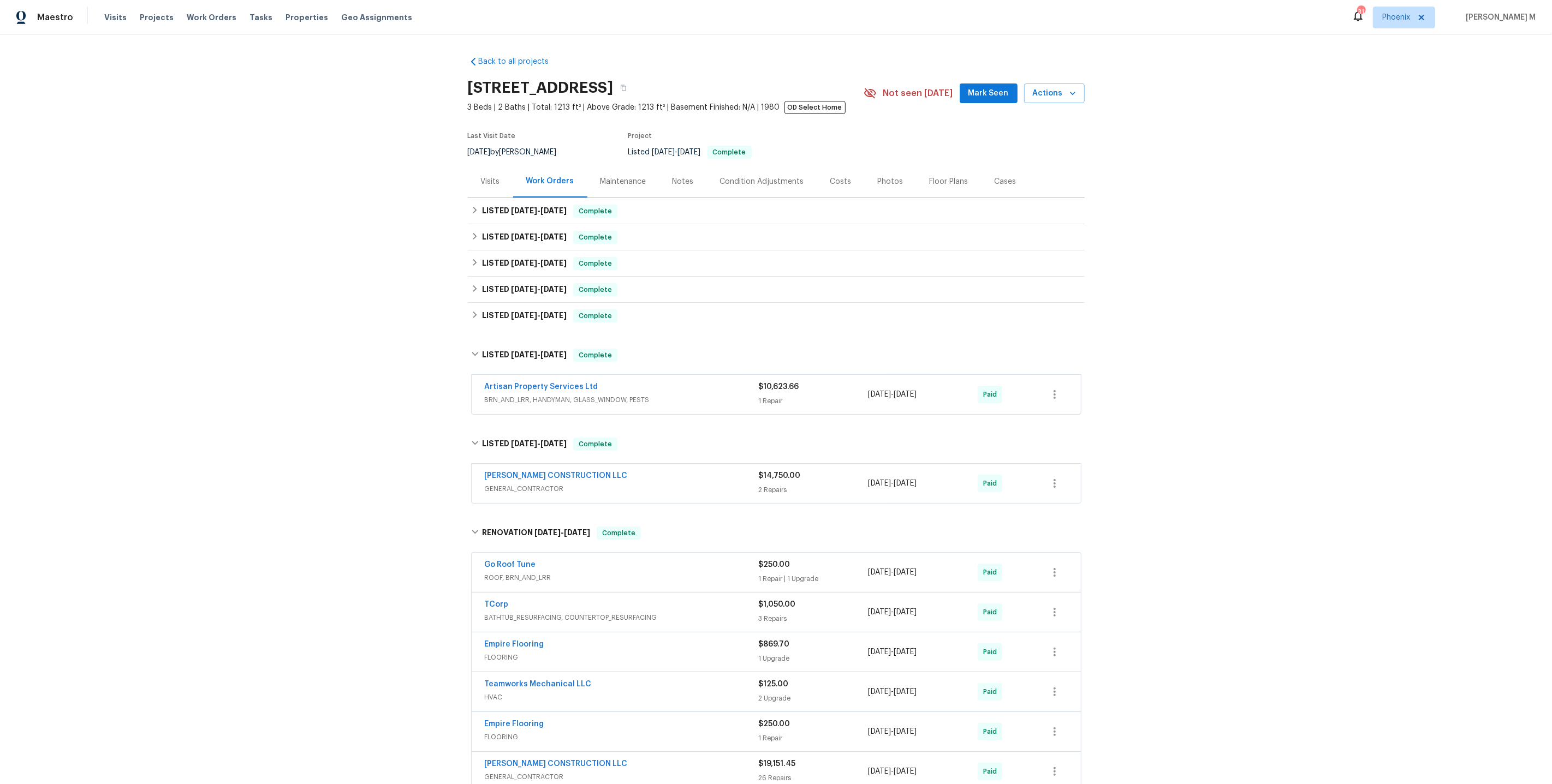
click at [534, 488] on div "[PERSON_NAME] CONSTRUCTION LLC GENERAL_CONTRACTOR" at bounding box center [621, 484] width 274 height 26
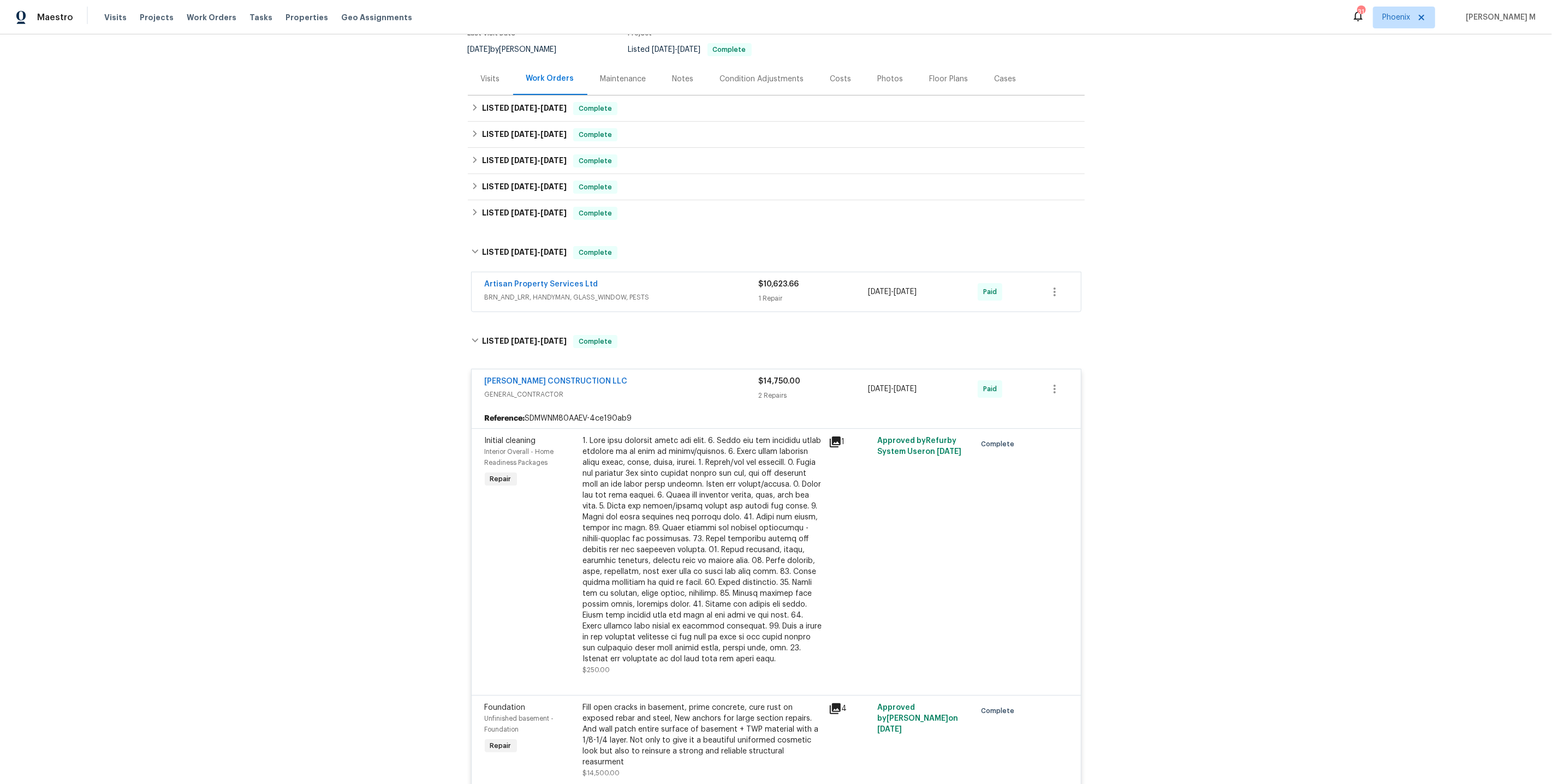
scroll to position [104, 0]
click at [547, 290] on span "BRN_AND_LRR, HANDYMAN, GLASS_WINDOW, PESTS" at bounding box center [621, 295] width 274 height 11
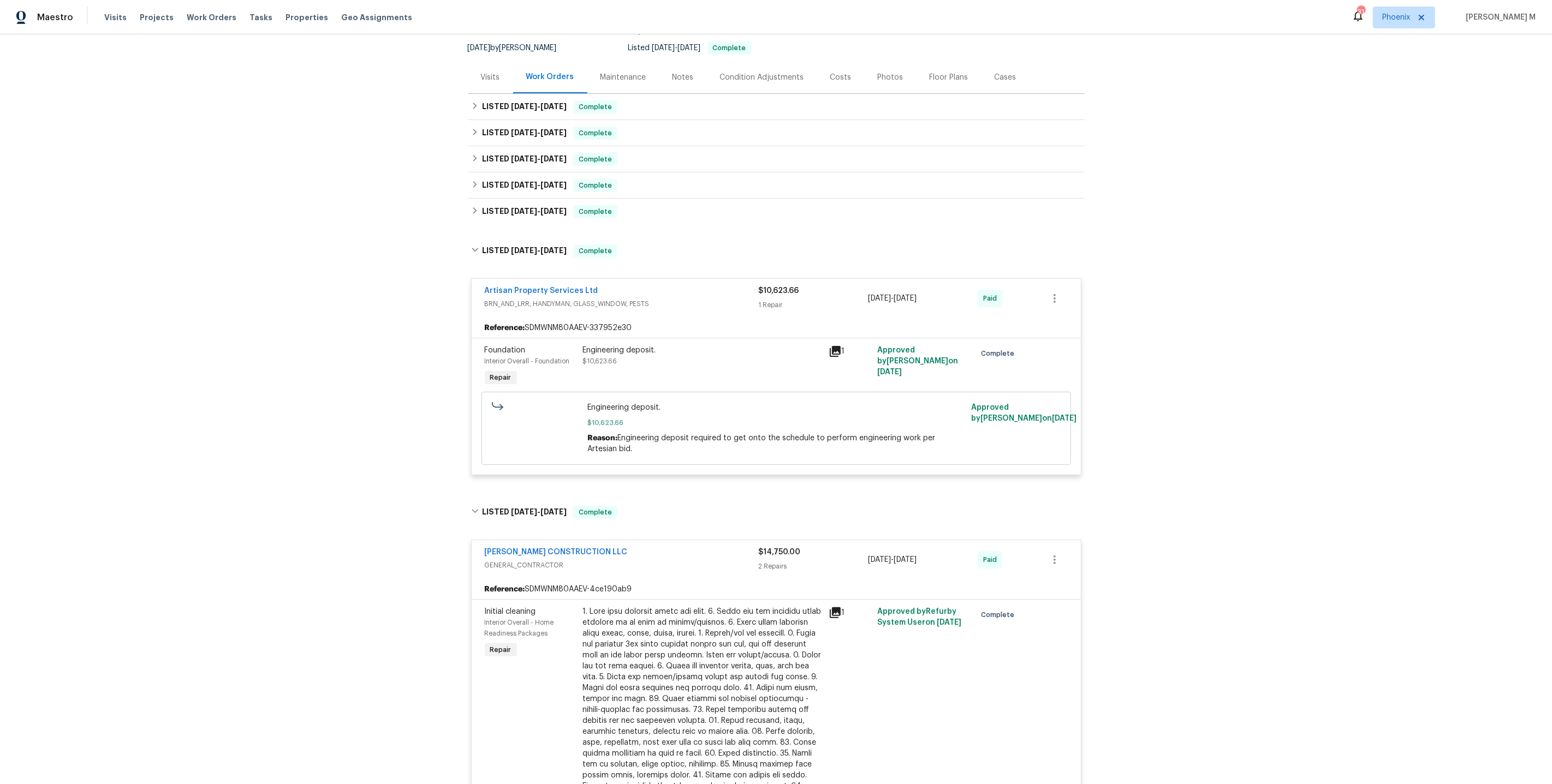
click at [664, 357] on div "Engineering deposit. $10,623.66" at bounding box center [702, 356] width 239 height 22
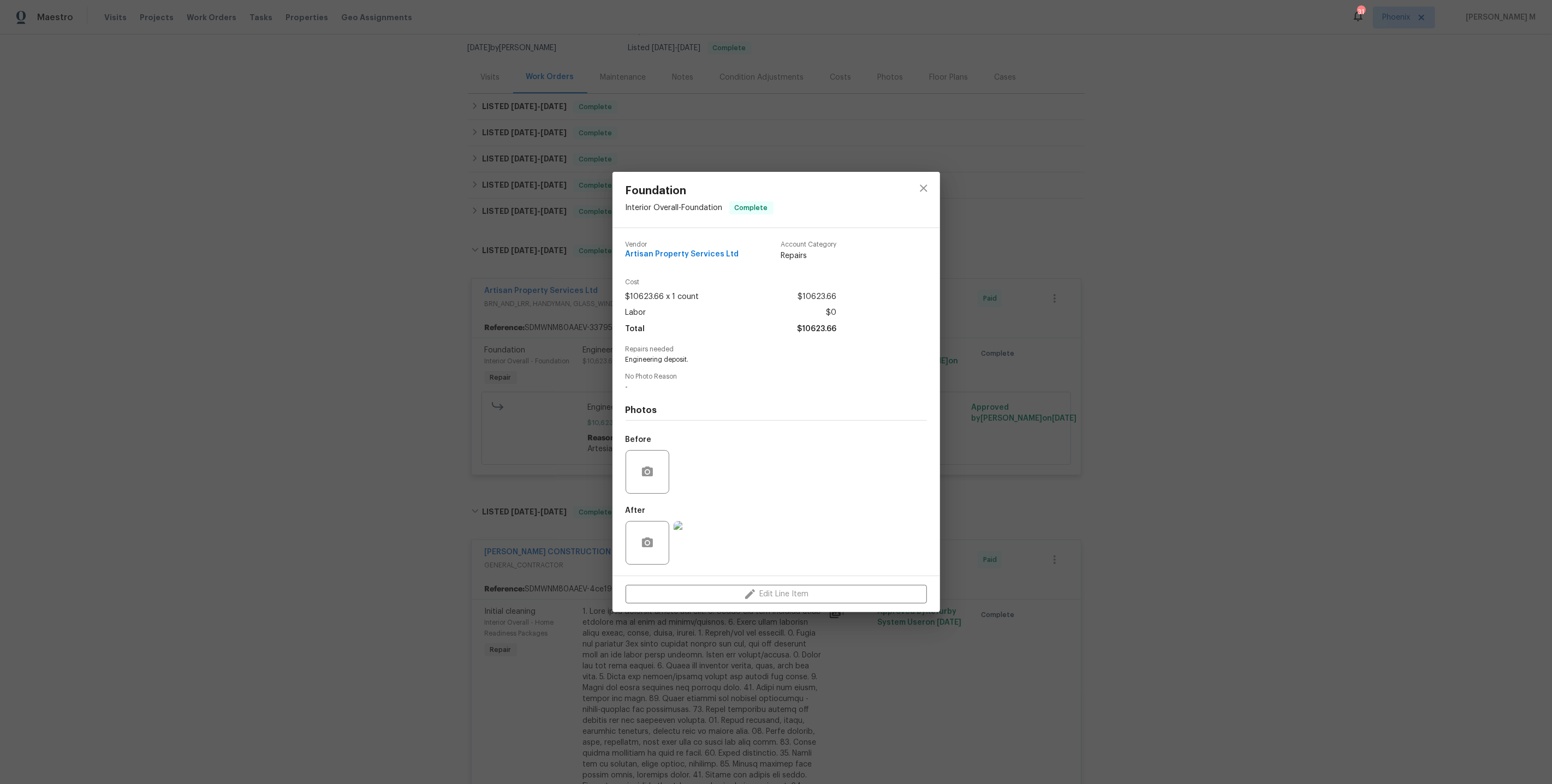
click at [696, 522] on img at bounding box center [696, 543] width 44 height 44
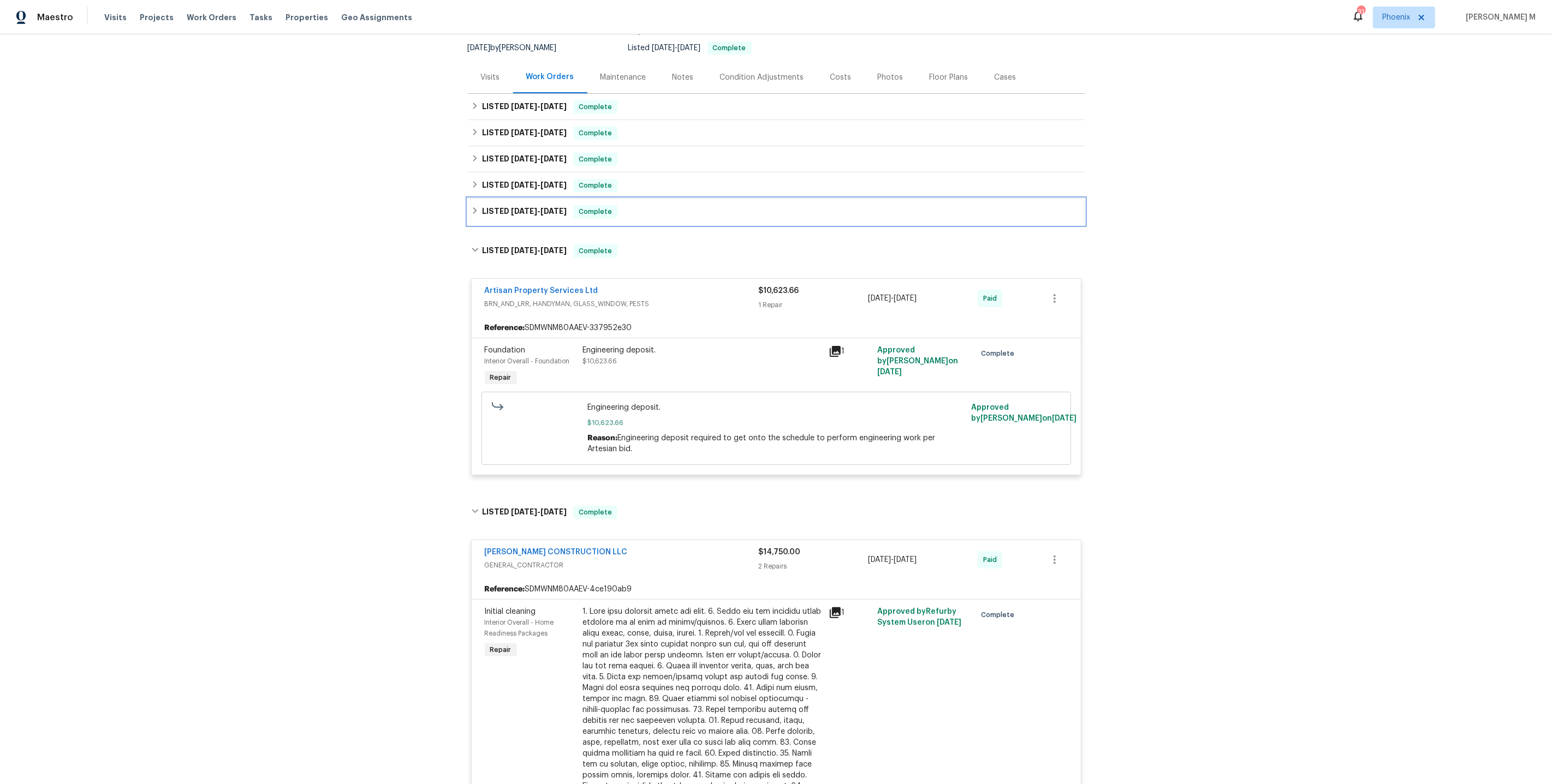
click at [541, 207] on span "[DATE]" at bounding box center [554, 211] width 26 height 8
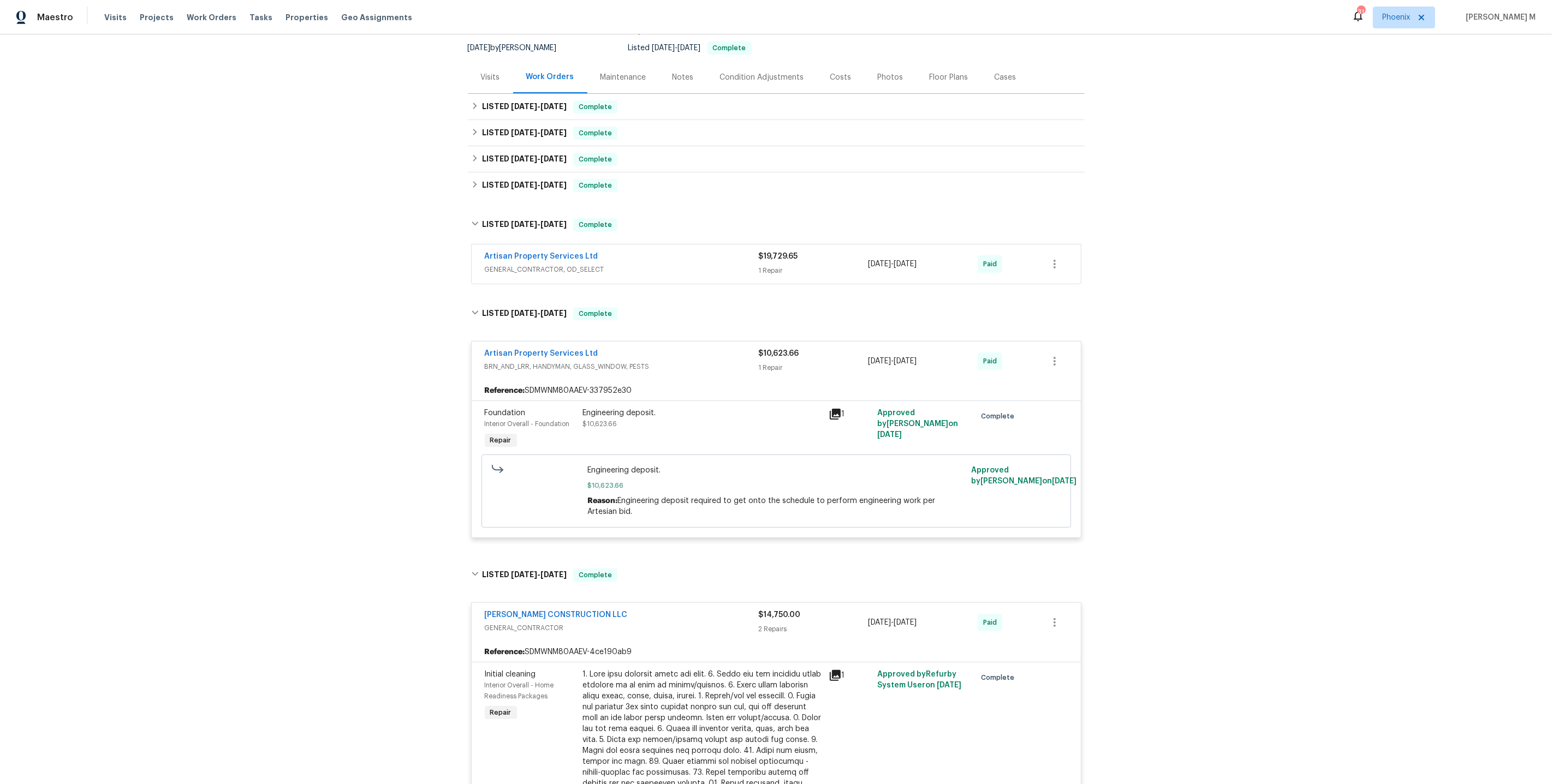
click at [651, 407] on div "Engineering deposit." at bounding box center [702, 412] width 239 height 11
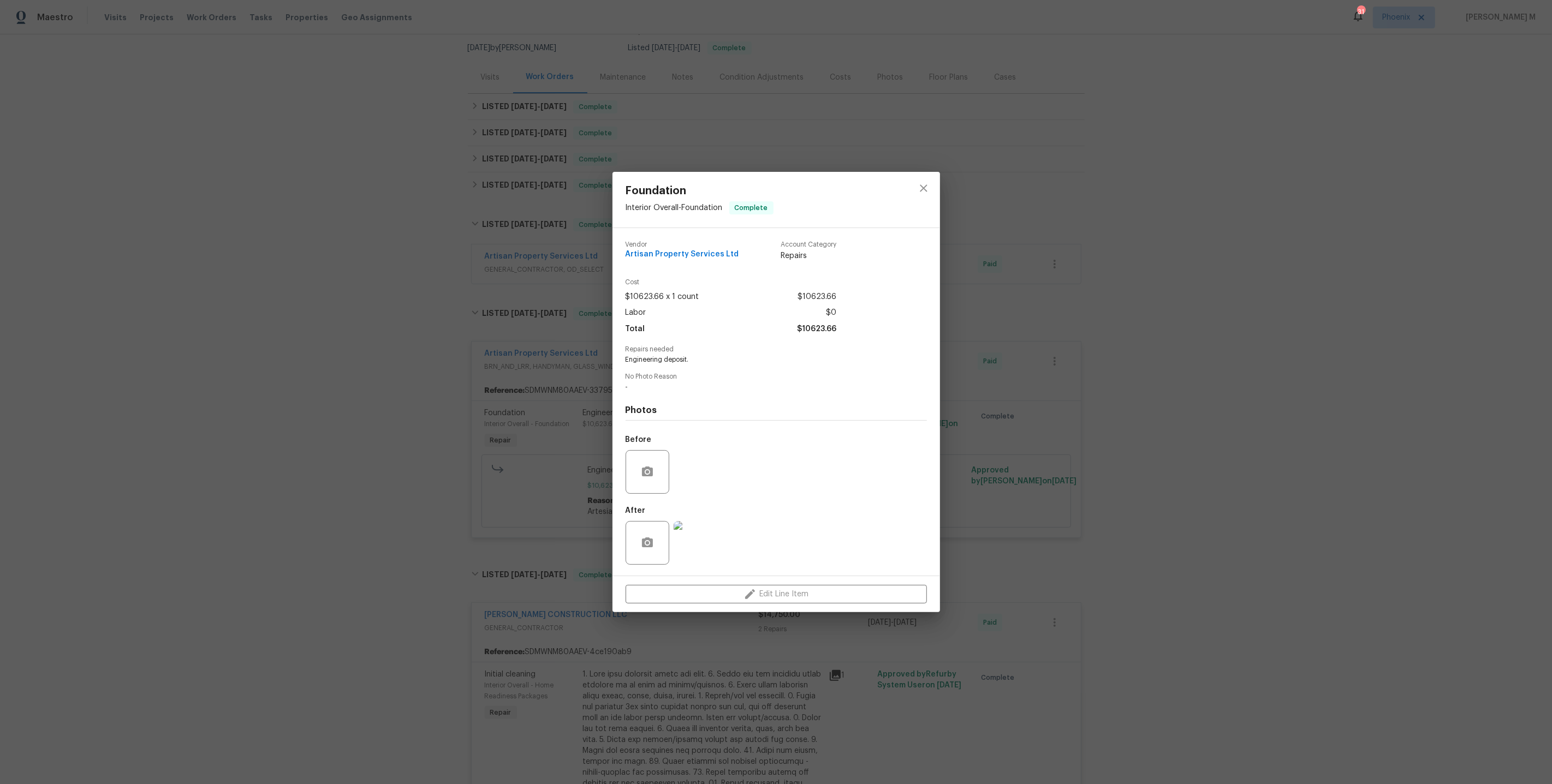
click at [705, 534] on img at bounding box center [696, 543] width 44 height 44
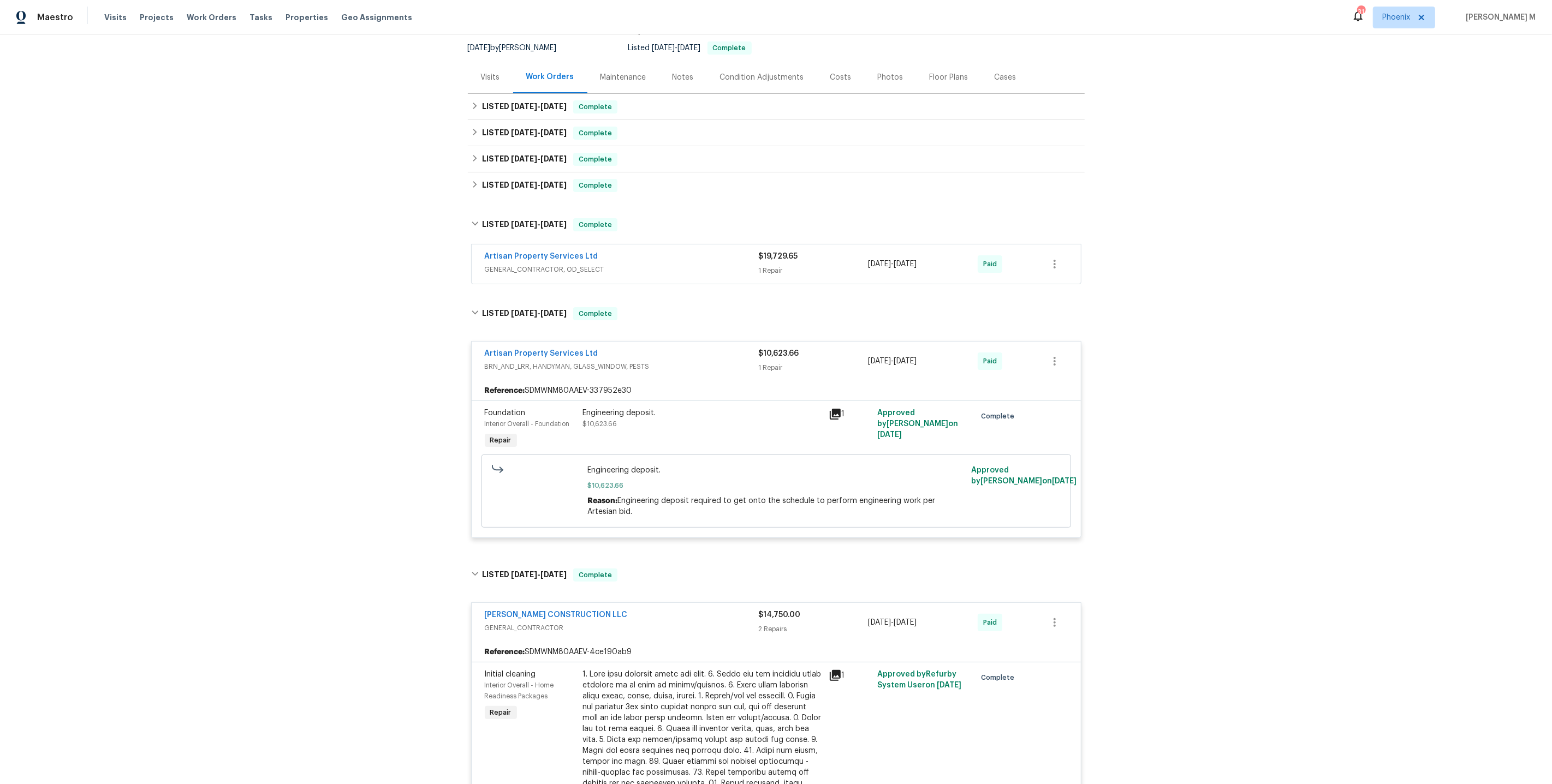
scroll to position [0, 0]
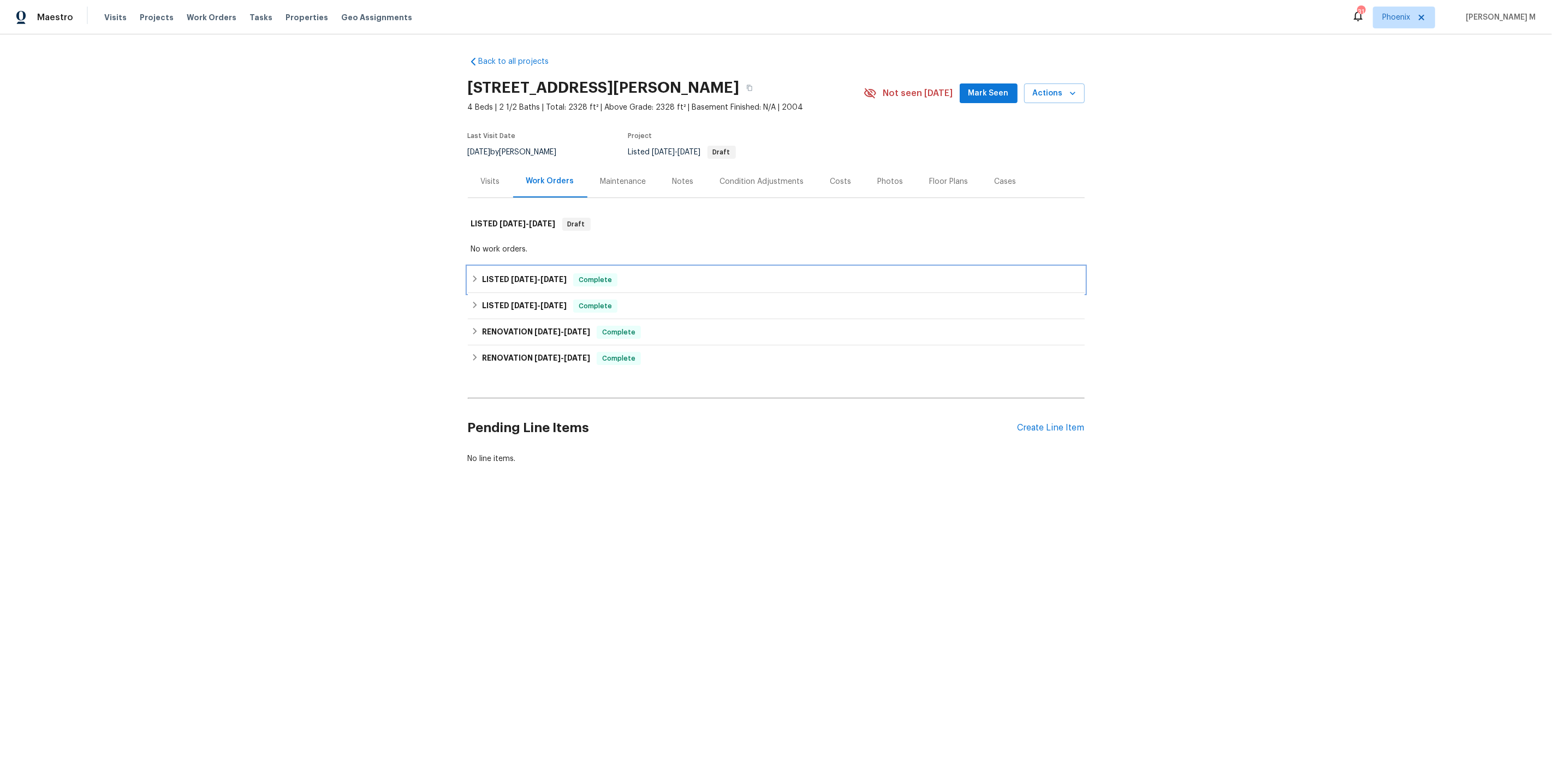
click at [517, 276] on span "[DATE]" at bounding box center [524, 279] width 26 height 8
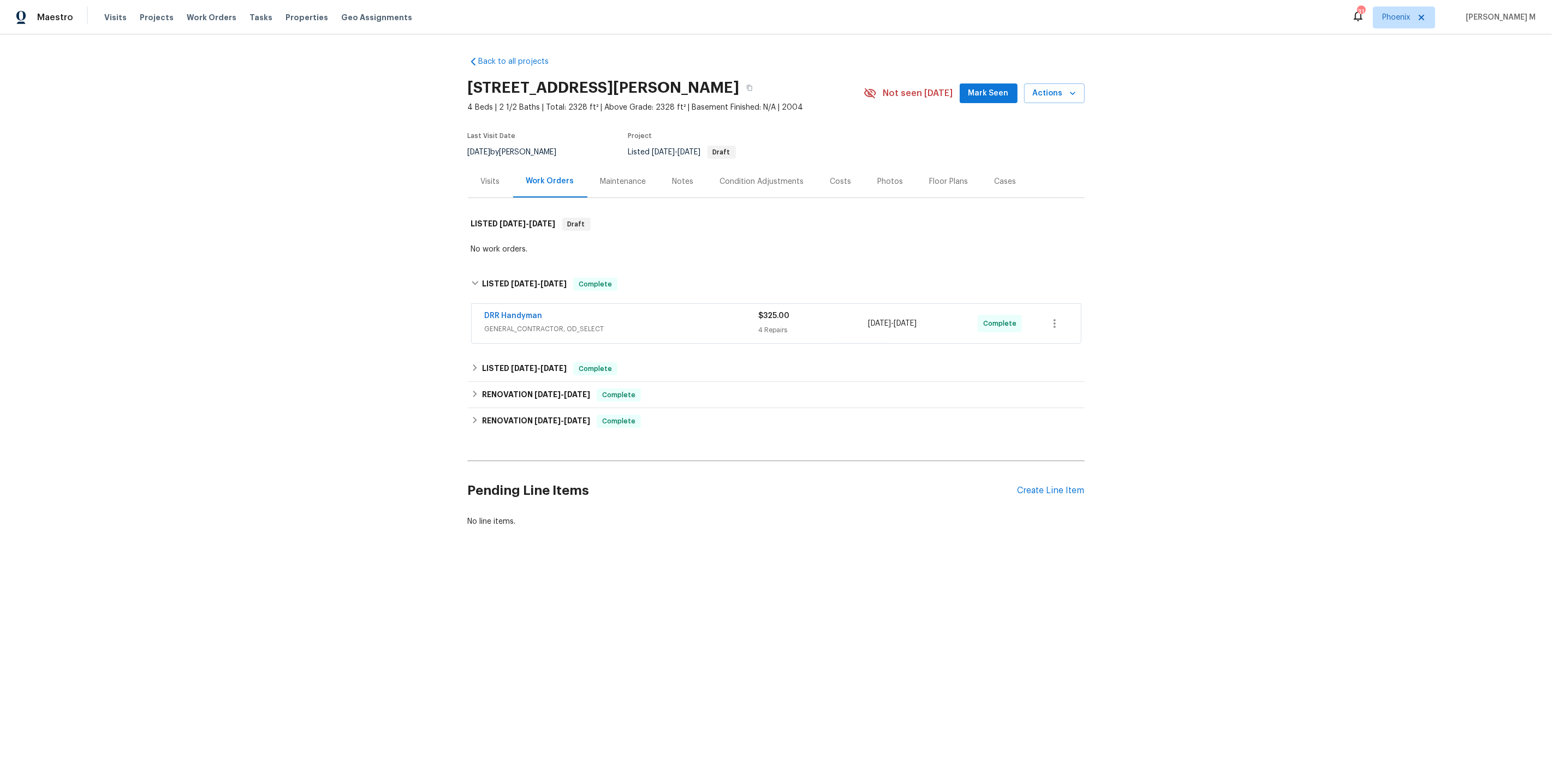
click at [523, 329] on div "DRR Handyman GENERAL_CONTRACTOR, OD_SELECT" at bounding box center [621, 324] width 274 height 26
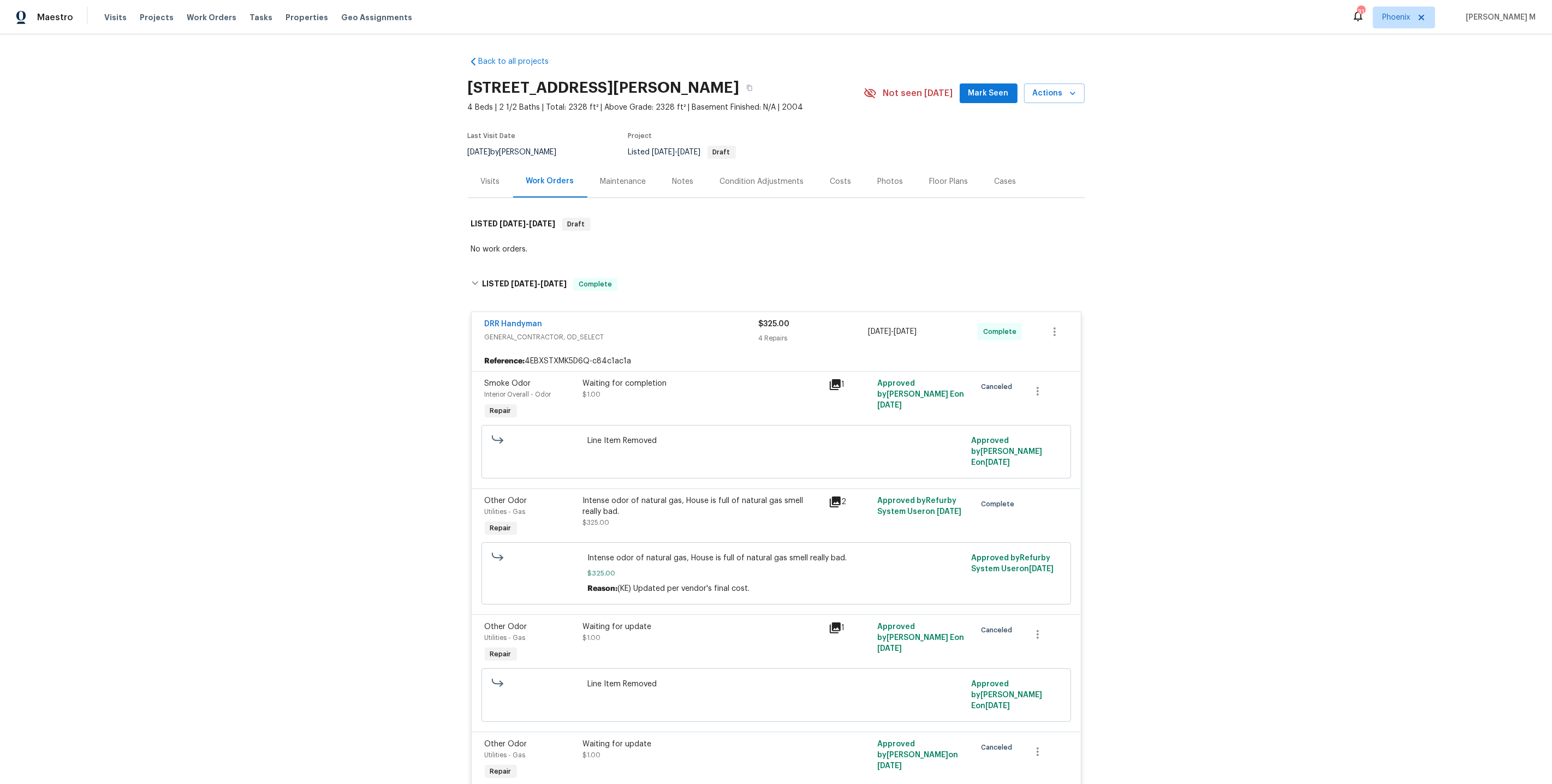
scroll to position [216, 0]
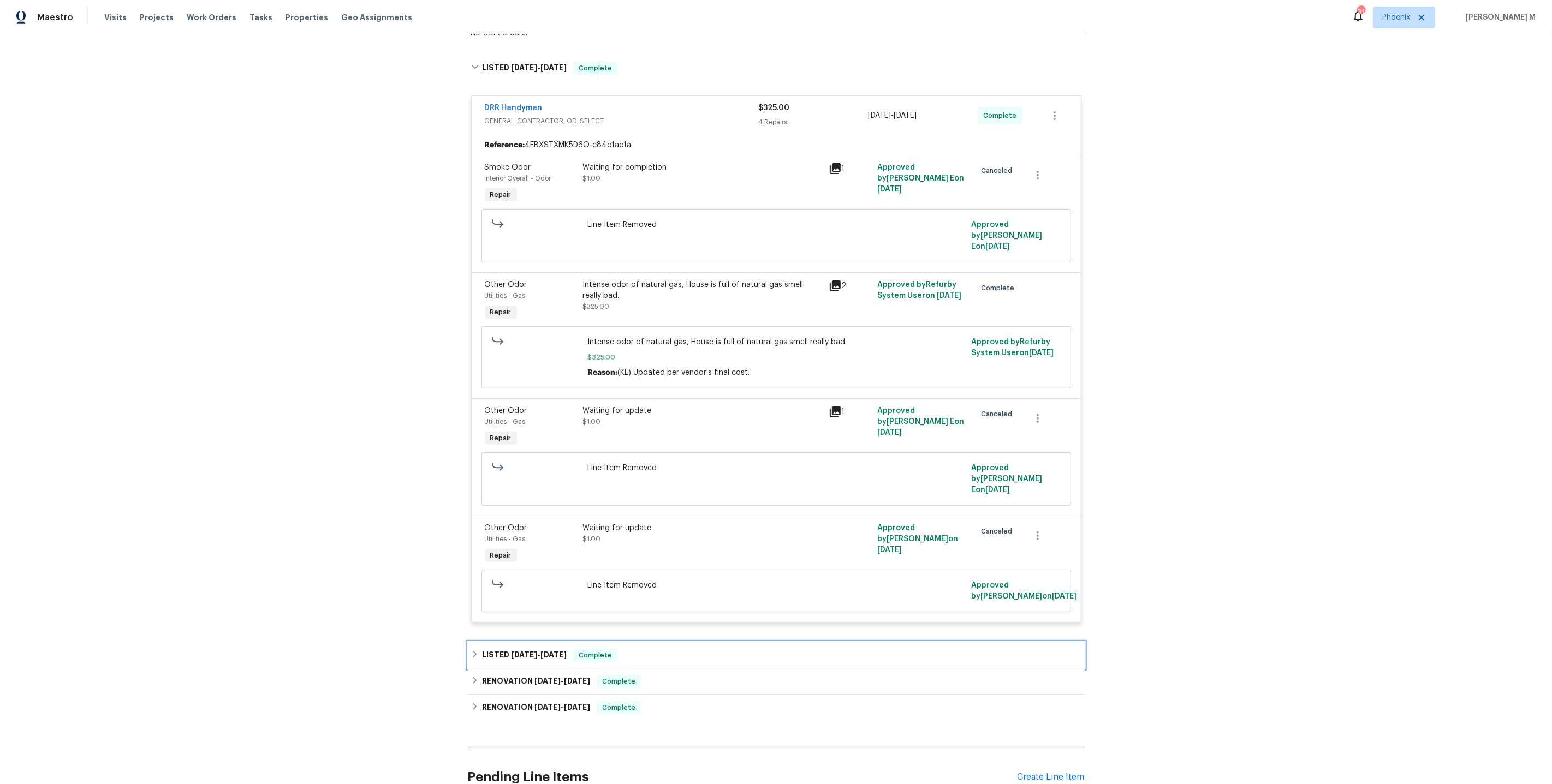
click at [556, 649] on h6 "LISTED [DATE] - [DATE]" at bounding box center [524, 655] width 84 height 13
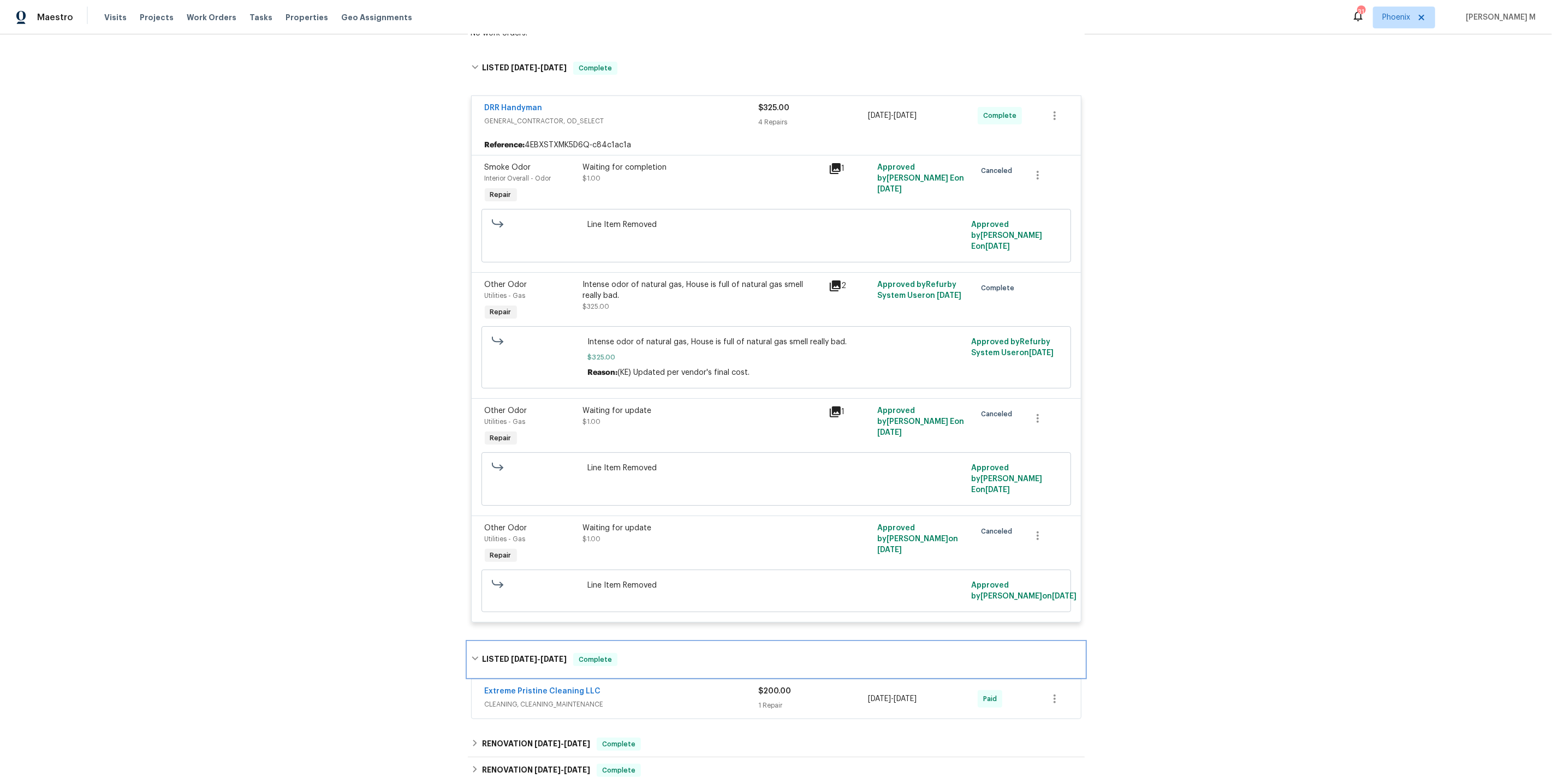
scroll to position [314, 0]
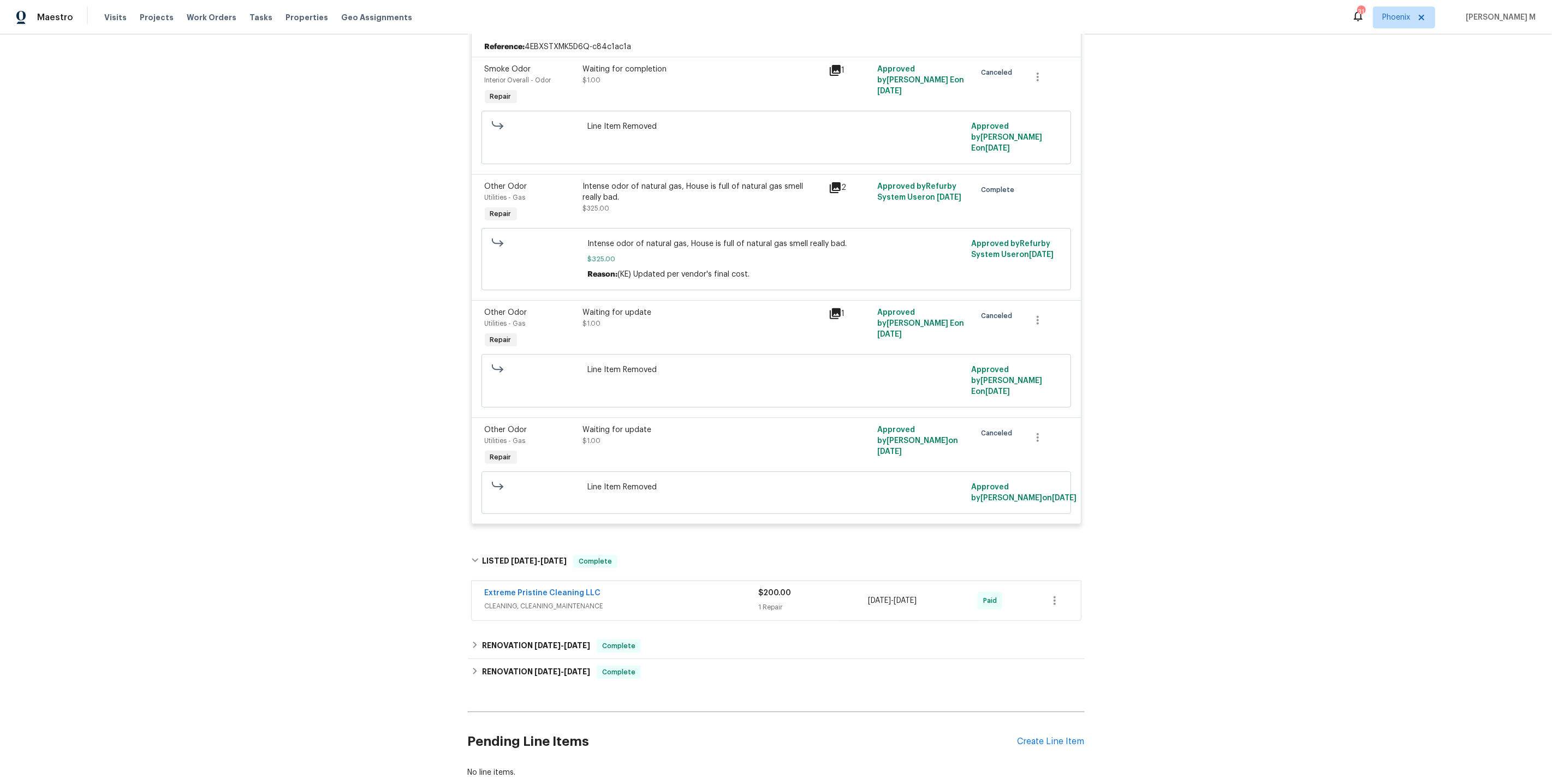
click at [528, 601] on span "CLEANING, CLEANING_MAINTENANCE" at bounding box center [621, 606] width 274 height 11
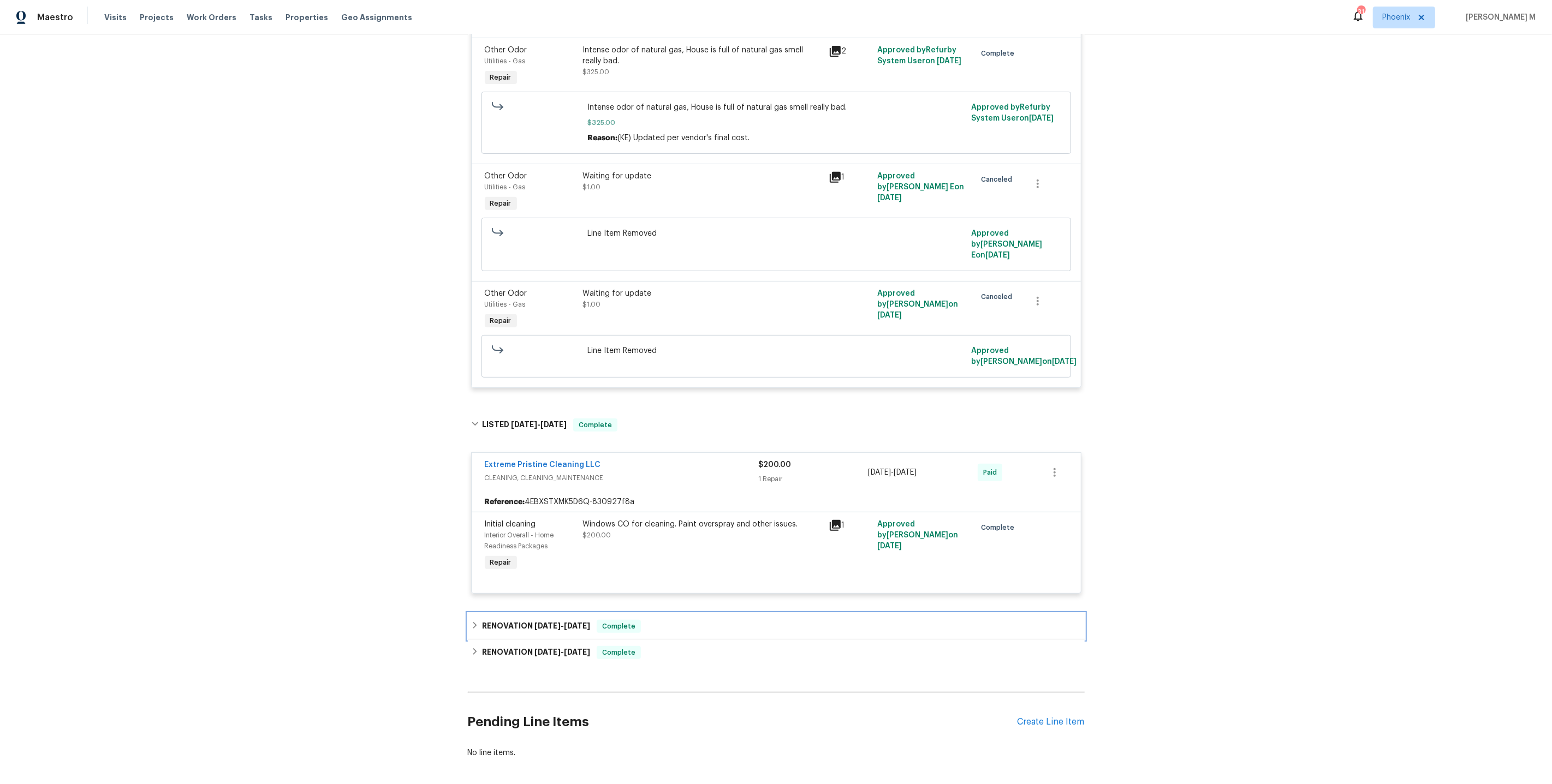
click at [543, 622] on span "[DATE]" at bounding box center [547, 625] width 26 height 8
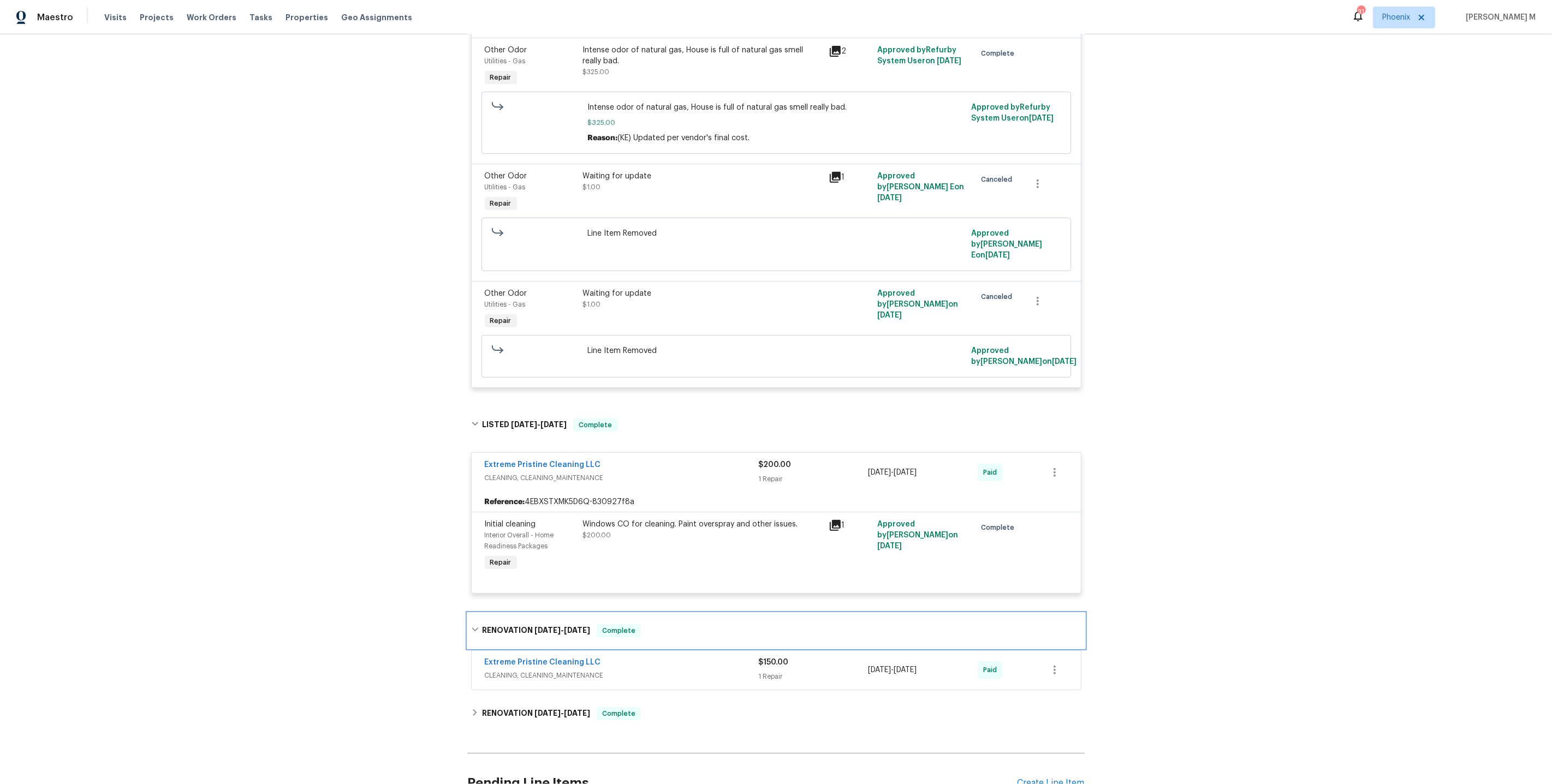
scroll to position [511, 0]
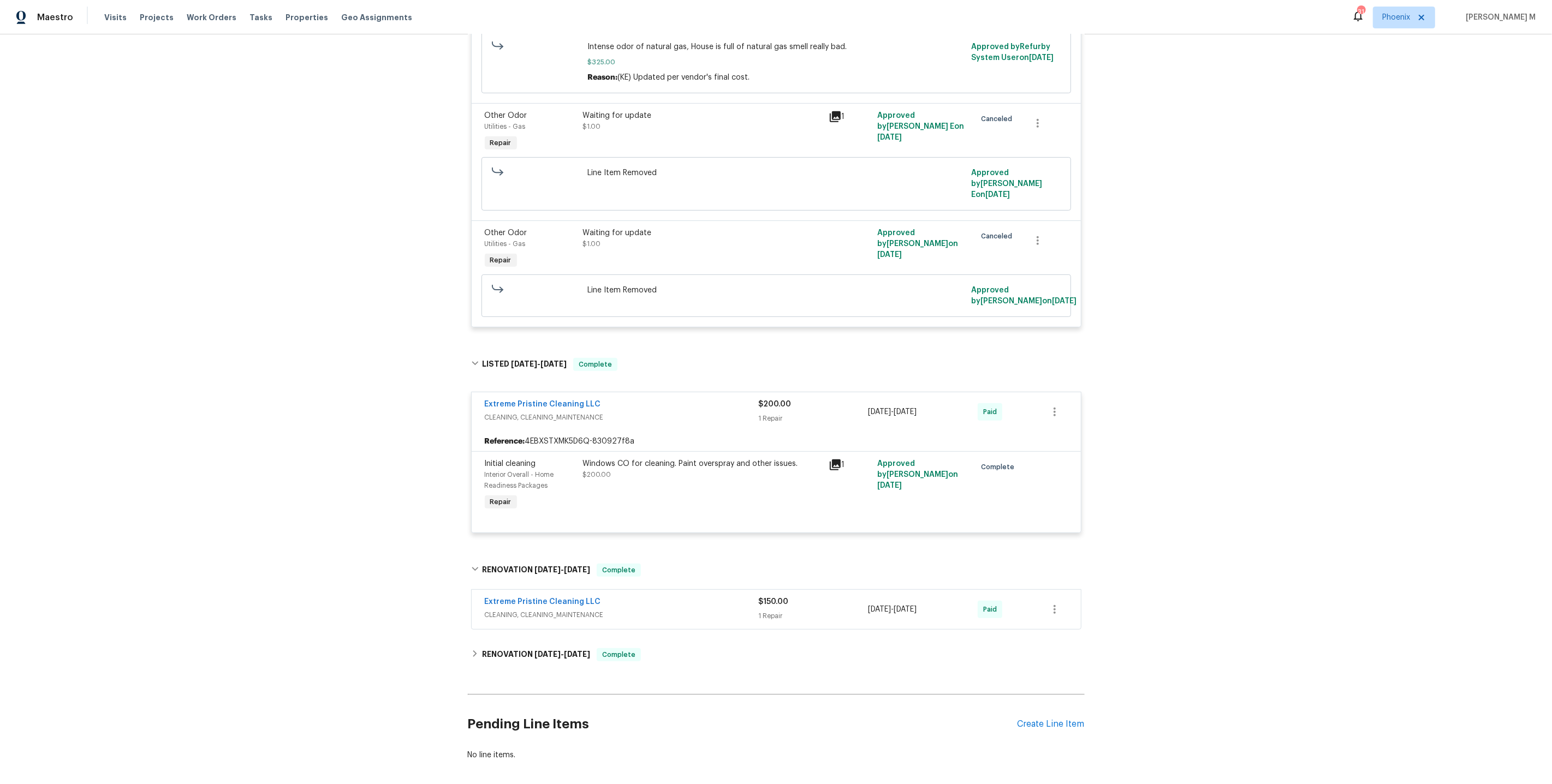
click at [533, 609] on span "CLEANING, CLEANING_MAINTENANCE" at bounding box center [621, 615] width 274 height 11
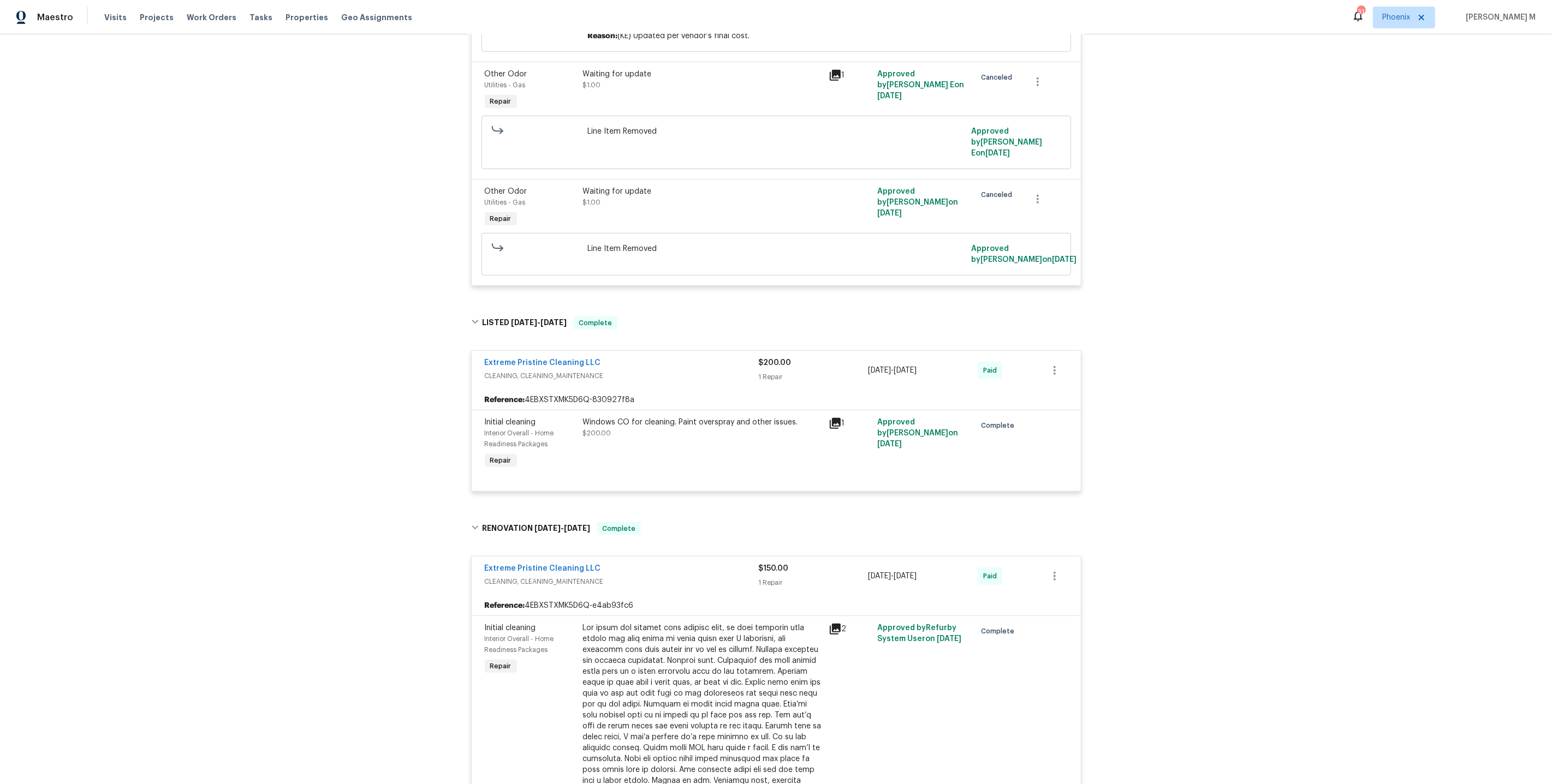
scroll to position [1019, 0]
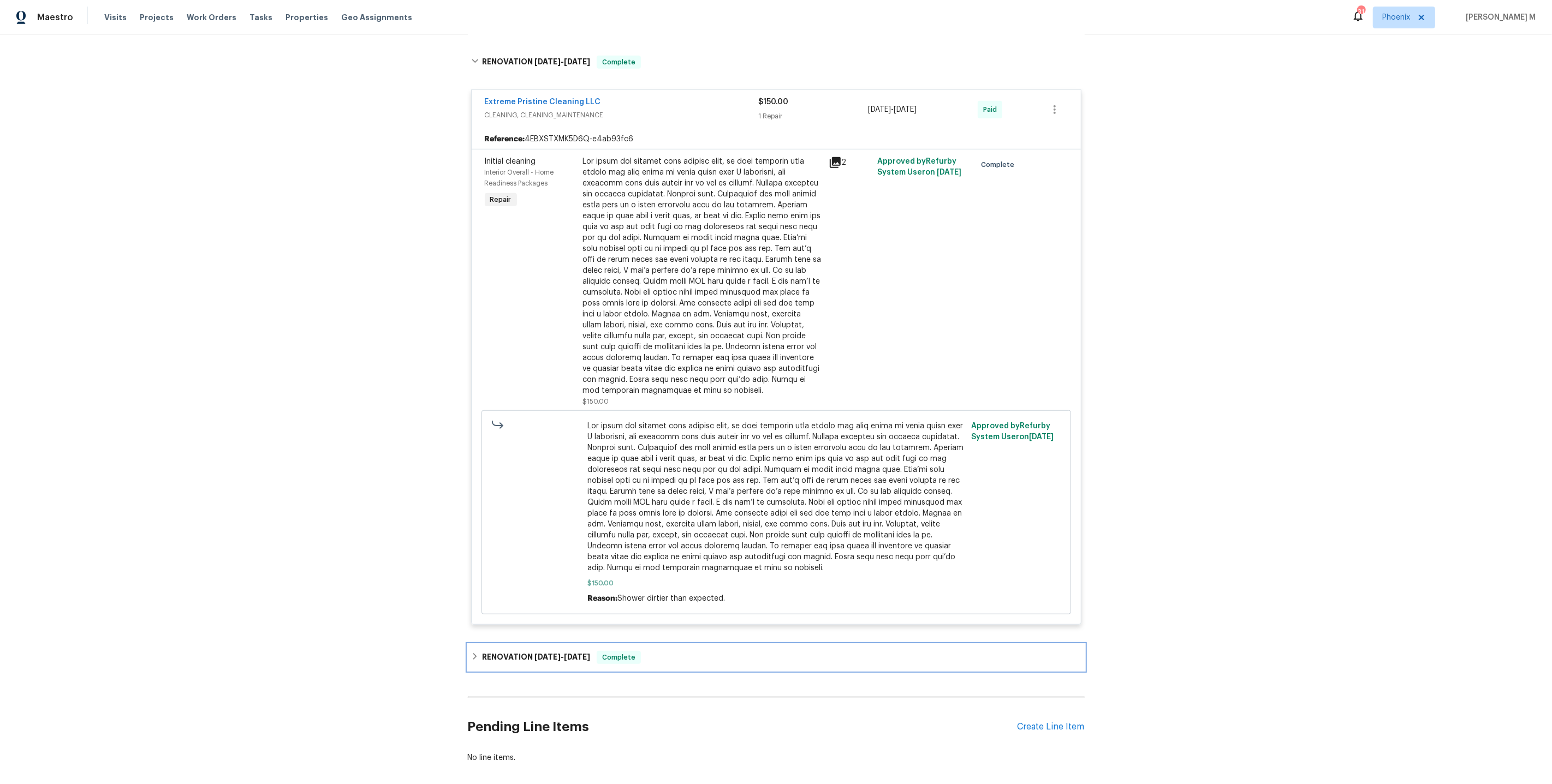
click at [564, 653] on span "[DATE]" at bounding box center [577, 657] width 26 height 8
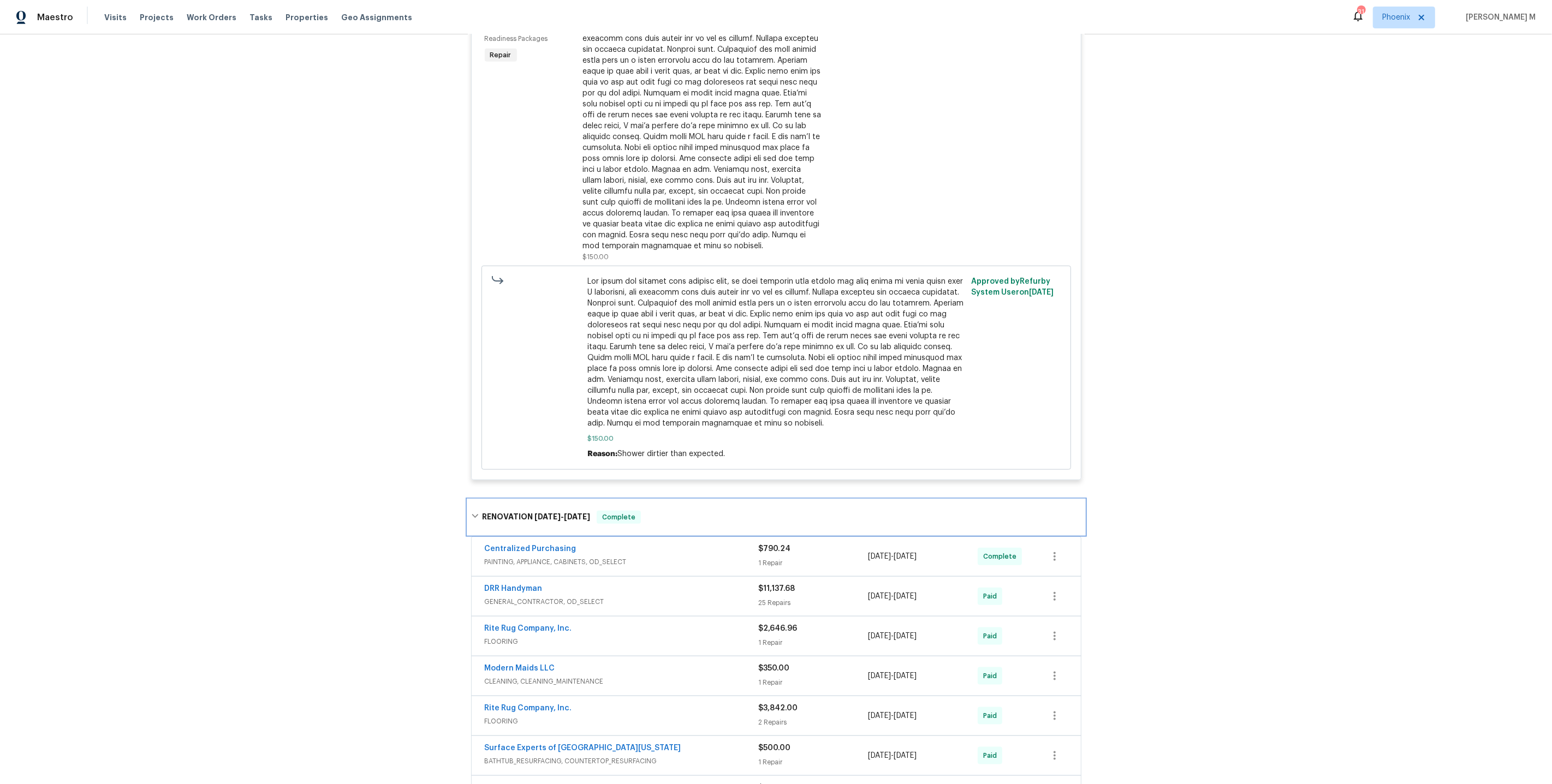
scroll to position [1232, 0]
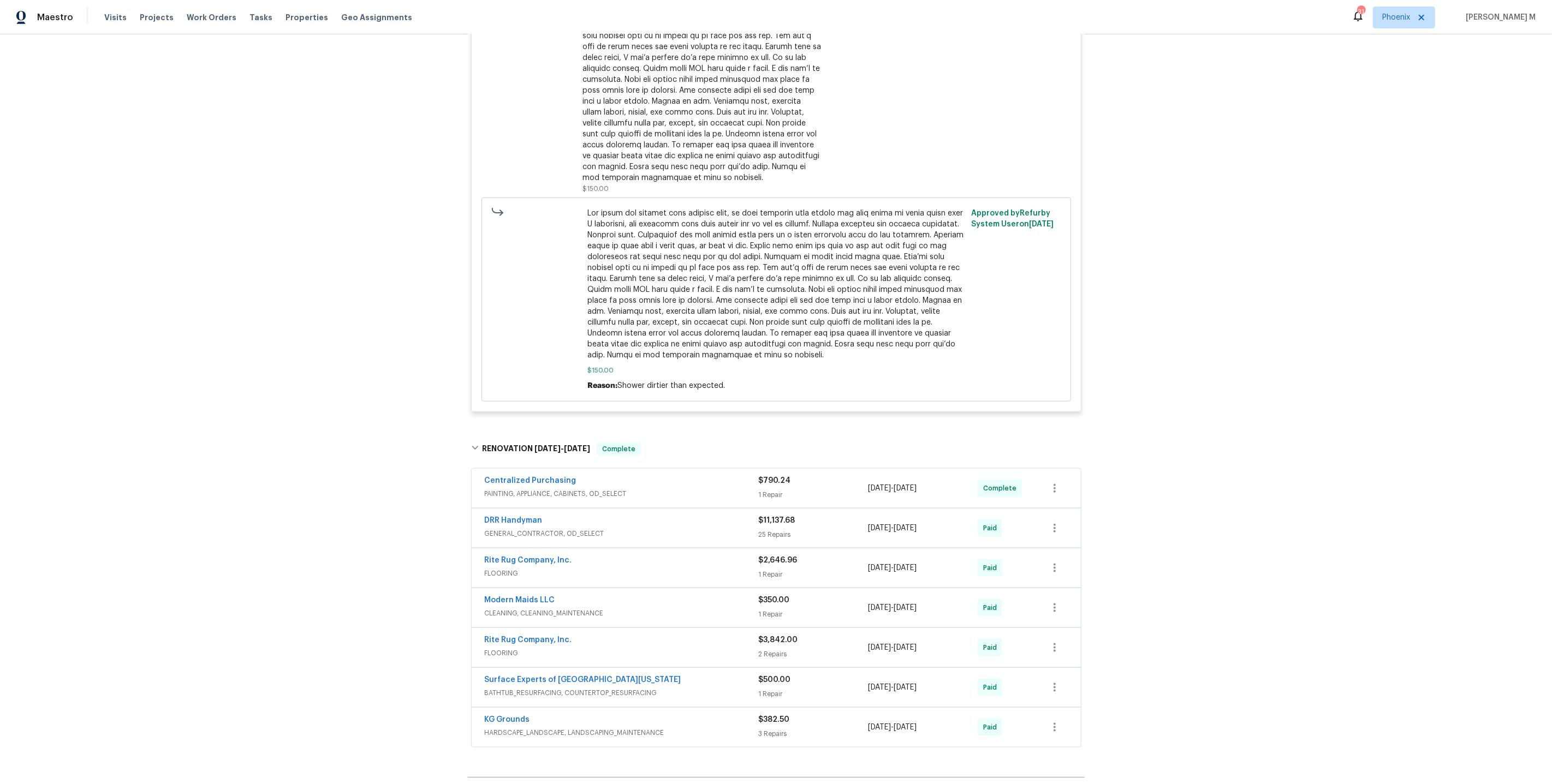
click at [528, 528] on span "GENERAL_CONTRACTOR, OD_SELECT" at bounding box center [621, 533] width 274 height 11
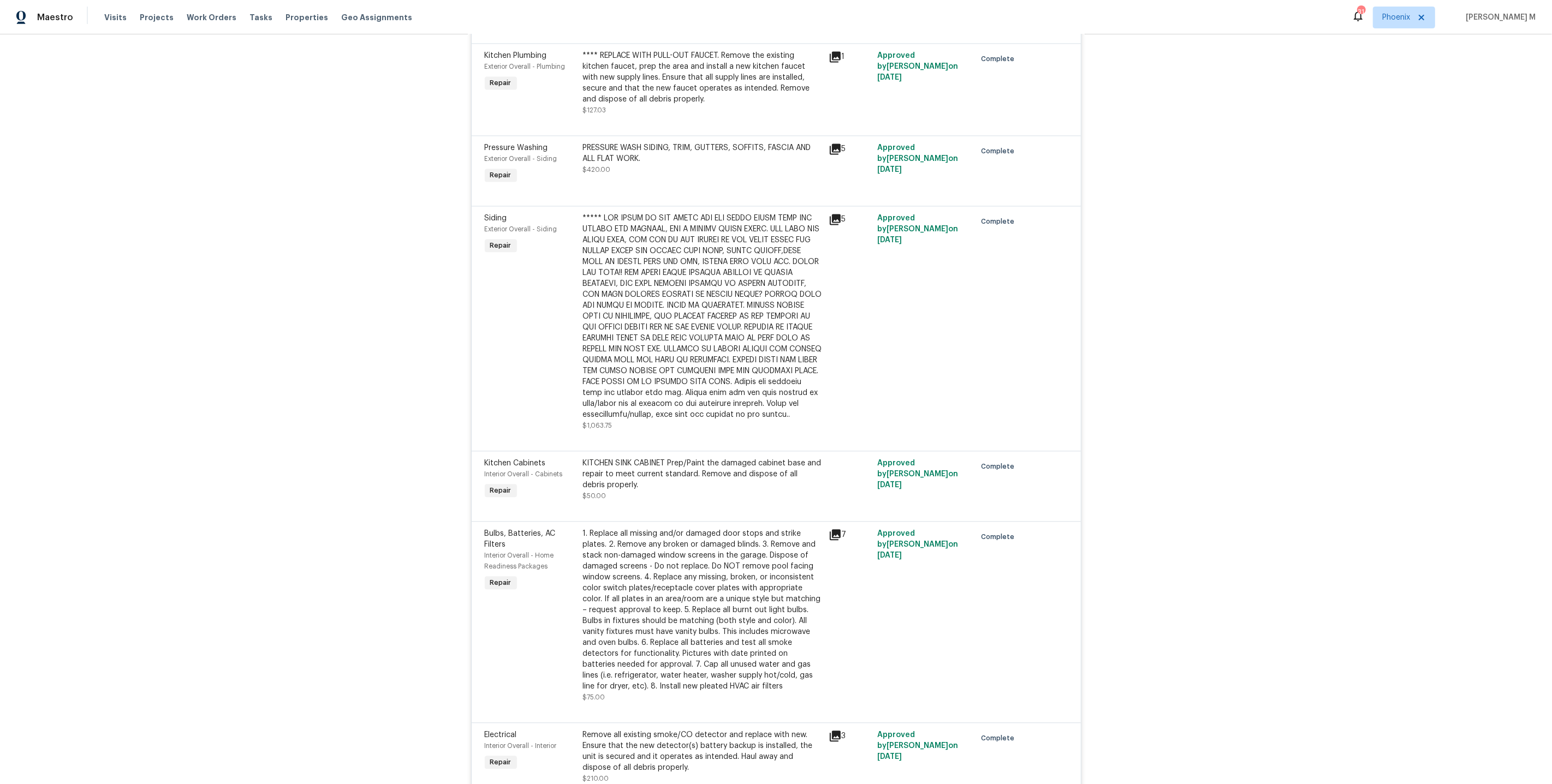
scroll to position [3746, 0]
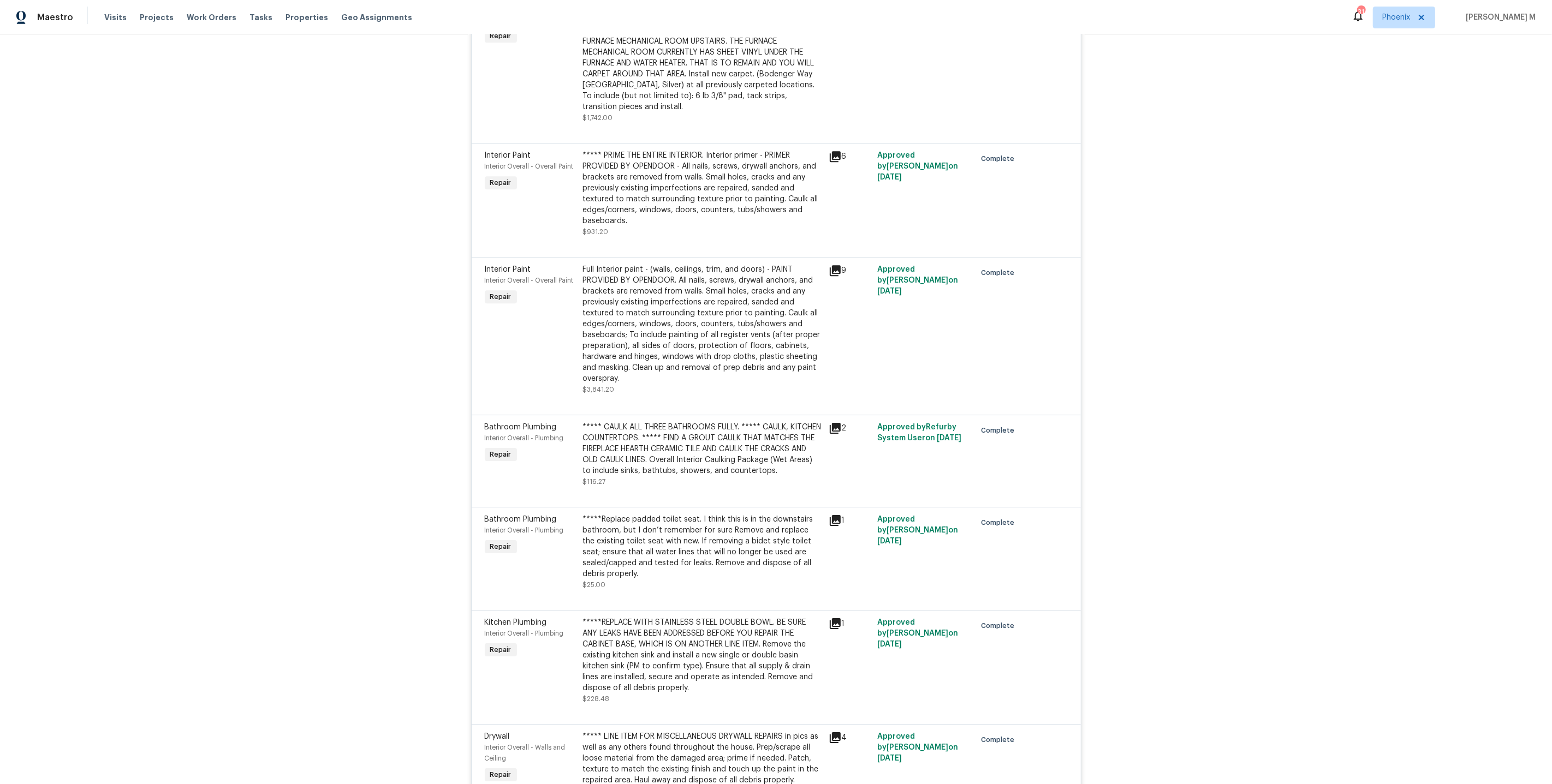
click at [712, 422] on div "***** CAULK ALL THREE BATHROOMS FULLY. ***** CAULK, KITCHEN COUNTERTOPS. ***** …" at bounding box center [702, 449] width 239 height 55
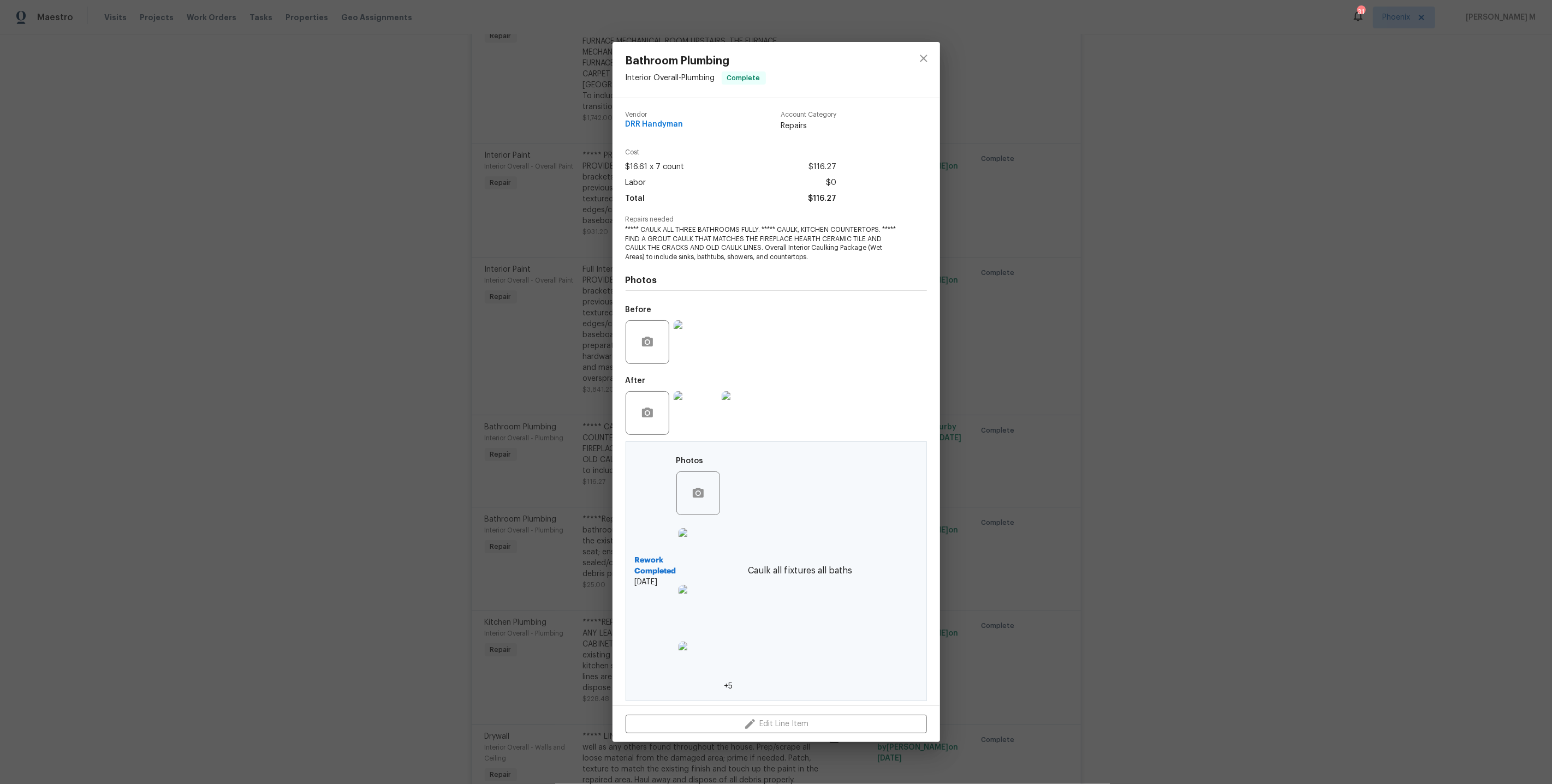
click at [755, 414] on img at bounding box center [744, 413] width 44 height 44
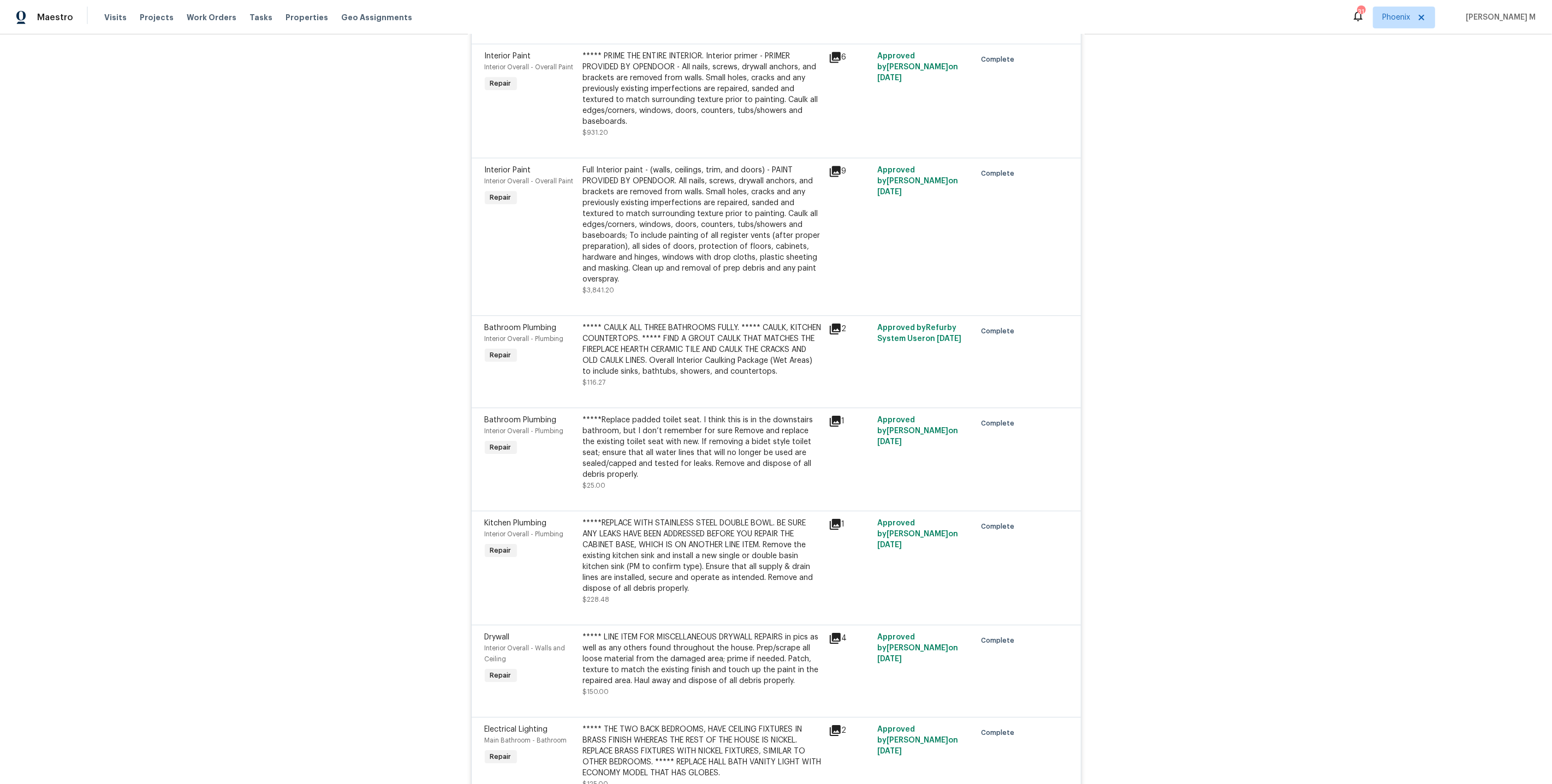
scroll to position [3817, 0]
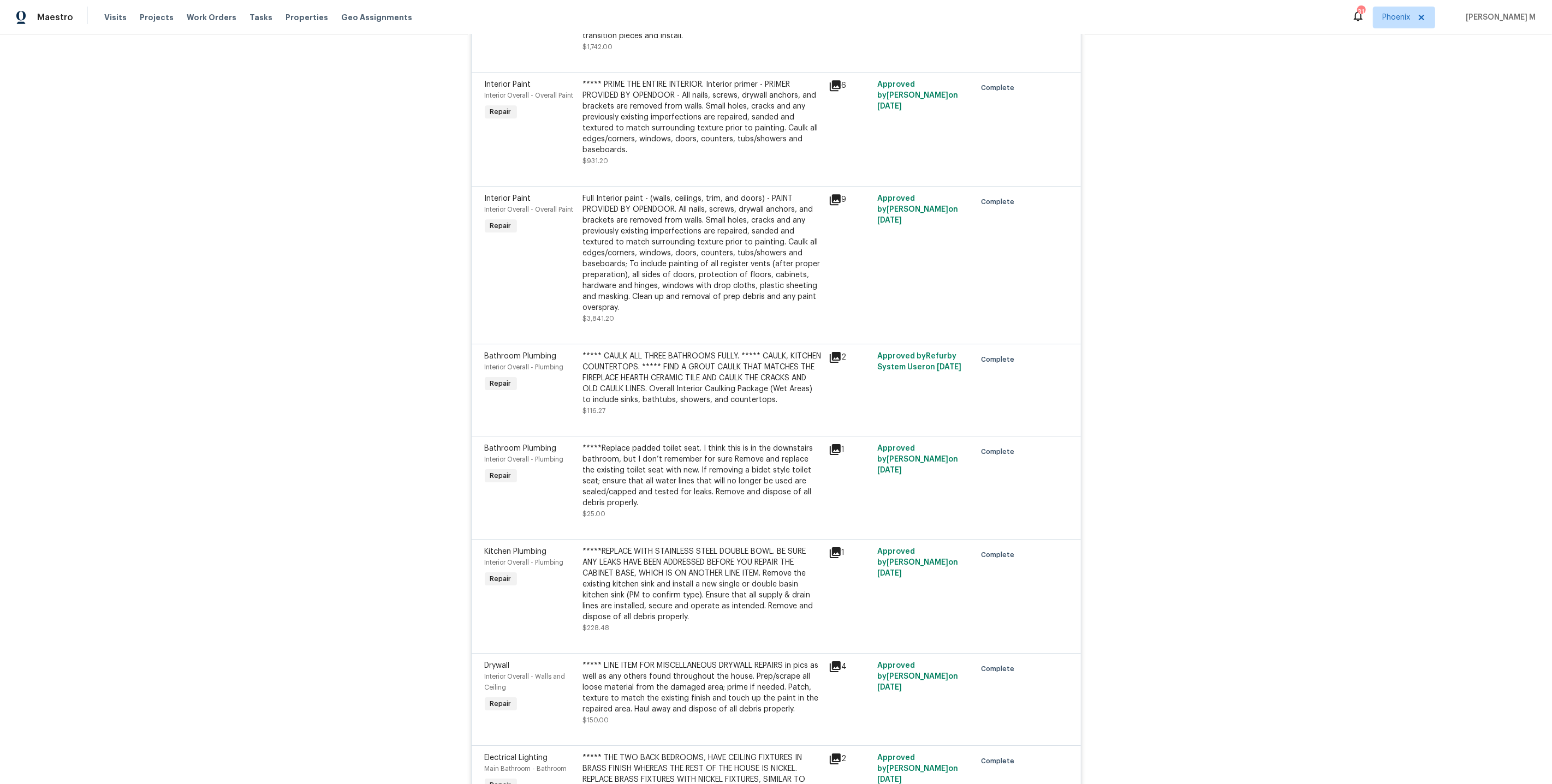
click at [685, 351] on div "***** CAULK ALL THREE BATHROOMS FULLY. ***** CAULK, KITCHEN COUNTERTOPS. ***** …" at bounding box center [702, 383] width 239 height 65
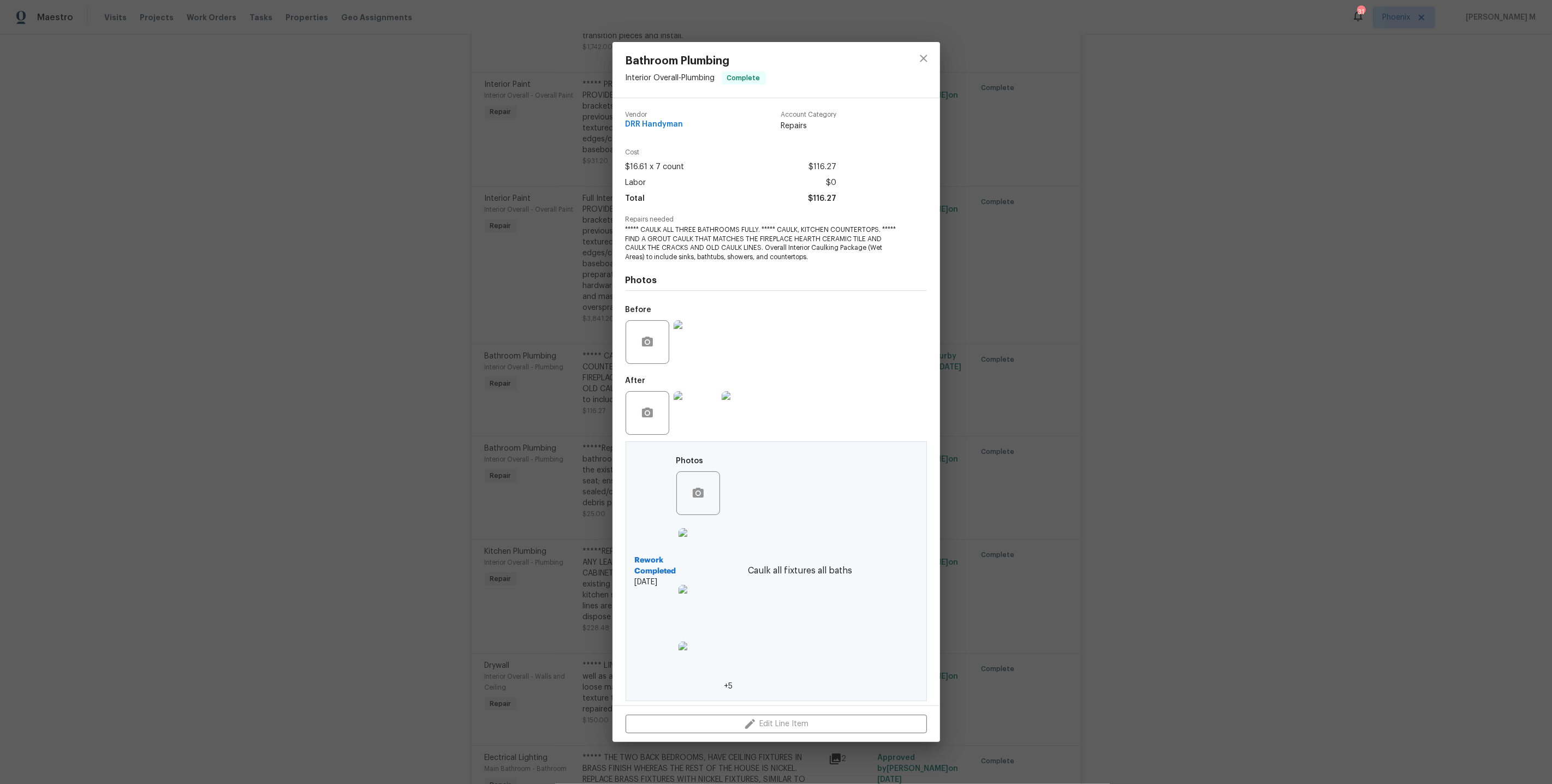
click at [699, 670] on img at bounding box center [700, 663] width 44 height 44
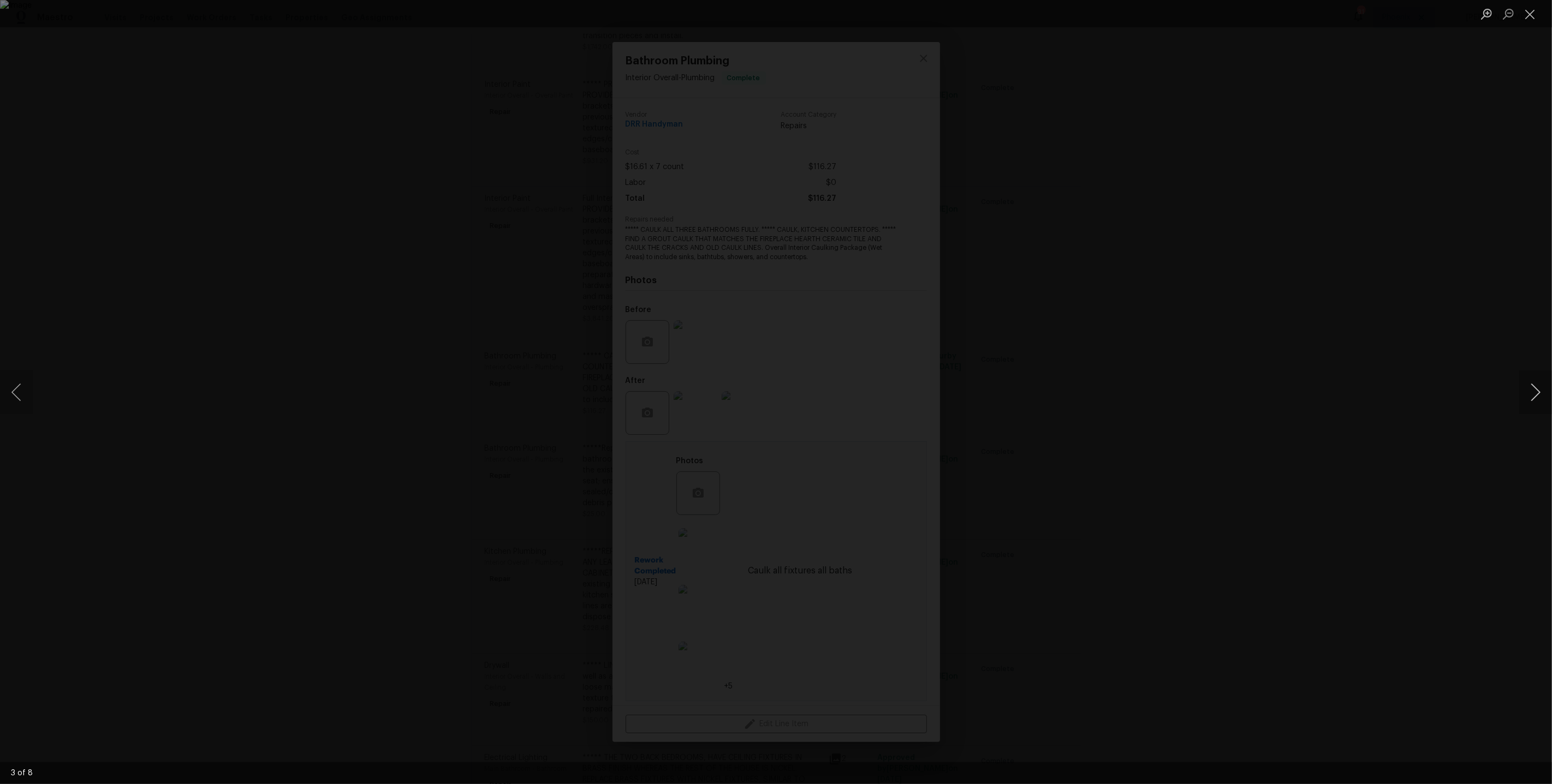
click at [1535, 394] on button "Next image" at bounding box center [1535, 392] width 33 height 44
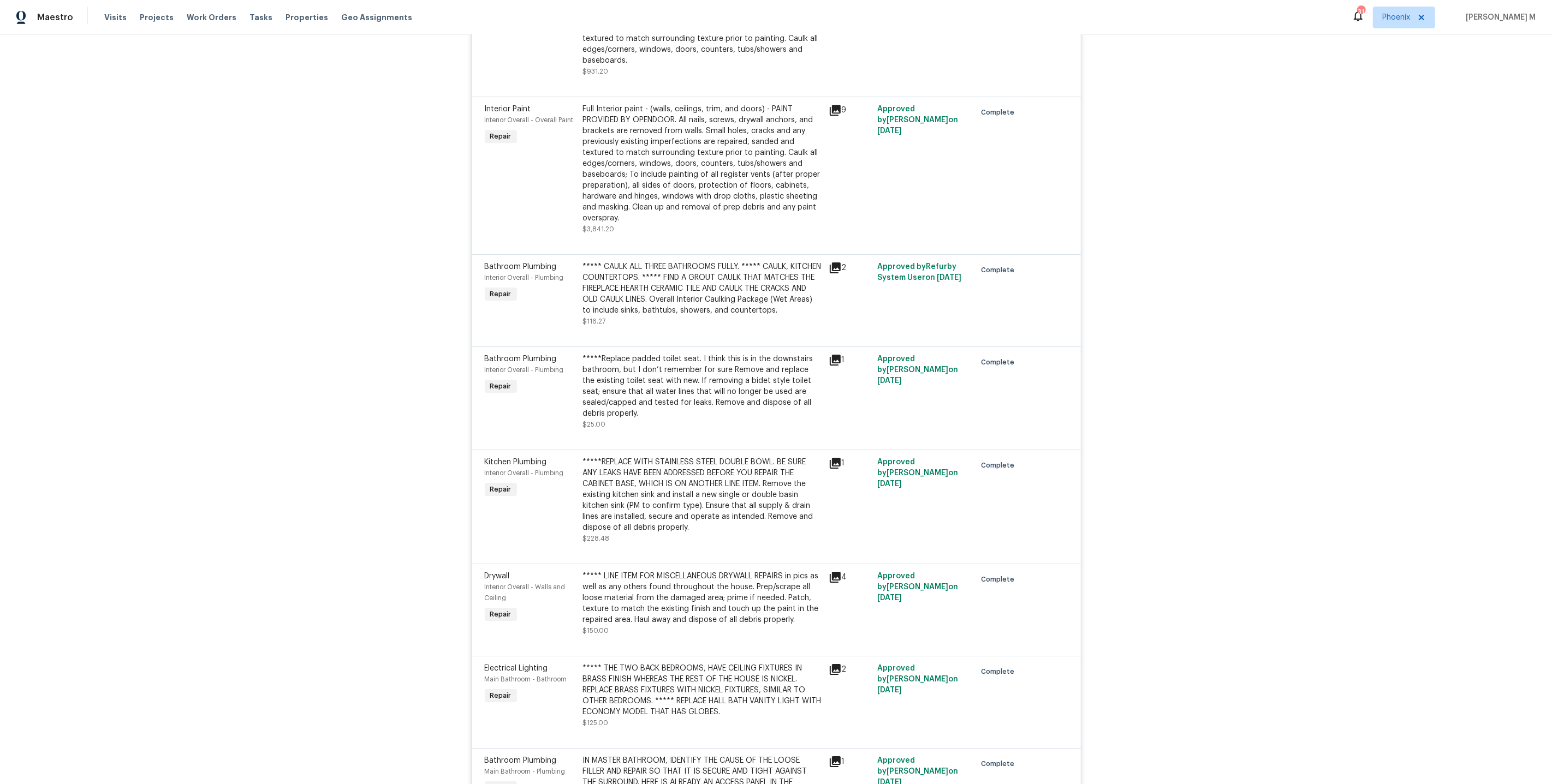
scroll to position [4260, 0]
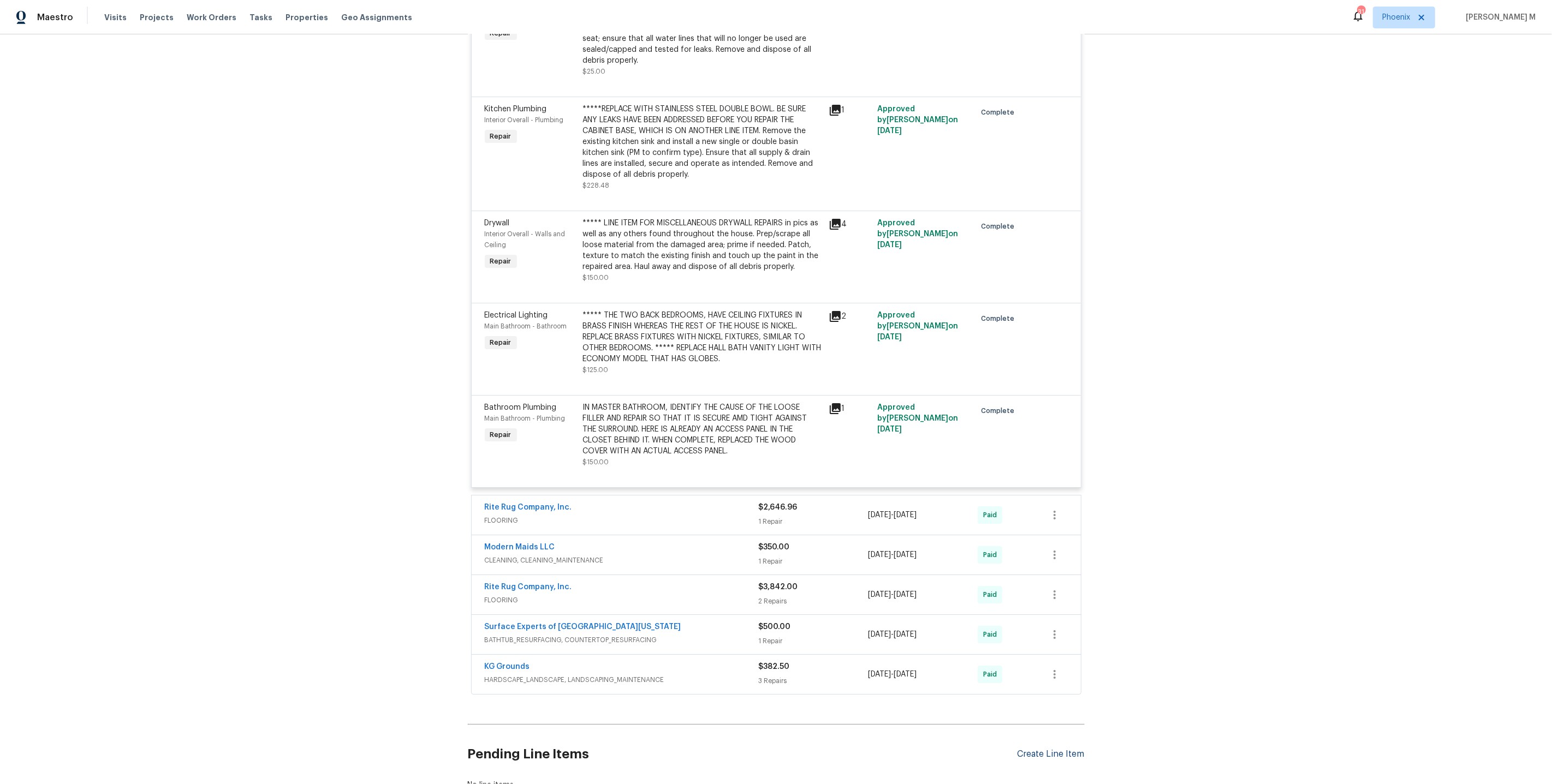
click at [1052, 749] on div "Create Line Item" at bounding box center [1051, 754] width 67 height 10
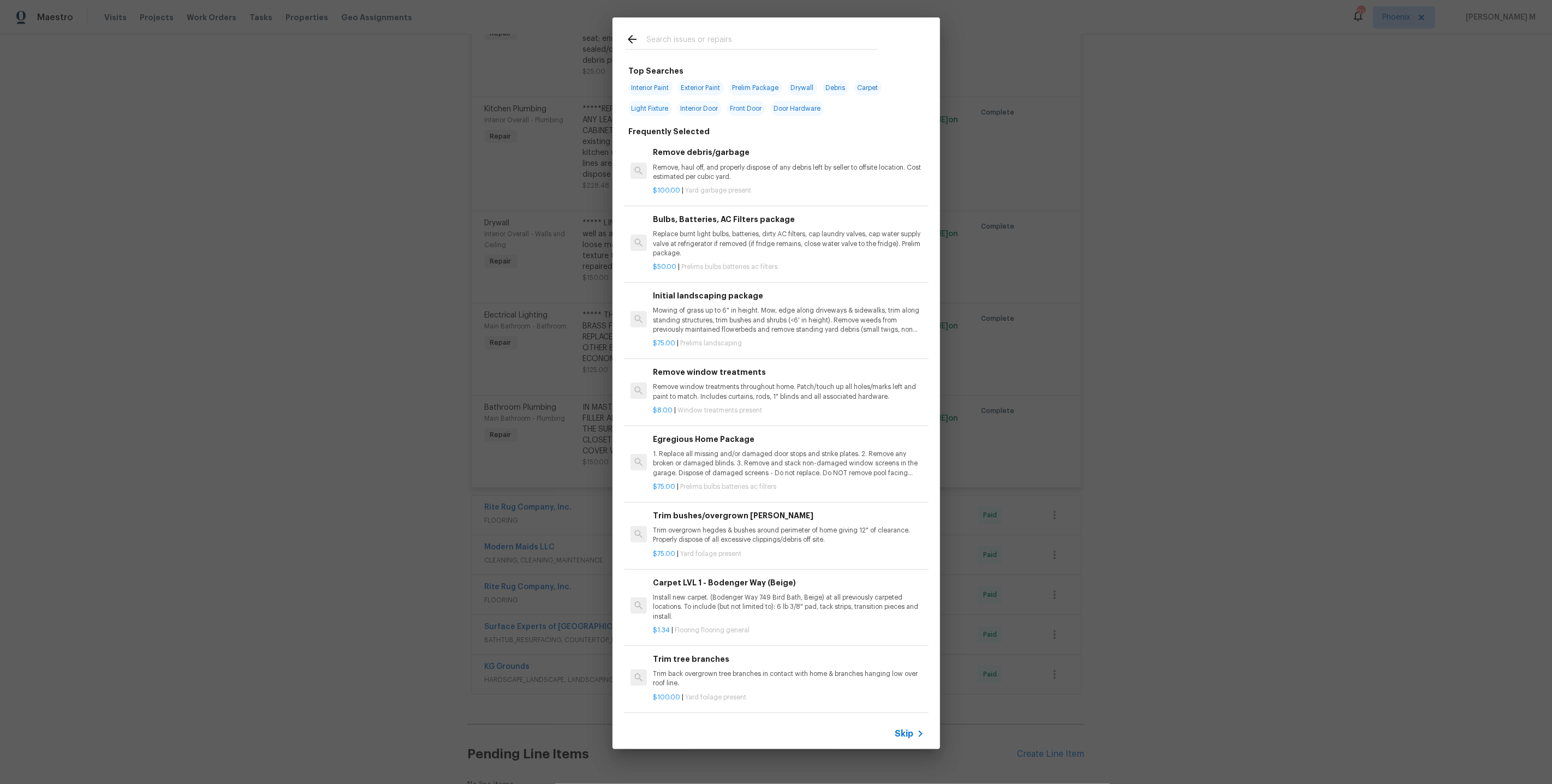
click at [912, 732] on span "Skip" at bounding box center [904, 734] width 19 height 11
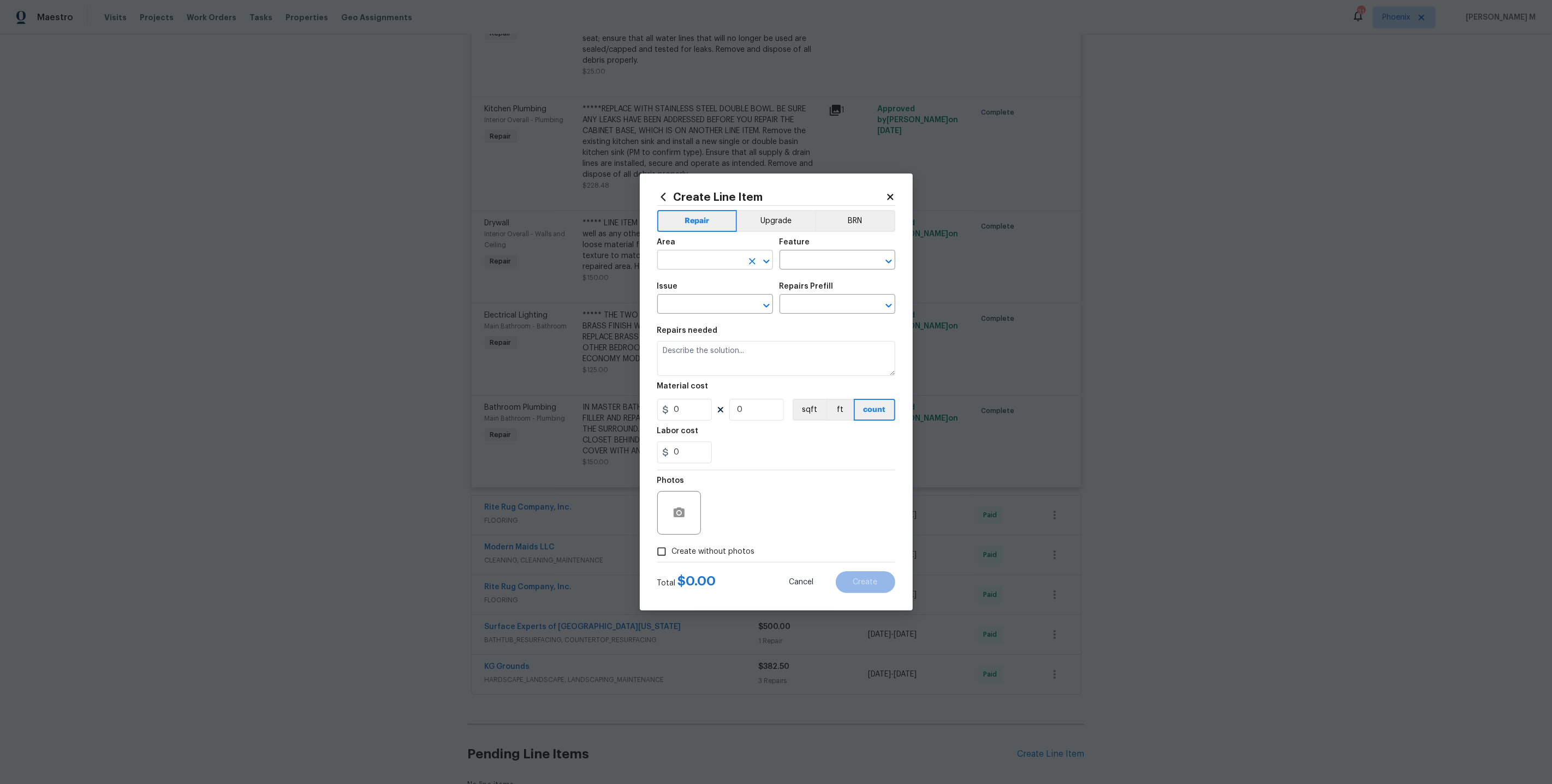
click at [706, 263] on input "text" at bounding box center [699, 260] width 85 height 17
click at [700, 287] on li "Bathroom" at bounding box center [715, 289] width 117 height 18
type input "Bathroom"
click at [828, 268] on input "text" at bounding box center [821, 260] width 85 height 17
click at [821, 318] on li "Sink" at bounding box center [837, 316] width 117 height 18
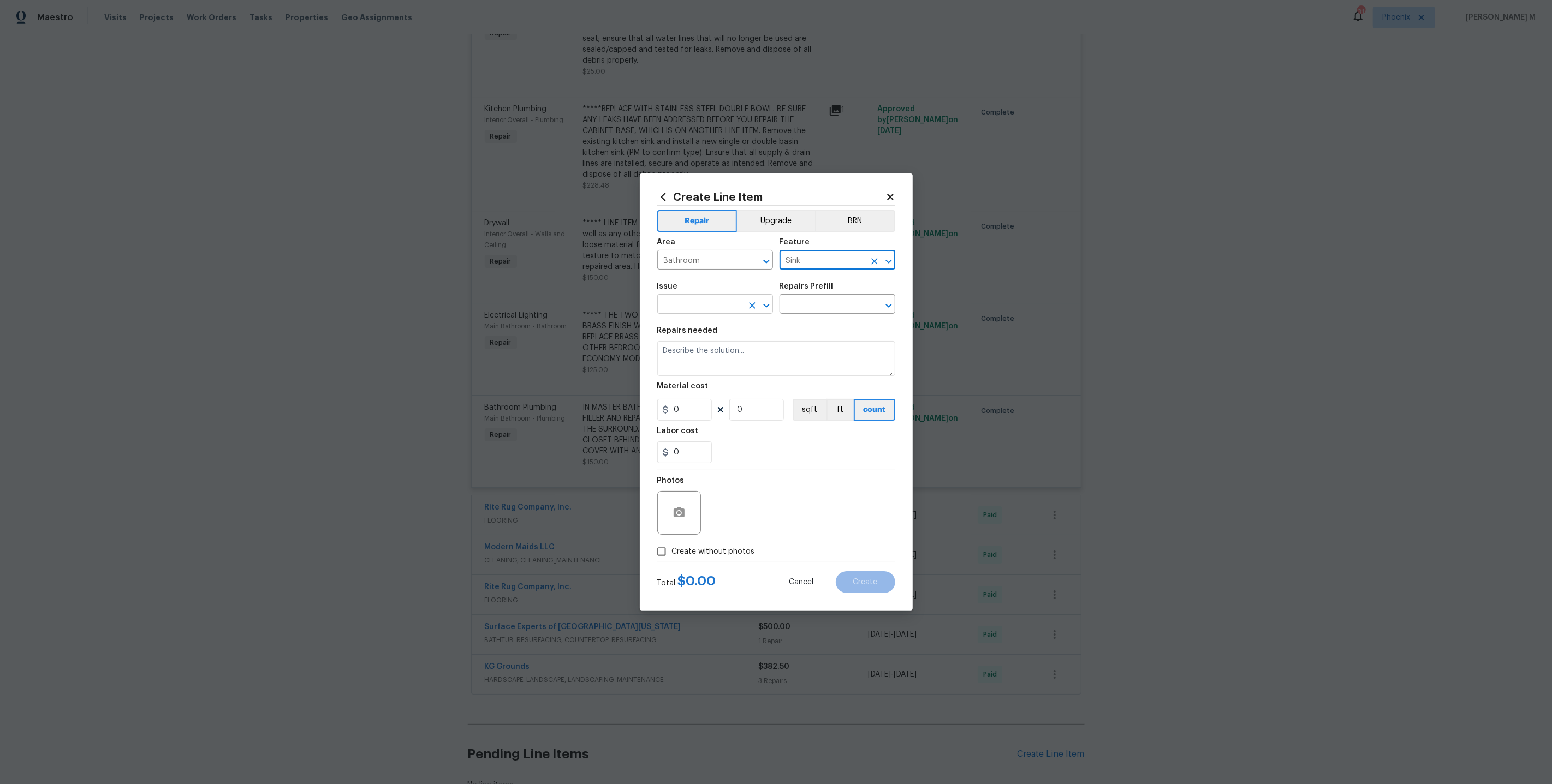
type input "Sink"
click at [724, 305] on input "text" at bounding box center [699, 305] width 85 height 17
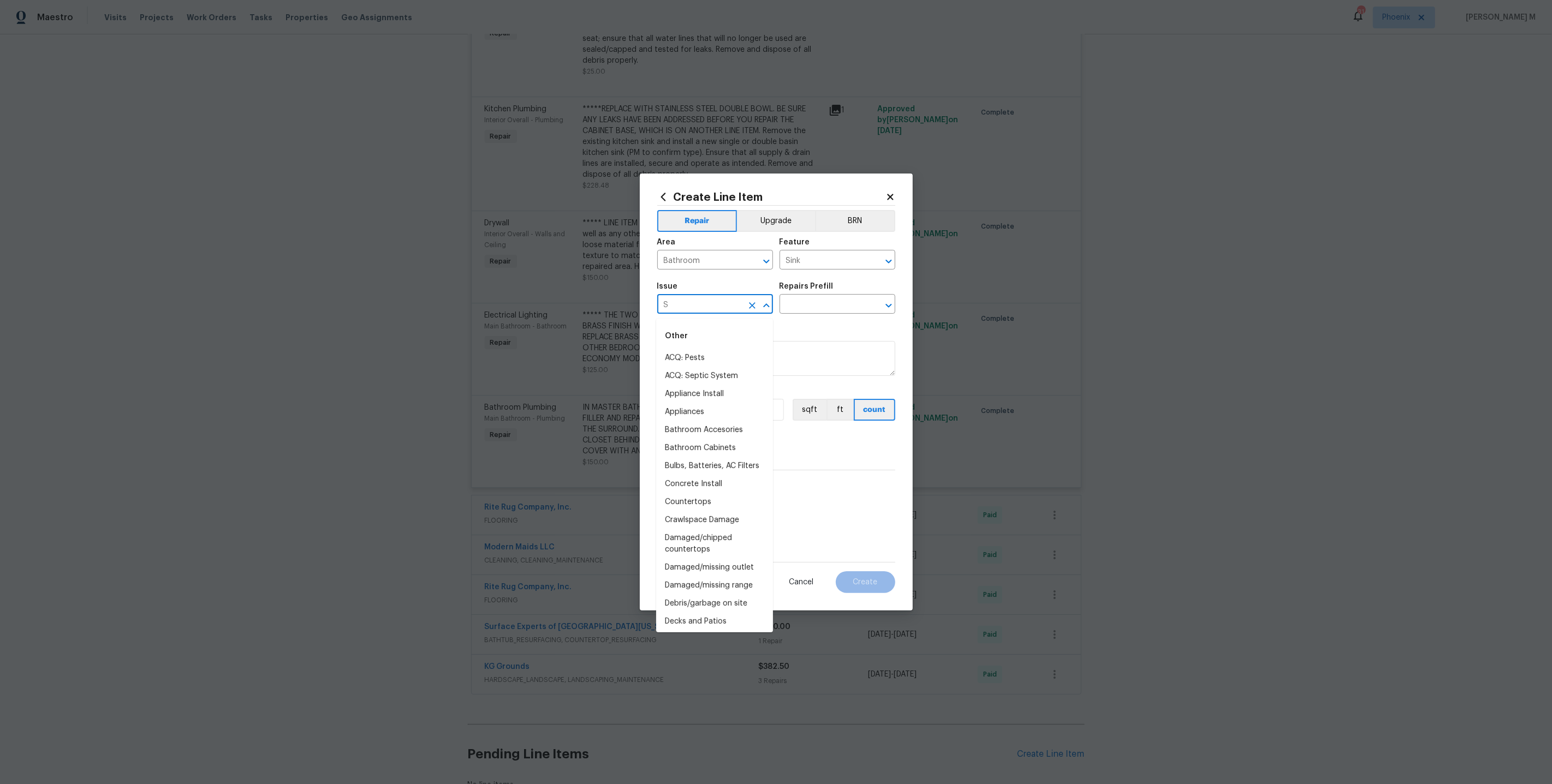
type input "Si"
type input "n"
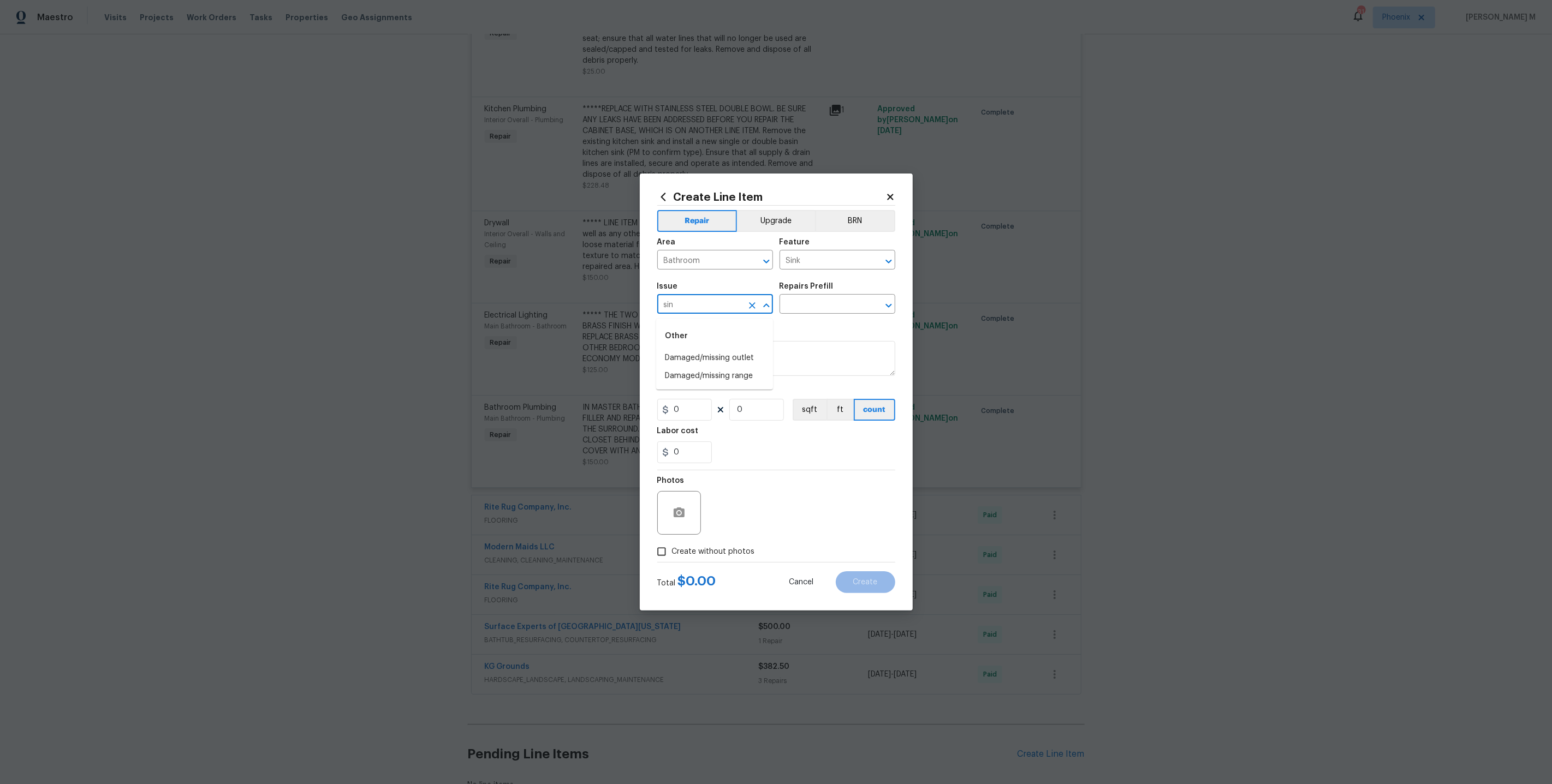
type input "sink"
click at [723, 361] on li "Bathroom Accesories" at bounding box center [715, 358] width 117 height 18
type input "Bathroom Accesories"
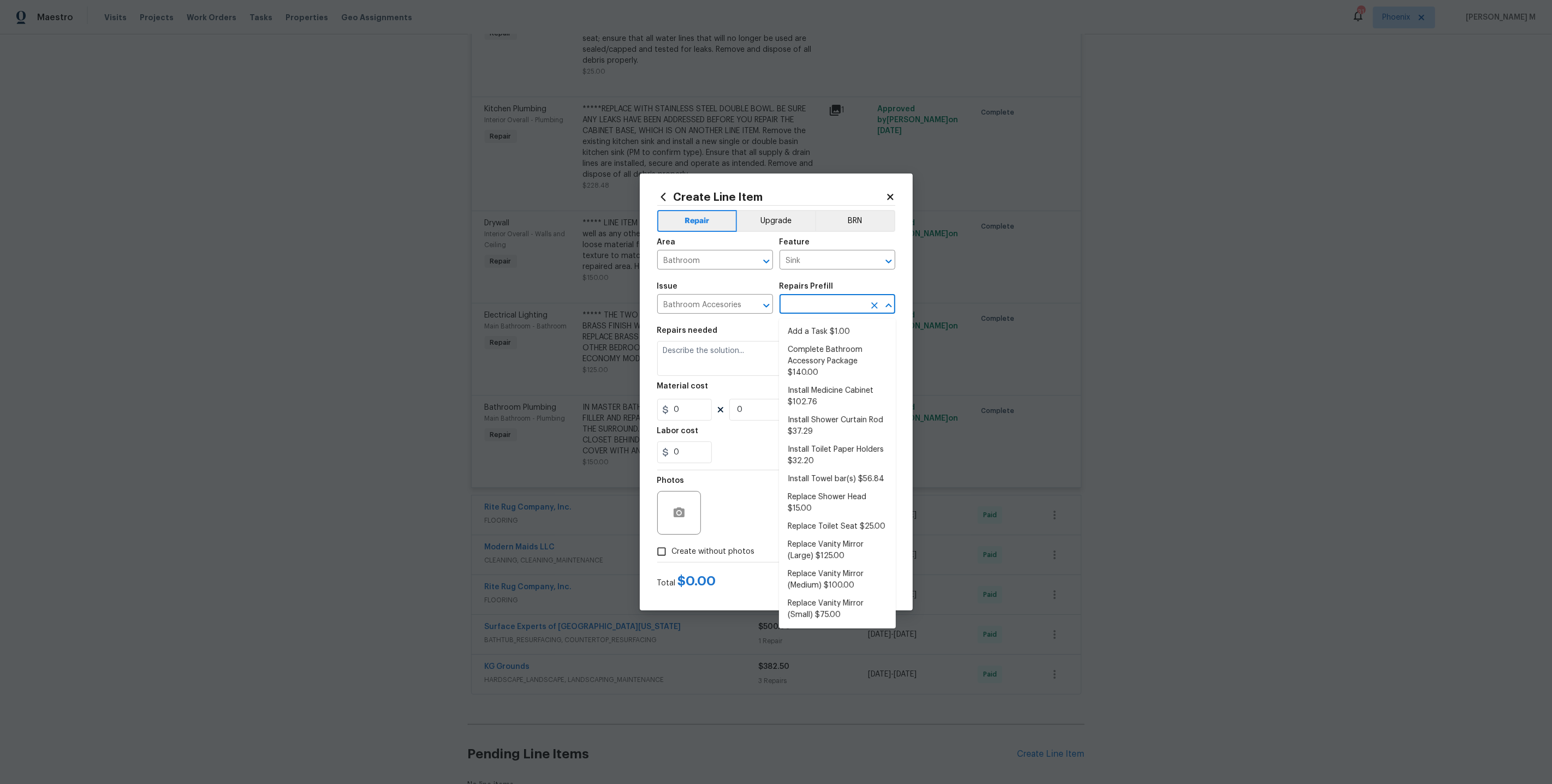
click at [819, 303] on input "text" at bounding box center [821, 305] width 85 height 17
click at [827, 329] on li "Add a Task $1.00" at bounding box center [837, 332] width 117 height 18
type input "Interior Trim"
type input "Add a Task $1.00"
type textarea "HPM to detail"
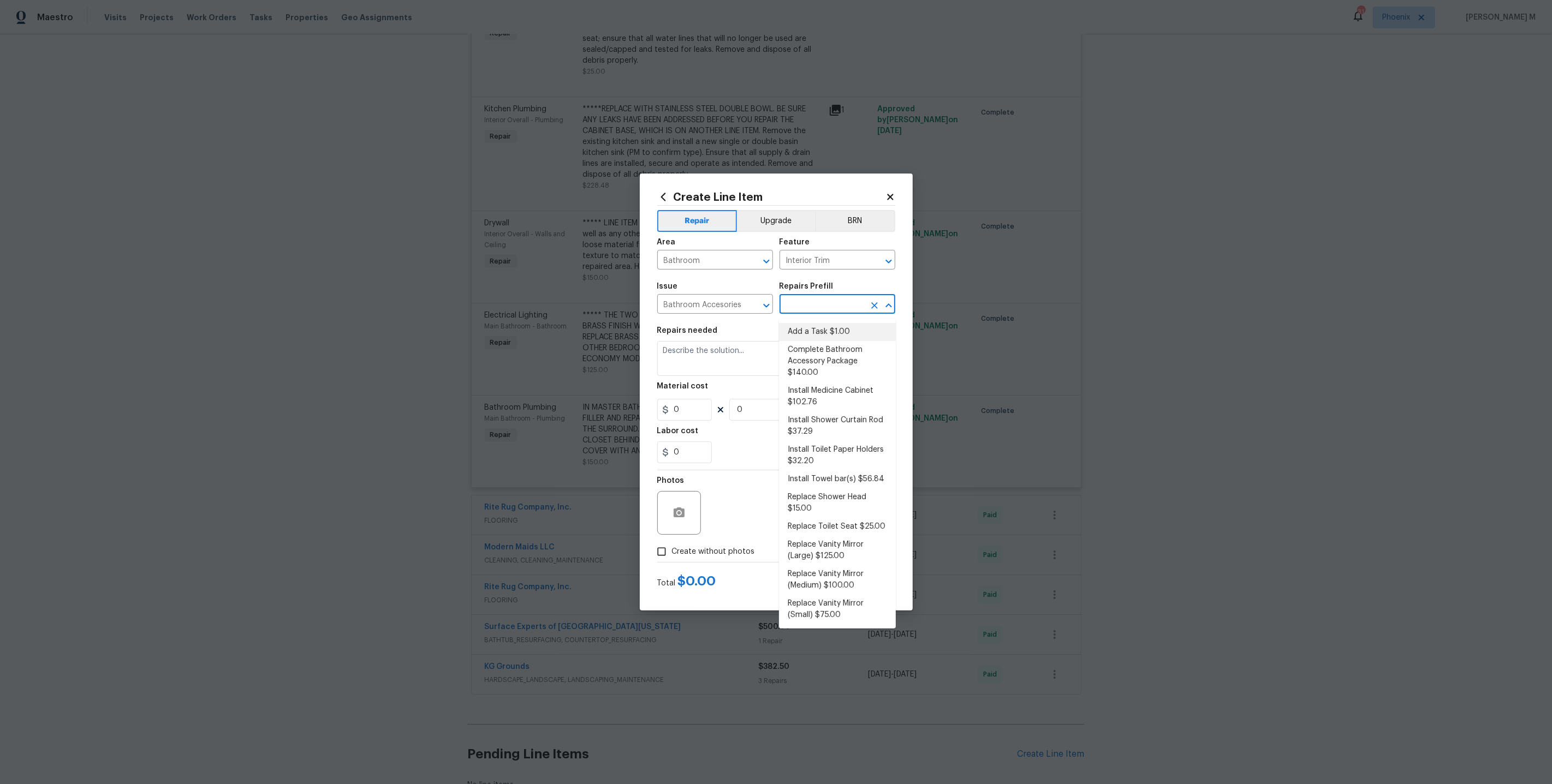
type input "1"
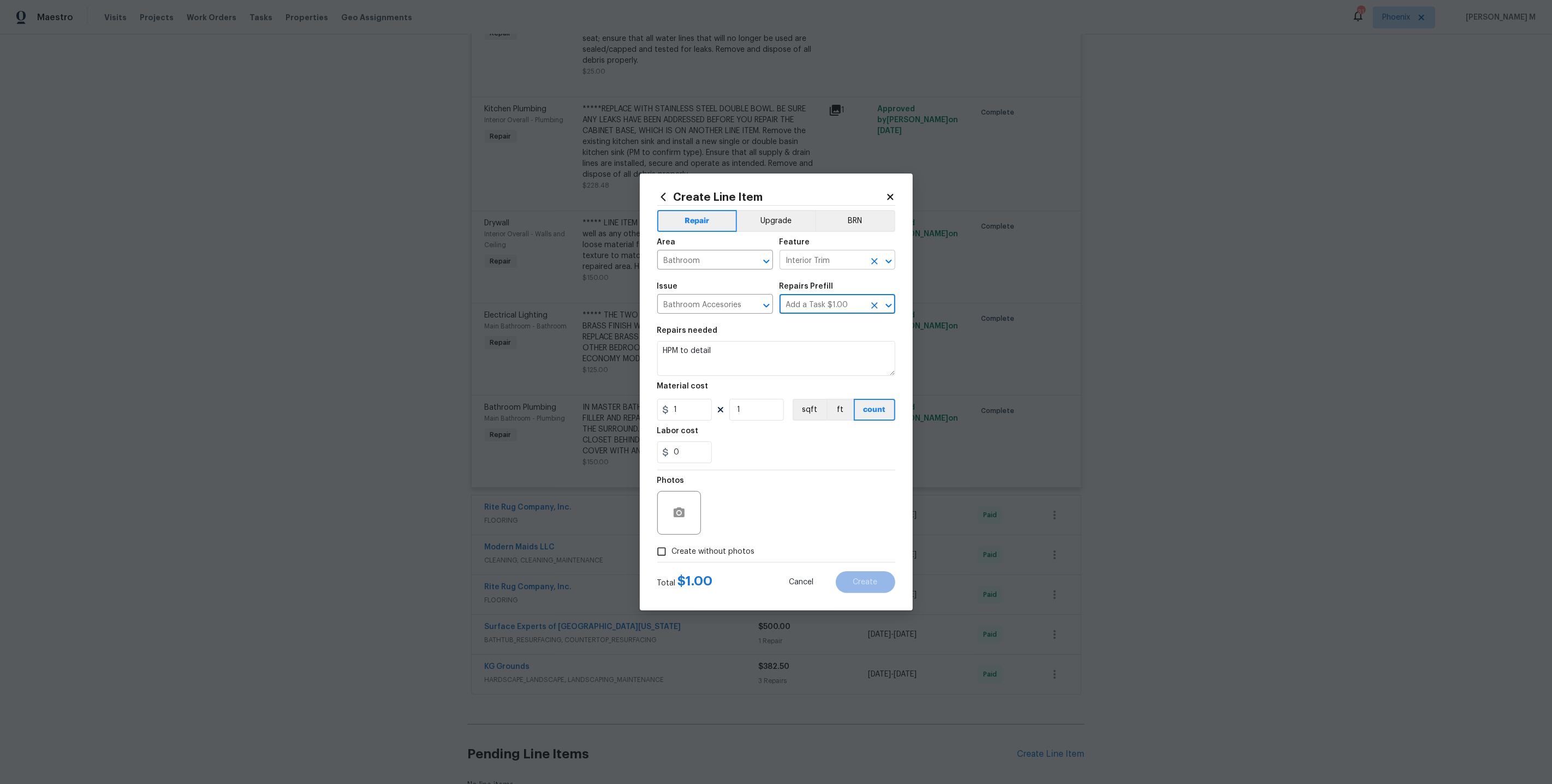
click at [842, 265] on input "Interior Trim" at bounding box center [821, 260] width 85 height 17
click at [843, 307] on li "Sink" at bounding box center [837, 316] width 117 height 18
type input "Sink"
drag, startPoint x: 707, startPoint y: 270, endPoint x: 577, endPoint y: 270, distance: 130.0
click at [577, 270] on div "Create Line Item Repair Upgrade BRN Area Bathroom ​ Feature Sink ​ Issue Bathro…" at bounding box center [776, 392] width 1552 height 784
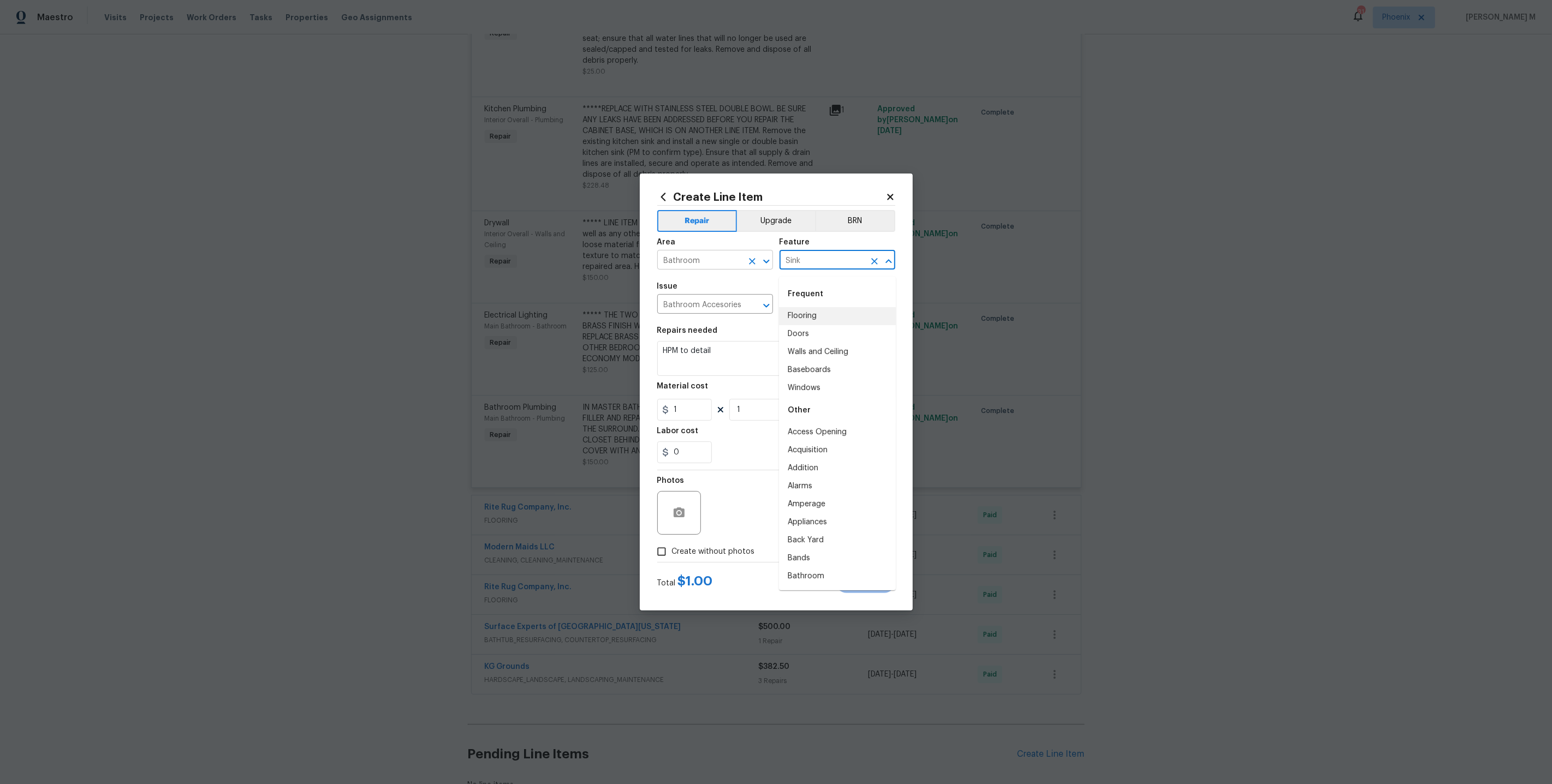
drag, startPoint x: 814, startPoint y: 265, endPoint x: 726, endPoint y: 265, distance: 88.0
click at [726, 265] on div "Area Bathroom ​ Feature Sink ​" at bounding box center [776, 254] width 238 height 44
drag, startPoint x: 742, startPoint y: 308, endPoint x: 483, endPoint y: 308, distance: 259.0
click at [483, 308] on div "Create Line Item Repair Upgrade BRN Area Bathroom ​ Feature Sink ​ Issue Bathro…" at bounding box center [776, 392] width 1552 height 784
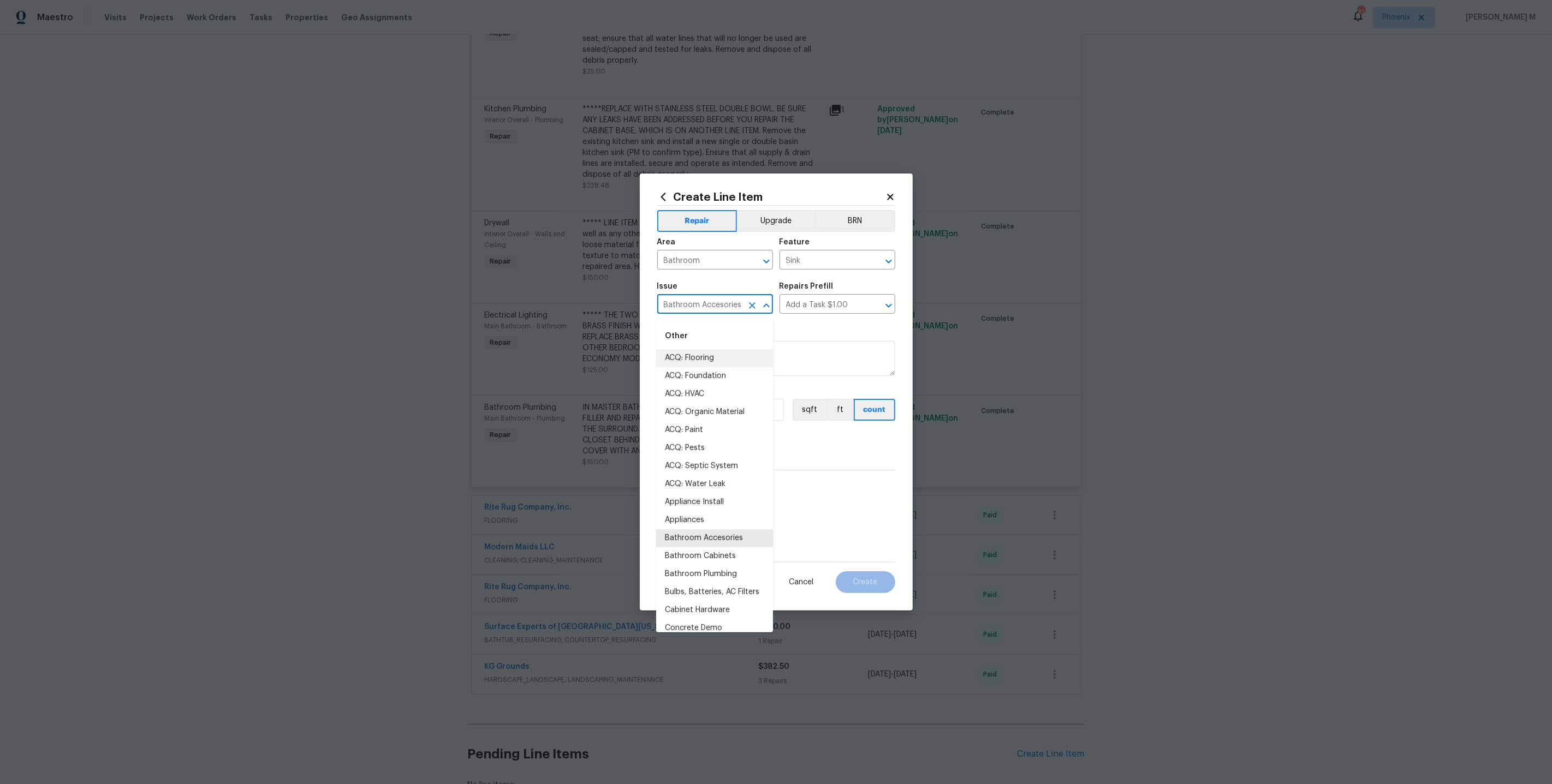
drag, startPoint x: 707, startPoint y: 310, endPoint x: 621, endPoint y: 310, distance: 86.0
click at [621, 310] on div "Create Line Item Repair Upgrade BRN Area Bathroom ​ Feature Sink ​ Issue Bathro…" at bounding box center [776, 392] width 1552 height 784
drag, startPoint x: 738, startPoint y: 309, endPoint x: 595, endPoint y: 309, distance: 143.0
click at [595, 309] on div "Create Line Item Repair Upgrade BRN Area Bathroom ​ Feature Sink ​ Issue Bathro…" at bounding box center [776, 392] width 1552 height 784
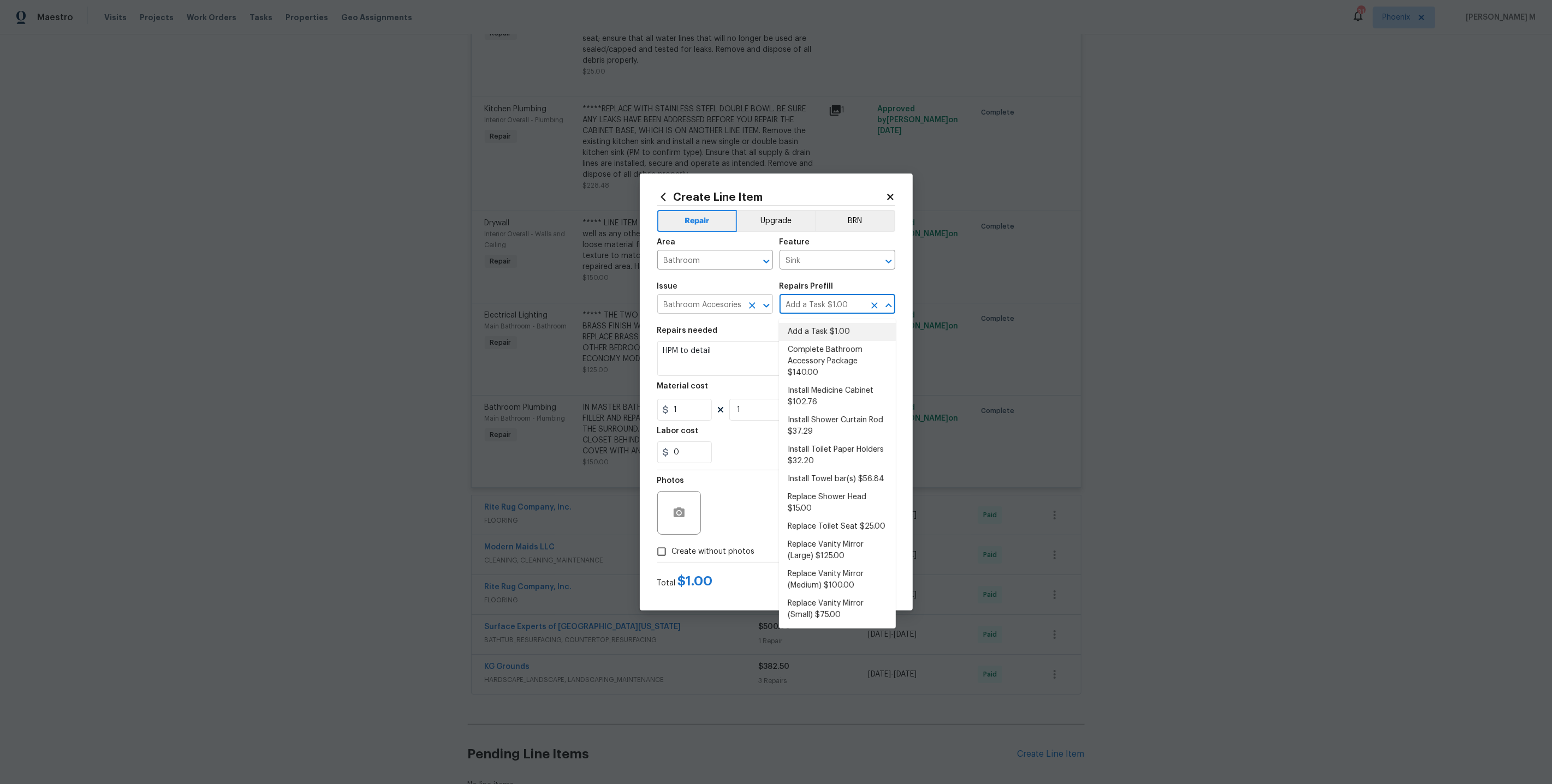
drag, startPoint x: 825, startPoint y: 310, endPoint x: 744, endPoint y: 310, distance: 81.0
click at [744, 310] on div "Issue Bathroom Accesories ​ Repairs Prefill Add a Task $1.00 ​" at bounding box center [776, 298] width 238 height 44
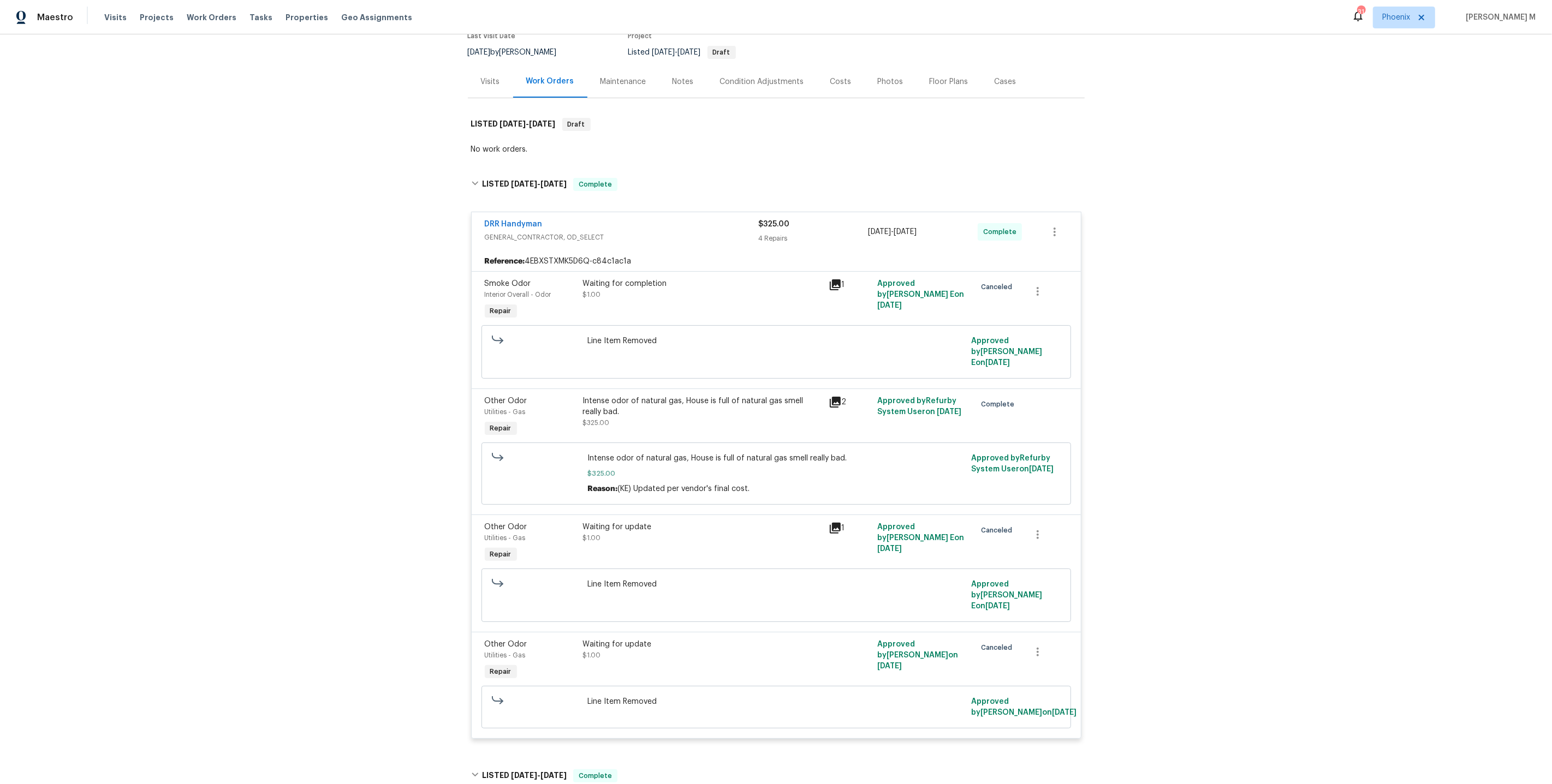
scroll to position [0, 0]
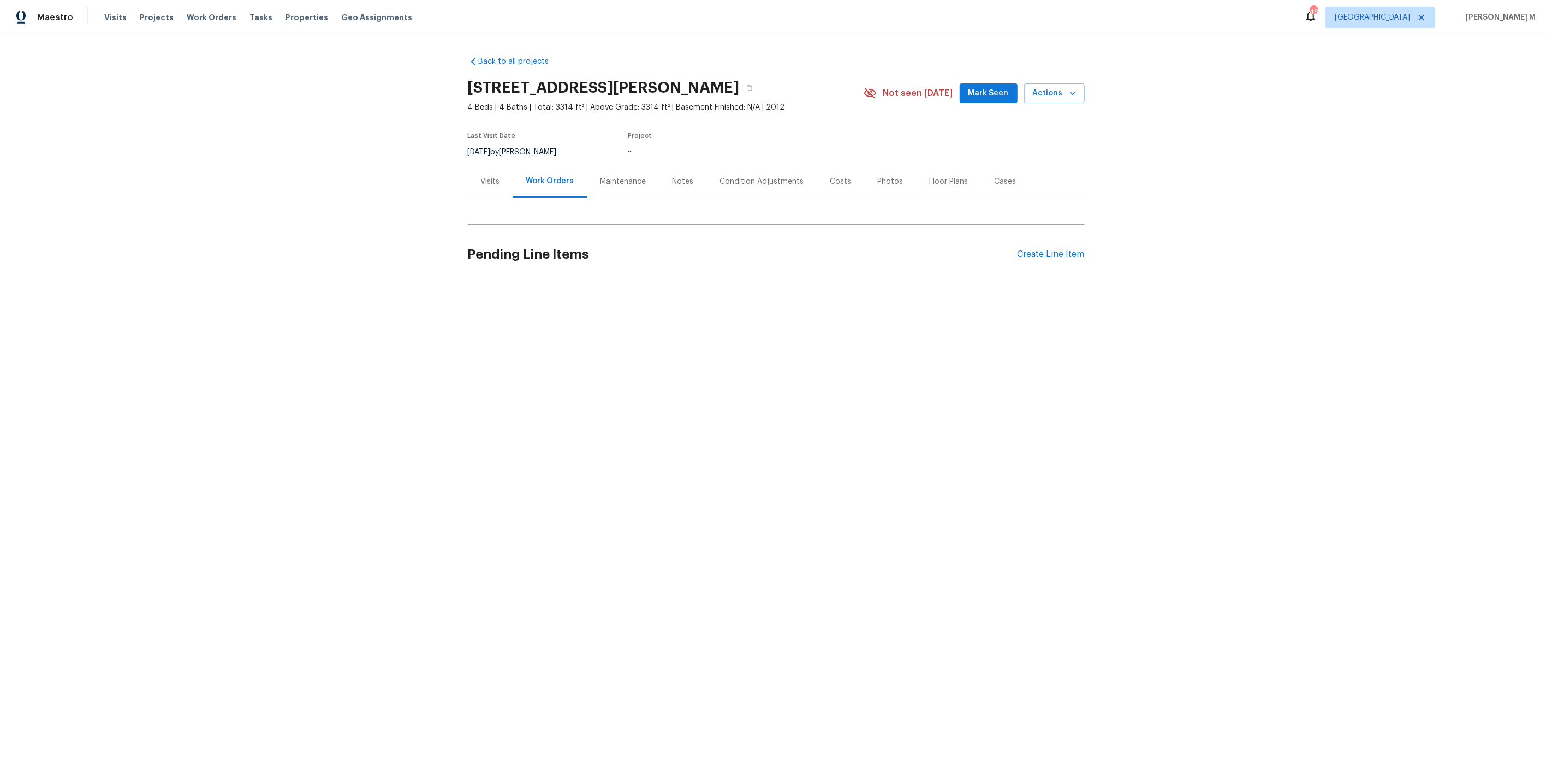
click at [521, 188] on div "Work Orders" at bounding box center [550, 181] width 74 height 32
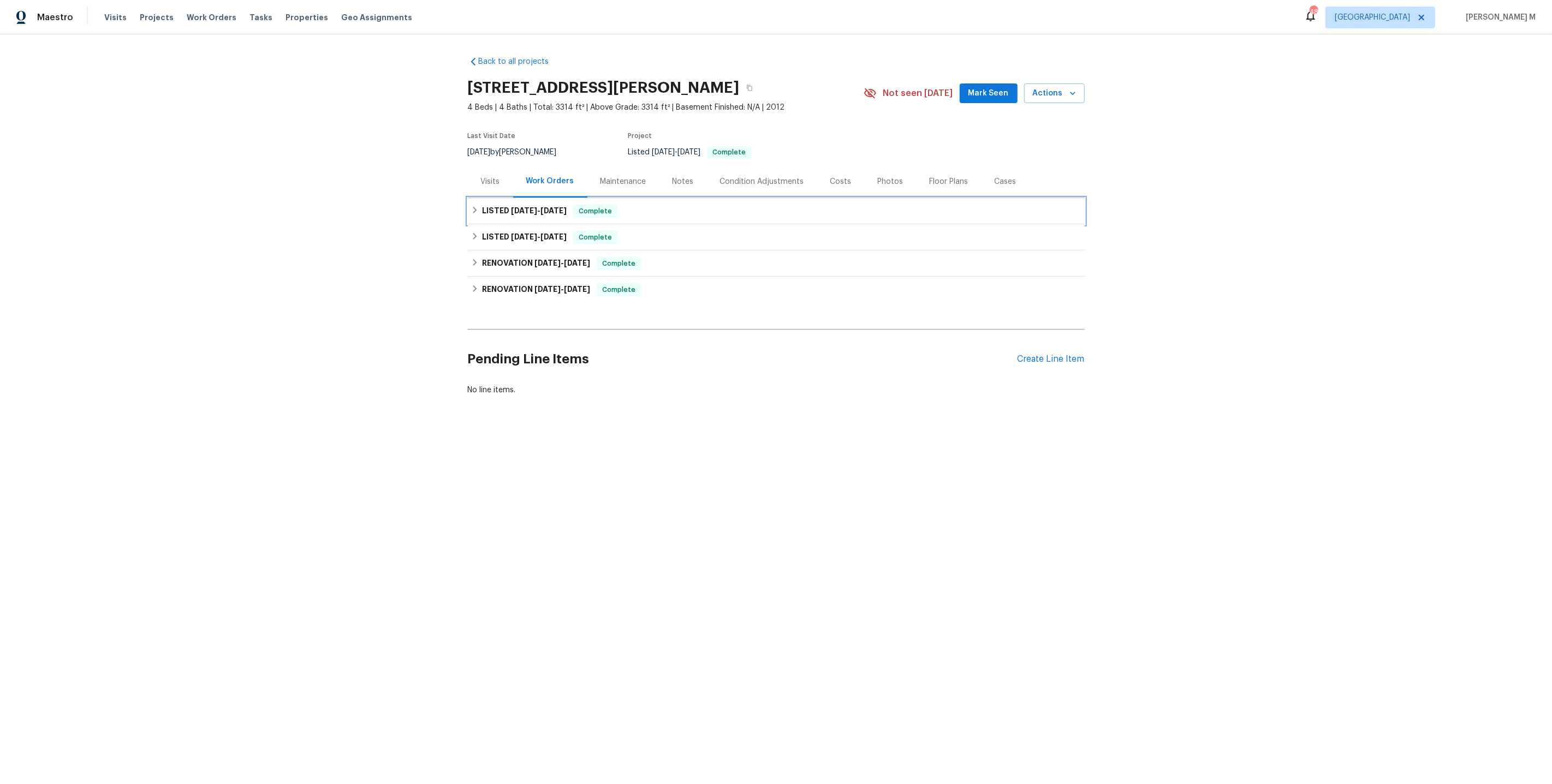
click at [511, 207] on span "[DATE]" at bounding box center [524, 210] width 26 height 8
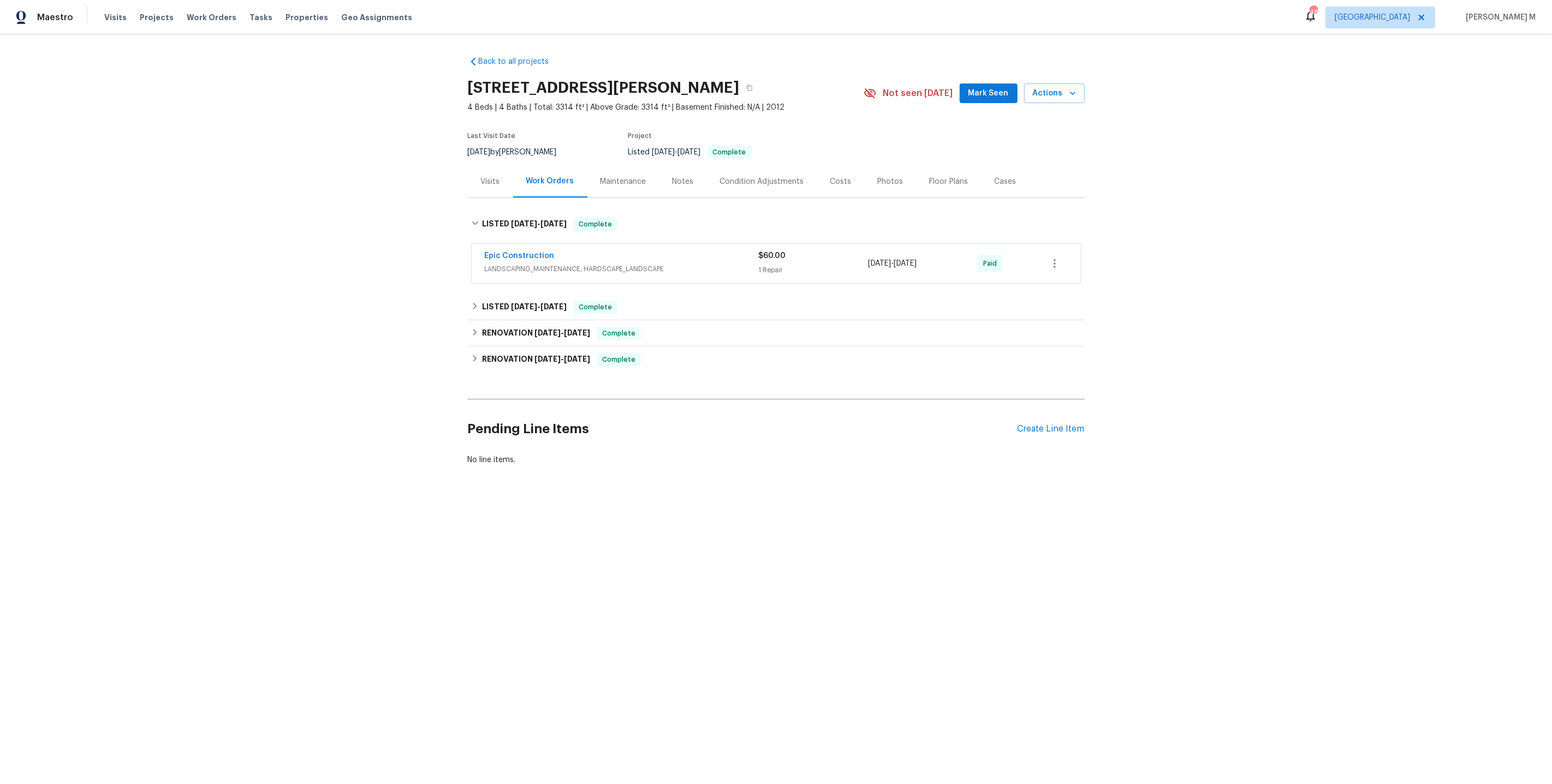
click at [495, 181] on div "Visits" at bounding box center [490, 181] width 45 height 32
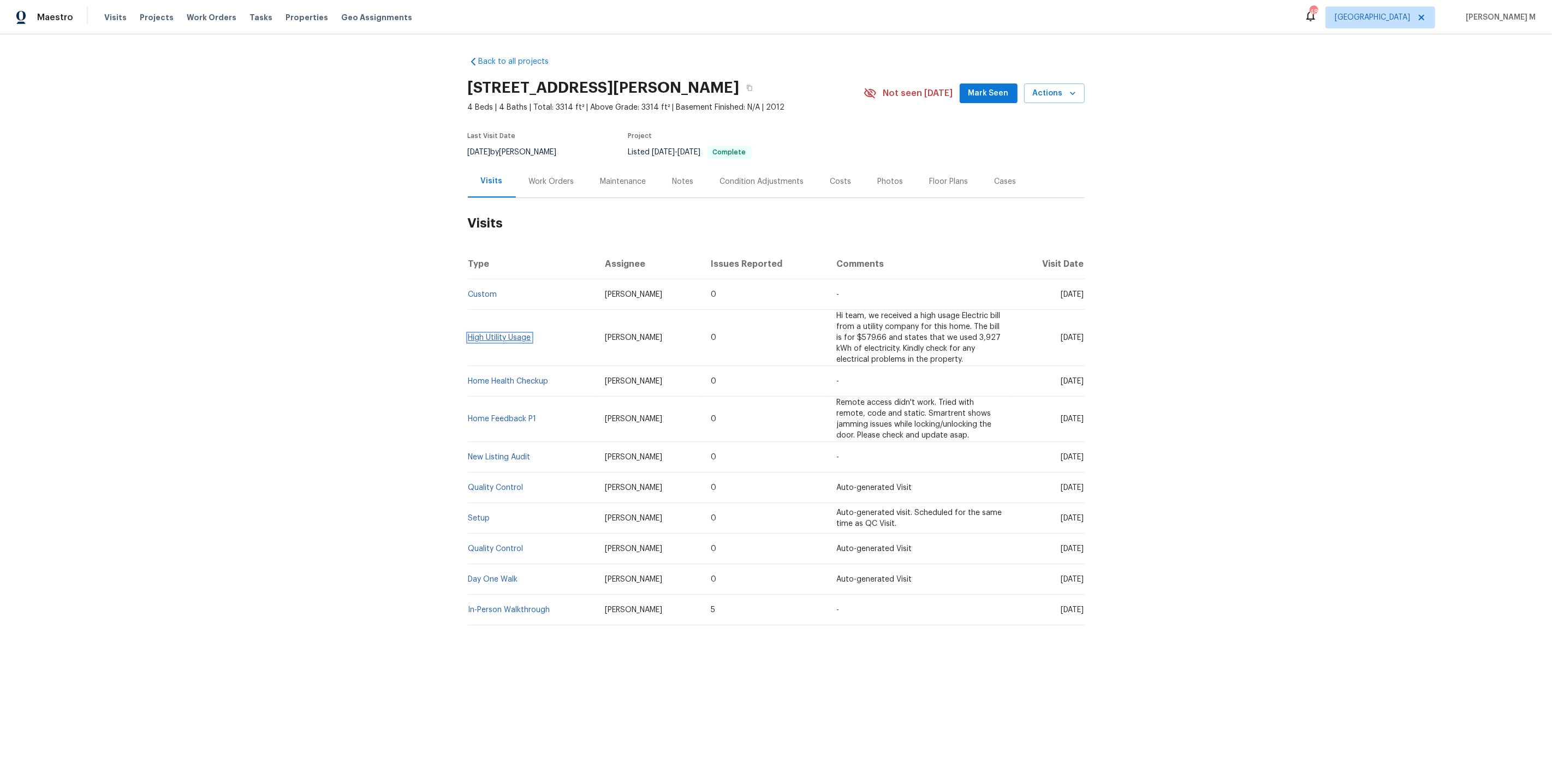
click at [508, 334] on link "High Utility Usage" at bounding box center [500, 337] width 63 height 8
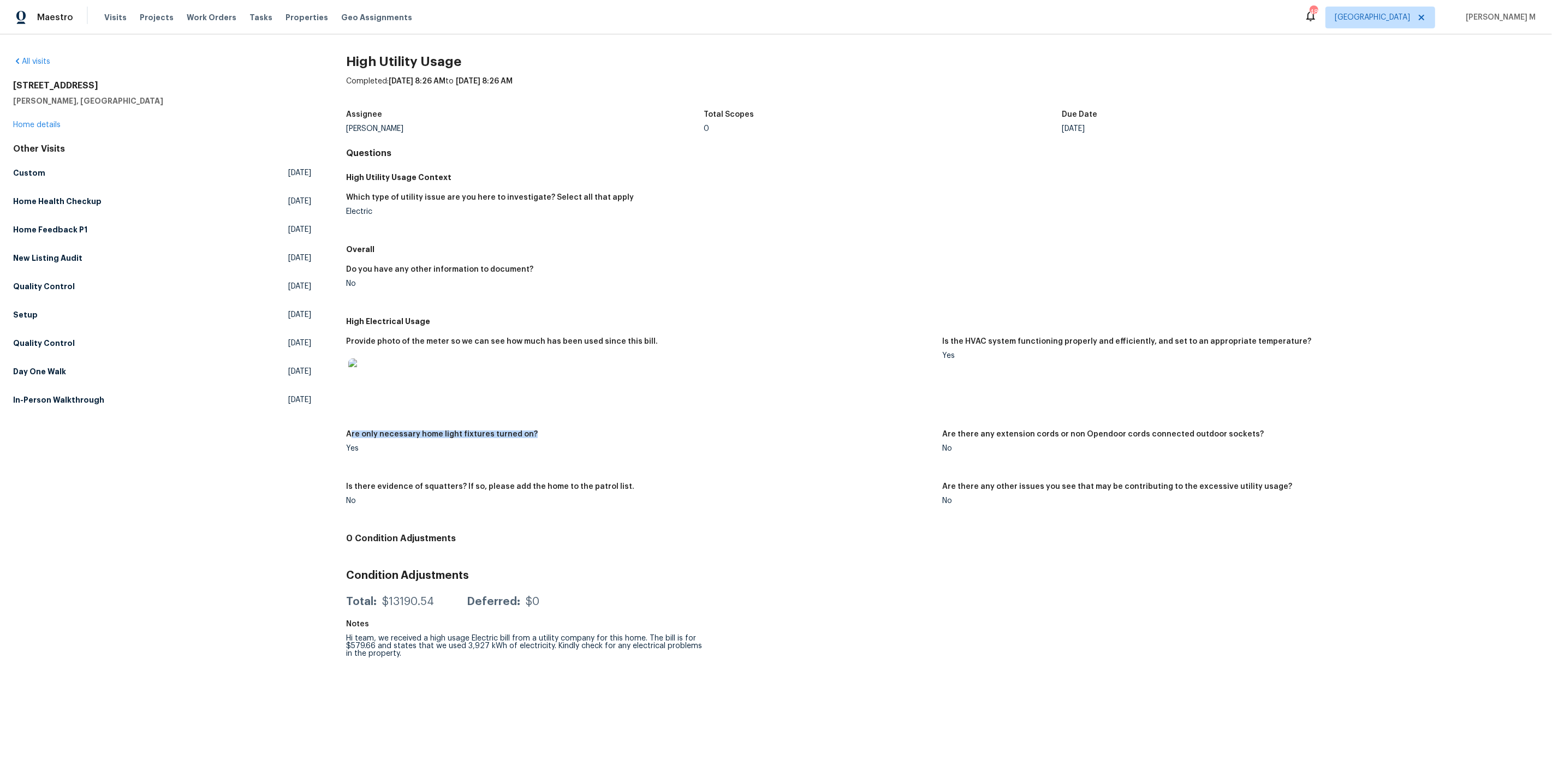
drag, startPoint x: 347, startPoint y: 420, endPoint x: 540, endPoint y: 423, distance: 193.0
click at [539, 431] on div "Are only necessary home light fixtures turned on?" at bounding box center [640, 438] width 587 height 15
click at [540, 431] on div "Are only necessary home light fixtures turned on?" at bounding box center [640, 438] width 587 height 15
drag, startPoint x: 942, startPoint y: 338, endPoint x: 1319, endPoint y: 334, distance: 377.0
click at [1320, 337] on div "Is the HVAC system functioning properly and efficiently, and set to an appropri…" at bounding box center [1236, 345] width 587 height 15
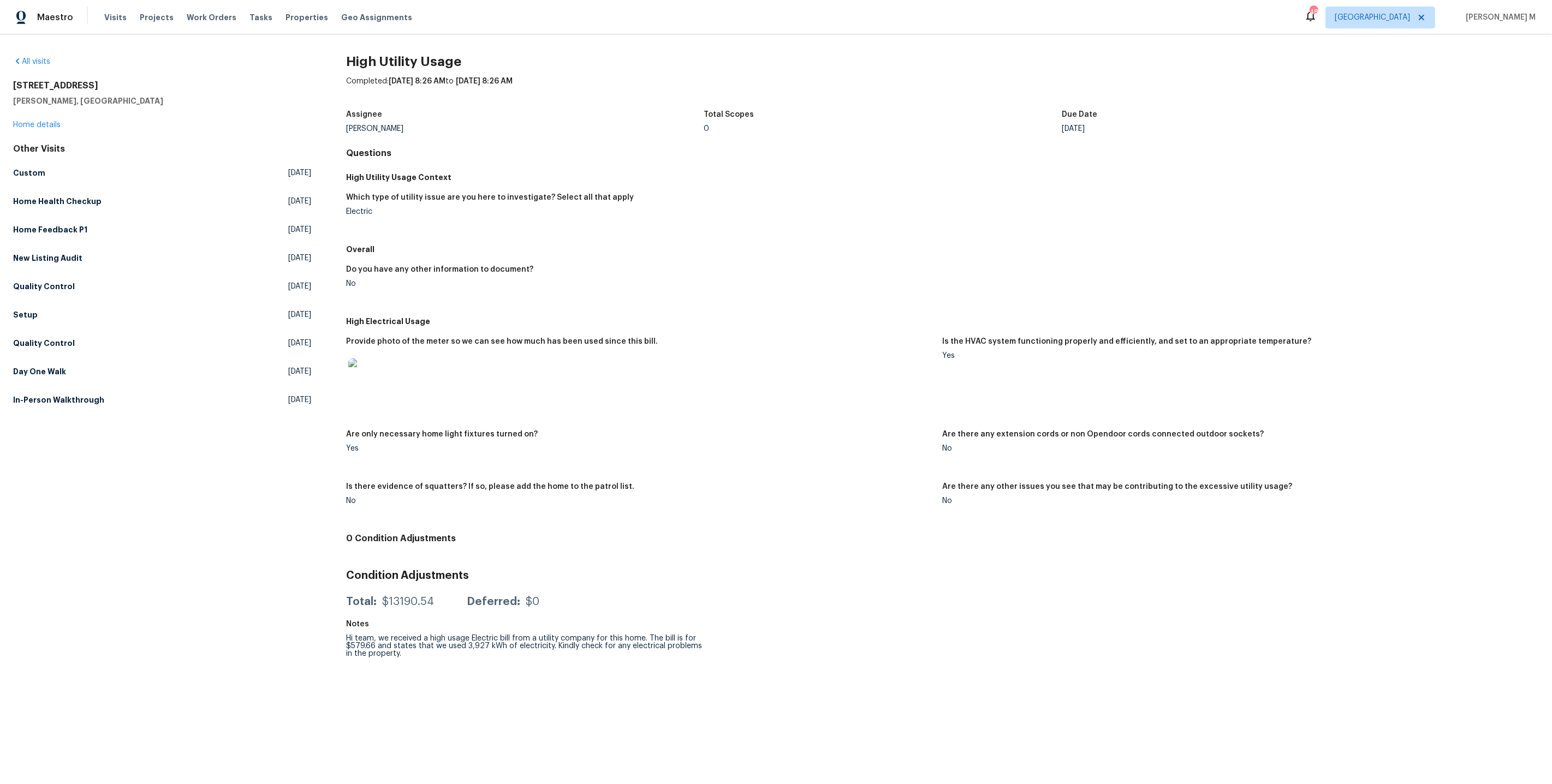
click at [528, 265] on div "Do you have any other information to document?" at bounding box center [640, 273] width 587 height 15
drag, startPoint x: 350, startPoint y: 258, endPoint x: 512, endPoint y: 252, distance: 162.1
click at [510, 259] on div "Do you have any other information to document? No" at bounding box center [942, 285] width 1193 height 52
click at [434, 337] on div "Provide photo of the meter so we can see how much has been used since this bill." at bounding box center [640, 345] width 587 height 15
drag, startPoint x: 335, startPoint y: 475, endPoint x: 658, endPoint y: 479, distance: 323.0
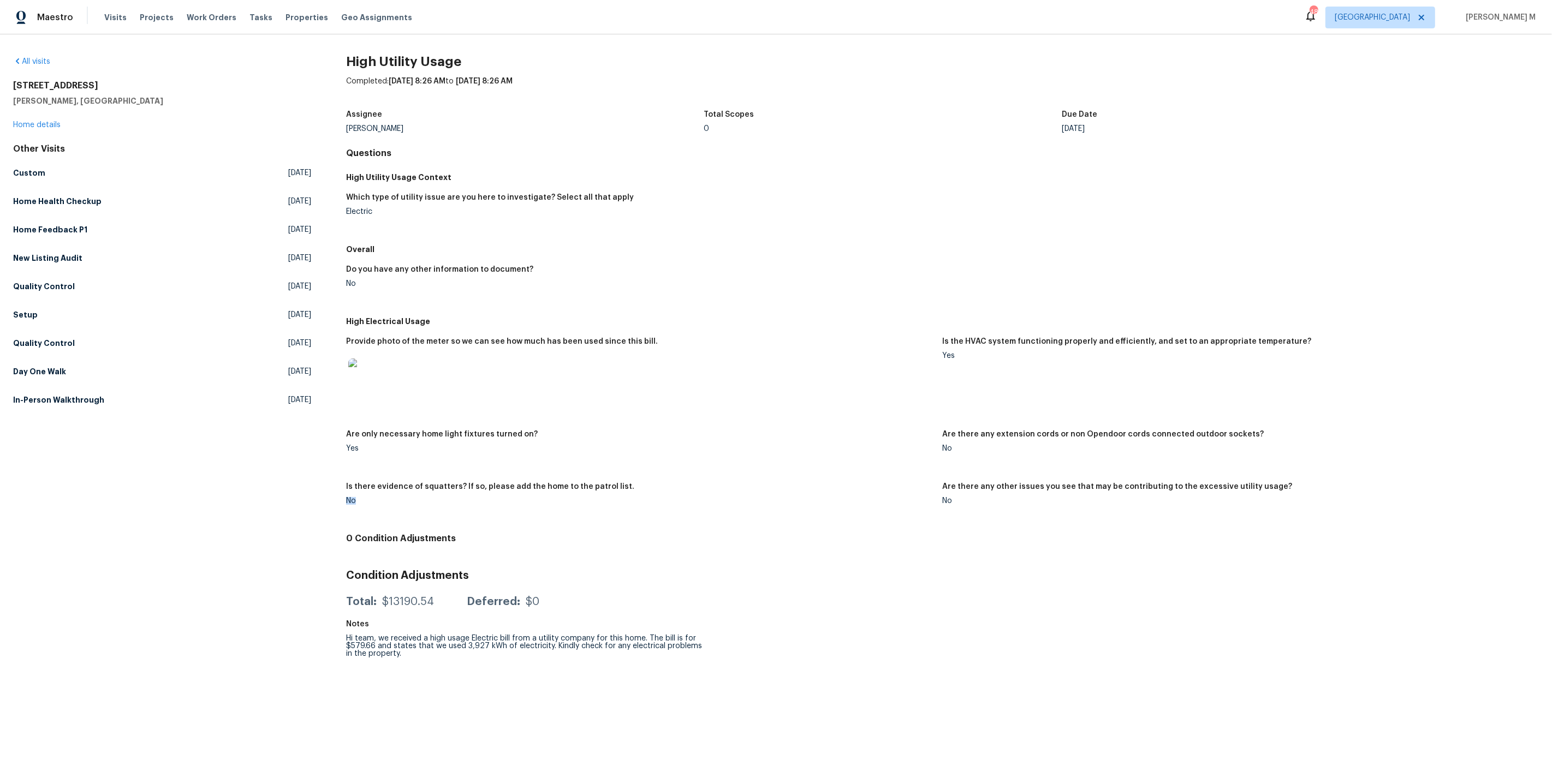
click at [658, 479] on div "All visits [STREET_ADDRESS][PERSON_NAME] Home details Other Visits Custom [DATE…" at bounding box center [776, 360] width 1526 height 608
drag, startPoint x: 921, startPoint y: 412, endPoint x: 1281, endPoint y: 418, distance: 360.0
click at [1281, 418] on div "Provide photo of the meter so we can see how much has been used since this bill…" at bounding box center [942, 430] width 1193 height 198
click at [1161, 486] on figure "Are there any other issues you see that may be contributing to the excessive ut…" at bounding box center [1241, 503] width 596 height 39
drag, startPoint x: 932, startPoint y: 473, endPoint x: 1206, endPoint y: 479, distance: 274.1
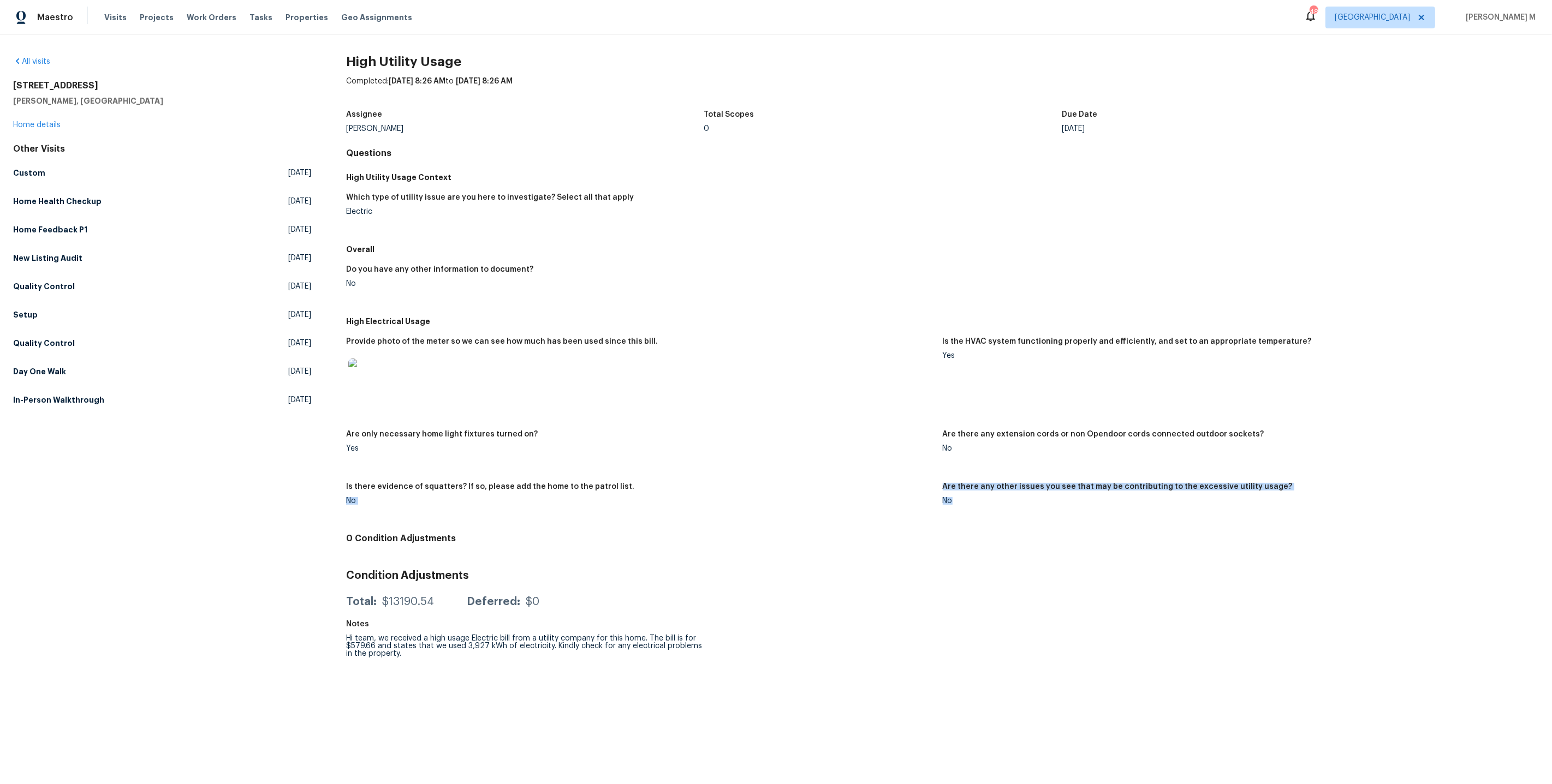
click at [1206, 479] on div "Provide photo of the meter so we can see how much has been used since this bill…" at bounding box center [942, 430] width 1193 height 198
click at [1206, 497] on div "No" at bounding box center [1236, 500] width 587 height 8
click at [51, 121] on link "Home details" at bounding box center [36, 125] width 47 height 8
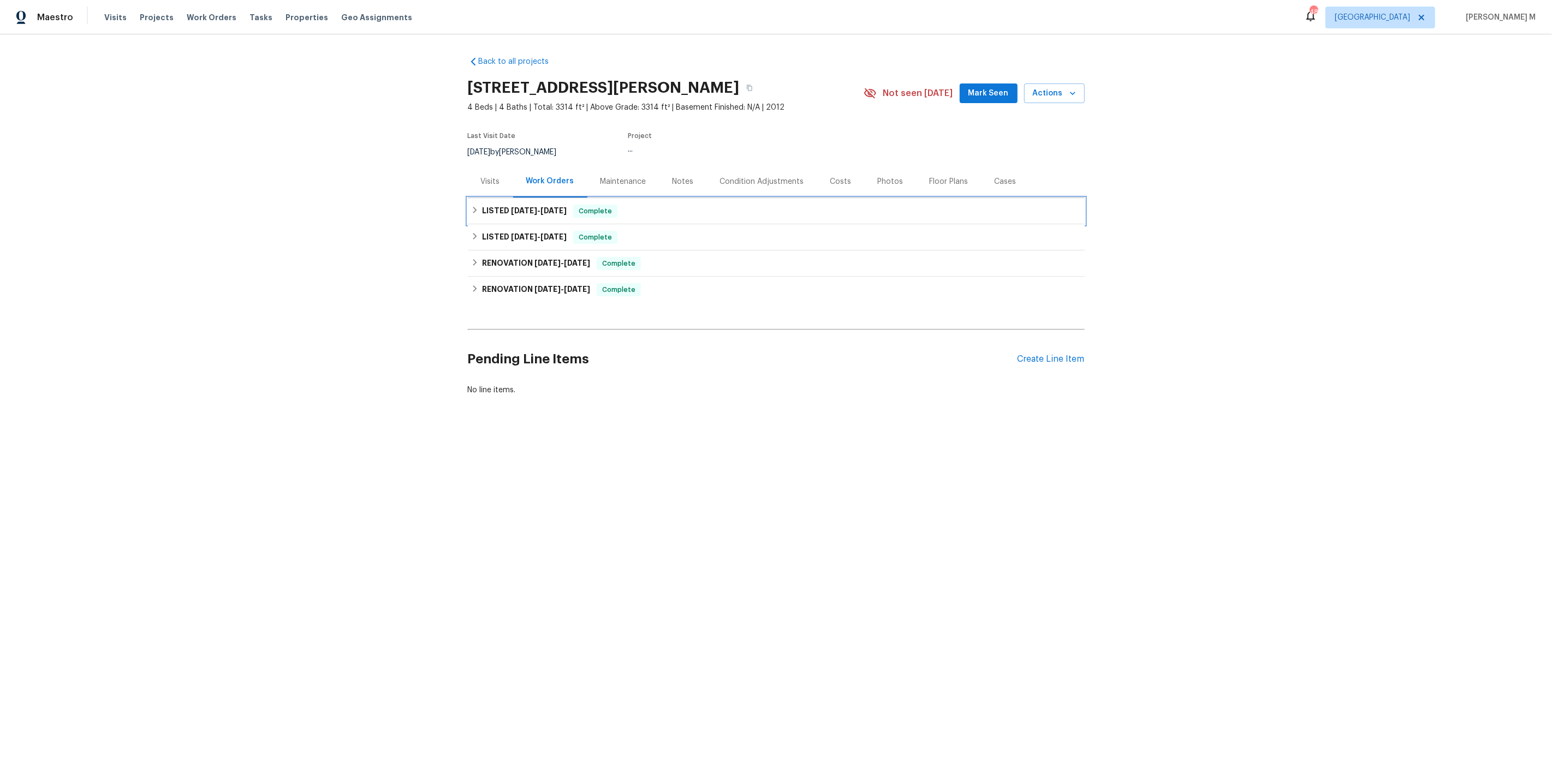
click at [541, 209] on h6 "LISTED [DATE] - [DATE]" at bounding box center [524, 211] width 84 height 13
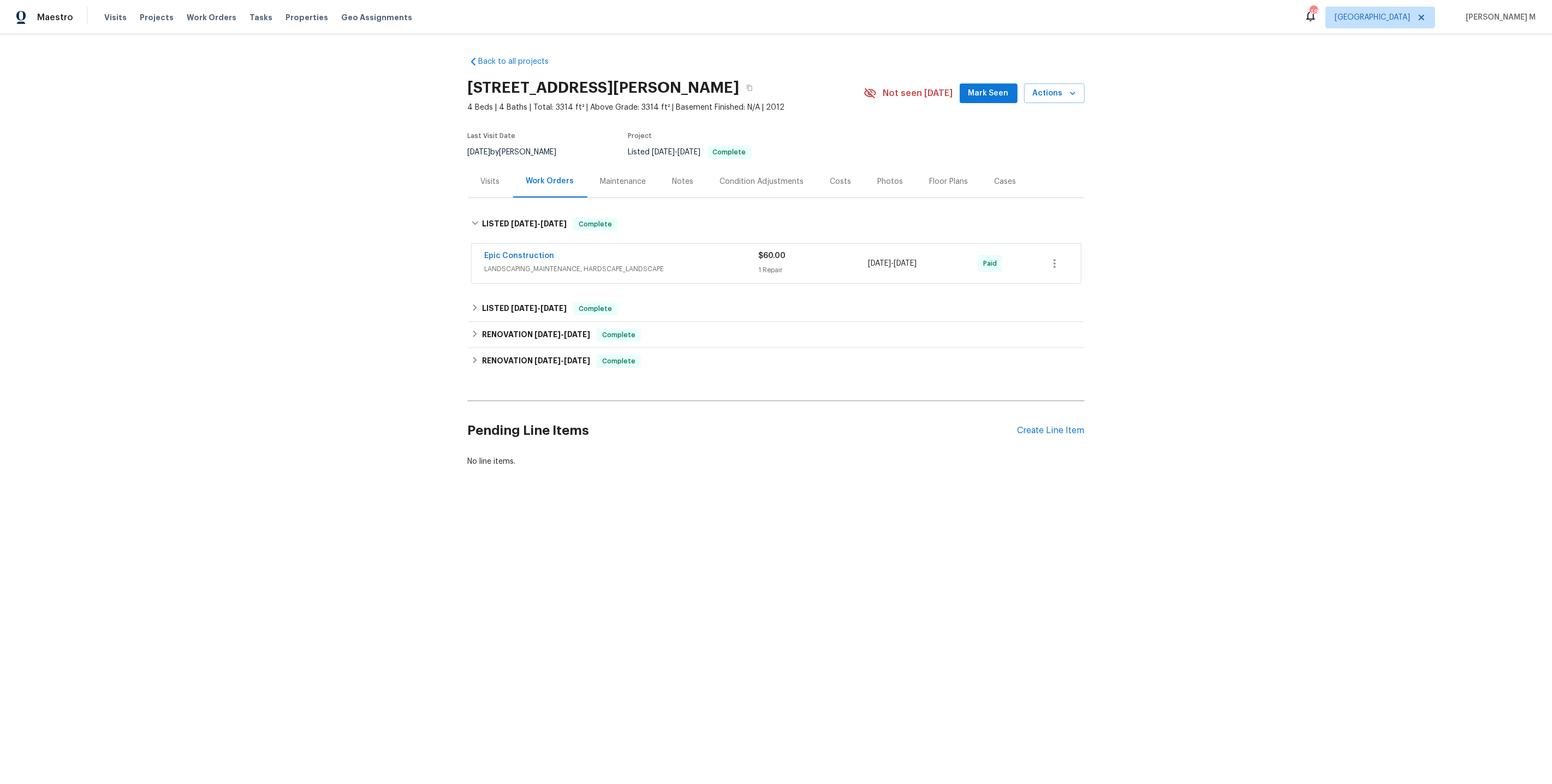
click at [525, 265] on span "LANDSCAPING_MAINTENANCE, HARDSCAPE_LANDSCAPE" at bounding box center [621, 268] width 274 height 11
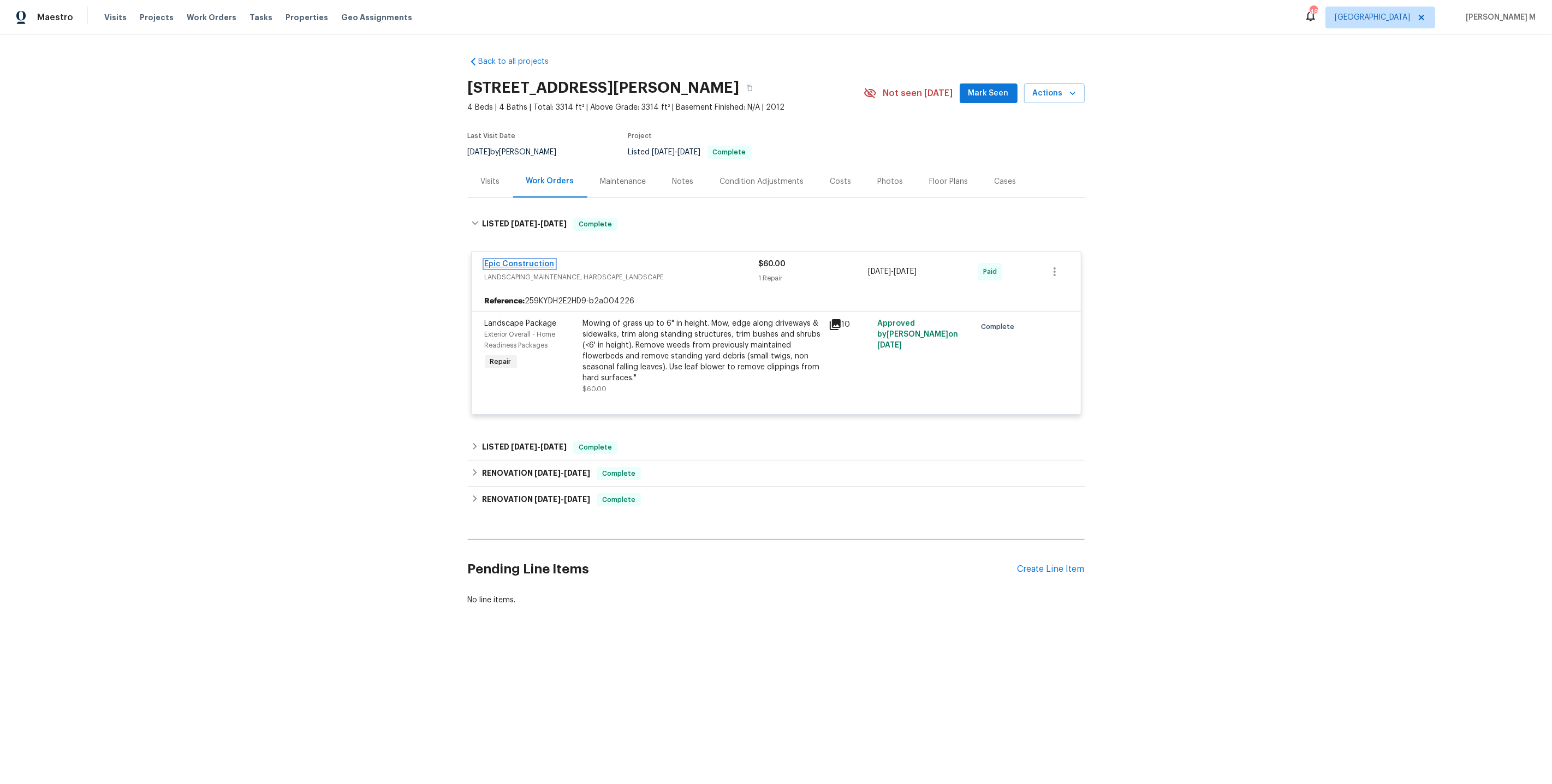
click at [526, 260] on link "Epic Construction" at bounding box center [520, 264] width 70 height 8
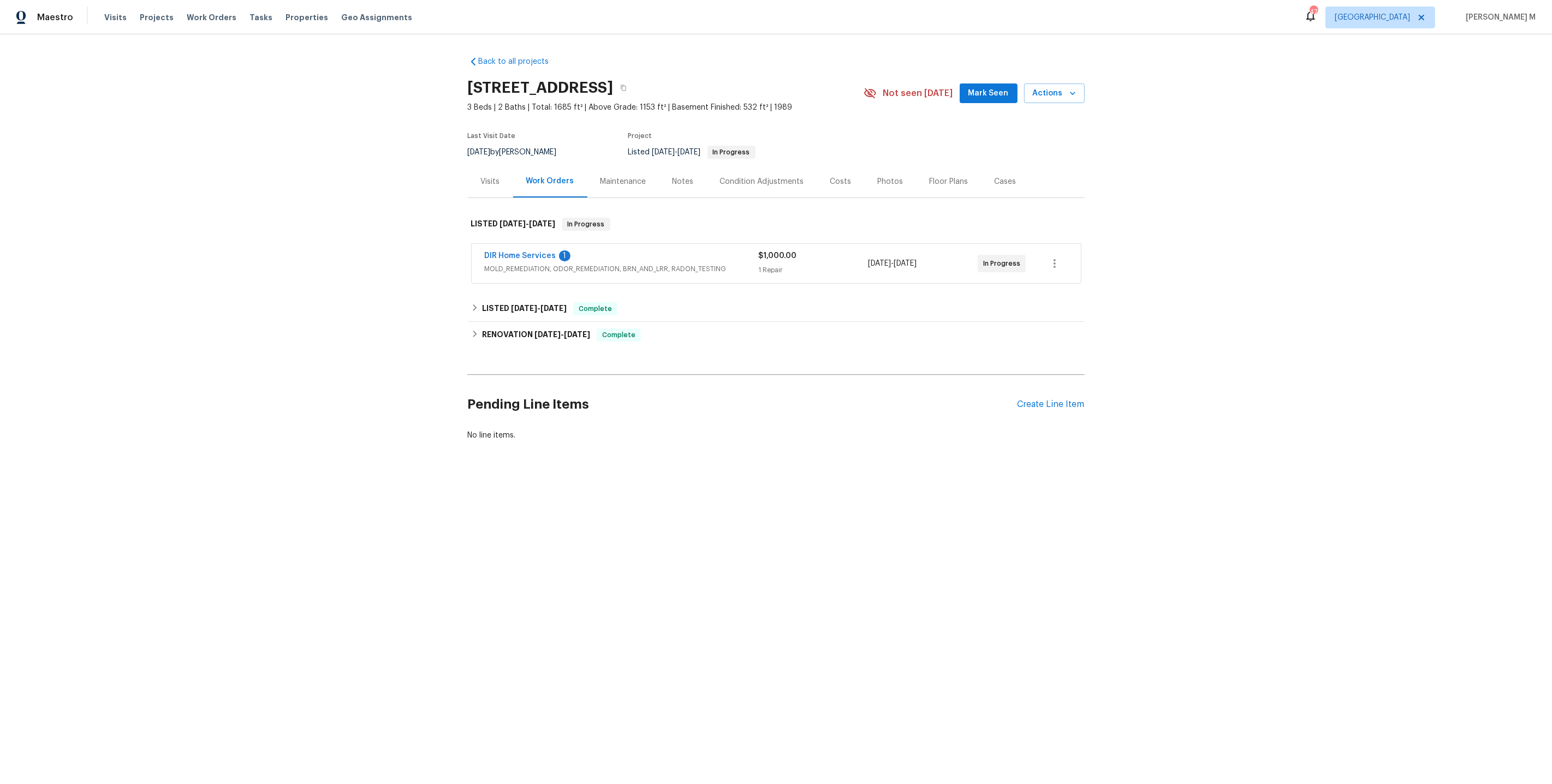
click at [510, 270] on div "DIR Home Services 1 MOLD_REMEDIATION, ODOR_REMEDIATION, BRN_AND_LRR, RADON_TEST…" at bounding box center [776, 263] width 609 height 39
click at [518, 270] on div "DIR Home Services 1 MOLD_REMEDIATION, ODOR_REMEDIATION, BRN_AND_LRR, RADON_TEST…" at bounding box center [621, 263] width 274 height 26
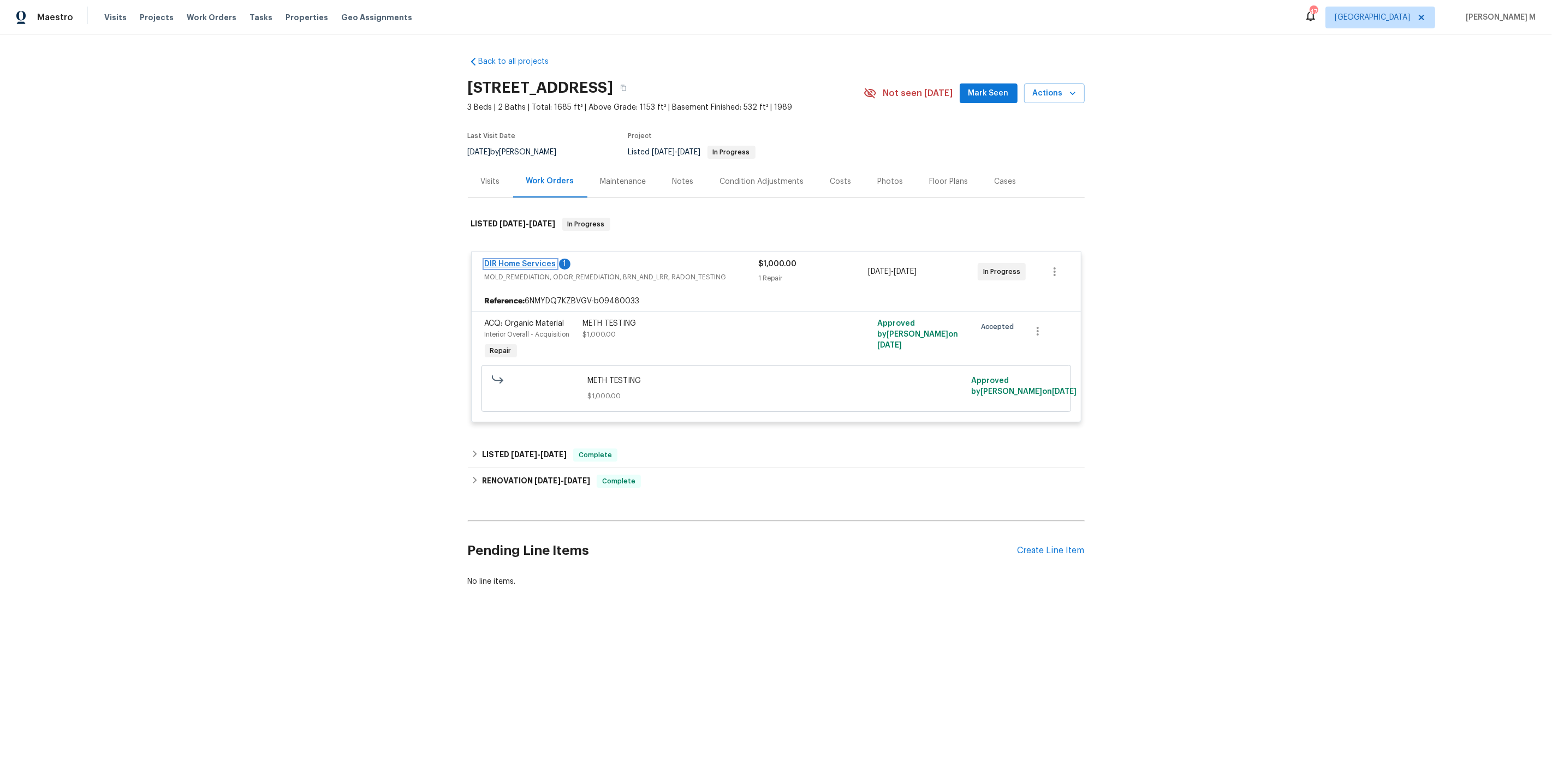
click at [518, 260] on link "DIR Home Services" at bounding box center [520, 264] width 71 height 8
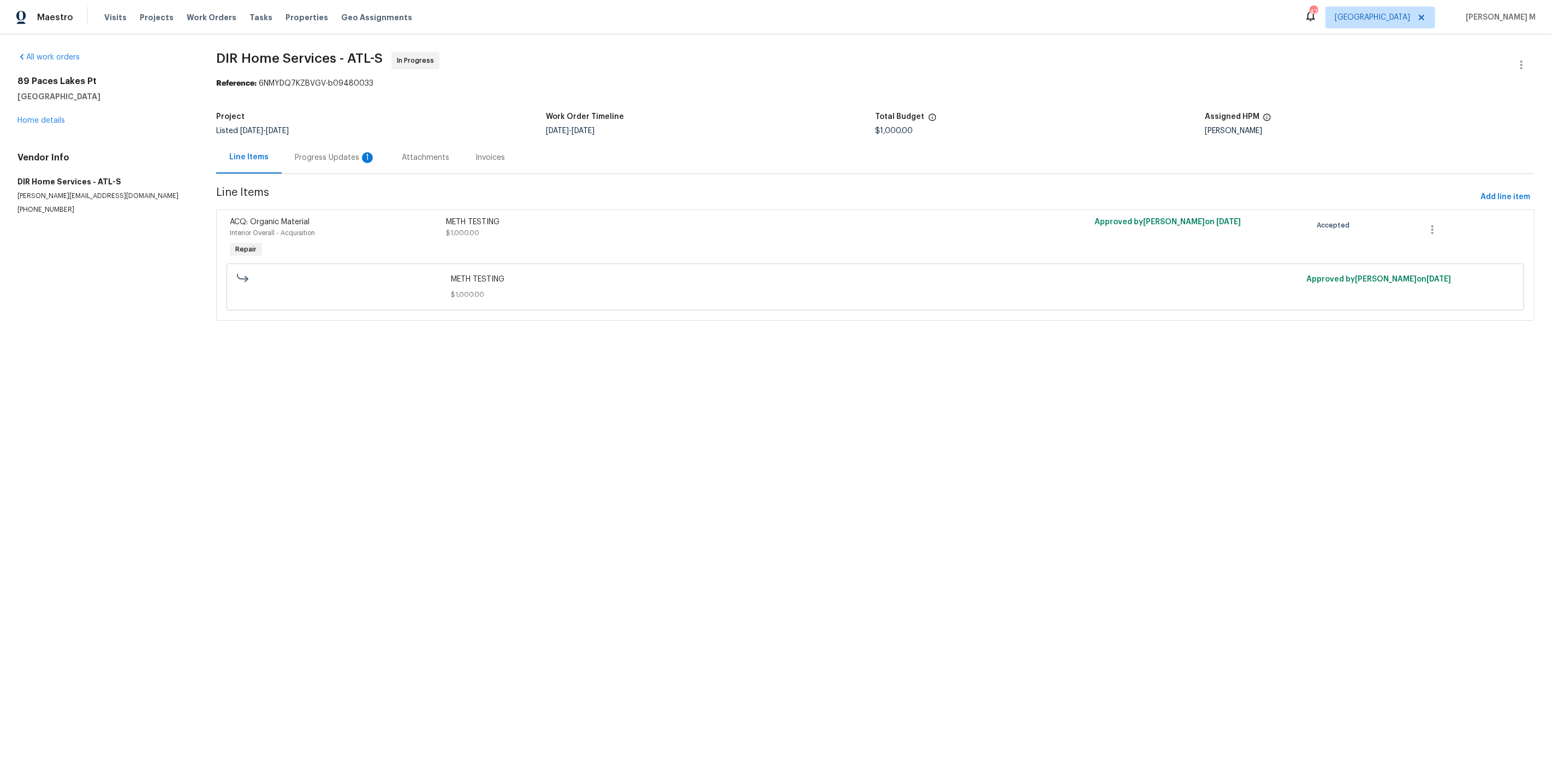
click at [307, 154] on div "Progress Updates 1" at bounding box center [335, 157] width 81 height 11
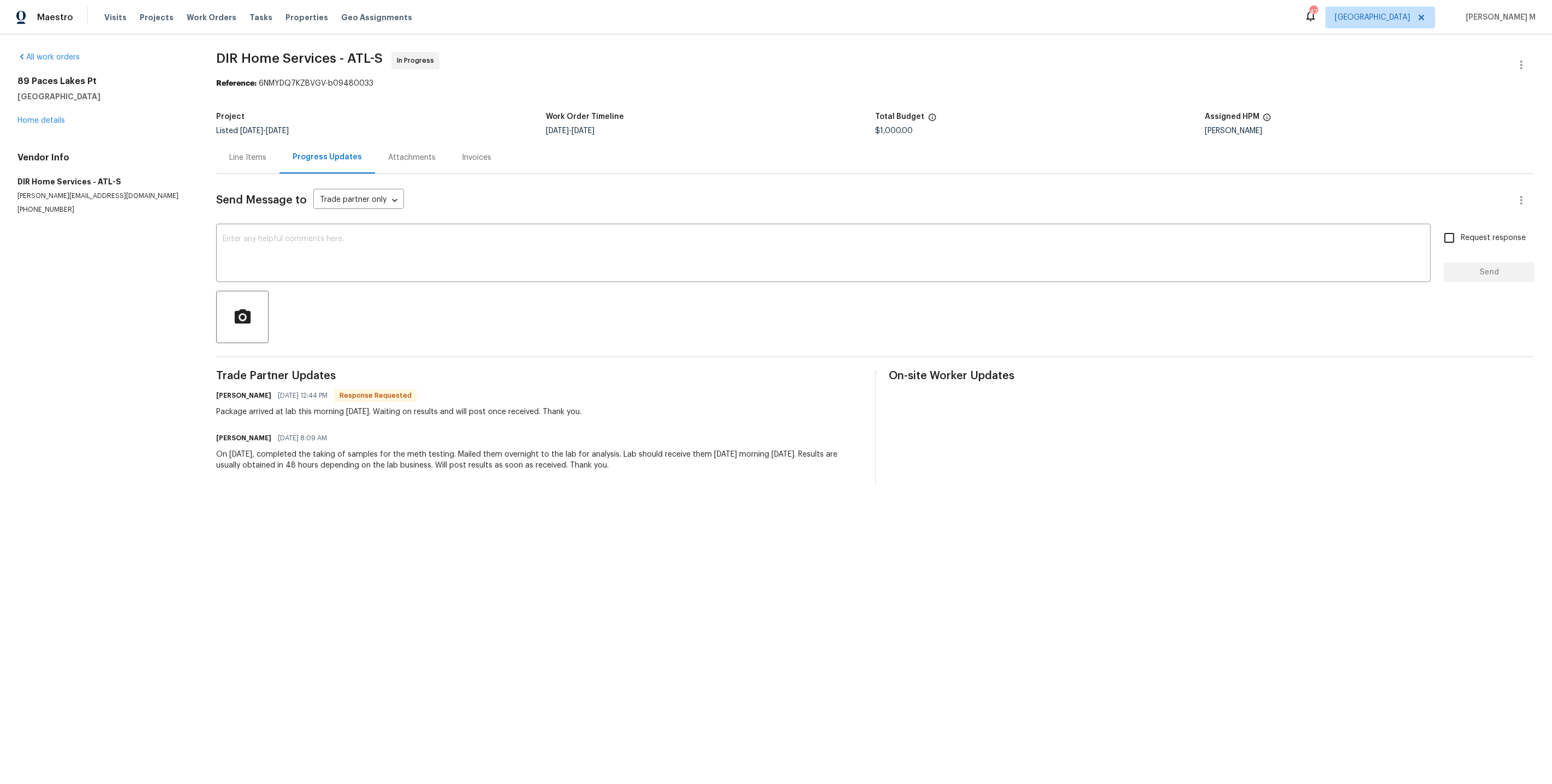
click at [243, 154] on div "Line Items" at bounding box center [247, 157] width 37 height 11
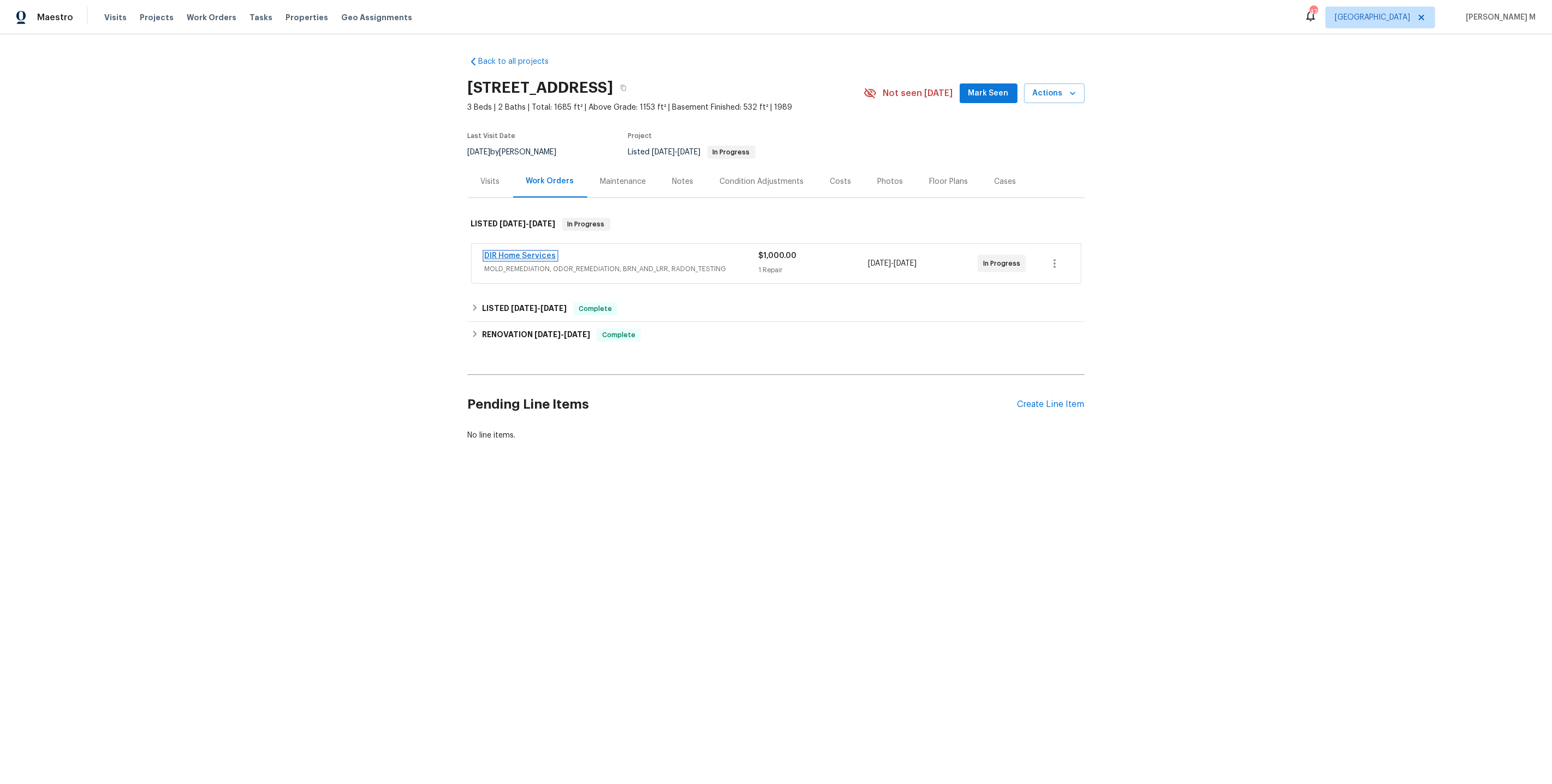
click at [541, 252] on link "DIR Home Services" at bounding box center [520, 256] width 71 height 8
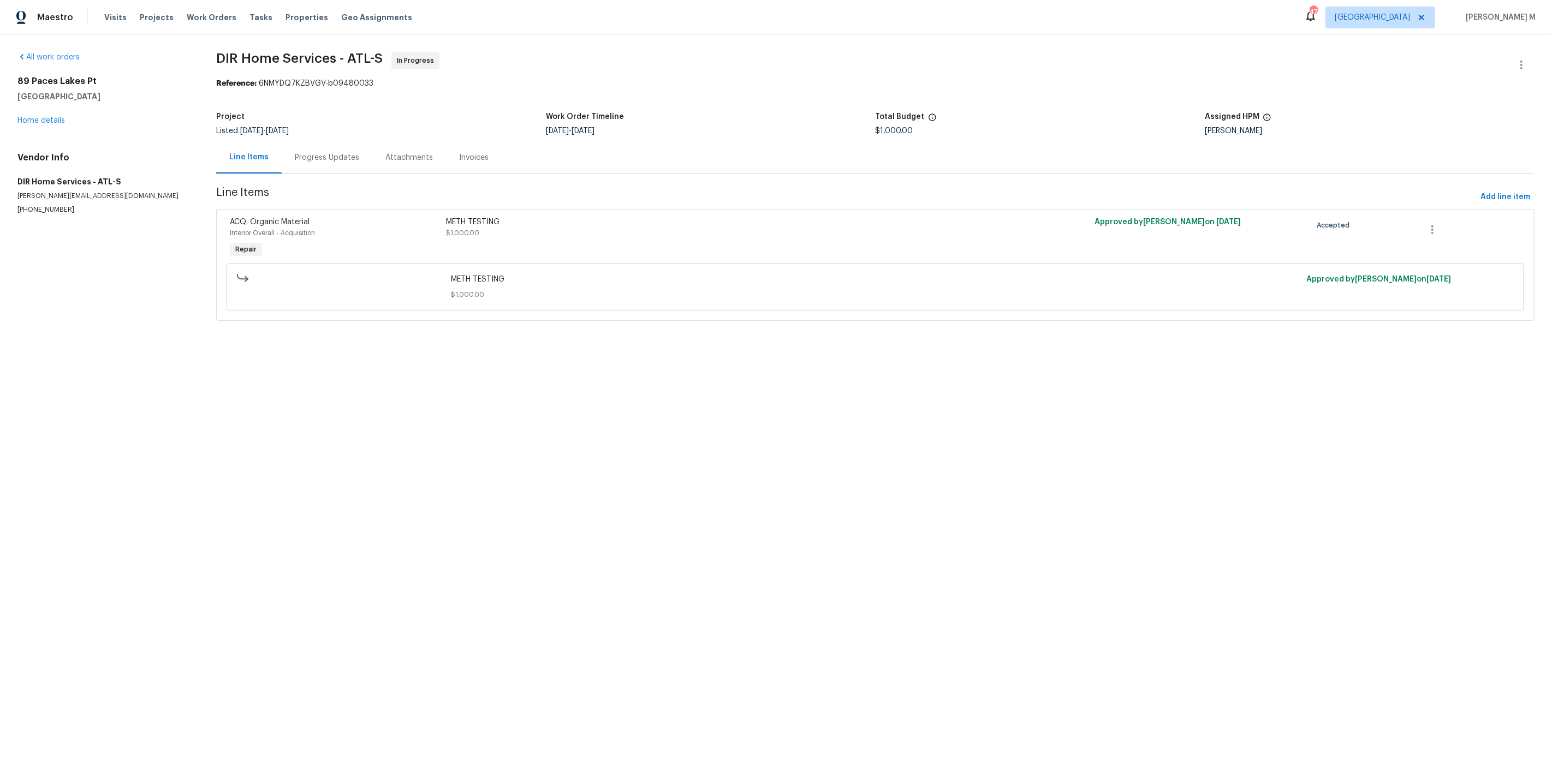
click at [313, 141] on div "Progress Updates" at bounding box center [327, 157] width 91 height 32
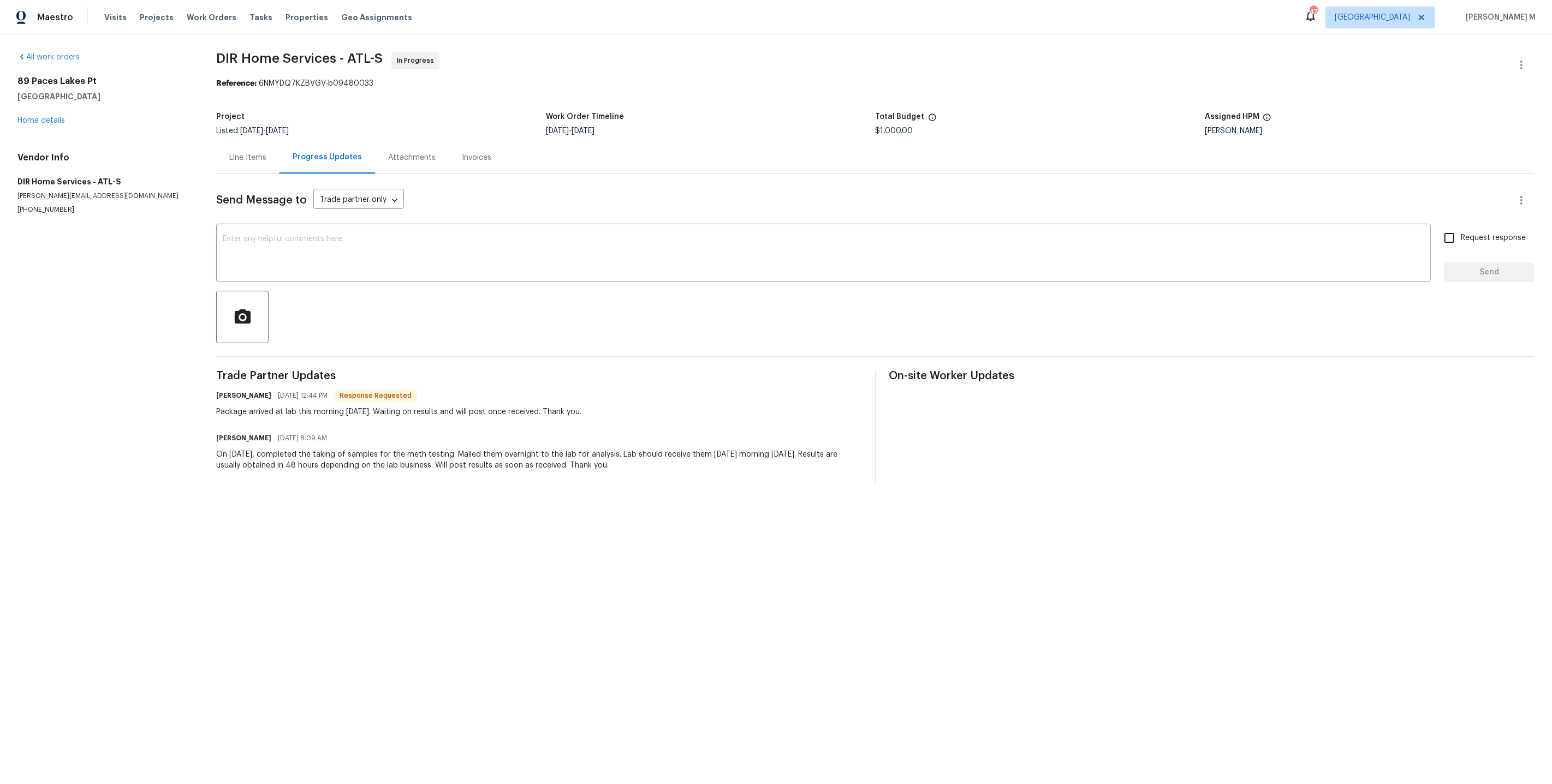
click at [234, 167] on div "Line Items" at bounding box center [247, 157] width 63 height 32
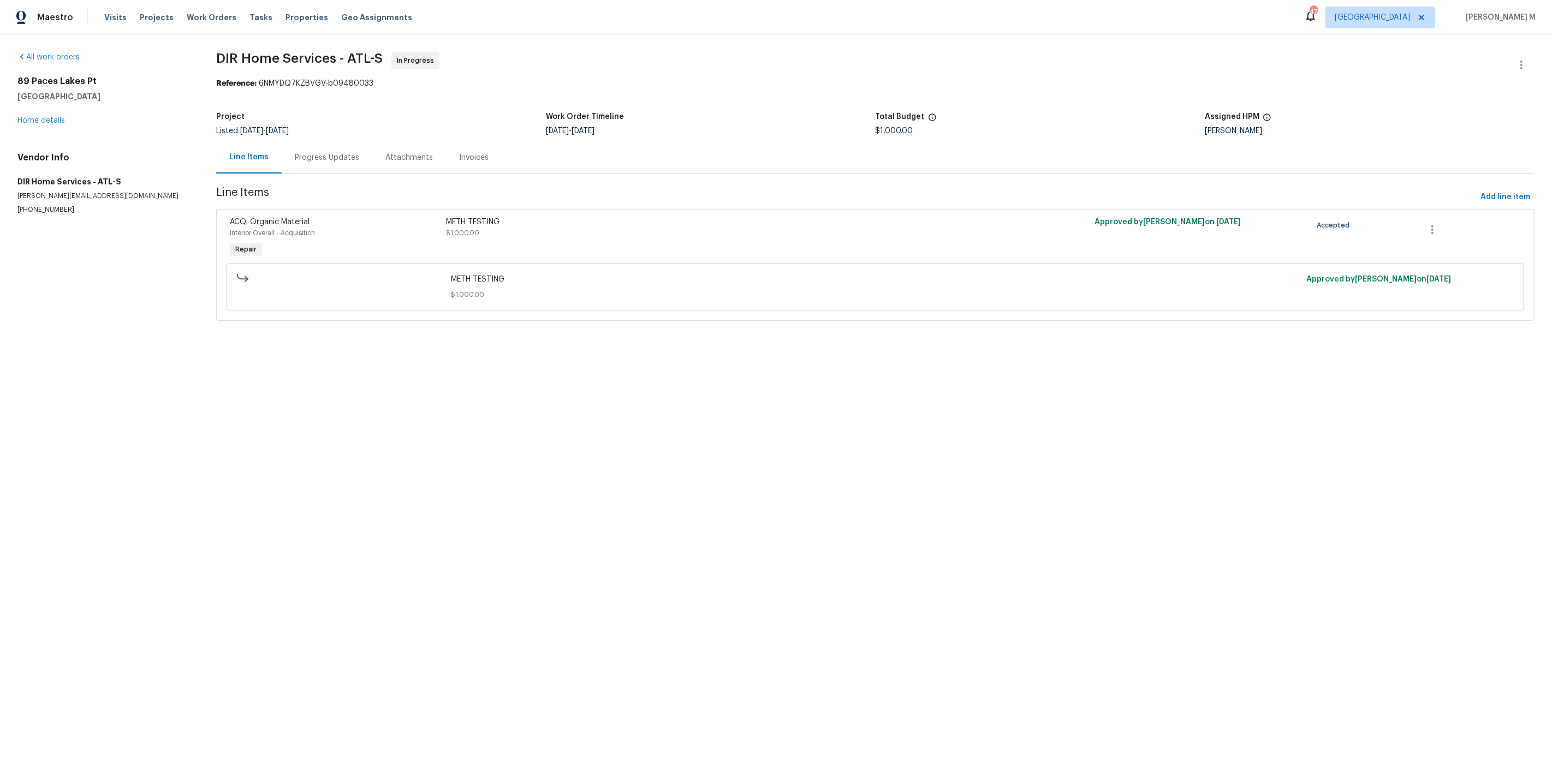
click at [235, 161] on div "Line Items" at bounding box center [249, 157] width 65 height 32
click at [149, 317] on section "All work orders [STREET_ADDRESS] Home details Vendor Info DIR Home Services - A…" at bounding box center [103, 193] width 172 height 282
click at [534, 218] on div "METH TESTING" at bounding box center [713, 222] width 534 height 11
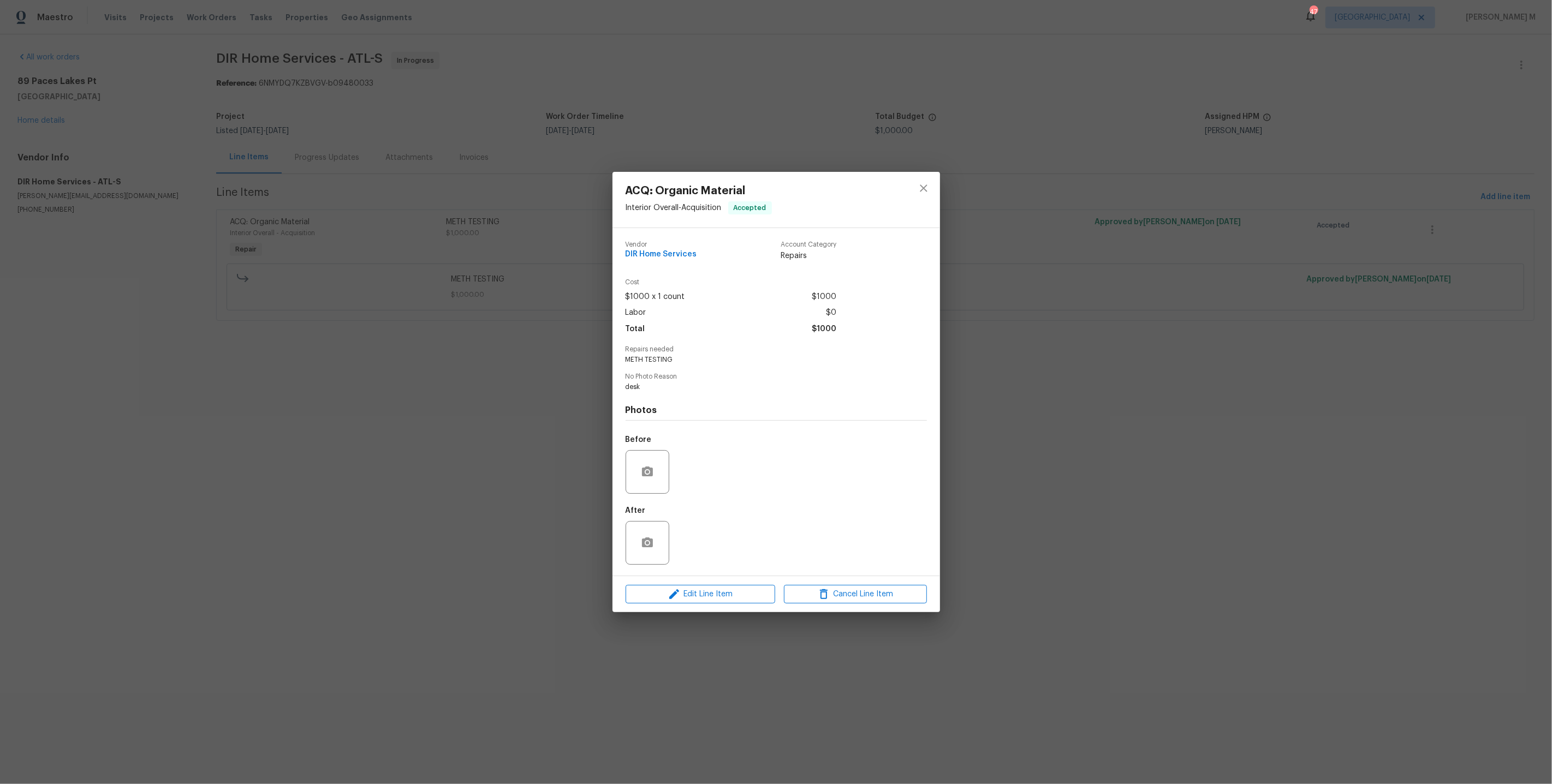
click at [495, 355] on div "ACQ: Organic Material Interior Overall - Acquisition Accepted Vendor DIR Home S…" at bounding box center [776, 392] width 1552 height 784
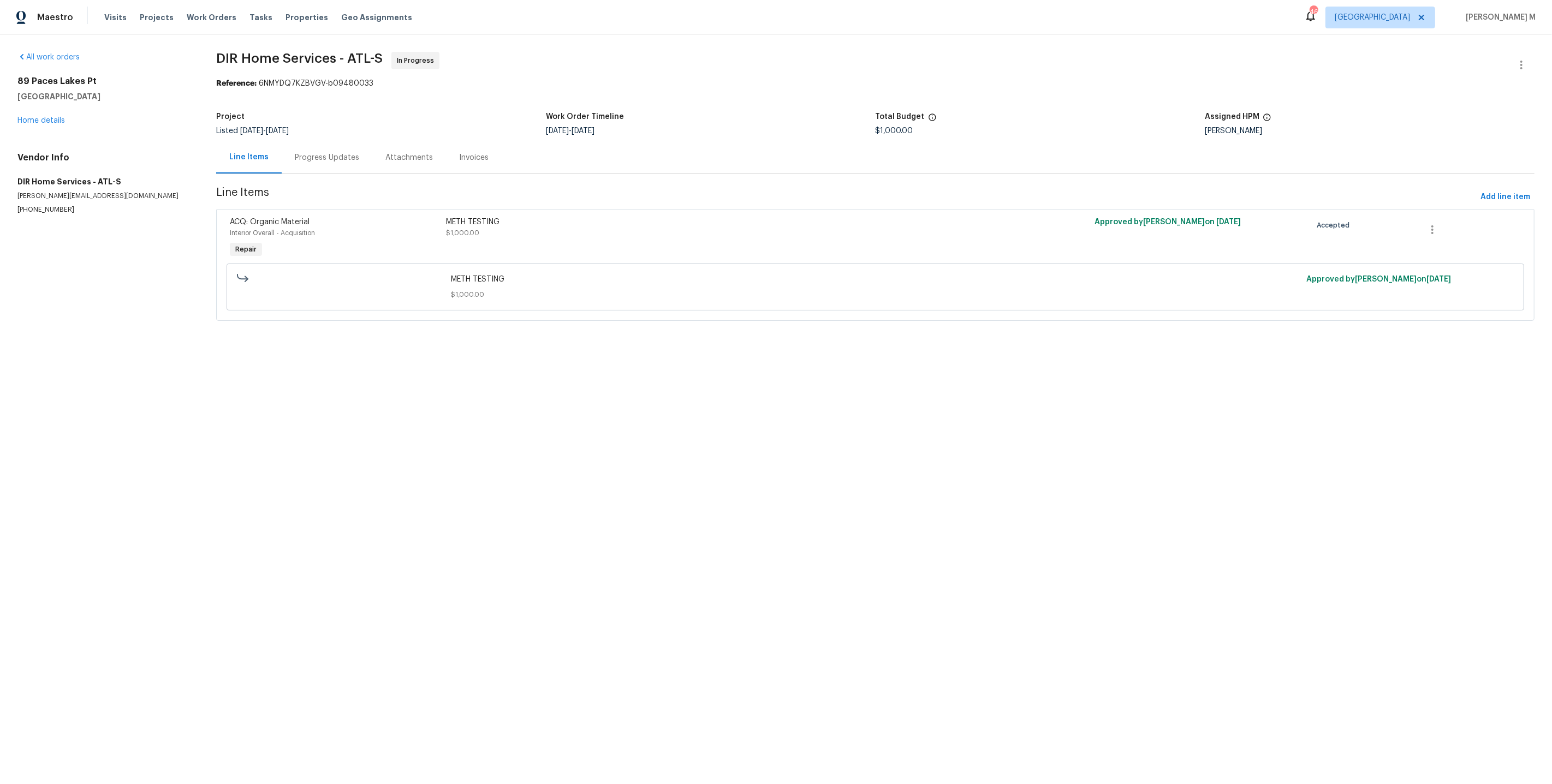
click at [322, 155] on div "Progress Updates" at bounding box center [327, 157] width 65 height 11
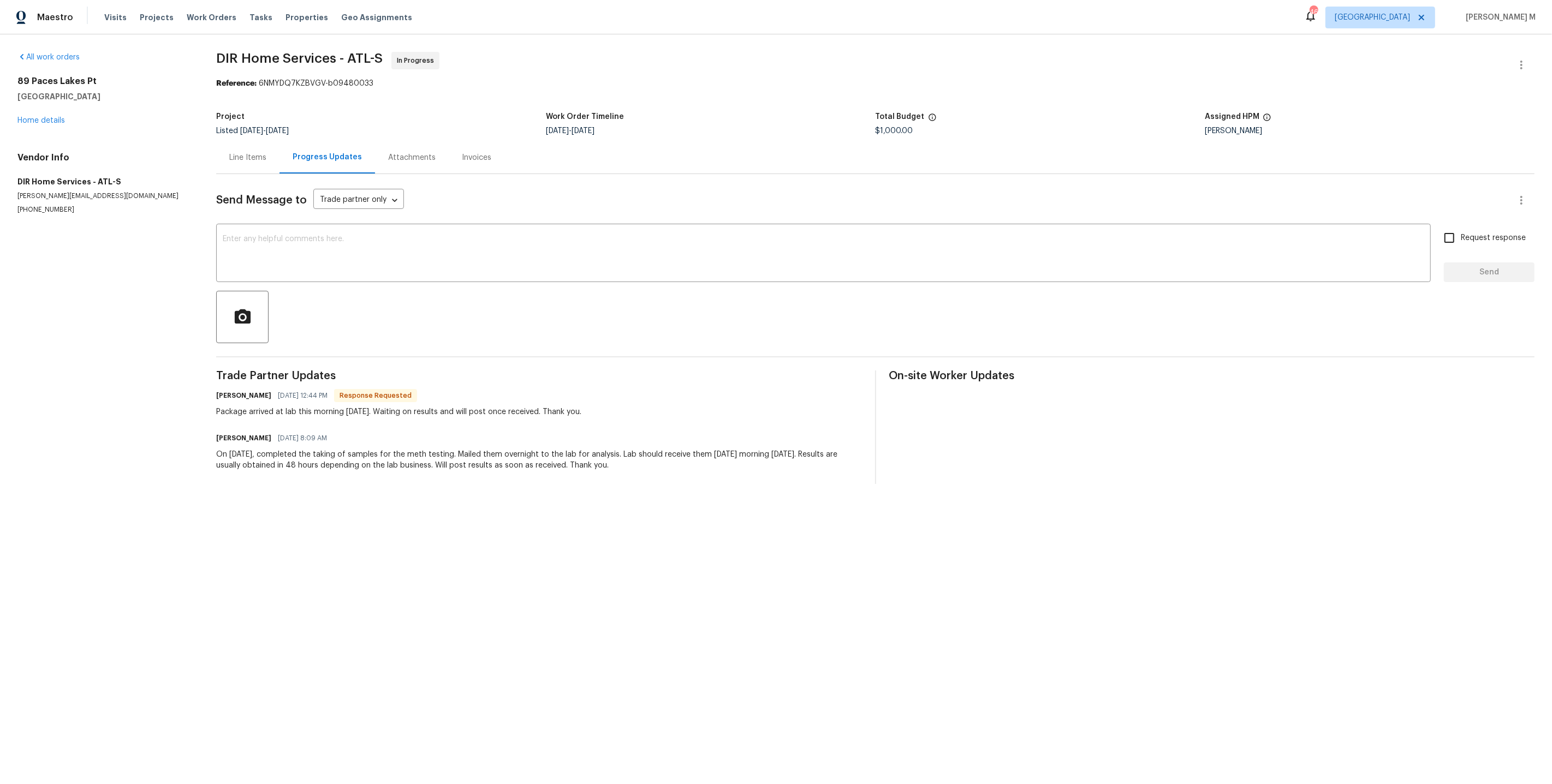
click at [244, 152] on div "Line Items" at bounding box center [247, 157] width 37 height 11
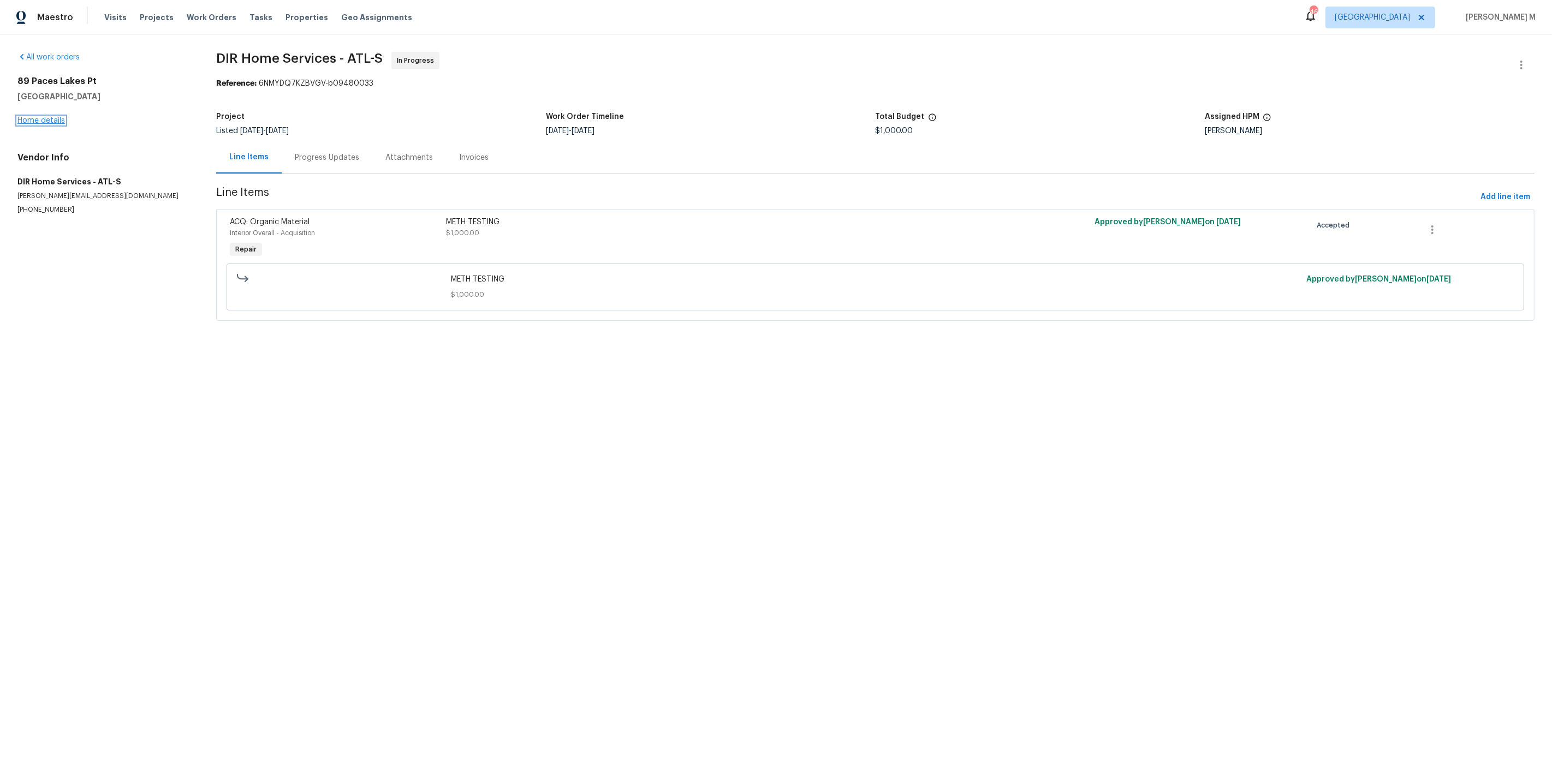
click at [28, 117] on link "Home details" at bounding box center [41, 121] width 47 height 8
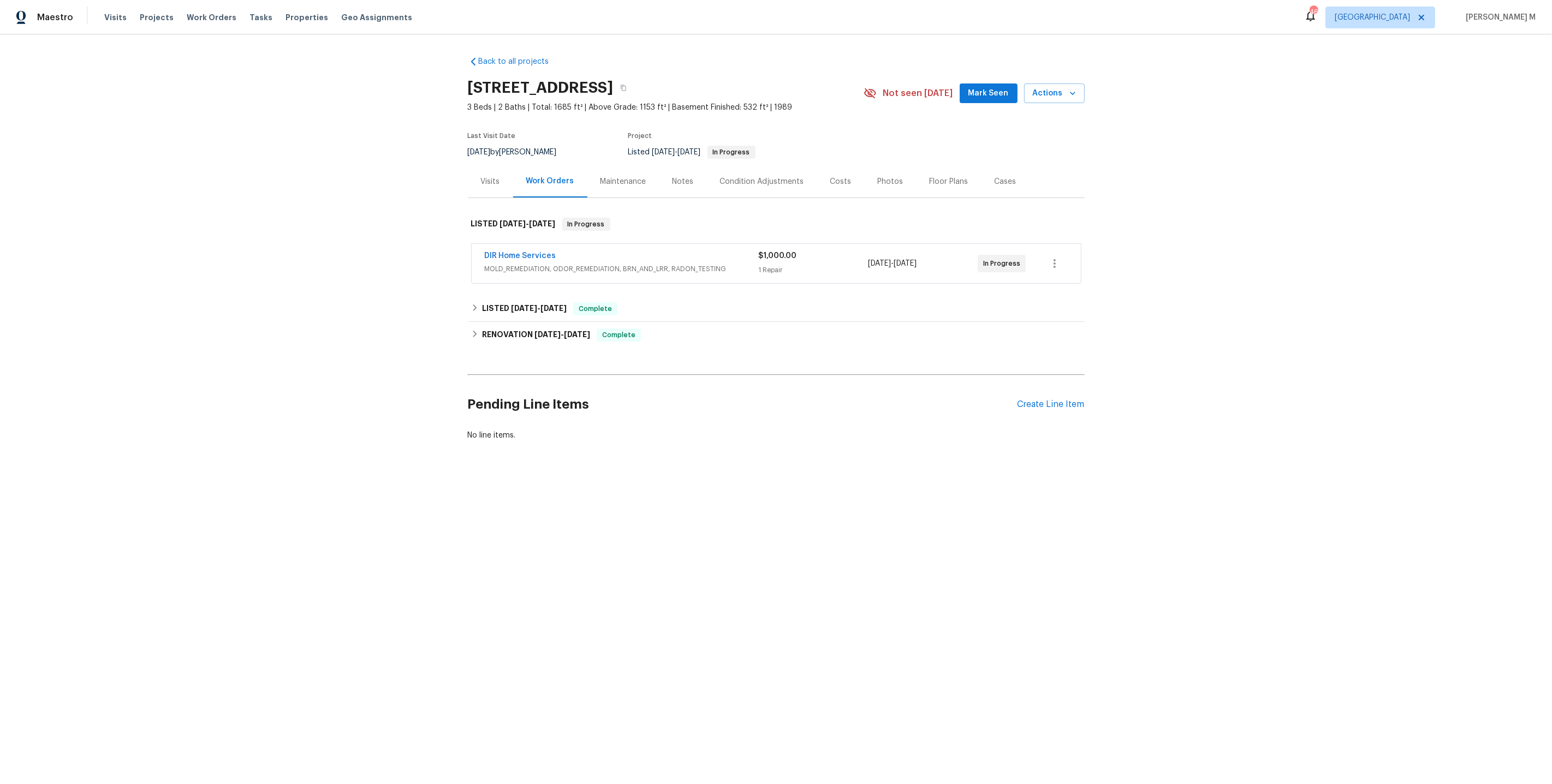
click at [607, 187] on div "Maintenance" at bounding box center [623, 181] width 72 height 32
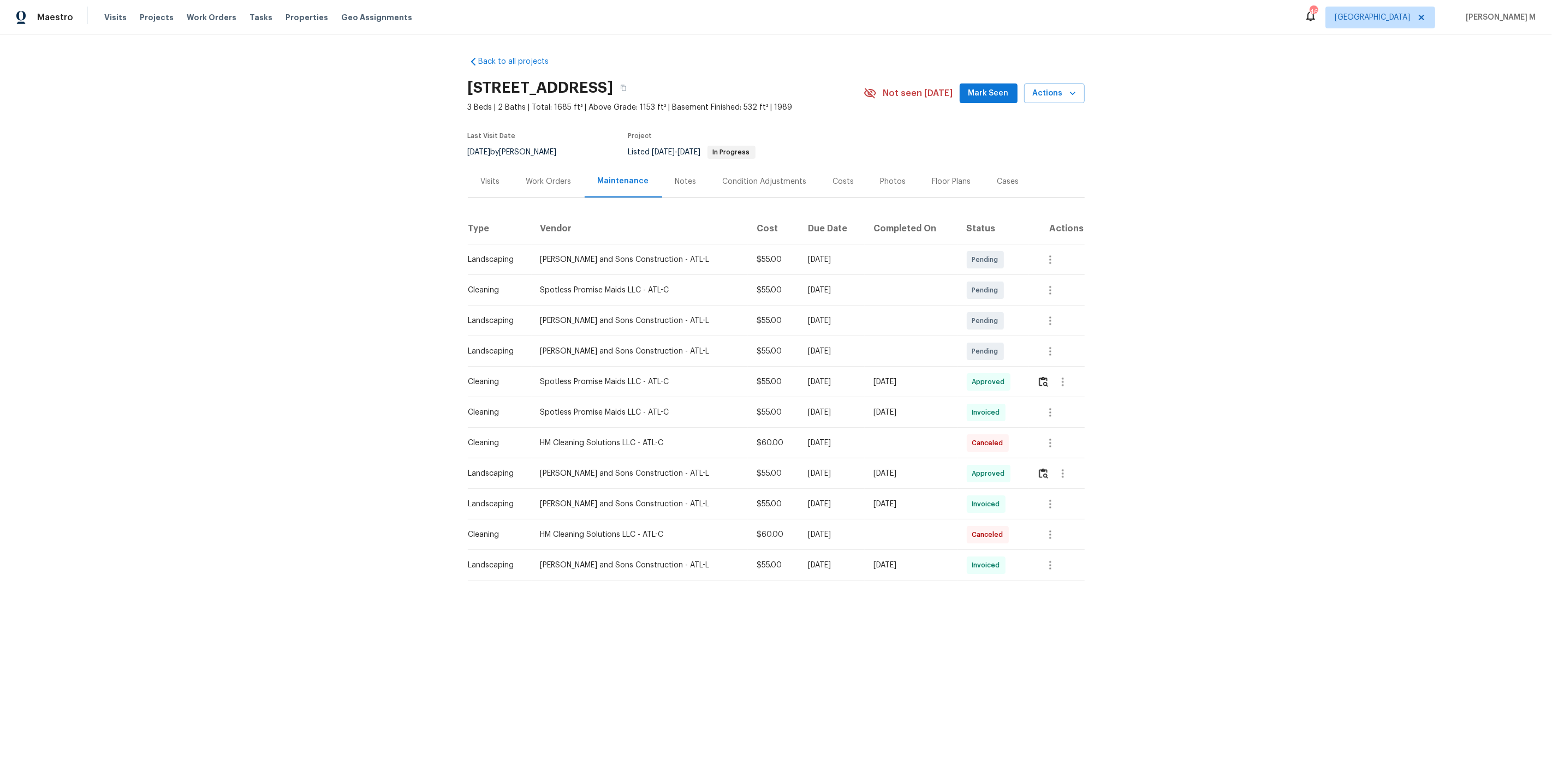
click at [1033, 377] on td at bounding box center [1056, 382] width 56 height 31
click at [1044, 378] on img "button" at bounding box center [1043, 382] width 9 height 10
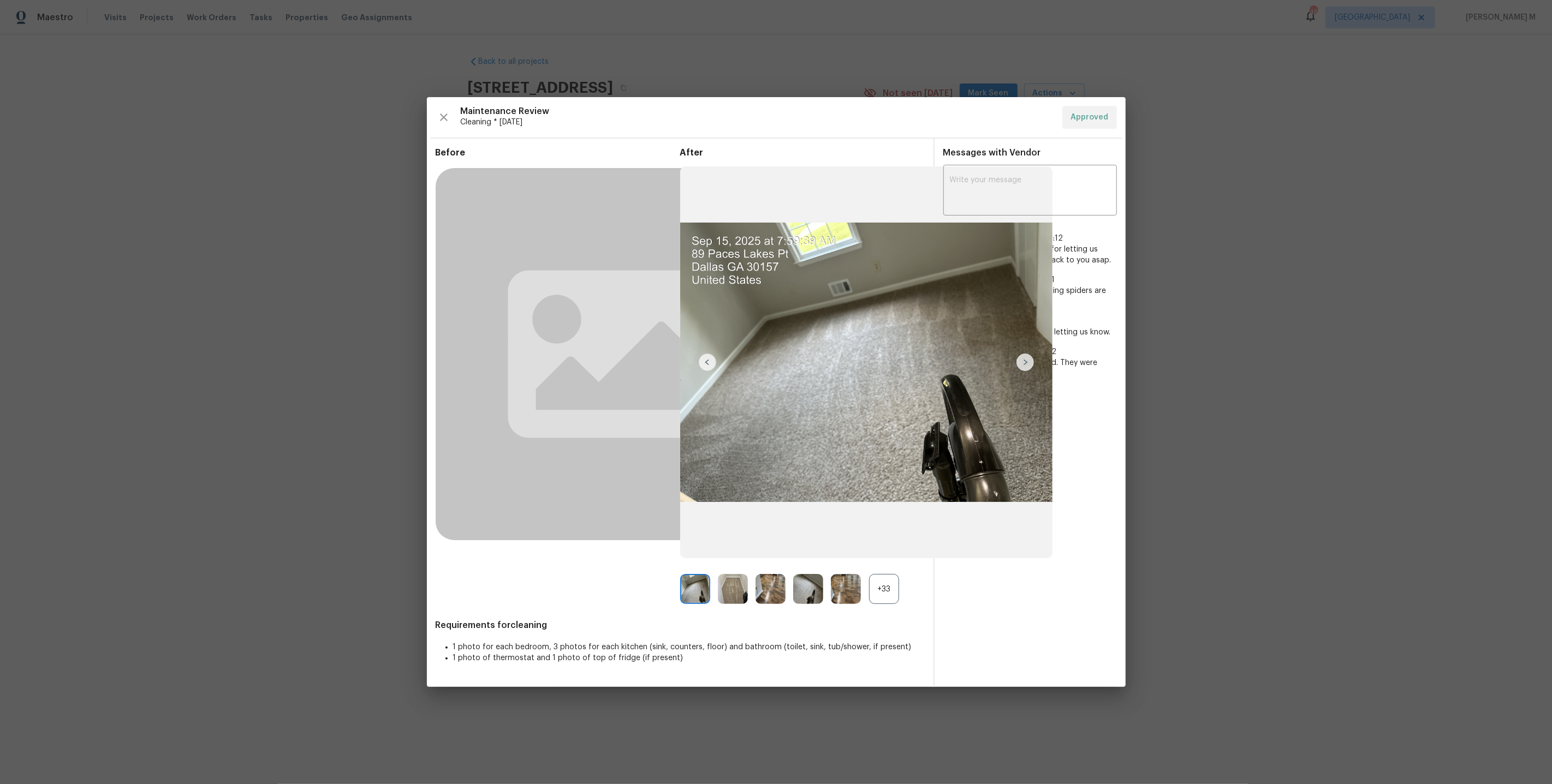
click at [889, 584] on div "+33" at bounding box center [883, 588] width 30 height 30
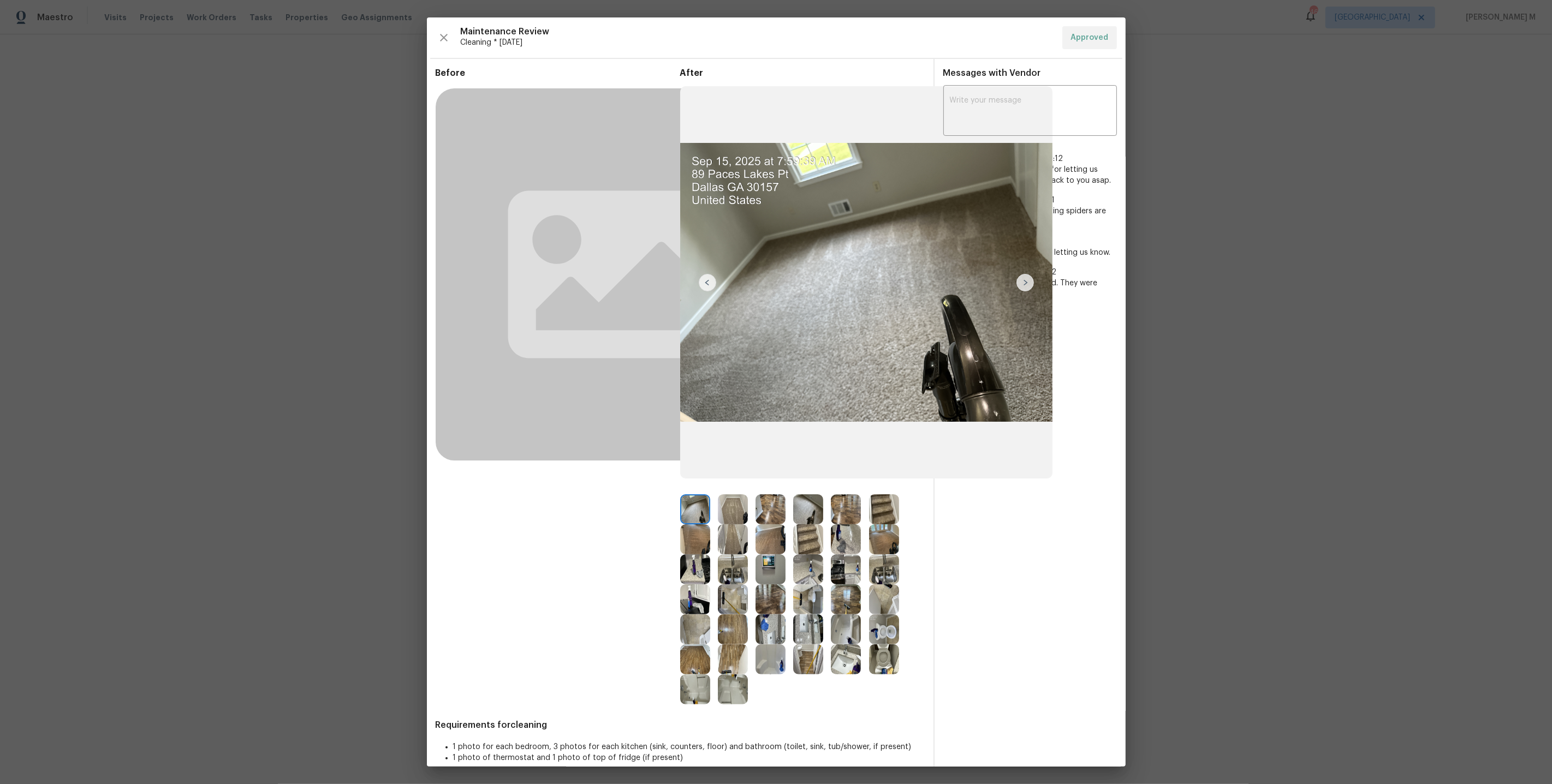
click at [768, 536] on img at bounding box center [770, 539] width 30 height 30
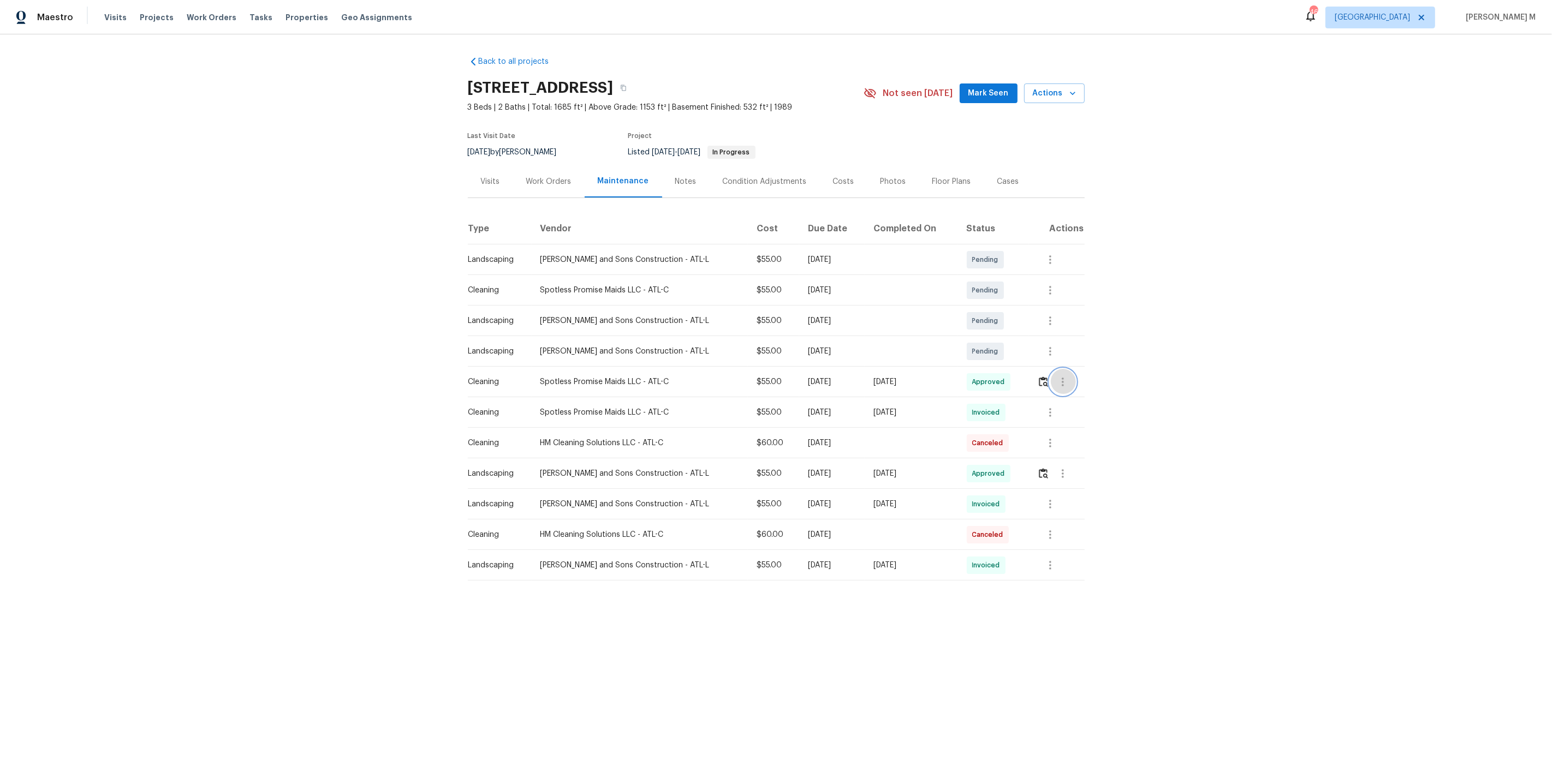
click at [1064, 375] on icon "button" at bounding box center [1063, 382] width 13 height 13
click at [1067, 391] on li "View details" at bounding box center [1087, 394] width 76 height 18
click at [1076, 369] on li "Message vendor" at bounding box center [1087, 377] width 76 height 18
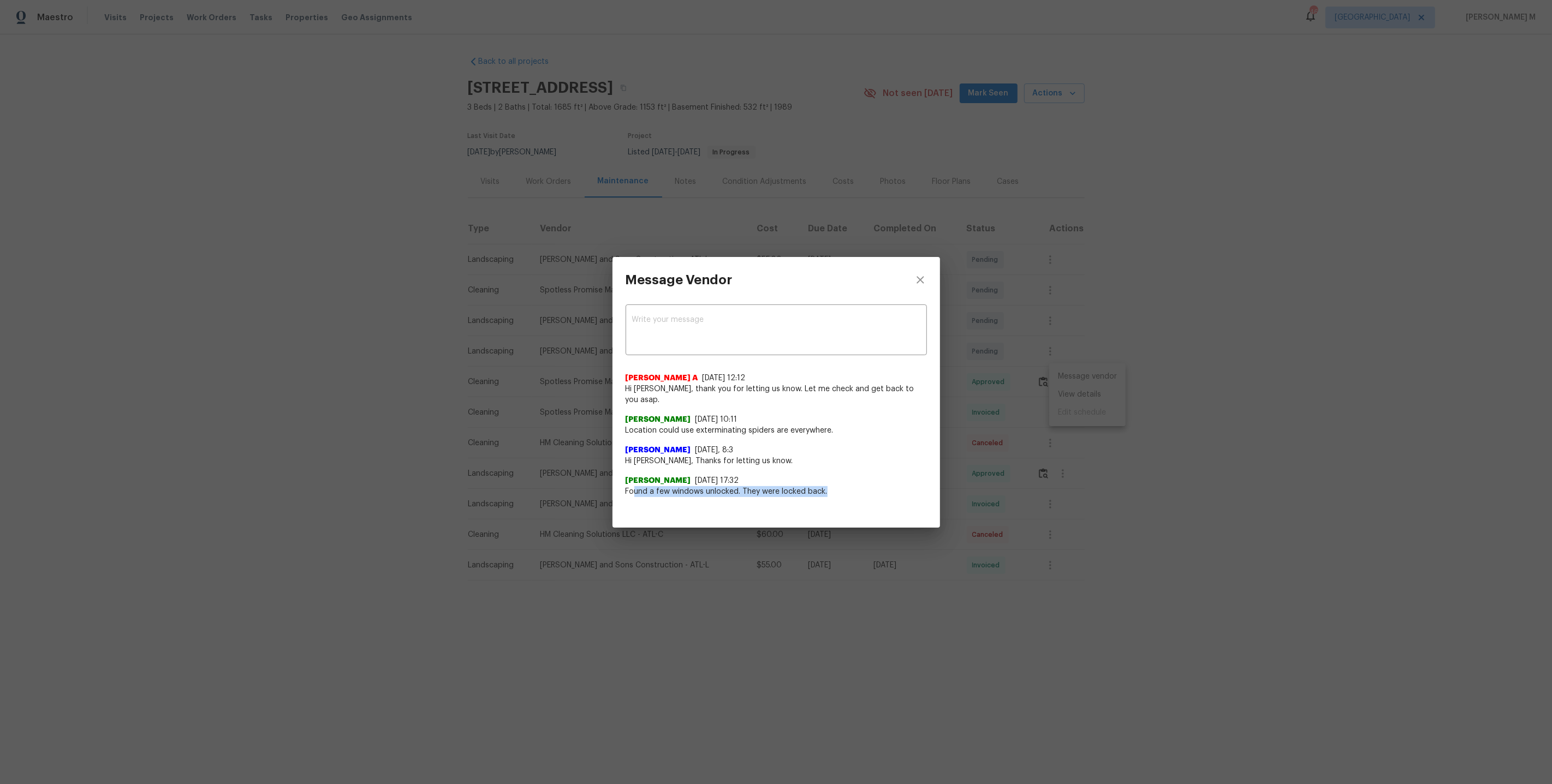
drag, startPoint x: 633, startPoint y: 485, endPoint x: 885, endPoint y: 484, distance: 252.0
click at [885, 486] on span "Found a few windows unlocked. They were locked back." at bounding box center [776, 491] width 301 height 11
click at [1133, 475] on div "Message Vendor x ​ Afredi A 9/15/25, 12:12 Hi Jennifer, thank you for letting u…" at bounding box center [776, 392] width 1552 height 784
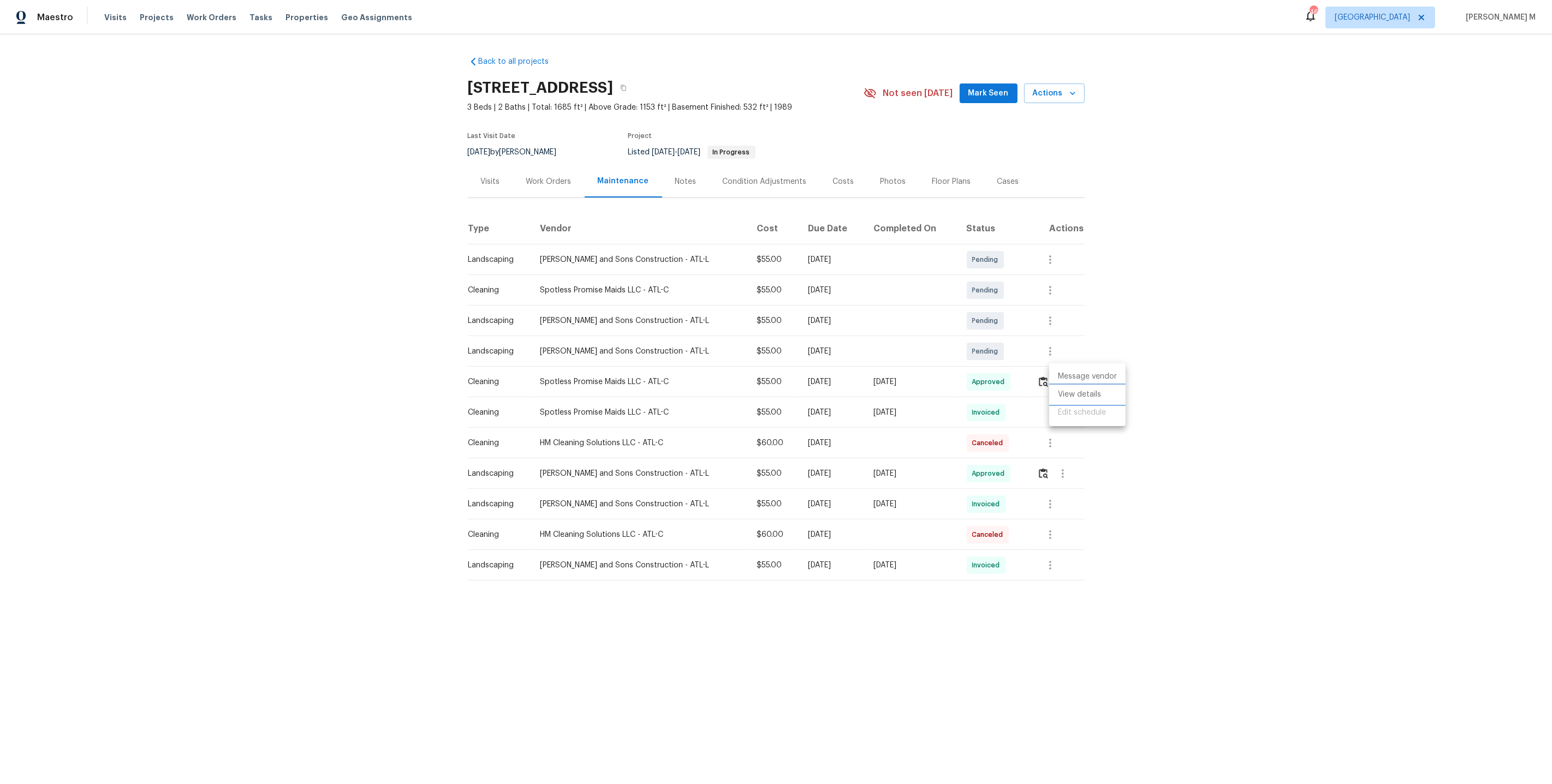
click at [1062, 391] on li "View details" at bounding box center [1087, 394] width 76 height 18
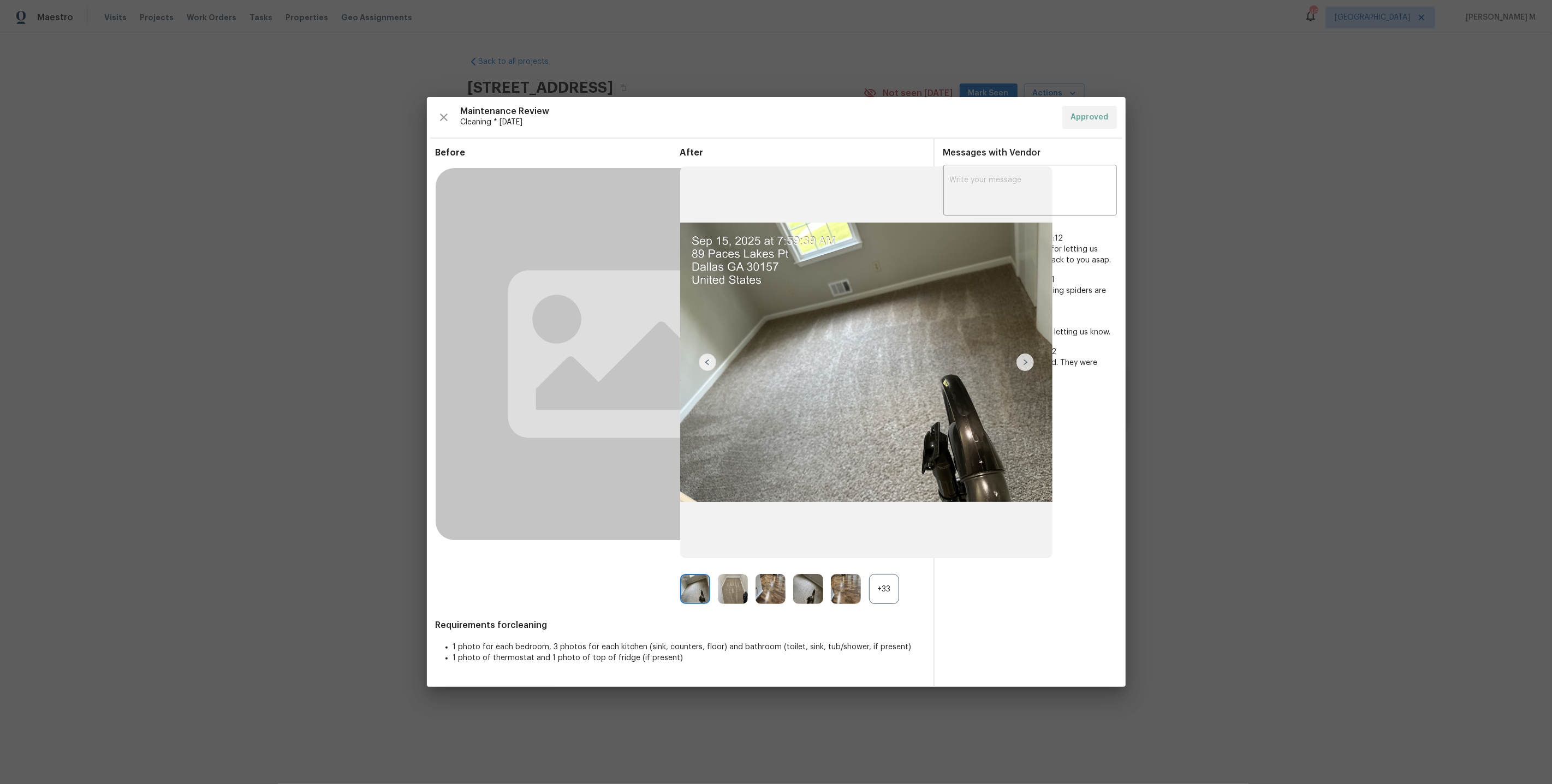
click at [835, 593] on img at bounding box center [845, 588] width 30 height 30
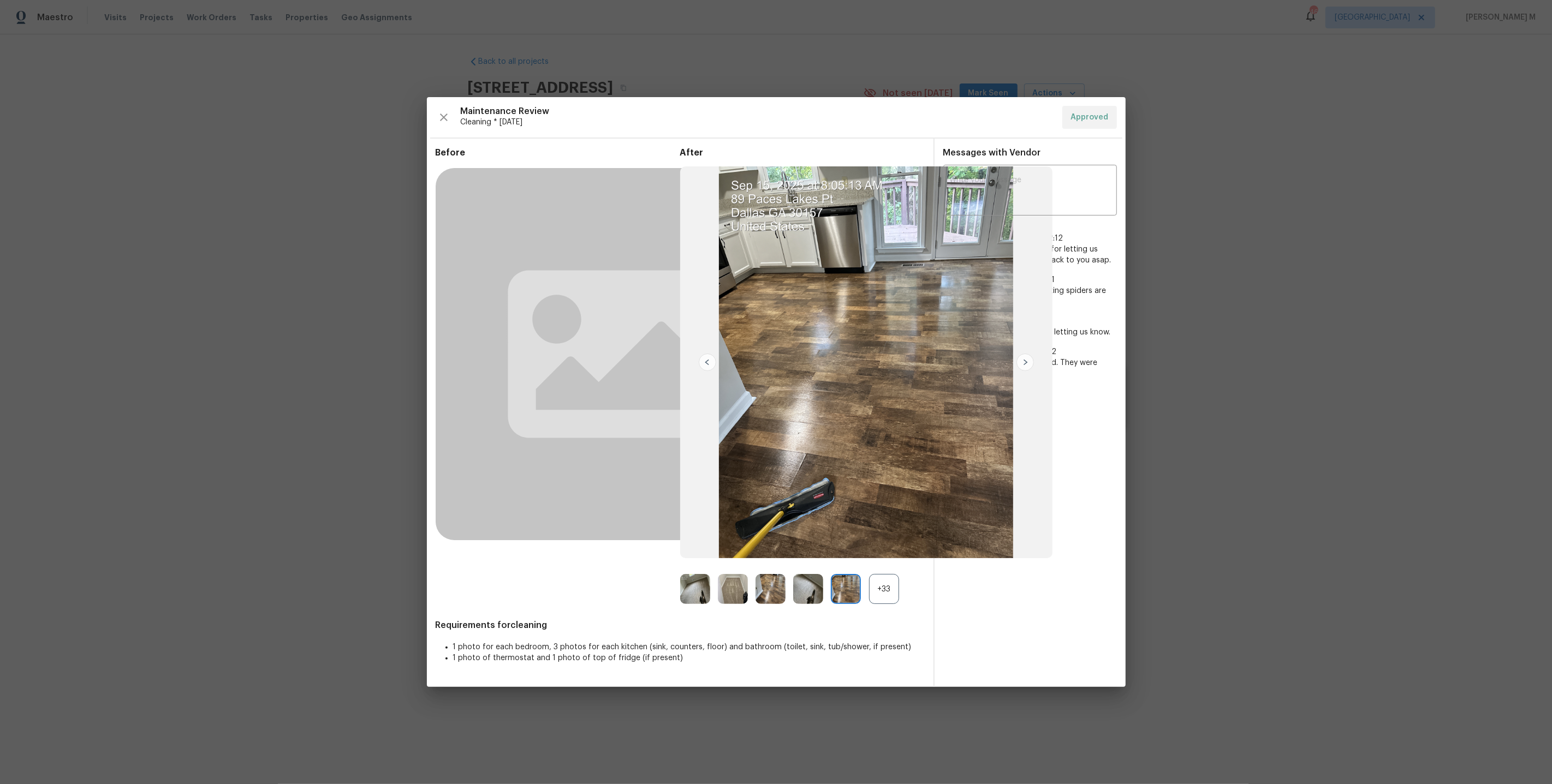
click at [880, 595] on div "+33" at bounding box center [883, 588] width 30 height 30
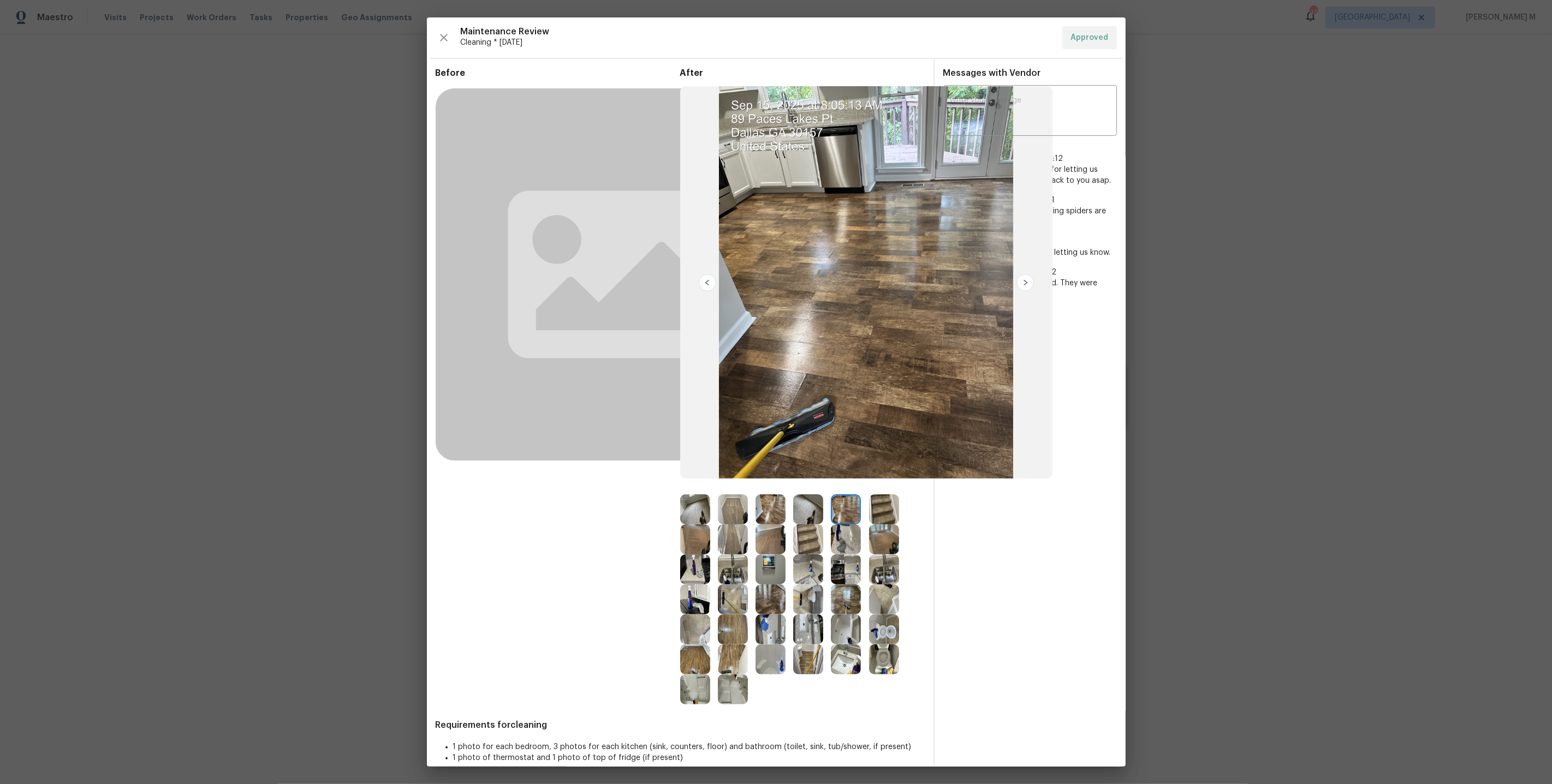
scroll to position [18, 0]
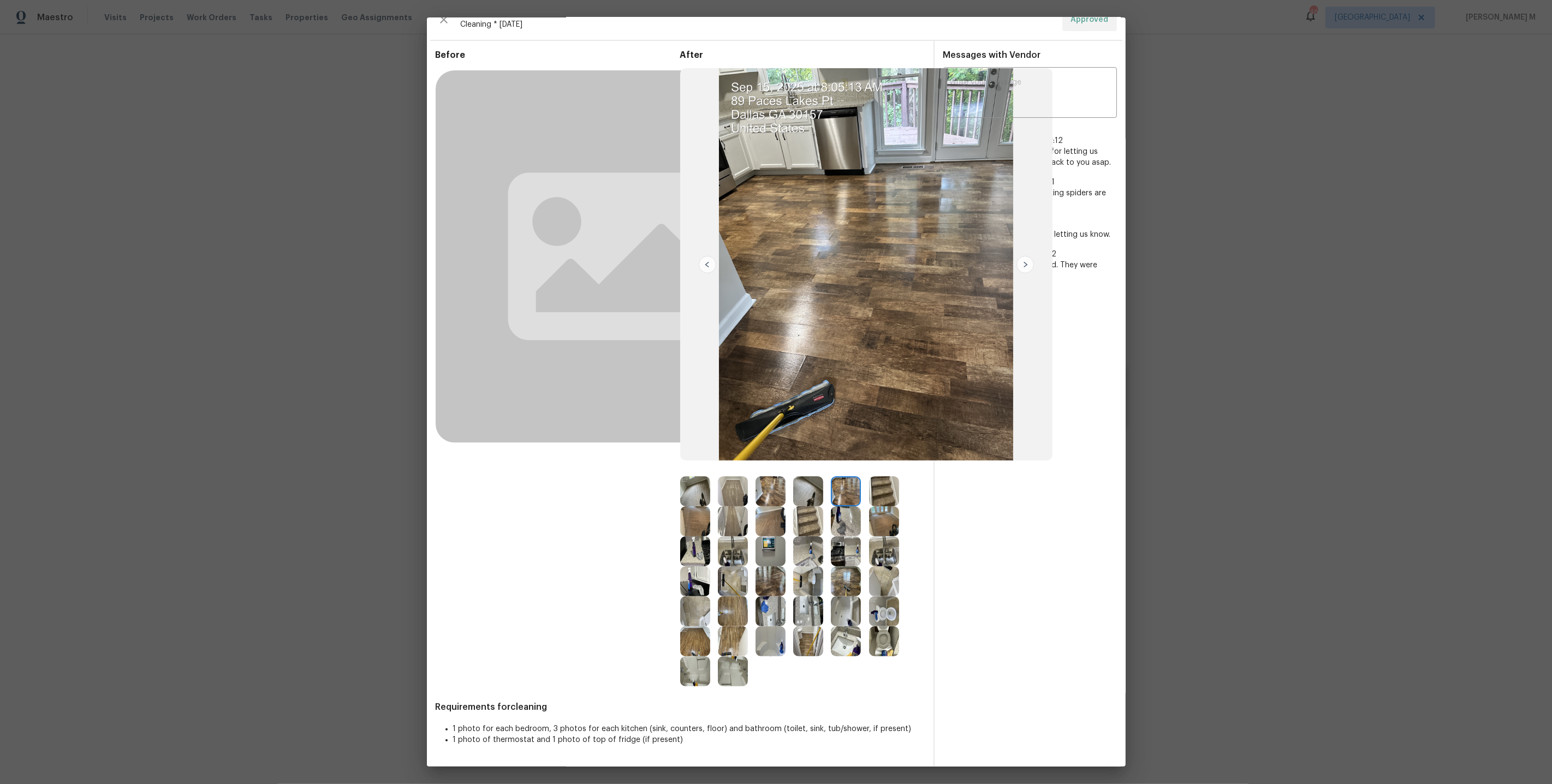
click at [813, 637] on img at bounding box center [808, 641] width 30 height 30
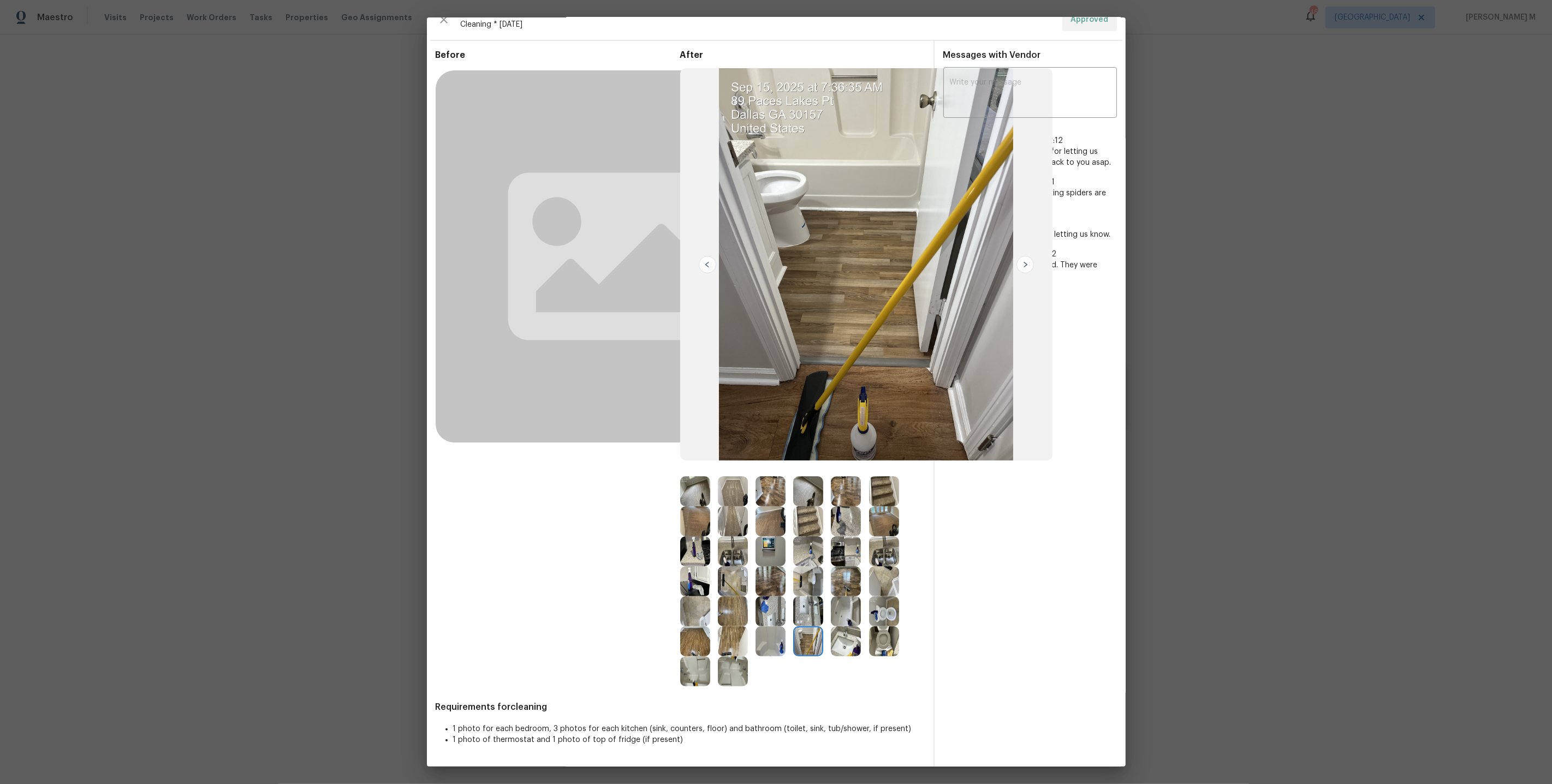
click at [773, 584] on img at bounding box center [770, 581] width 30 height 30
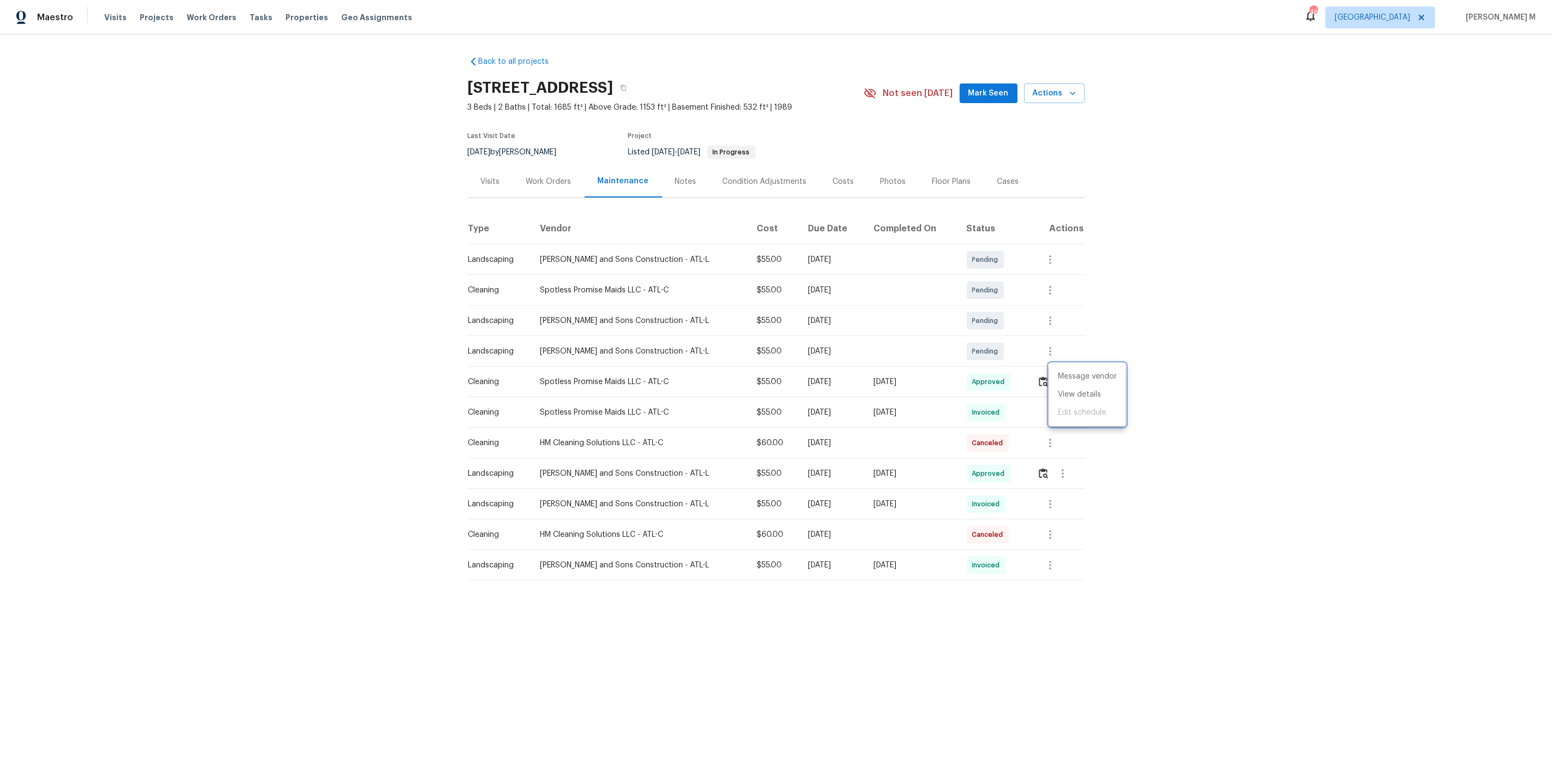
click at [627, 255] on div at bounding box center [776, 392] width 1552 height 784
click at [565, 190] on div "Work Orders" at bounding box center [549, 181] width 71 height 32
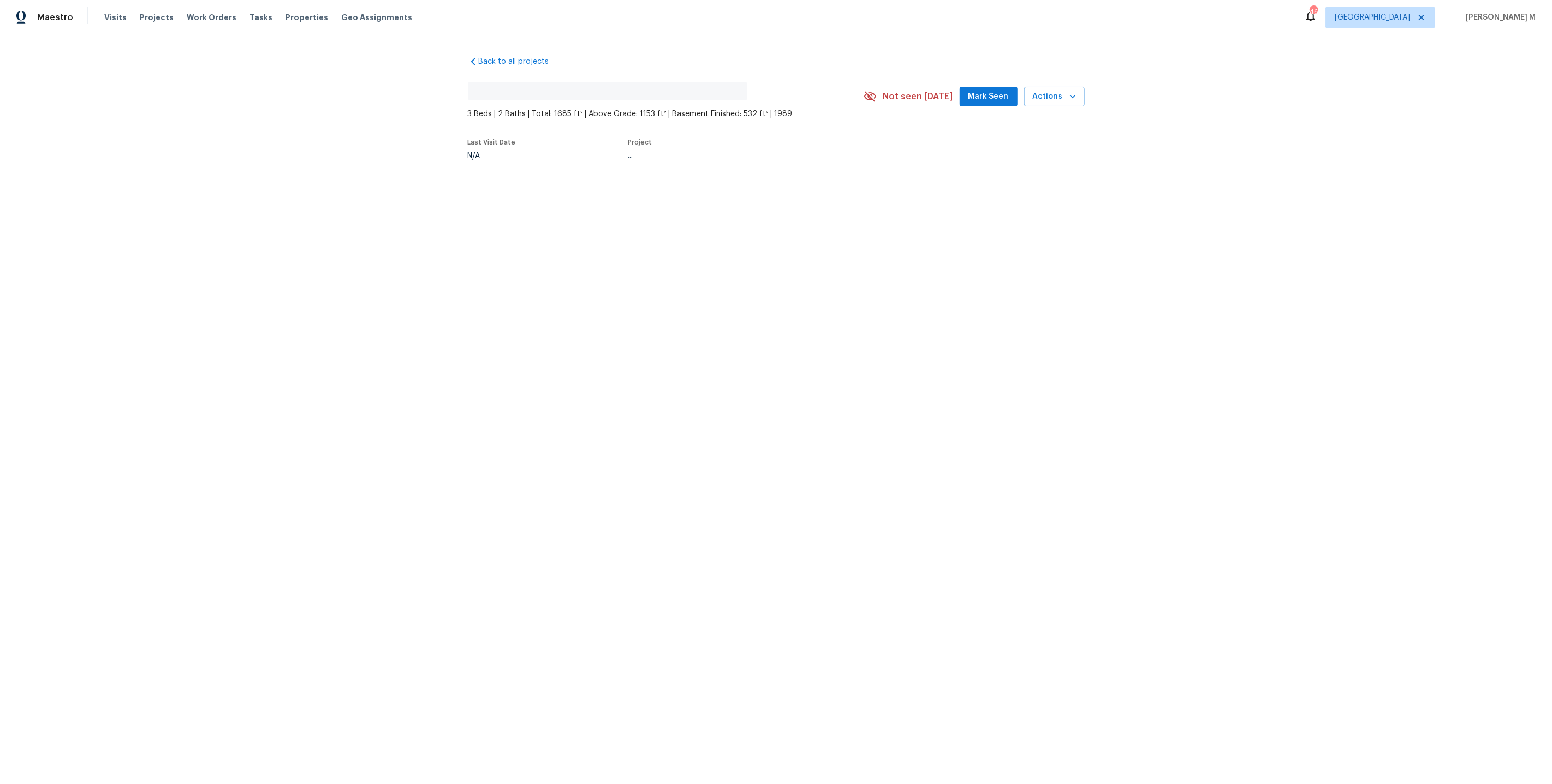
click at [521, 232] on html "Maestro Visits Projects Work Orders Tasks Properties Geo Assignments [GEOGRAPHI…" at bounding box center [776, 116] width 1552 height 232
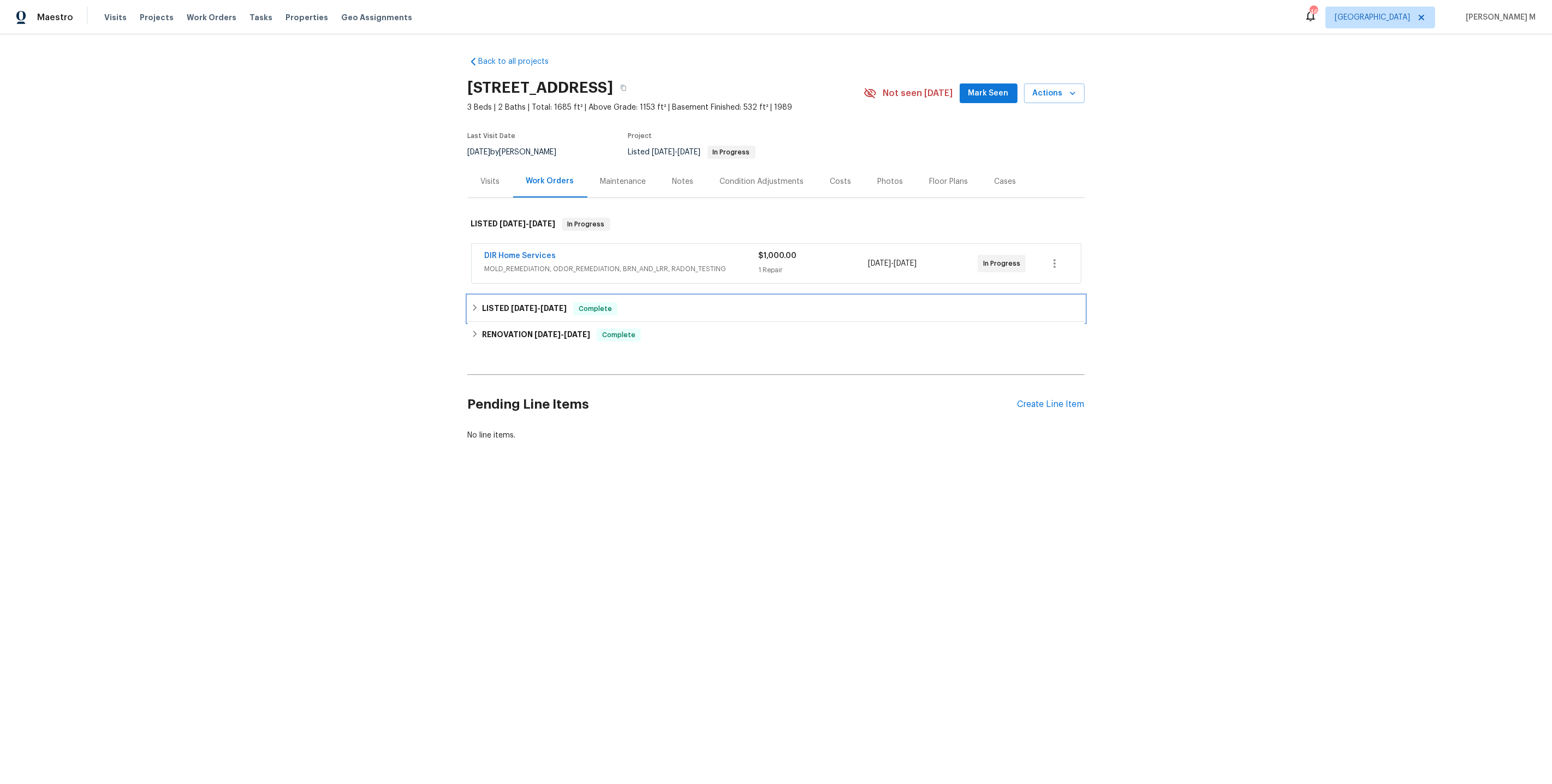
click at [512, 296] on div "LISTED [DATE] - [DATE] Complete" at bounding box center [776, 309] width 617 height 26
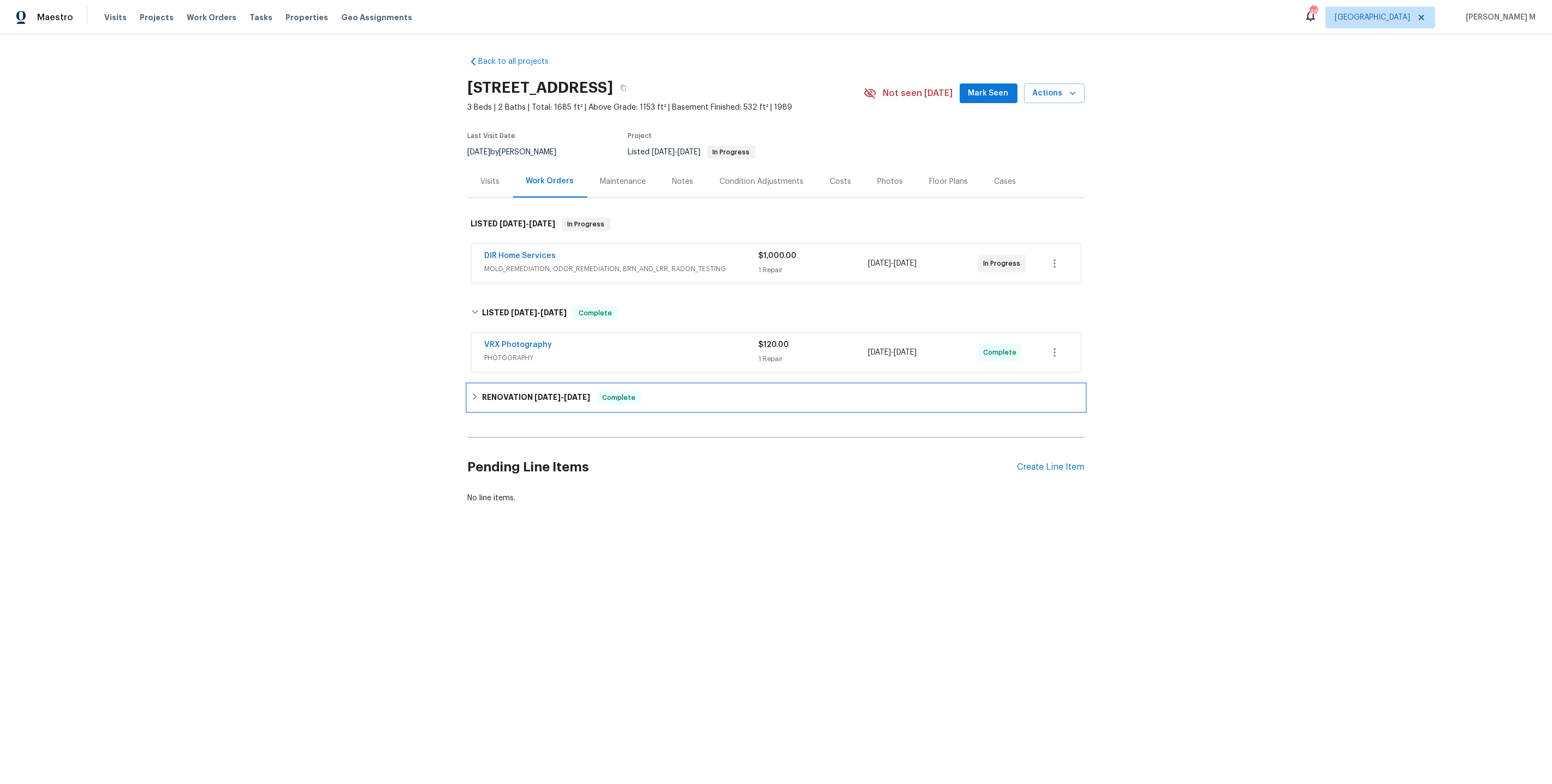
click at [528, 391] on h6 "RENOVATION [DATE] - [DATE]" at bounding box center [536, 398] width 108 height 13
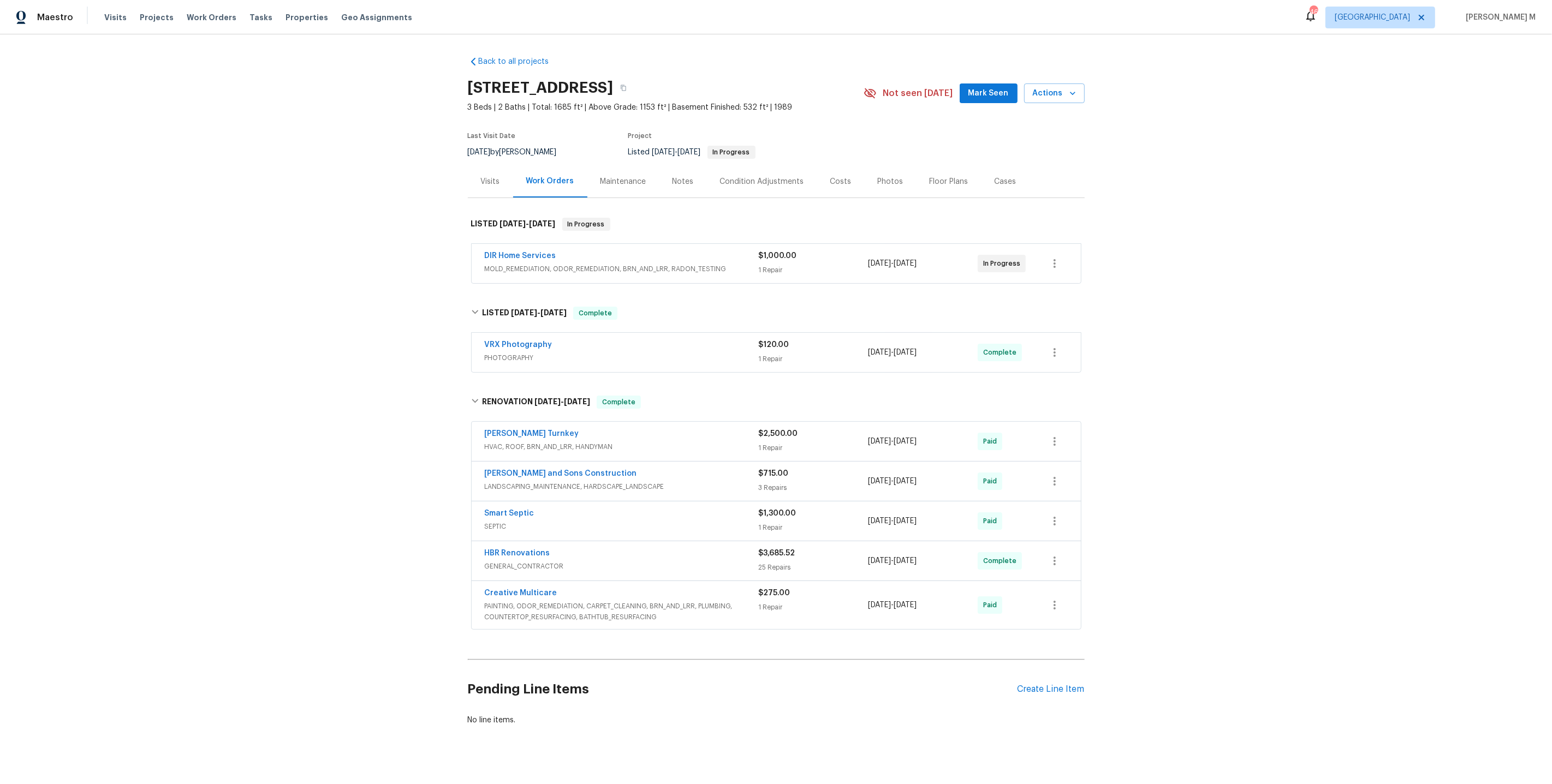
click at [563, 89] on h2 "[STREET_ADDRESS]" at bounding box center [541, 87] width 146 height 11
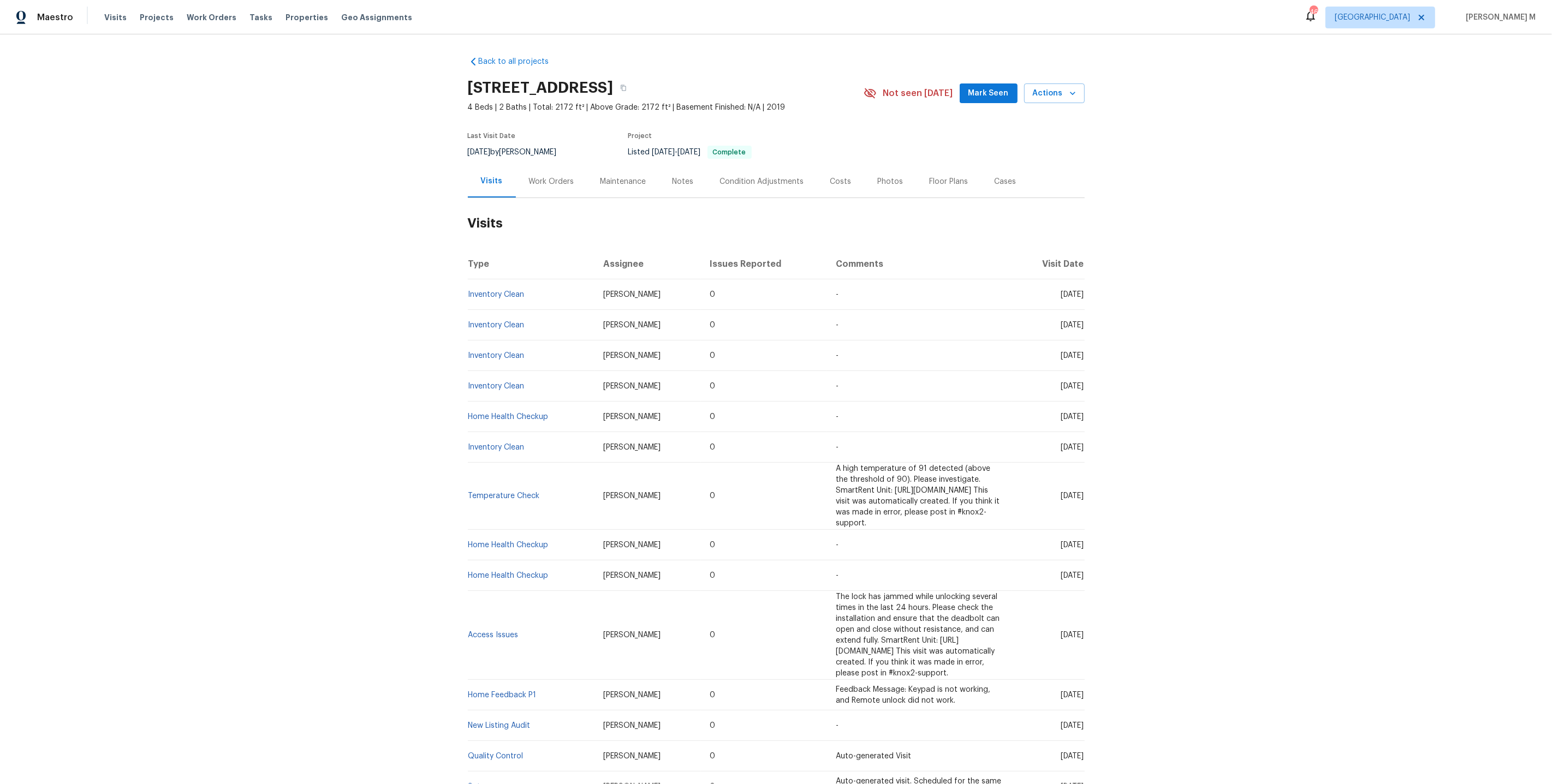
click at [546, 176] on div "Work Orders" at bounding box center [552, 181] width 45 height 11
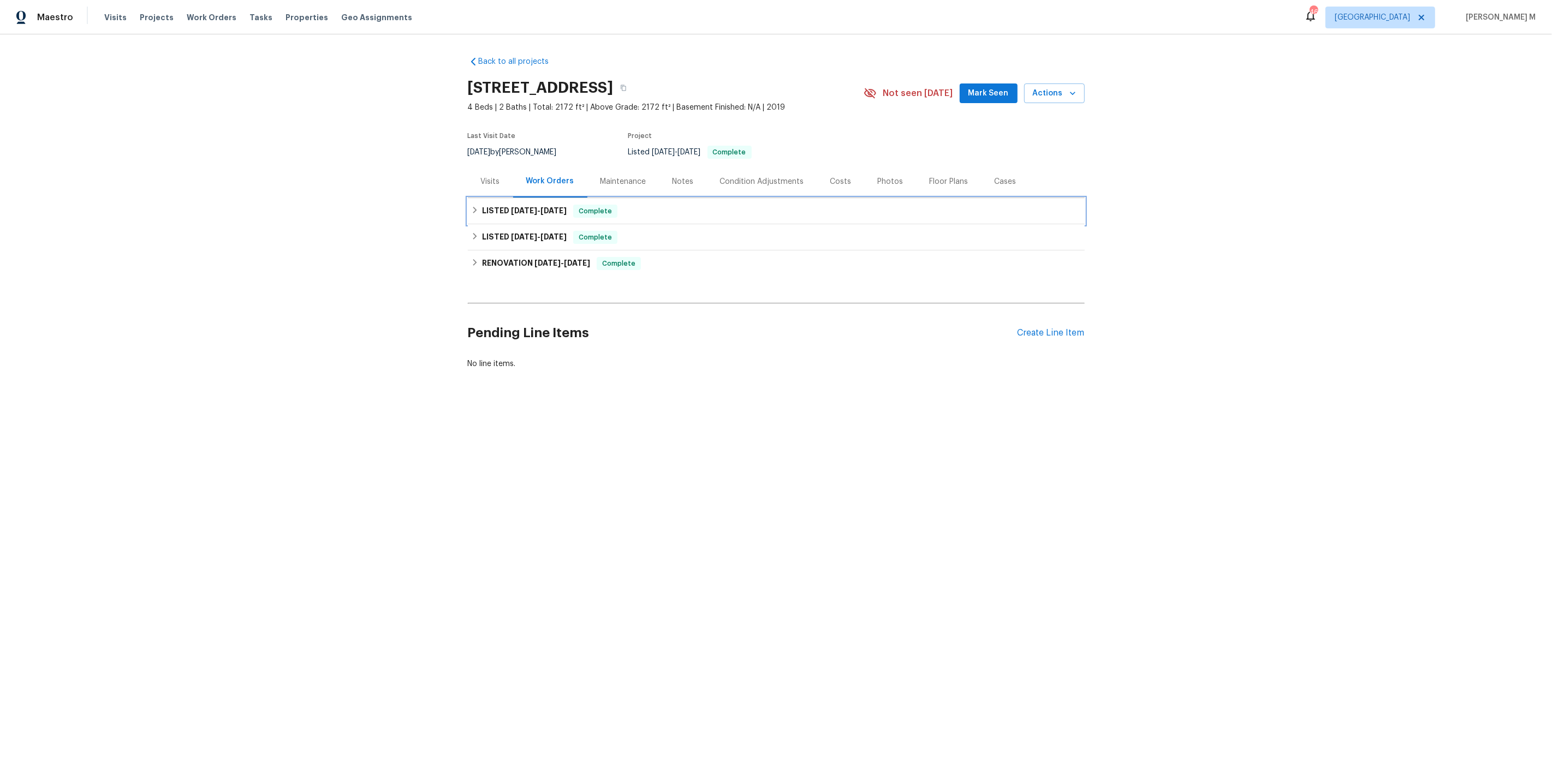
click at [528, 211] on h6 "LISTED [DATE] - [DATE]" at bounding box center [524, 211] width 84 height 13
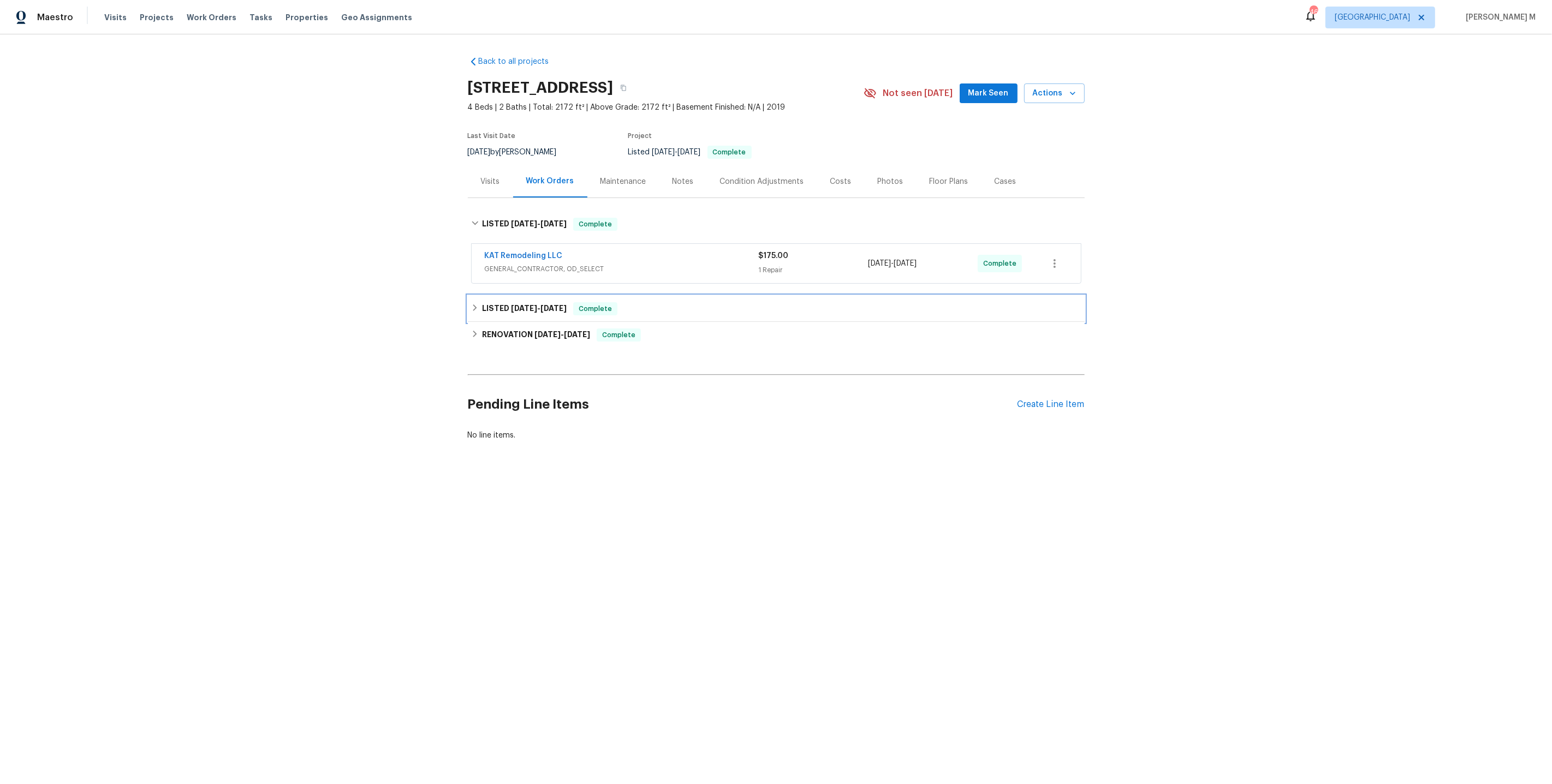
click at [530, 296] on div "LISTED [DATE] - [DATE] Complete" at bounding box center [776, 309] width 617 height 26
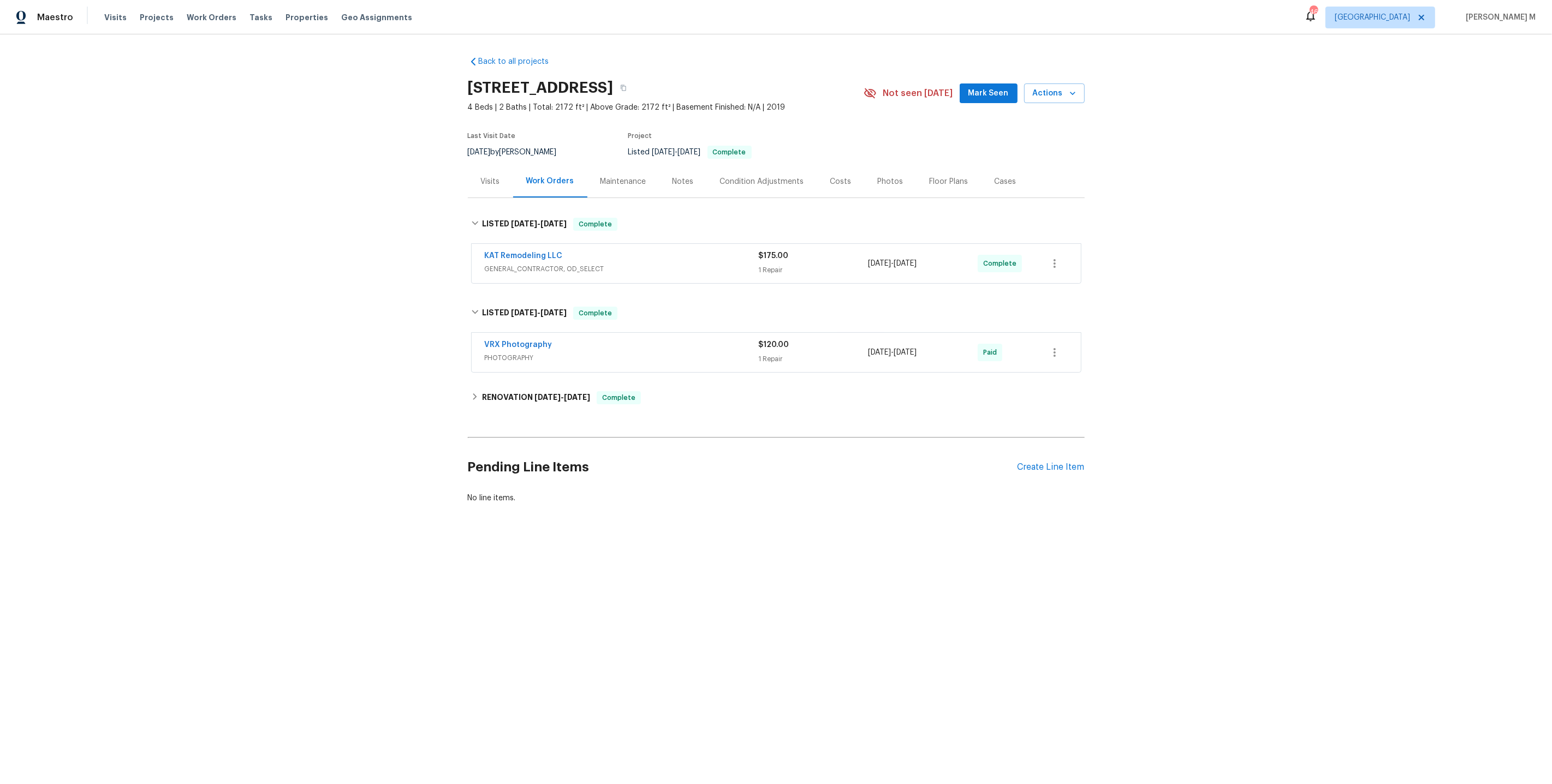
click at [556, 268] on div "KAT Remodeling LLC GENERAL_CONTRACTOR, OD_SELECT" at bounding box center [621, 263] width 274 height 26
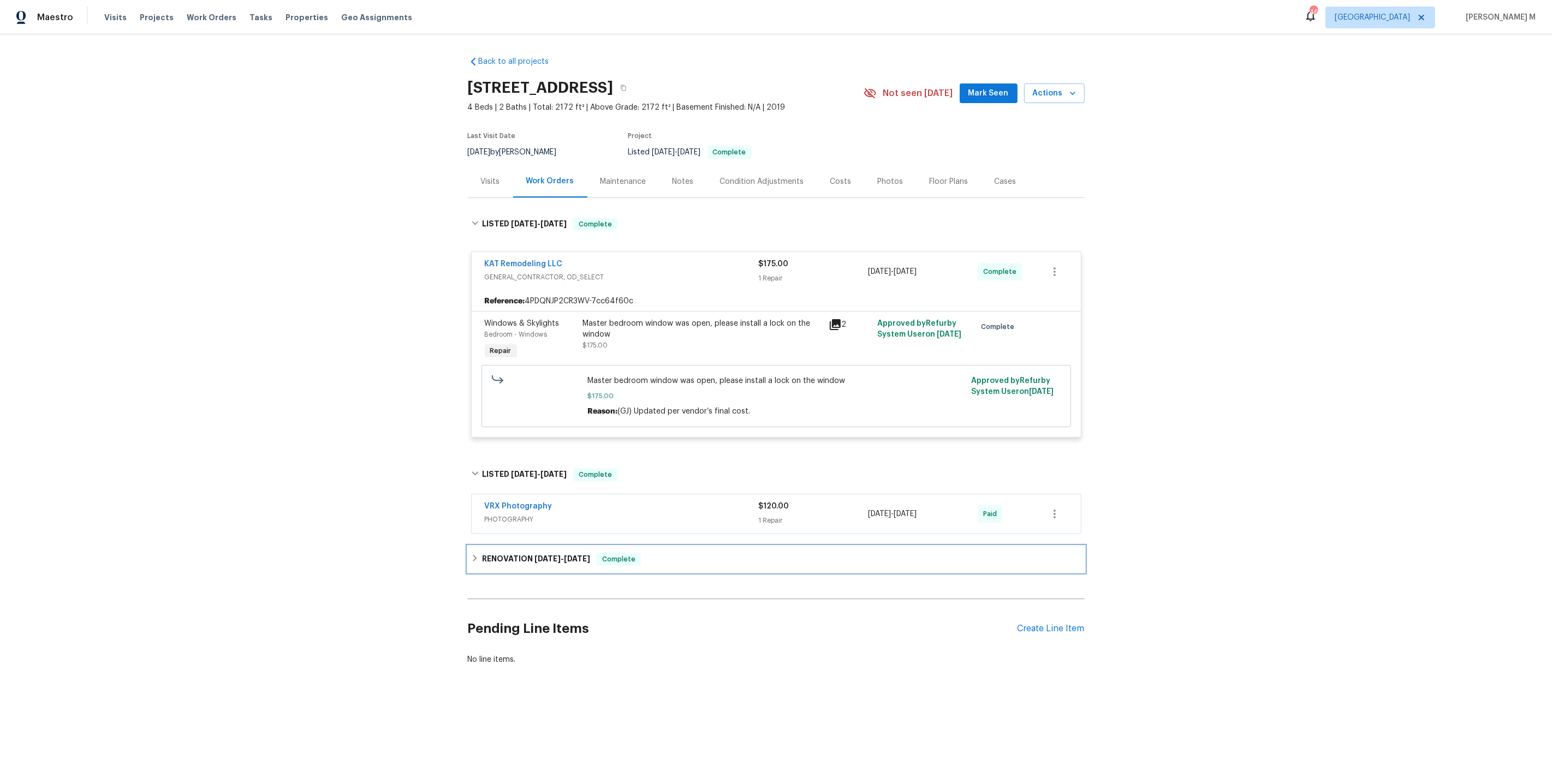
click at [538, 553] on h6 "RENOVATION [DATE] - [DATE]" at bounding box center [536, 559] width 108 height 13
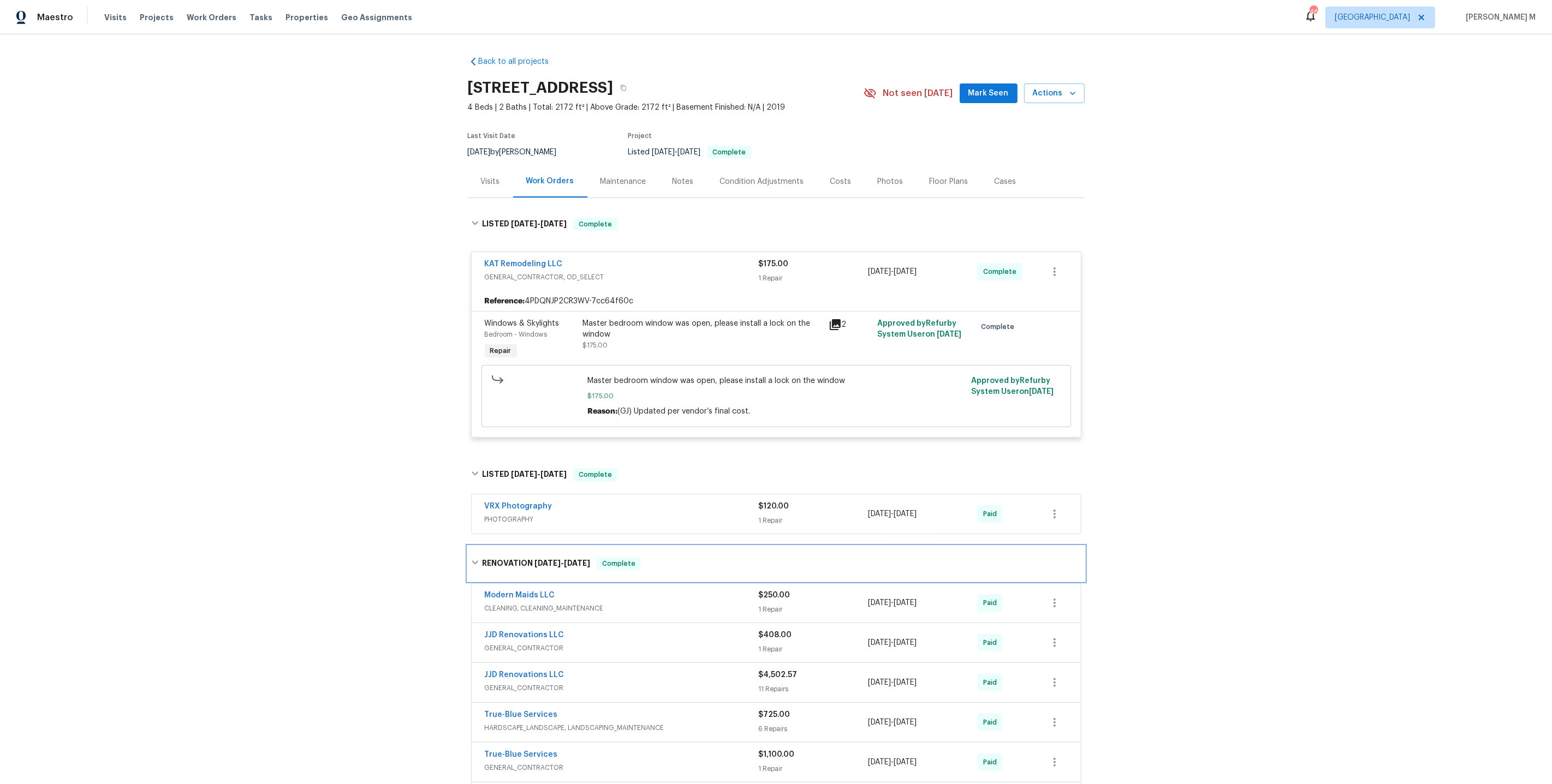
scroll to position [193, 0]
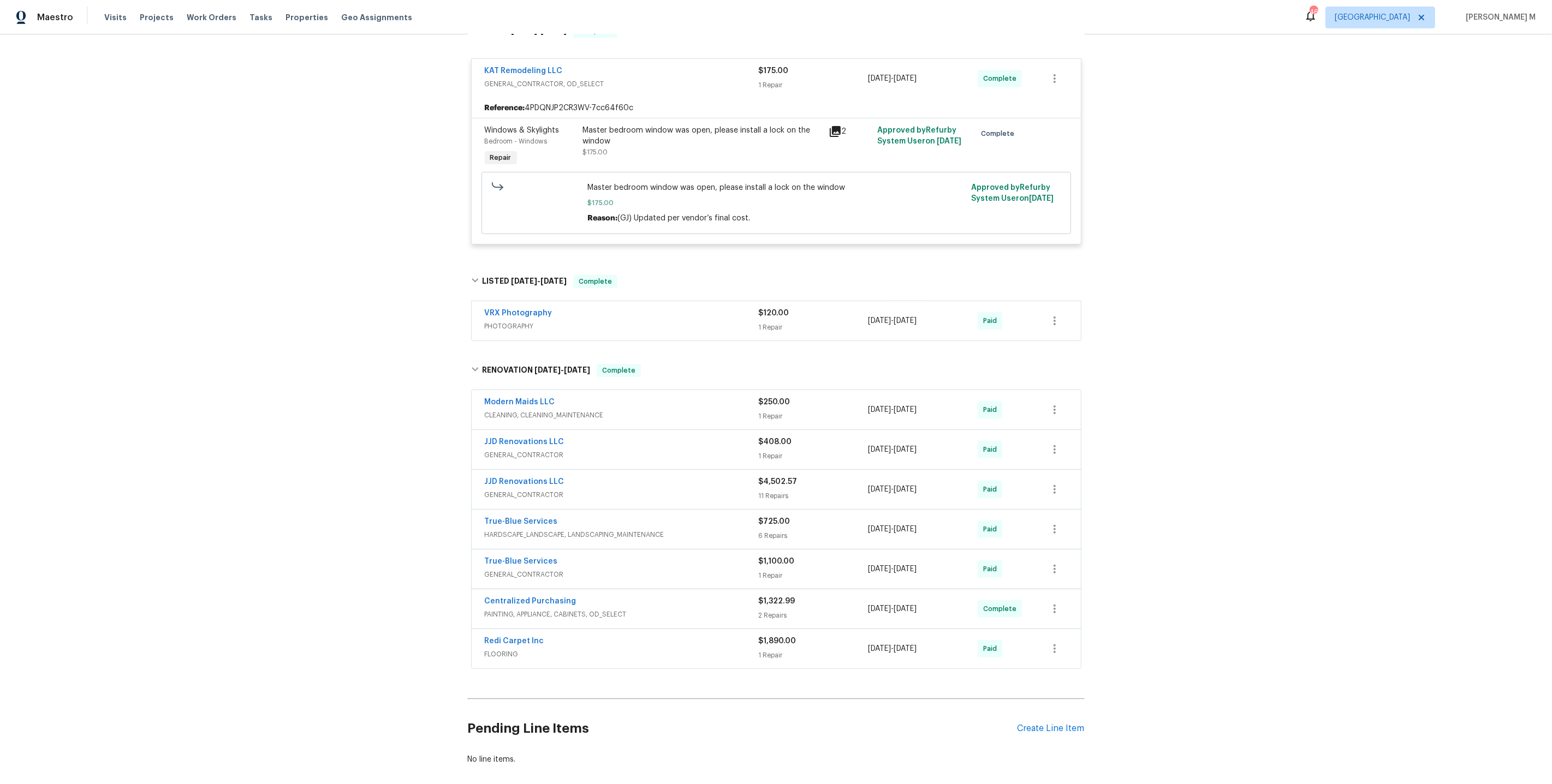
click at [543, 449] on span "GENERAL_CONTRACTOR" at bounding box center [621, 455] width 274 height 11
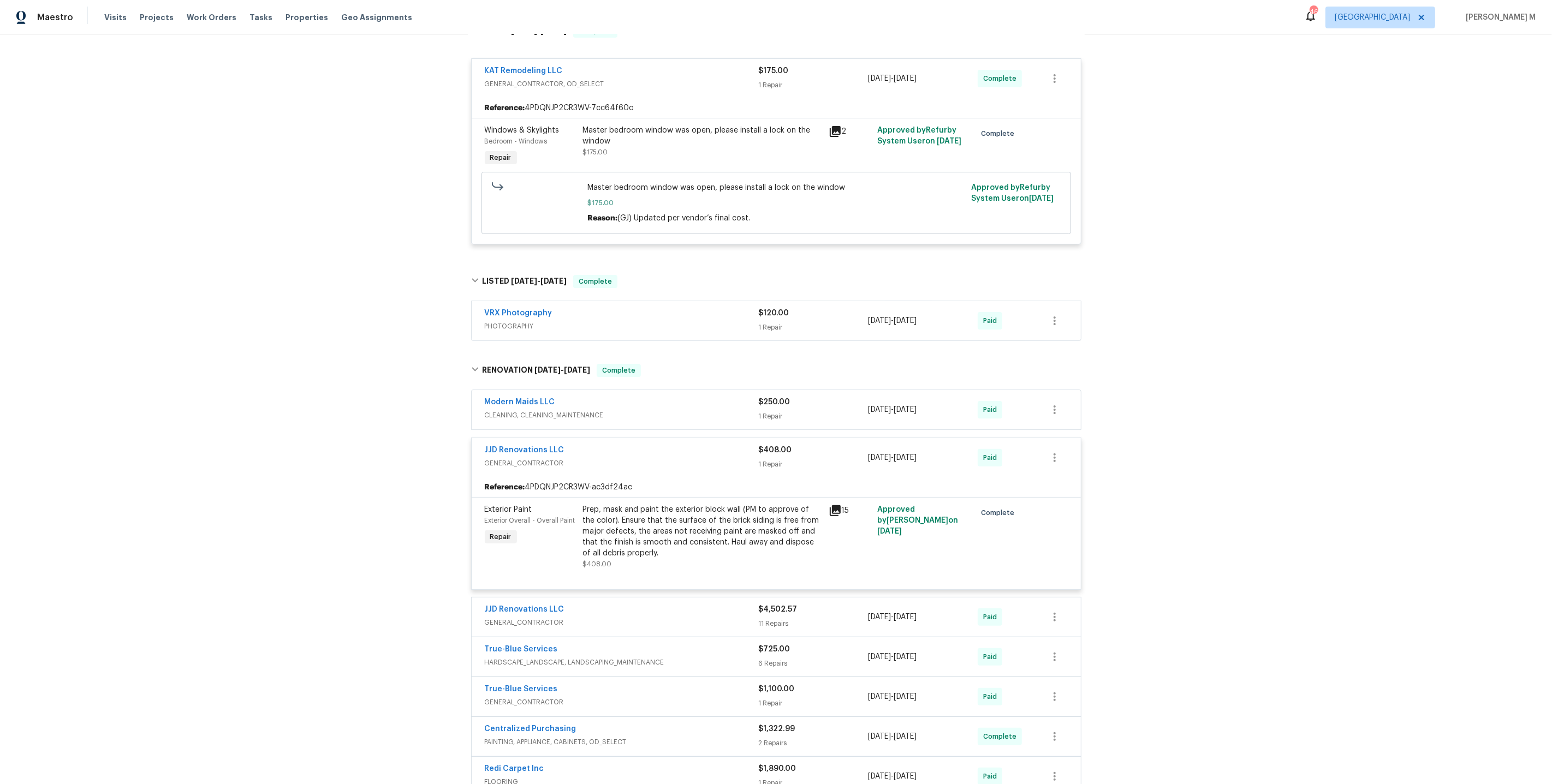
scroll to position [313, 0]
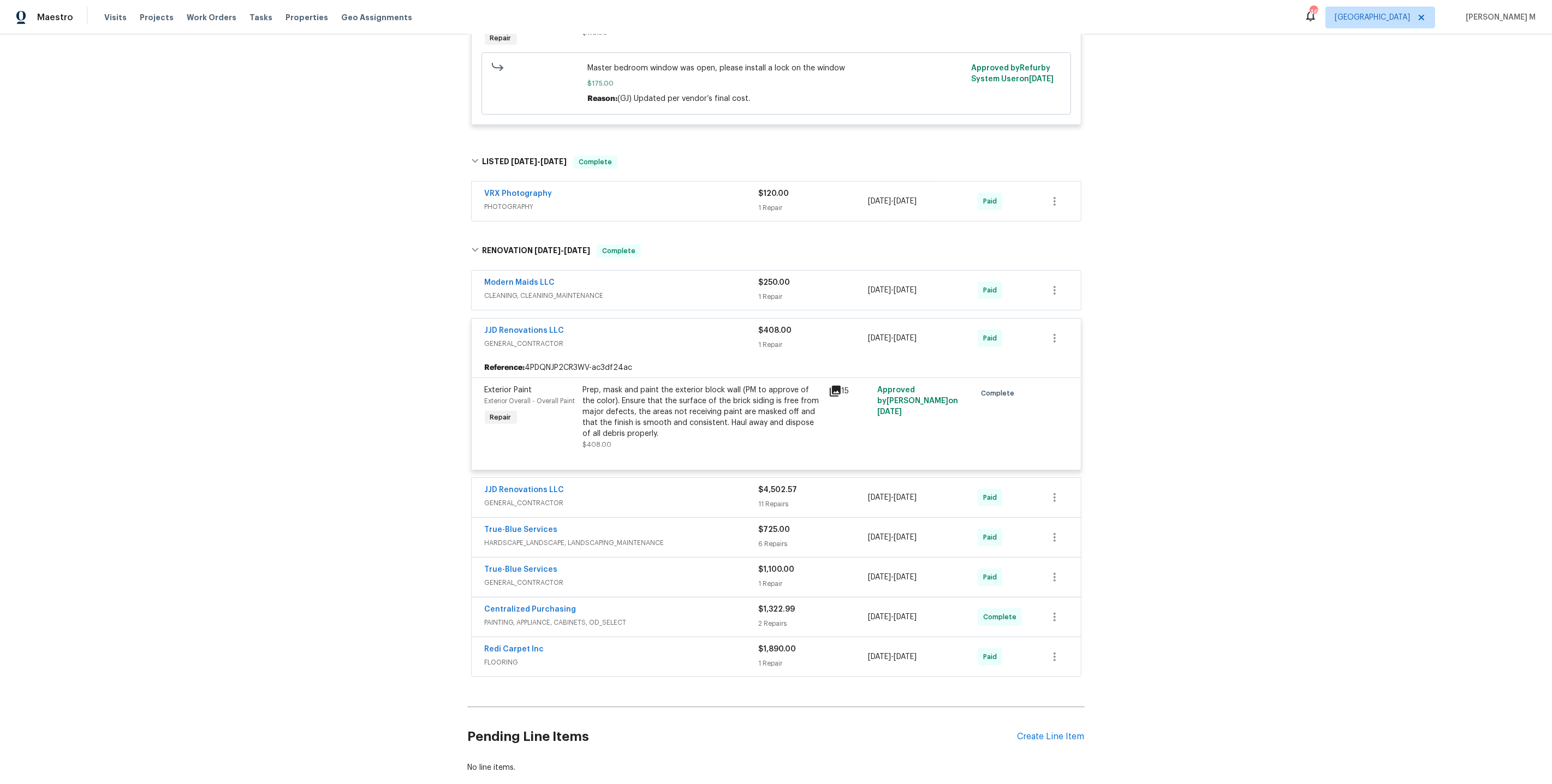
click at [495, 497] on span "GENERAL_CONTRACTOR" at bounding box center [621, 503] width 274 height 11
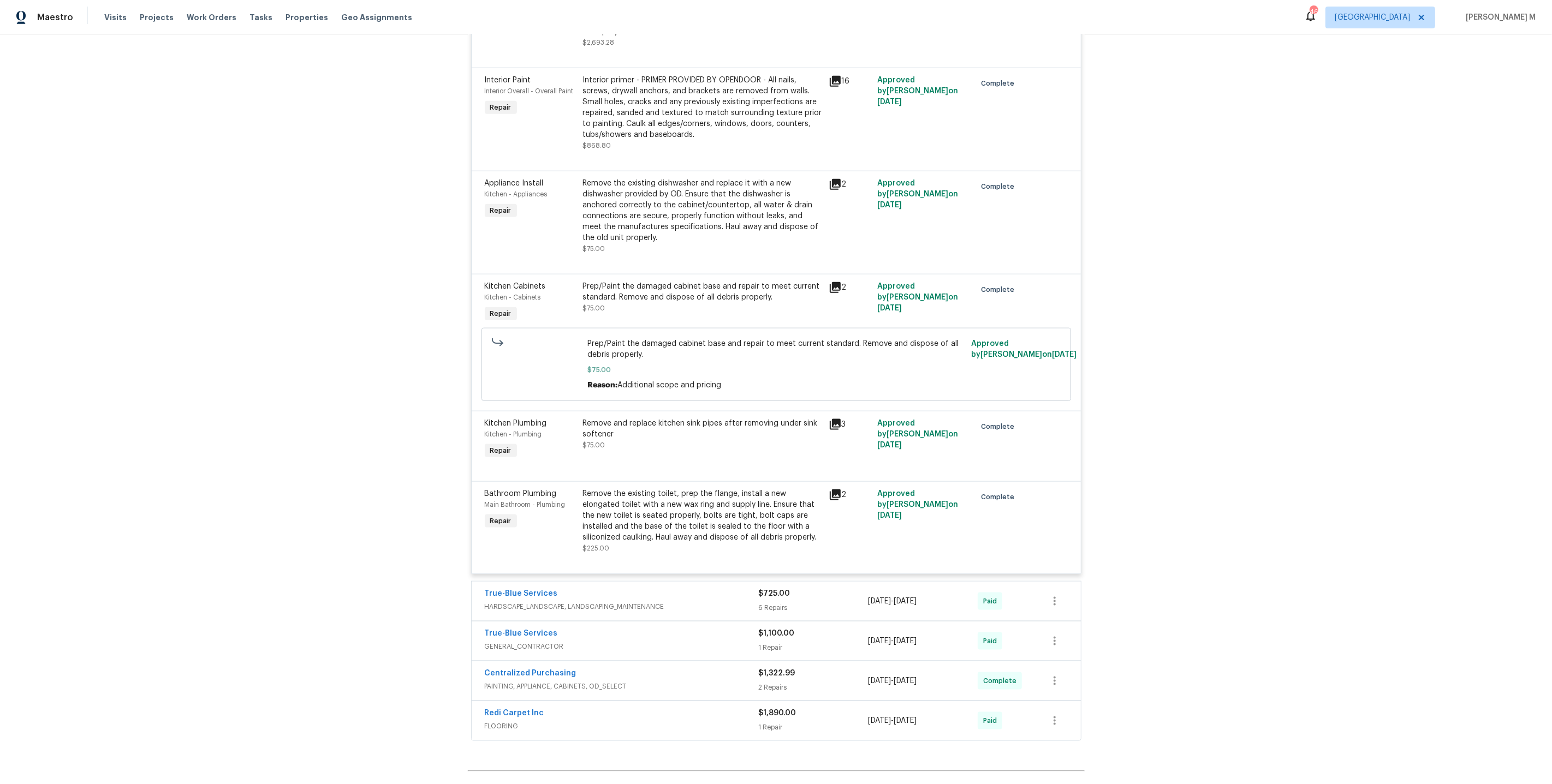
scroll to position [1537, 0]
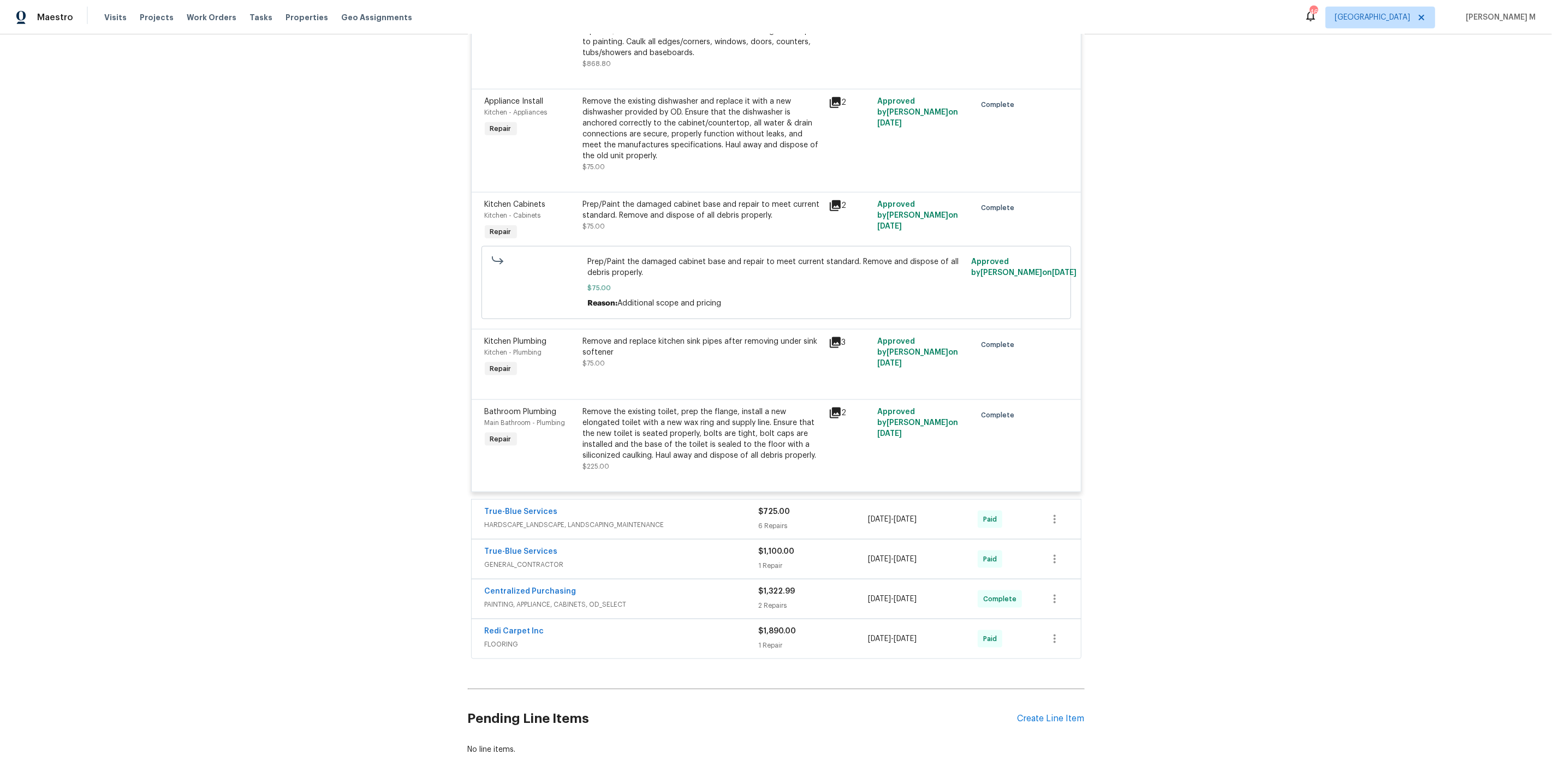
click at [528, 519] on span "HARDSCAPE_LANDSCAPE, LANDSCAPING_MAINTENANCE" at bounding box center [621, 524] width 274 height 11
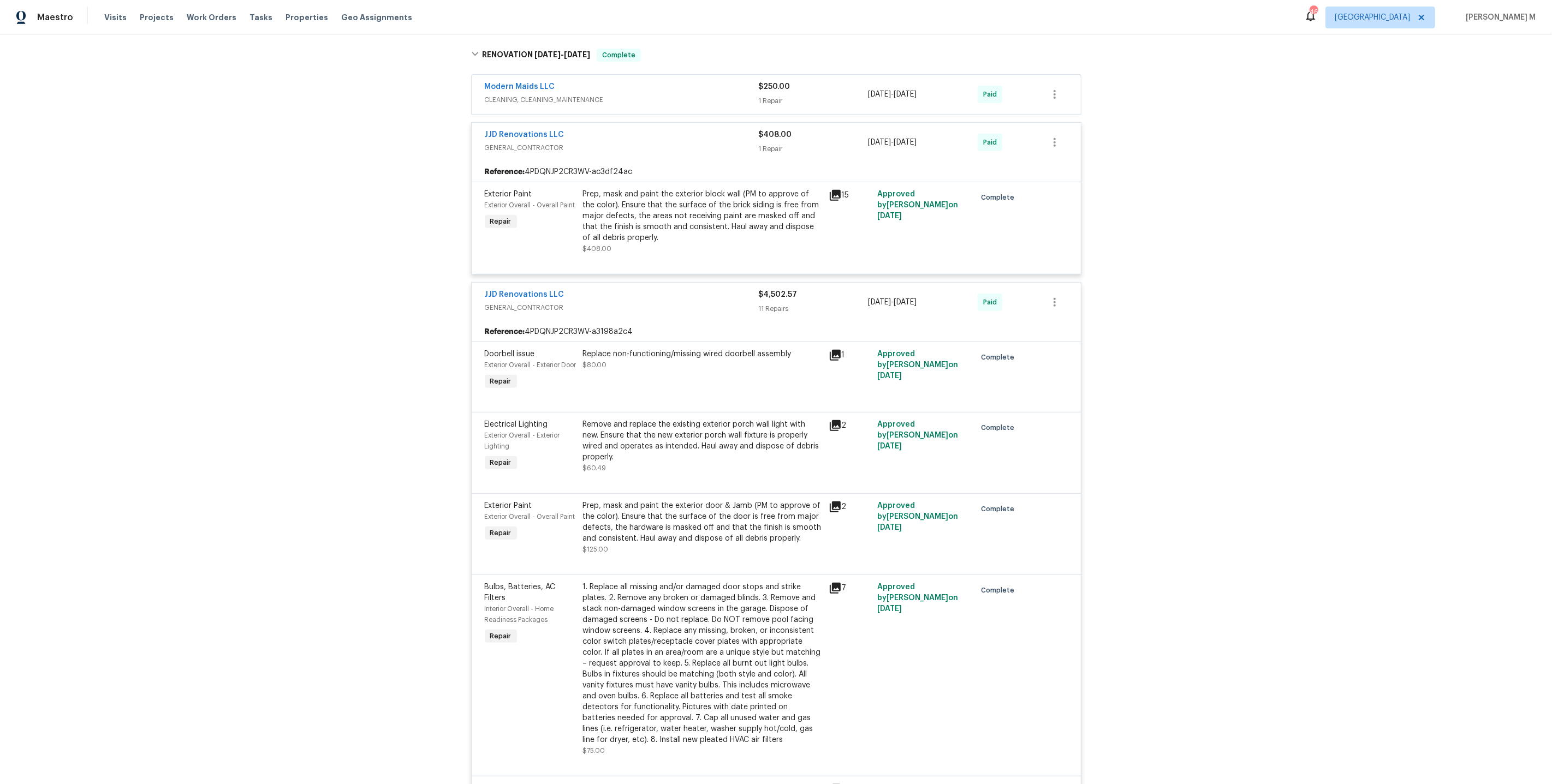
scroll to position [497, 0]
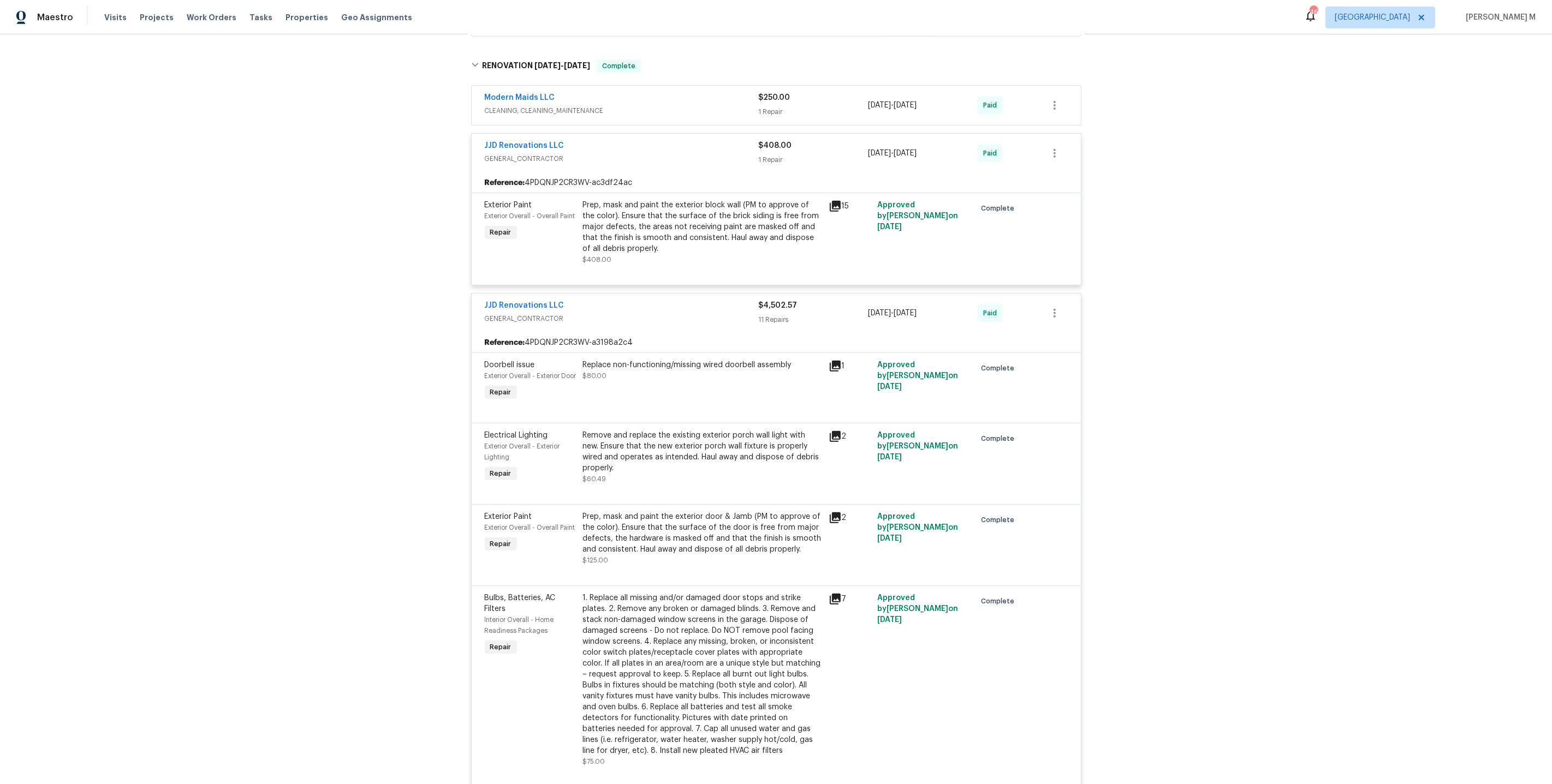
click at [564, 105] on span "CLEANING, CLEANING_MAINTENANCE" at bounding box center [621, 111] width 274 height 11
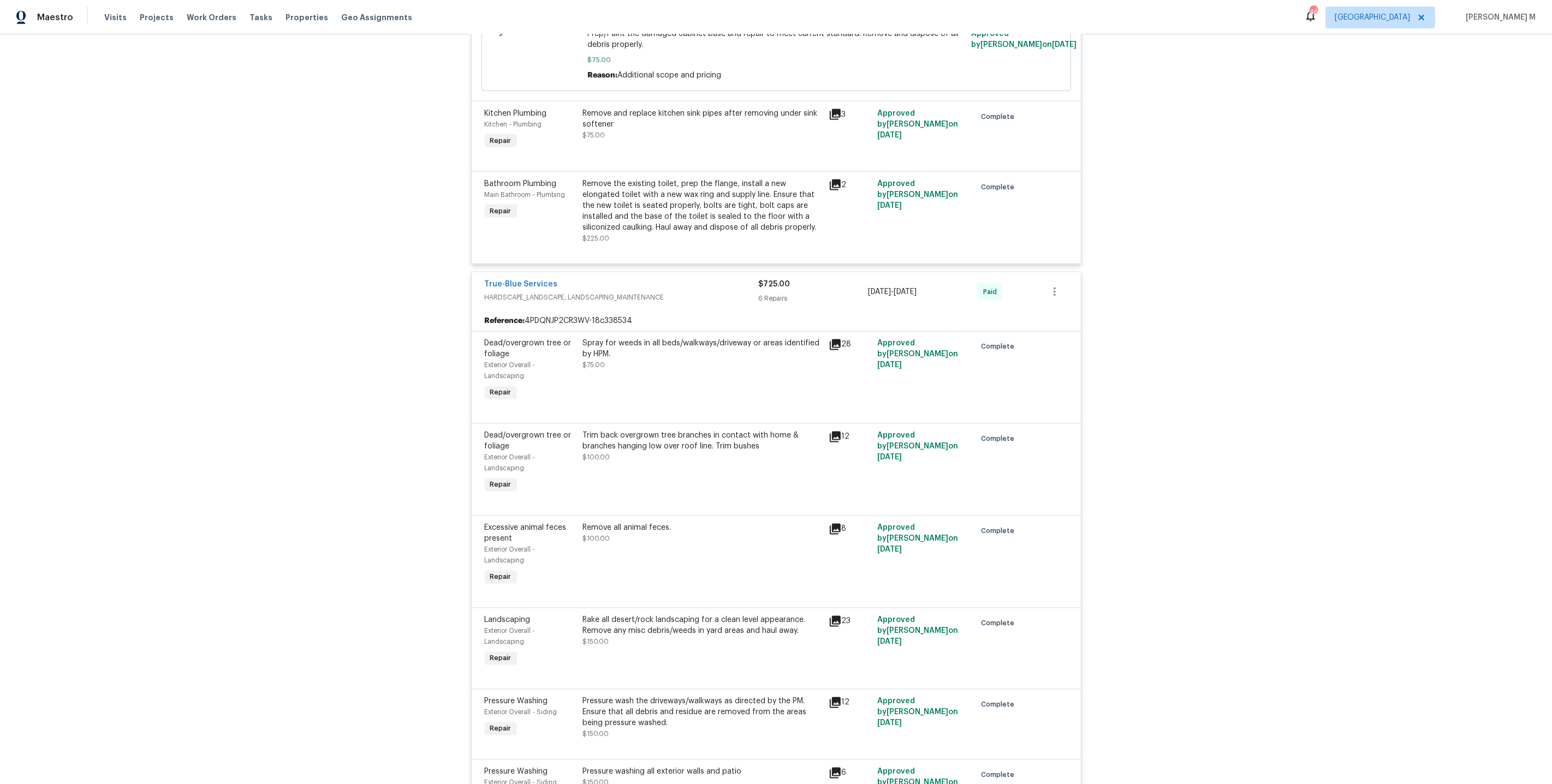
scroll to position [2294, 0]
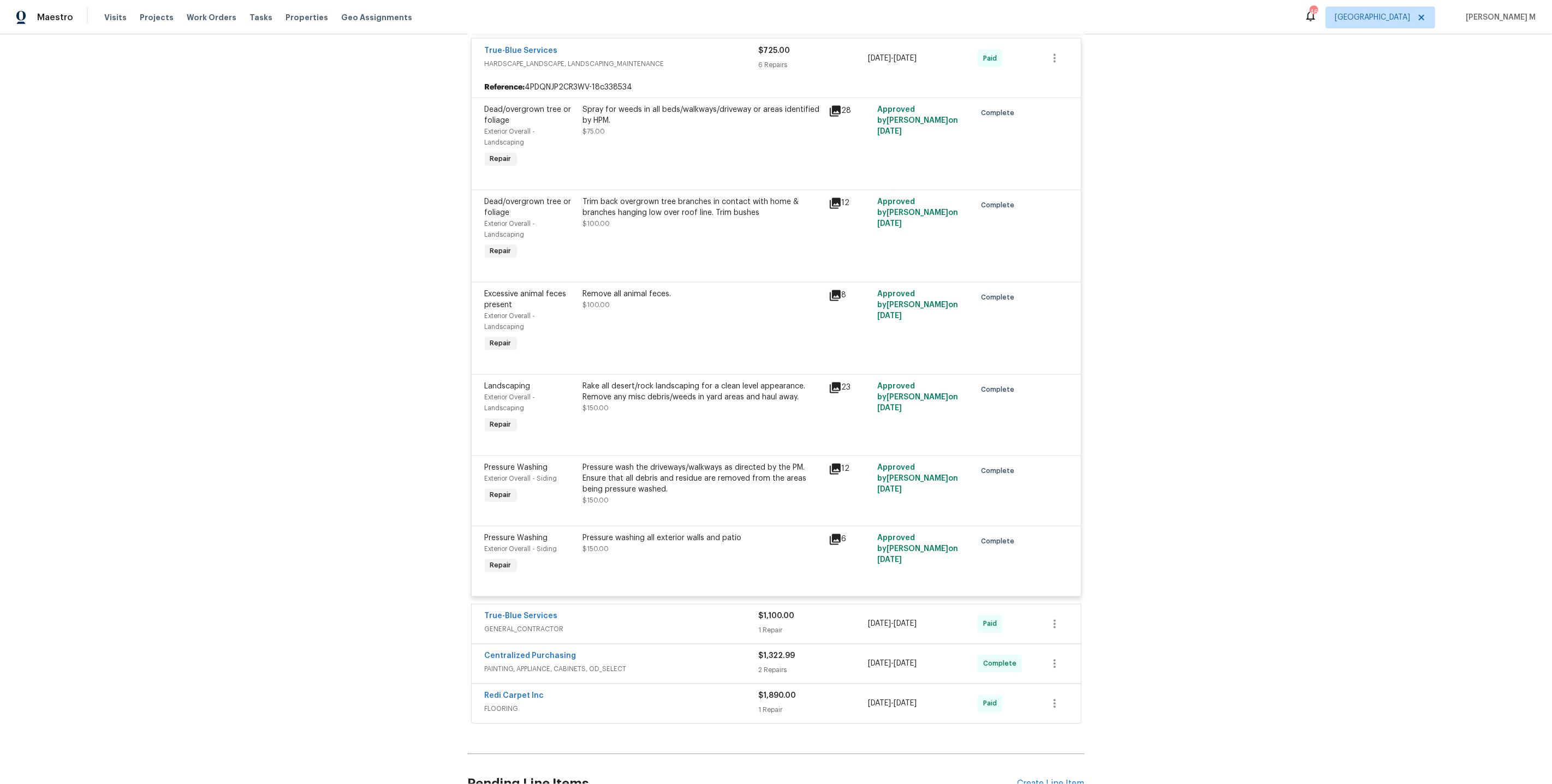
click at [532, 611] on div "True-Blue Services GENERAL_CONTRACTOR" at bounding box center [621, 624] width 274 height 26
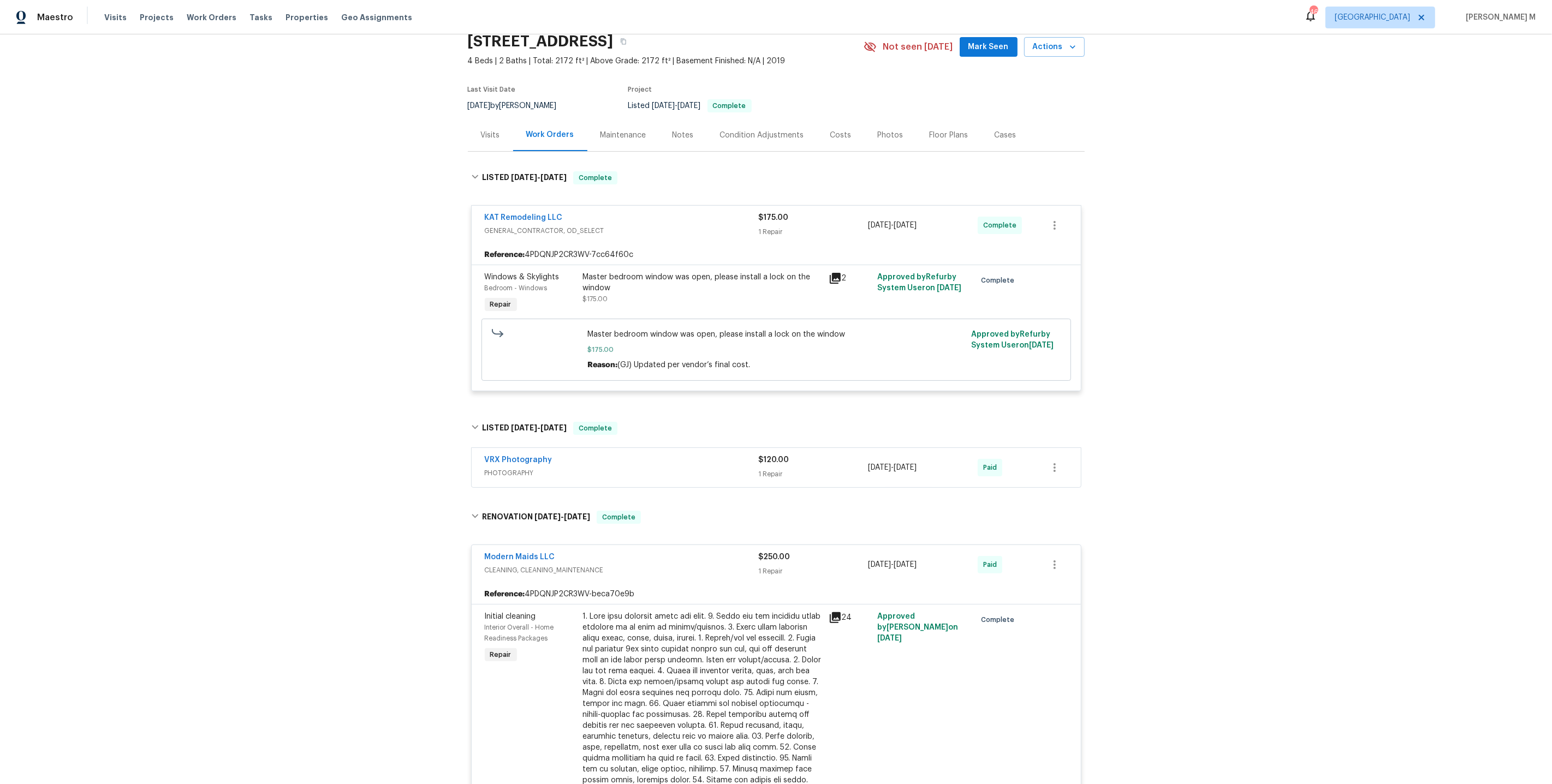
scroll to position [0, 0]
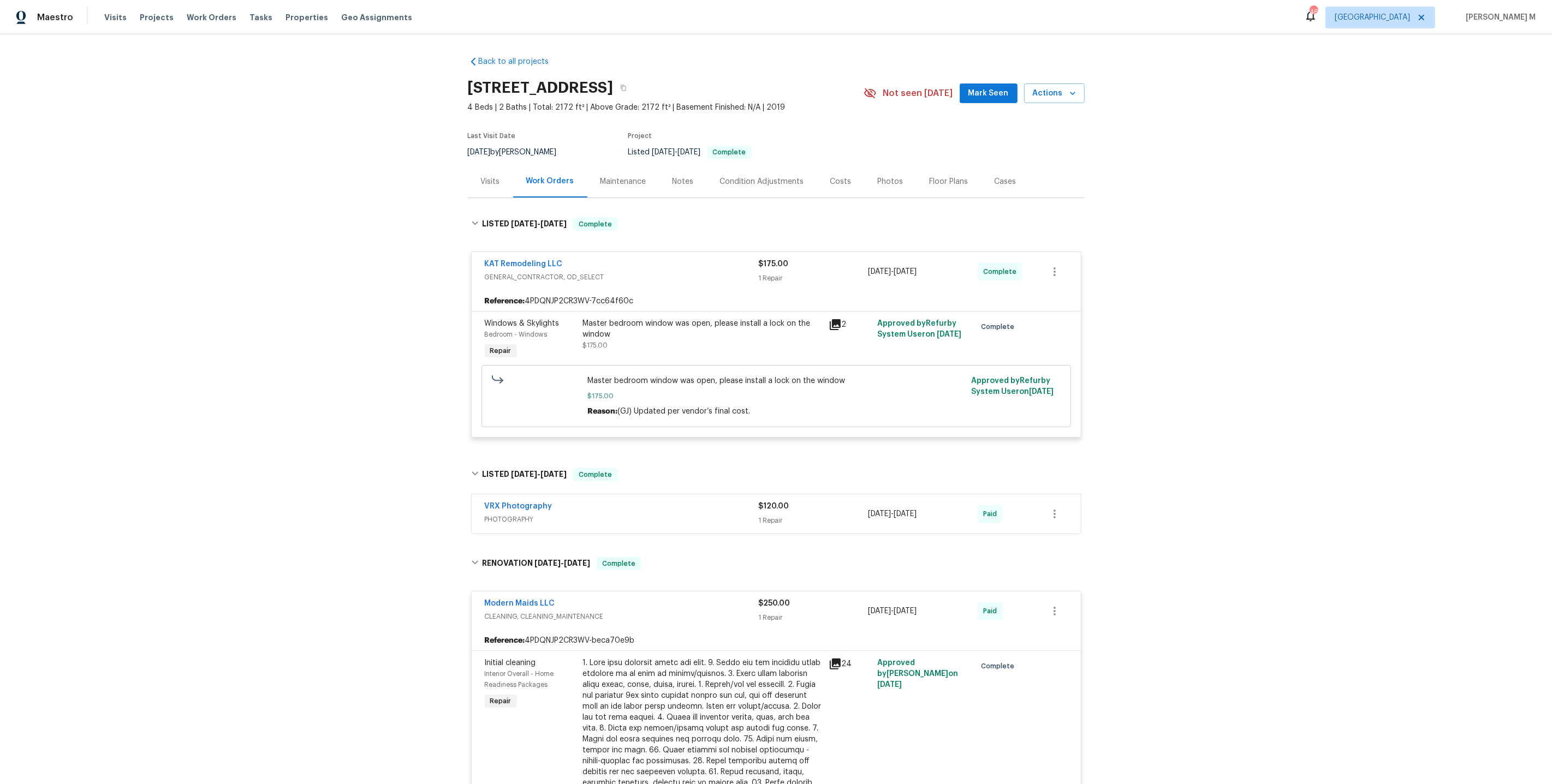
click at [449, 220] on div "Back to all projects [STREET_ADDRESS] 4 Beds | 2 Baths | Total: 2172 ft² | Abov…" at bounding box center [776, 409] width 1552 height 750
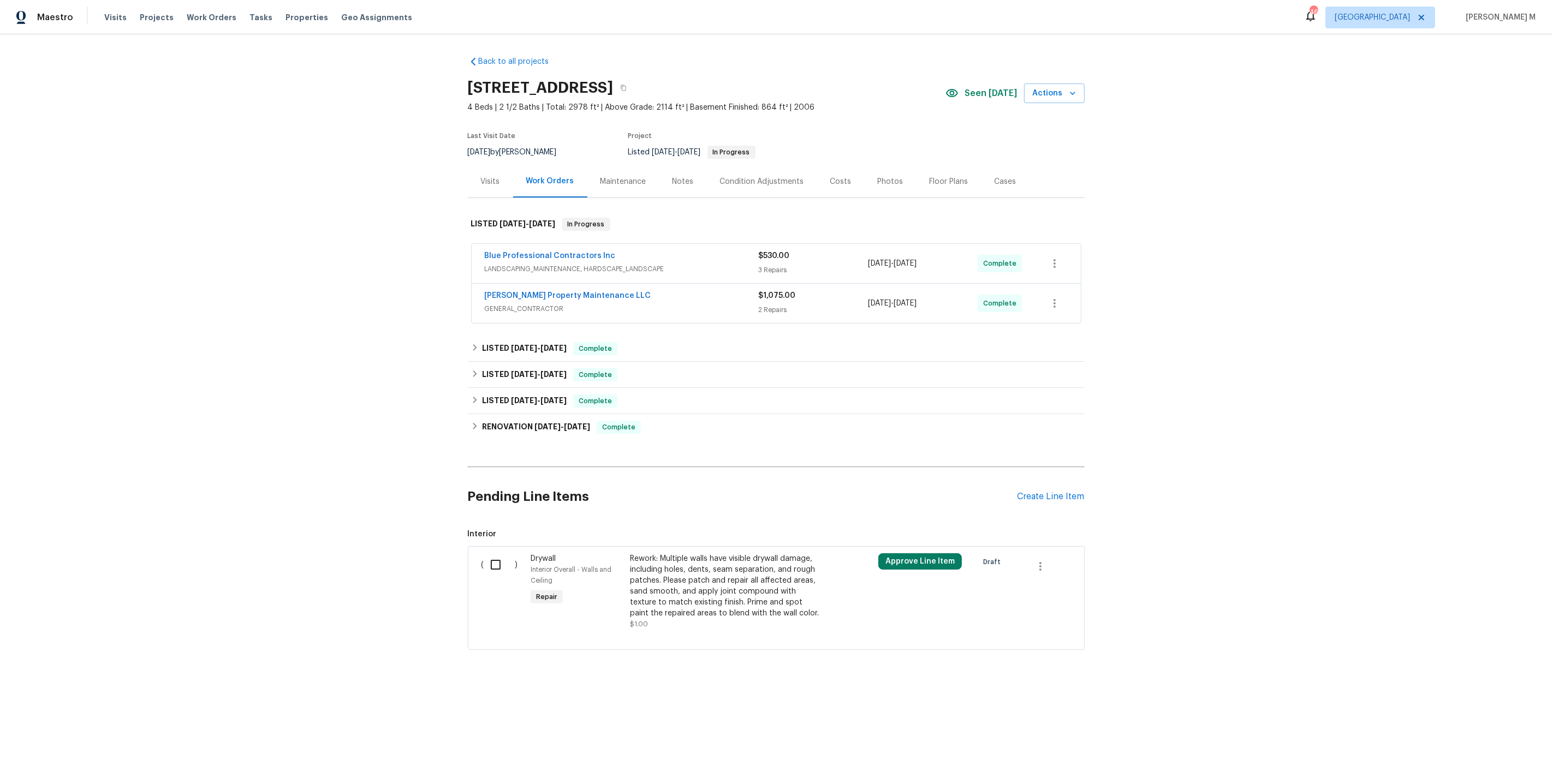
click at [622, 263] on span "LANDSCAPING_MAINTENANCE, HARDSCAPE_LANDSCAPE" at bounding box center [621, 268] width 274 height 11
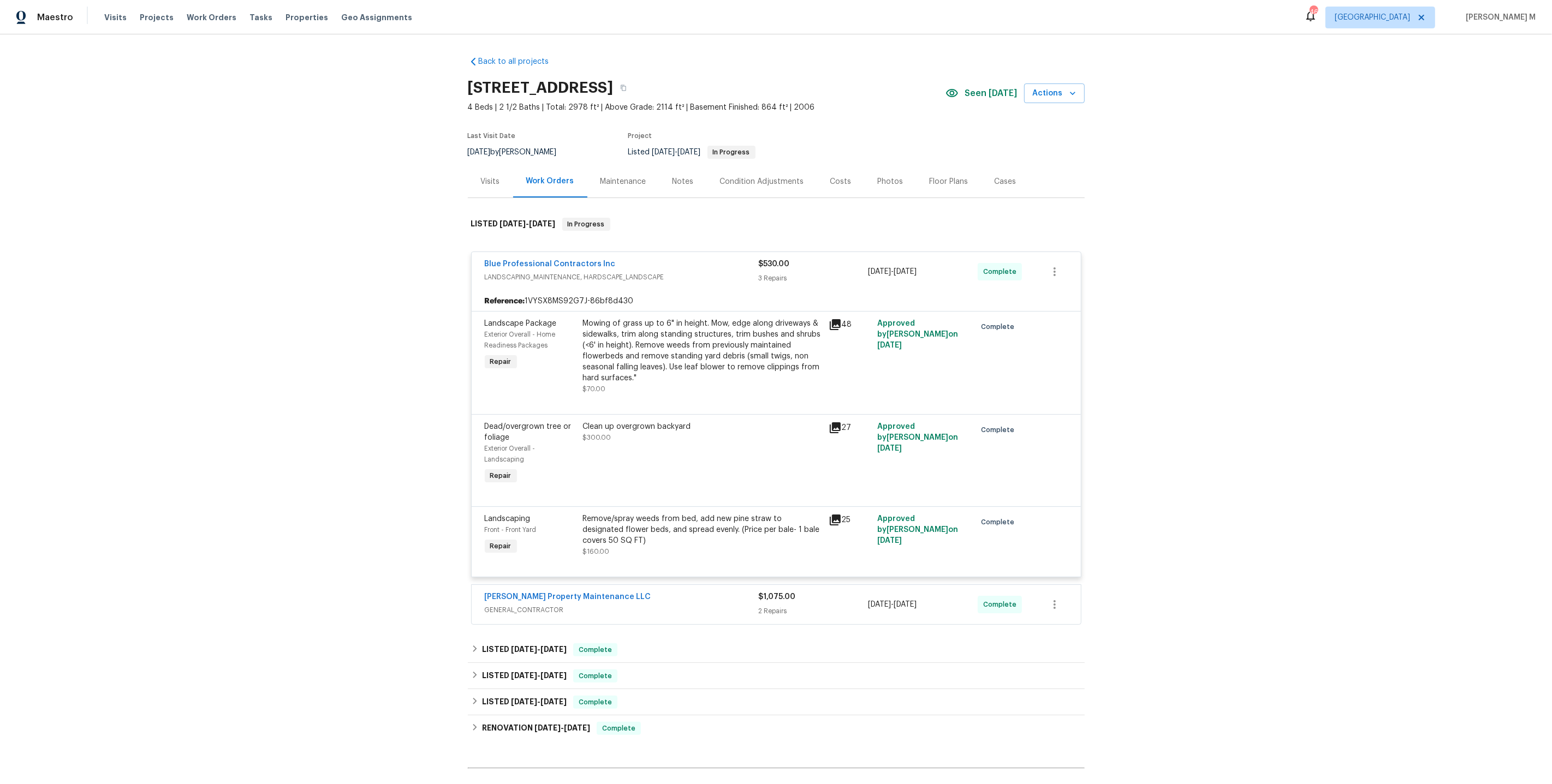
click at [626, 186] on div "Maintenance" at bounding box center [623, 181] width 72 height 32
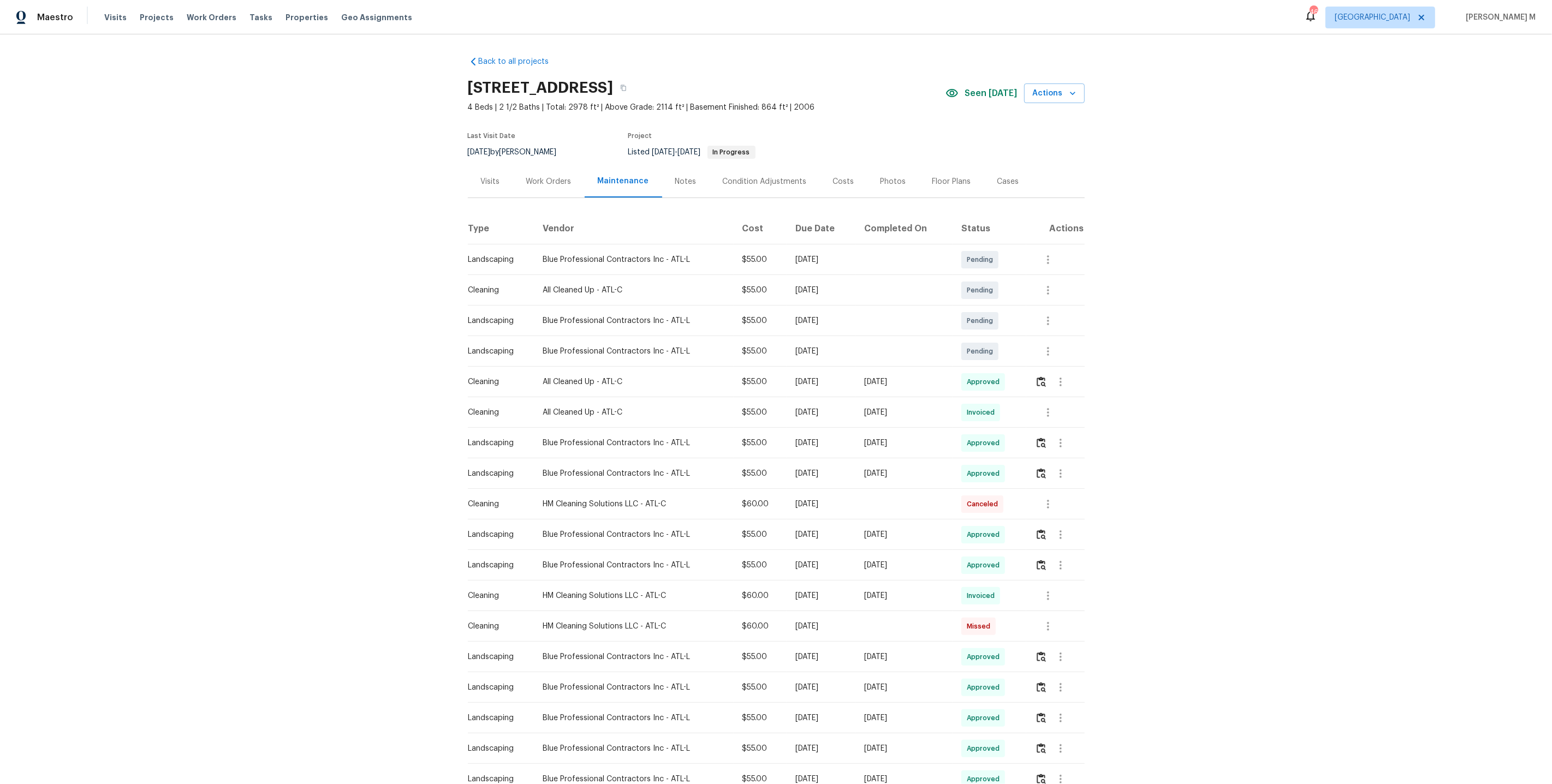
click at [536, 188] on div "Work Orders" at bounding box center [549, 181] width 71 height 32
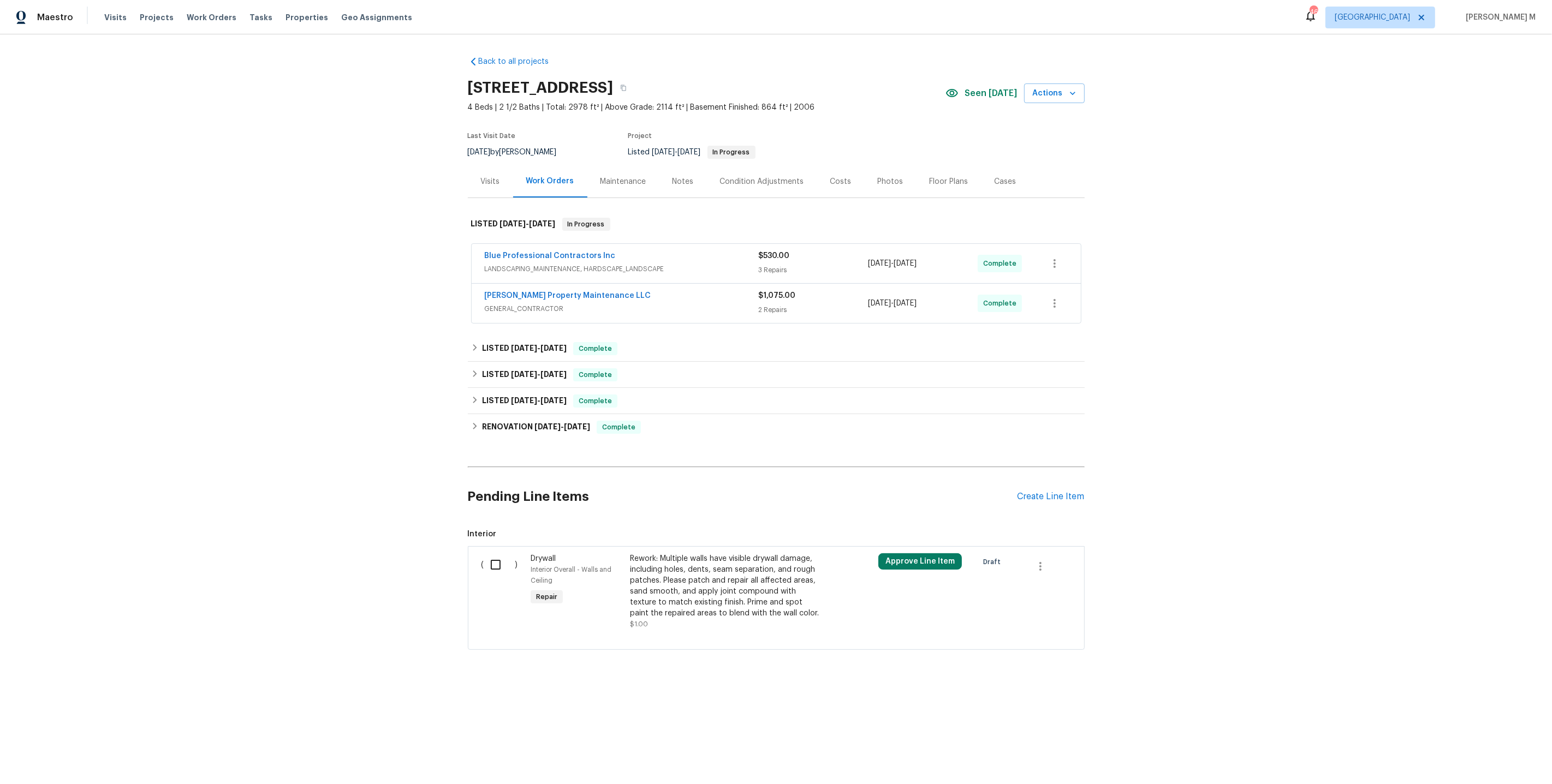
click at [537, 324] on div "Back to all projects 817 Kenwood Ln, Winder, GA 30680 4 Beds | 2 1/2 Baths | To…" at bounding box center [776, 353] width 617 height 611
click at [534, 344] on span "8/18/25 - 8/25/25" at bounding box center [538, 348] width 56 height 8
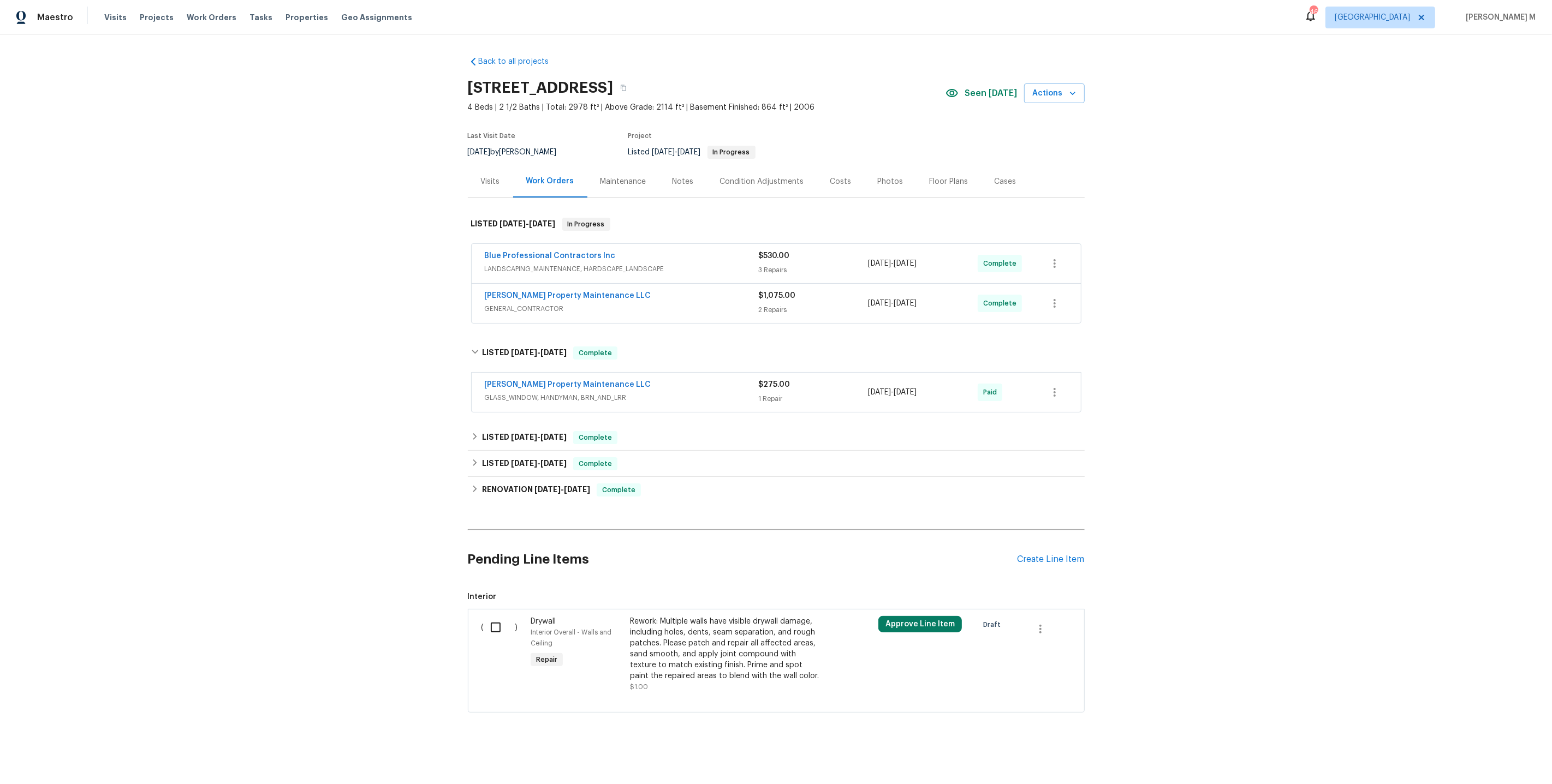
click at [531, 392] on span "GLASS_WINDOW, HANDYMAN, BRN_AND_LRR" at bounding box center [621, 397] width 274 height 11
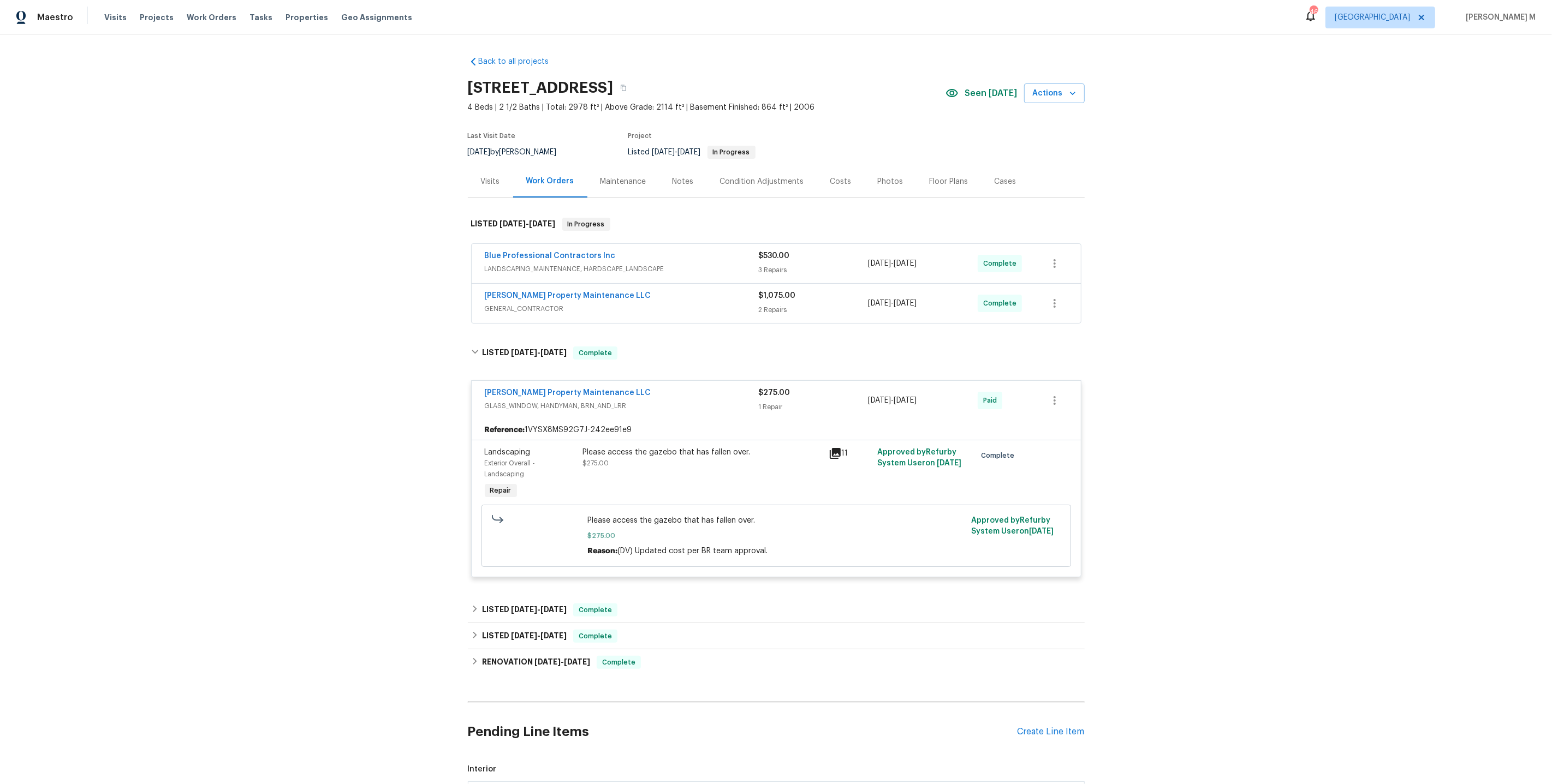
click at [634, 176] on div "Maintenance" at bounding box center [623, 181] width 46 height 11
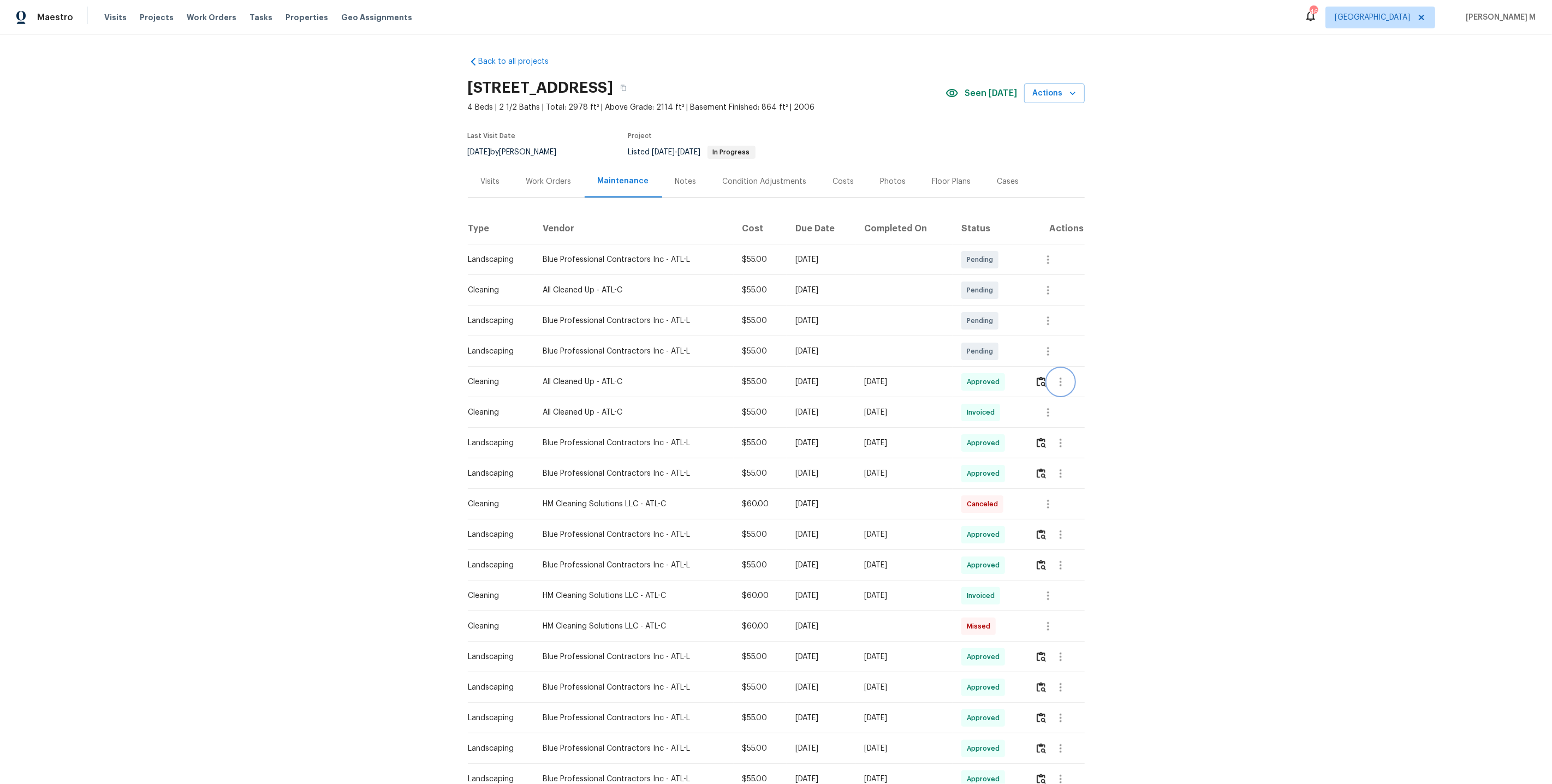
click at [1061, 376] on icon "button" at bounding box center [1061, 382] width 13 height 13
click at [1061, 376] on li "Message vendor" at bounding box center [1088, 377] width 76 height 18
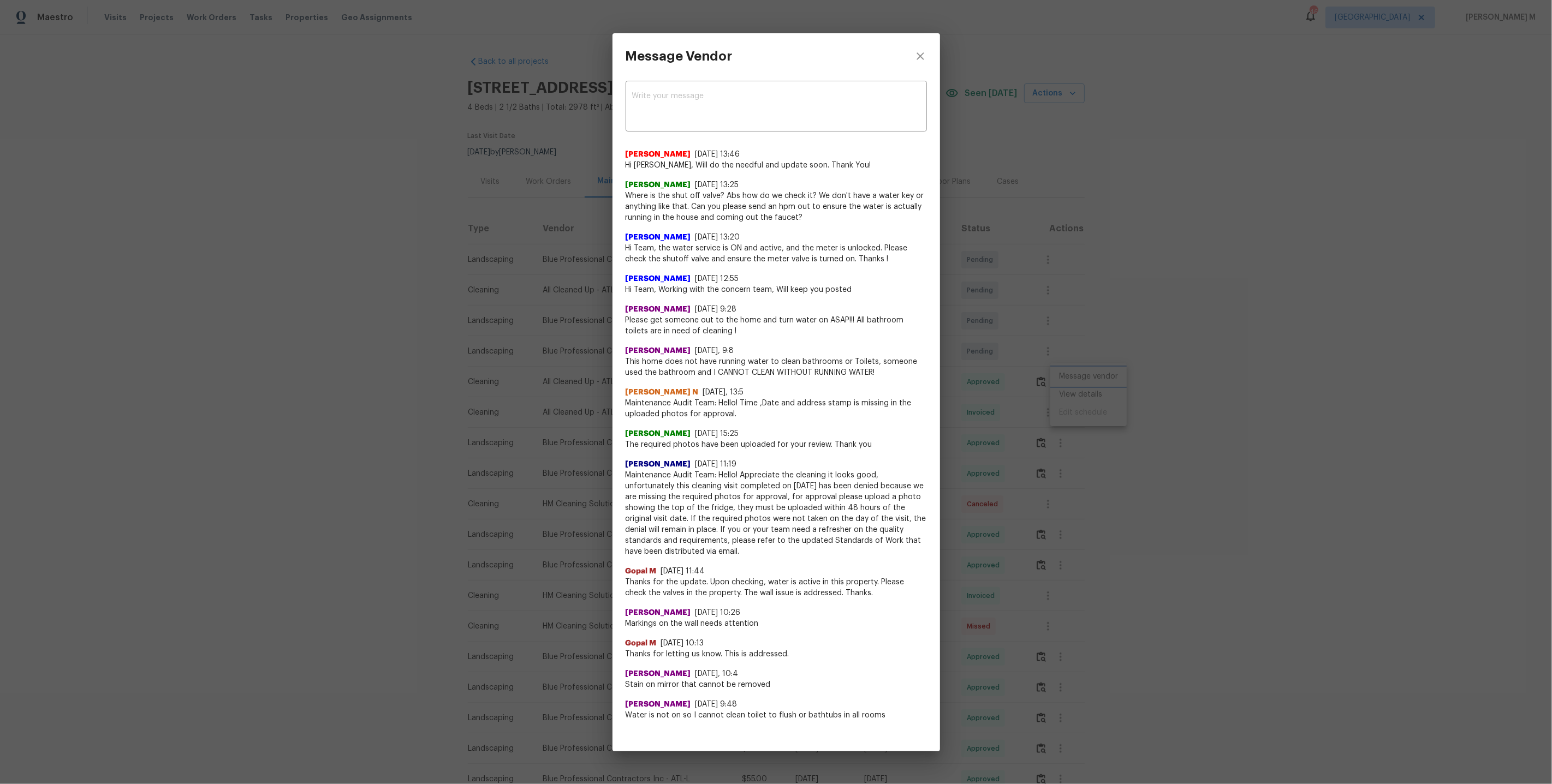
click at [1115, 319] on div "Message Vendor x ​ Savitha Ekambaram 9/16/25, 13:46 Hi Sonya, Will do the needf…" at bounding box center [776, 392] width 1552 height 784
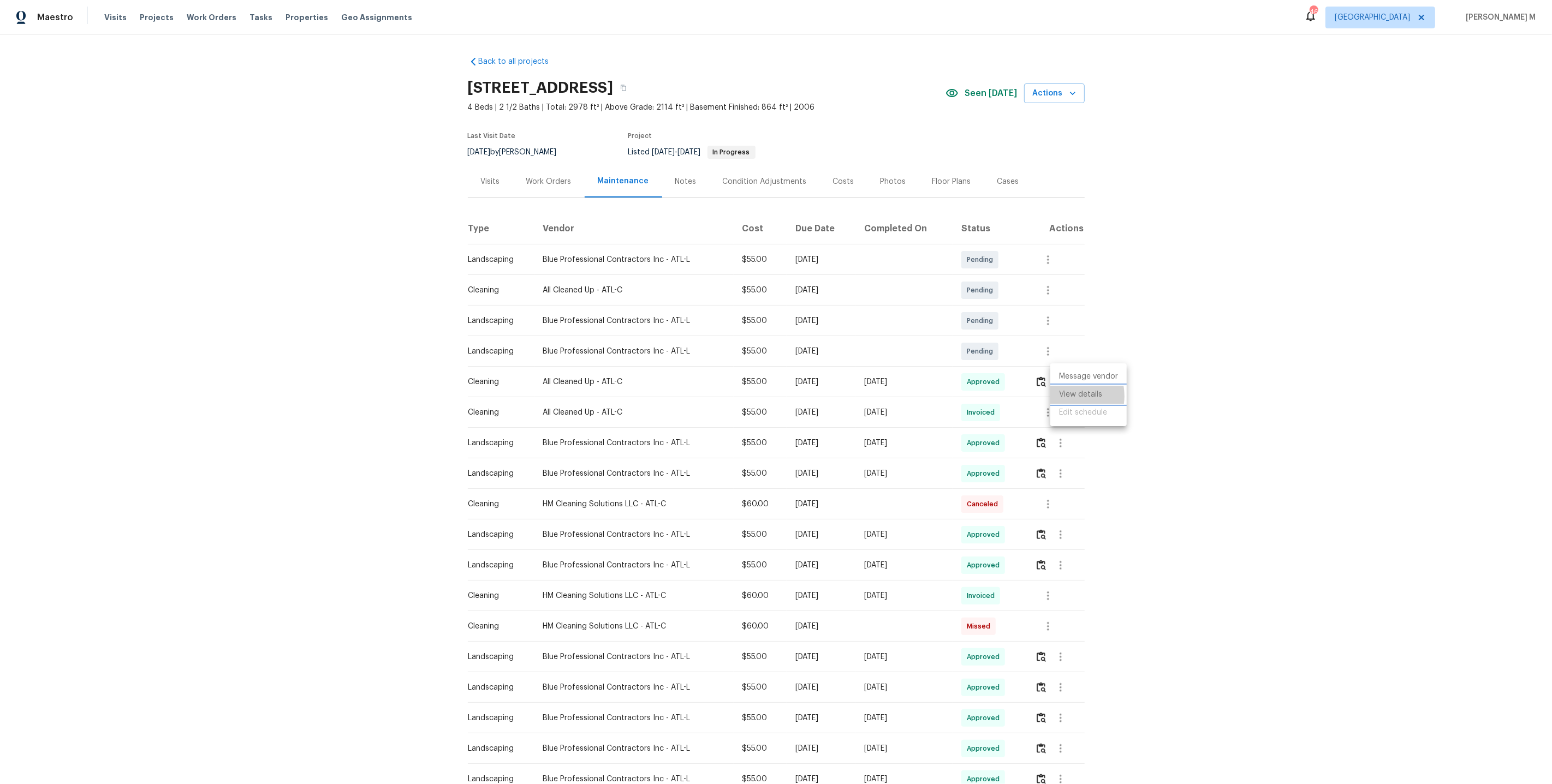
click at [1065, 396] on li "View details" at bounding box center [1088, 394] width 76 height 18
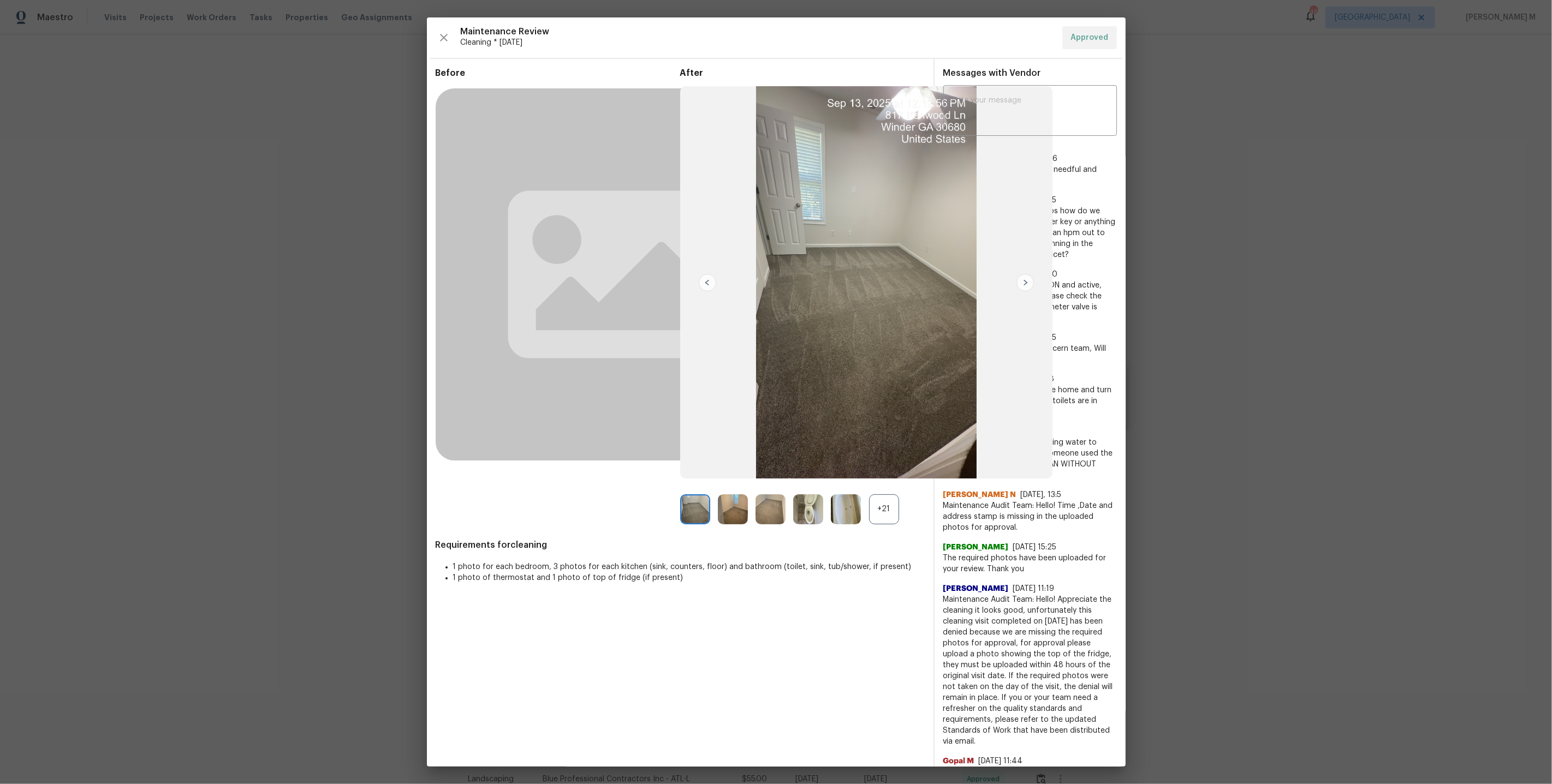
click at [880, 513] on div "+21" at bounding box center [883, 509] width 30 height 30
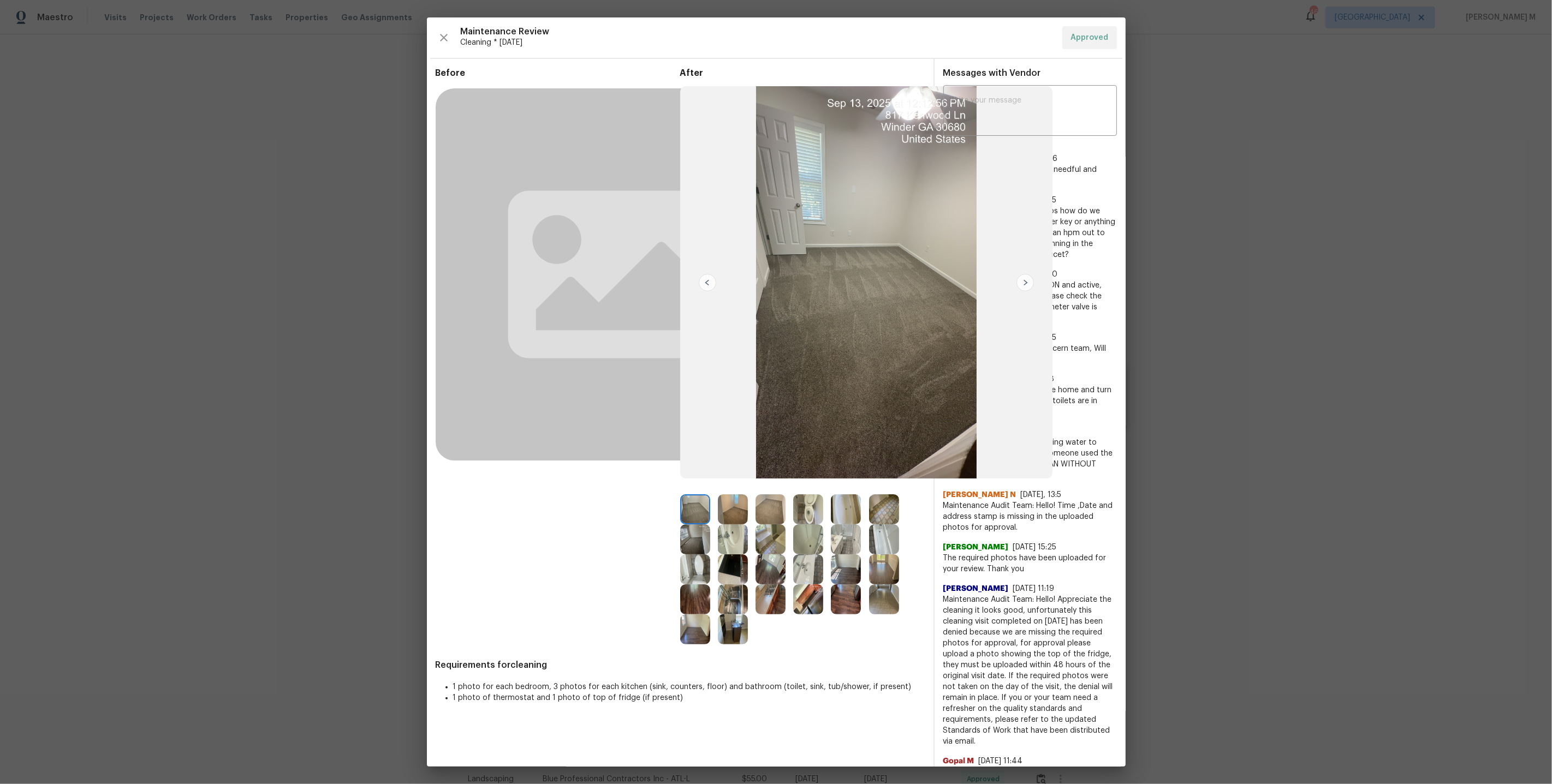
click at [811, 512] on img at bounding box center [808, 509] width 30 height 30
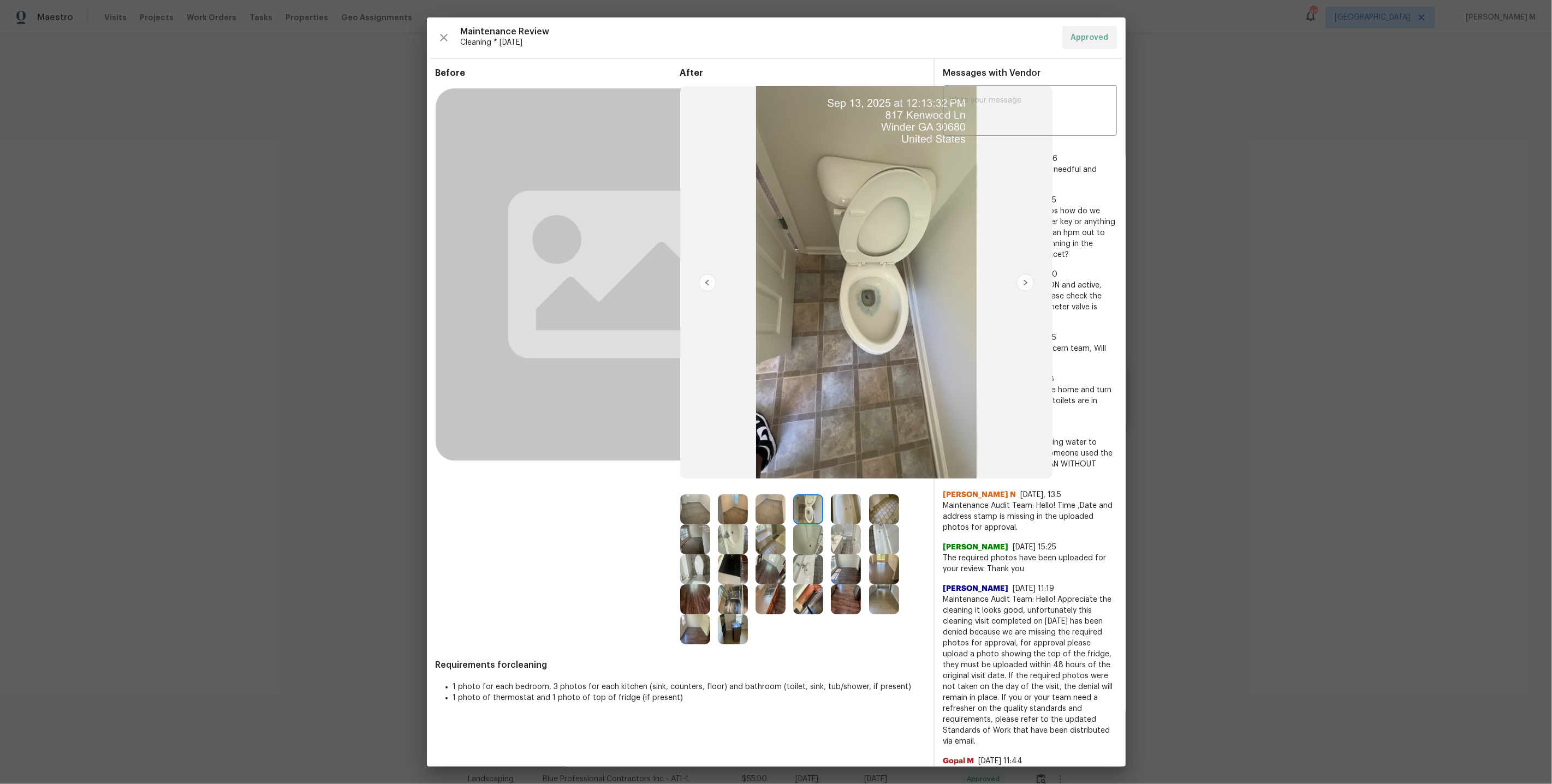
click at [815, 569] on img at bounding box center [808, 569] width 30 height 30
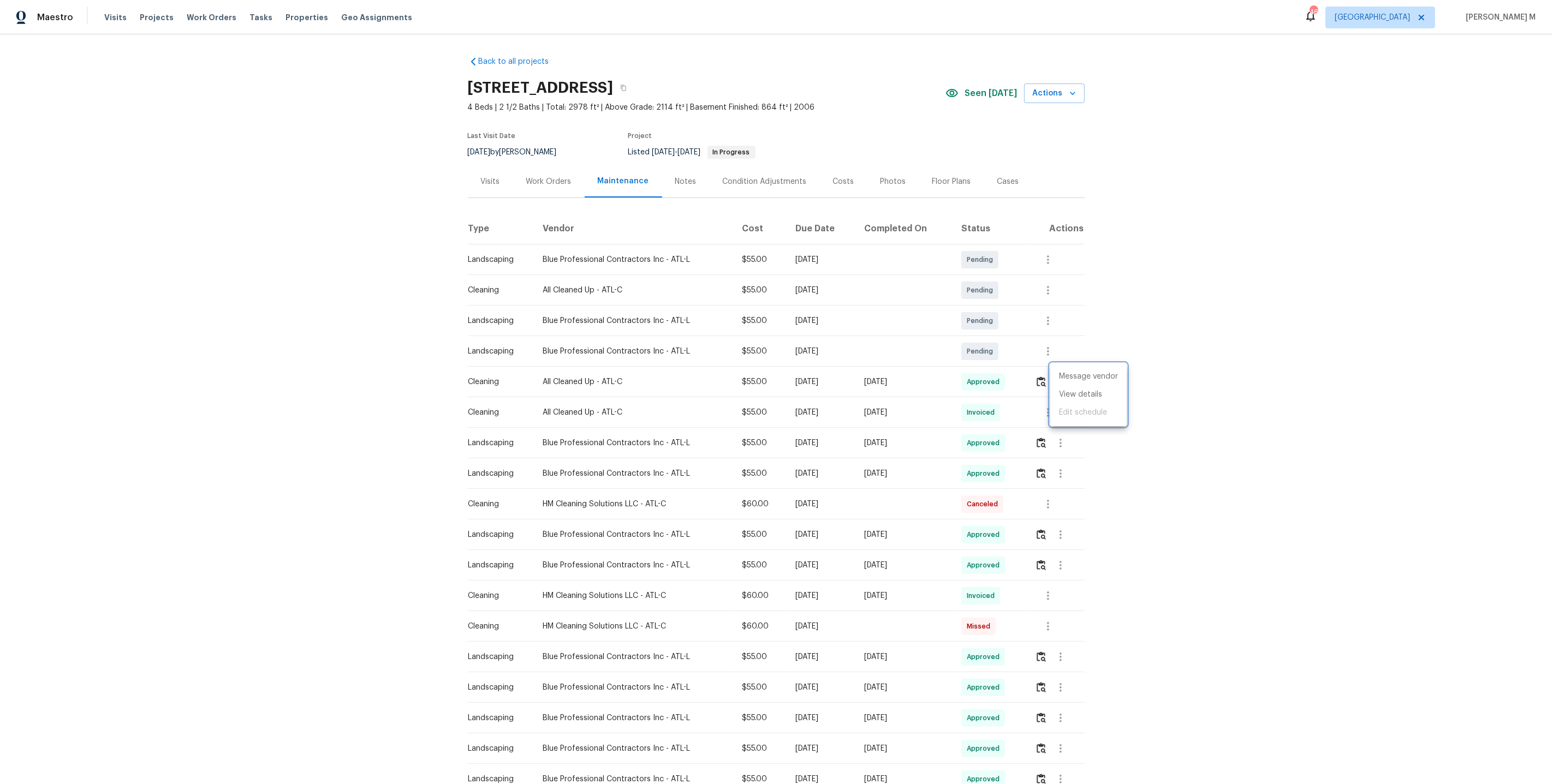
click at [562, 195] on div at bounding box center [776, 392] width 1552 height 784
click at [551, 176] on div "Work Orders" at bounding box center [549, 181] width 45 height 11
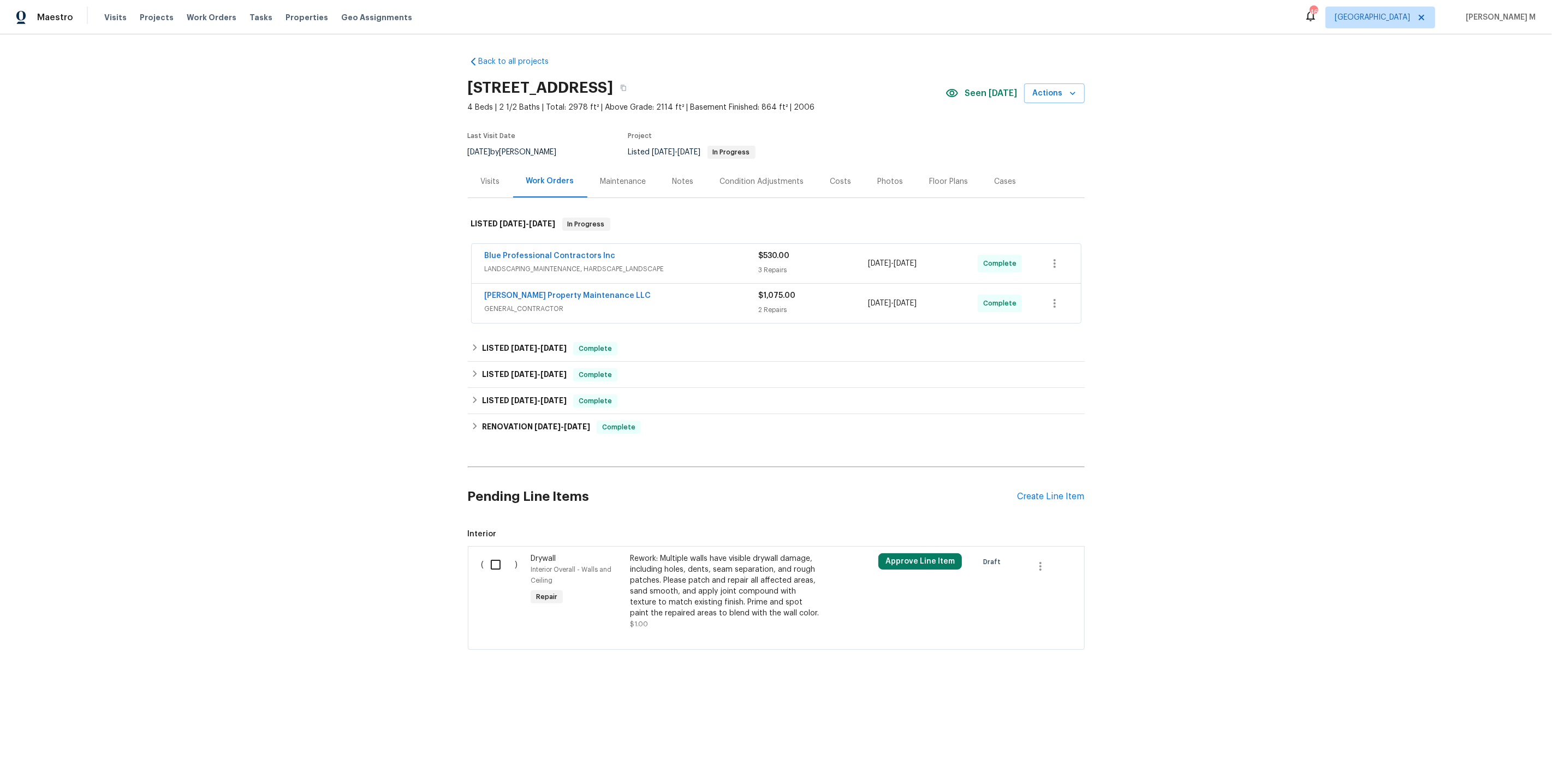
click at [1035, 479] on div "Pending Line Items Create Line Item" at bounding box center [776, 497] width 617 height 51
click at [1032, 492] on div "Create Line Item" at bounding box center [1051, 497] width 67 height 10
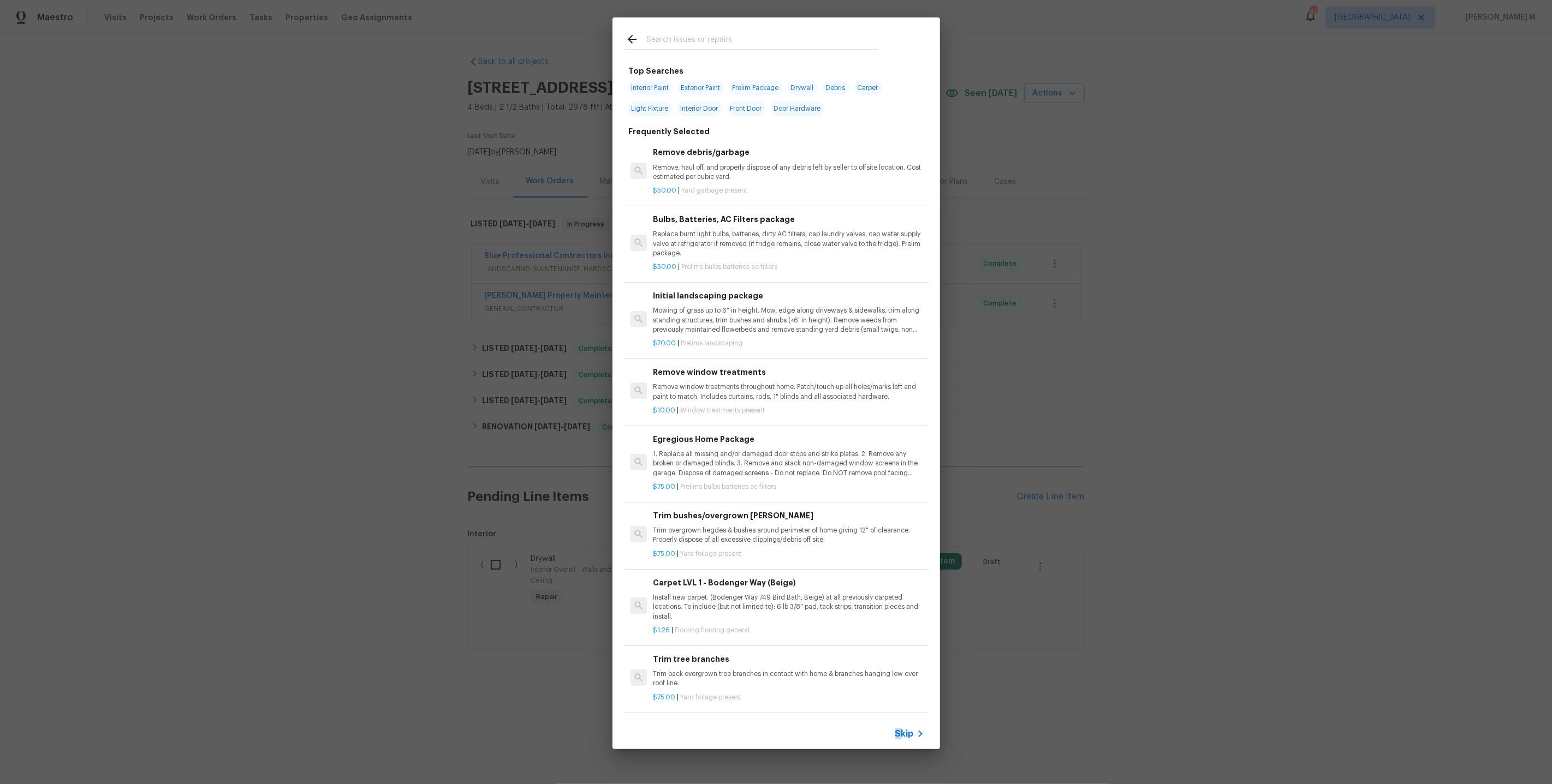
click at [899, 730] on span "Skip" at bounding box center [904, 734] width 19 height 11
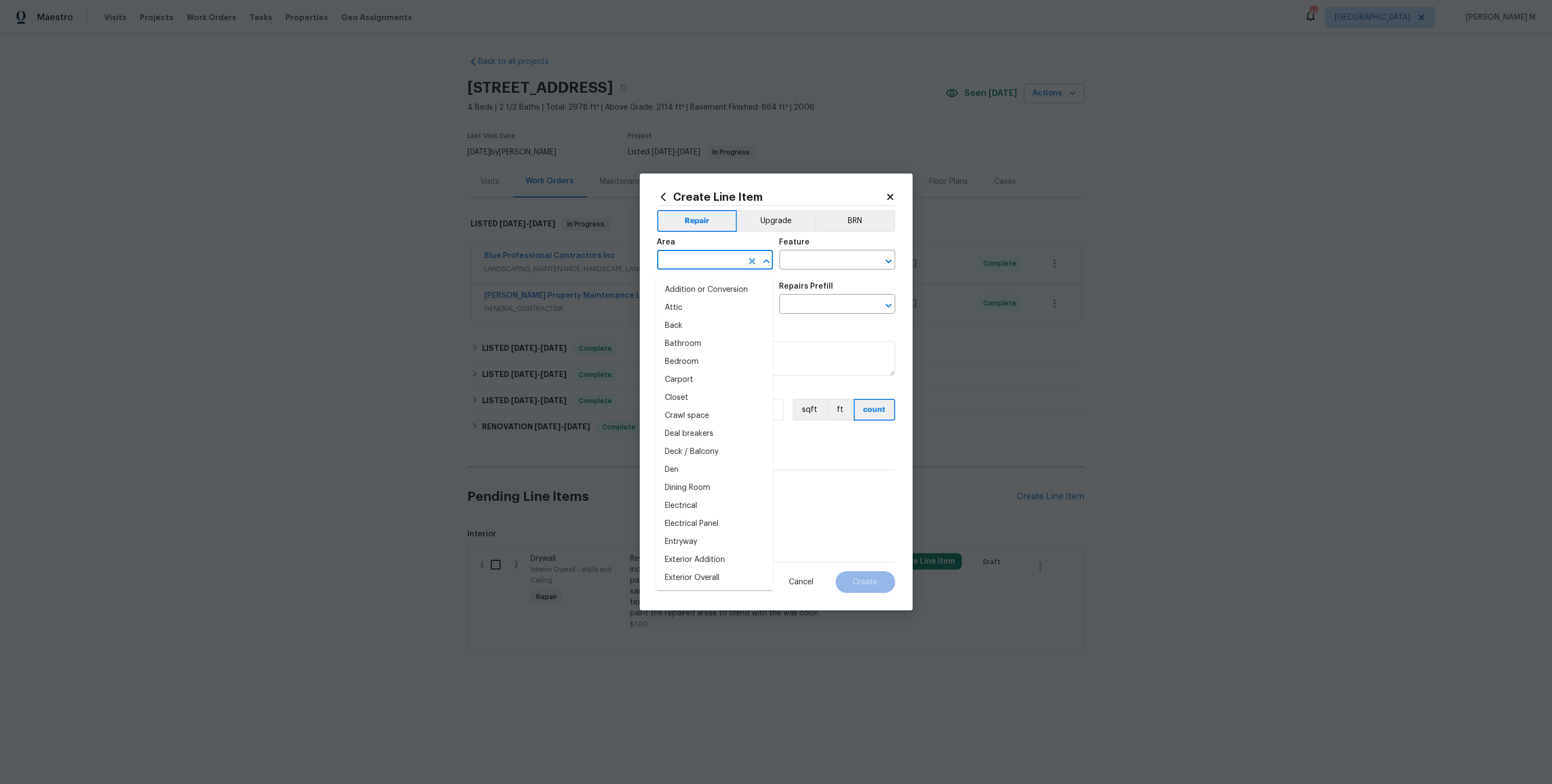
click at [709, 268] on input "text" at bounding box center [699, 260] width 85 height 17
click at [692, 294] on li "Utilities" at bounding box center [715, 289] width 117 height 18
type input "Utilities"
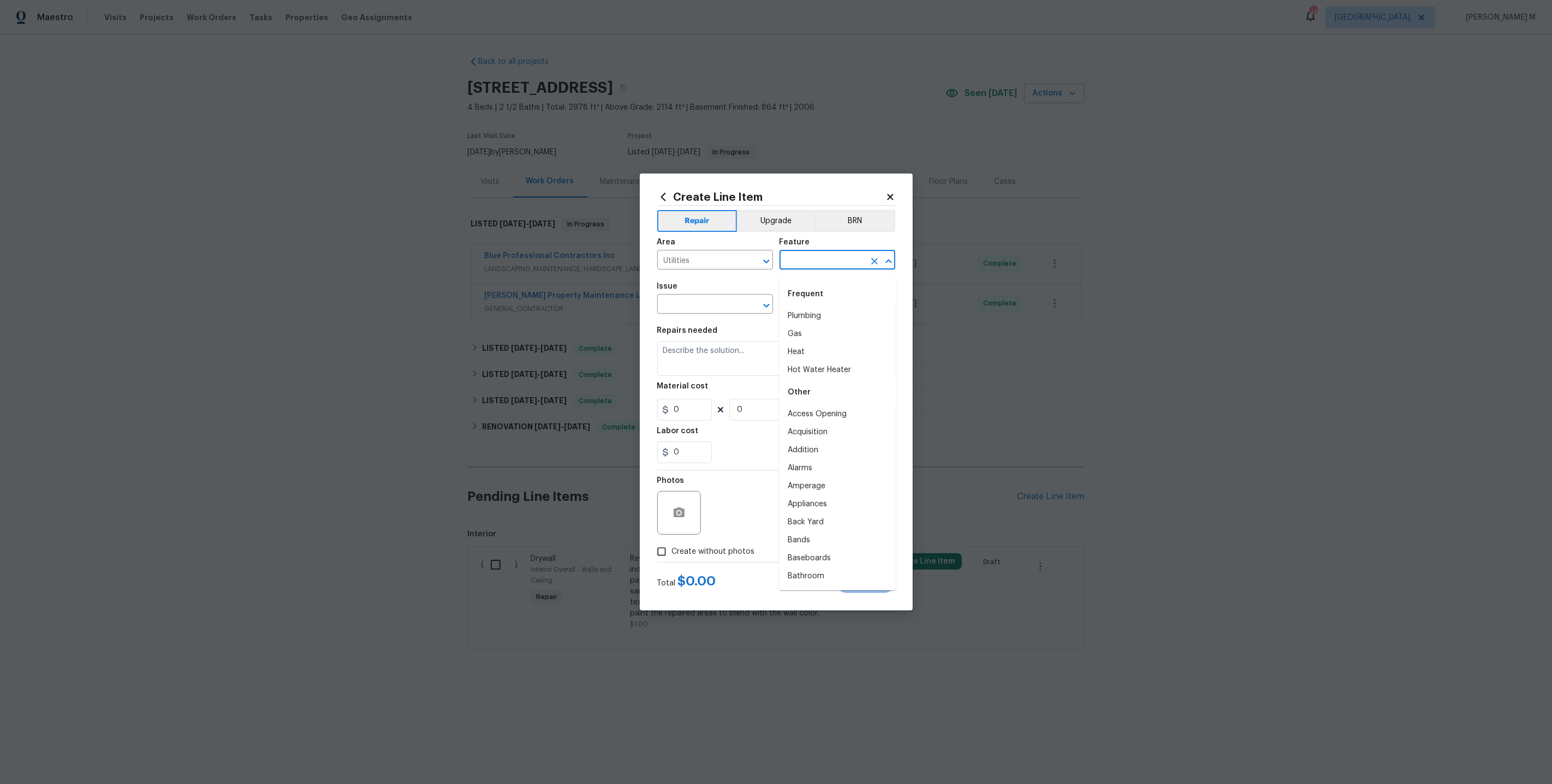
click at [800, 265] on input "text" at bounding box center [821, 260] width 85 height 17
click at [811, 468] on li "Water Meter" at bounding box center [837, 468] width 117 height 18
type input "Water Meter"
click at [708, 316] on span "Issue ​" at bounding box center [715, 298] width 116 height 44
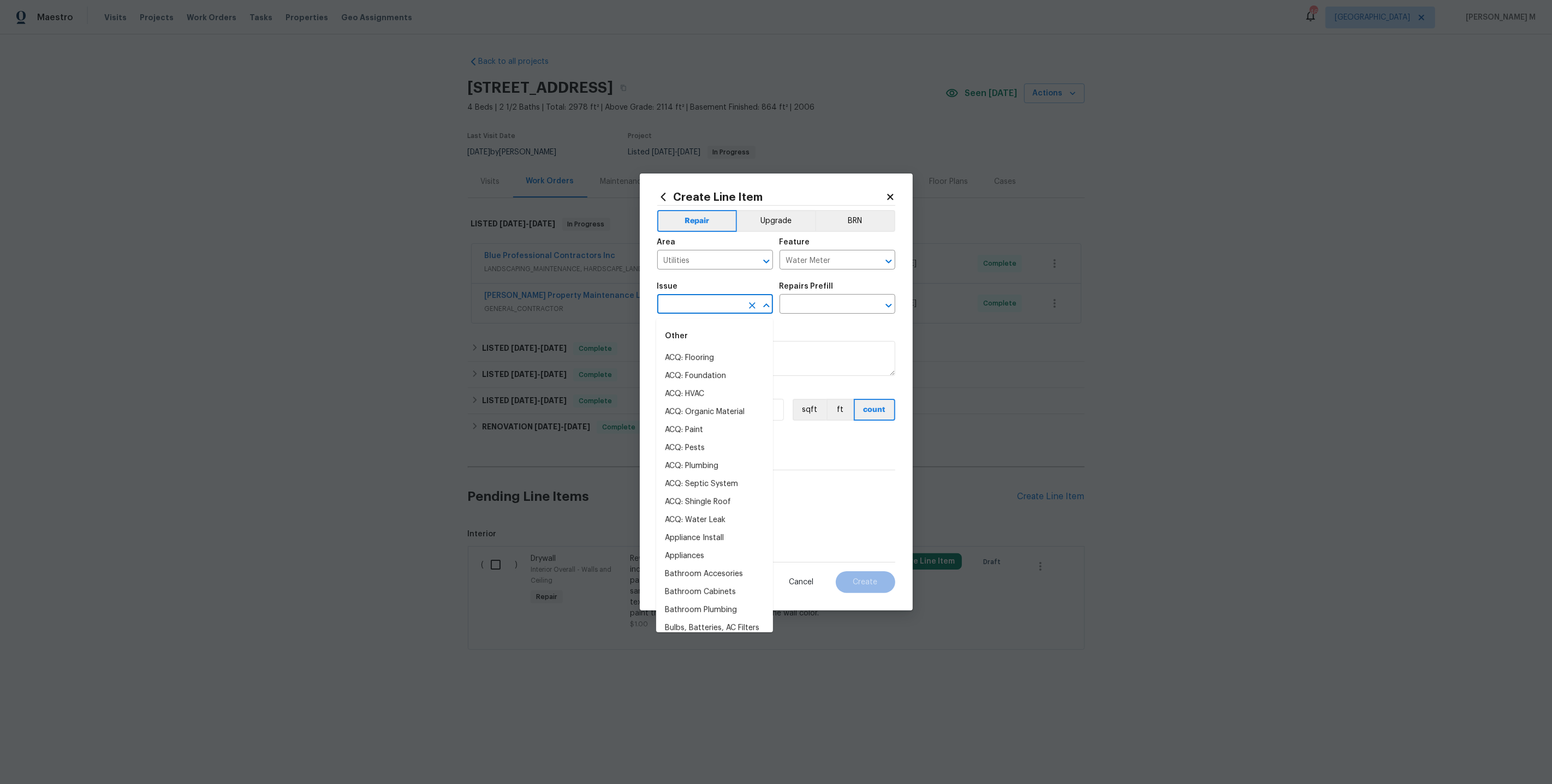
click at [704, 303] on input "text" at bounding box center [699, 305] width 85 height 17
type input "w"
type input "e"
click at [725, 392] on li "General Plumbing" at bounding box center [715, 394] width 117 height 18
type input "General Plumbing"
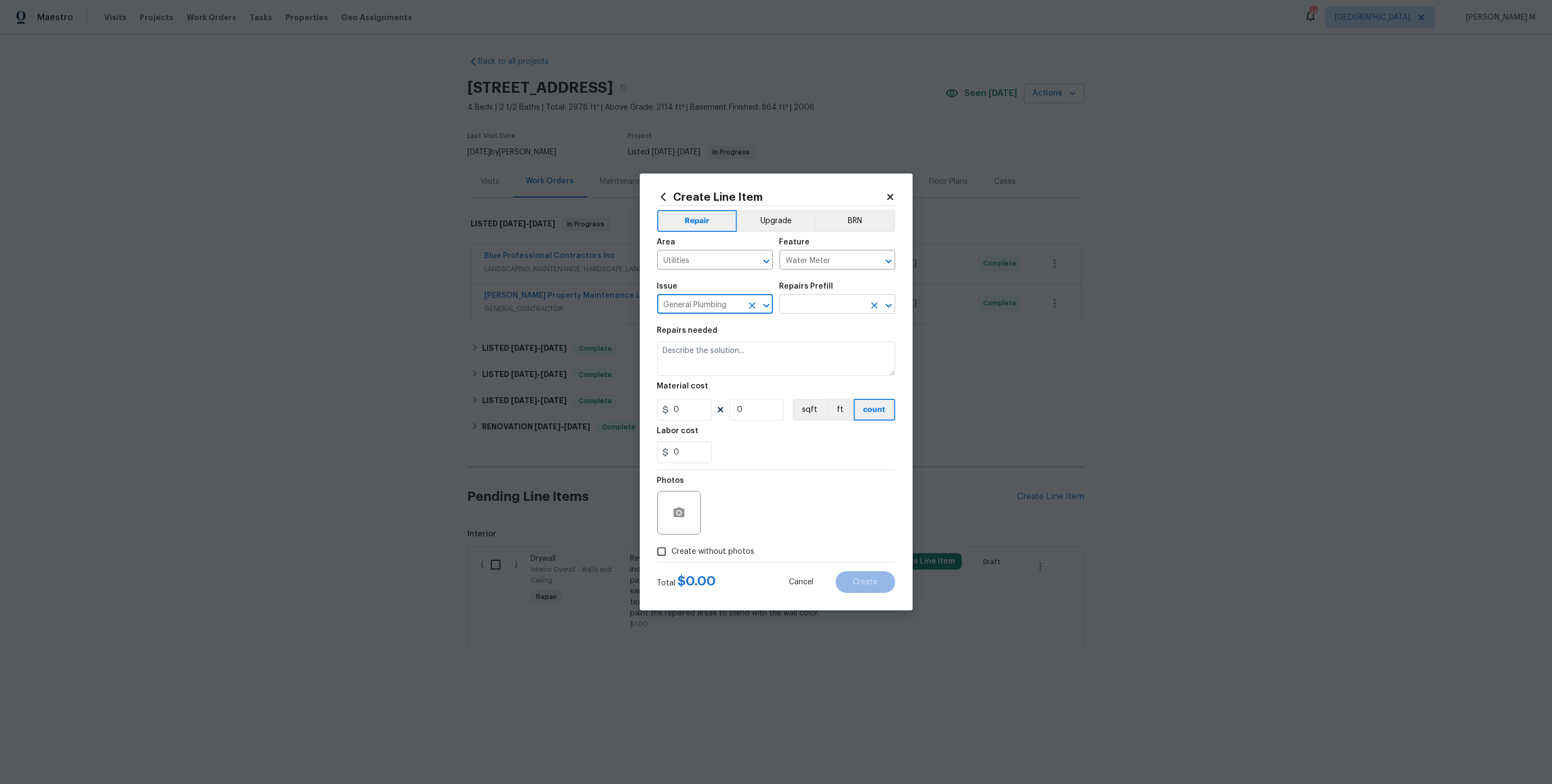
click at [815, 309] on input "text" at bounding box center [821, 305] width 85 height 17
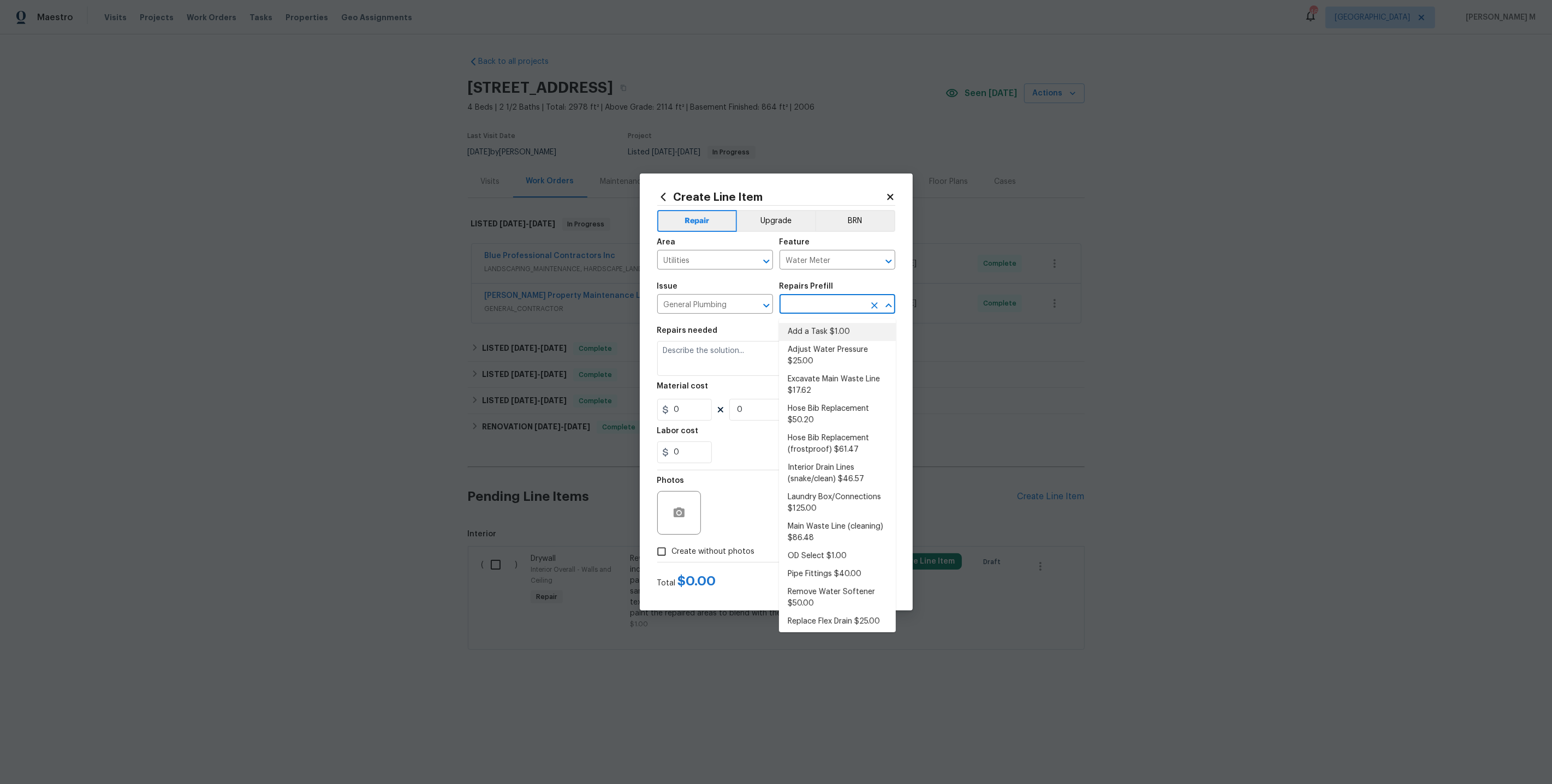
click at [837, 333] on li "Add a Task $1.00" at bounding box center [837, 332] width 117 height 18
type input "Plumbing"
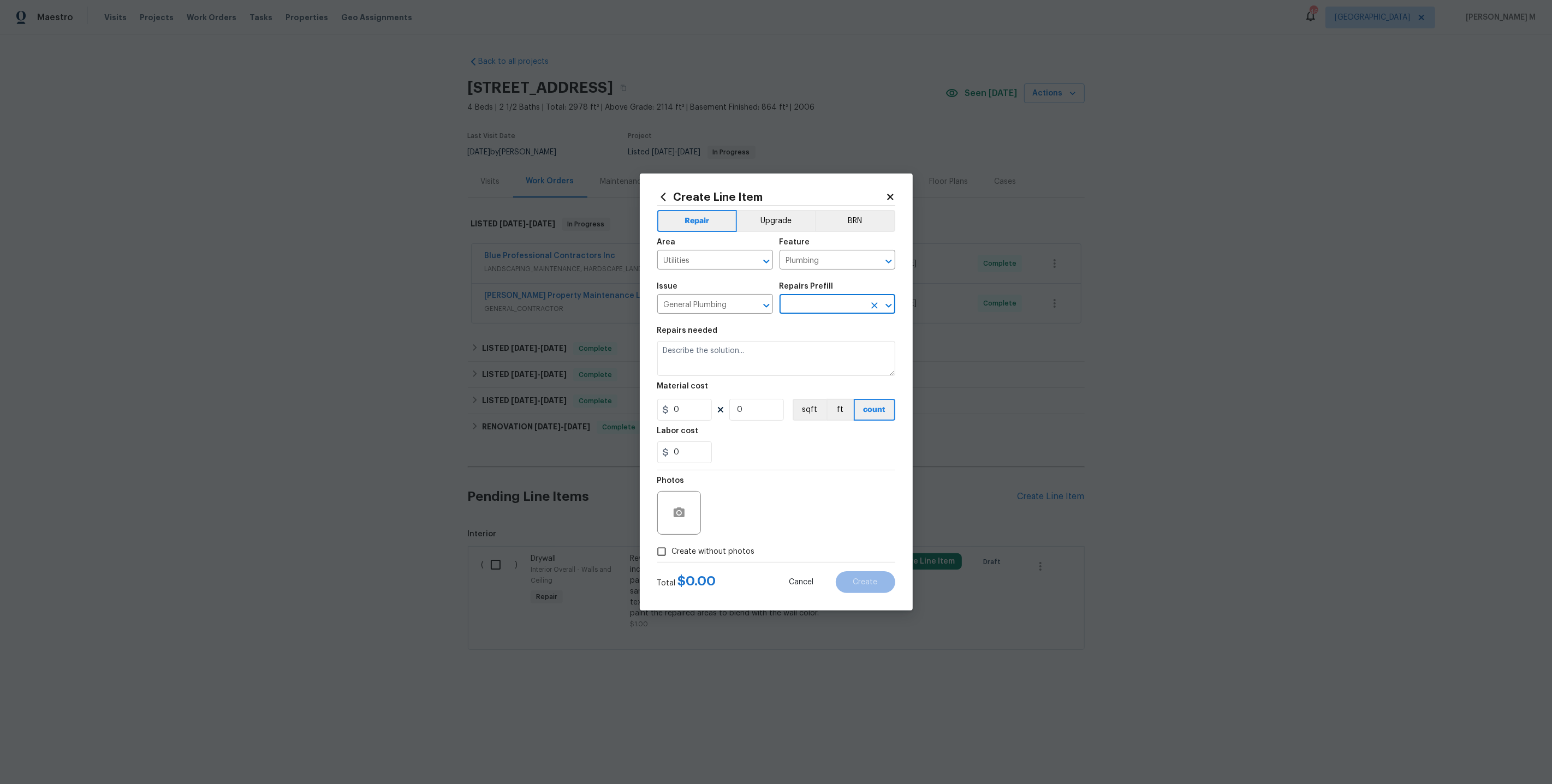
type input "Add a Task $1.00"
type textarea "HPM to detail"
type input "1"
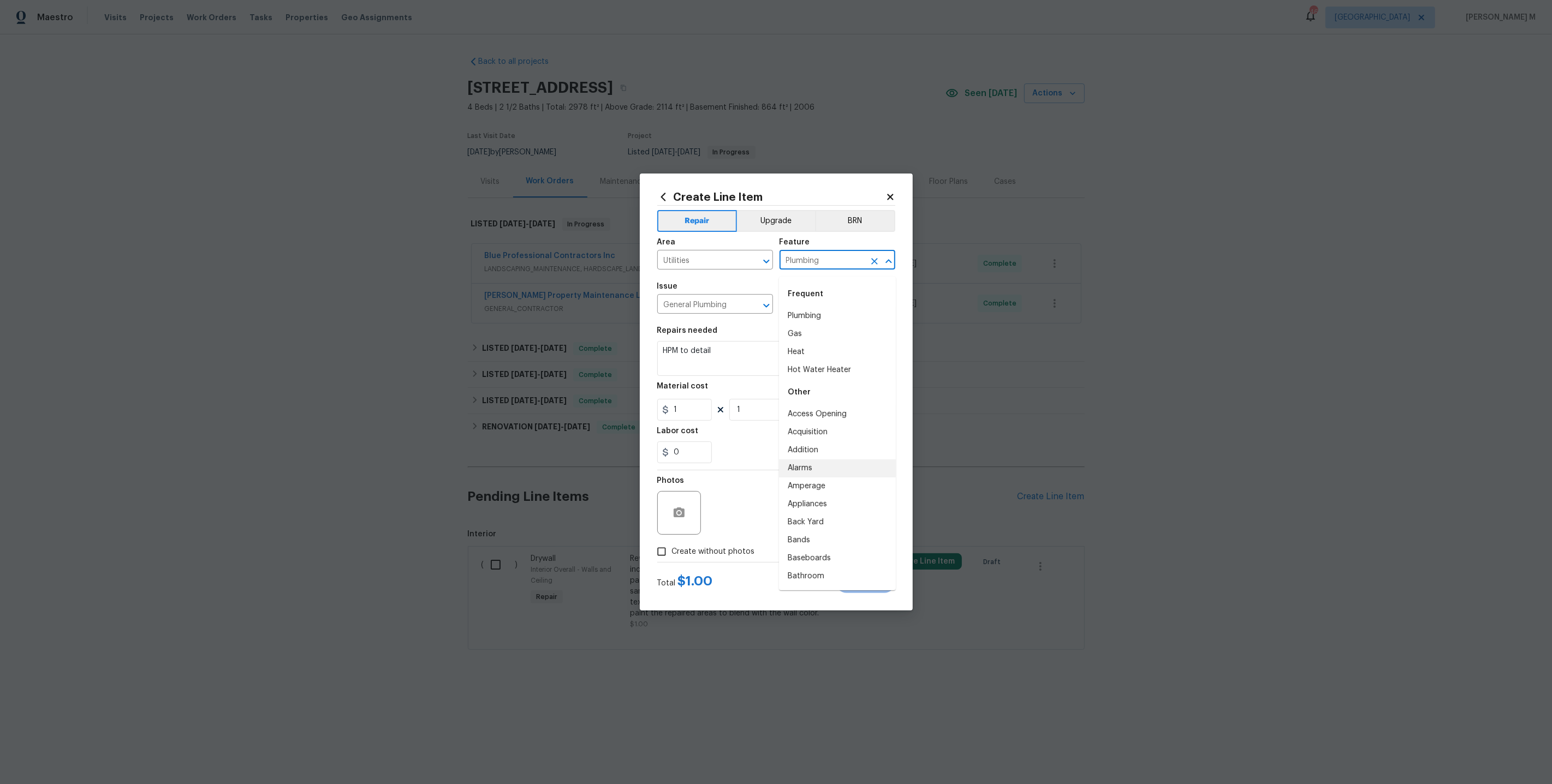
click at [824, 264] on input "Plumbing" at bounding box center [821, 260] width 85 height 17
click at [819, 355] on li "Water Meter" at bounding box center [837, 360] width 117 height 18
drag, startPoint x: 836, startPoint y: 265, endPoint x: 696, endPoint y: 265, distance: 140.0
click at [696, 265] on div "Area Utilities ​ Feature Water Meter ​" at bounding box center [776, 254] width 238 height 44
type input "Water Meter"
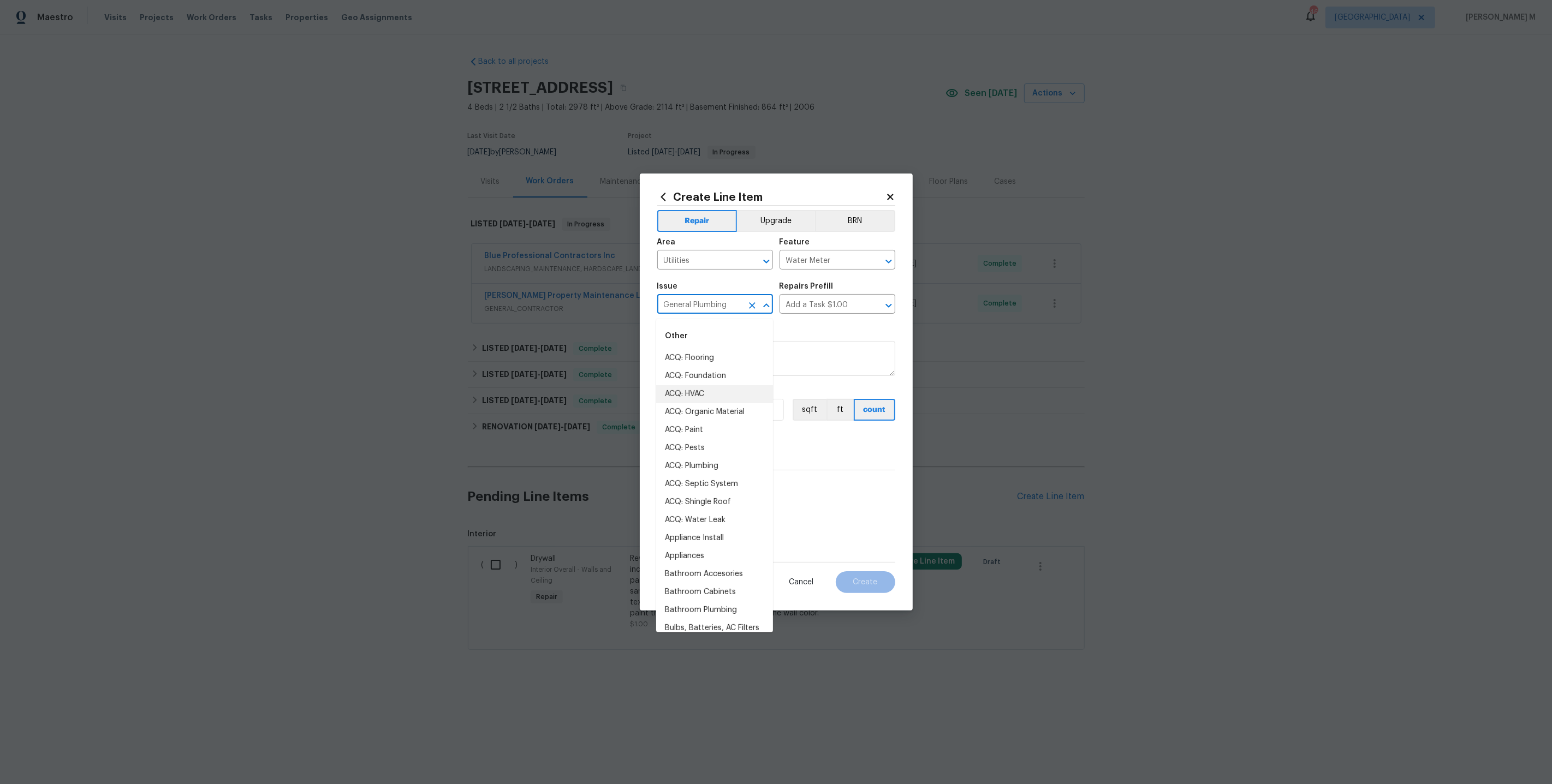
drag, startPoint x: 731, startPoint y: 307, endPoint x: 576, endPoint y: 307, distance: 155.0
click at [576, 307] on div "Create Line Item Repair Upgrade BRN Area Utilities ​ Feature Water Meter ​ Issu…" at bounding box center [776, 392] width 1552 height 784
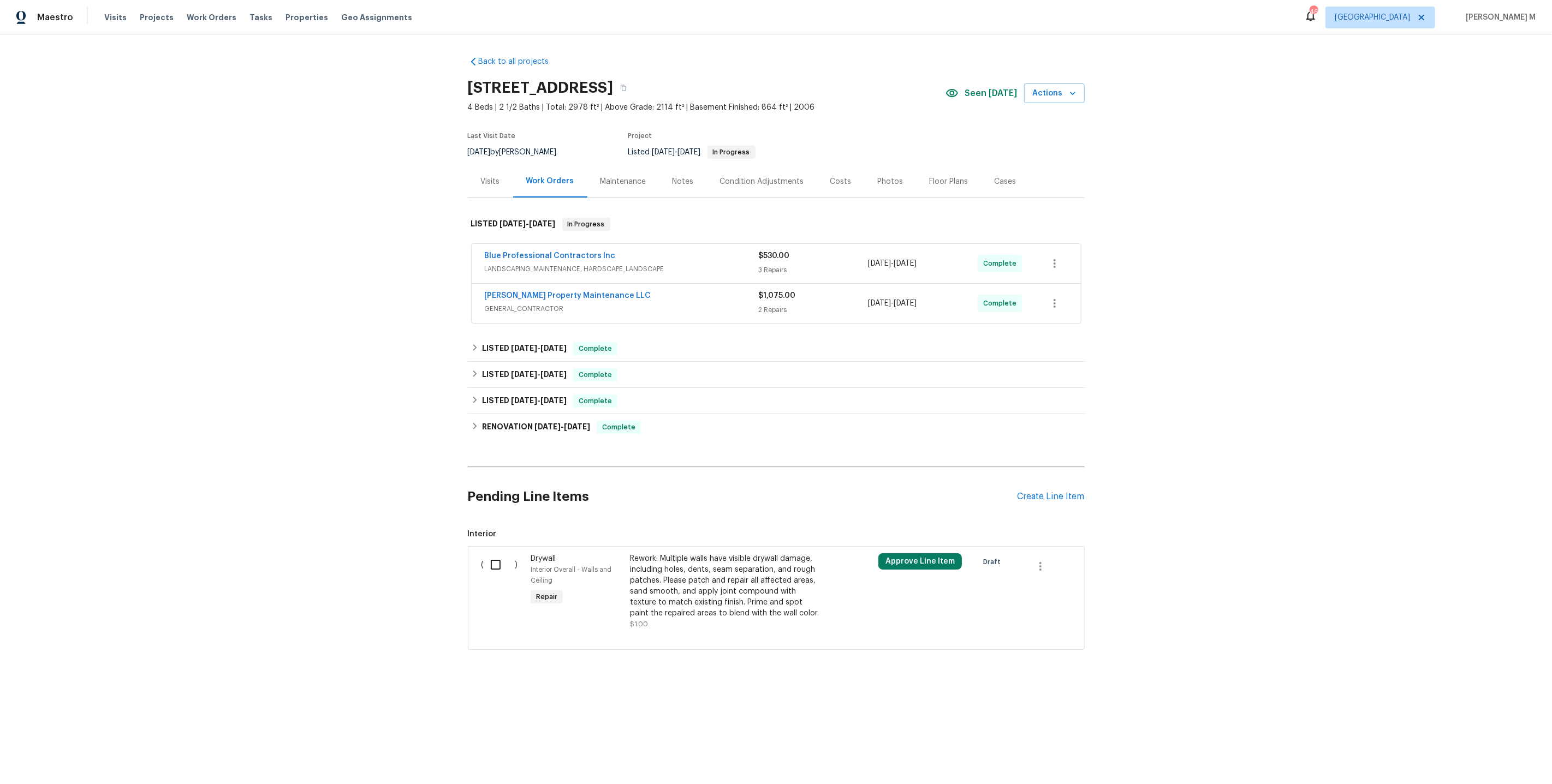
click at [610, 183] on div "Maintenance" at bounding box center [623, 181] width 72 height 32
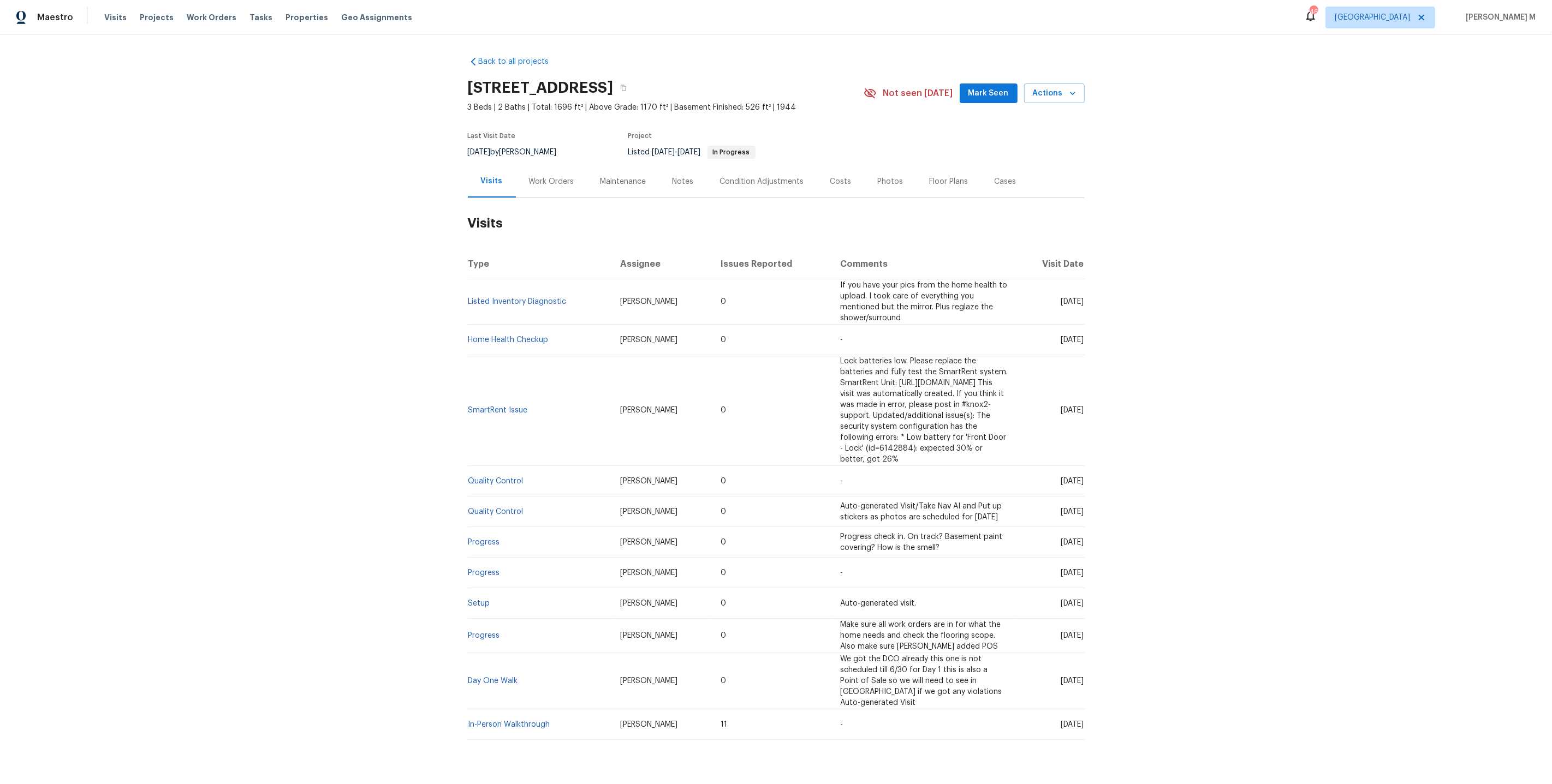
click at [546, 176] on div "Work Orders" at bounding box center [552, 181] width 45 height 11
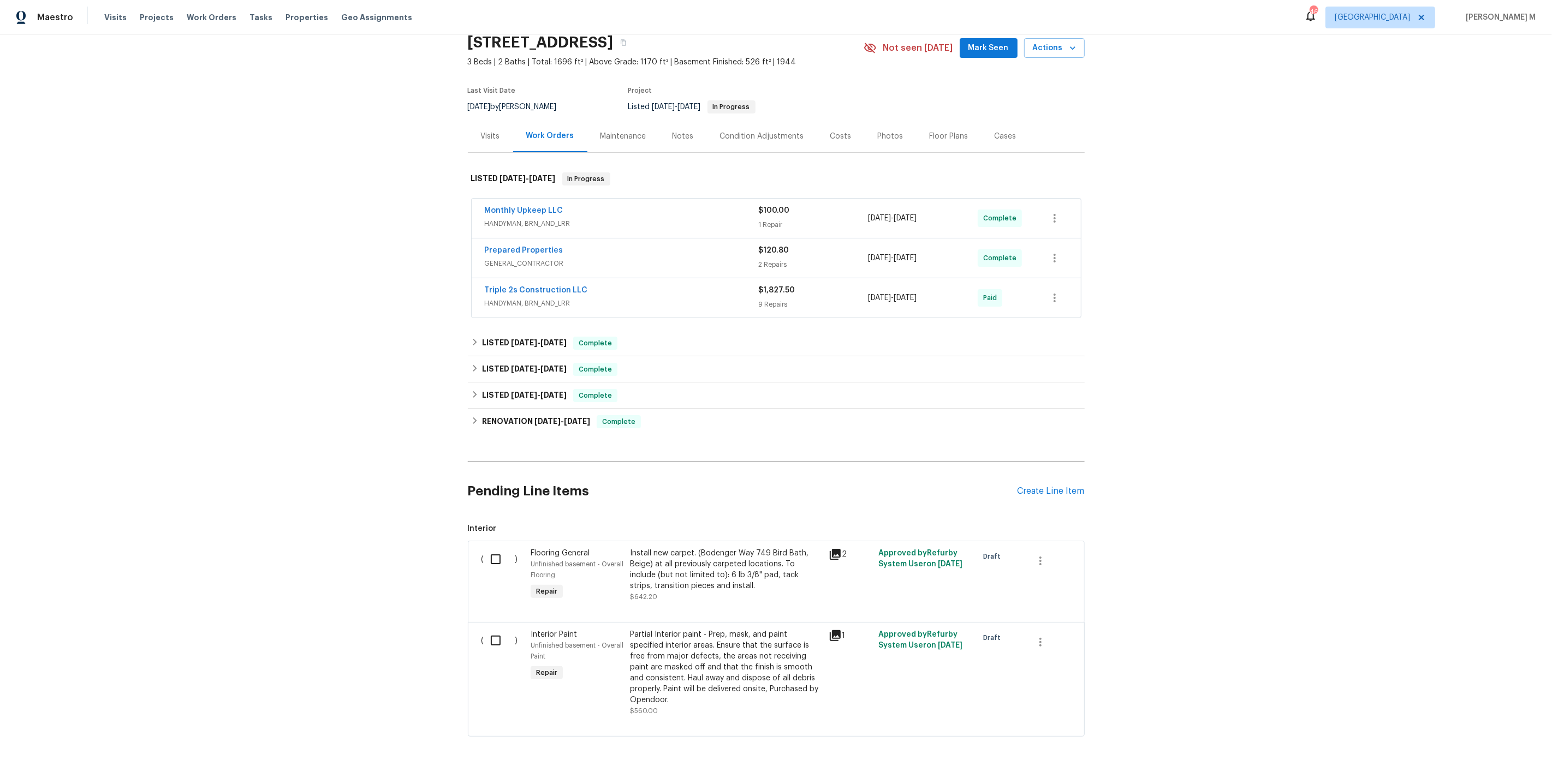
scroll to position [50, 0]
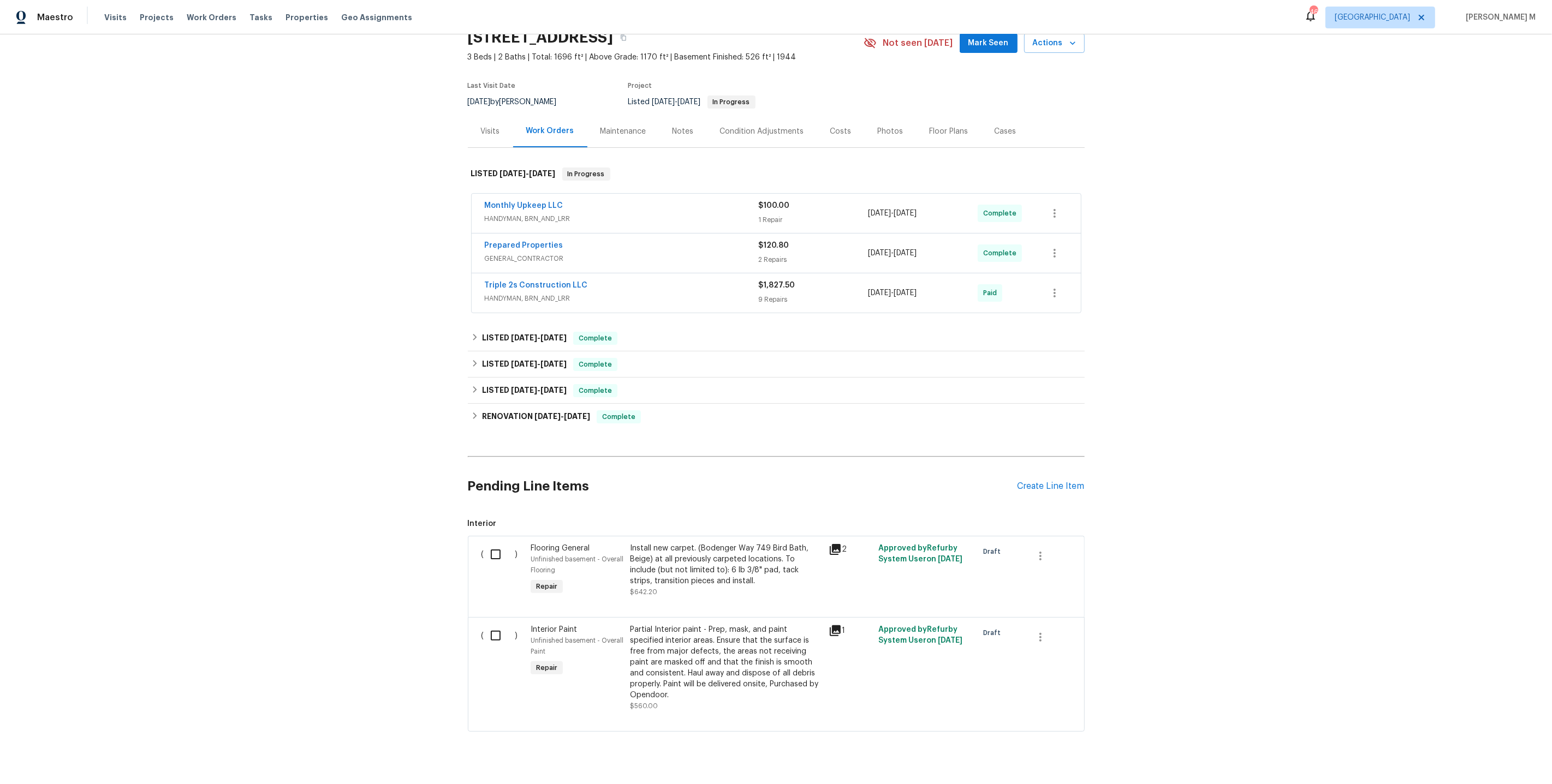
click at [512, 213] on span "HANDYMAN, BRN_AND_LRR" at bounding box center [621, 218] width 274 height 11
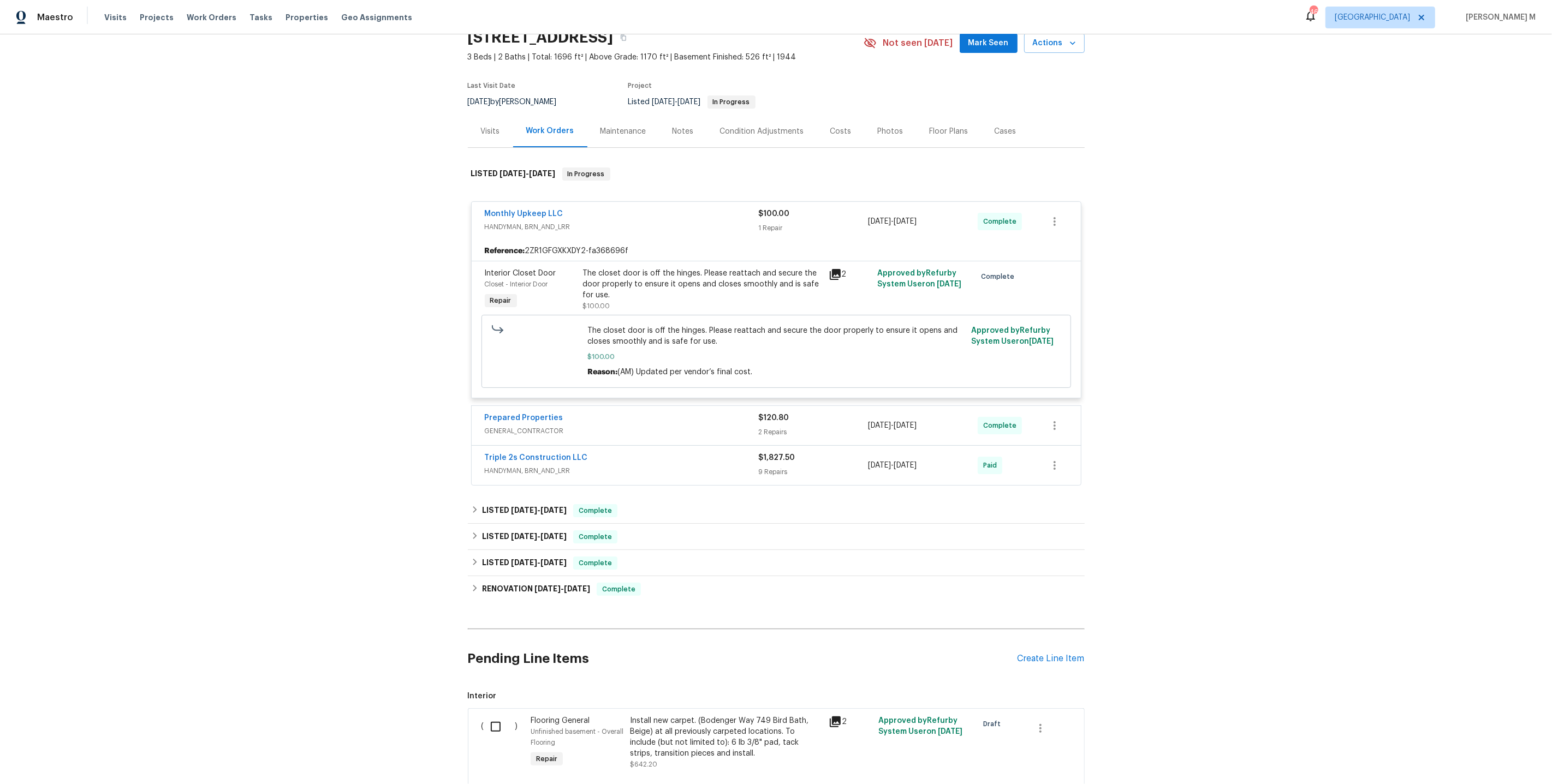
click at [523, 426] on div "Prepared Properties GENERAL_CONTRACTOR" at bounding box center [621, 425] width 274 height 26
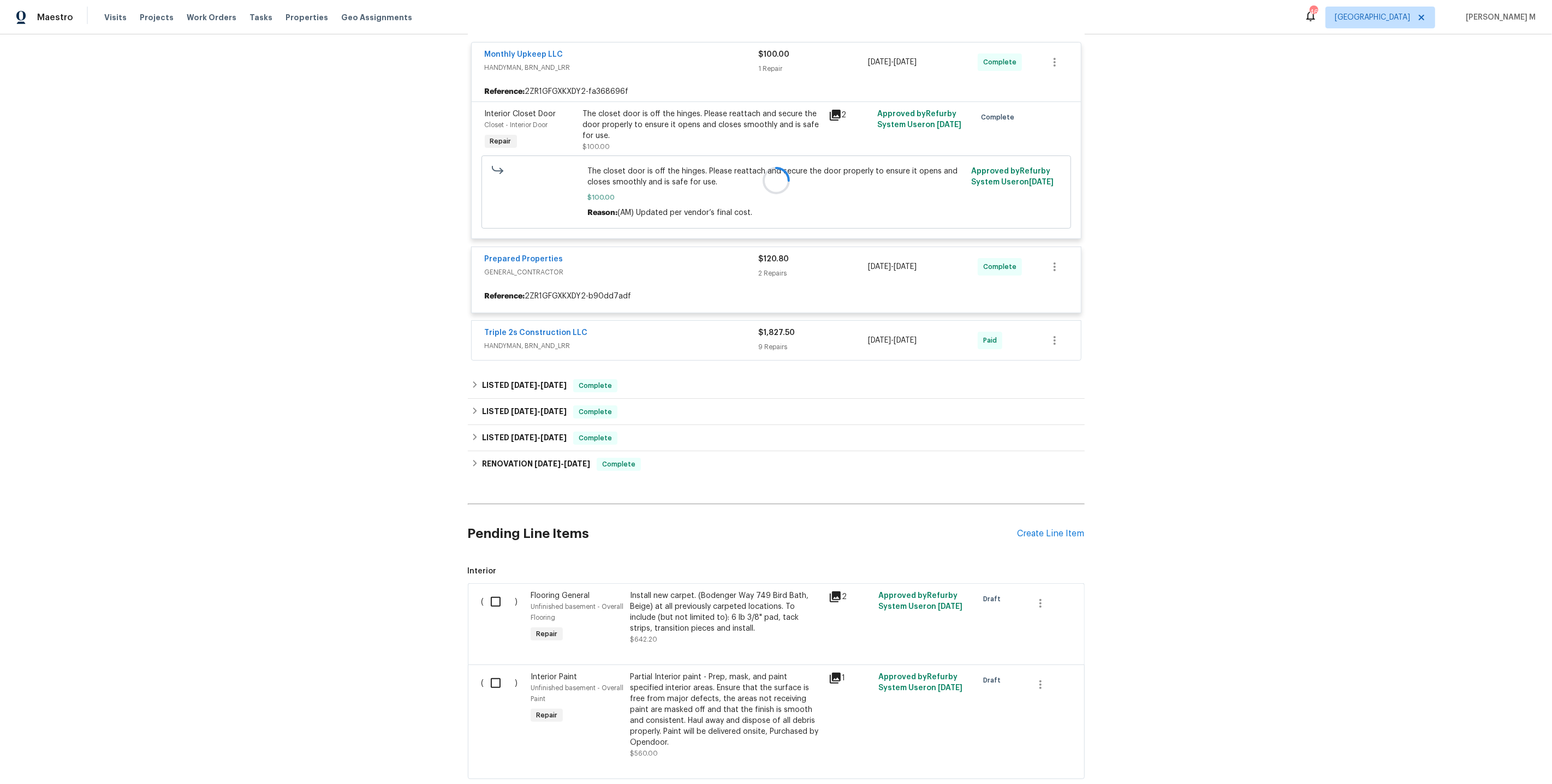
scroll to position [226, 0]
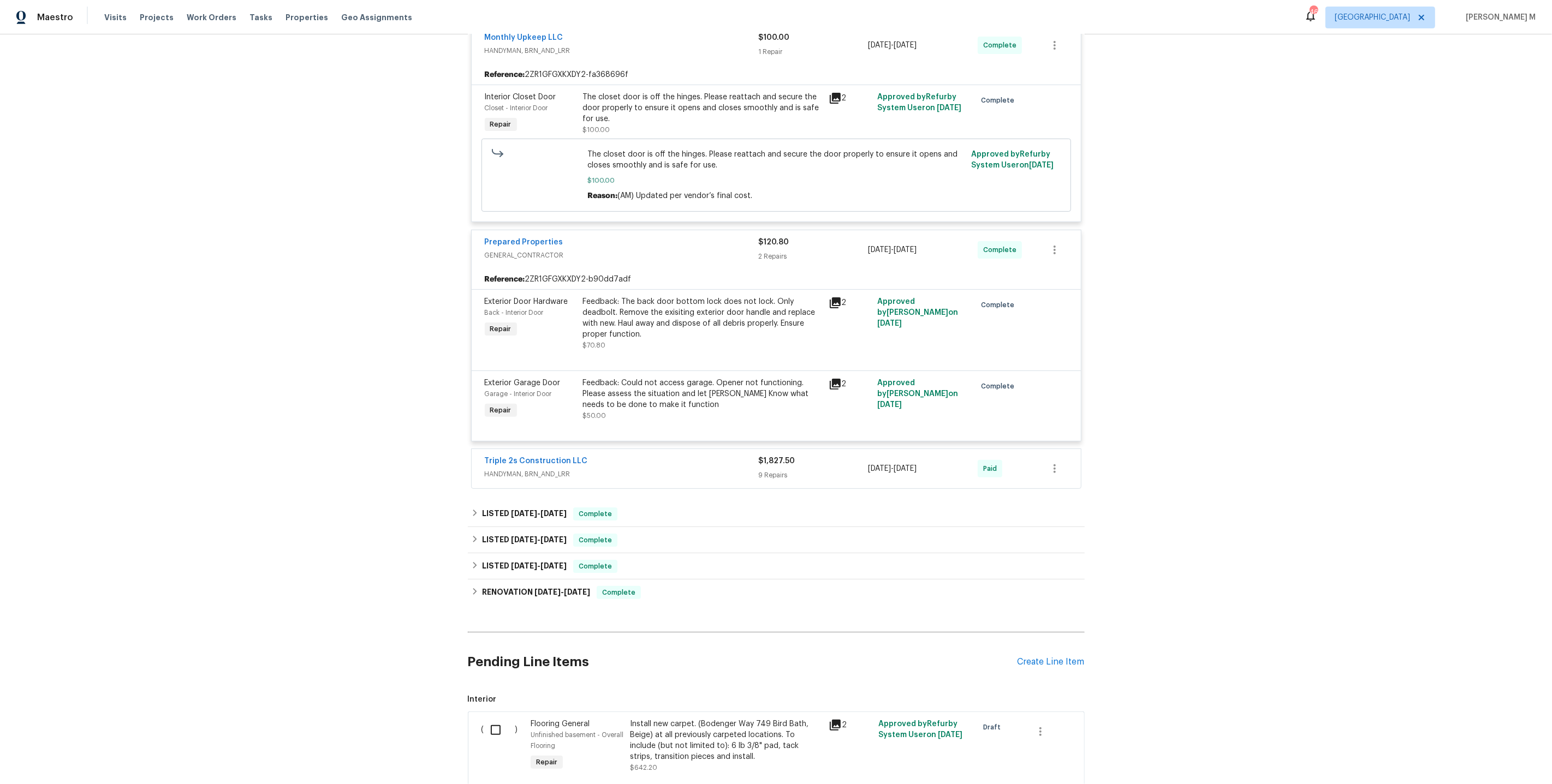
click at [545, 468] on span "HANDYMAN, BRN_AND_LRR" at bounding box center [621, 473] width 274 height 11
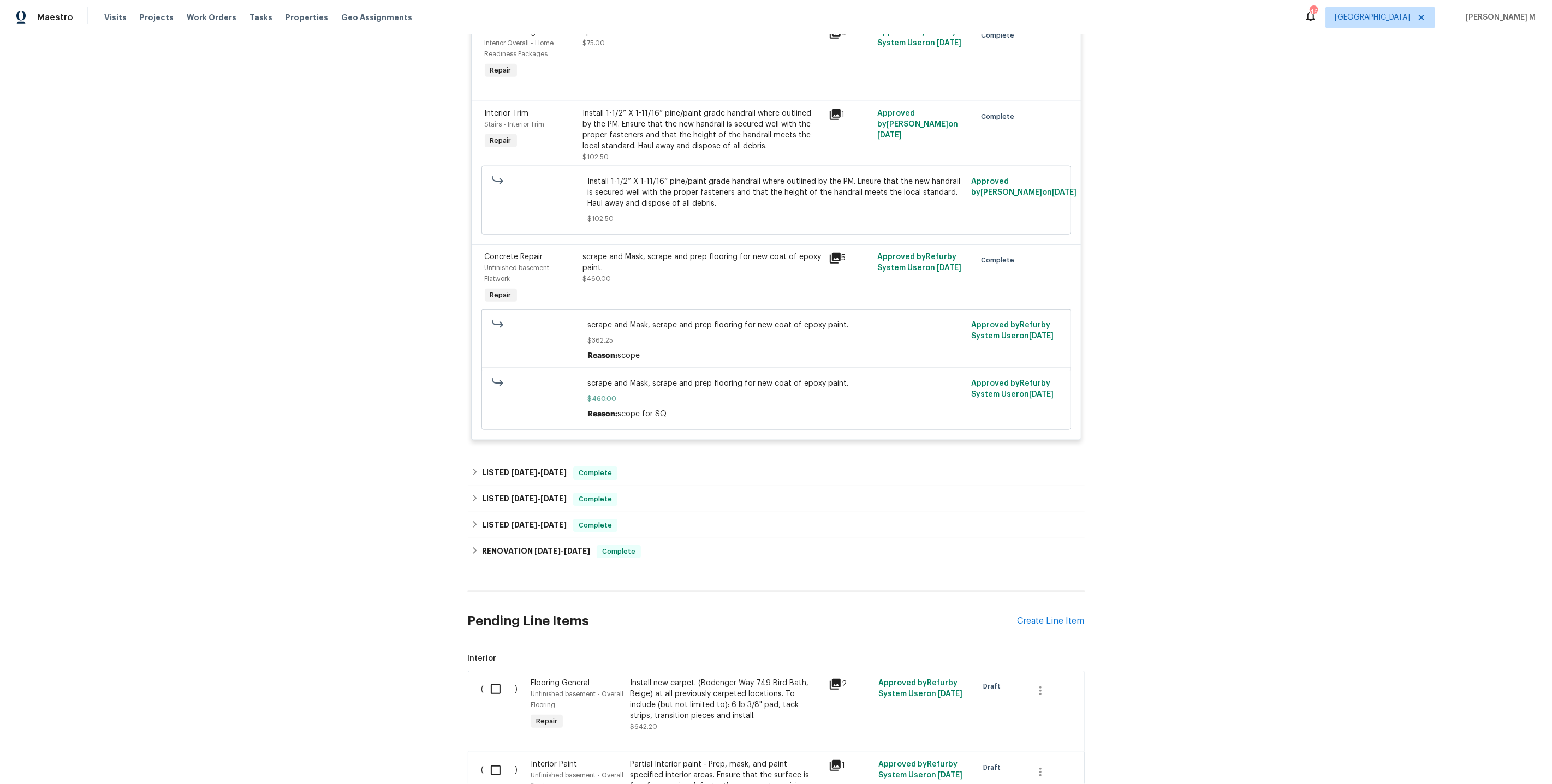
scroll to position [1460, 0]
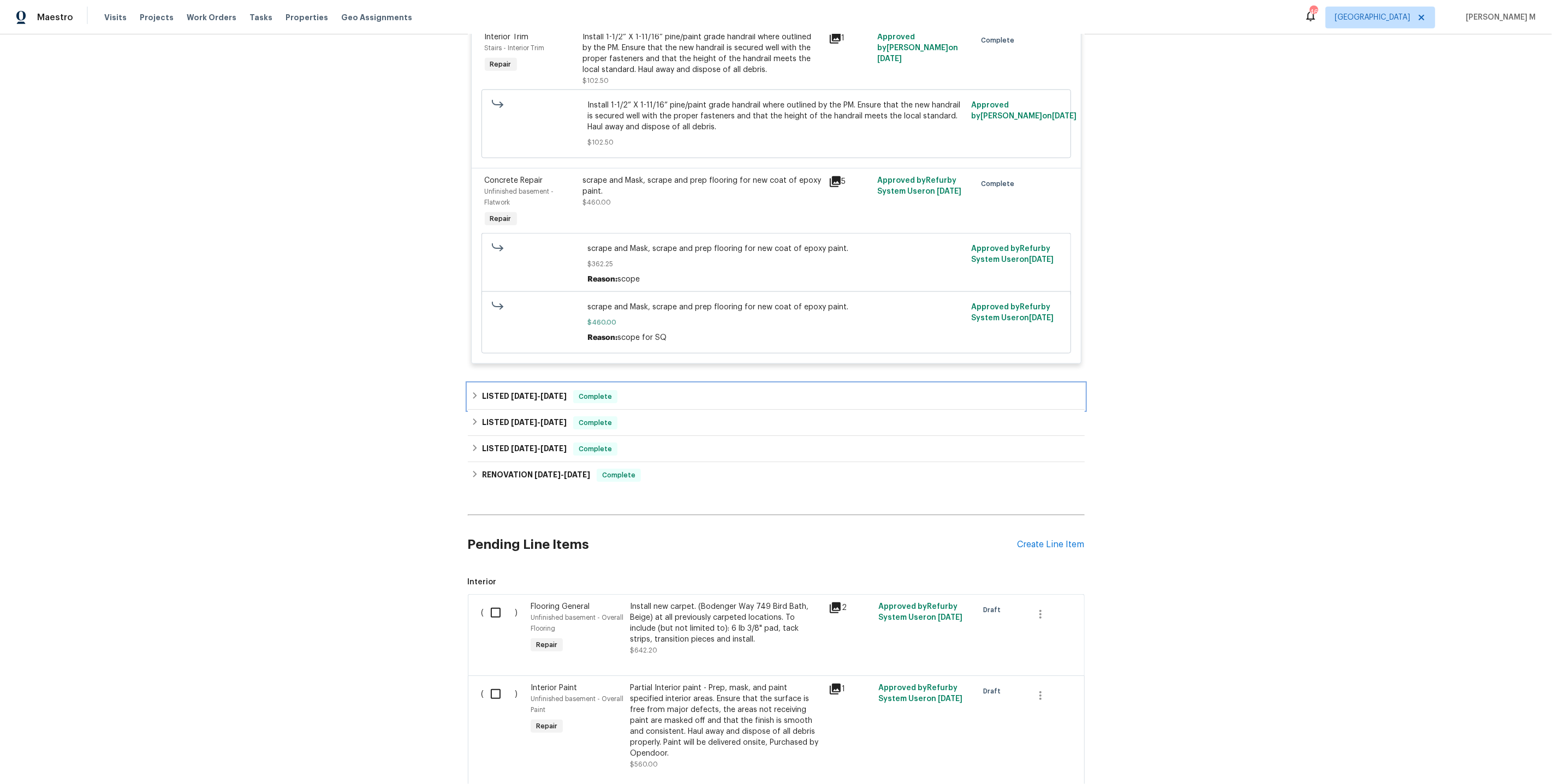
click at [522, 383] on div "LISTED 8/10/25 - 8/10/25 Complete" at bounding box center [776, 396] width 617 height 26
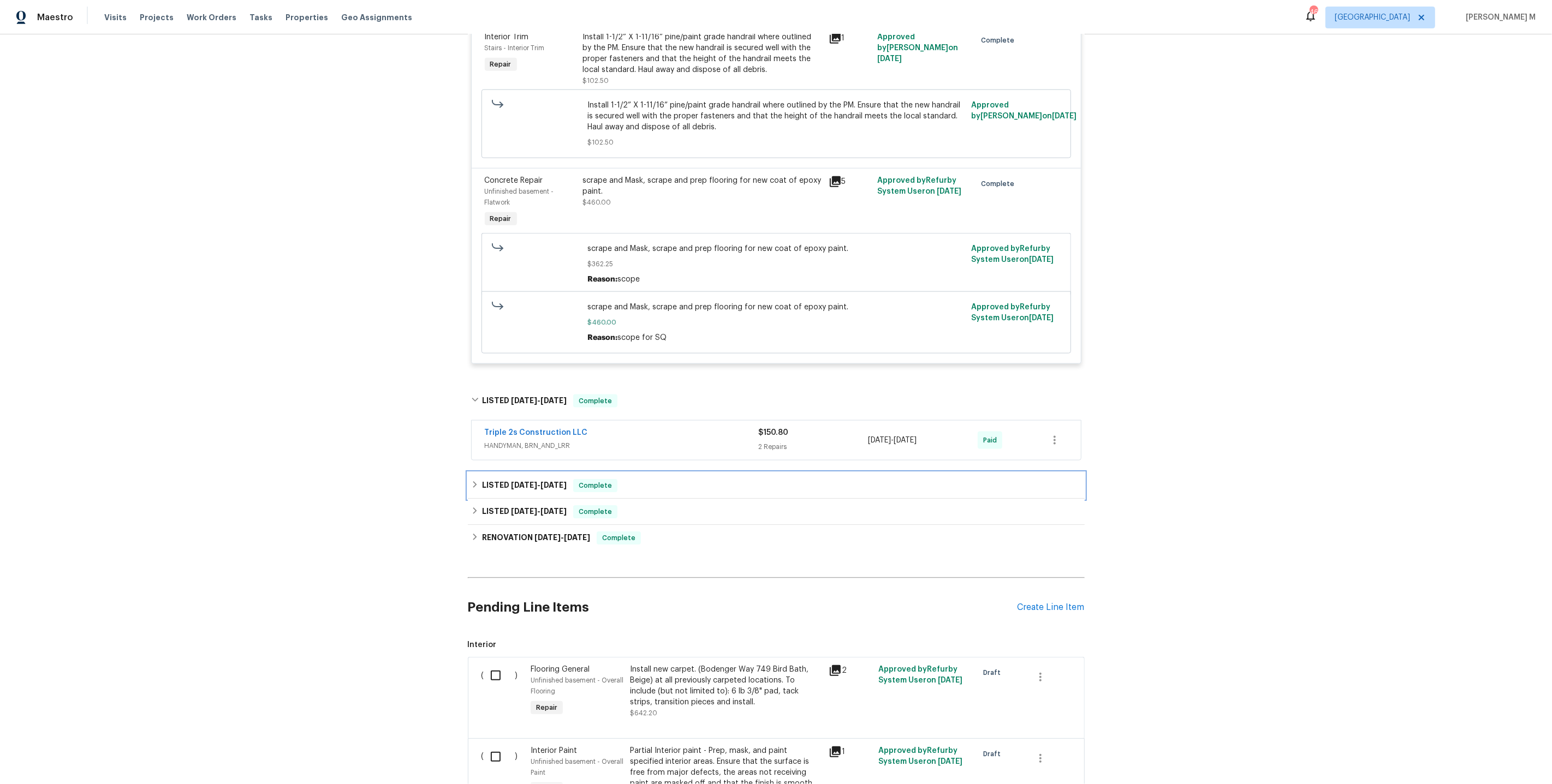
click at [522, 479] on h6 "LISTED 7/30/25 - 7/30/25" at bounding box center [524, 486] width 84 height 13
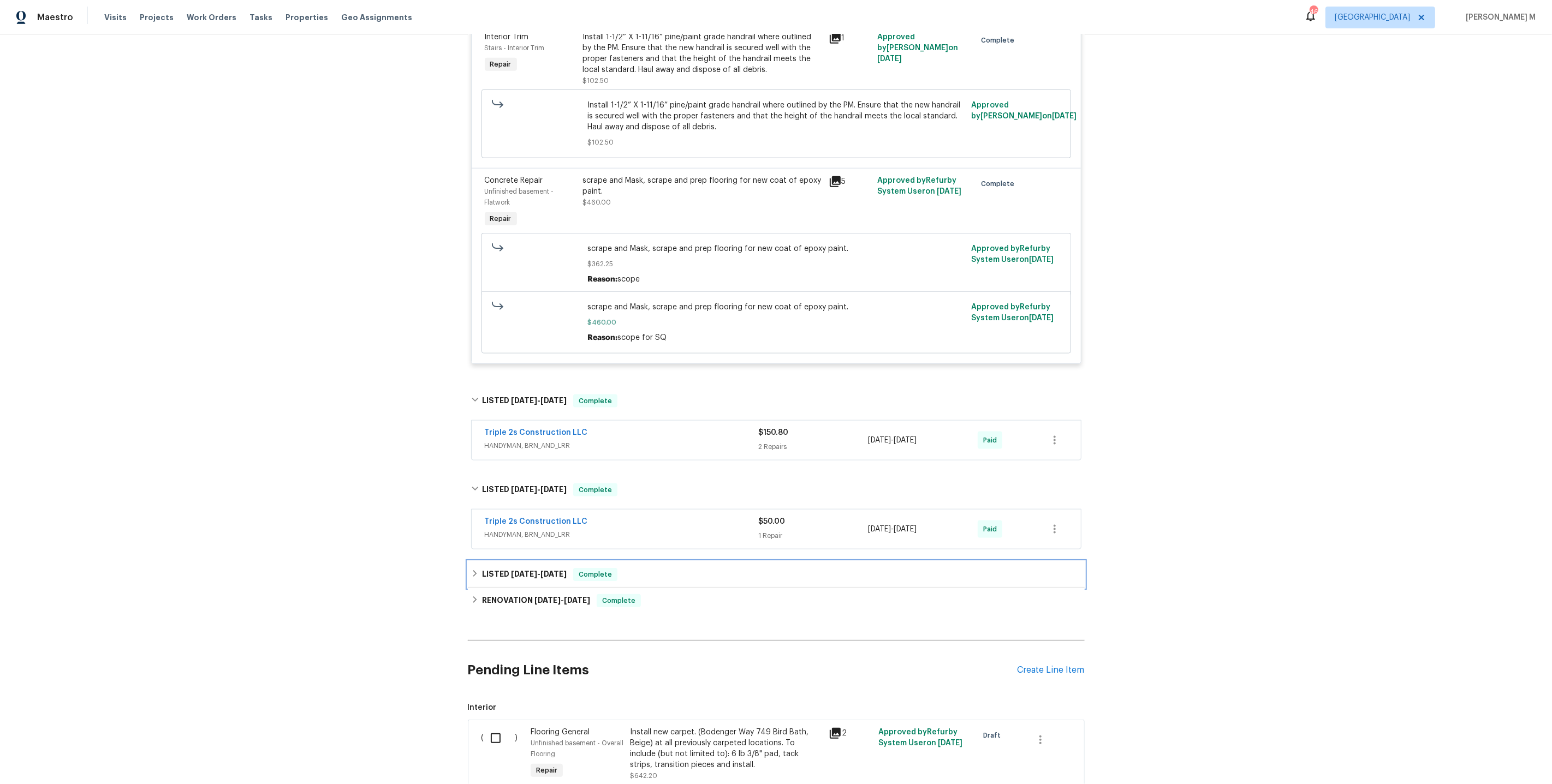
click at [518, 568] on h6 "LISTED 7/22/25 - 7/23/25" at bounding box center [524, 575] width 84 height 13
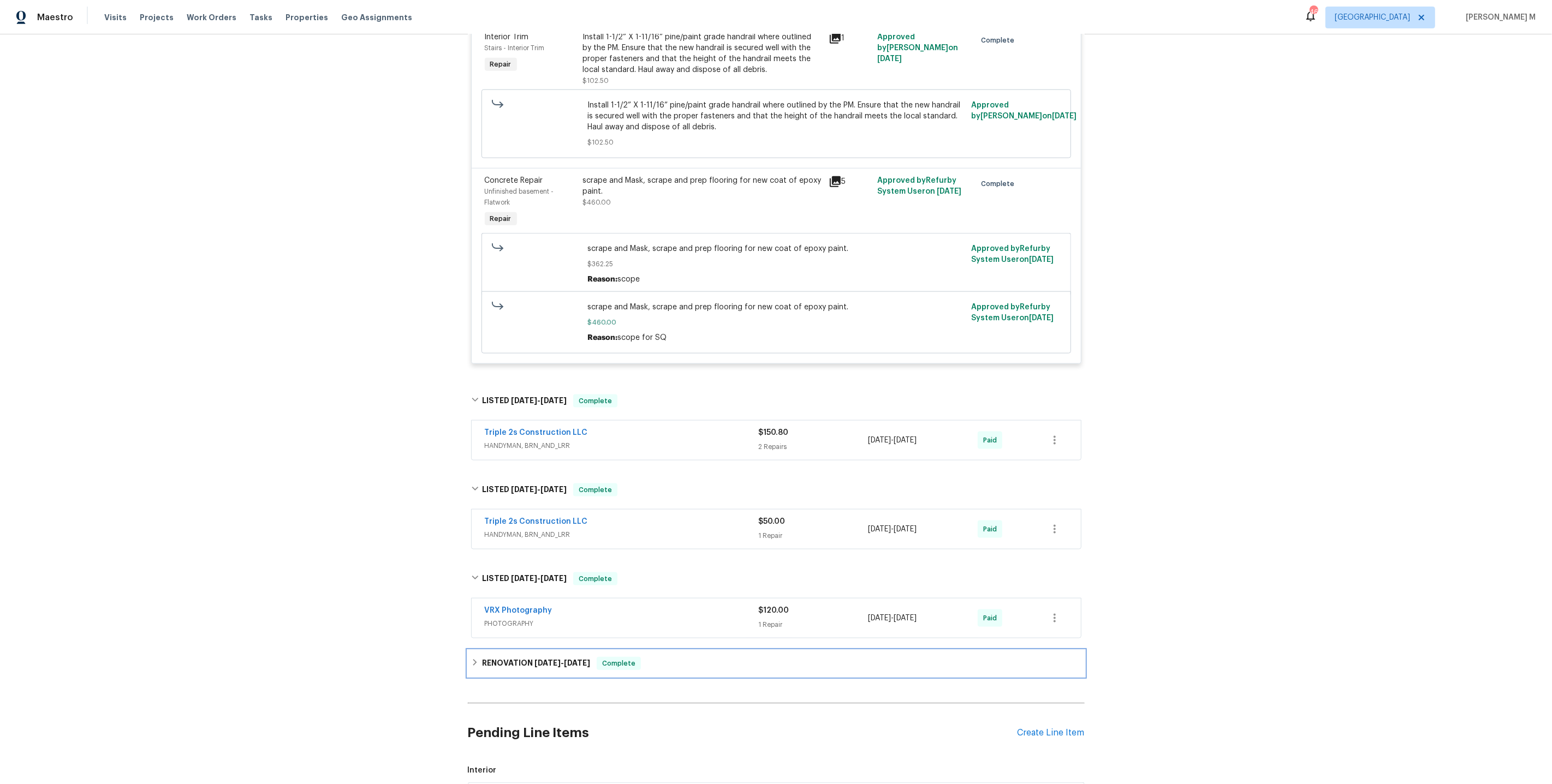
click at [514, 657] on h6 "RENOVATION 7/1/25 - 7/17/25" at bounding box center [536, 663] width 108 height 13
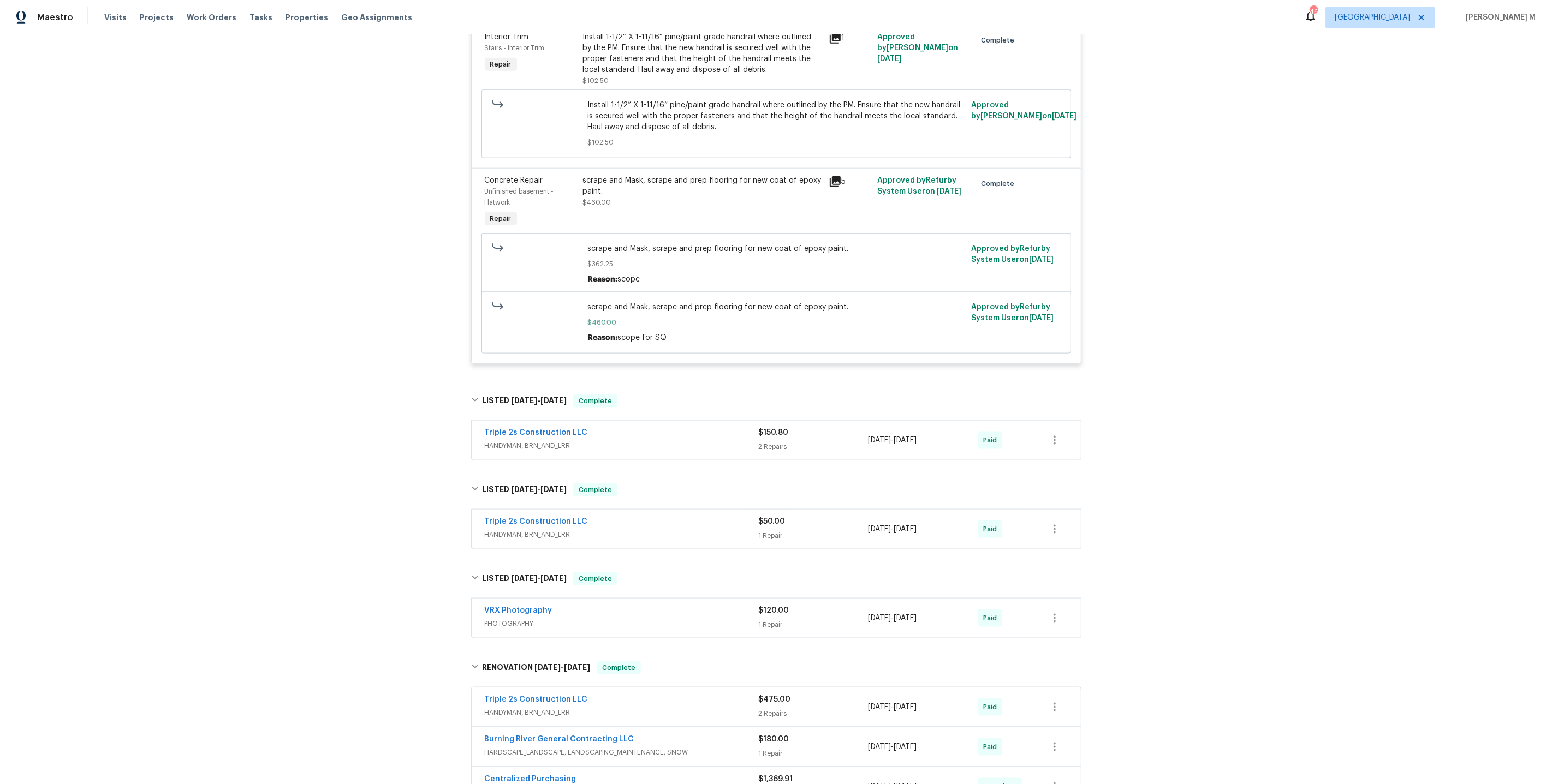
click at [525, 440] on span "HANDYMAN, BRN_AND_LRR" at bounding box center [621, 445] width 274 height 11
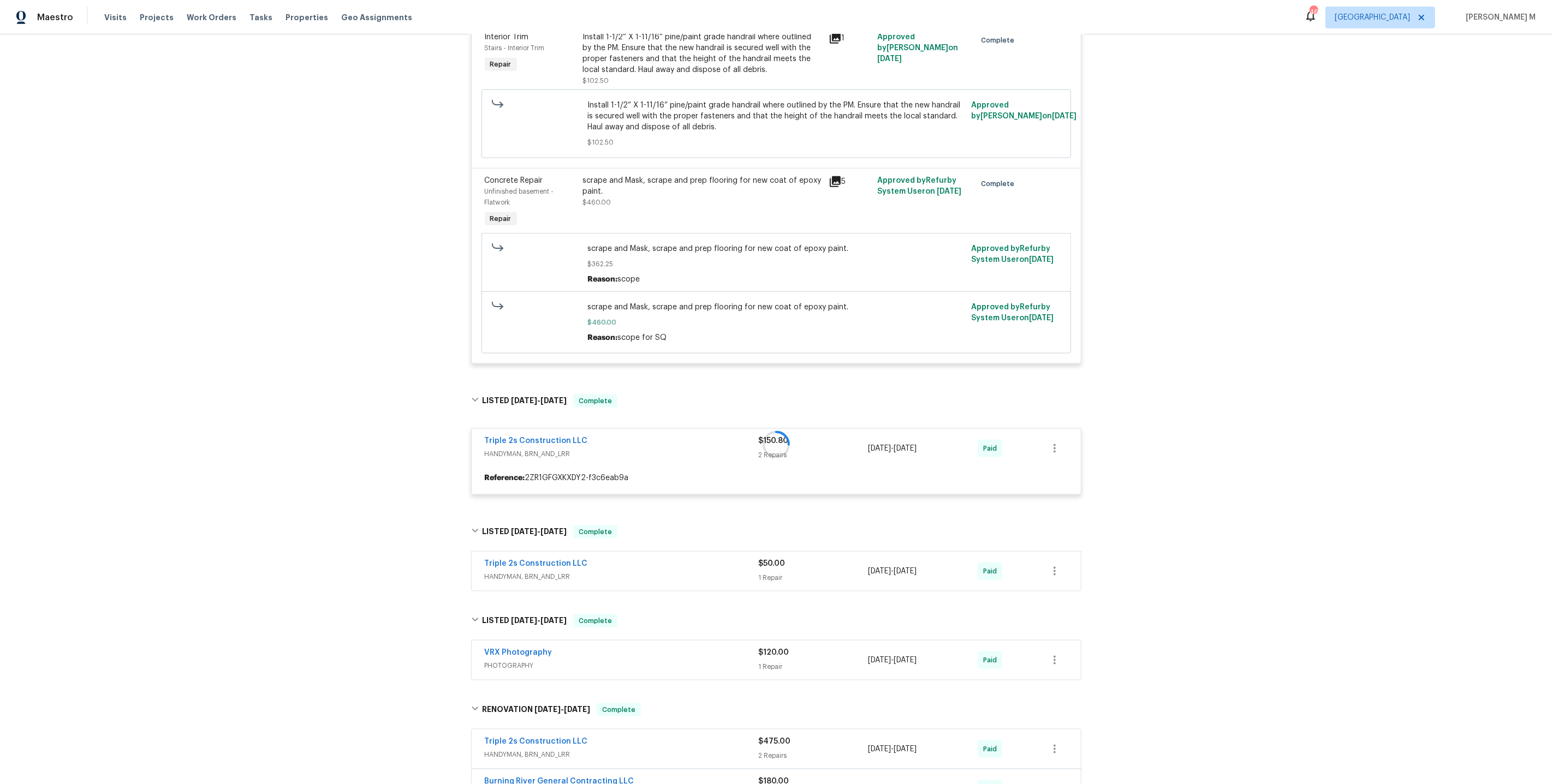
click at [528, 571] on span "HANDYMAN, BRN_AND_LRR" at bounding box center [621, 576] width 274 height 11
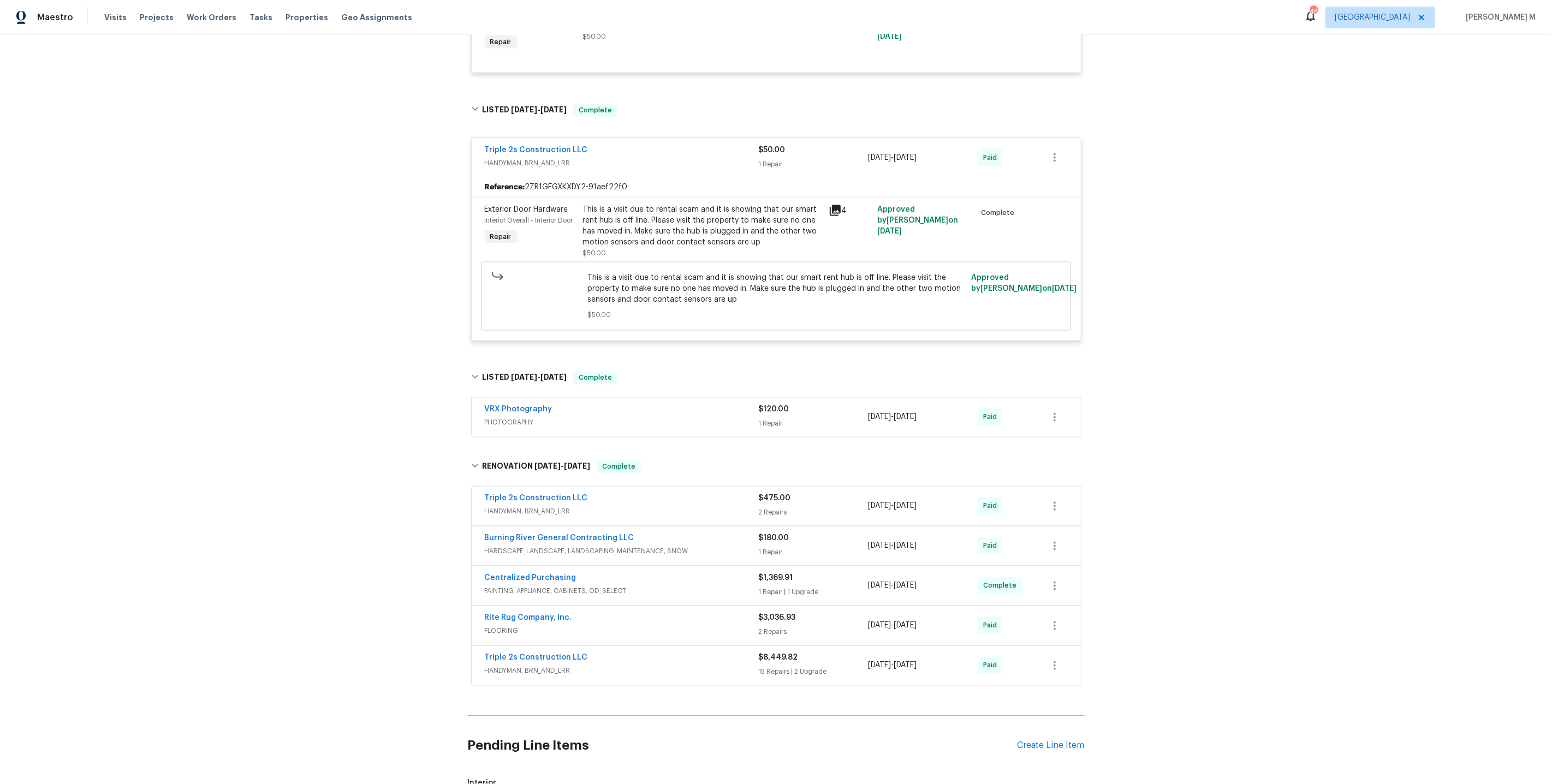
scroll to position [2019, 0]
click at [524, 503] on span "HANDYMAN, BRN_AND_LRR" at bounding box center [621, 508] width 274 height 11
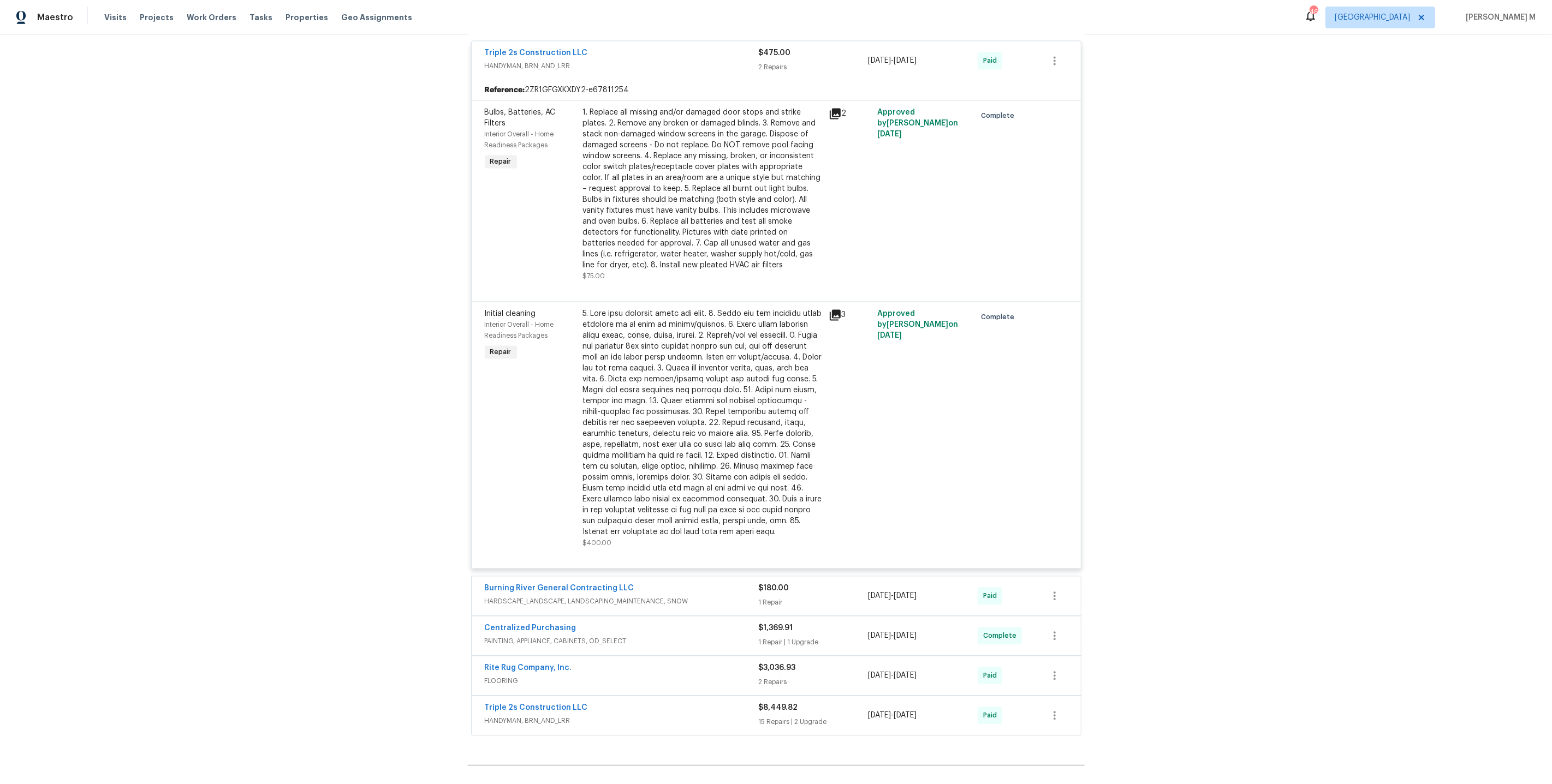
scroll to position [2687, 0]
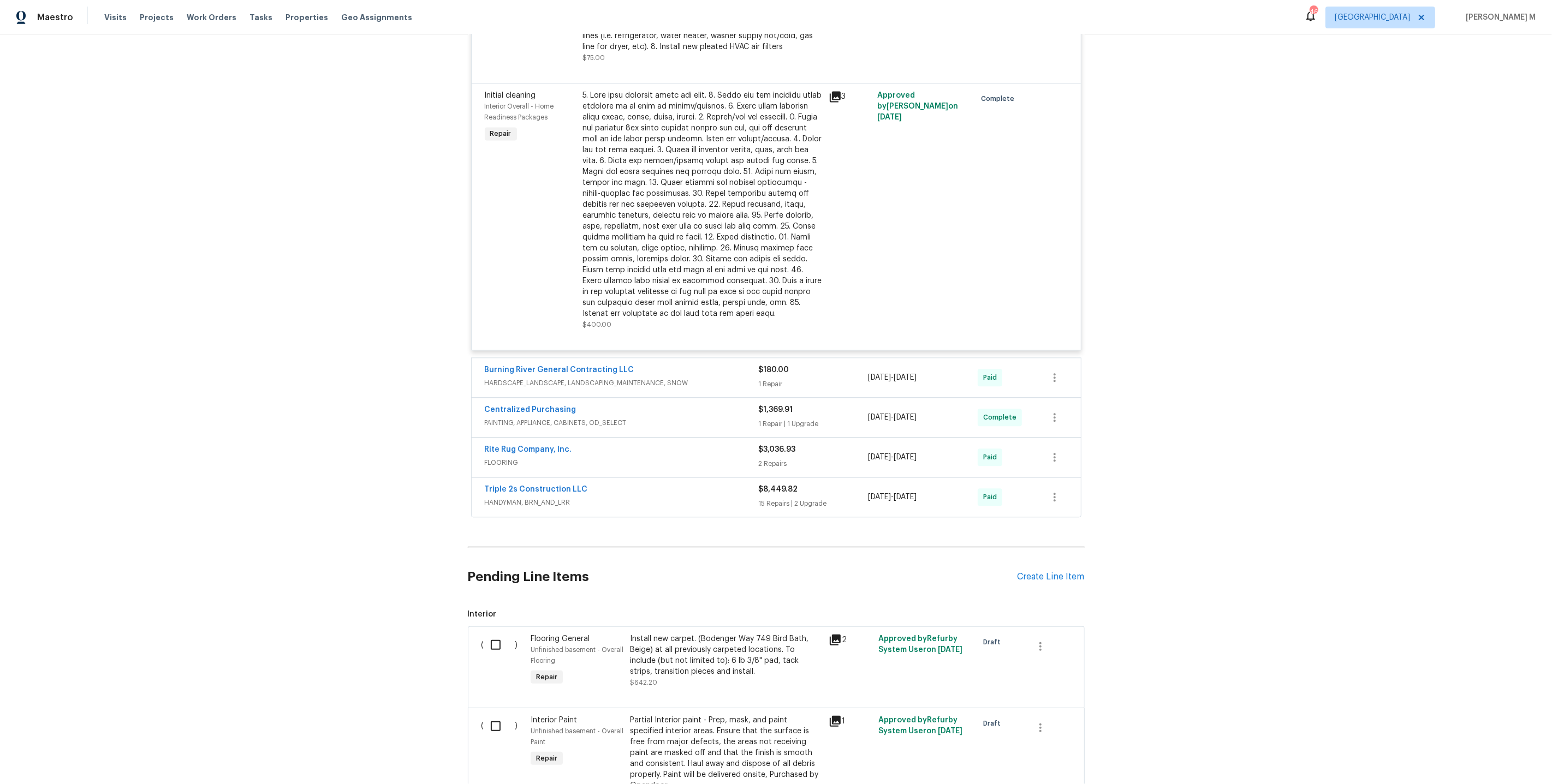
click at [509, 417] on span "PAINTING, APPLIANCE, CABINETS, OD_SELECT" at bounding box center [621, 423] width 274 height 11
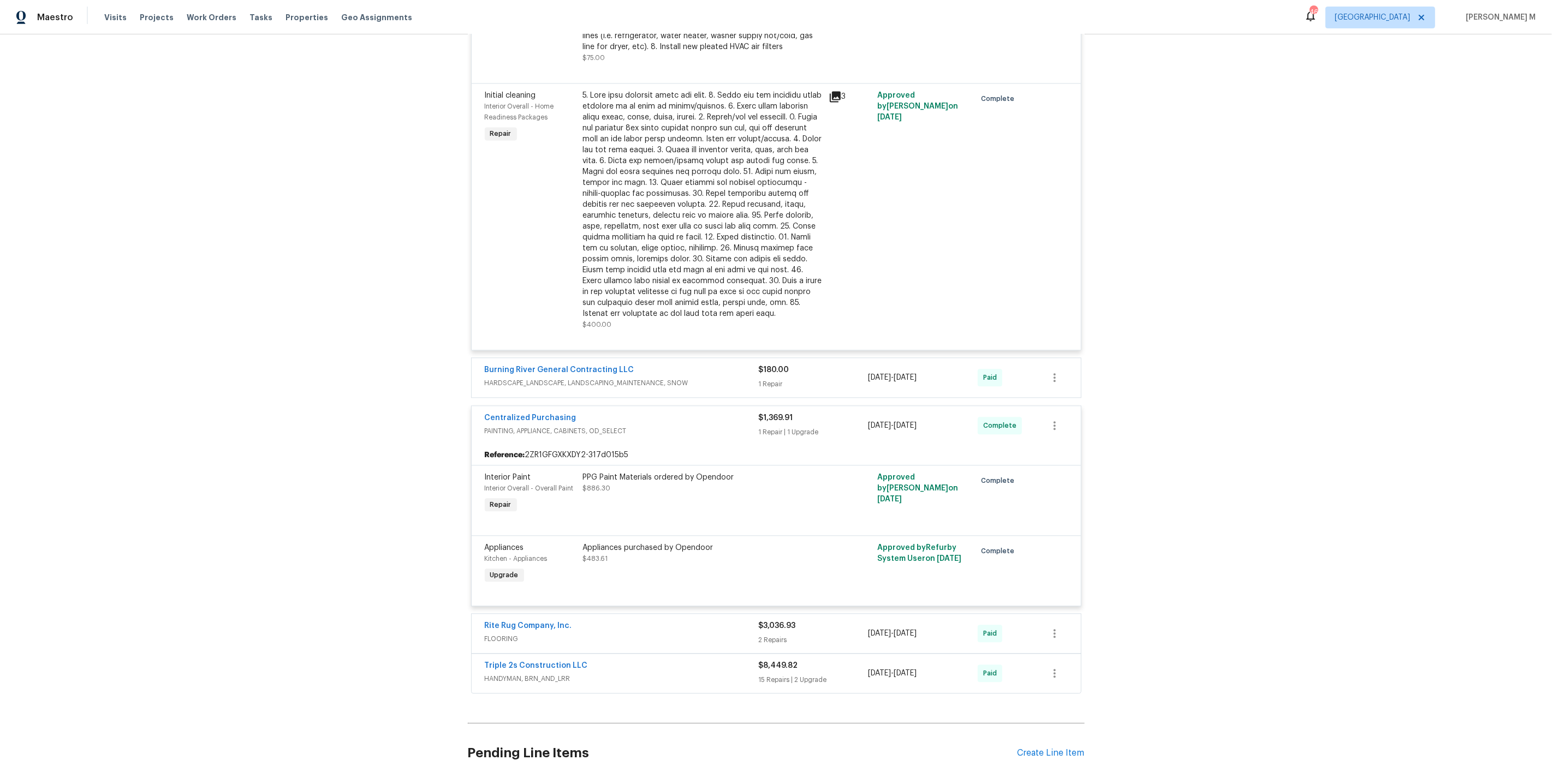
scroll to position [2876, 0]
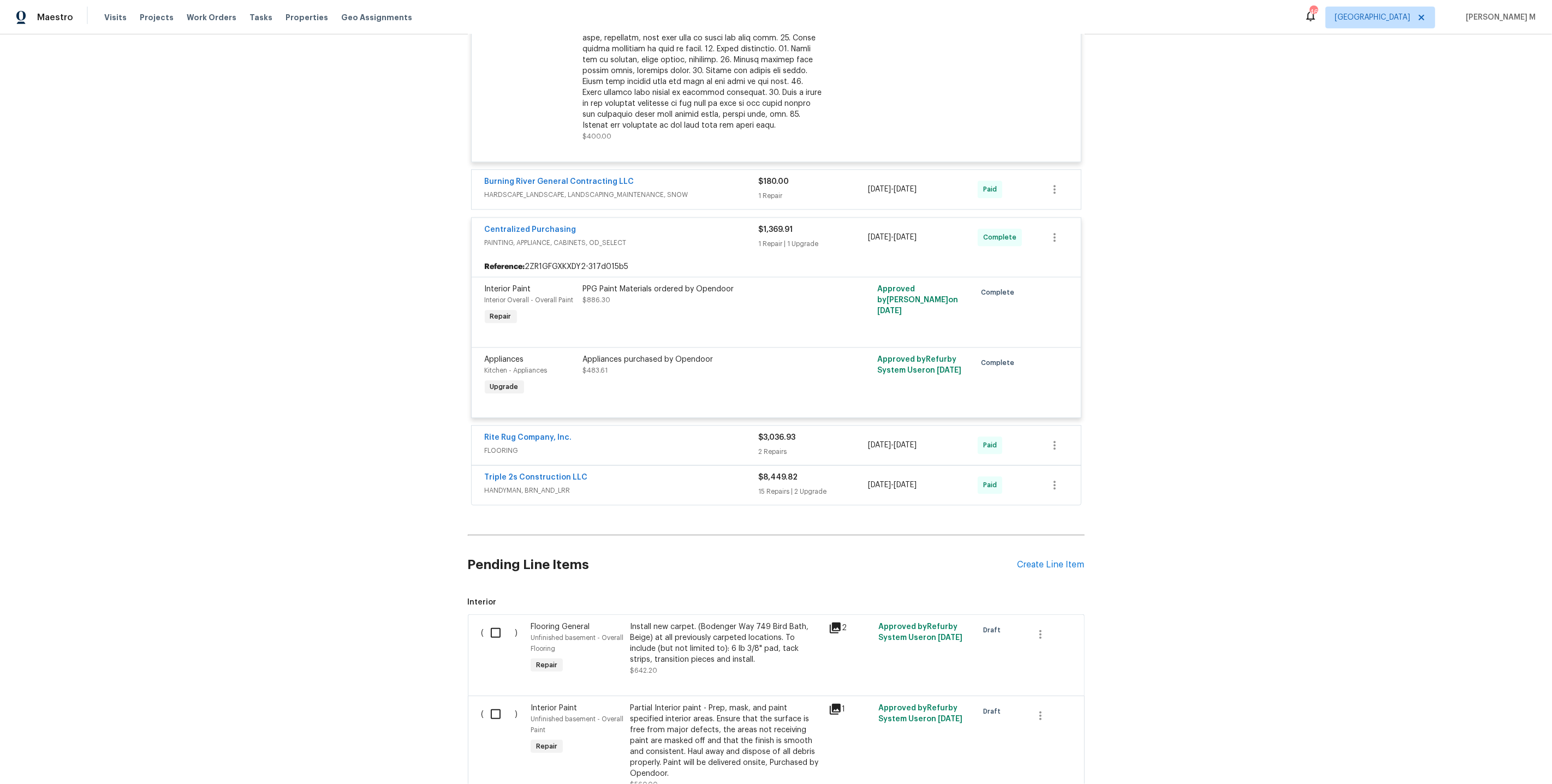
click at [538, 485] on span "HANDYMAN, BRN_AND_LRR" at bounding box center [621, 490] width 274 height 11
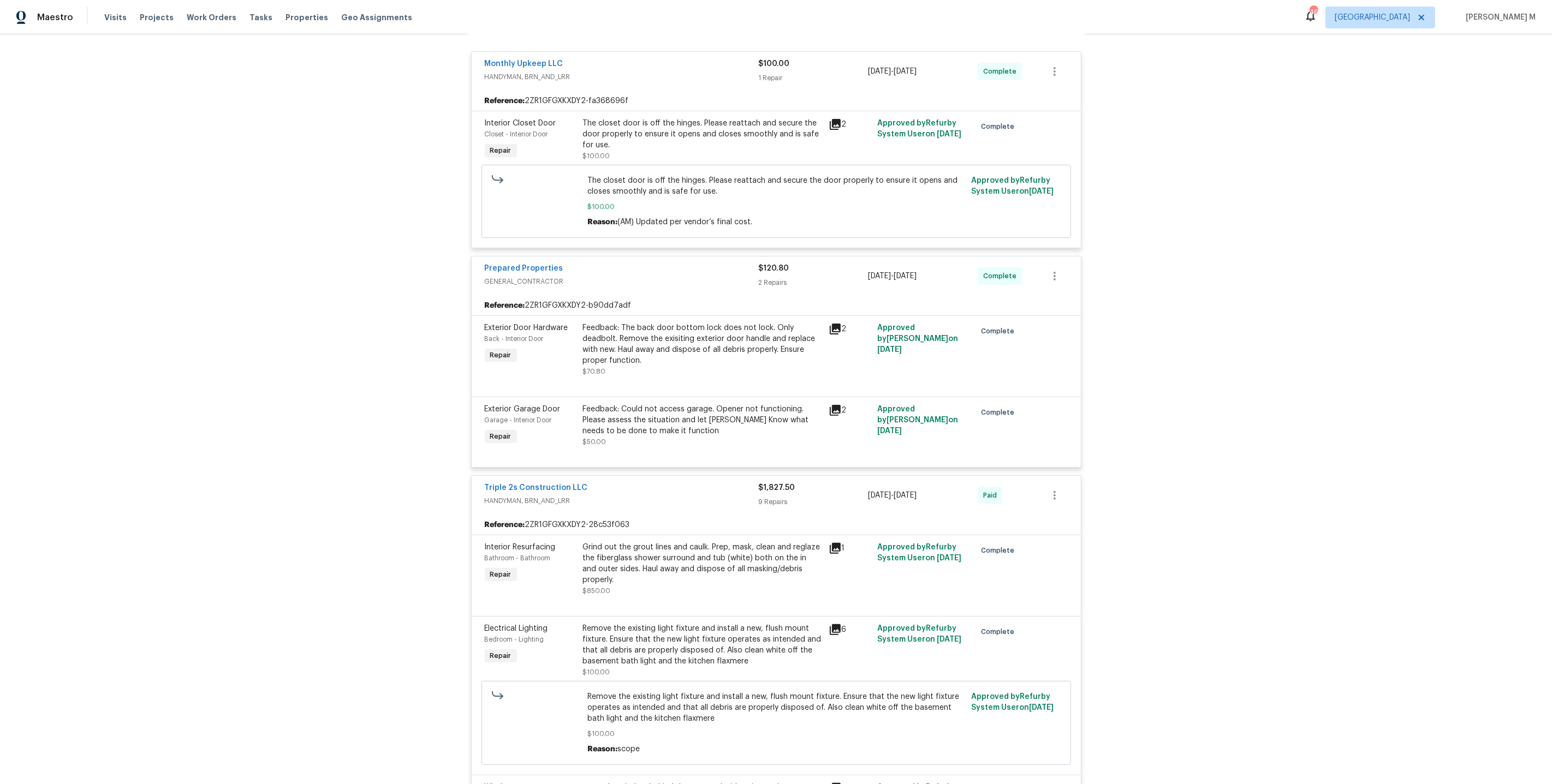
scroll to position [0, 0]
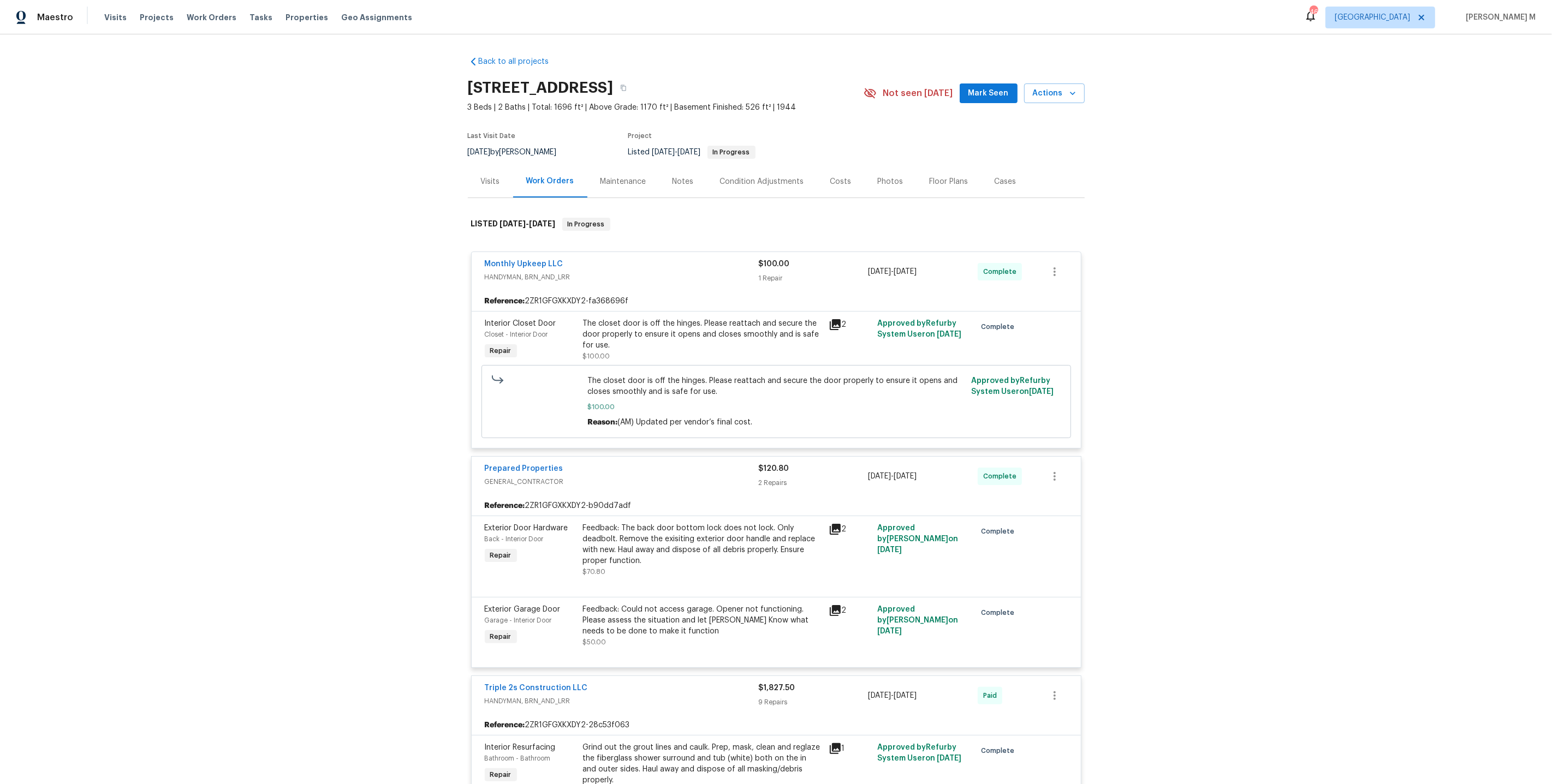
click at [613, 185] on div "Maintenance" at bounding box center [623, 181] width 72 height 32
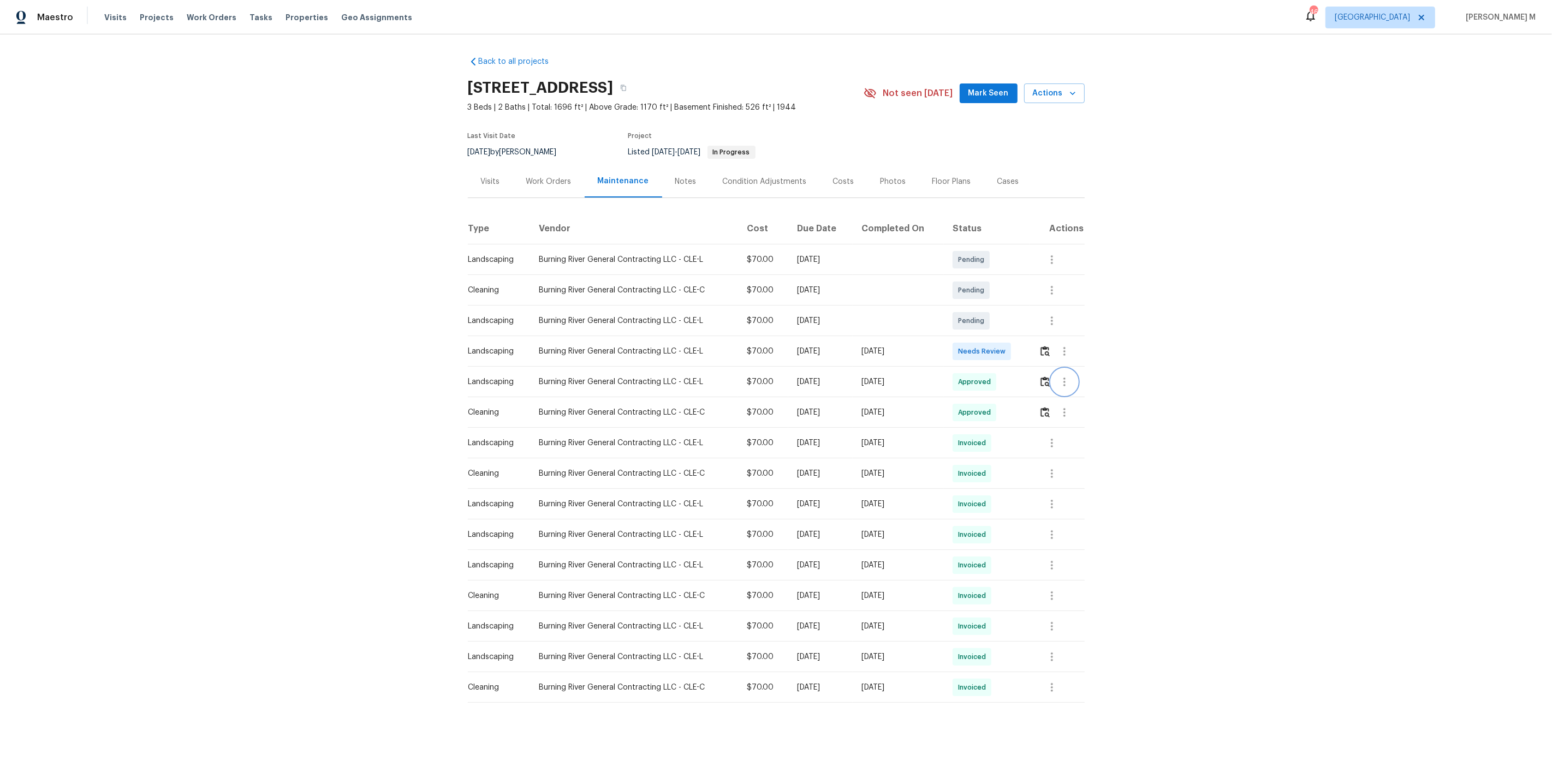
click at [1065, 377] on icon "button" at bounding box center [1064, 382] width 13 height 13
click at [1005, 400] on div at bounding box center [776, 392] width 1552 height 784
click at [1065, 407] on icon "button" at bounding box center [1064, 412] width 13 height 13
click at [1067, 421] on li "View details" at bounding box center [1092, 425] width 76 height 18
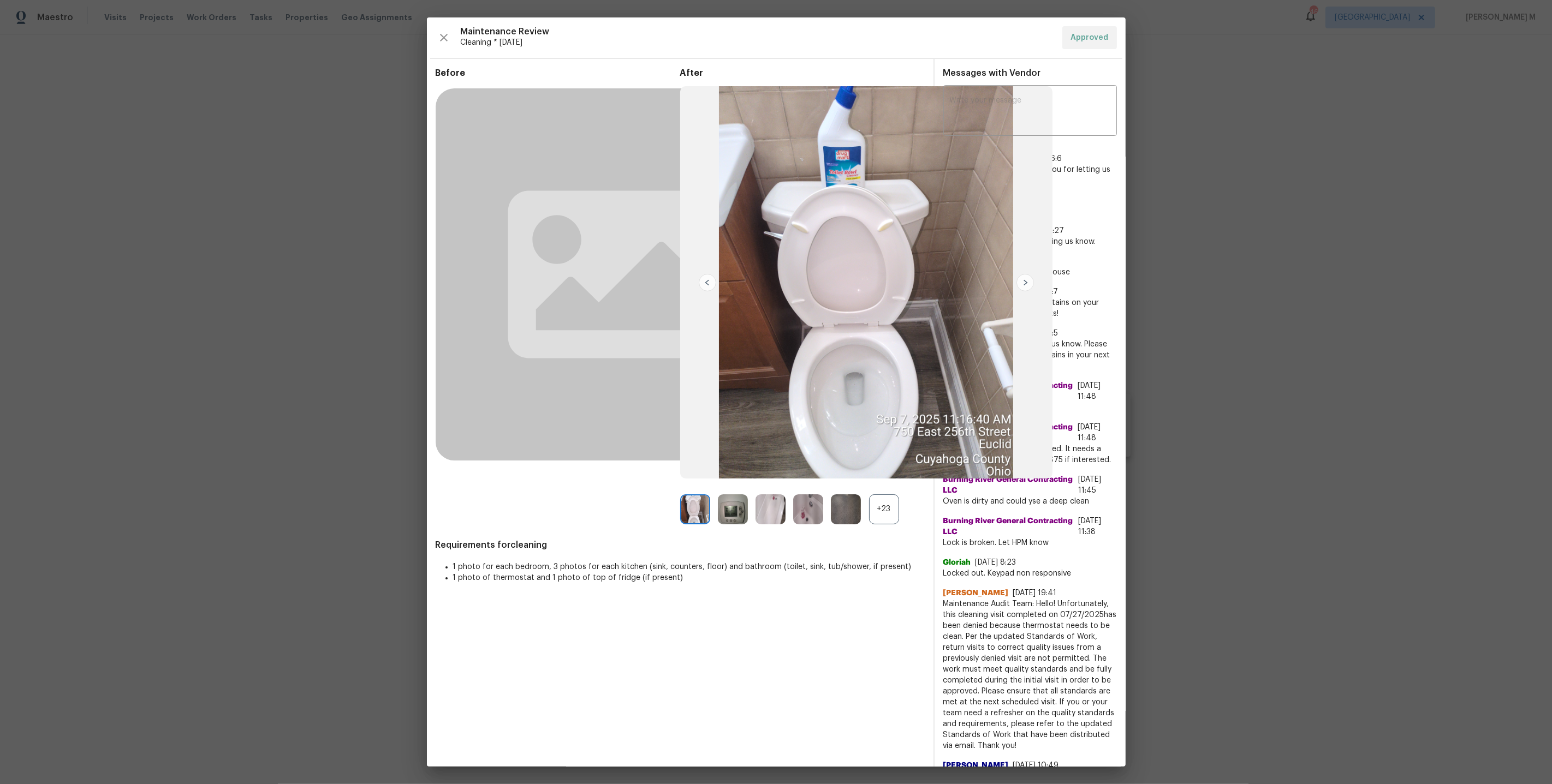
click at [877, 512] on div "+23" at bounding box center [883, 509] width 30 height 30
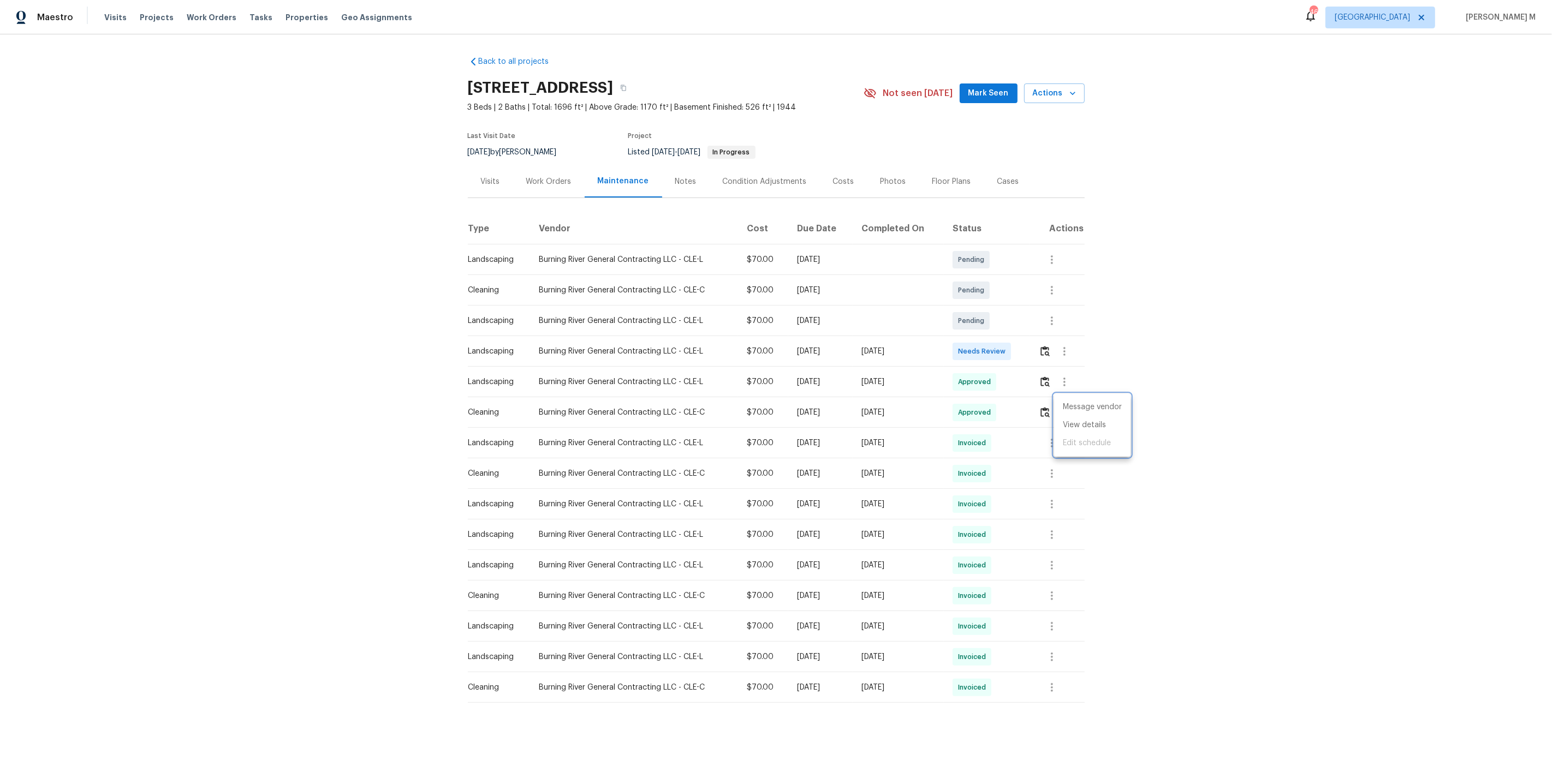
click at [567, 182] on div at bounding box center [776, 392] width 1552 height 784
click at [548, 182] on div "Work Orders" at bounding box center [549, 181] width 71 height 32
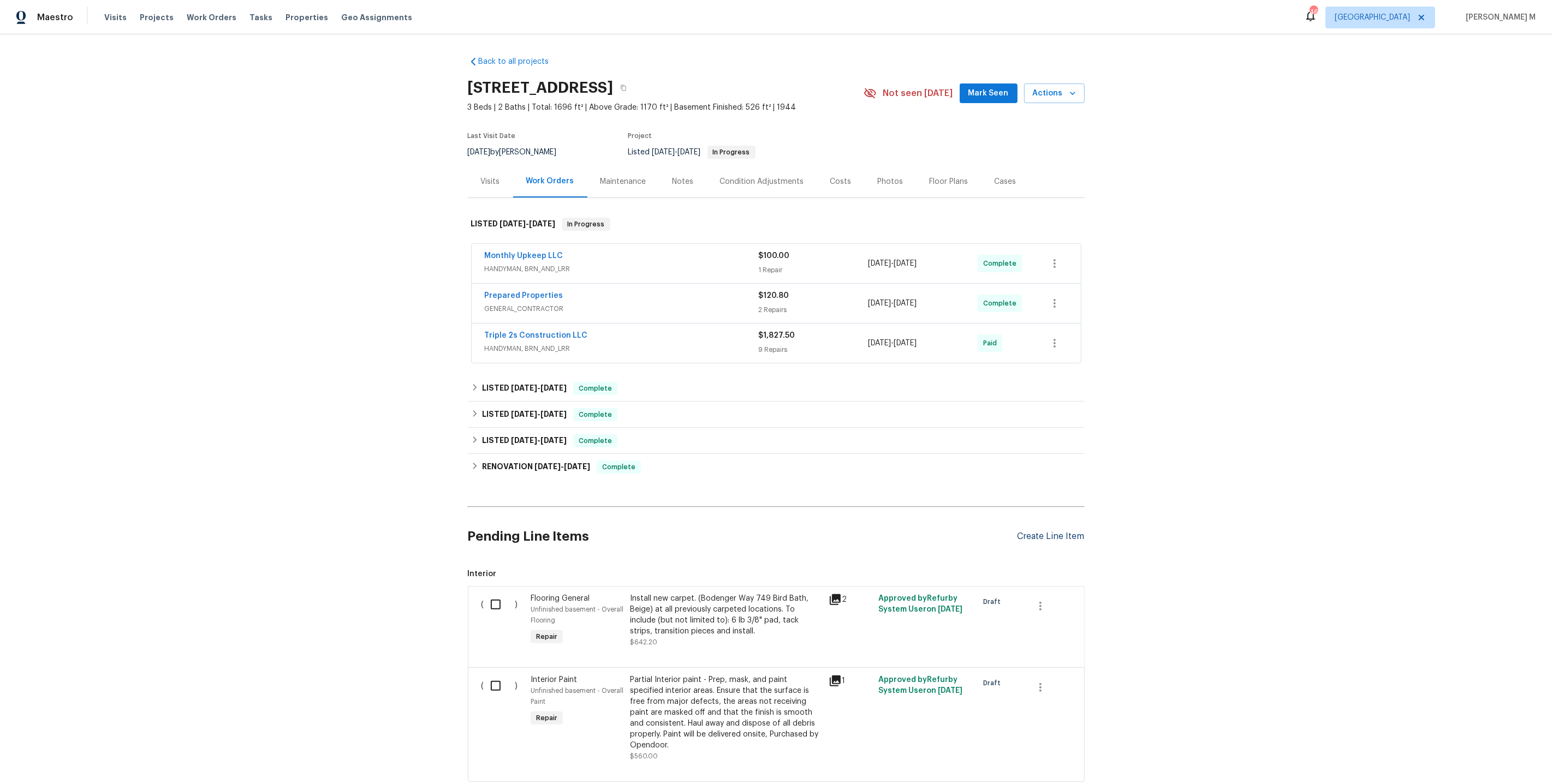
click at [1058, 532] on div "Create Line Item" at bounding box center [1051, 537] width 67 height 10
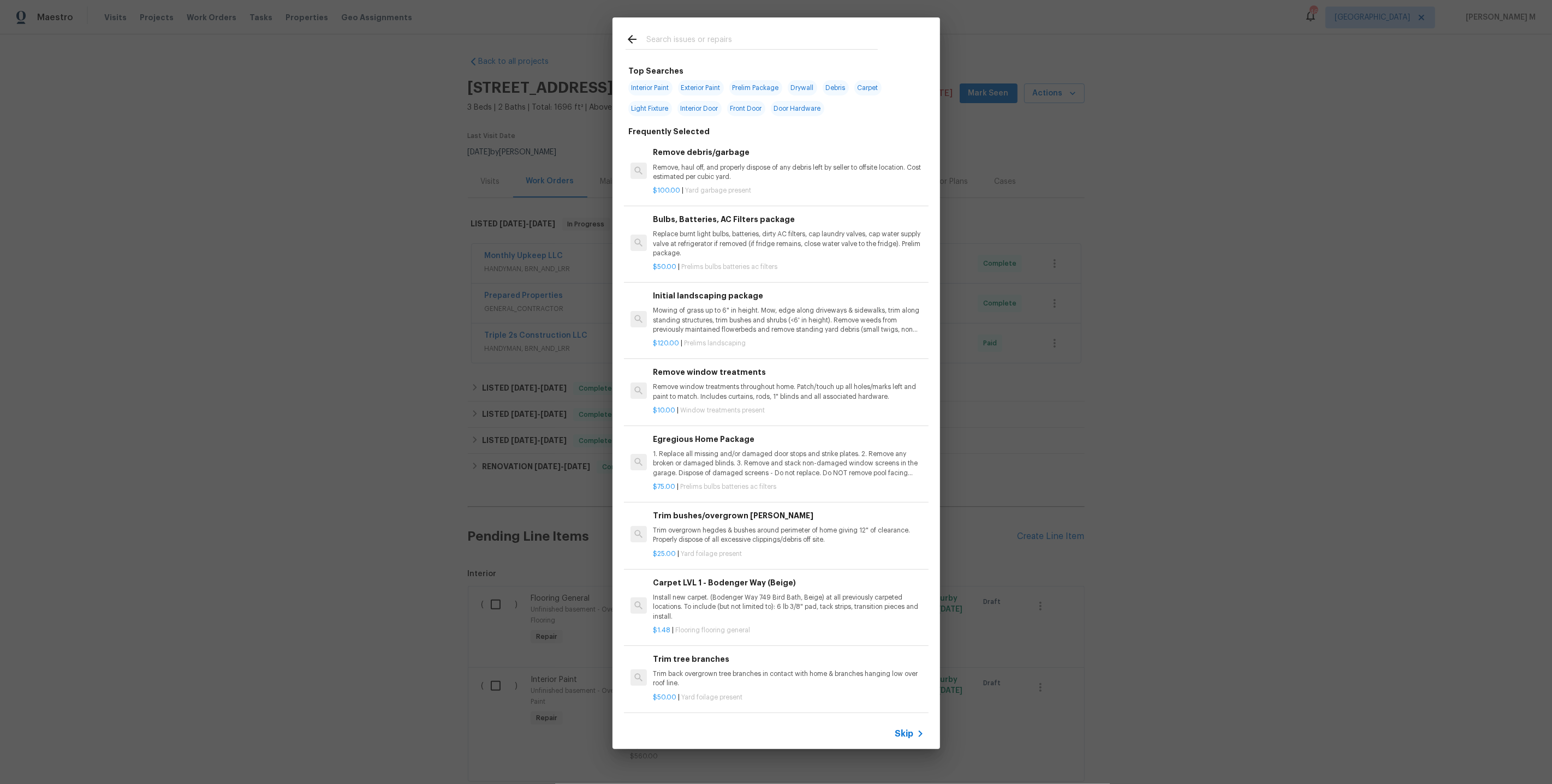
click at [906, 733] on span "Skip" at bounding box center [904, 734] width 19 height 11
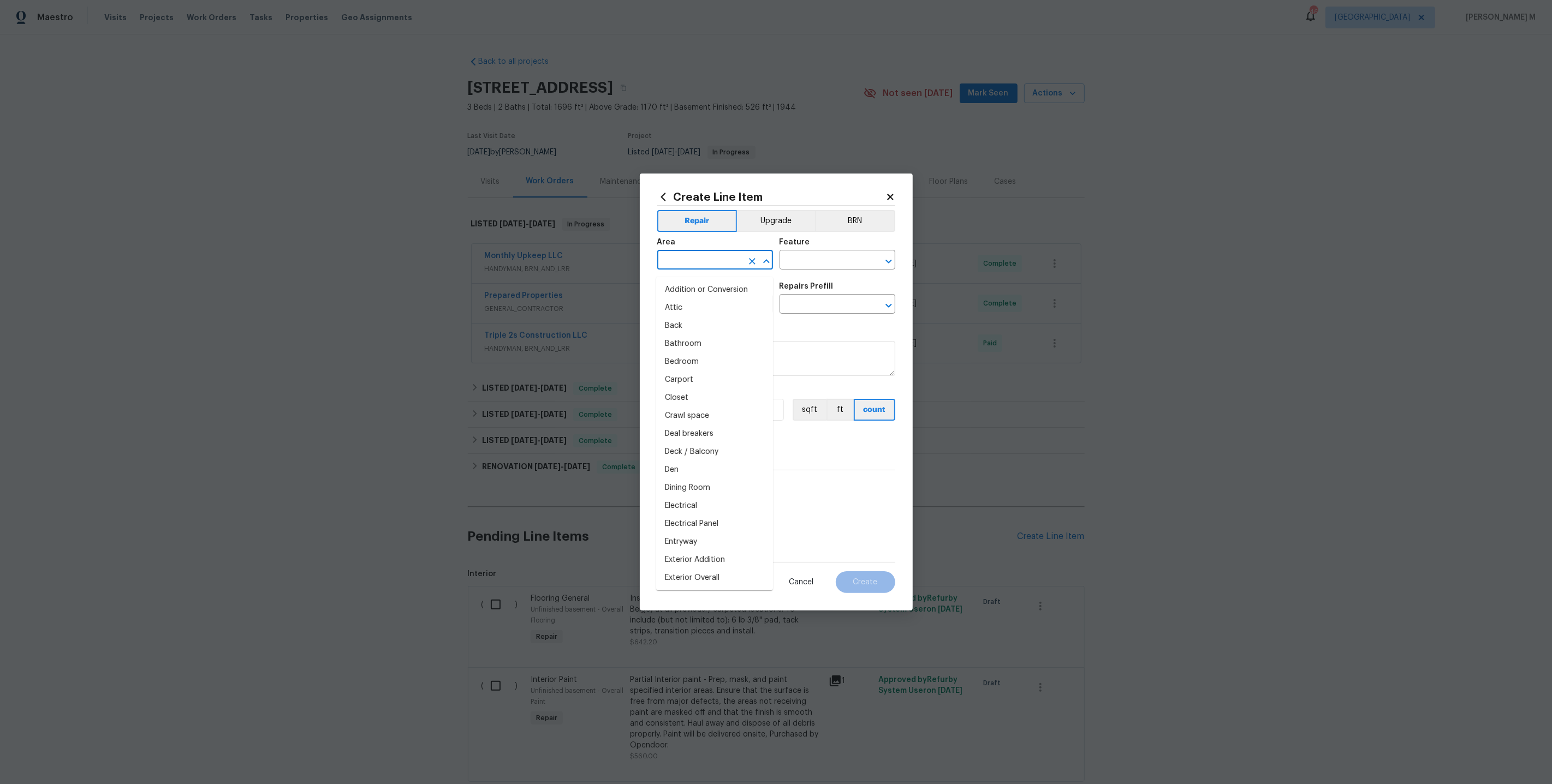
click at [723, 265] on input "text" at bounding box center [699, 260] width 85 height 17
type input "Fan"
click at [729, 294] on li "Interior Addition" at bounding box center [715, 289] width 117 height 18
type input "Interior Addition"
click at [792, 268] on input "text" at bounding box center [821, 260] width 85 height 17
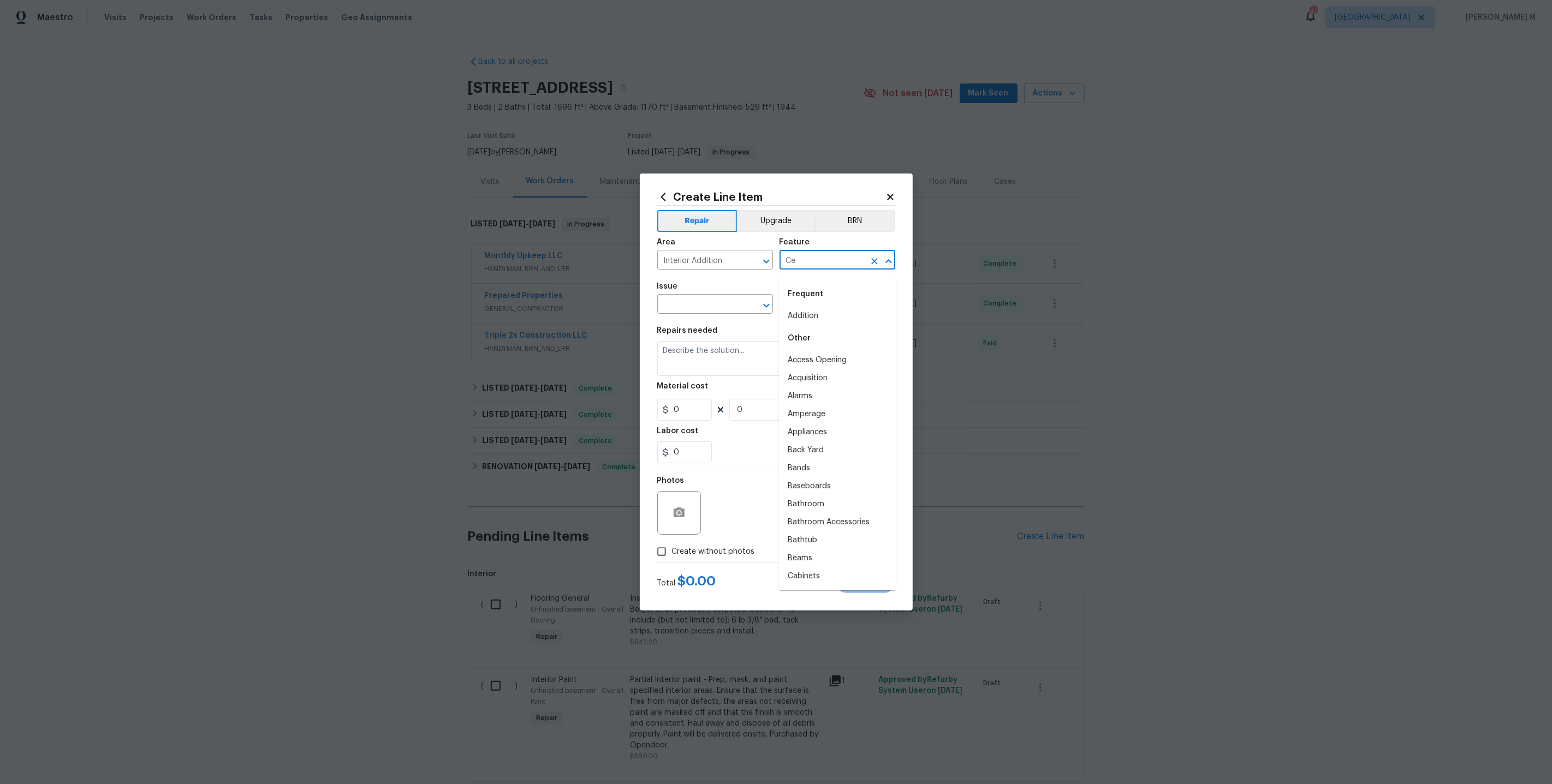
type input "Cei"
type input "Fan"
type input "App"
click at [832, 324] on ul "Other Walls and Ceiling" at bounding box center [837, 303] width 117 height 53
click at [824, 313] on li "Walls and Ceiling" at bounding box center [837, 316] width 117 height 18
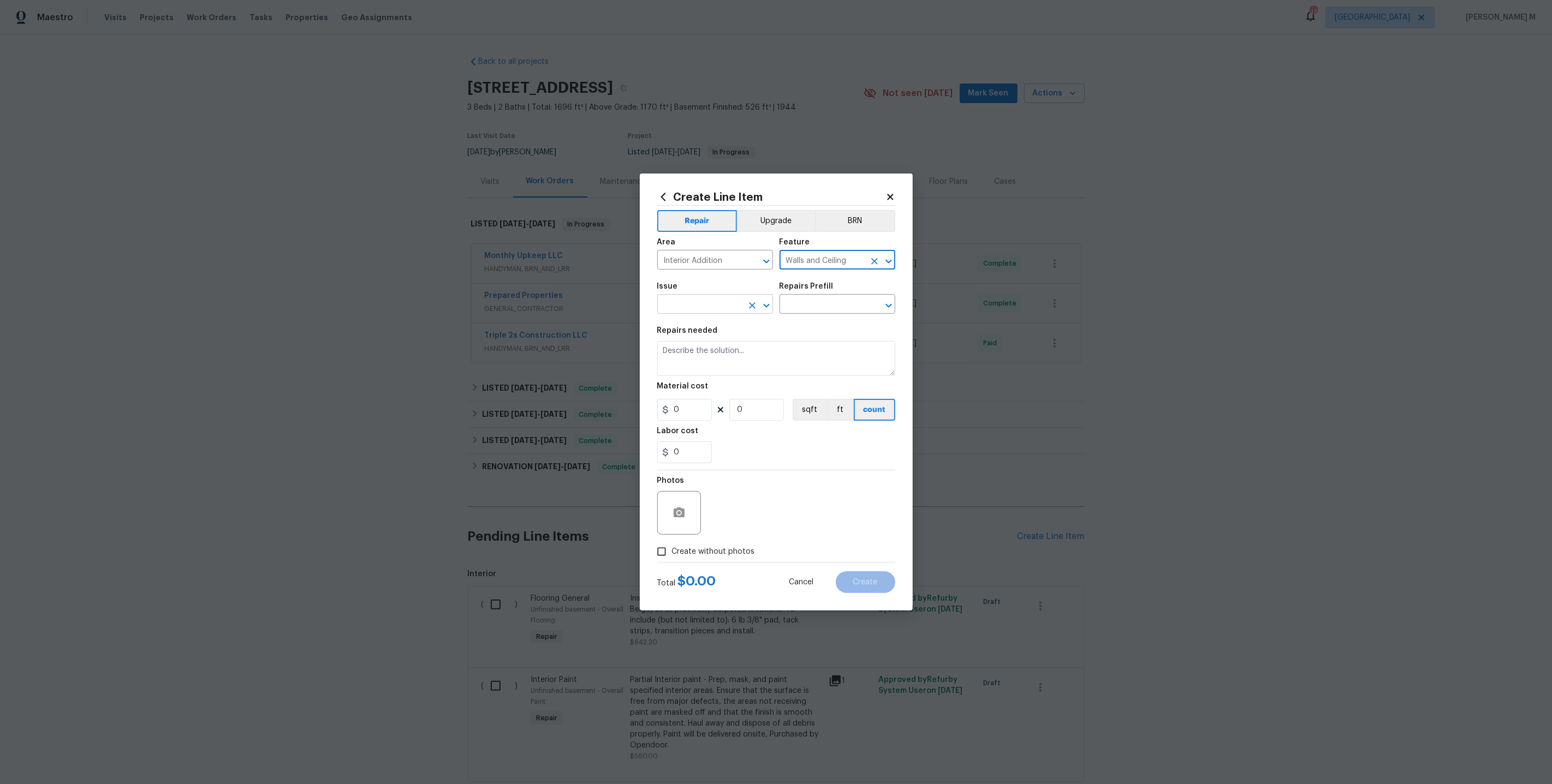
type input "Walls and Ceiling"
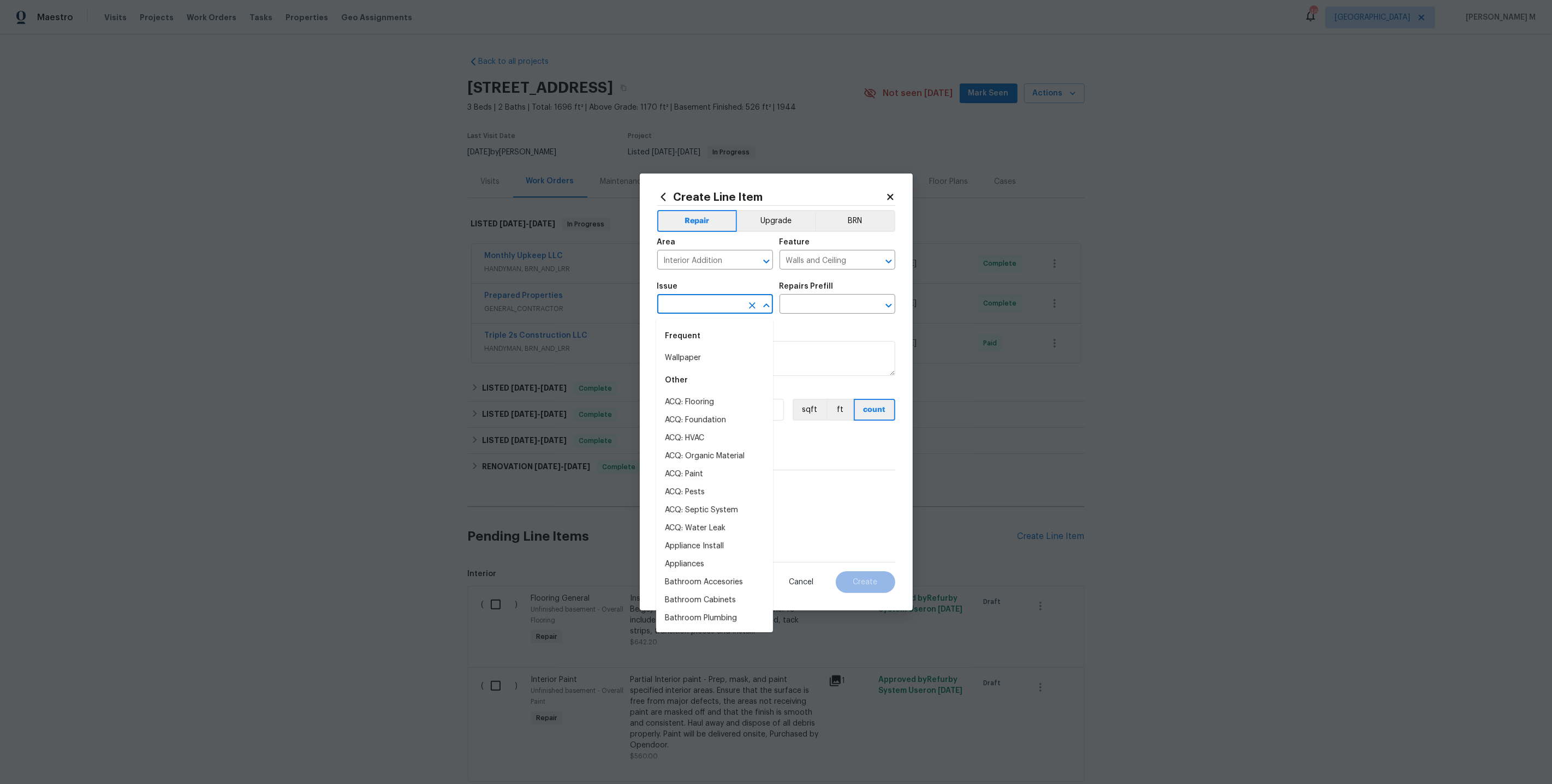
click at [729, 308] on input "text" at bounding box center [699, 305] width 85 height 17
type input "Fan"
type input "Aopp"
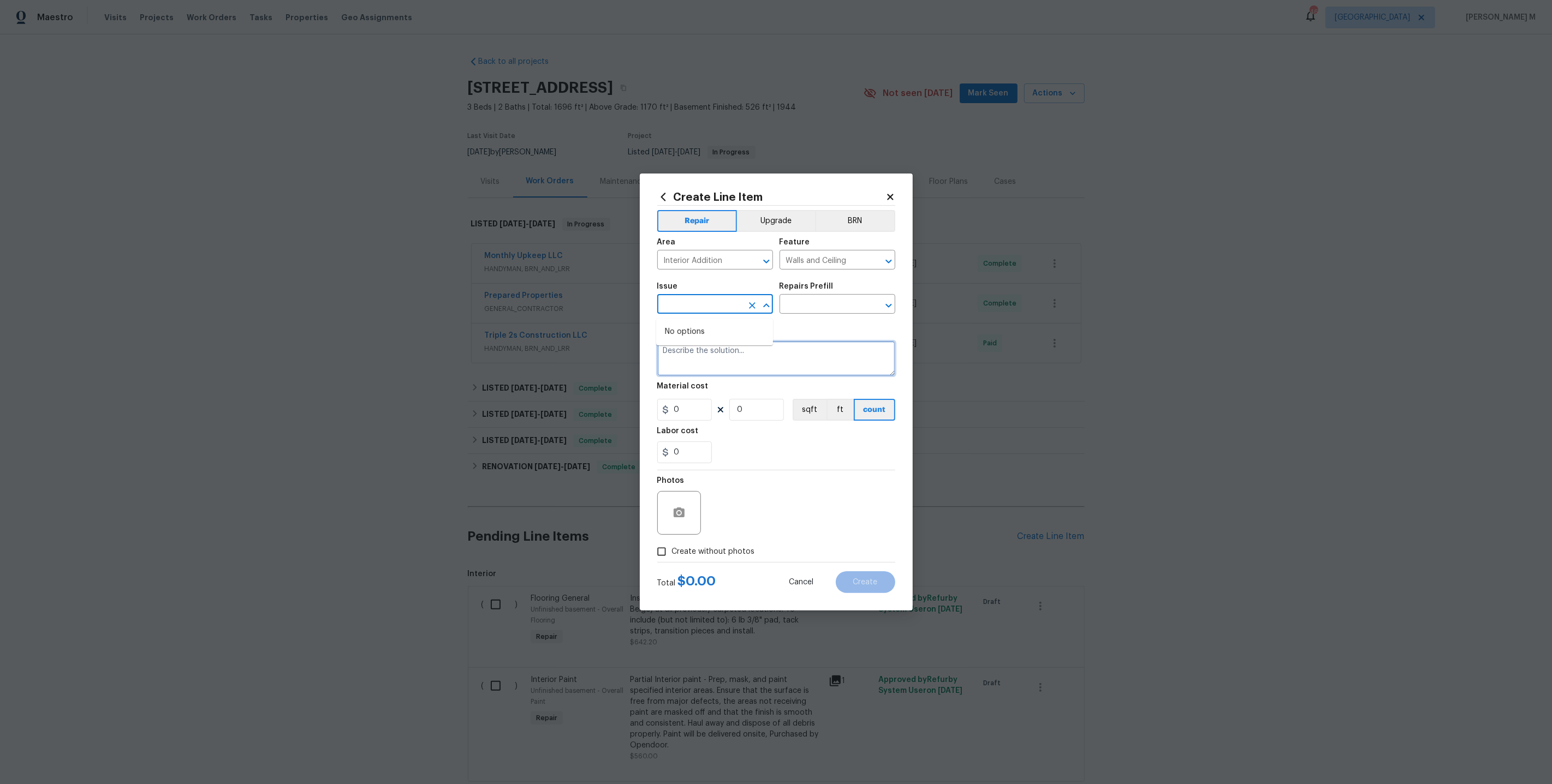
click at [722, 355] on textarea at bounding box center [776, 359] width 238 height 35
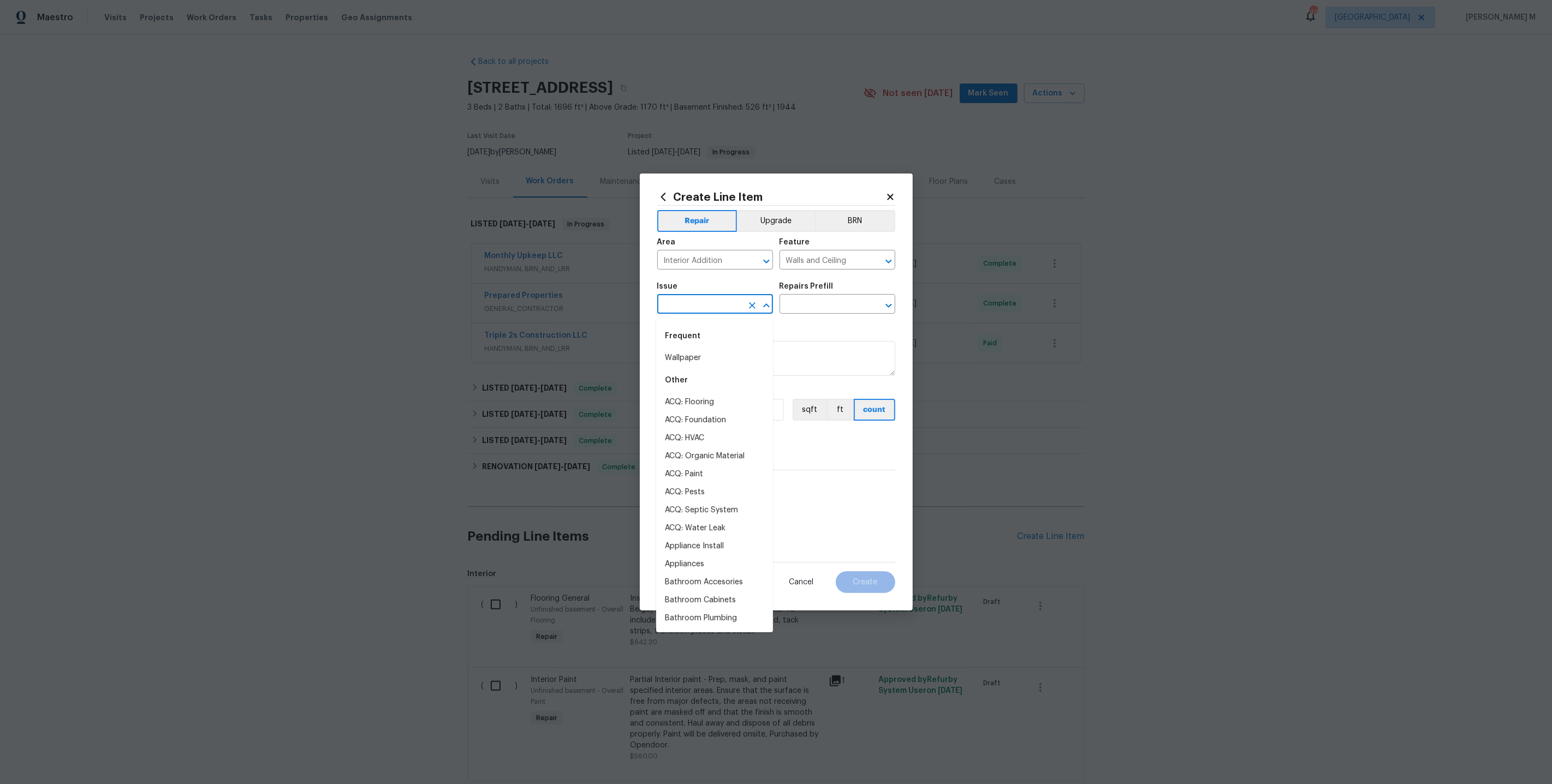
click at [711, 308] on input "text" at bounding box center [699, 305] width 85 height 17
click at [693, 372] on li "Appliances" at bounding box center [715, 376] width 117 height 18
type input "Appliances"
click at [823, 319] on div "Issue Appliances ​ Repairs Prefill ​" at bounding box center [776, 298] width 238 height 44
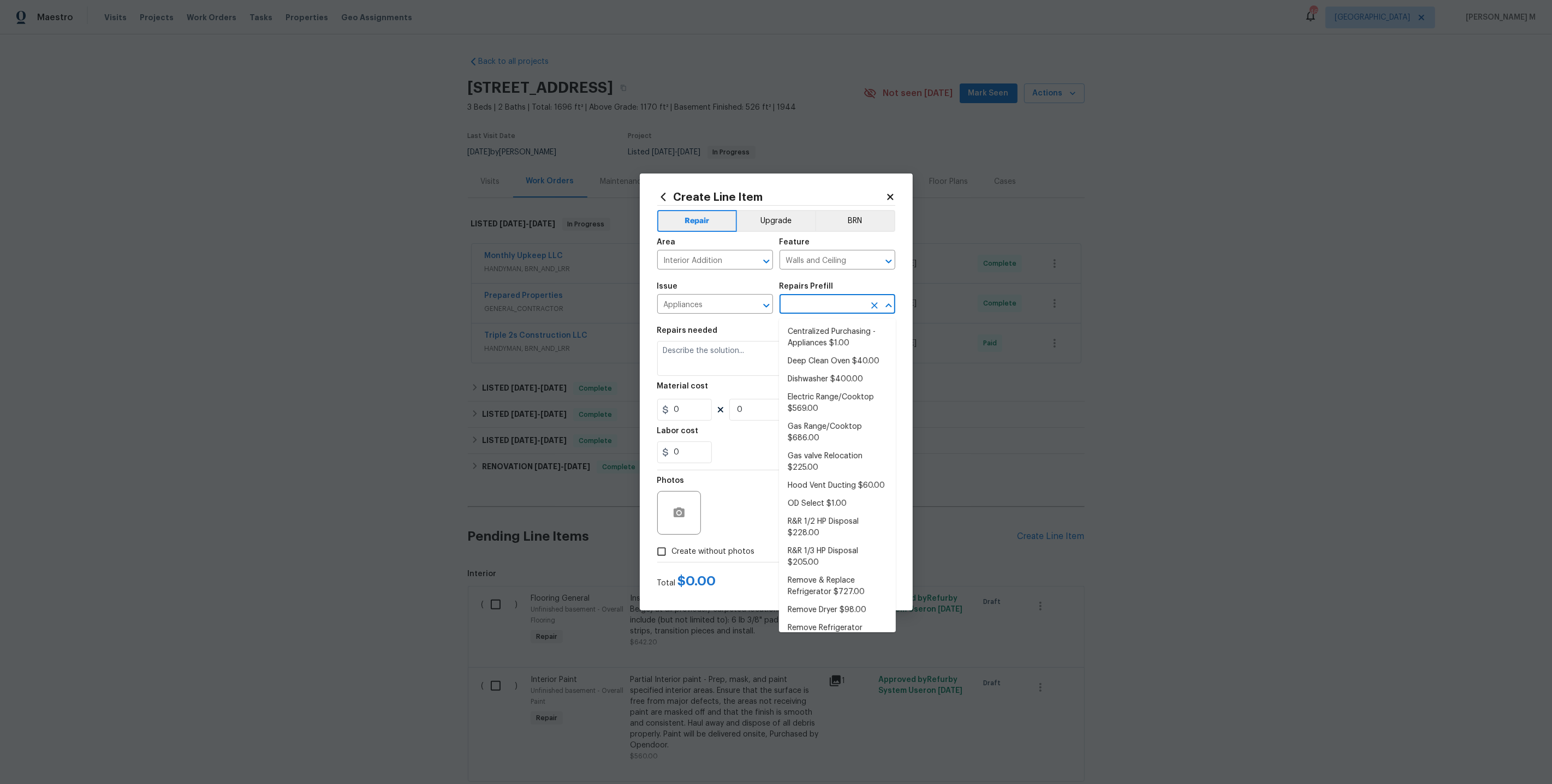
click at [816, 313] on input "text" at bounding box center [821, 305] width 85 height 17
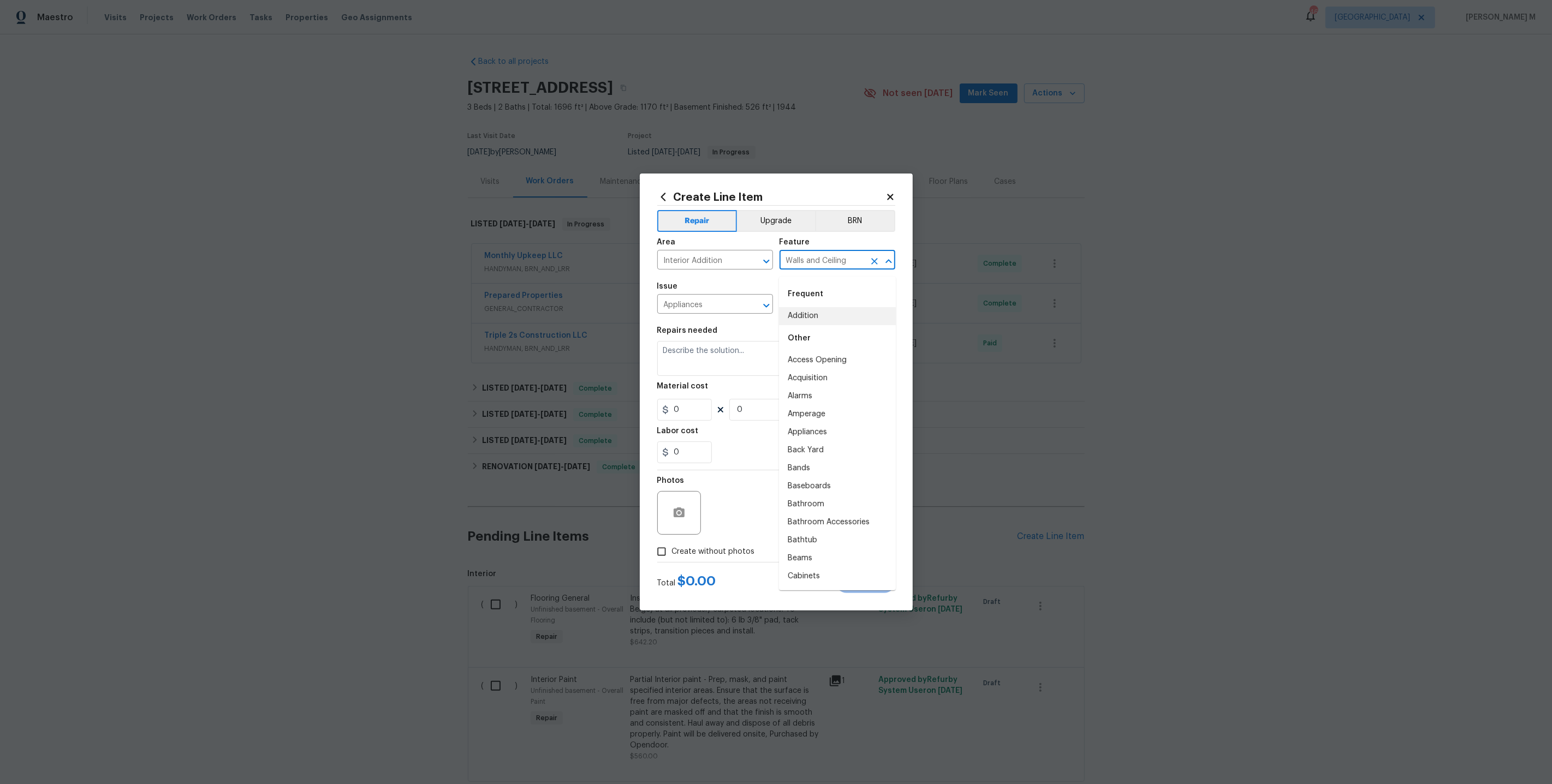
click at [818, 274] on body "Maestro Visits Projects Work Orders Tasks Properties Geo Assignments 46 Dallas …" at bounding box center [776, 392] width 1552 height 784
type input "E"
click at [827, 313] on li "Ventilation Fan" at bounding box center [837, 316] width 117 height 18
type input "Ventilation Fan"
click at [707, 306] on input "Appliances" at bounding box center [699, 305] width 85 height 17
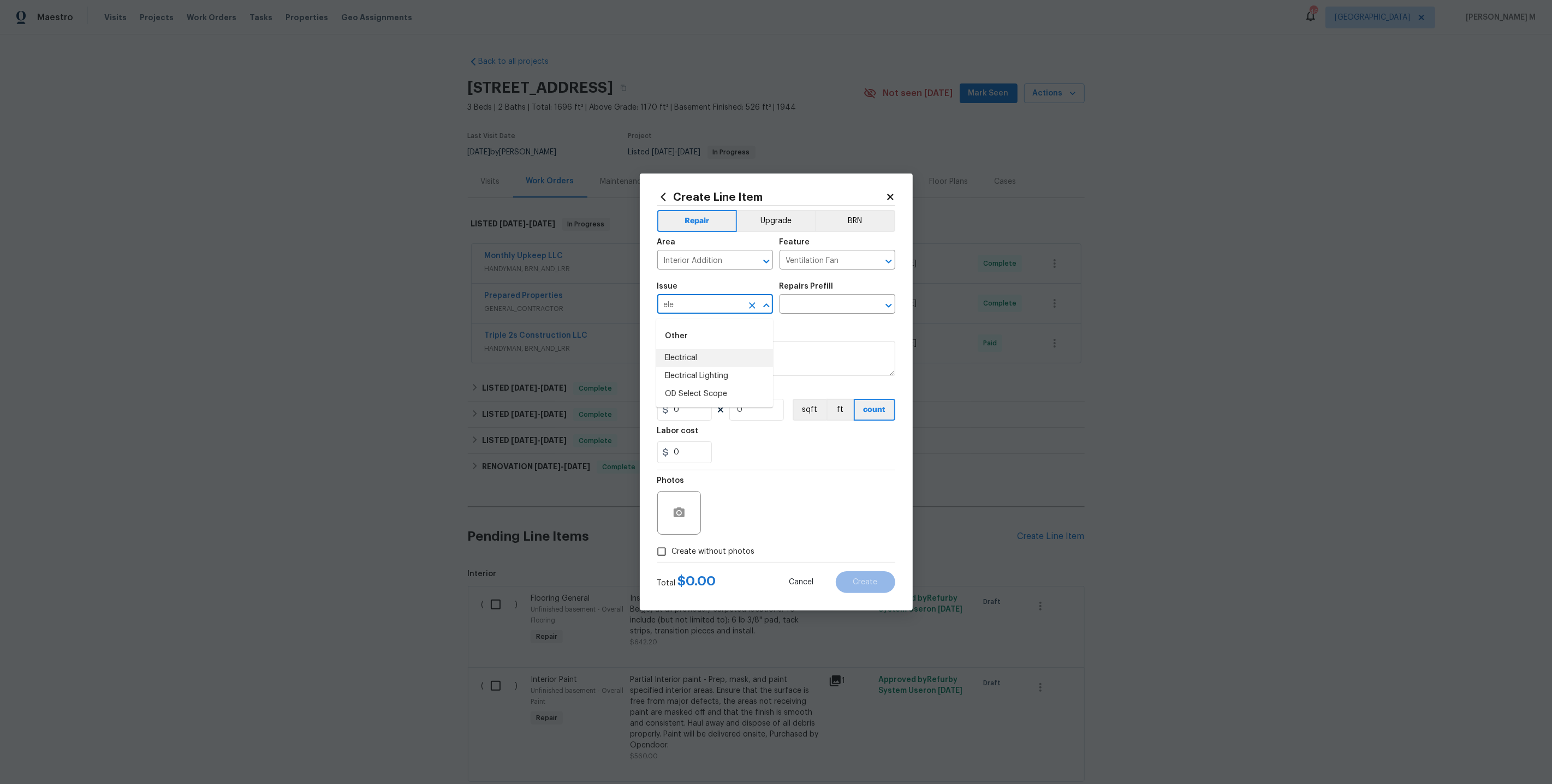
click at [722, 363] on li "Electrical" at bounding box center [715, 358] width 117 height 18
type input "Electrical"
click at [825, 295] on div "Repairs Prefill" at bounding box center [837, 290] width 116 height 15
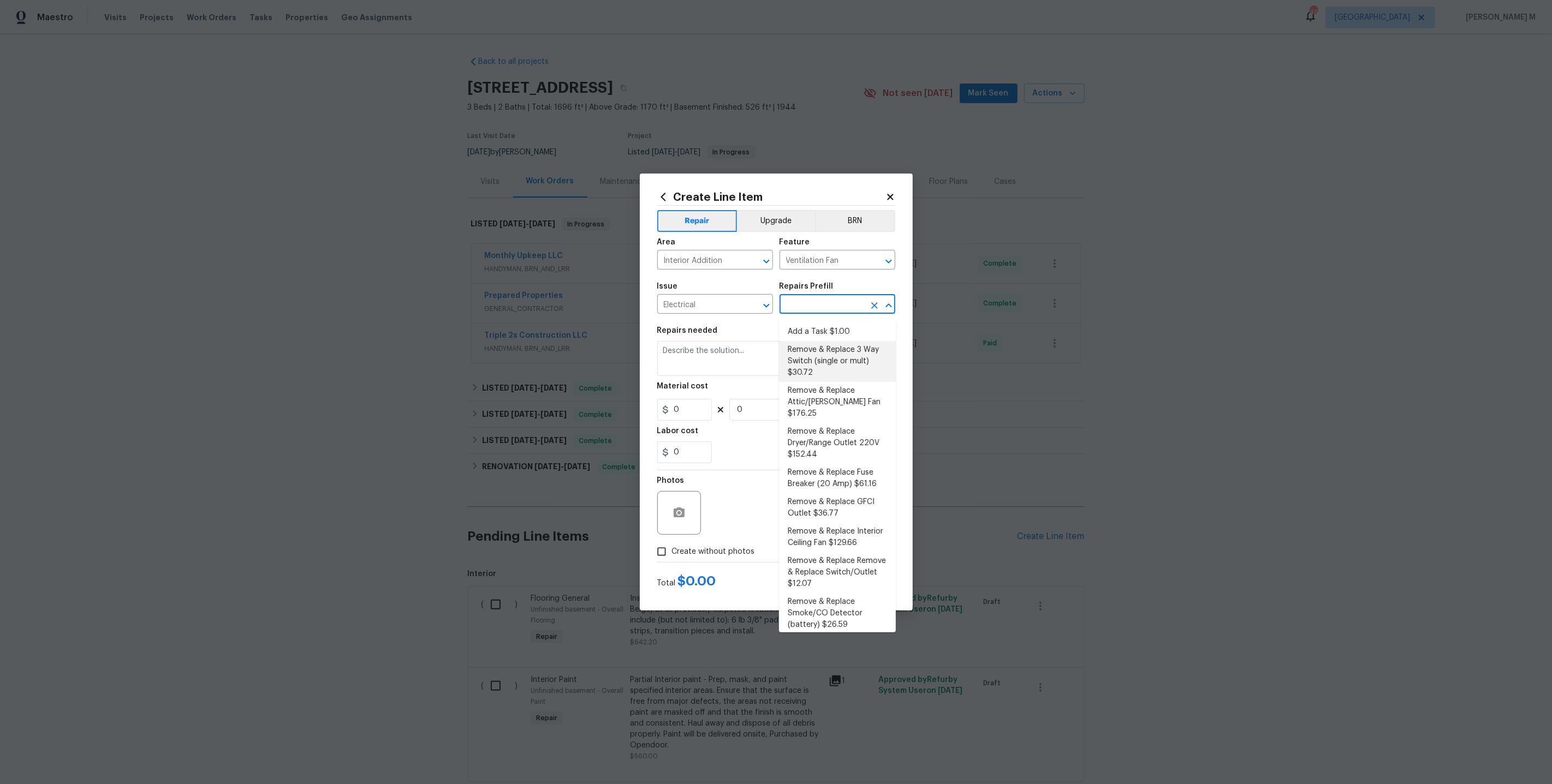
click at [821, 308] on input "text" at bounding box center [821, 305] width 85 height 17
click at [827, 541] on li "Remove Ceiling Fan $12.61" at bounding box center [837, 550] width 117 height 18
type input "Remove Ceiling Fan $12.61"
type textarea "Remove the existing, damaged ceiling fan. Properly terminate/cap the wiring and…"
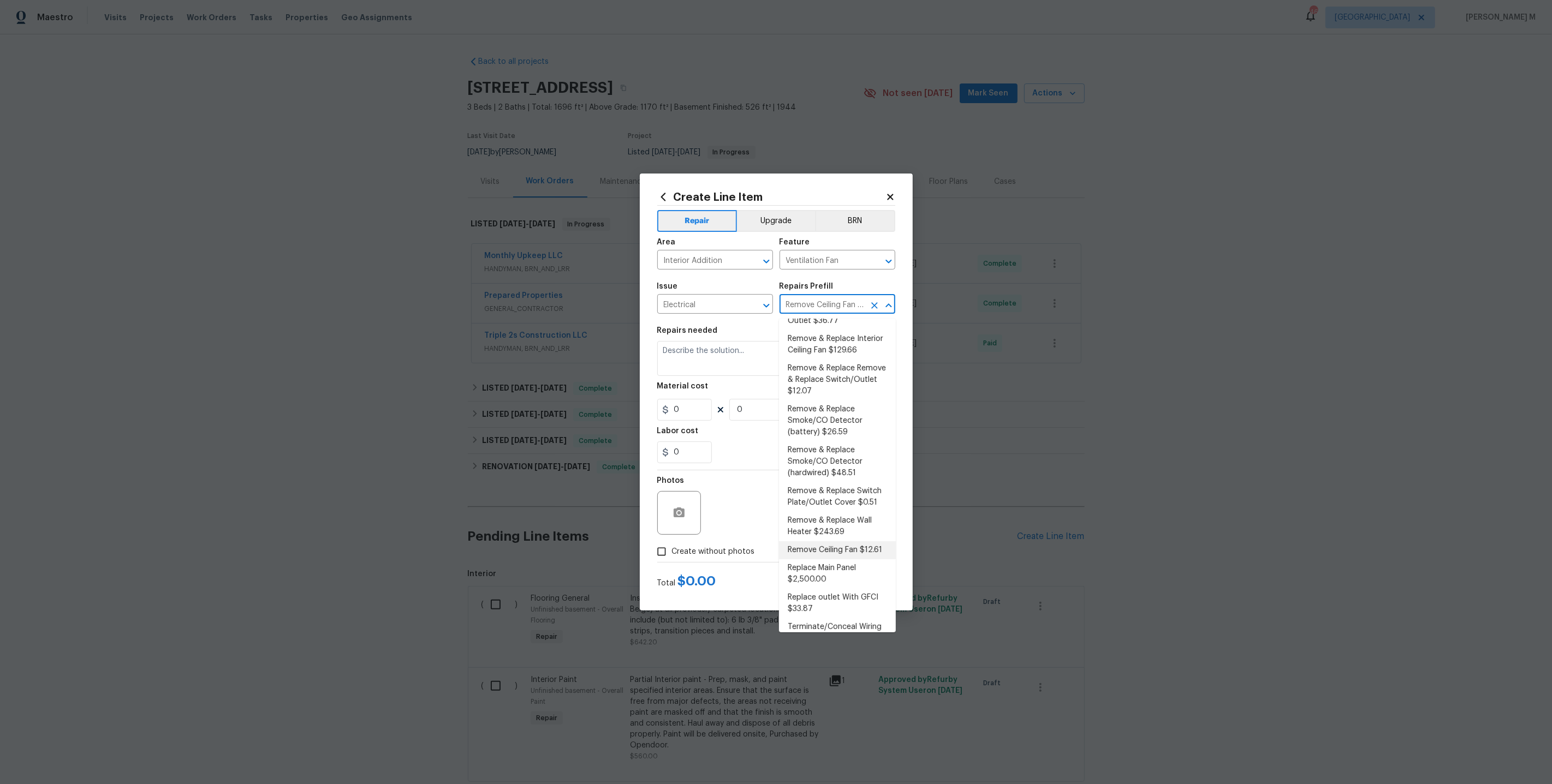
type input "1"
type input "12.61"
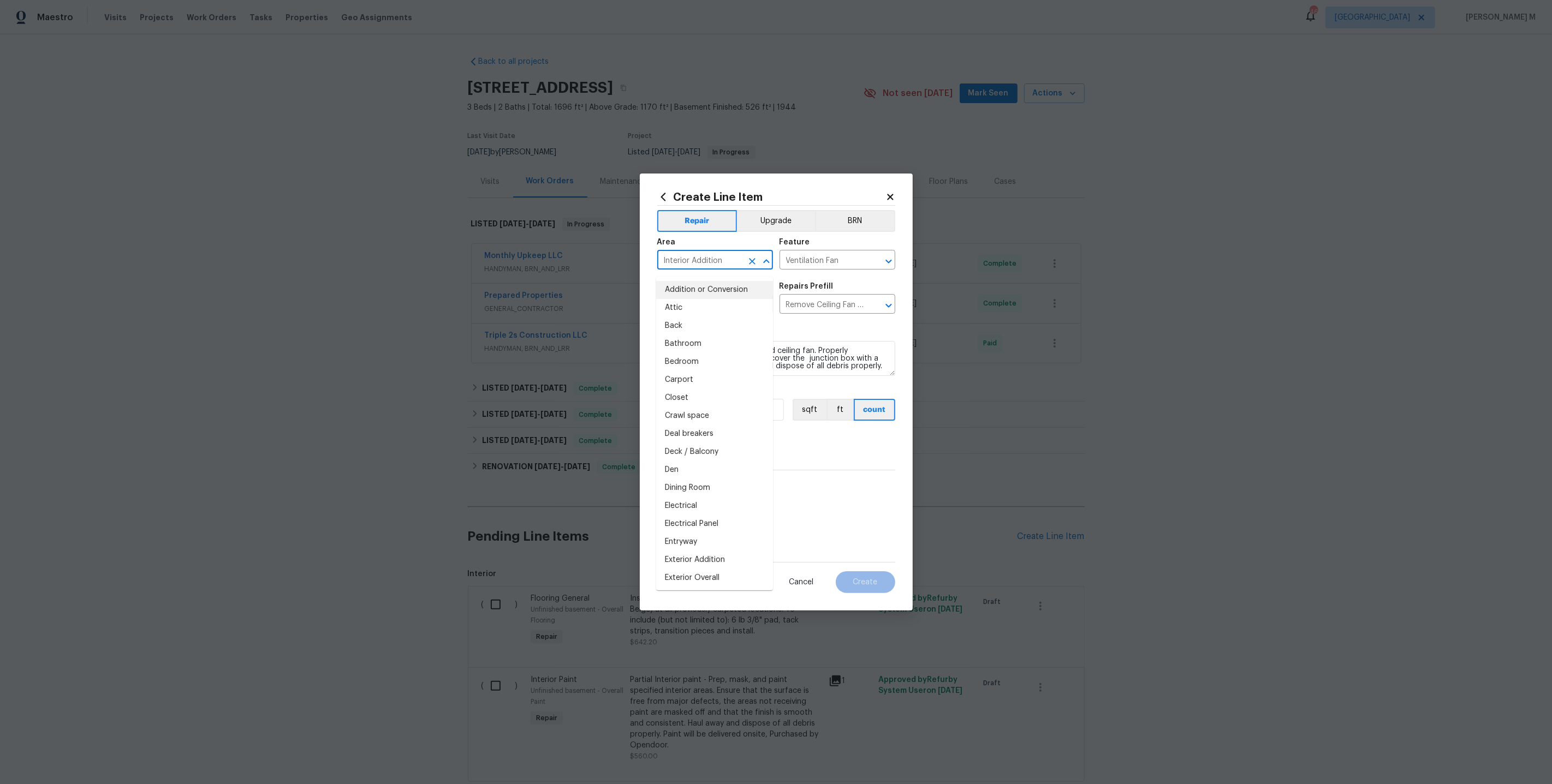
drag, startPoint x: 723, startPoint y: 263, endPoint x: 616, endPoint y: 263, distance: 107.0
click at [616, 263] on div "Create Line Item Repair Upgrade BRN Area Interior Addition ​ Feature Ventilatio…" at bounding box center [776, 392] width 1552 height 784
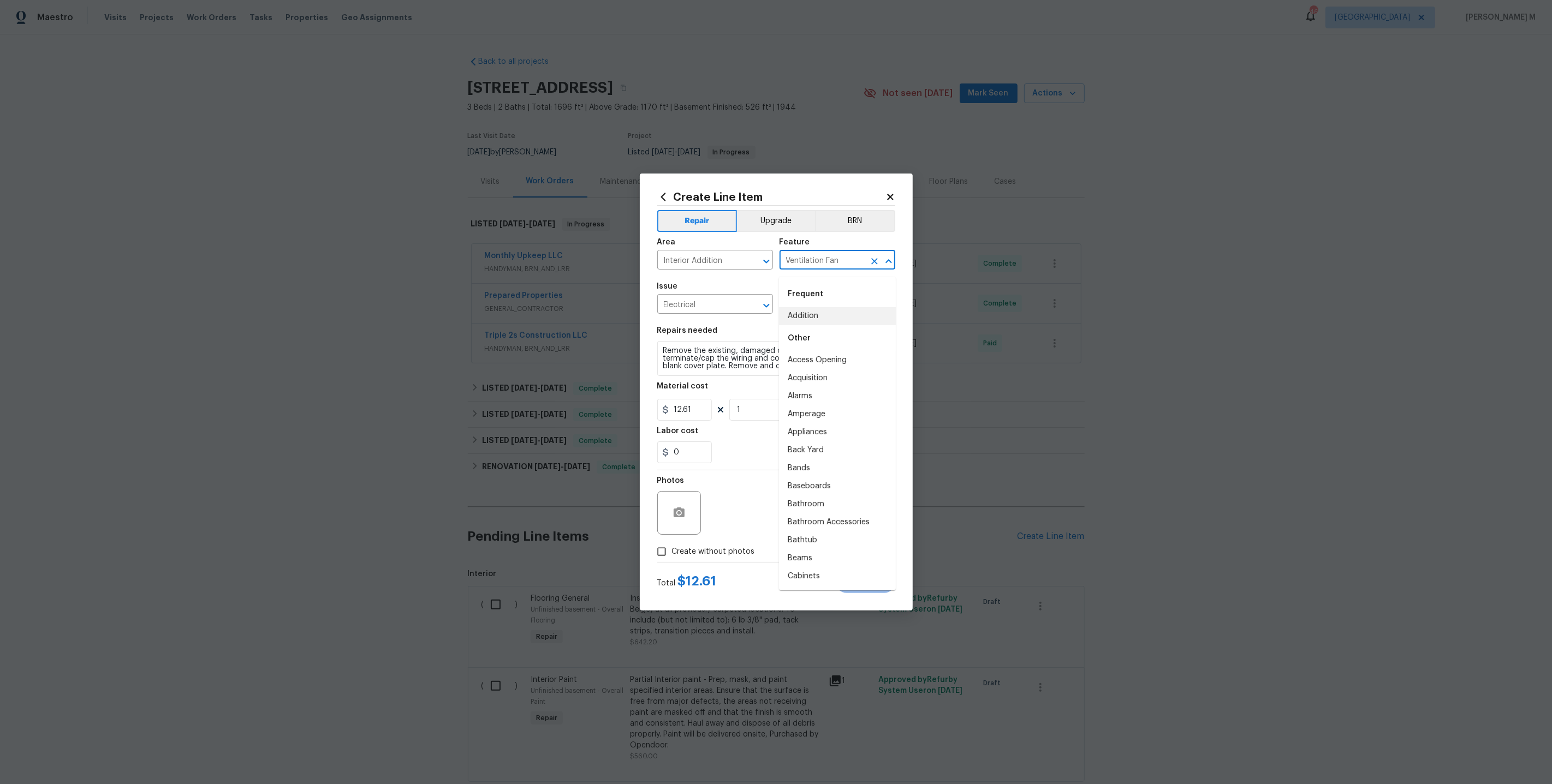
drag, startPoint x: 841, startPoint y: 266, endPoint x: 645, endPoint y: 266, distance: 196.0
click at [645, 266] on div "Create Line Item Repair Upgrade BRN Area Interior Addition ​ Feature Ventilatio…" at bounding box center [776, 392] width 273 height 437
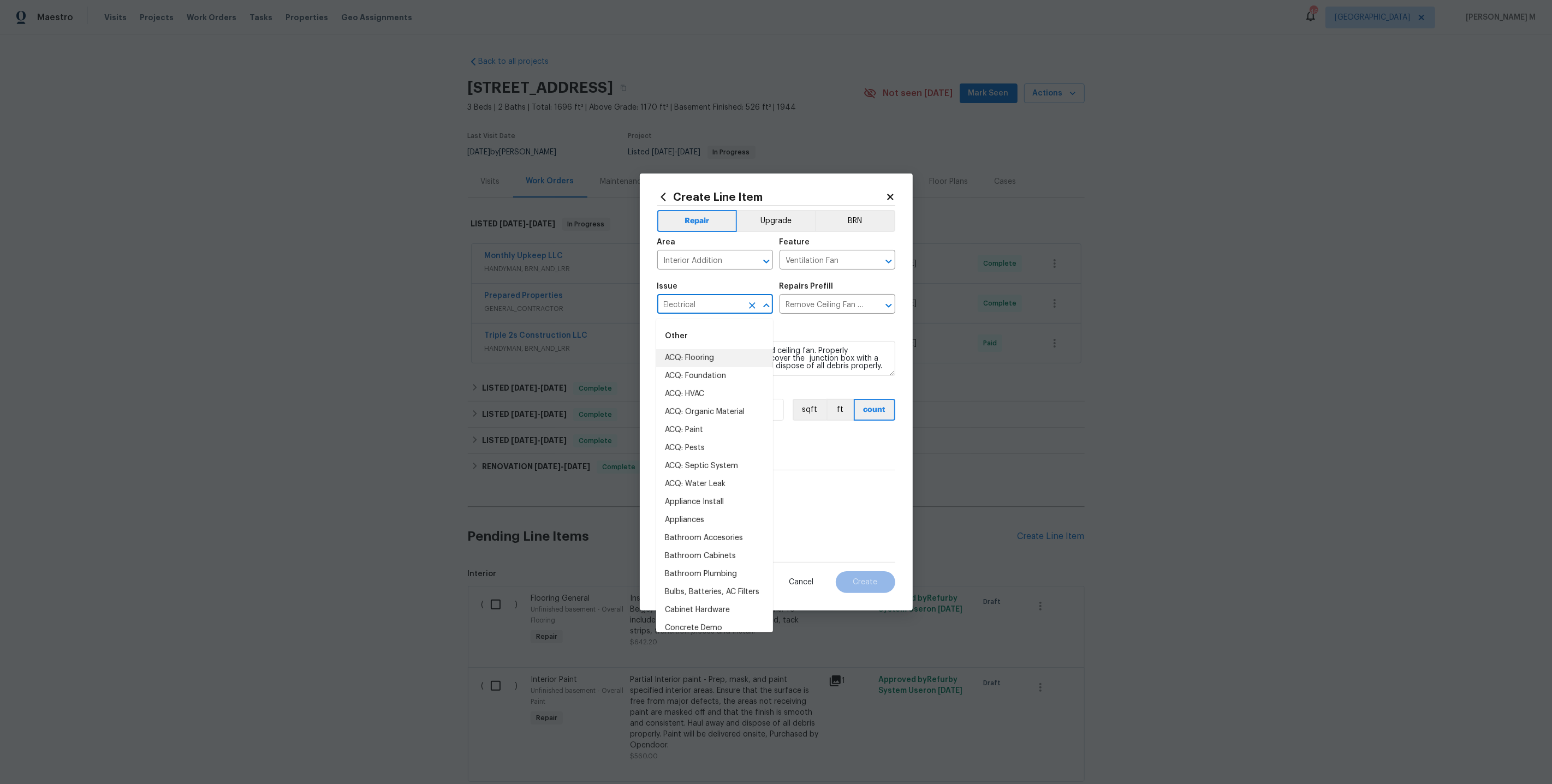
drag, startPoint x: 708, startPoint y: 312, endPoint x: 585, endPoint y: 312, distance: 123.0
click at [585, 311] on div "Create Line Item Repair Upgrade BRN Area Interior Addition ​ Feature Ventilatio…" at bounding box center [776, 392] width 1552 height 784
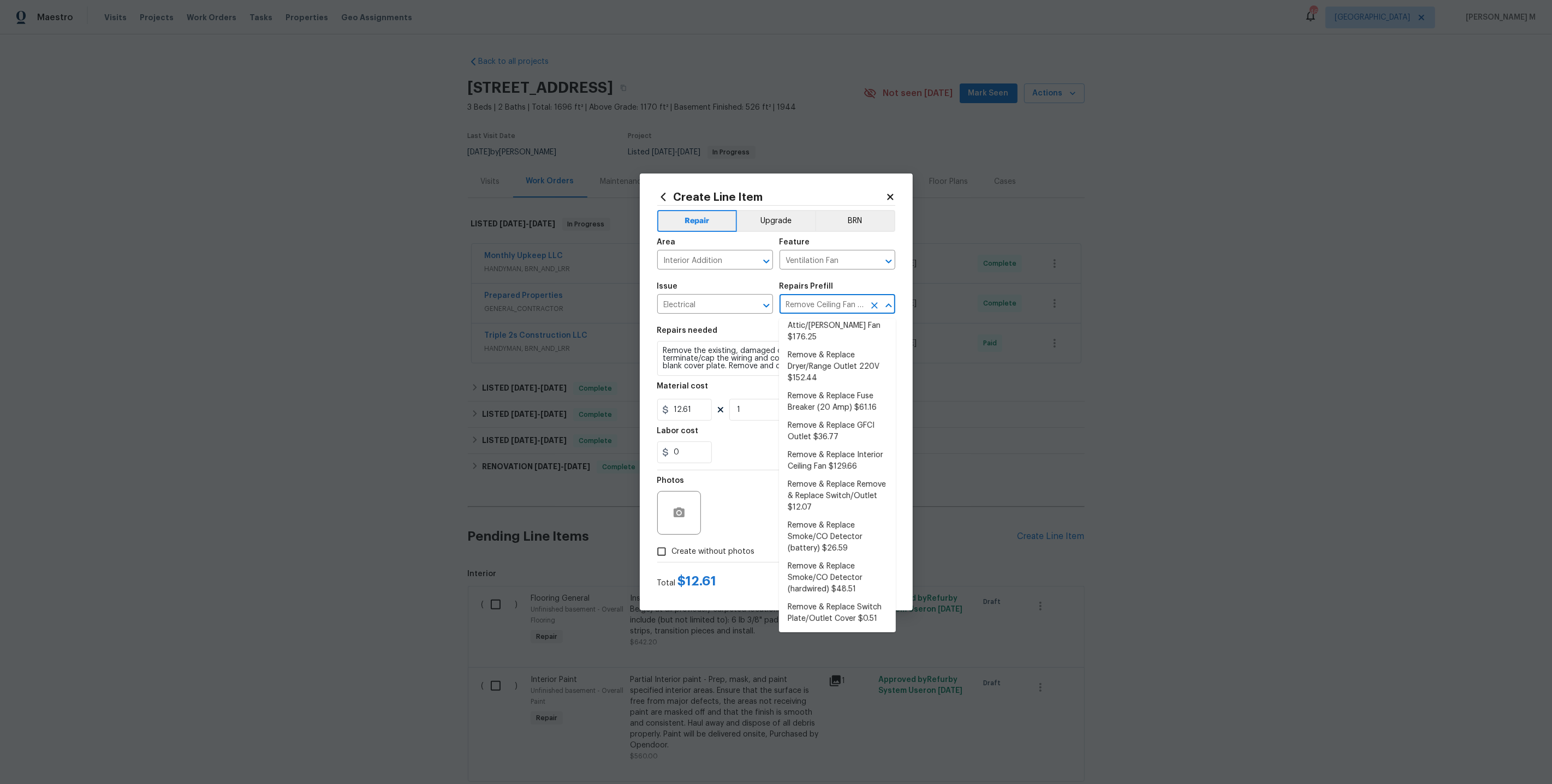
scroll to position [0, 14]
drag, startPoint x: 786, startPoint y: 305, endPoint x: 843, endPoint y: 308, distance: 57.1
click at [843, 308] on input "Remove Ceiling Fan $12.61" at bounding box center [821, 305] width 85 height 17
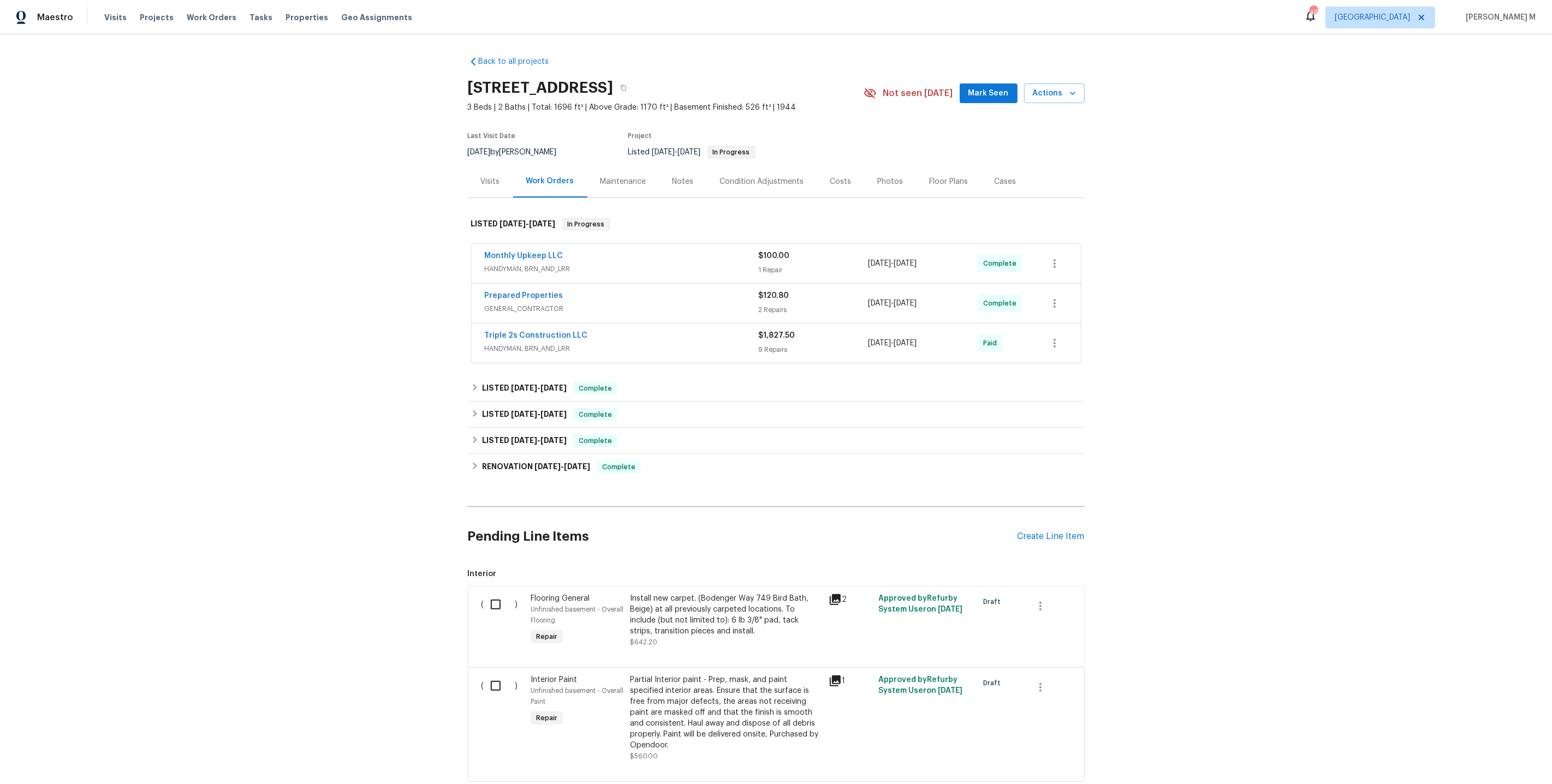
click at [525, 267] on span "HANDYMAN, BRN_AND_LRR" at bounding box center [621, 268] width 274 height 11
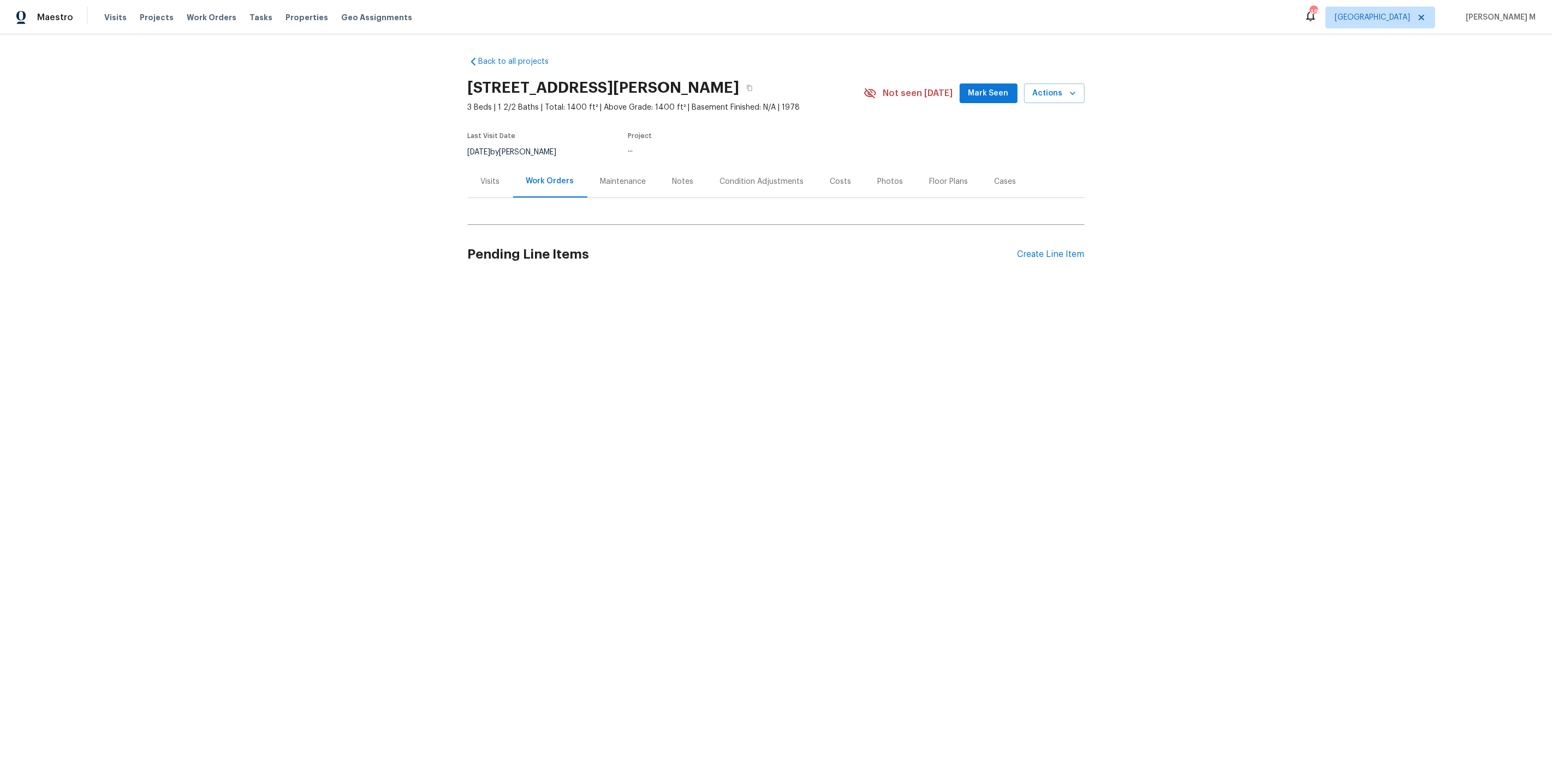
click at [533, 244] on h2 "Pending Line Items" at bounding box center [742, 255] width 549 height 51
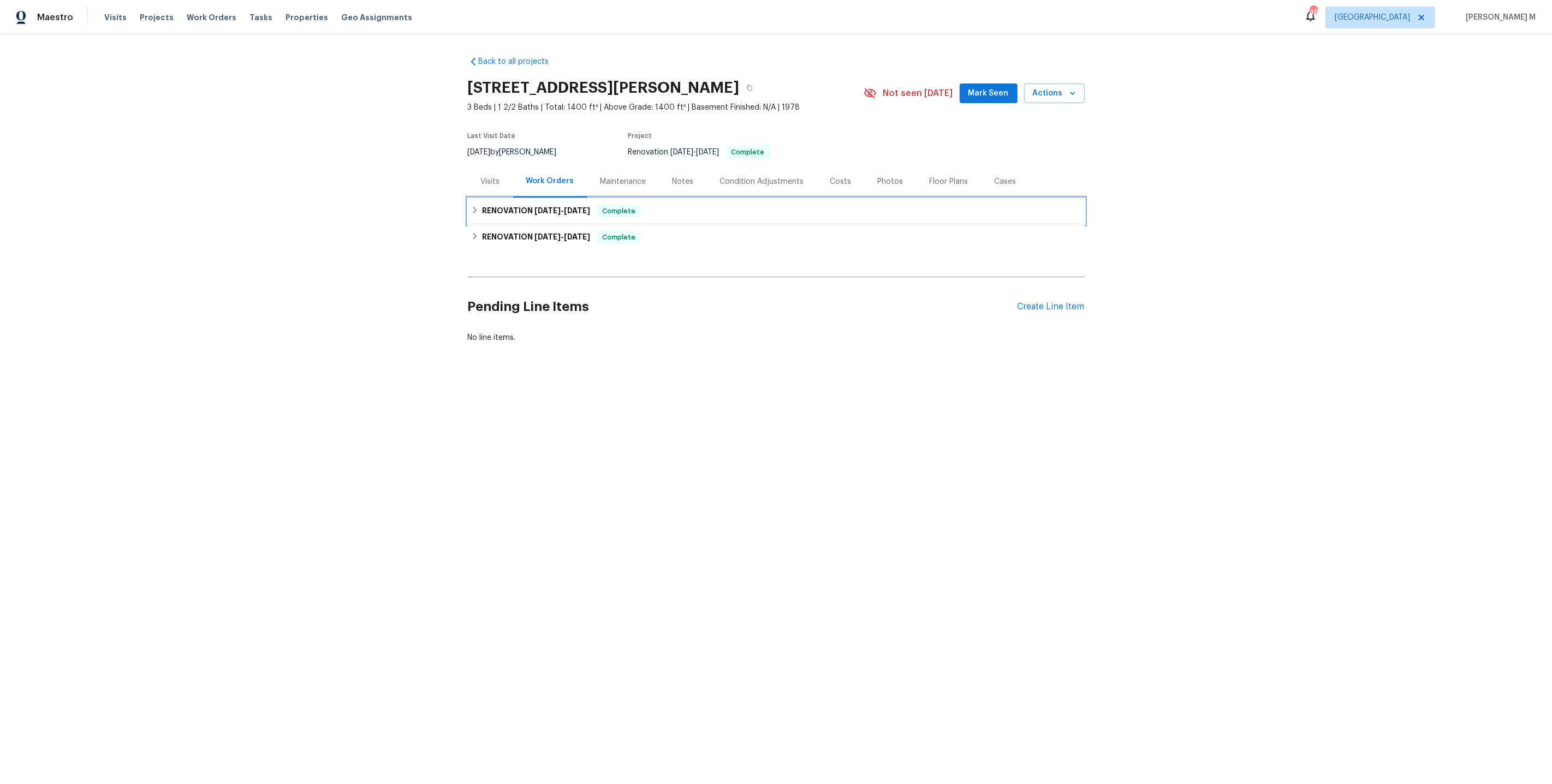
click at [522, 208] on h6 "RENOVATION [DATE] - [DATE]" at bounding box center [536, 211] width 108 height 13
click at [497, 266] on span "CLEANING" at bounding box center [621, 268] width 274 height 11
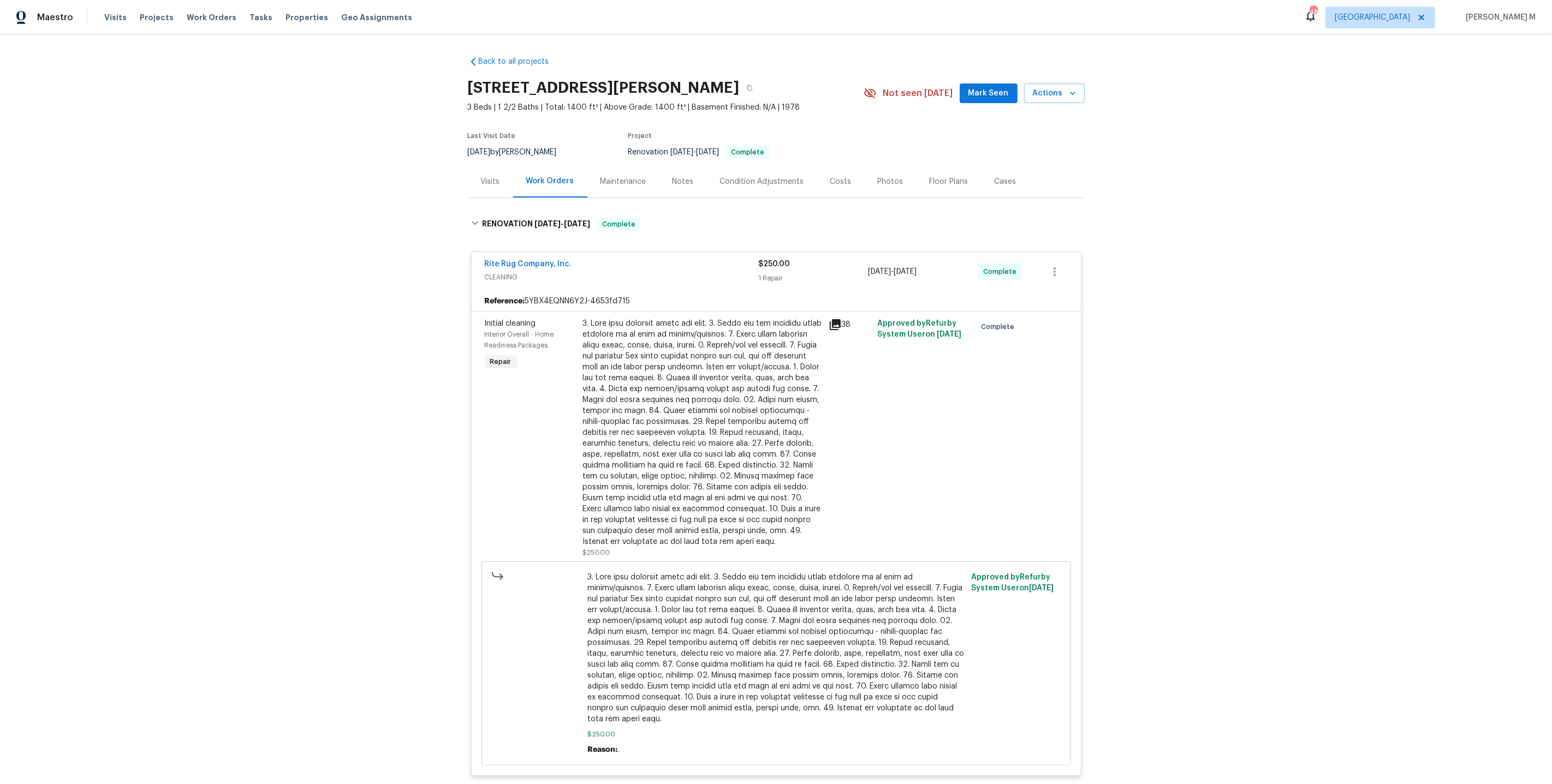
click at [600, 181] on div "Maintenance" at bounding box center [623, 181] width 46 height 11
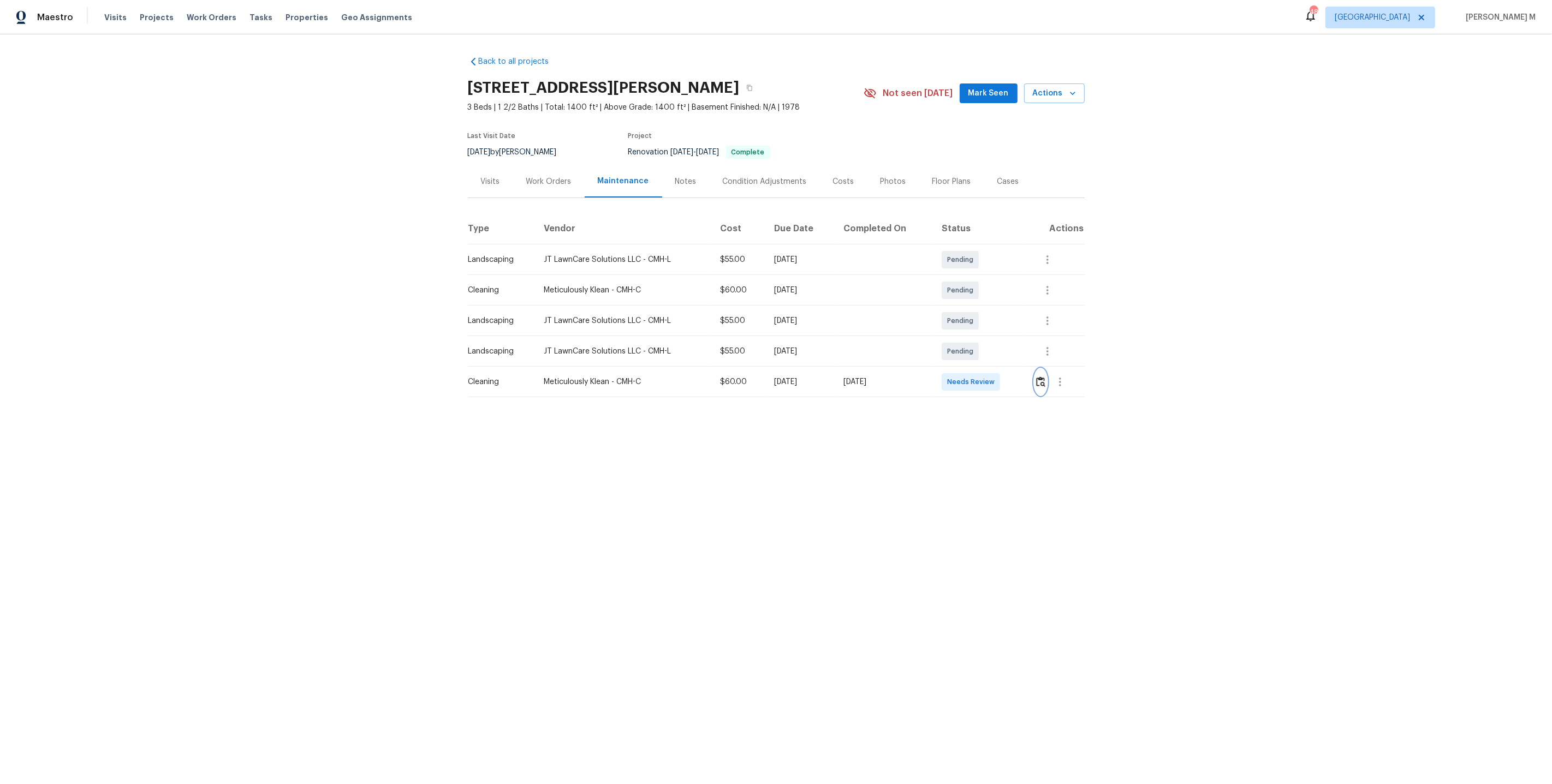
click at [1046, 379] on img "button" at bounding box center [1040, 382] width 9 height 10
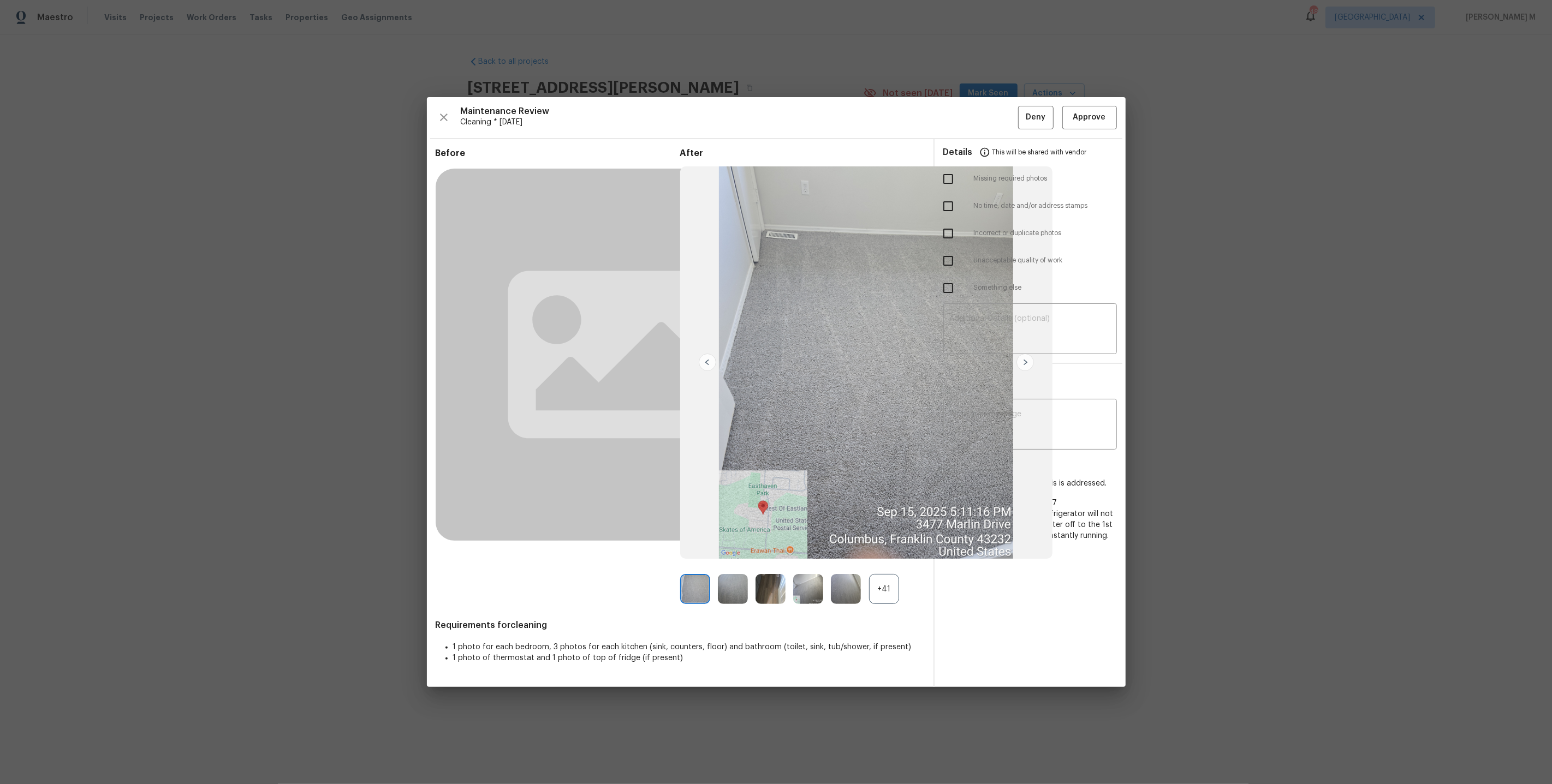
click at [874, 591] on div "+41" at bounding box center [883, 588] width 30 height 30
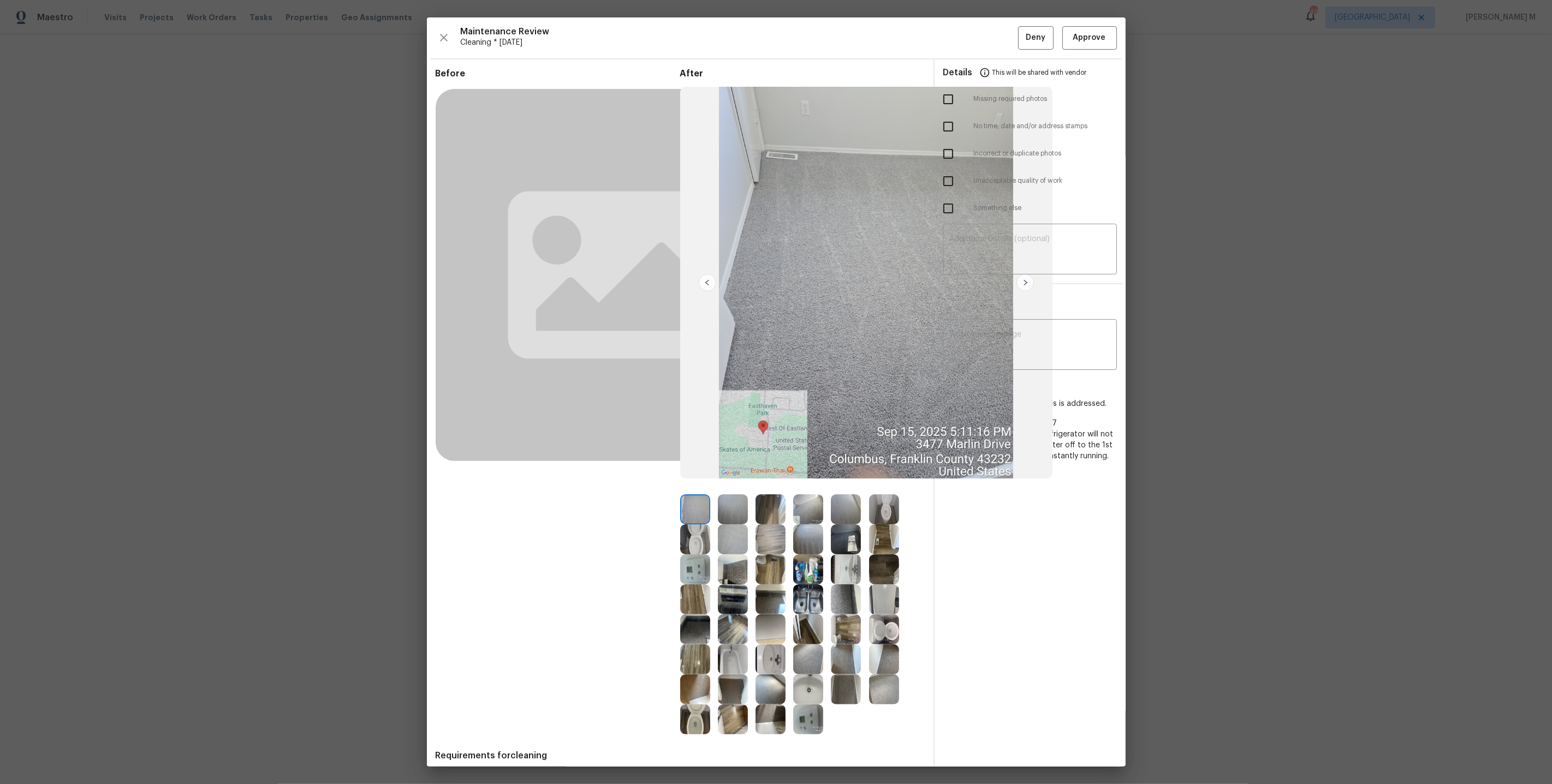
click at [892, 623] on img at bounding box center [883, 629] width 30 height 30
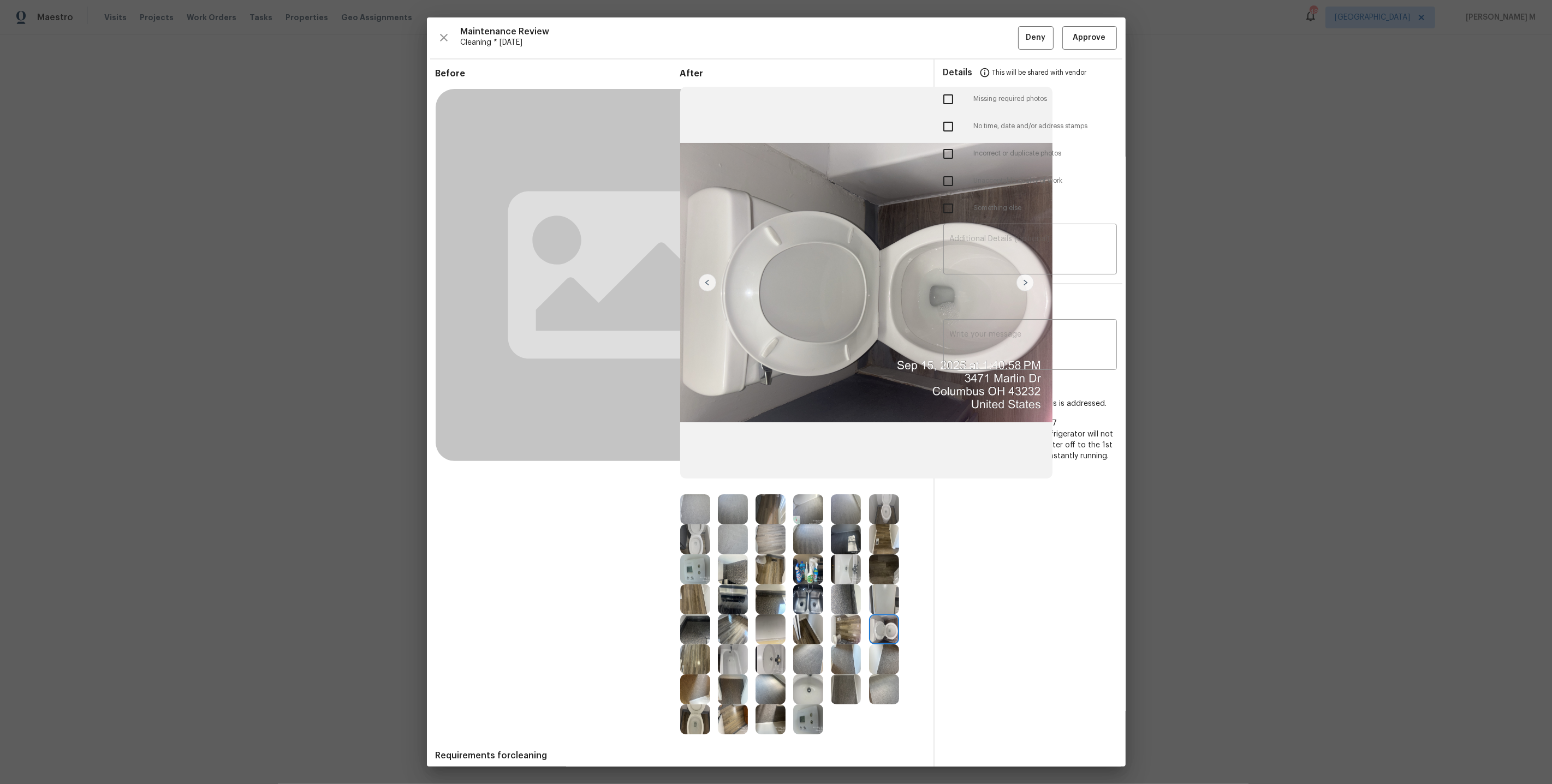
click at [880, 504] on img at bounding box center [883, 509] width 30 height 30
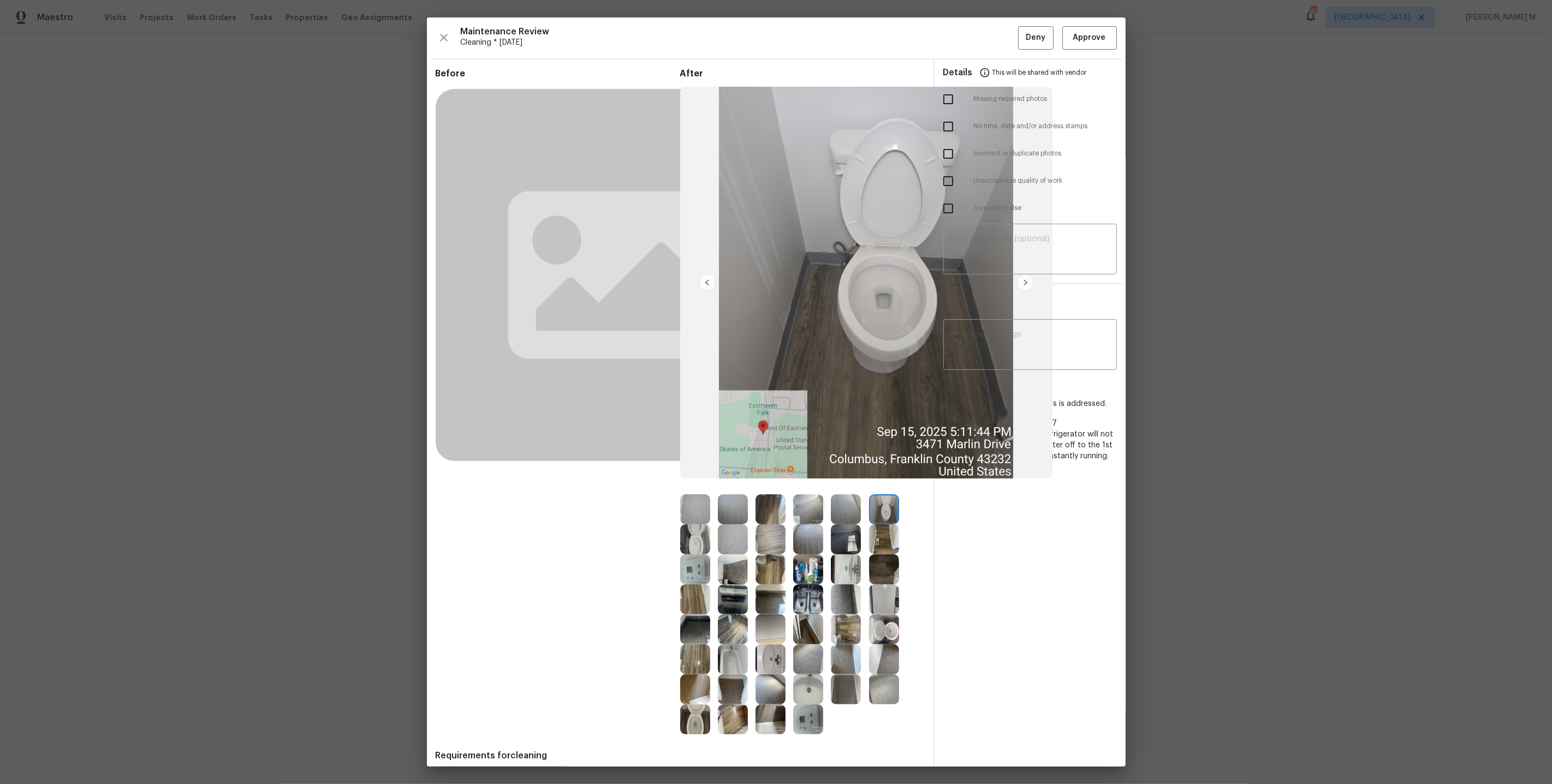
click at [694, 713] on img at bounding box center [695, 719] width 30 height 30
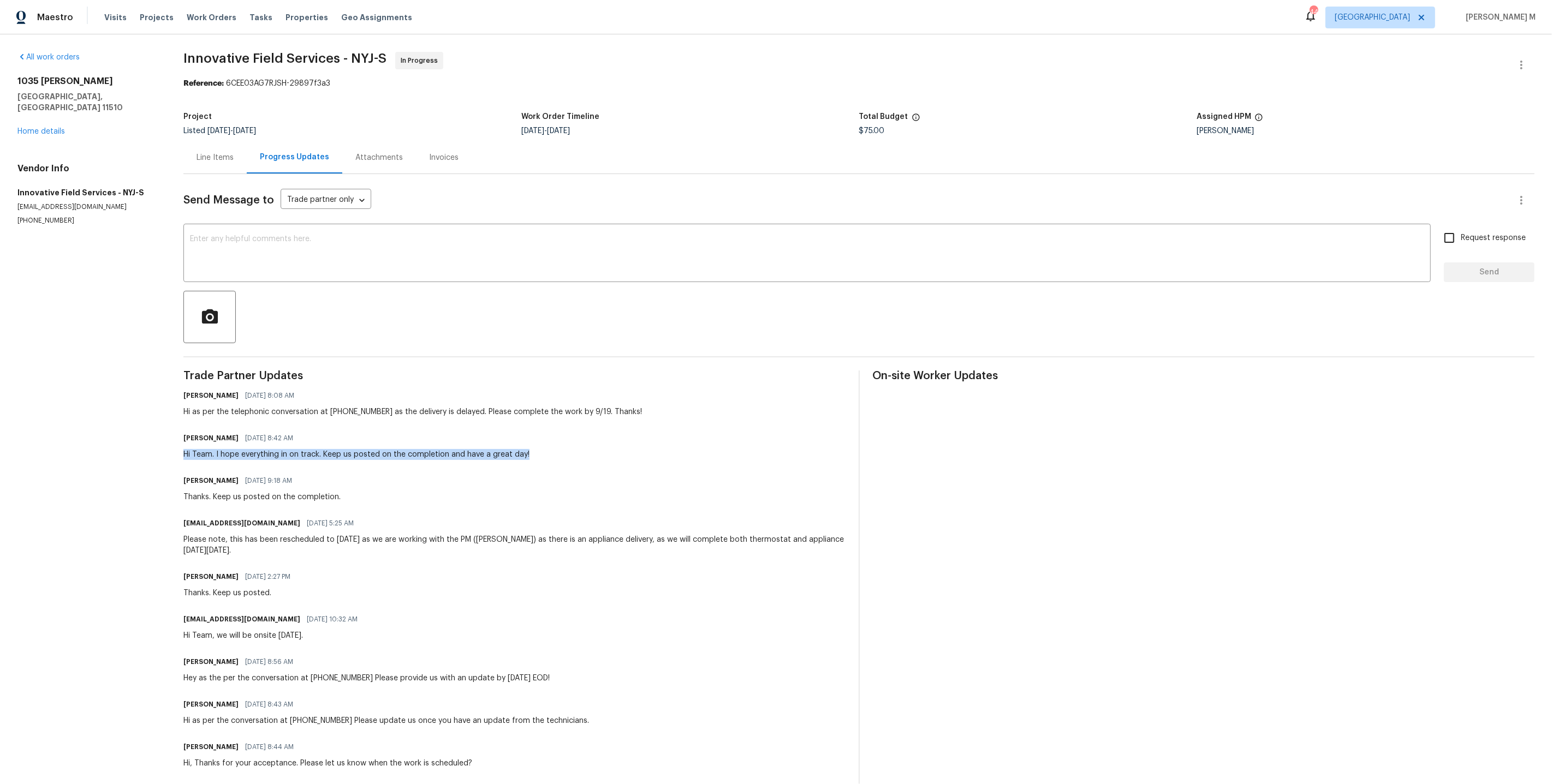
drag, startPoint x: 179, startPoint y: 439, endPoint x: 631, endPoint y: 435, distance: 452.0
click at [631, 435] on div "All work orders [STREET_ADDRESS][PERSON_NAME] Home details Vendor Info Innovati…" at bounding box center [776, 449] width 1552 height 829
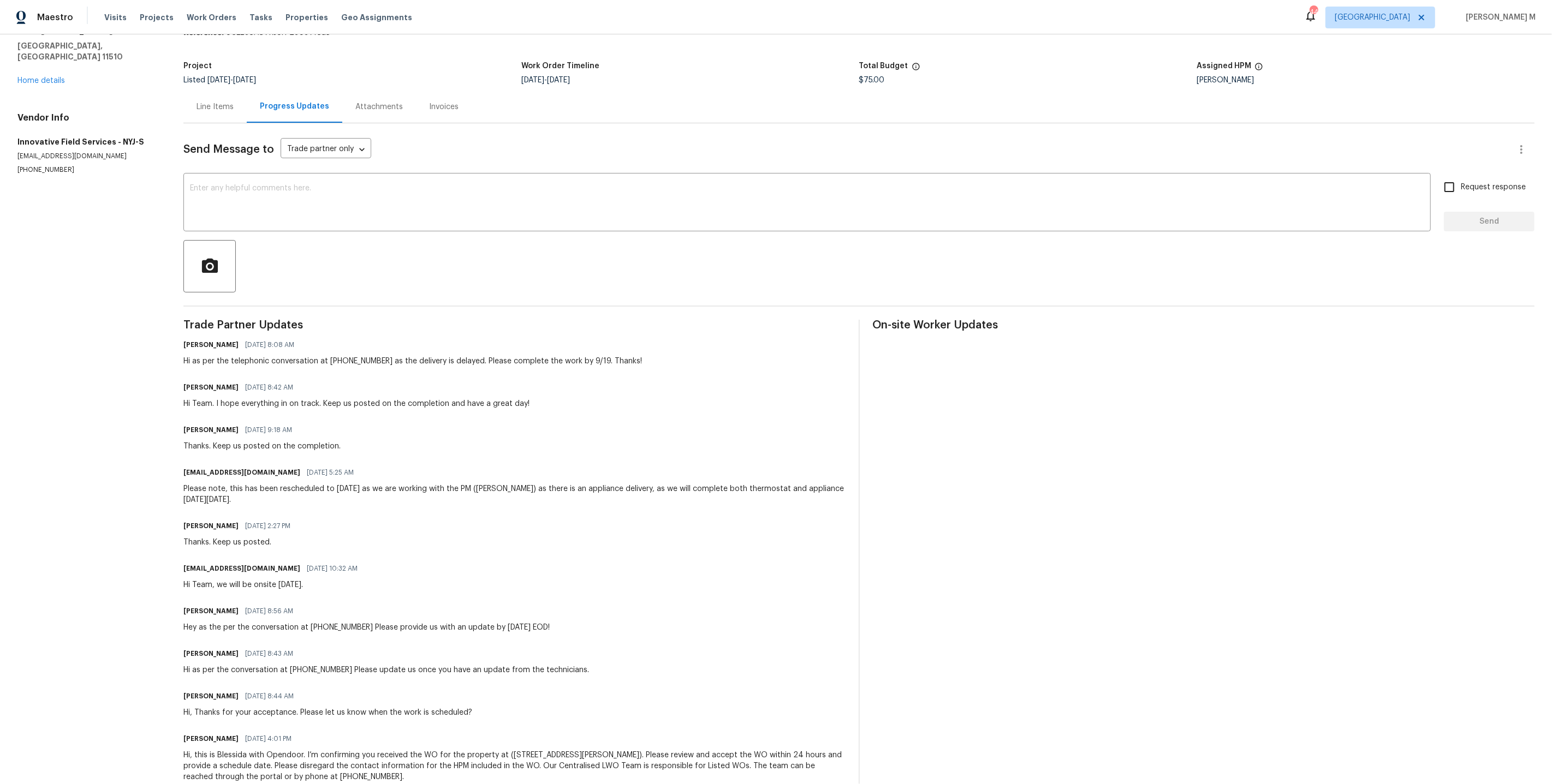
click at [426, 465] on div "[EMAIL_ADDRESS][DOMAIN_NAME] [DATE] 5:25 AM" at bounding box center [514, 472] width 662 height 15
drag, startPoint x: 178, startPoint y: 472, endPoint x: 413, endPoint y: 483, distance: 235.3
click at [413, 483] on div "All work orders [STREET_ADDRESS][PERSON_NAME] Home details Vendor Info Innovati…" at bounding box center [776, 398] width 1552 height 829
click at [413, 484] on div "Please note, this has been rescheduled to [DATE] as we are working with the PM …" at bounding box center [514, 495] width 662 height 22
drag, startPoint x: 178, startPoint y: 427, endPoint x: 387, endPoint y: 427, distance: 209.0
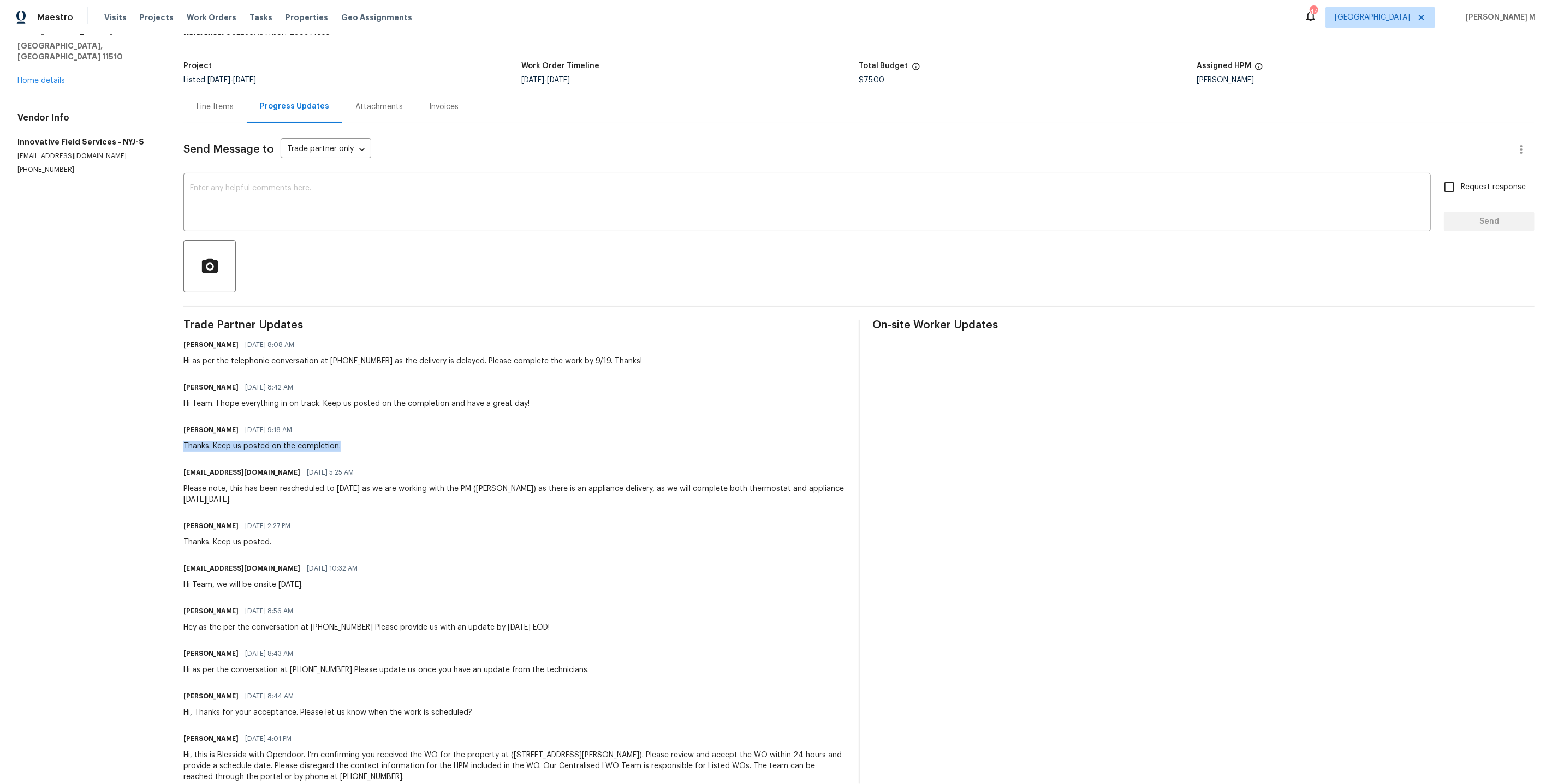
click at [387, 427] on div "All work orders [STREET_ADDRESS][PERSON_NAME] Home details Vendor Info Innovati…" at bounding box center [776, 398] width 1552 height 829
click at [634, 440] on div "Trade Partner Updates Blessida Angeline M [DATE] 8:08 AM Hi as per the telephon…" at bounding box center [514, 558] width 662 height 476
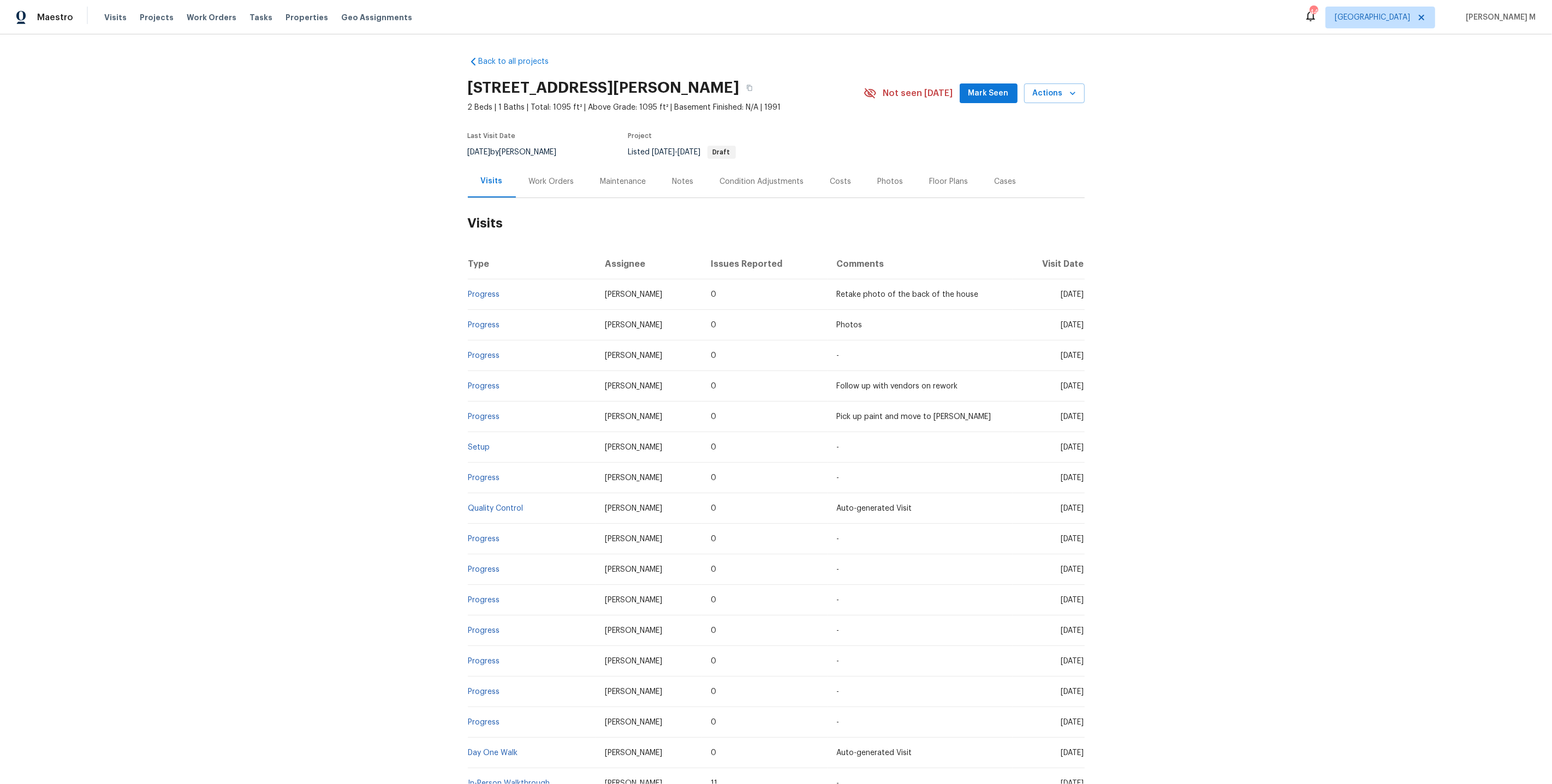
click at [555, 176] on div "Work Orders" at bounding box center [552, 181] width 45 height 11
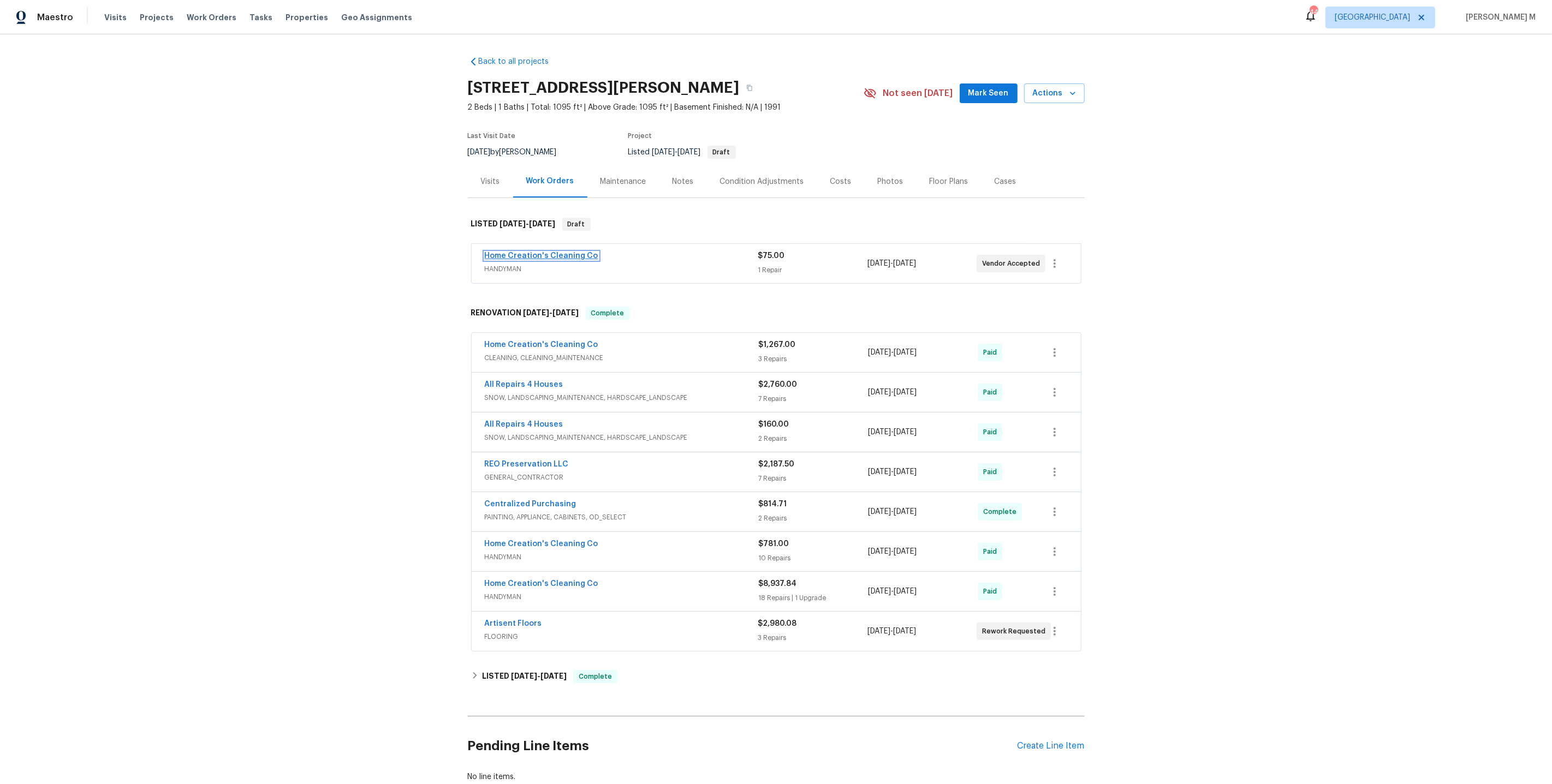
click at [525, 252] on link "Home Creation's Cleaning Co" at bounding box center [541, 256] width 114 height 8
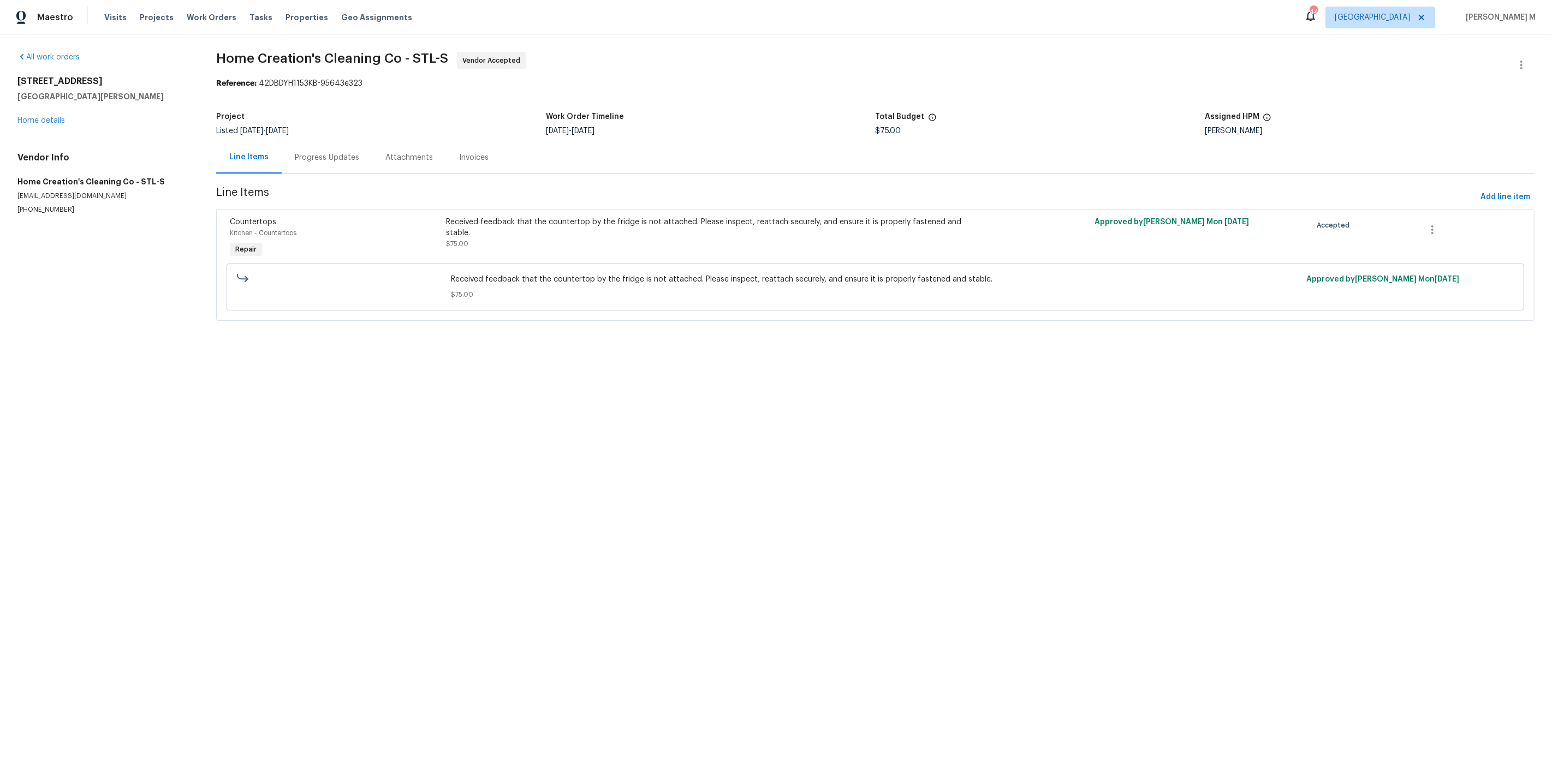
click at [305, 156] on div "Progress Updates" at bounding box center [327, 157] width 65 height 11
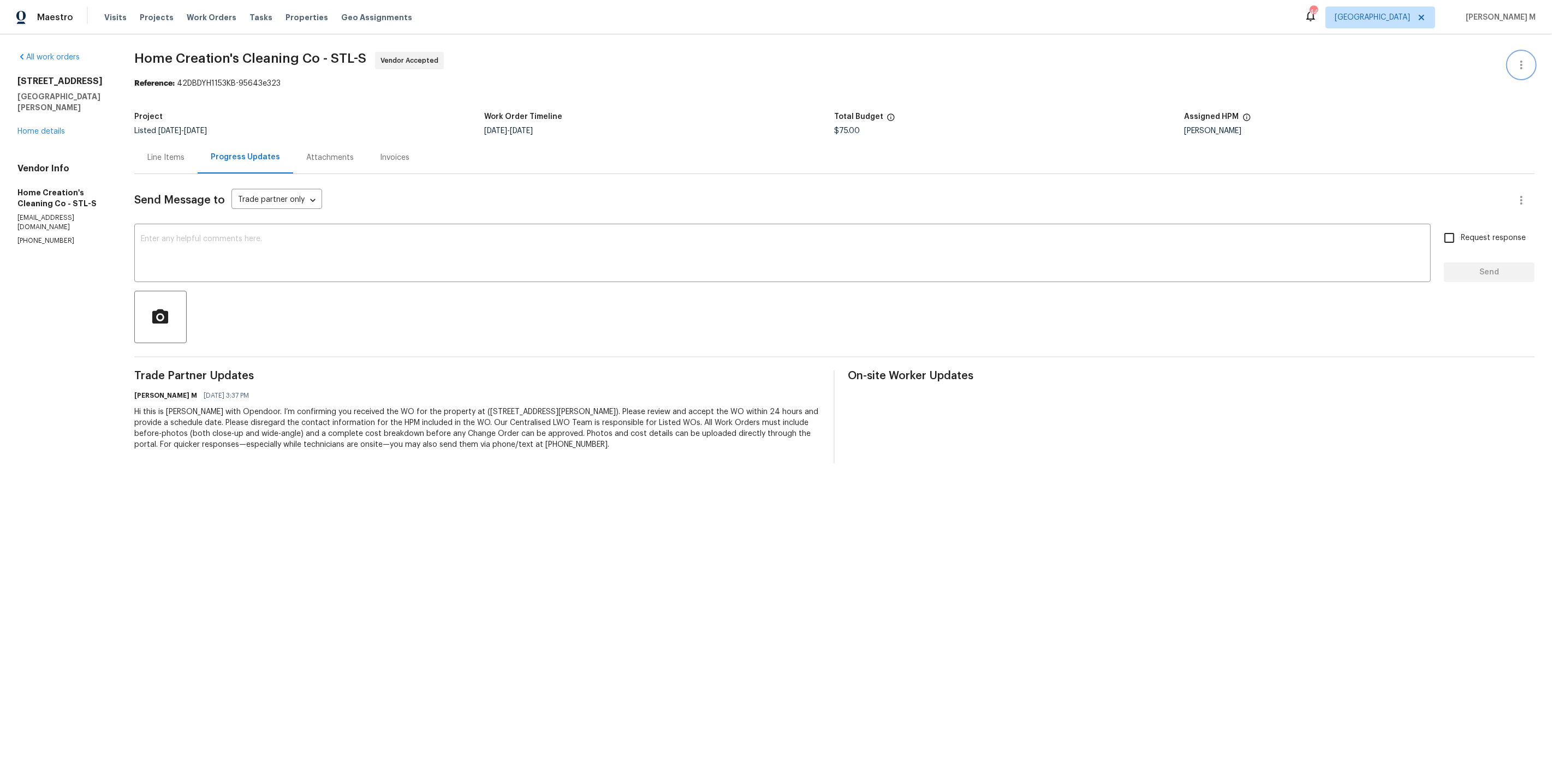
click at [1522, 60] on icon "button" at bounding box center [1521, 65] width 2 height 9
click at [1522, 60] on li "Edit" at bounding box center [1492, 63] width 118 height 18
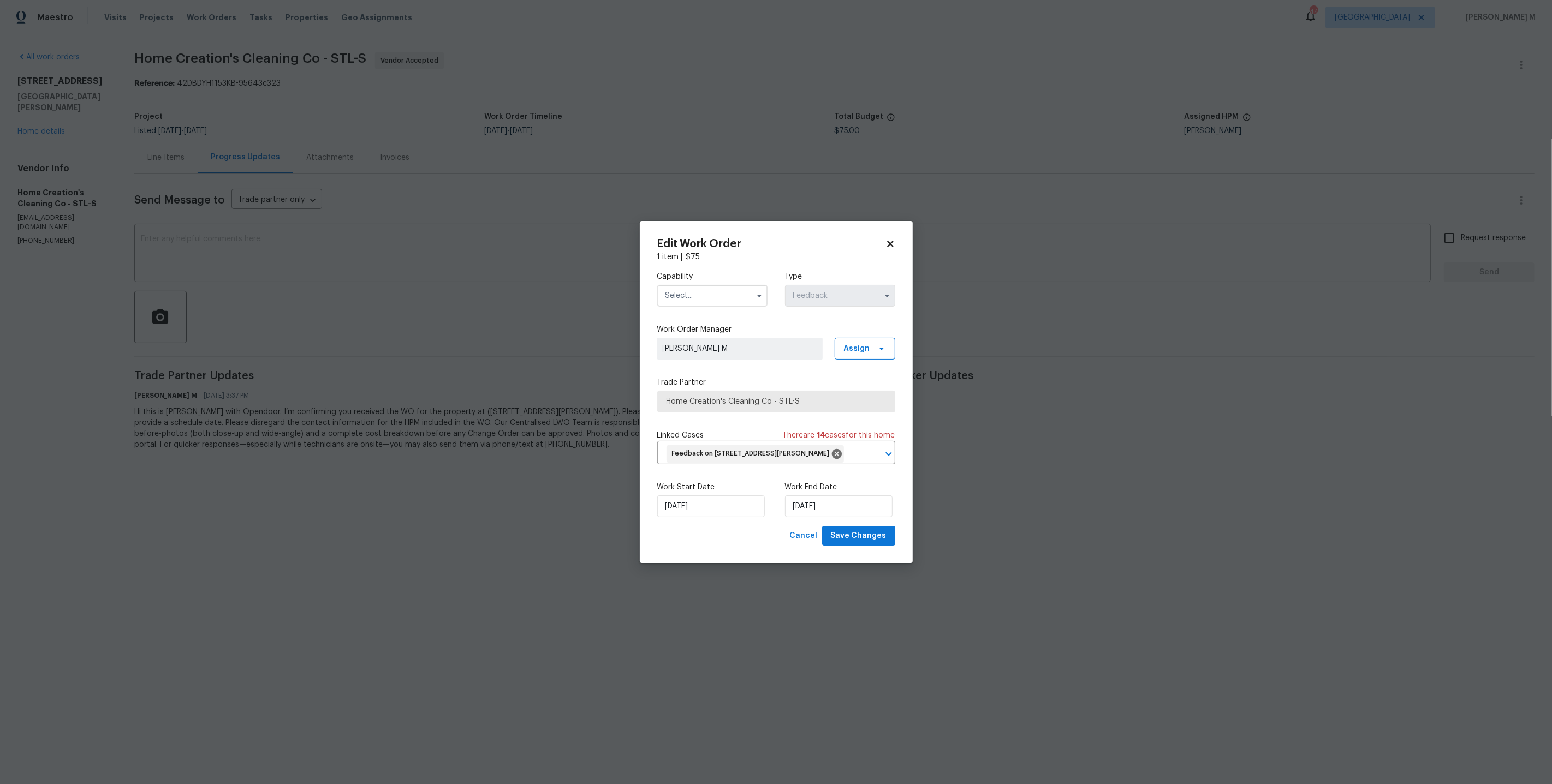
click at [701, 297] on input "text" at bounding box center [712, 296] width 111 height 22
click at [712, 420] on span "General Contractor" at bounding box center [702, 423] width 71 height 8
type input "General Contractor"
click at [701, 503] on input "15/09/2025" at bounding box center [711, 506] width 108 height 22
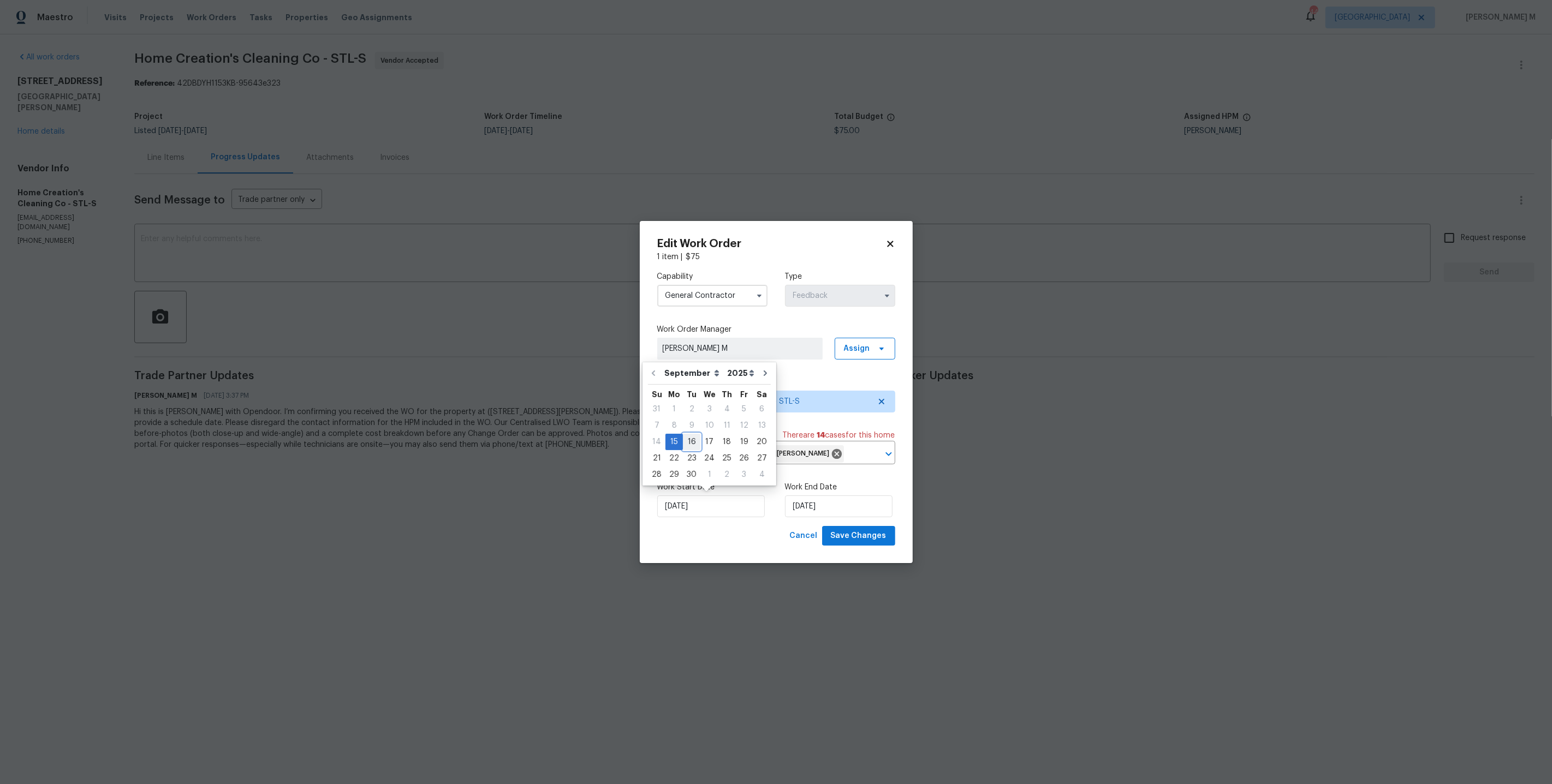
click at [689, 446] on div "16" at bounding box center [691, 441] width 17 height 15
type input "16/09/2025"
click at [832, 501] on input "17/09/2025" at bounding box center [839, 506] width 108 height 22
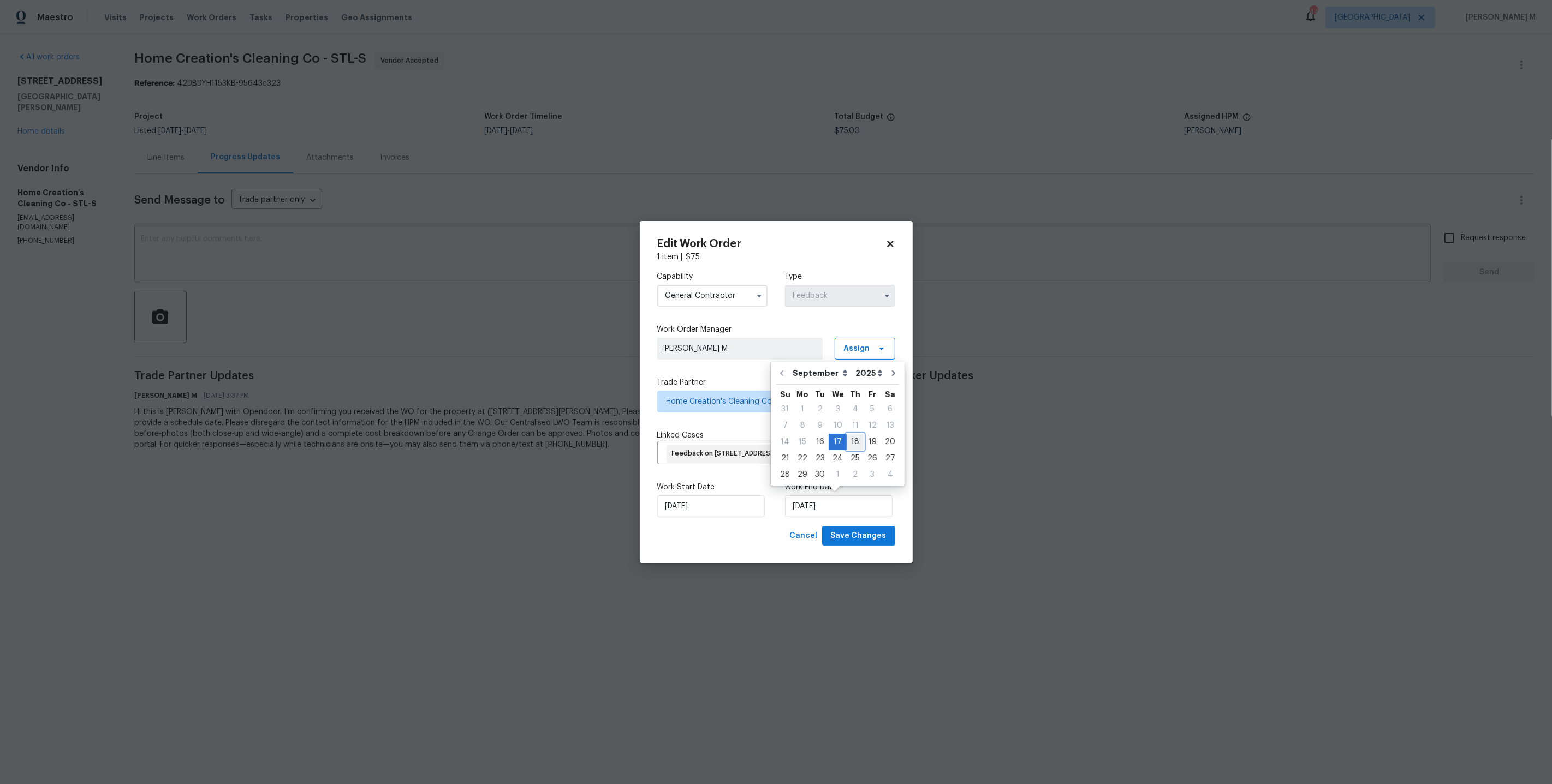
click at [857, 444] on div "18" at bounding box center [855, 441] width 17 height 15
type input "18/09/2025"
click at [861, 516] on div "Work Start Date 16/09/2025 Work End Date 18/09/2025" at bounding box center [776, 499] width 238 height 53
click at [861, 529] on span "Save Changes" at bounding box center [859, 536] width 56 height 14
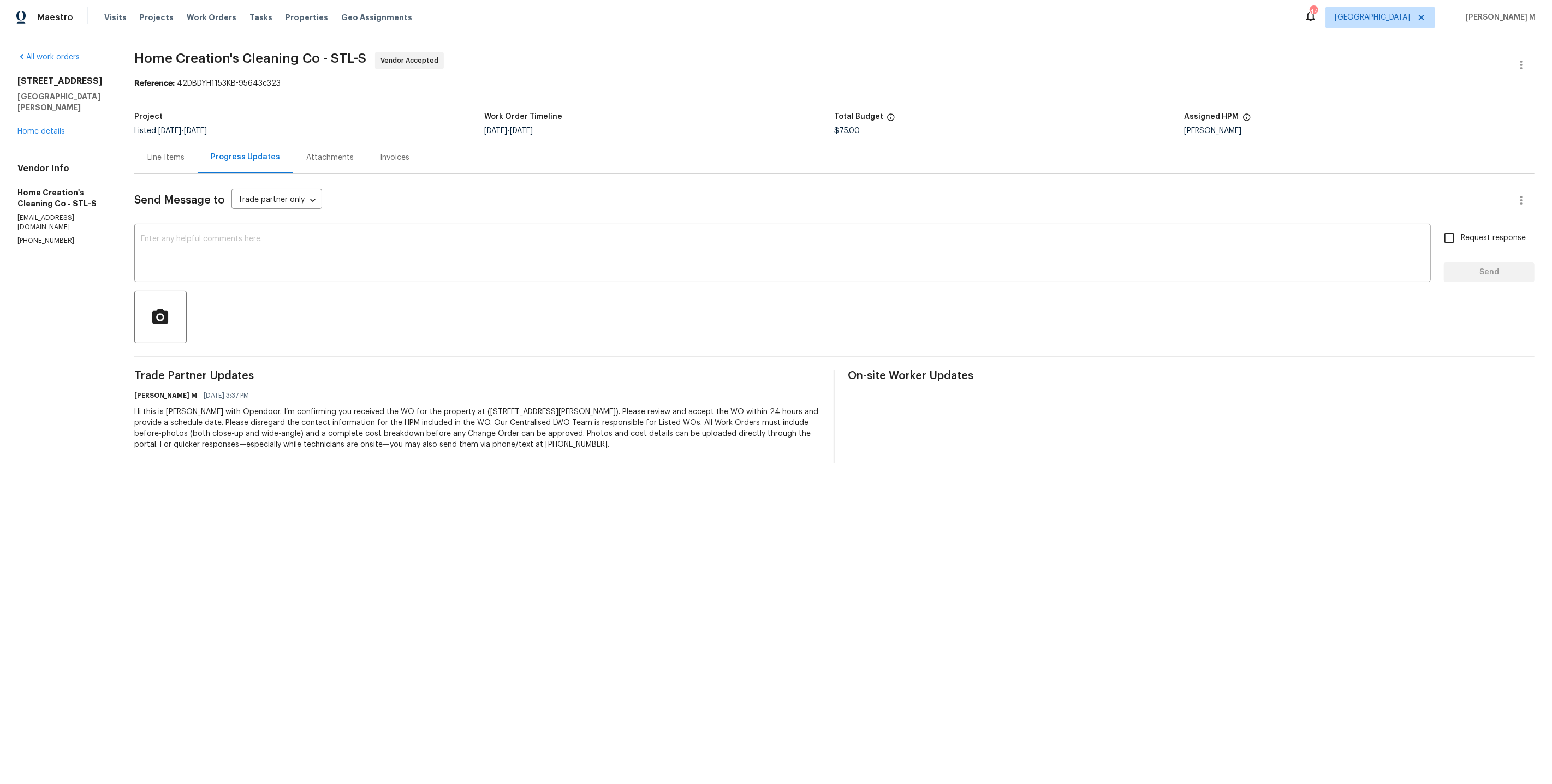
click at [1007, 481] on html "Maestro Visits Projects Work Orders Tasks Properties Geo Assignments 44 Dallas …" at bounding box center [776, 240] width 1552 height 481
click at [304, 218] on div "Send Message to Trade partner only Trade partner only ​ x ​ Request response Se…" at bounding box center [835, 319] width 1400 height 289
click at [302, 226] on div "x ​" at bounding box center [783, 254] width 1297 height 56
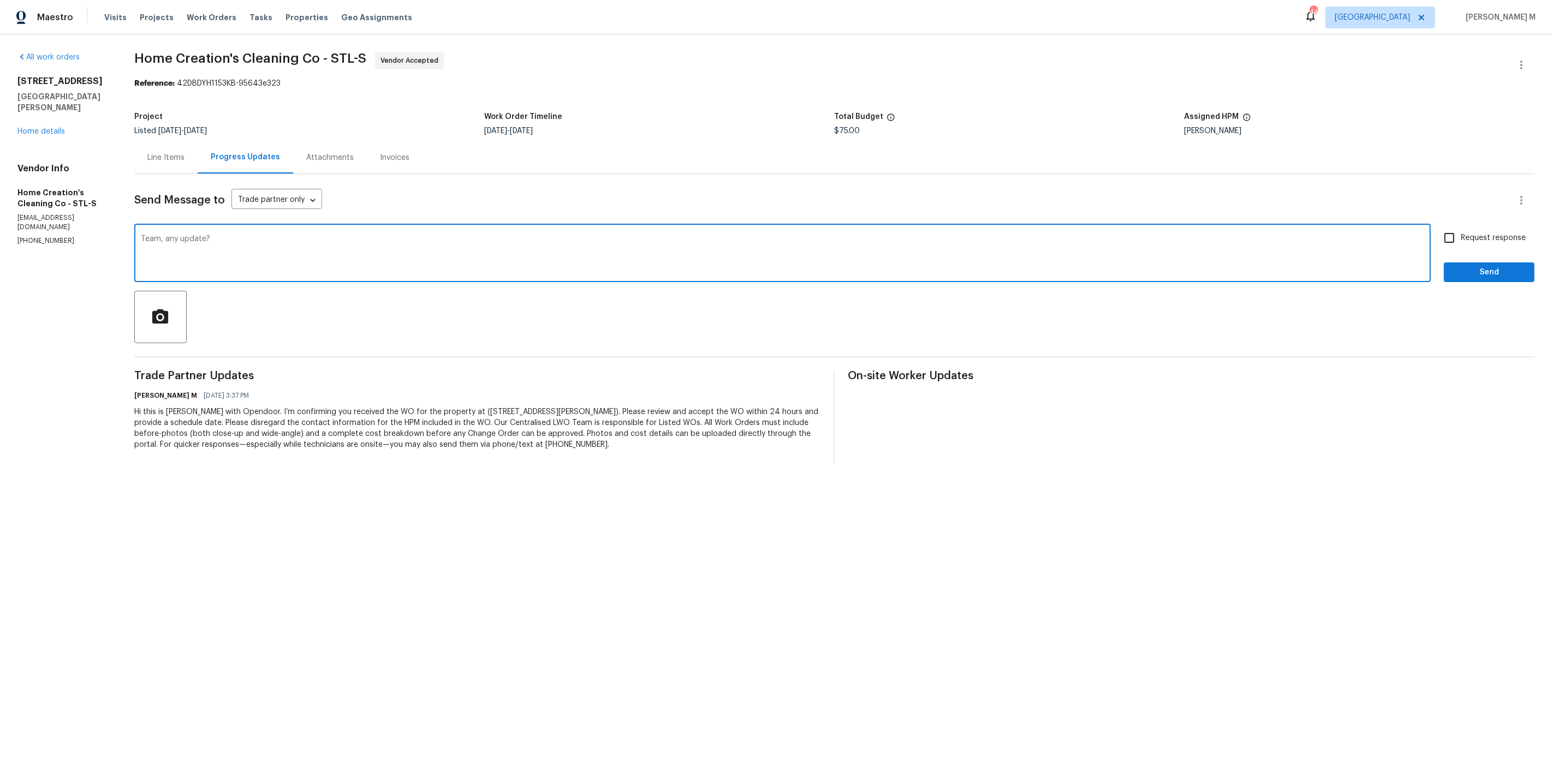
type textarea "Team, any update?"
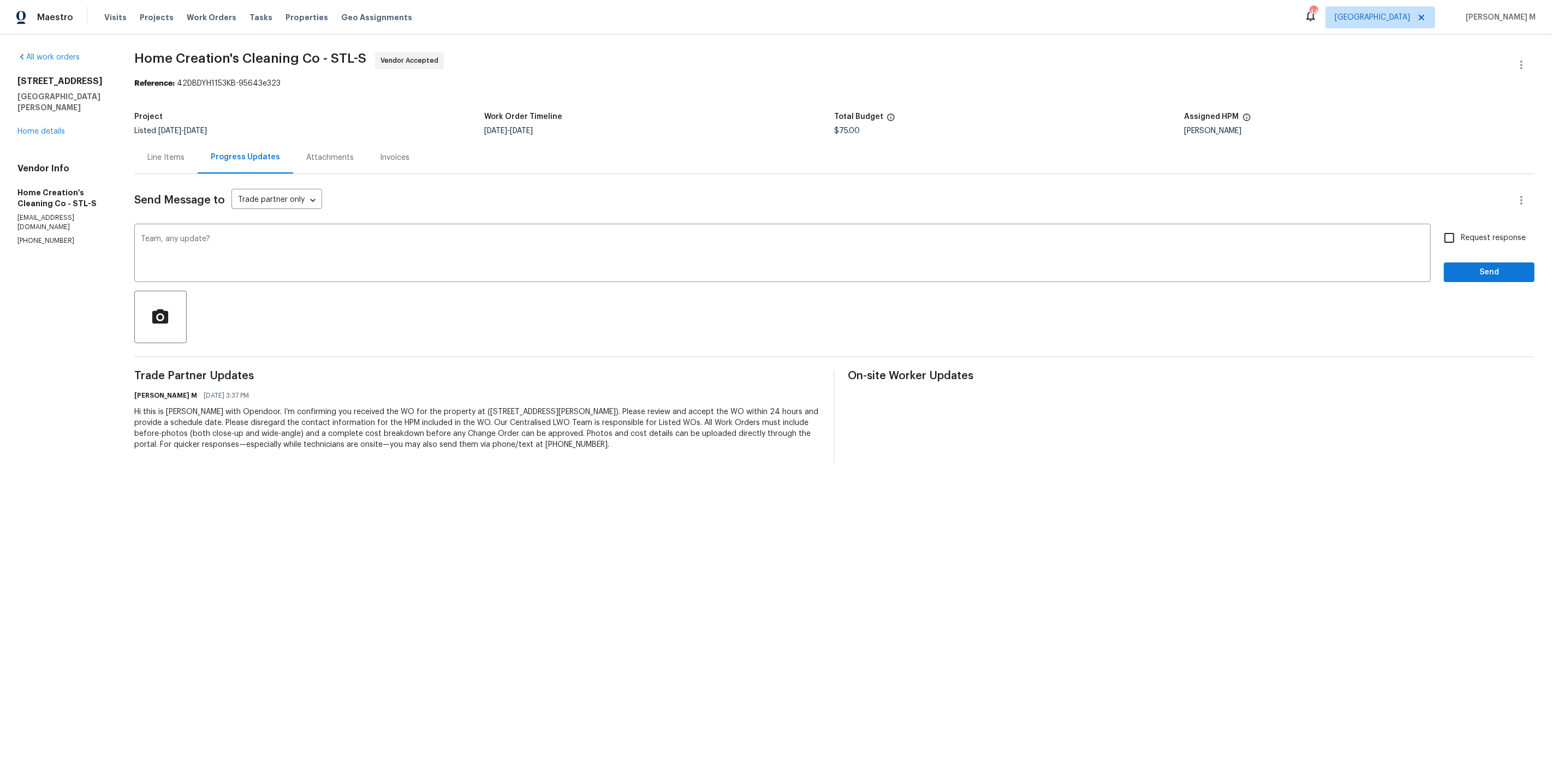
click at [1471, 233] on span "Request response" at bounding box center [1493, 239] width 65 height 12
click at [1461, 233] on input "Request response" at bounding box center [1449, 238] width 23 height 23
checkbox input "true"
click at [1471, 265] on span "Send" at bounding box center [1489, 272] width 73 height 14
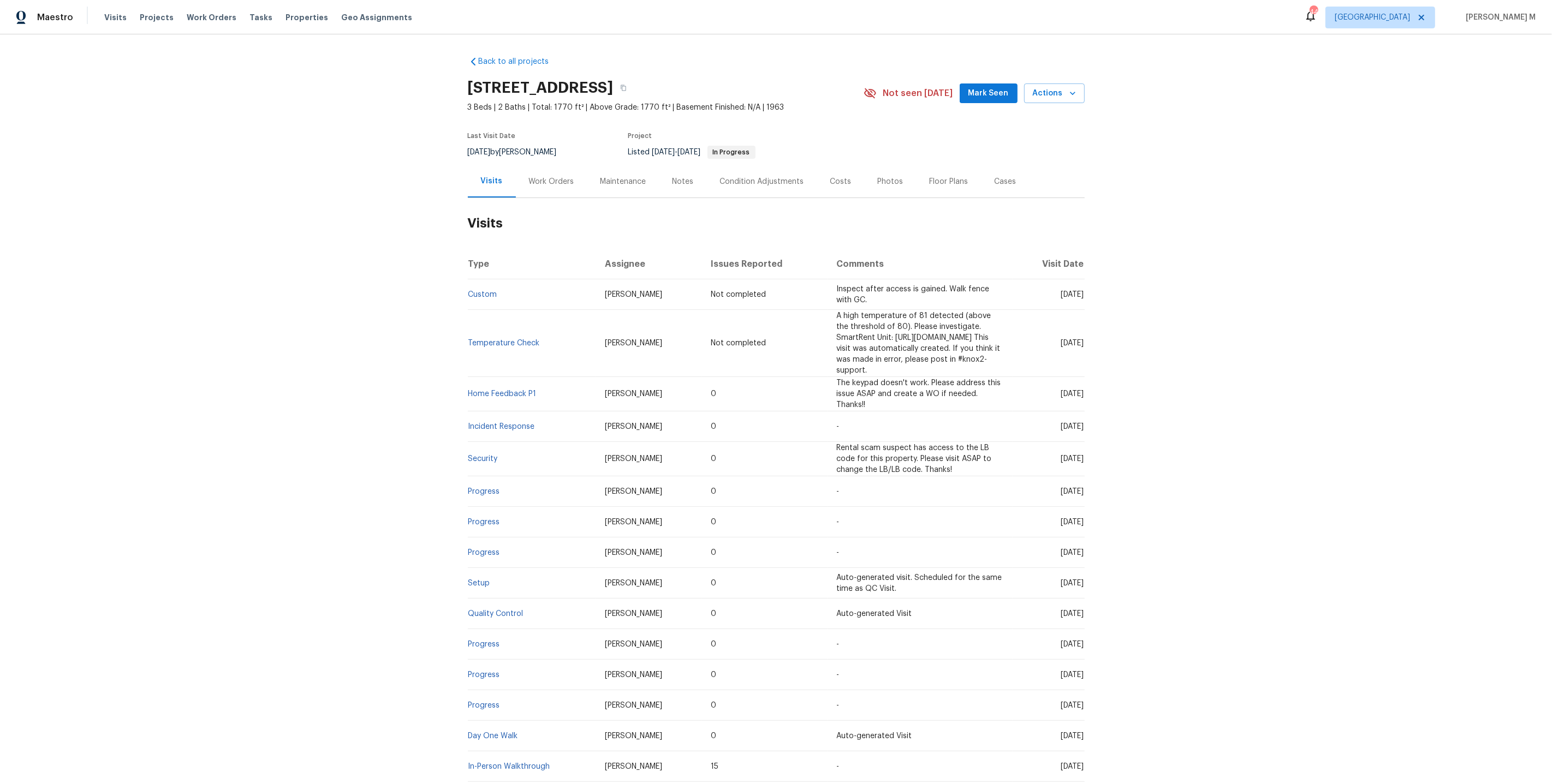
click at [530, 176] on div "Work Orders" at bounding box center [552, 181] width 45 height 11
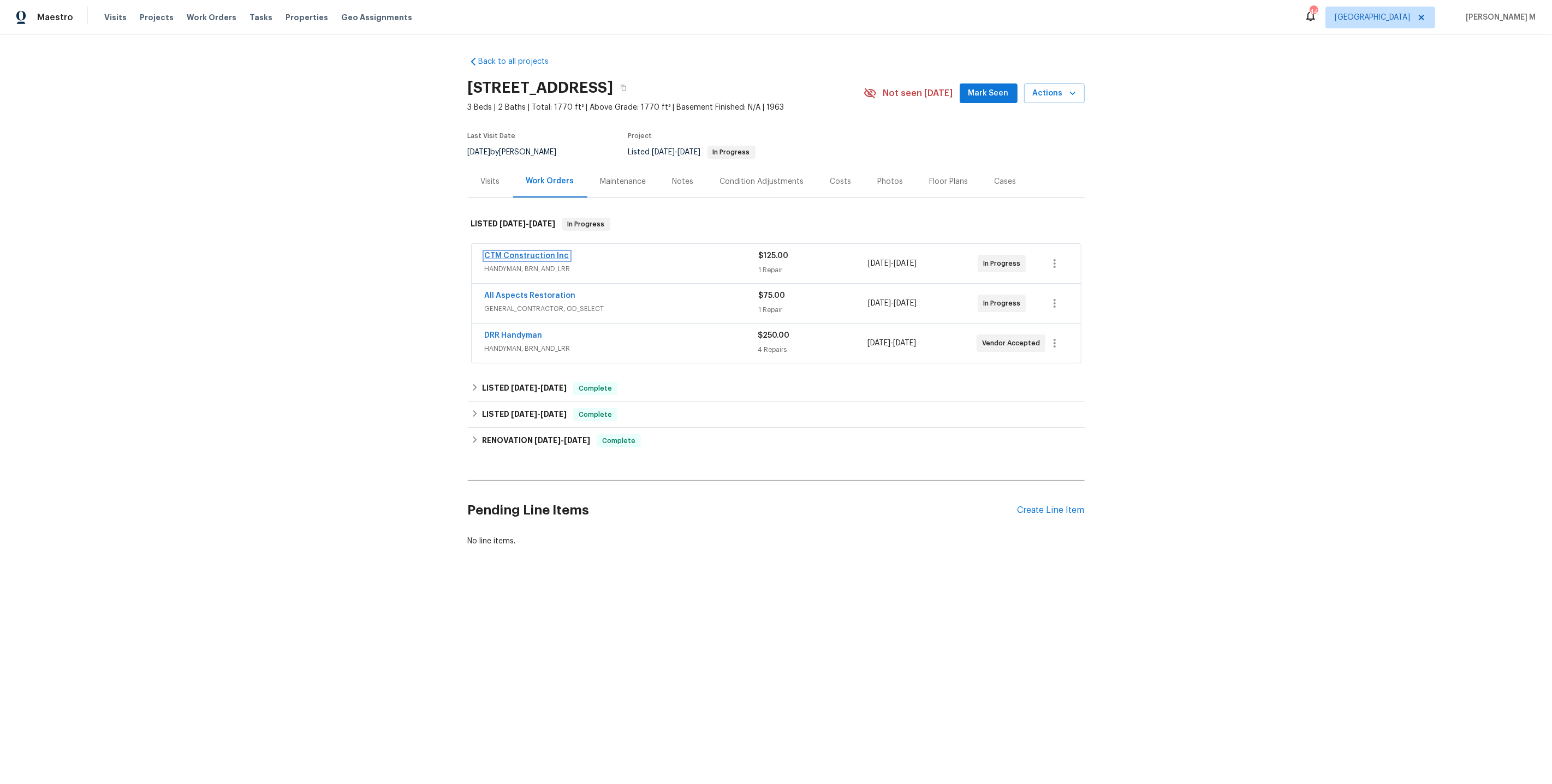
click at [521, 252] on link "CTM Construction Inc" at bounding box center [527, 256] width 84 height 8
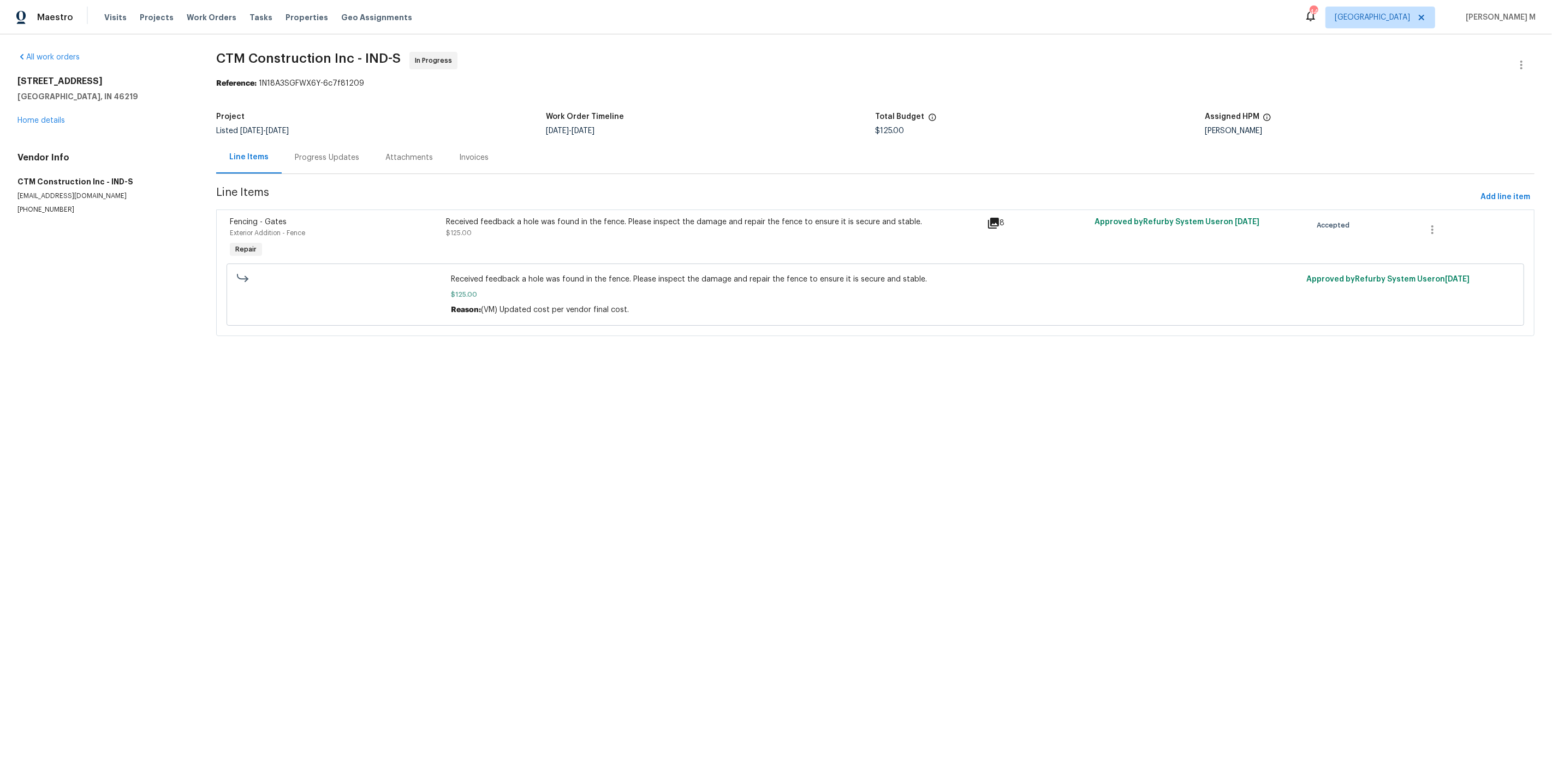
click at [301, 169] on div "Progress Updates" at bounding box center [327, 157] width 91 height 32
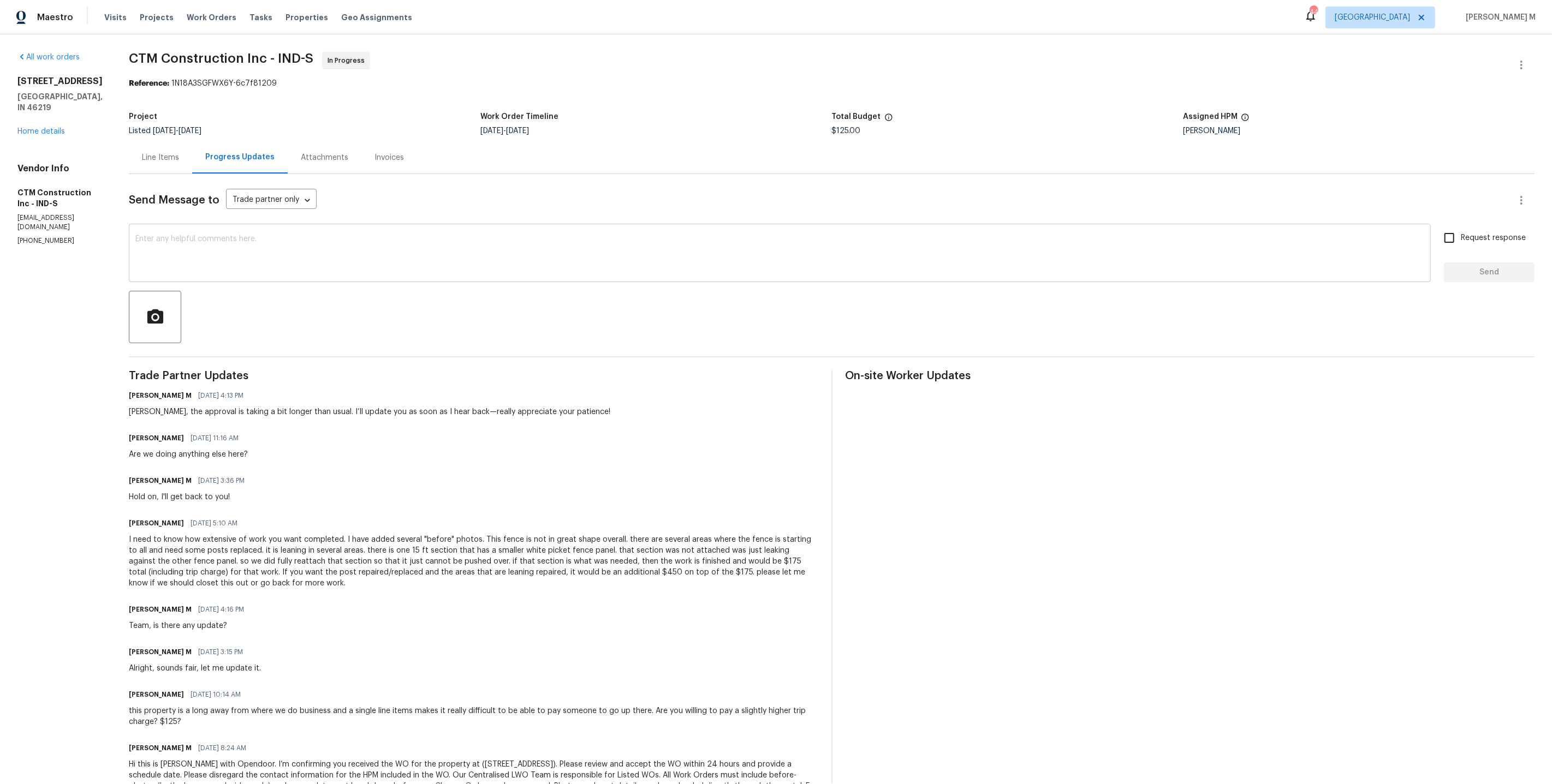
click at [246, 240] on textarea at bounding box center [779, 254] width 1289 height 39
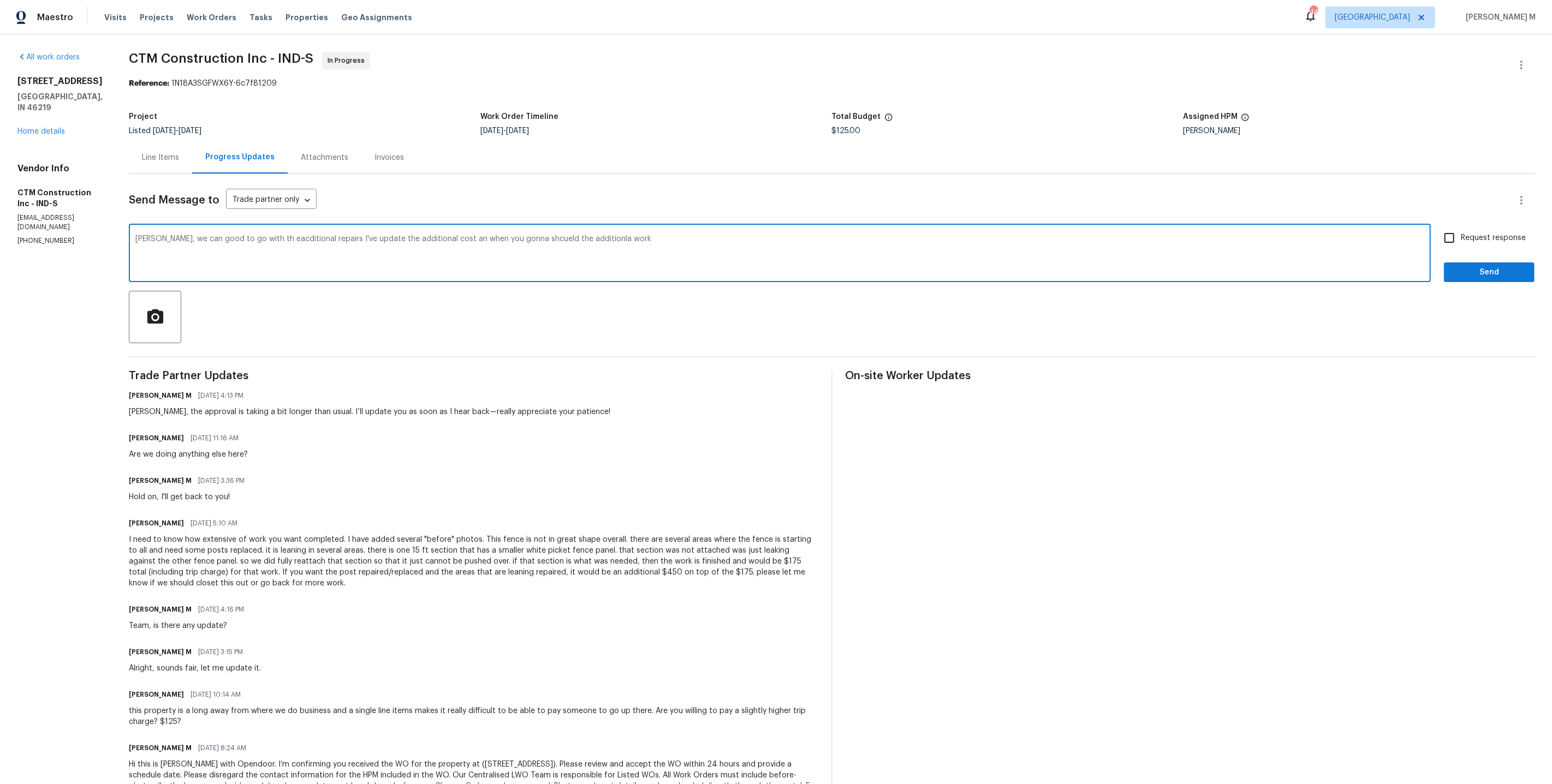
type textarea "[PERSON_NAME], we can good to go with th eacditional repairs I've update the ad…"
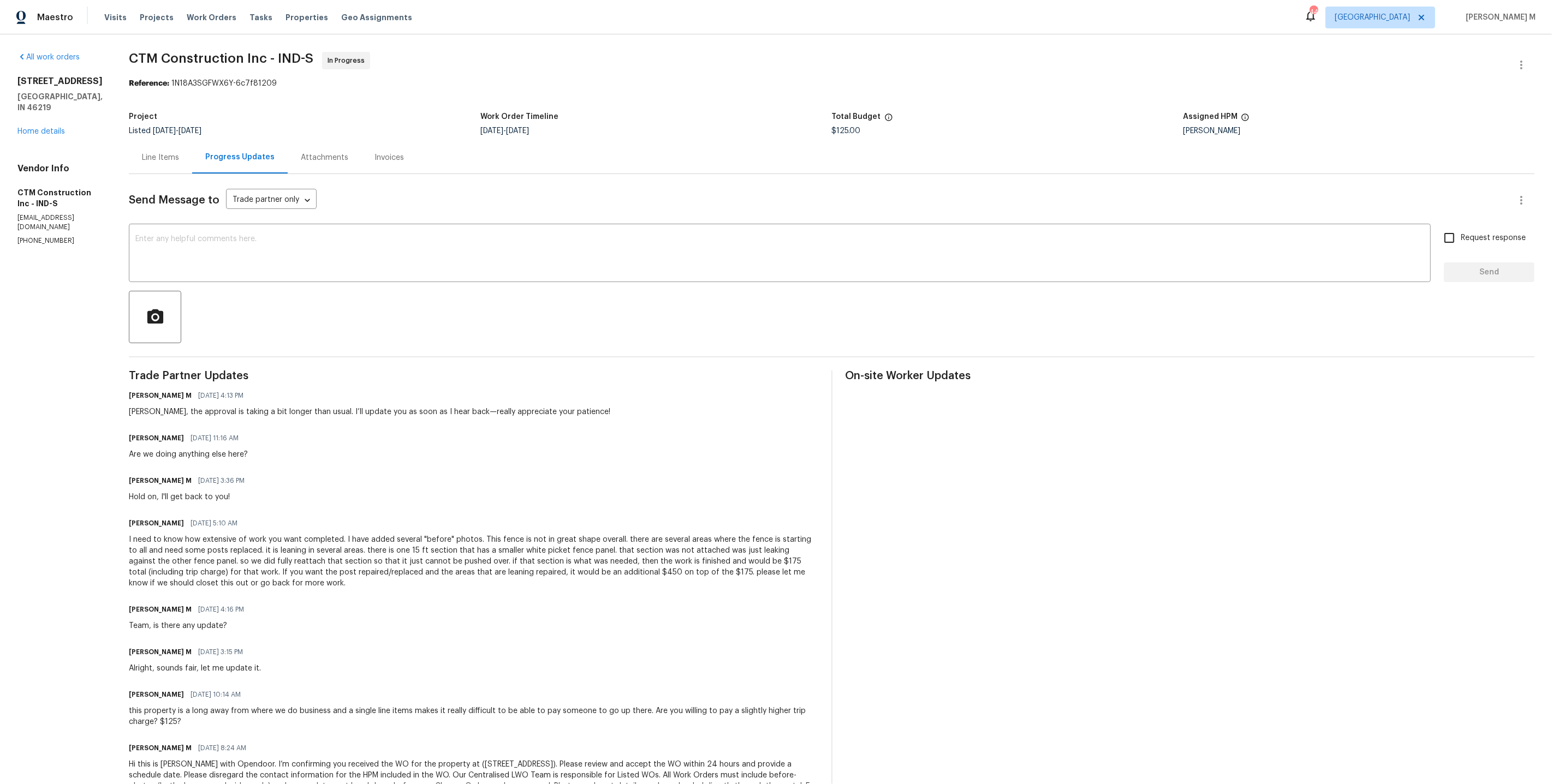
click at [297, 540] on div "I need to know how extensive of work you want completed. I have added several "…" at bounding box center [473, 561] width 689 height 55
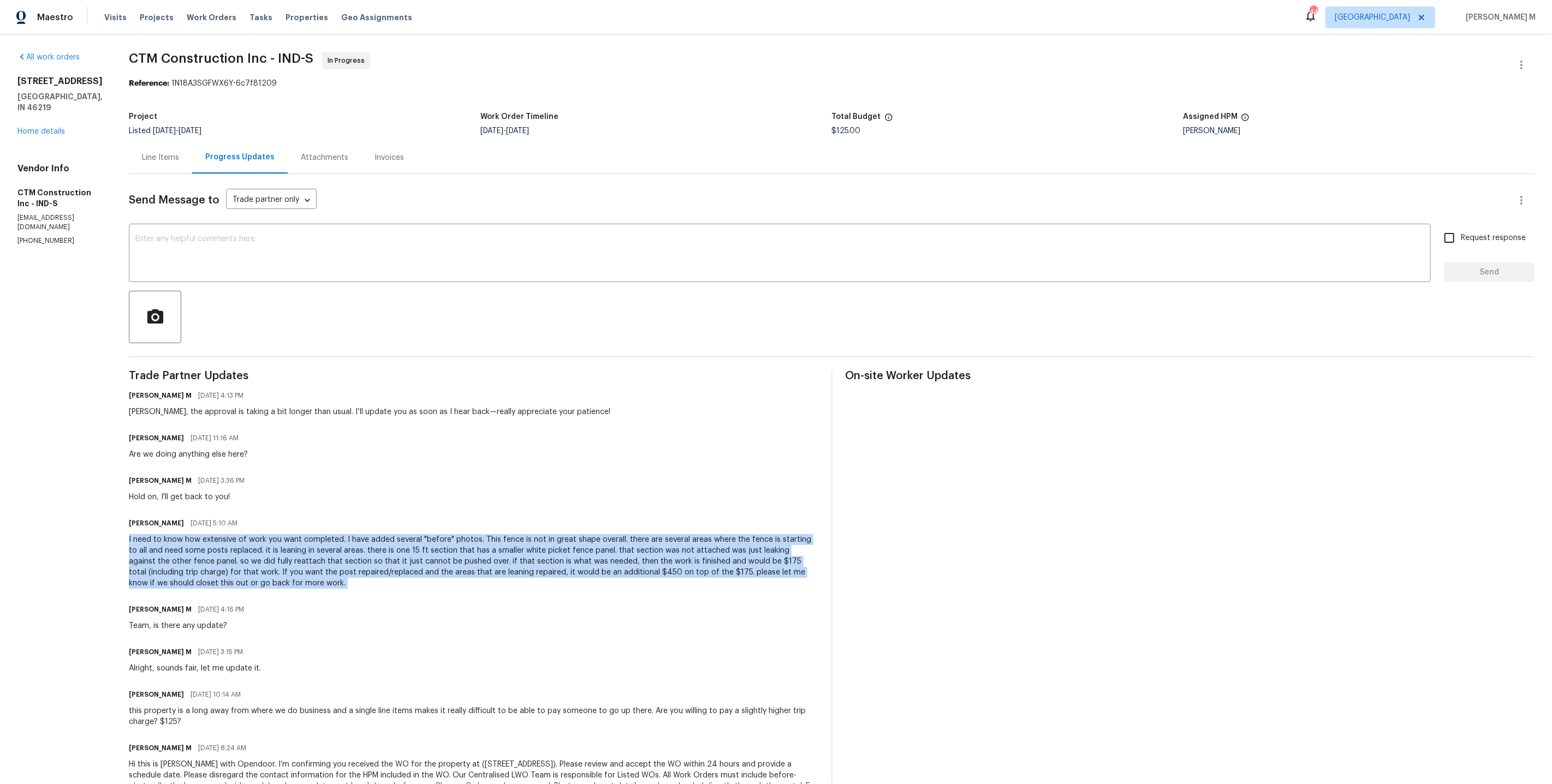
click at [297, 540] on div "I need to know how extensive of work you want completed. I have added several "…" at bounding box center [473, 561] width 689 height 55
copy div "I need to know how extensive of work you want completed. I have added several "…"
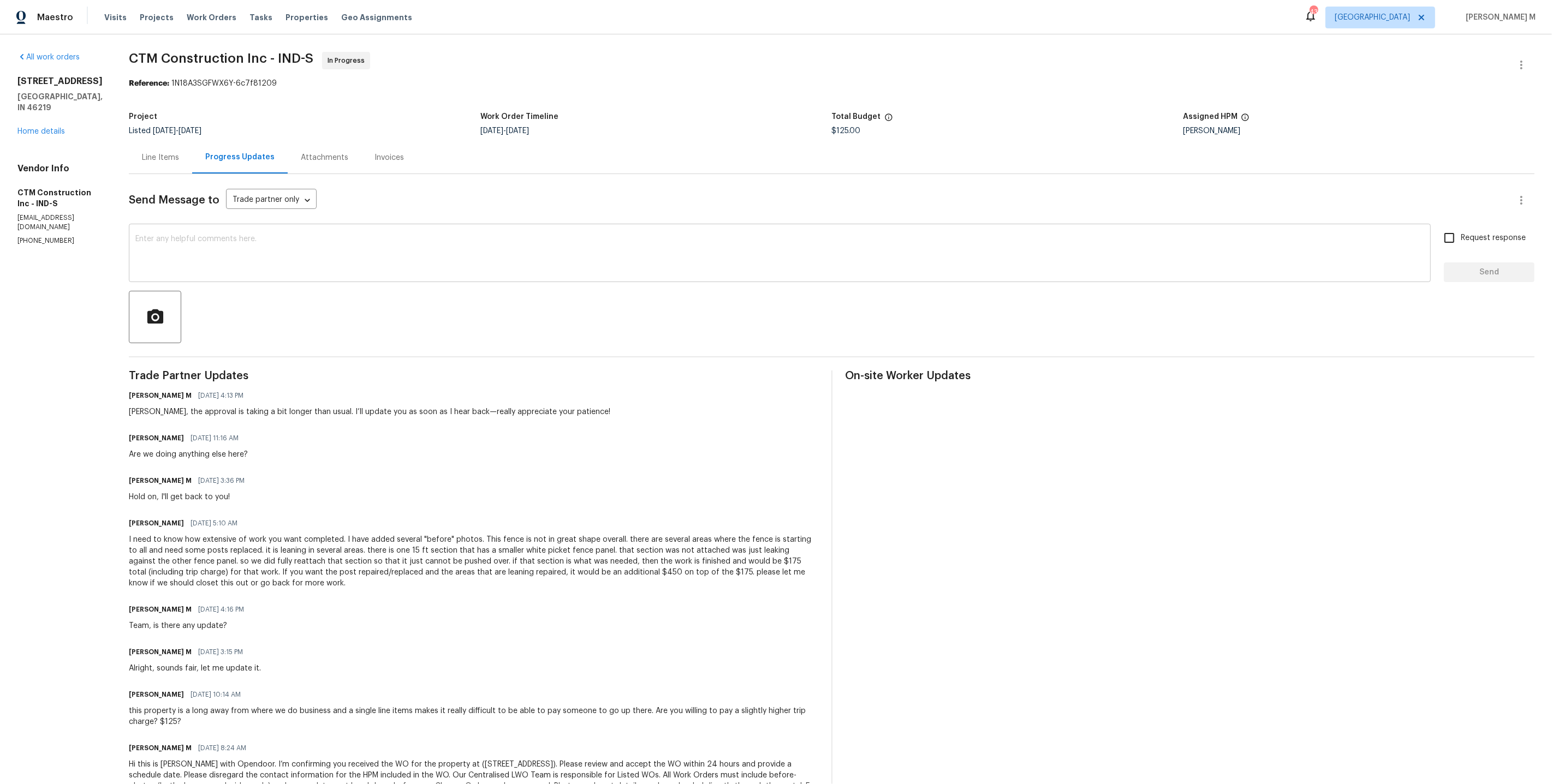
click at [422, 255] on textarea at bounding box center [779, 254] width 1289 height 39
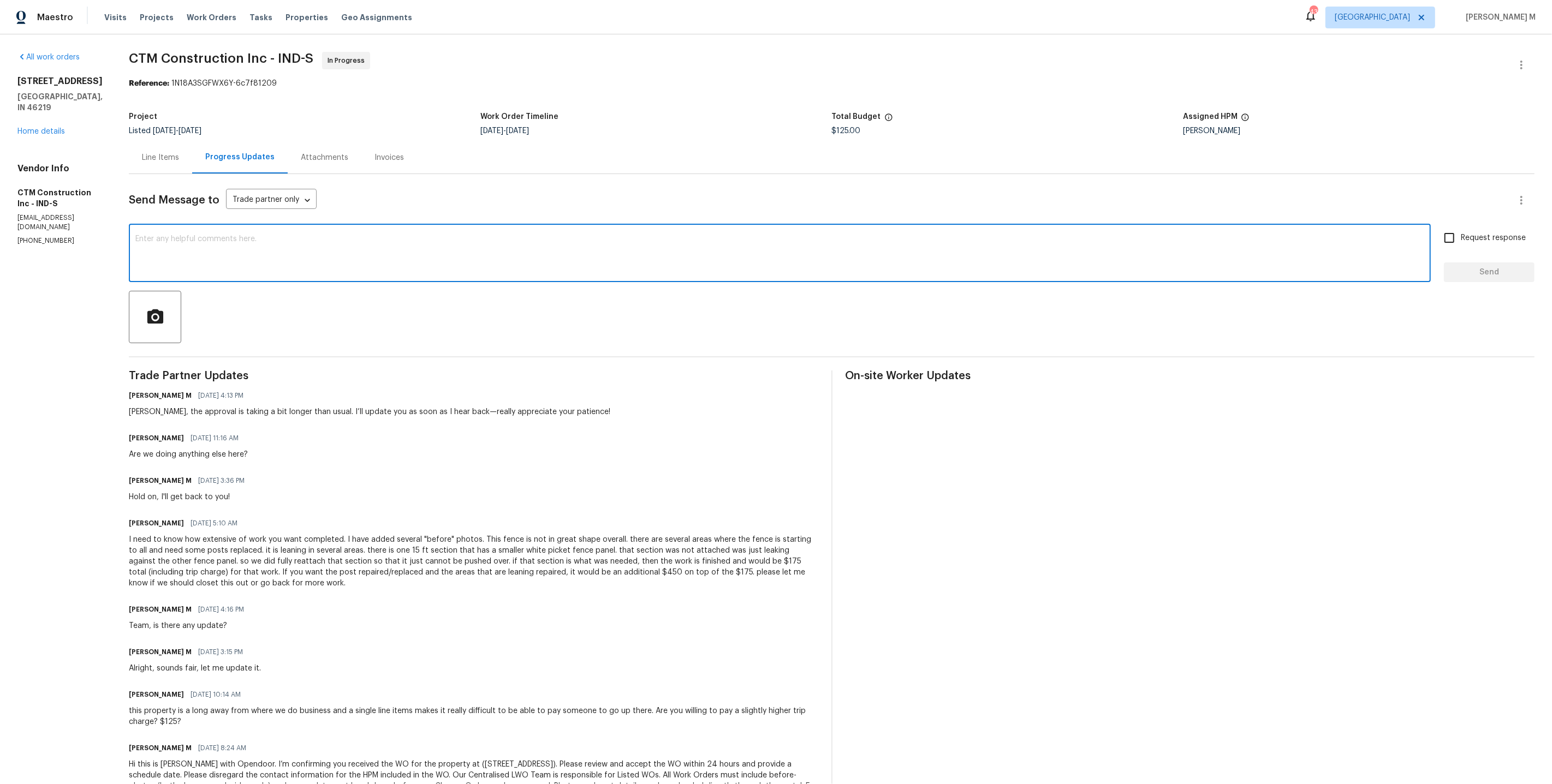
paste textarea "We’re good to move forward with the additional repairs. I’ve updated the cost t…"
type textarea "We’re good to move forward with the additional repairs. I’ve updated the cost t…"
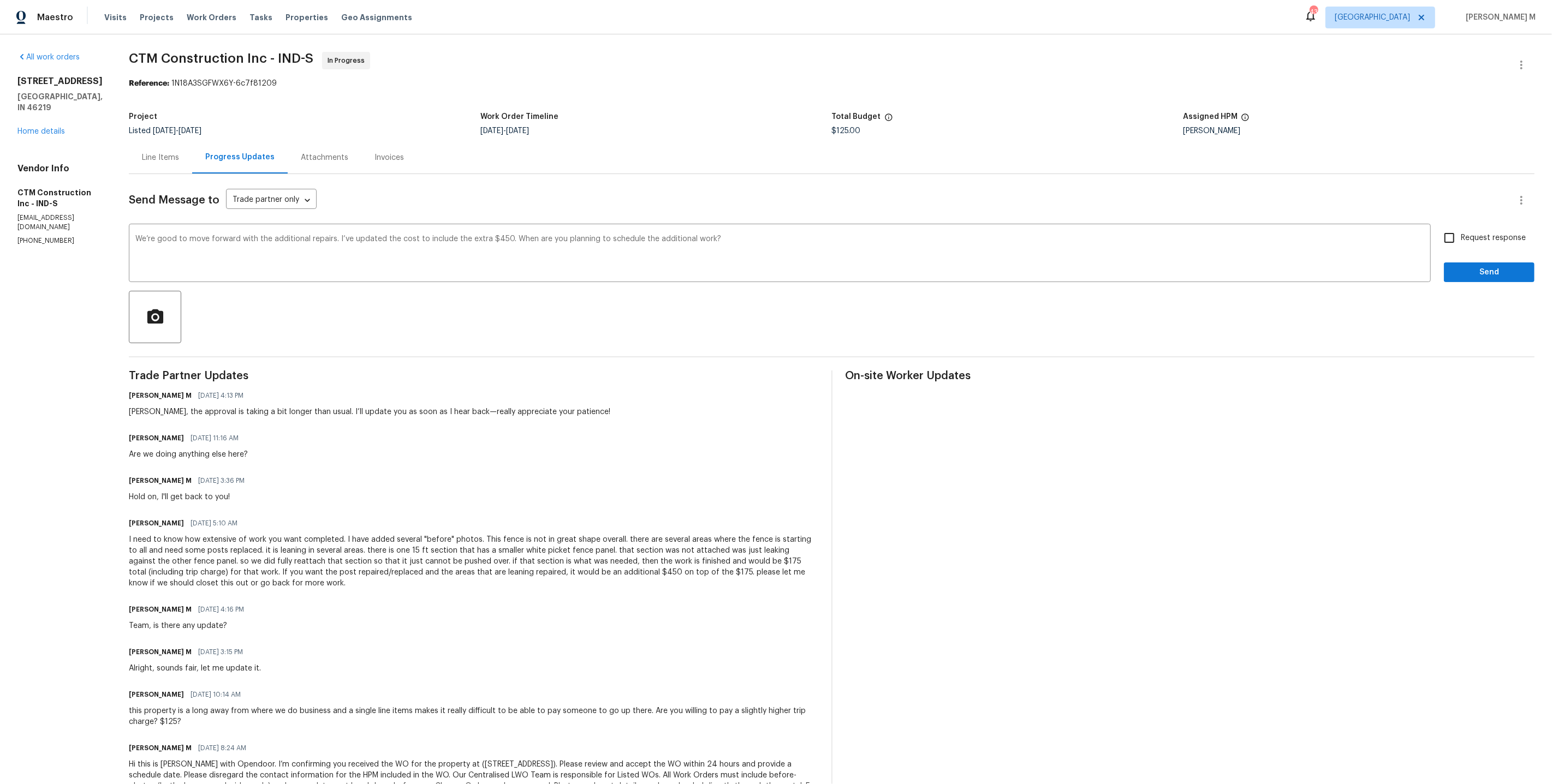
click at [1469, 235] on span "Request response" at bounding box center [1493, 239] width 65 height 12
click at [1461, 235] on input "Request response" at bounding box center [1449, 238] width 23 height 23
checkbox input "true"
click at [1466, 265] on span "Send" at bounding box center [1489, 272] width 73 height 14
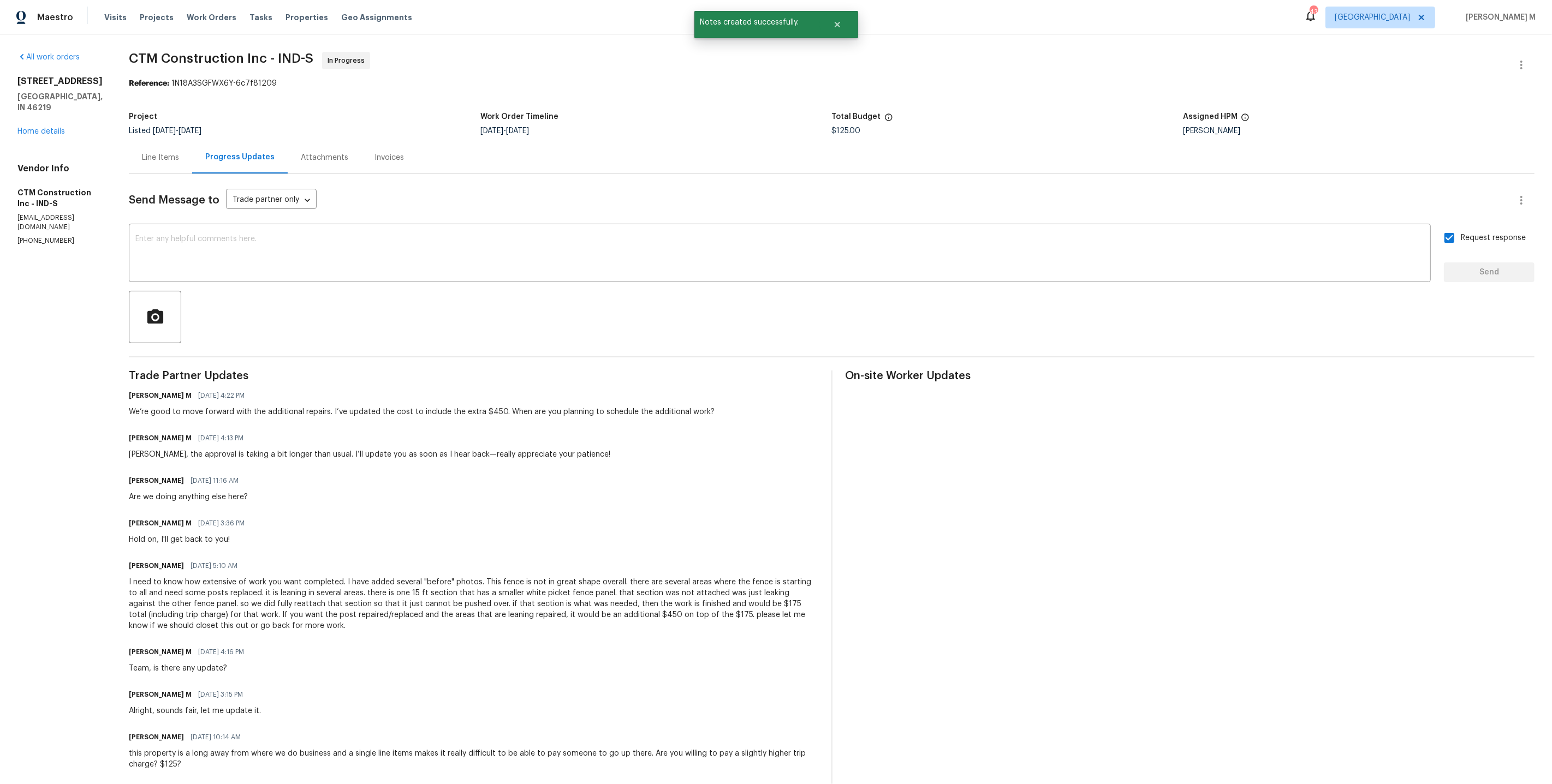
click at [166, 155] on div "Line Items" at bounding box center [160, 157] width 37 height 11
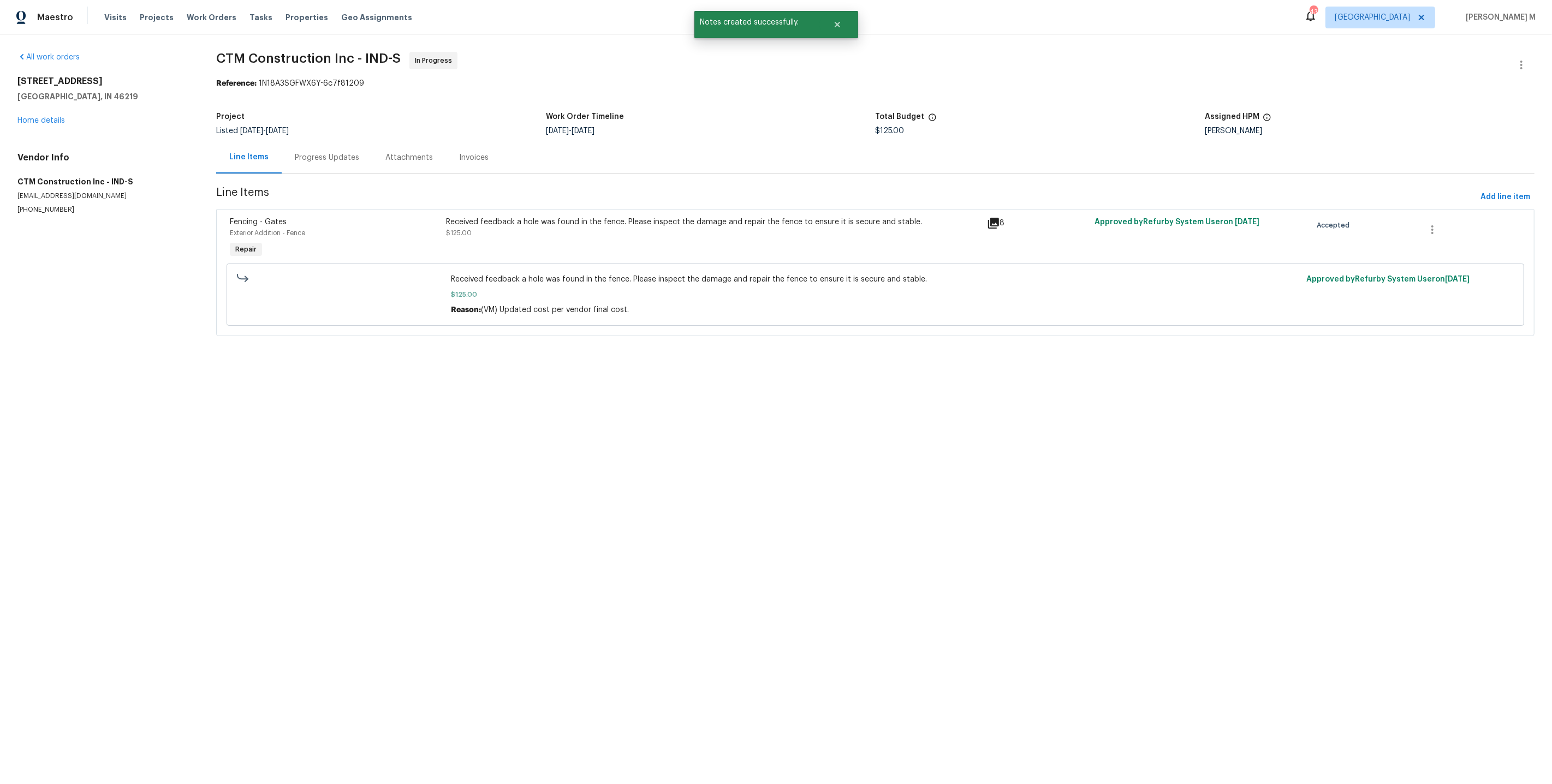
click at [591, 180] on section "CTM Construction Inc - IND-S In Progress Reference: 1N18A3SGFWX6Y-6c7f81209 Pro…" at bounding box center [875, 200] width 1318 height 297
click at [585, 230] on div "Received feedback a hole was found in the fence. Please inspect the damage and …" at bounding box center [713, 228] width 534 height 22
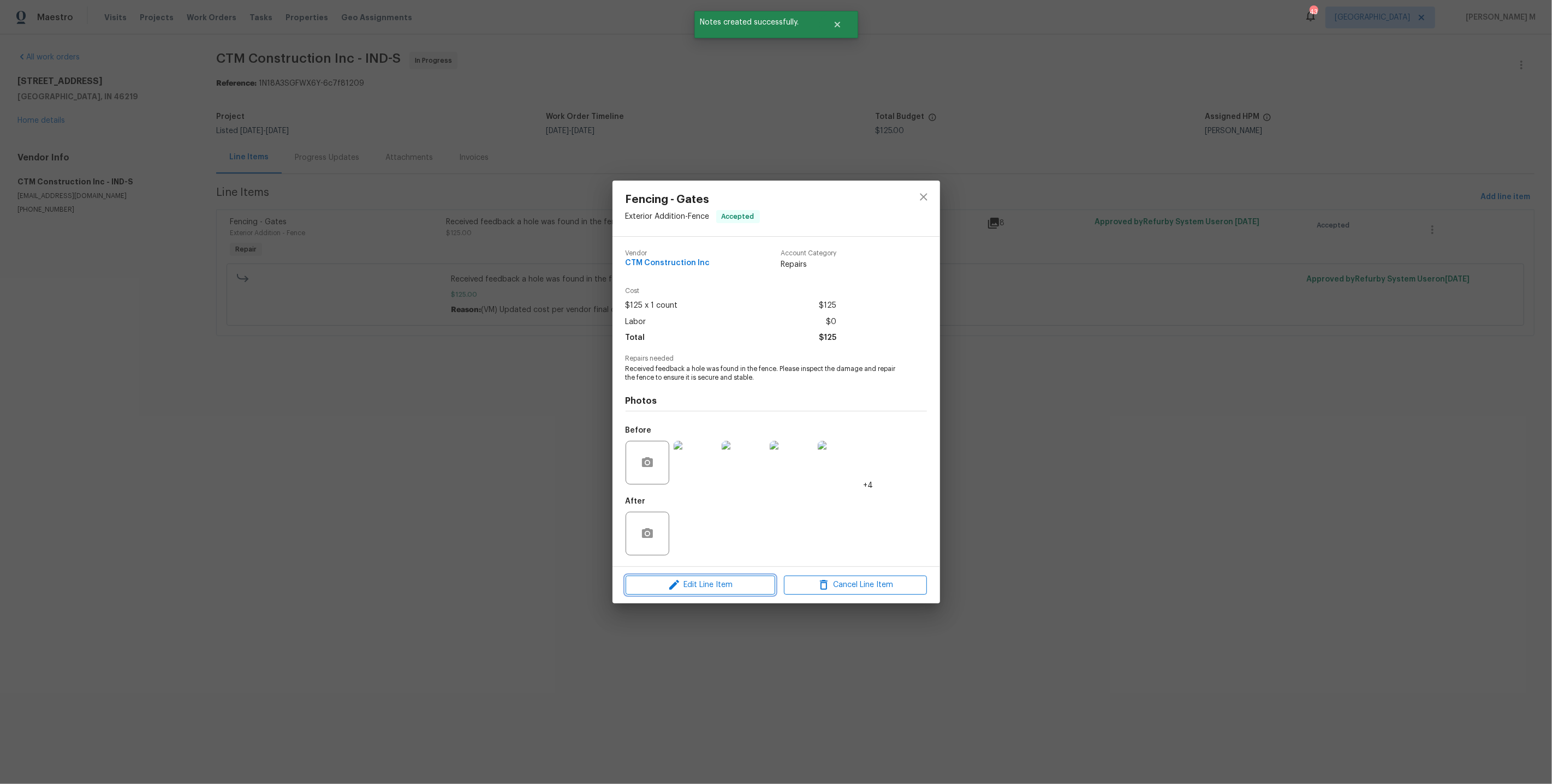
click at [707, 578] on span "Edit Line Item" at bounding box center [700, 585] width 143 height 14
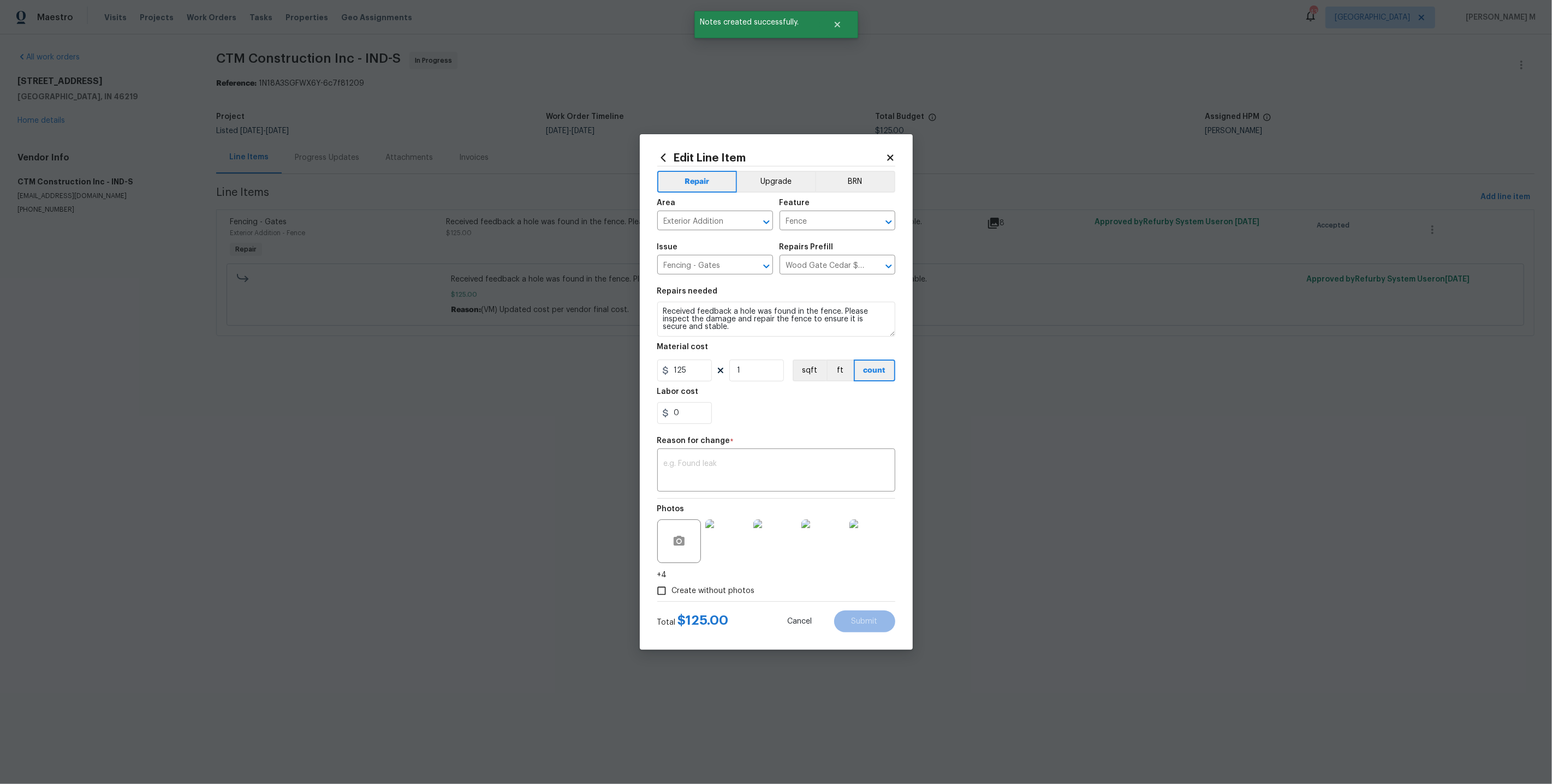
click at [439, 292] on body "Maestro Visits Projects Work Orders Tasks Properties Geo Assignments 43 [GEOGRA…" at bounding box center [776, 183] width 1552 height 367
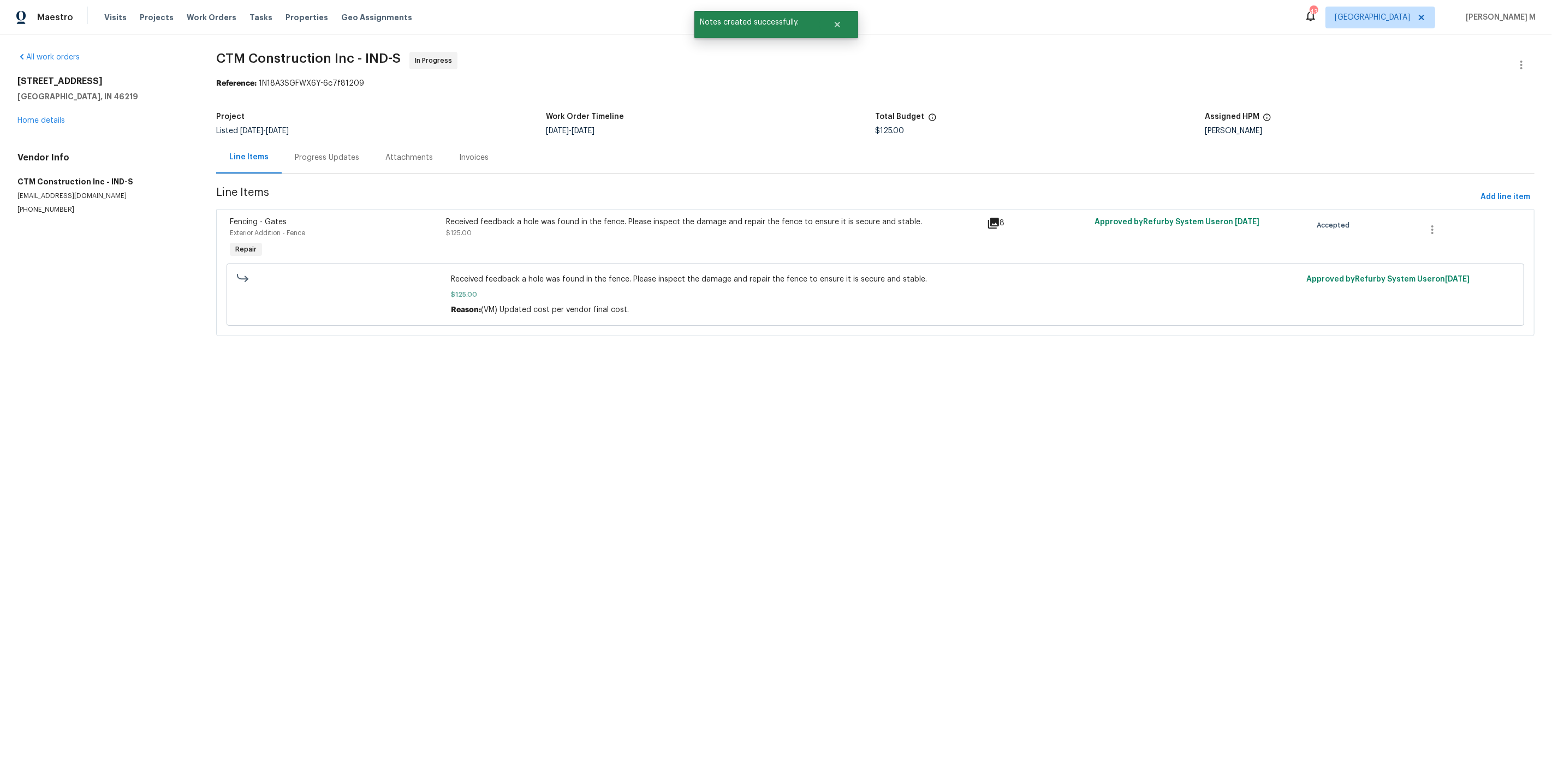
click at [303, 152] on div "Progress Updates" at bounding box center [327, 157] width 65 height 11
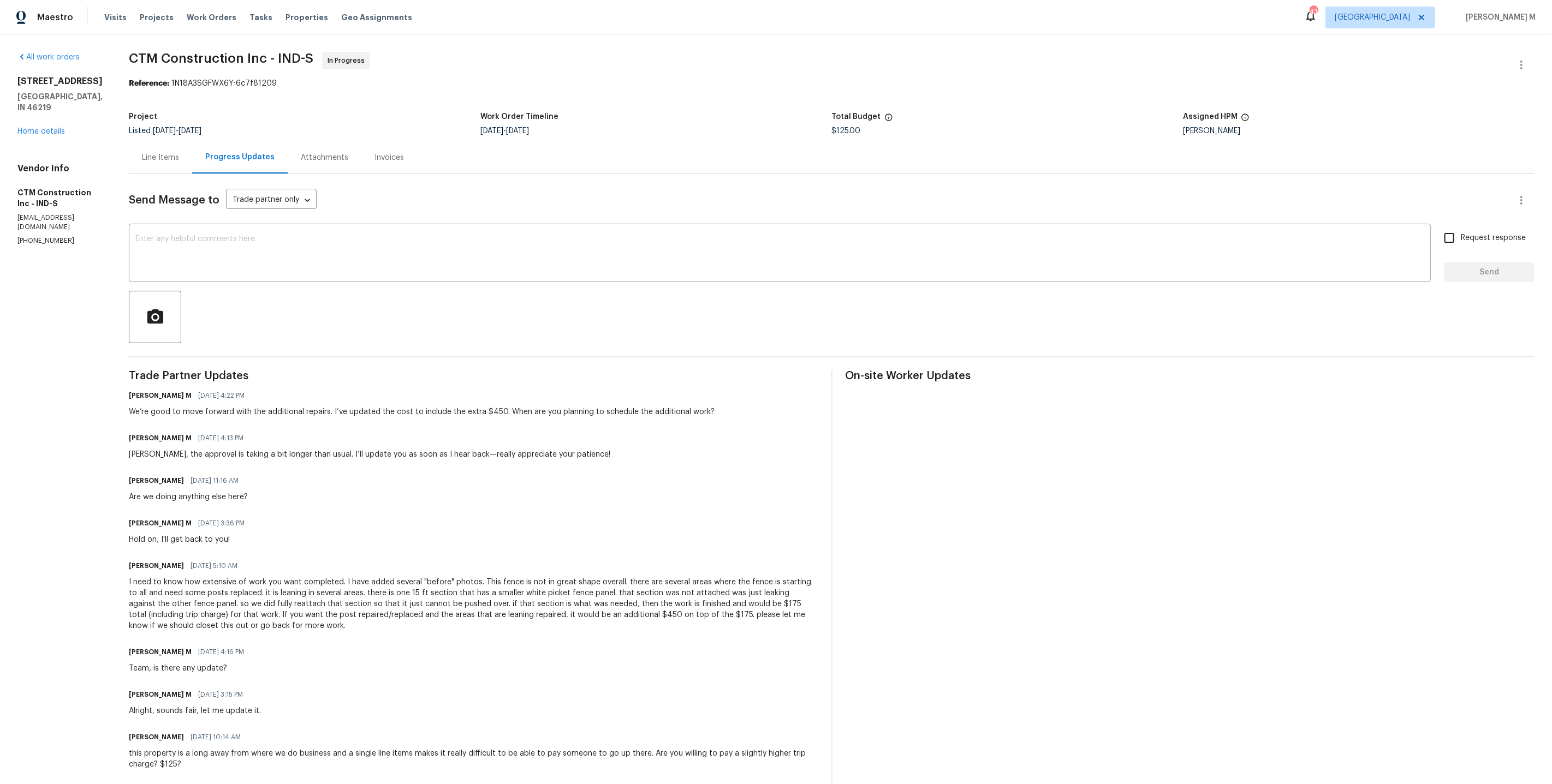
click at [156, 152] on div "Line Items" at bounding box center [160, 157] width 37 height 11
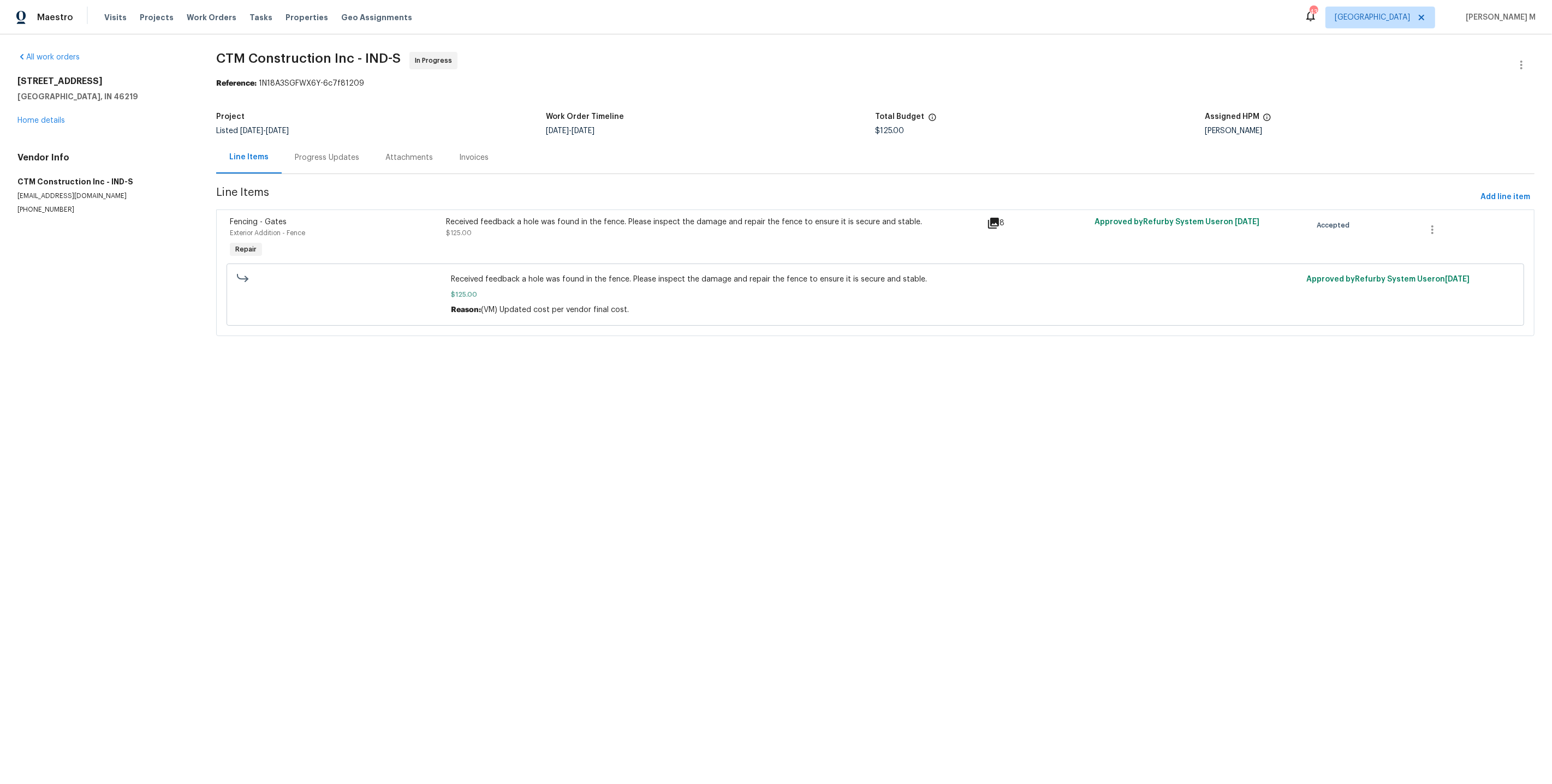
click at [638, 238] on div "Received feedback a hole was found in the fence. Please inspect the damage and …" at bounding box center [712, 238] width 541 height 50
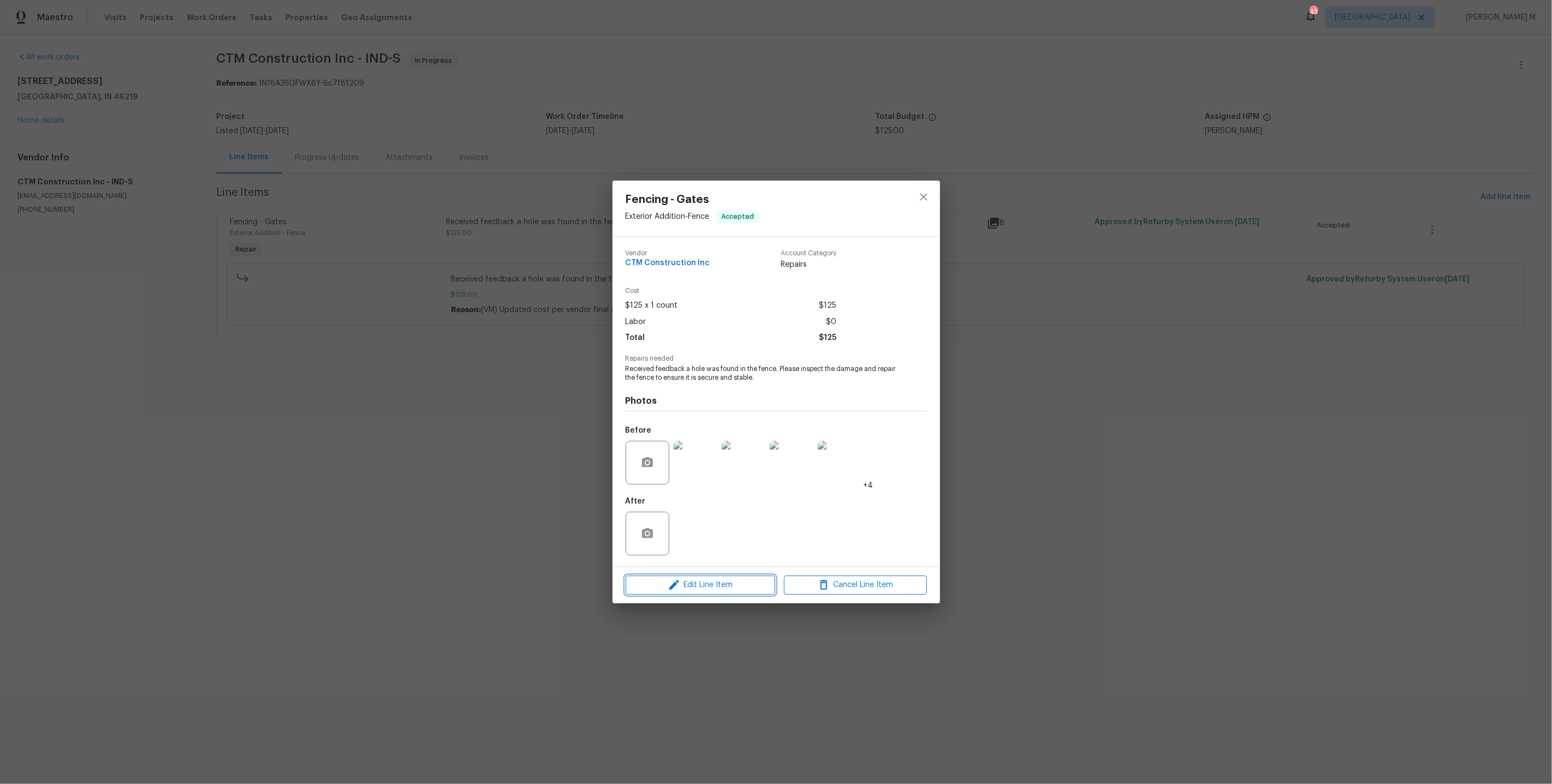
click at [714, 583] on span "Edit Line Item" at bounding box center [700, 585] width 143 height 14
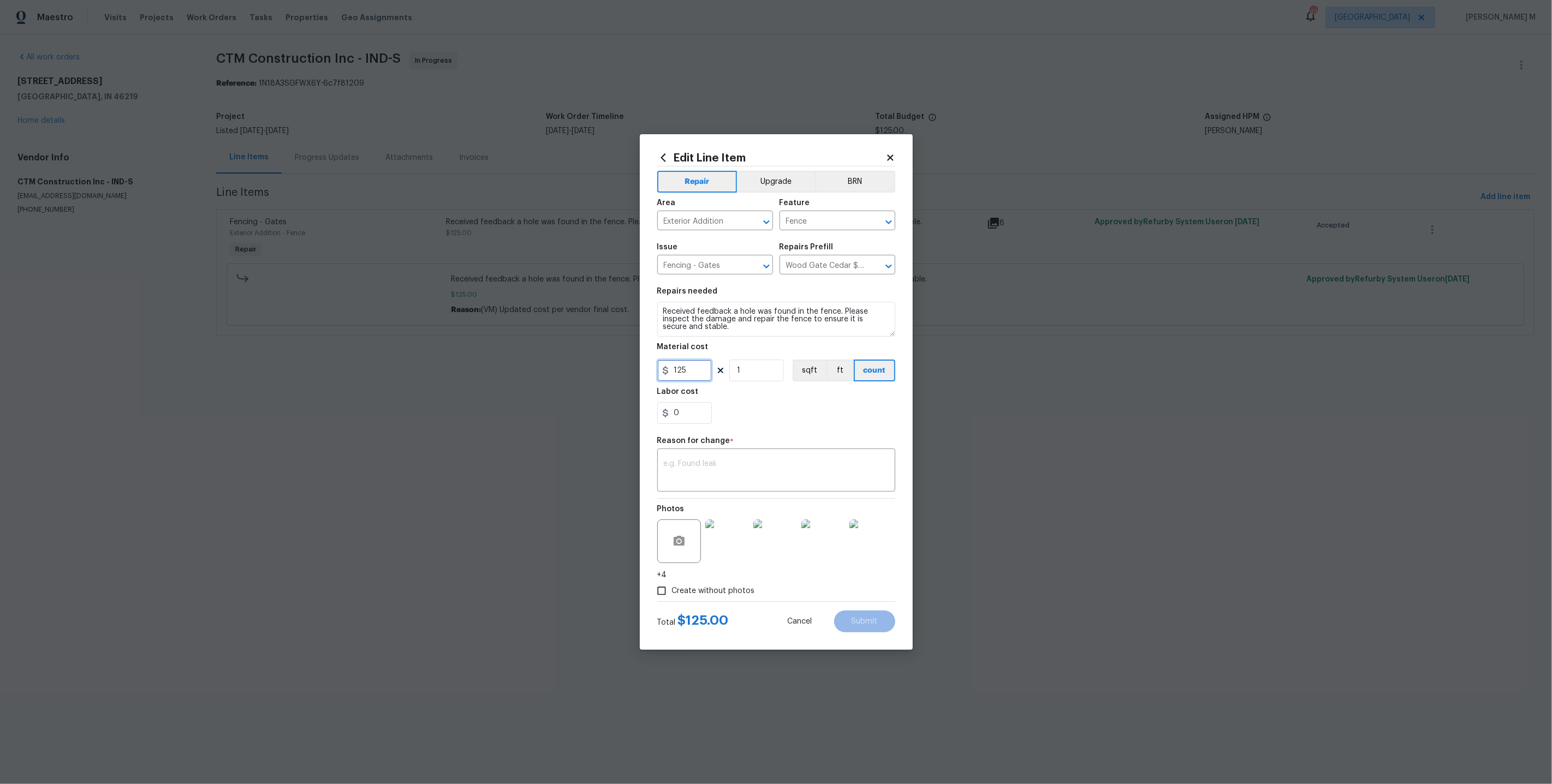
click at [696, 366] on input "125" at bounding box center [684, 370] width 55 height 22
type input "625"
click at [712, 453] on div "x ​" at bounding box center [776, 471] width 238 height 41
click at [709, 460] on textarea at bounding box center [776, 471] width 225 height 23
click at [771, 471] on textarea at bounding box center [776, 471] width 225 height 23
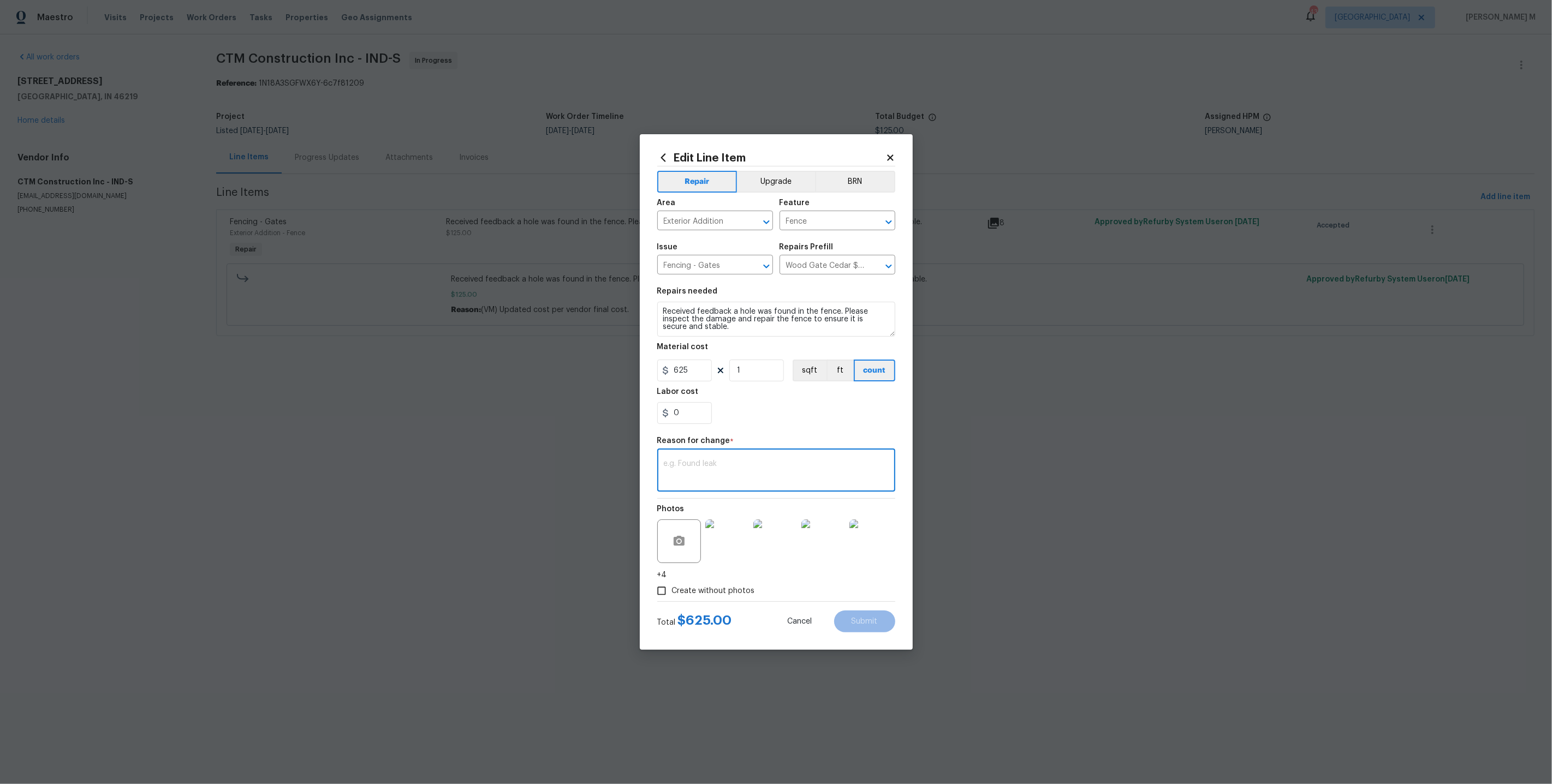
paste textarea "(VM) Updated cost per BR approval"
type textarea "(VM) Updated cost per BR approval"
click at [885, 619] on button "Submit" at bounding box center [864, 621] width 61 height 22
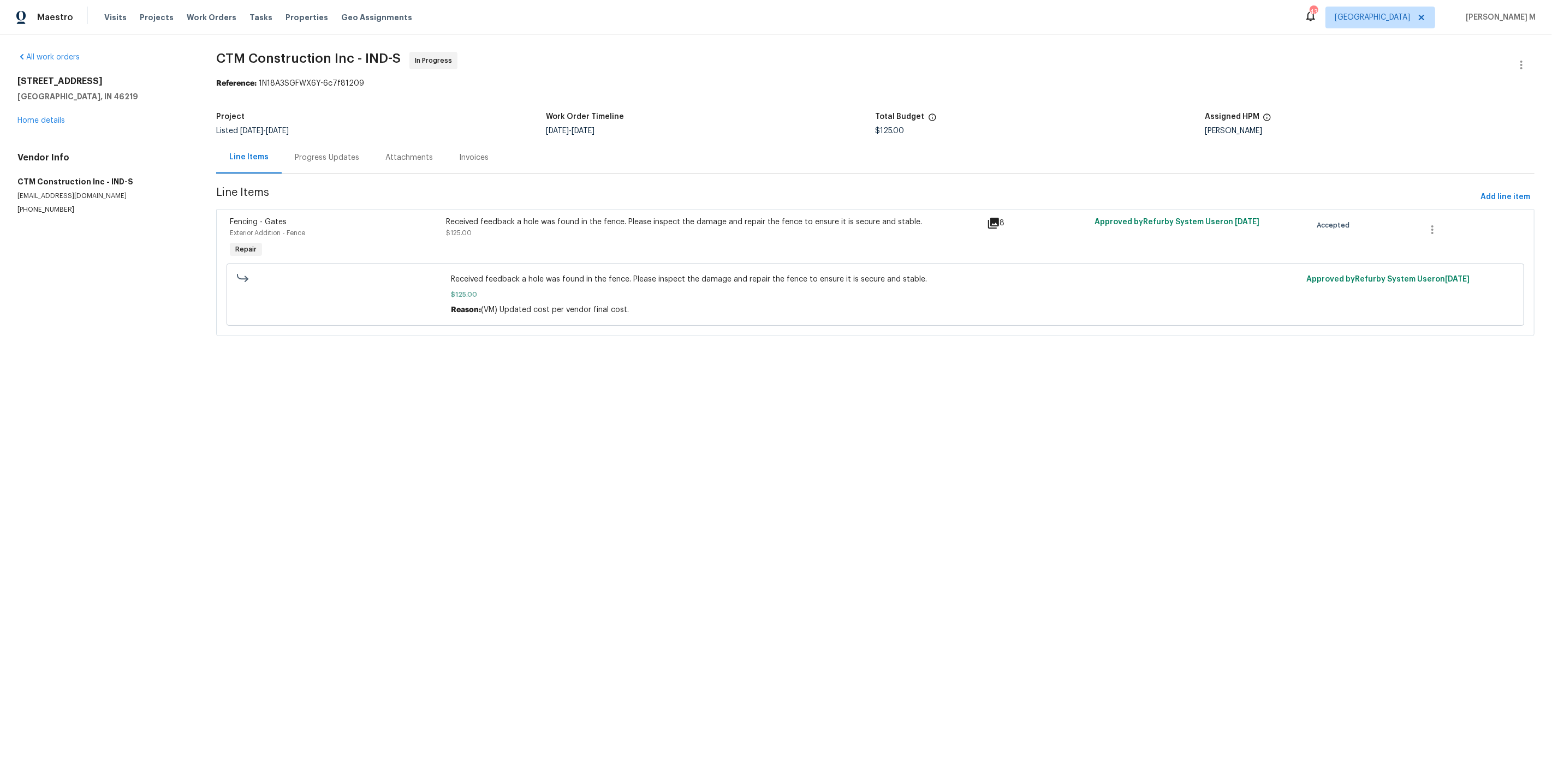
click at [1064, 367] on html "Maestro Visits Projects Work Orders Tasks Properties Geo Assignments 43 [GEOGRA…" at bounding box center [776, 183] width 1552 height 367
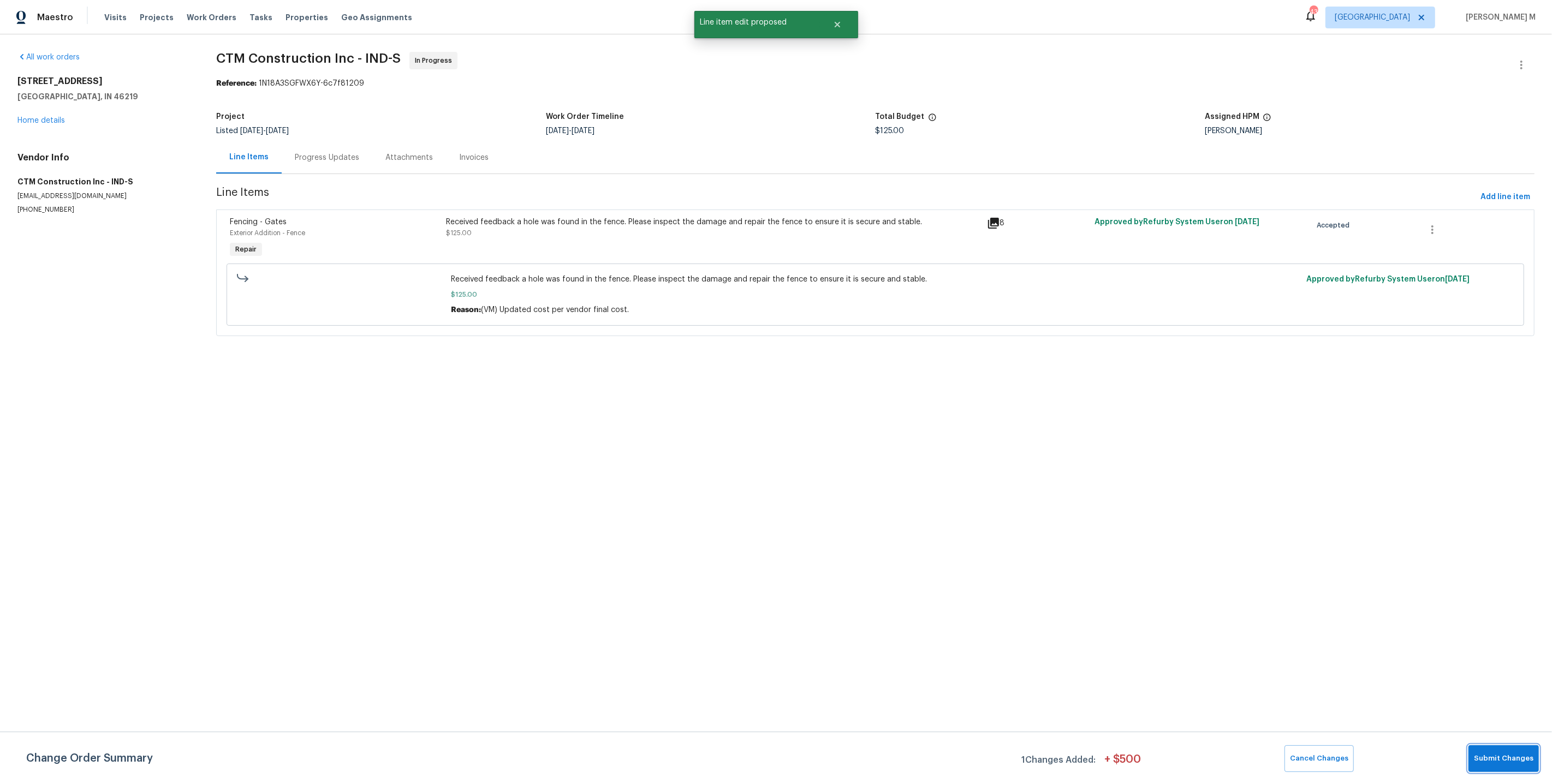
click at [1497, 773] on div "Change Order Summary 1 Changes Added: + $ 500 Cancel Changes Submit Changes" at bounding box center [776, 758] width 1552 height 52
click at [1507, 761] on span "Submit Changes" at bounding box center [1504, 759] width 60 height 12
click at [966, 367] on html "Maestro Visits Projects Work Orders Tasks Properties Geo Assignments 43 [GEOGRA…" at bounding box center [776, 183] width 1552 height 367
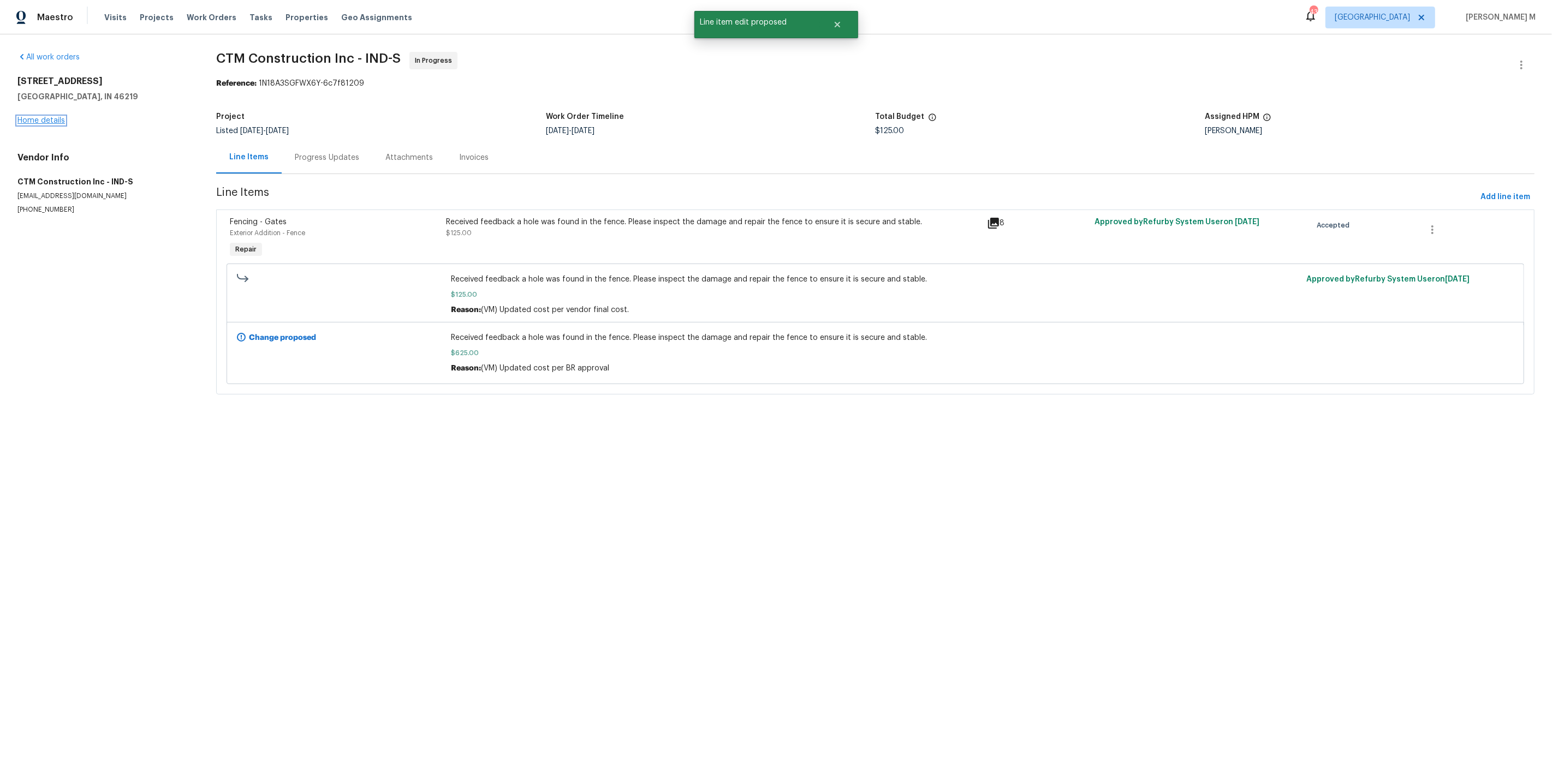
click at [44, 117] on link "Home details" at bounding box center [41, 121] width 47 height 8
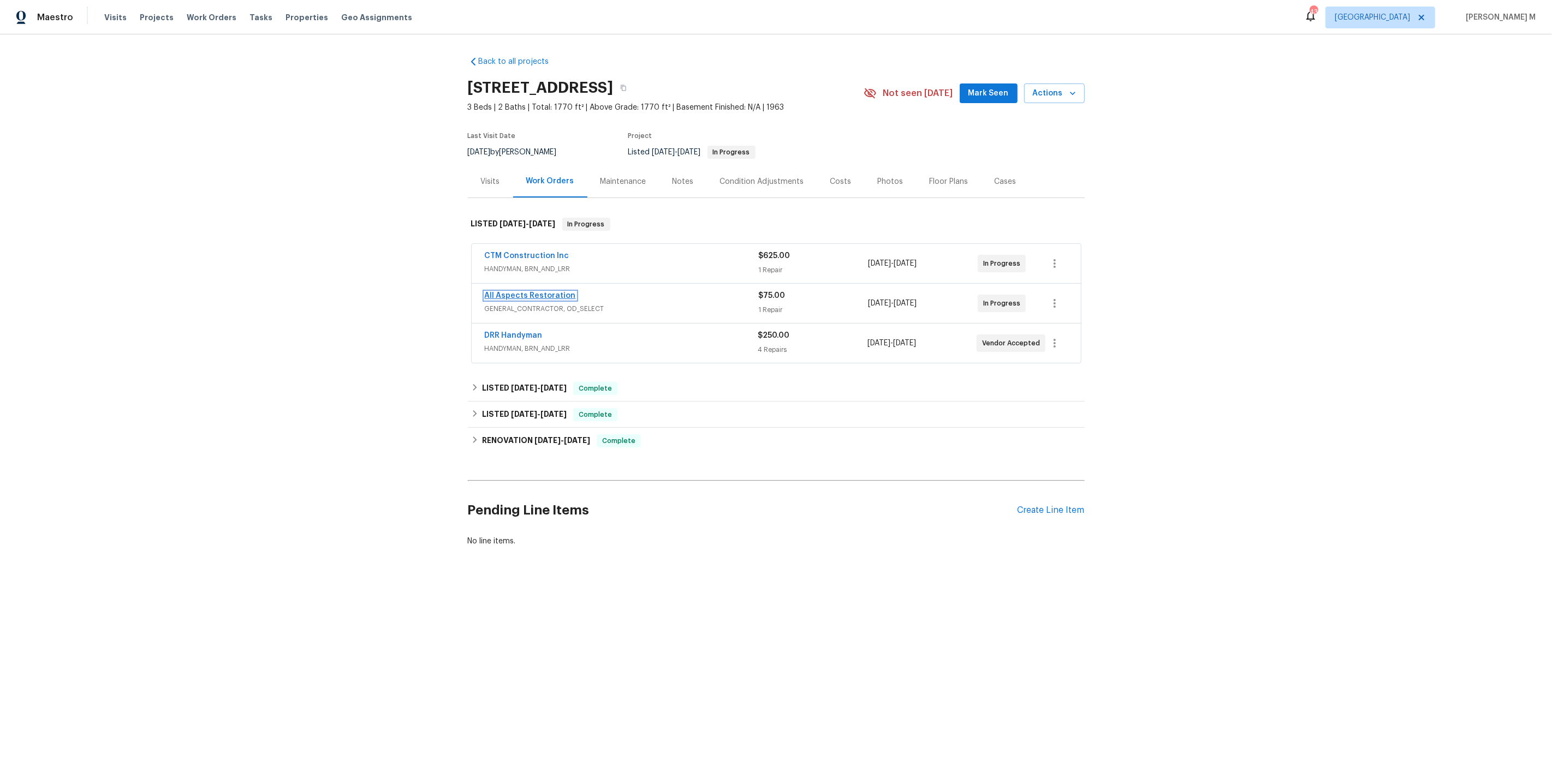
click at [510, 292] on link "All Aspects Restoration" at bounding box center [530, 295] width 91 height 8
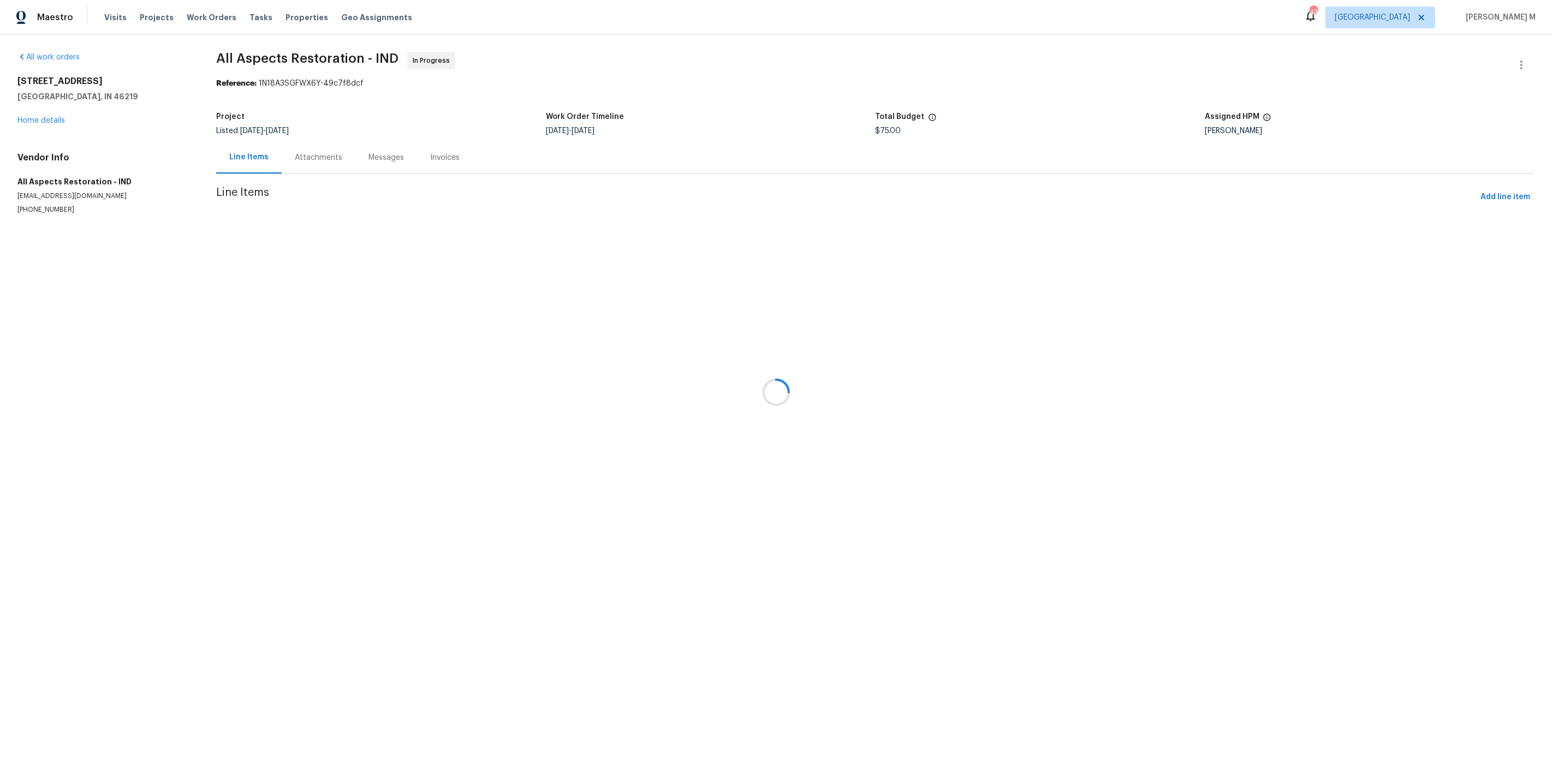
click at [368, 154] on div "Messages" at bounding box center [386, 157] width 36 height 11
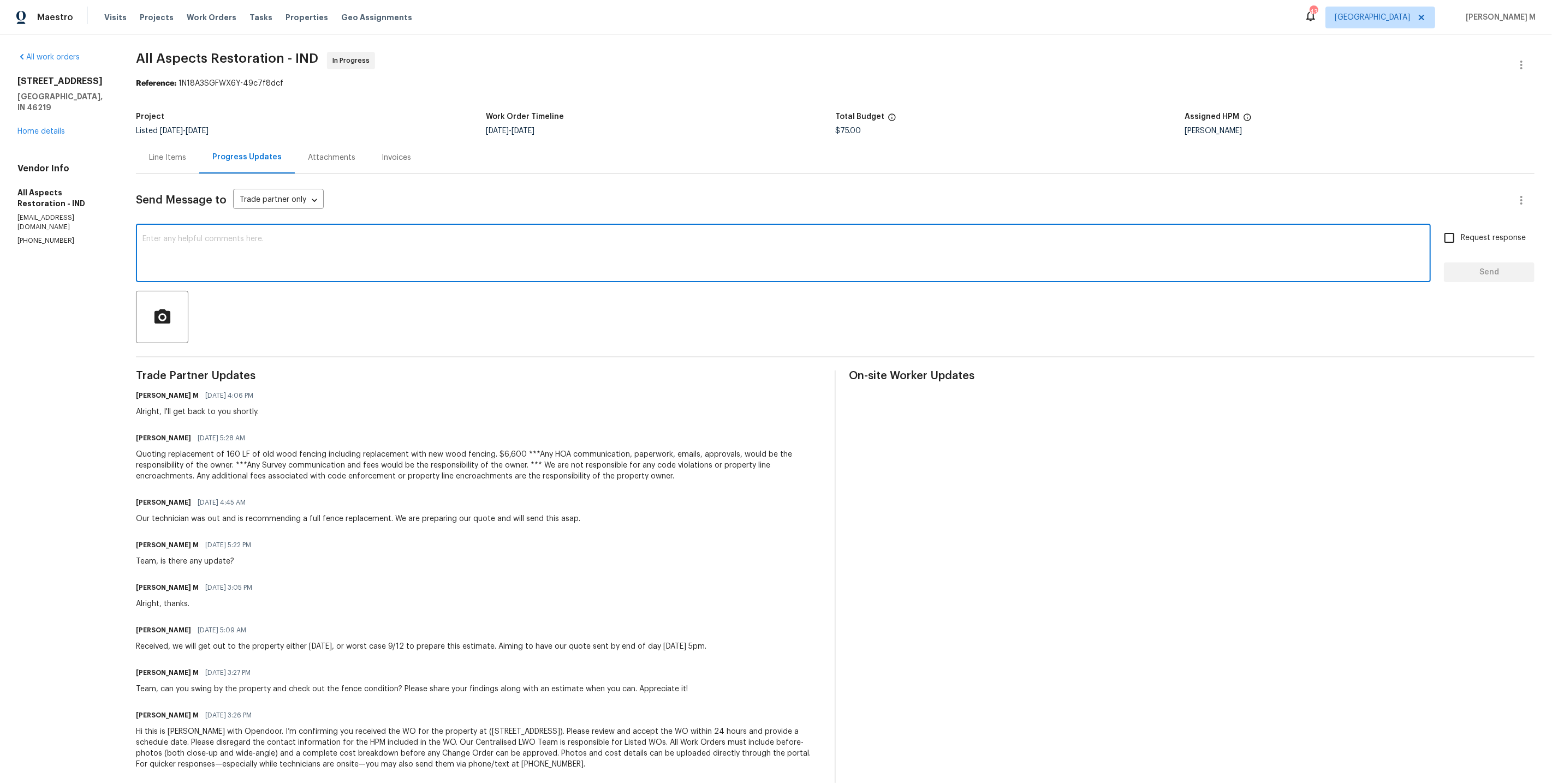
click at [319, 248] on textarea at bounding box center [783, 254] width 1281 height 39
type textarea "Thanks for estoamte though, we're not mobing forarwd with thi sowkr right now, …"
click at [458, 256] on textarea at bounding box center [783, 254] width 1281 height 39
paste textarea "Thanks for the estimate though, we’re not moving forward with the extra work ri…"
type textarea "Thanks for the estimate though, we’re not moving forward with the extra work ri…"
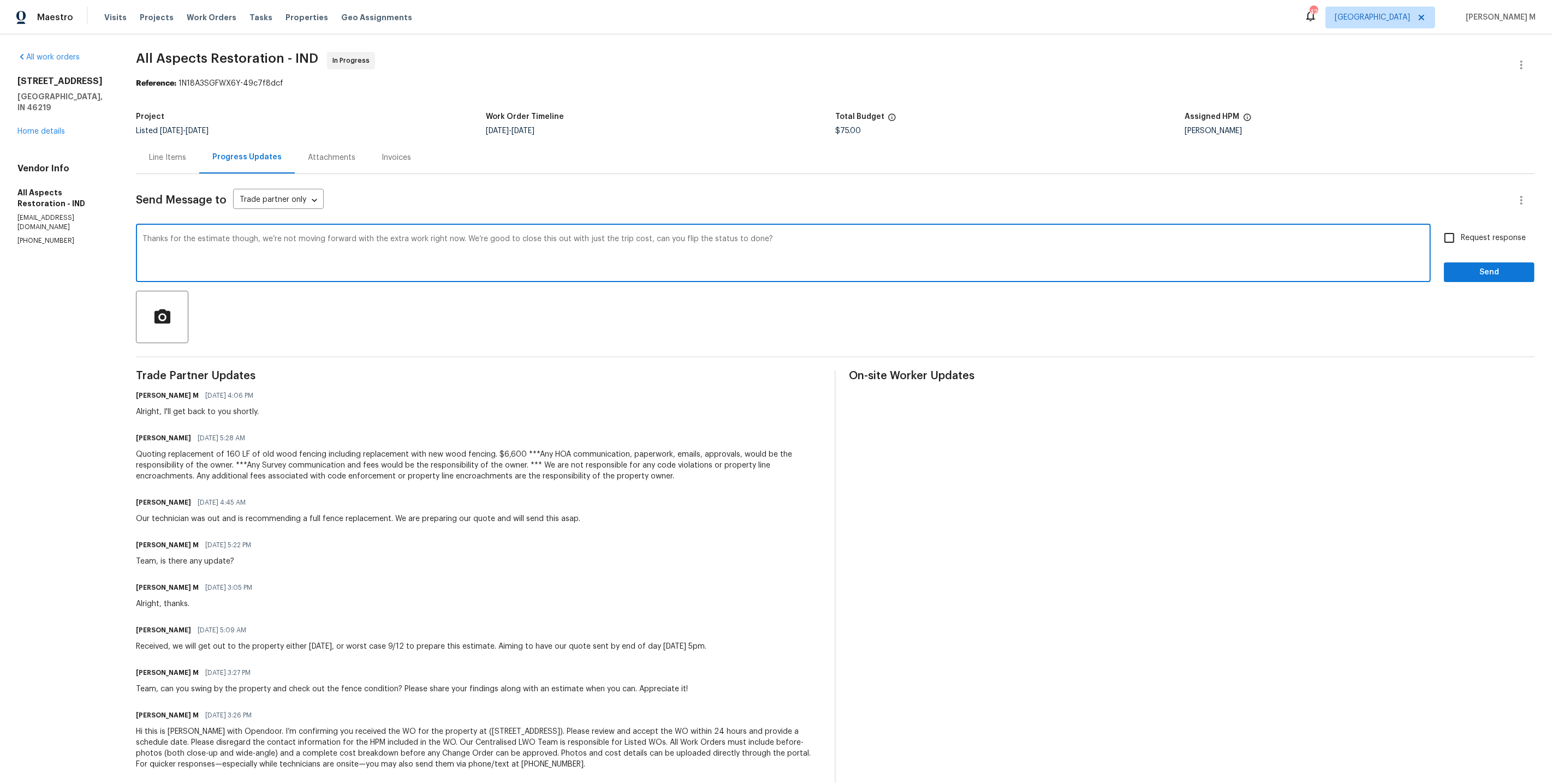
click at [1461, 236] on input "Request response" at bounding box center [1449, 238] width 23 height 23
checkbox input "true"
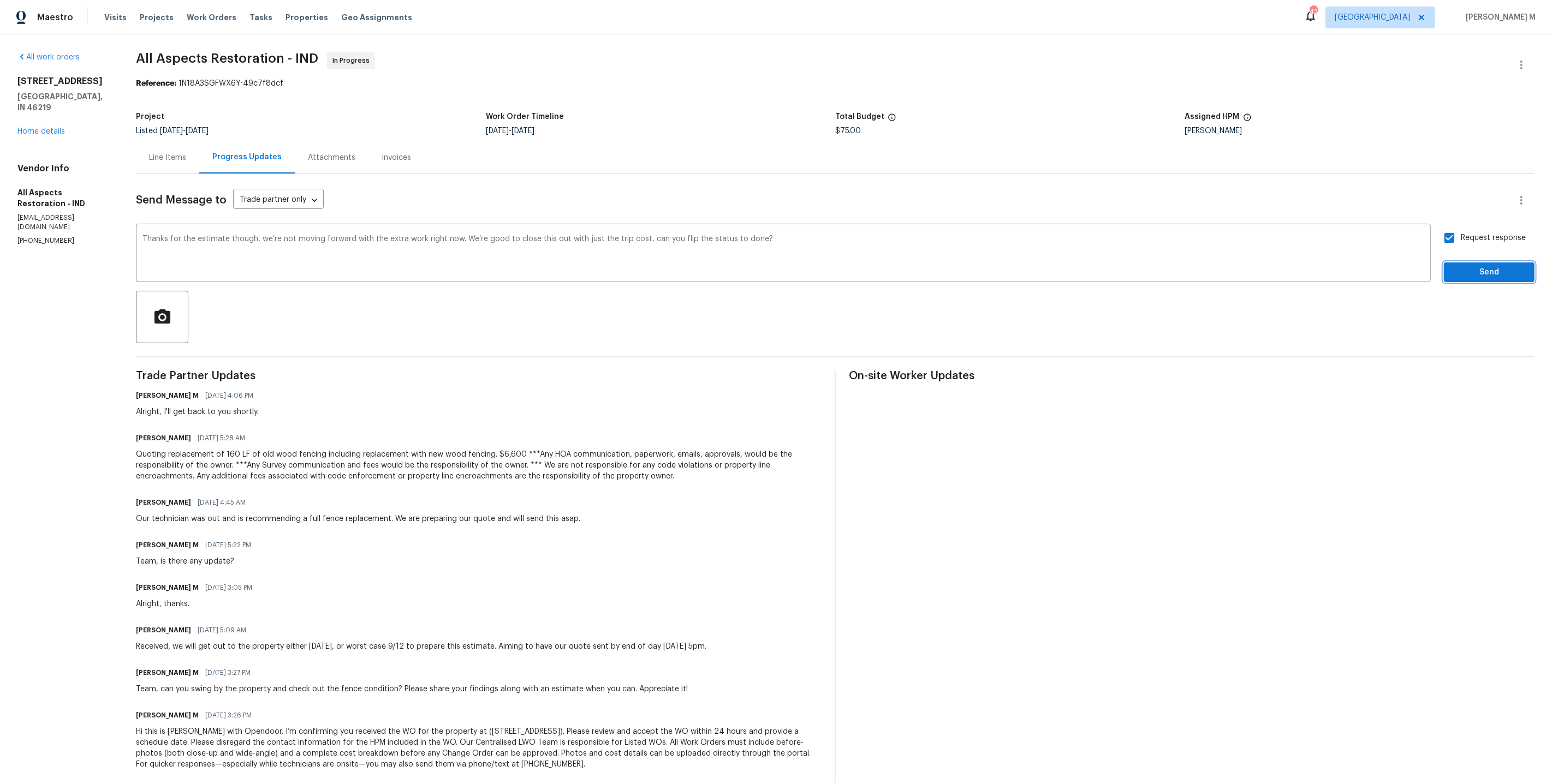
click at [1465, 263] on button "Send" at bounding box center [1489, 273] width 91 height 20
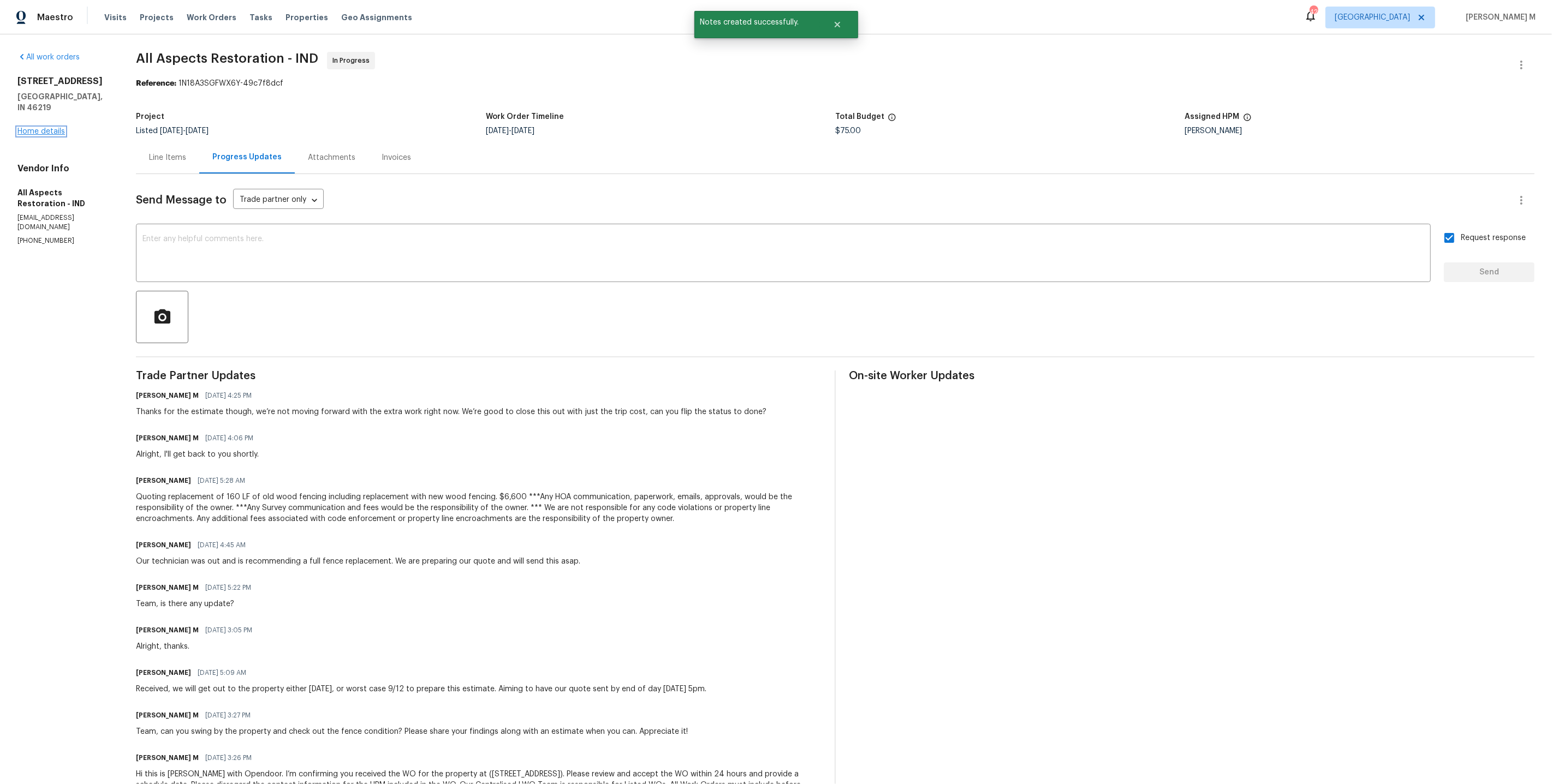
click at [52, 128] on link "Home details" at bounding box center [41, 132] width 47 height 8
